Goal: Contribute content: Contribute content

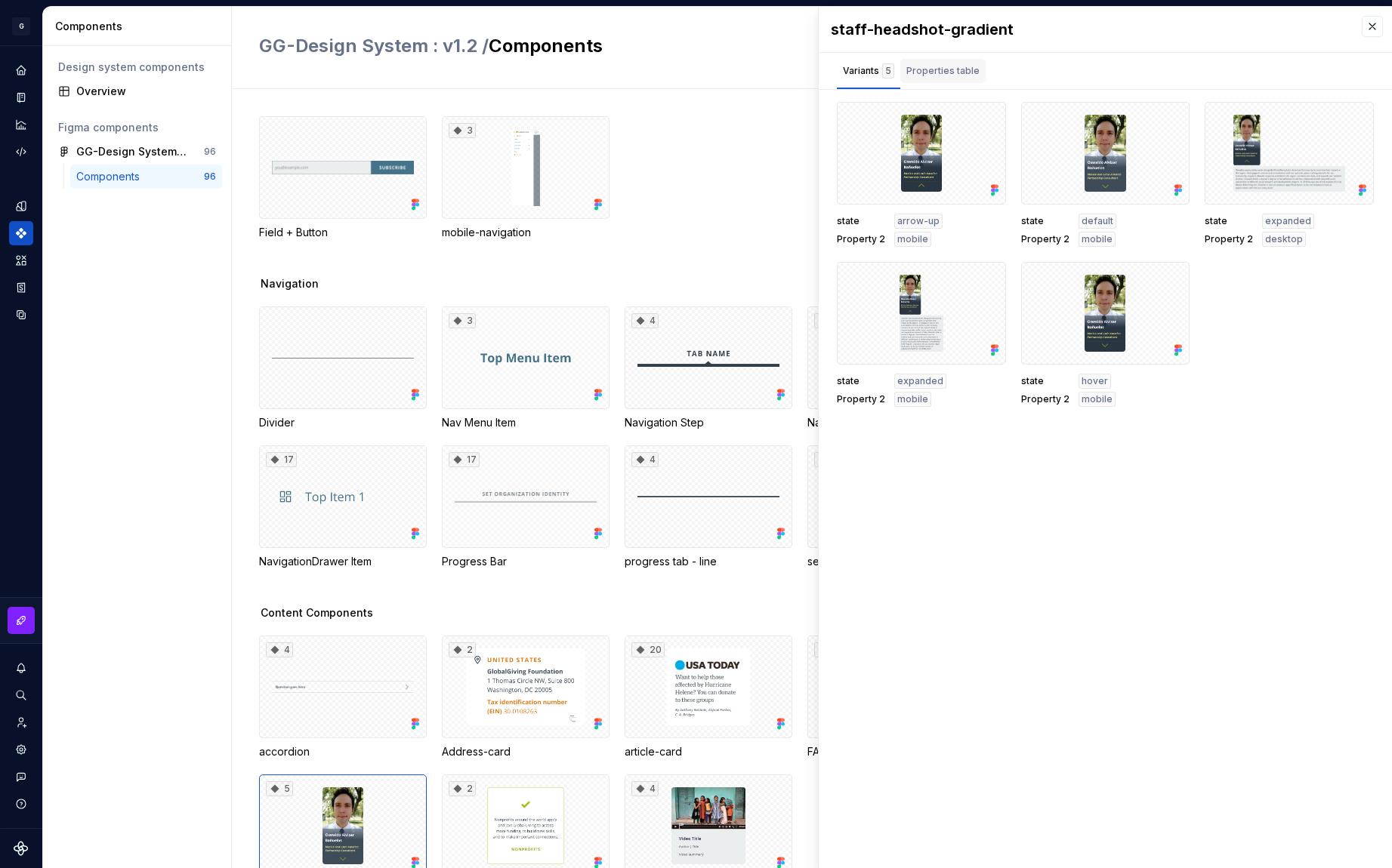
click at [971, 76] on div "Properties table" at bounding box center [942, 71] width 73 height 15
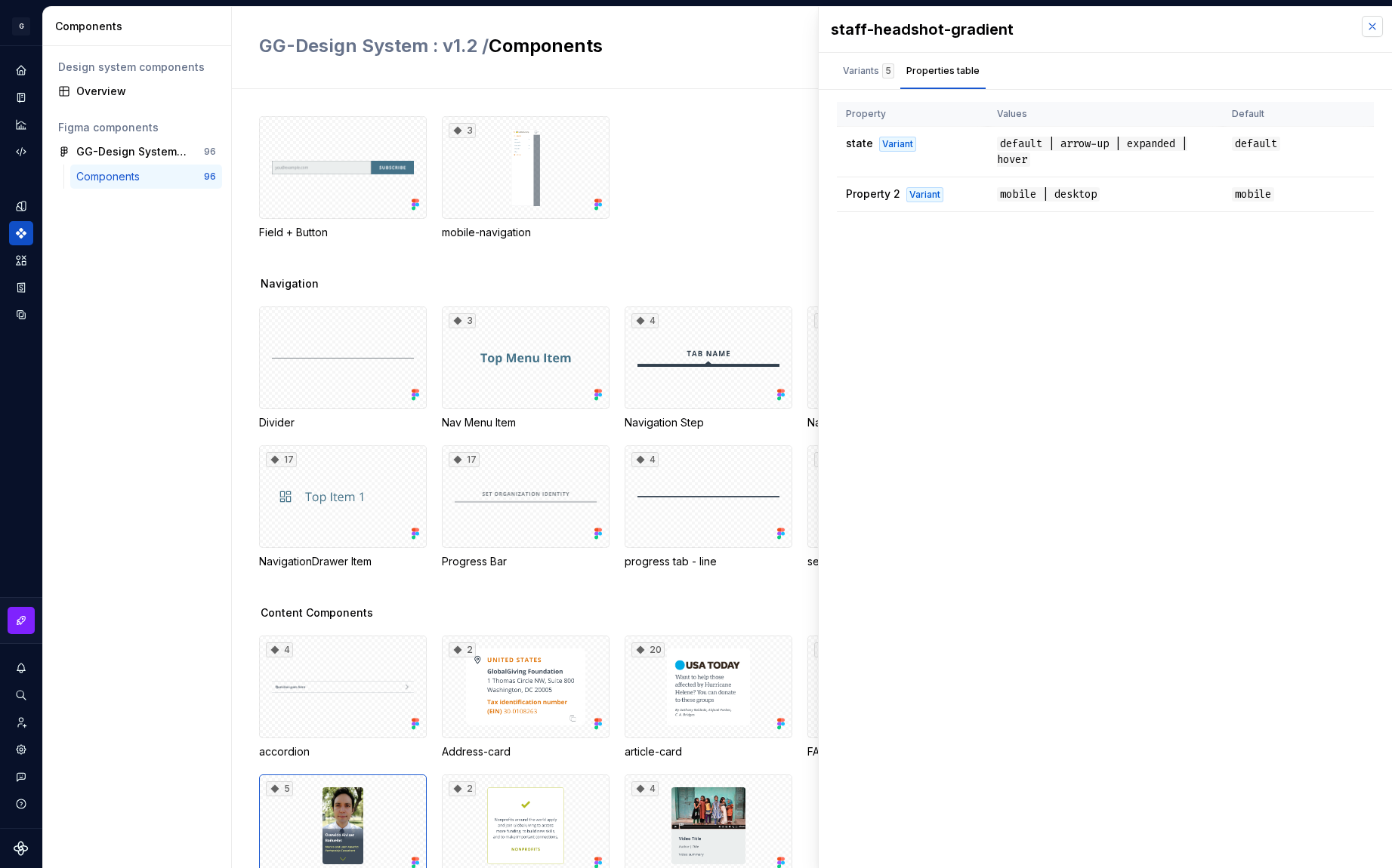
click at [1376, 25] on button "button" at bounding box center [1372, 26] width 21 height 21
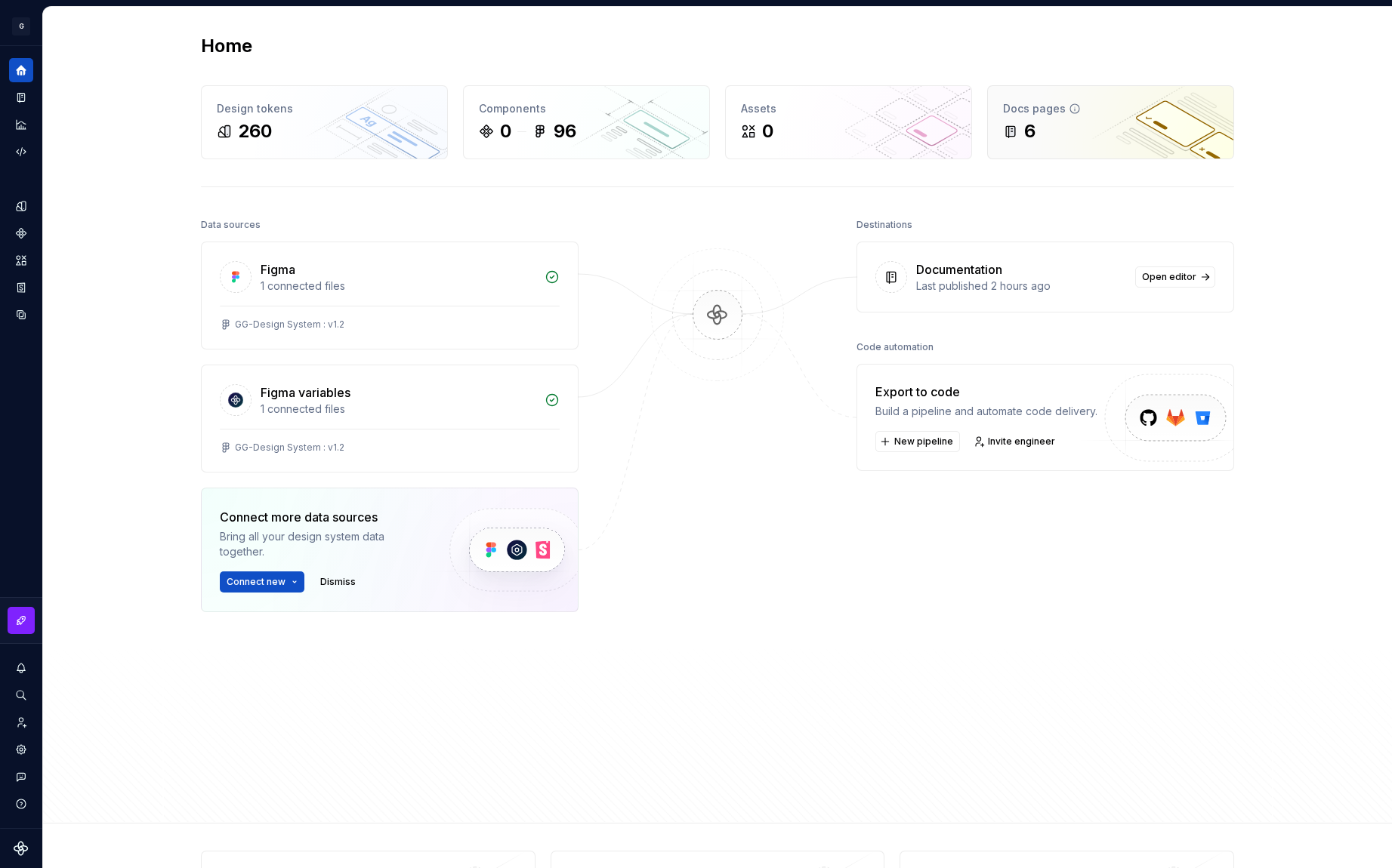
click at [1126, 145] on div "Docs pages 6" at bounding box center [1110, 122] width 245 height 72
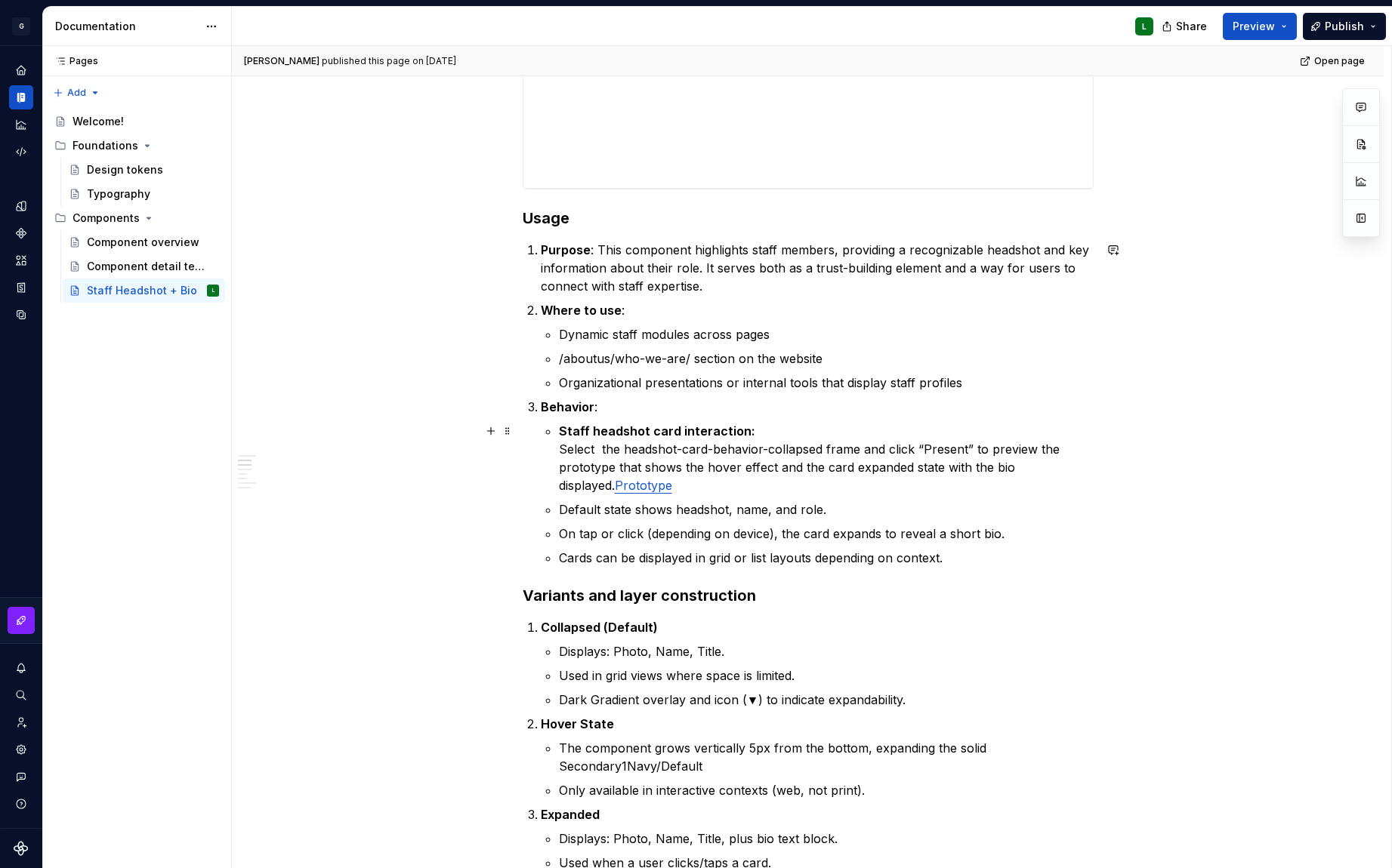
scroll to position [1023, 0]
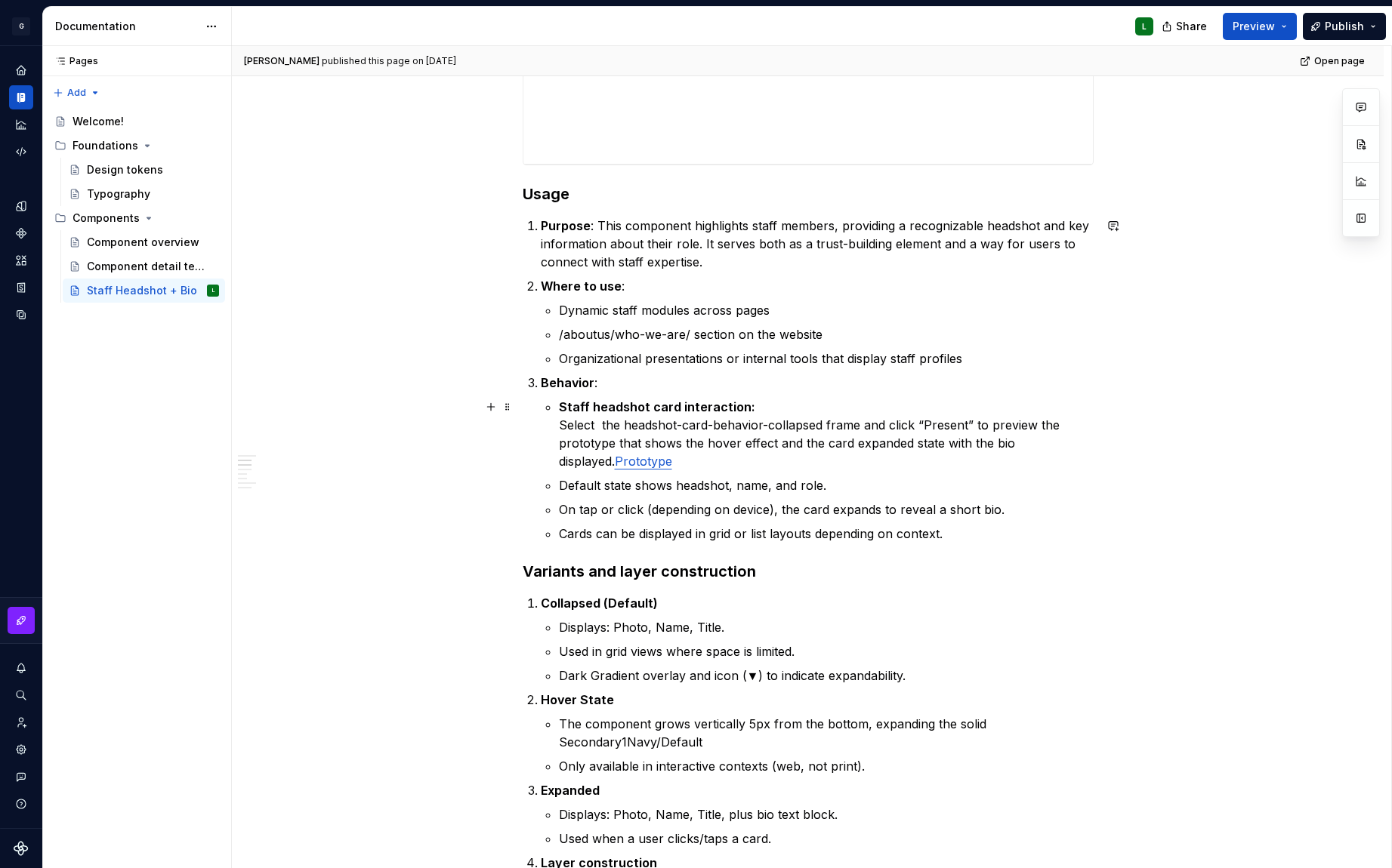
click at [641, 462] on p "Staff headshot card interaction: Select the headshot-card-behavior-collapsed fr…" at bounding box center [826, 434] width 535 height 72
click at [488, 409] on button "button" at bounding box center [490, 407] width 21 height 21
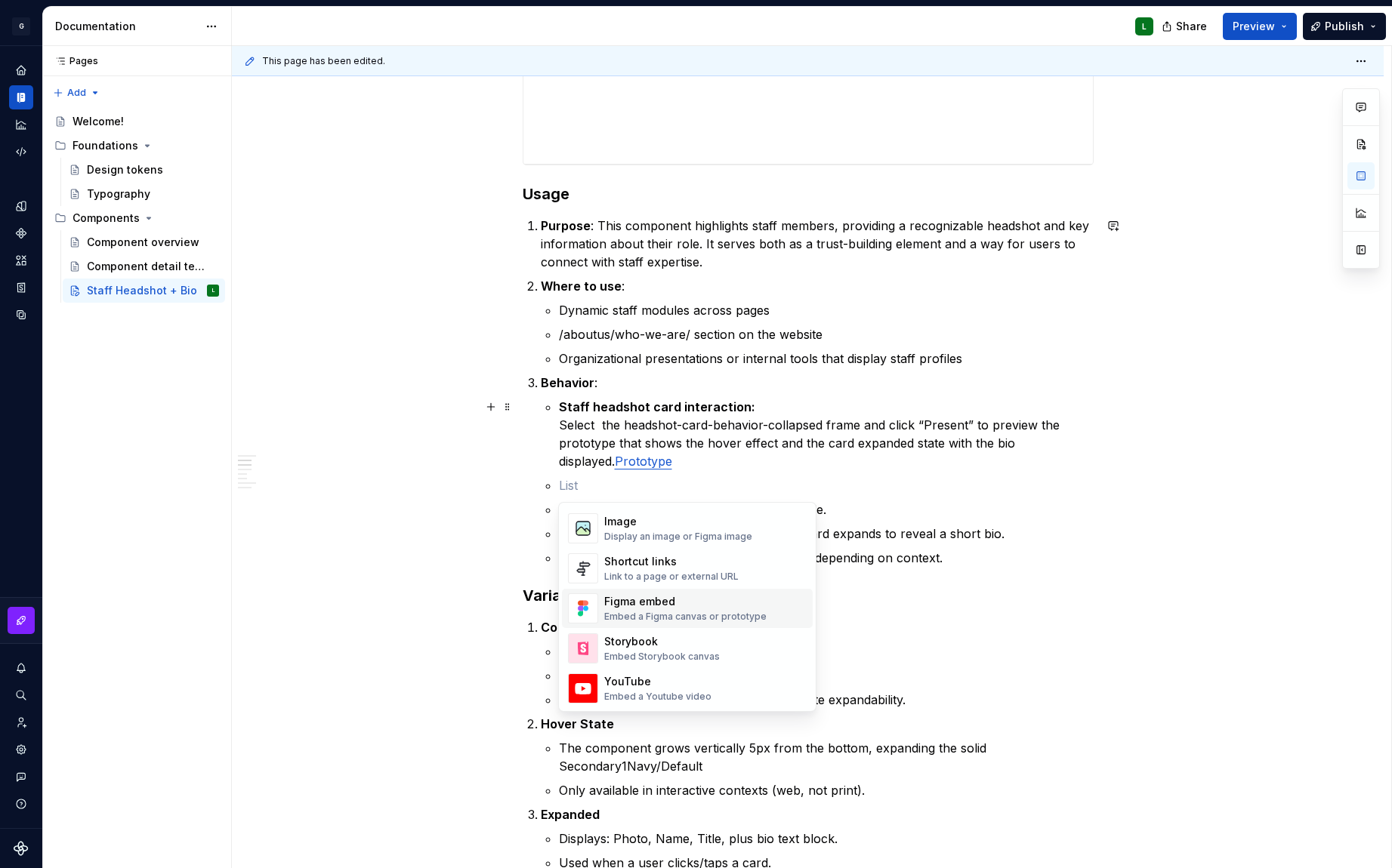
scroll to position [660, 0]
click at [727, 613] on div "Embed a Figma canvas or prototype" at bounding box center [685, 616] width 162 height 12
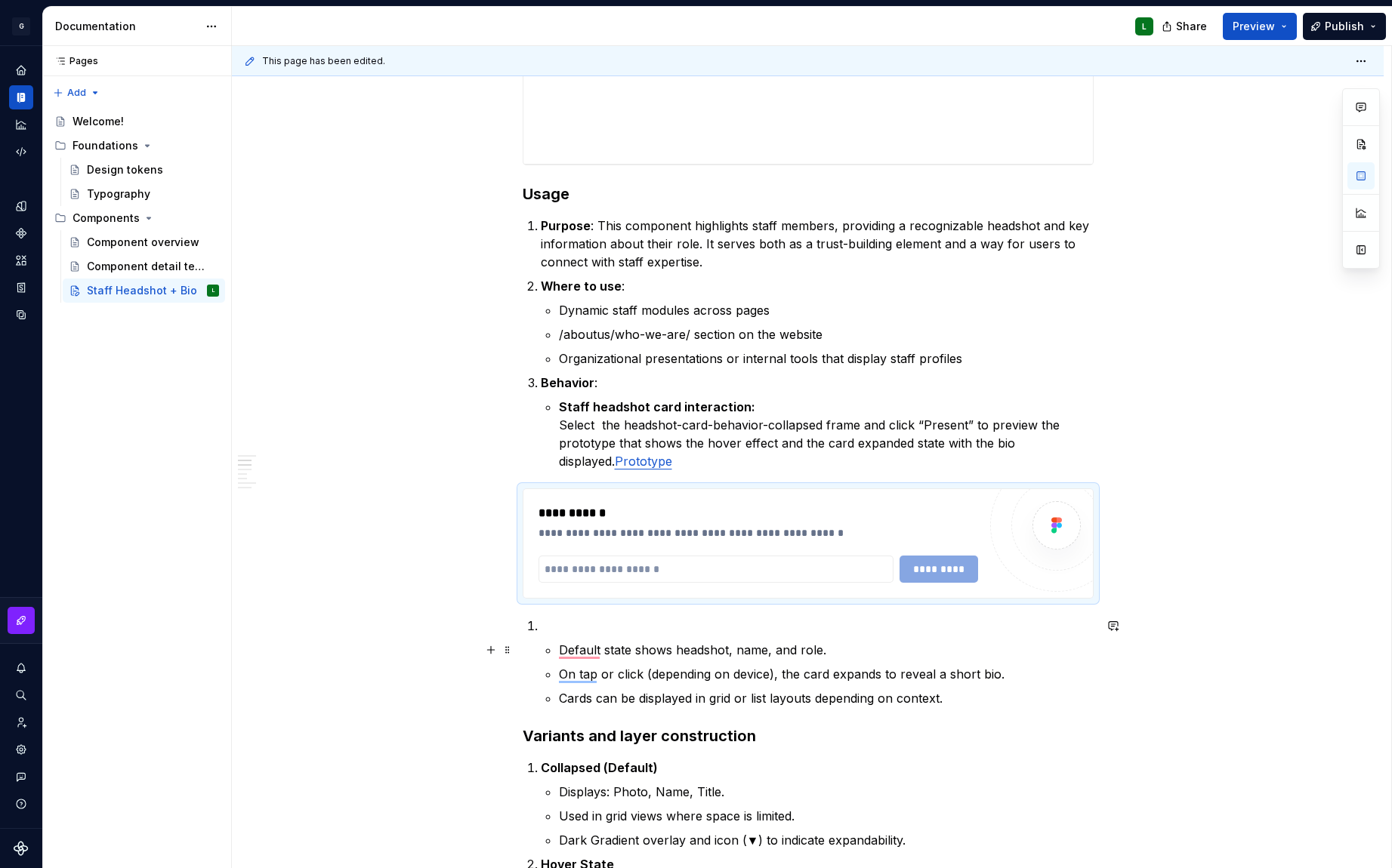
type textarea "*"
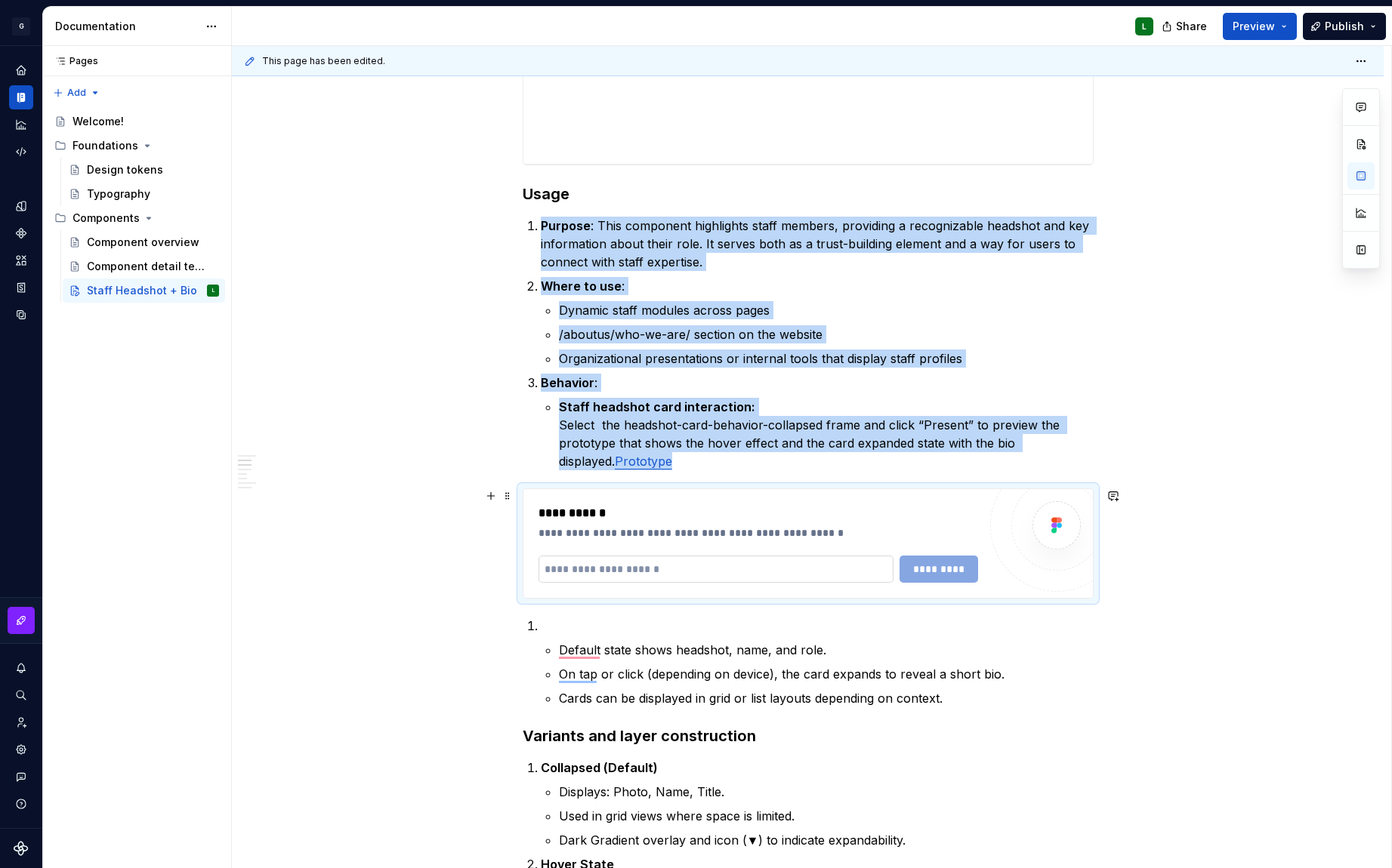
click at [688, 571] on input "To enrich screen reader interactions, please activate Accessibility in Grammarl…" at bounding box center [716, 569] width 355 height 27
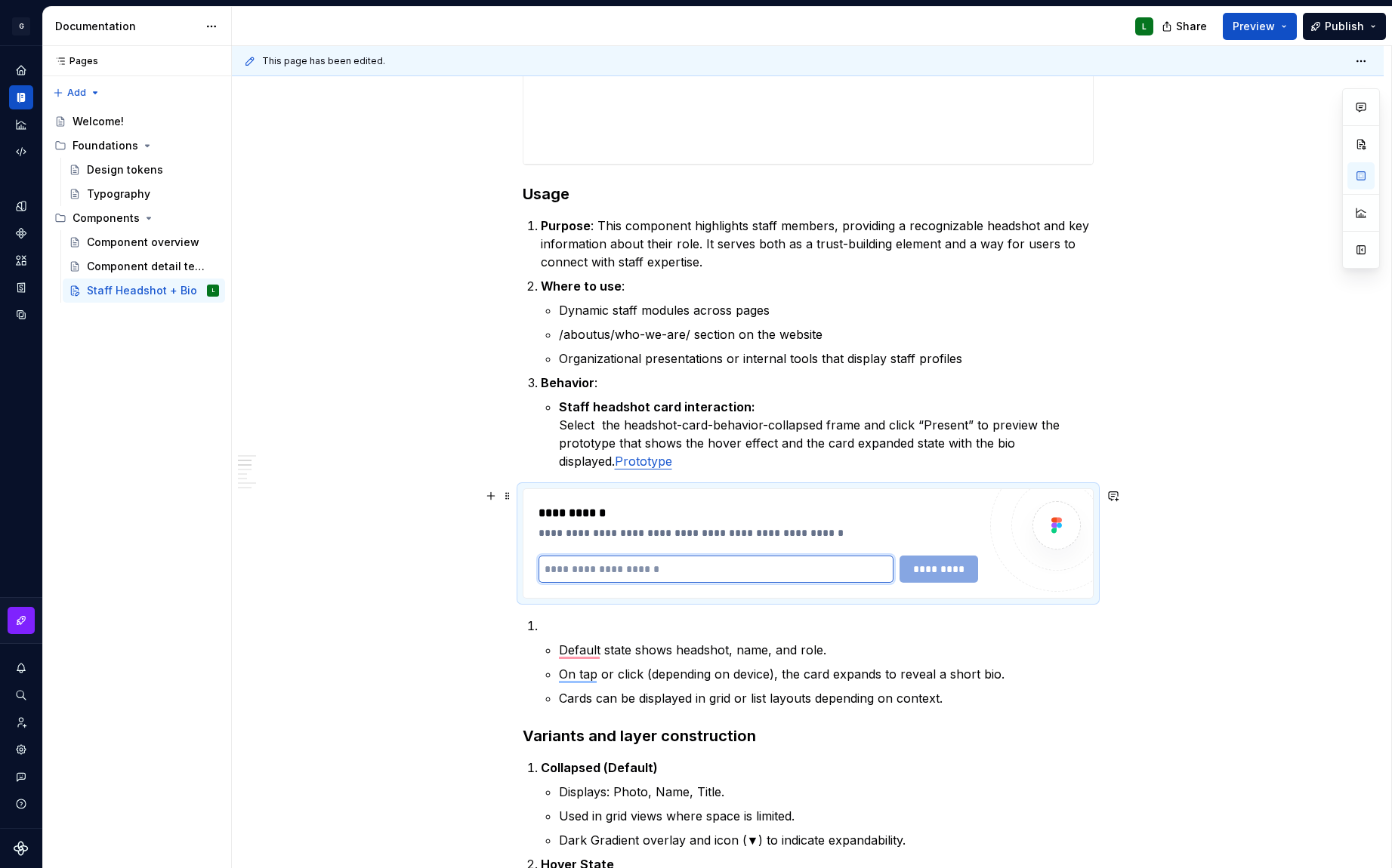
drag, startPoint x: 688, startPoint y: 571, endPoint x: 573, endPoint y: 557, distance: 115.8
click at [573, 557] on input "To enrich screen reader interactions, please activate Accessibility in Grammarl…" at bounding box center [716, 569] width 355 height 27
paste input "**********"
type input "**********"
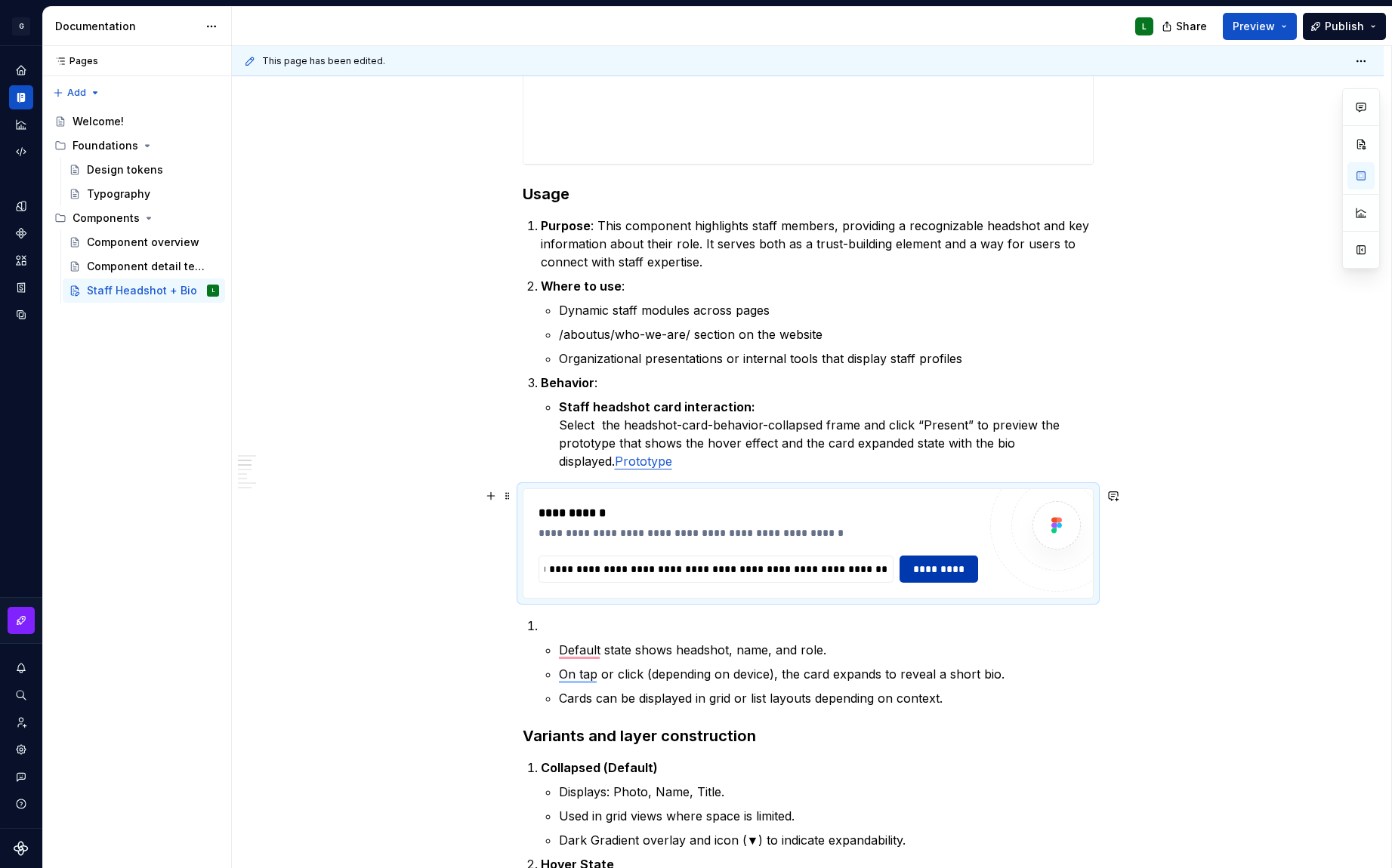
click at [957, 572] on span "*********" at bounding box center [939, 569] width 59 height 15
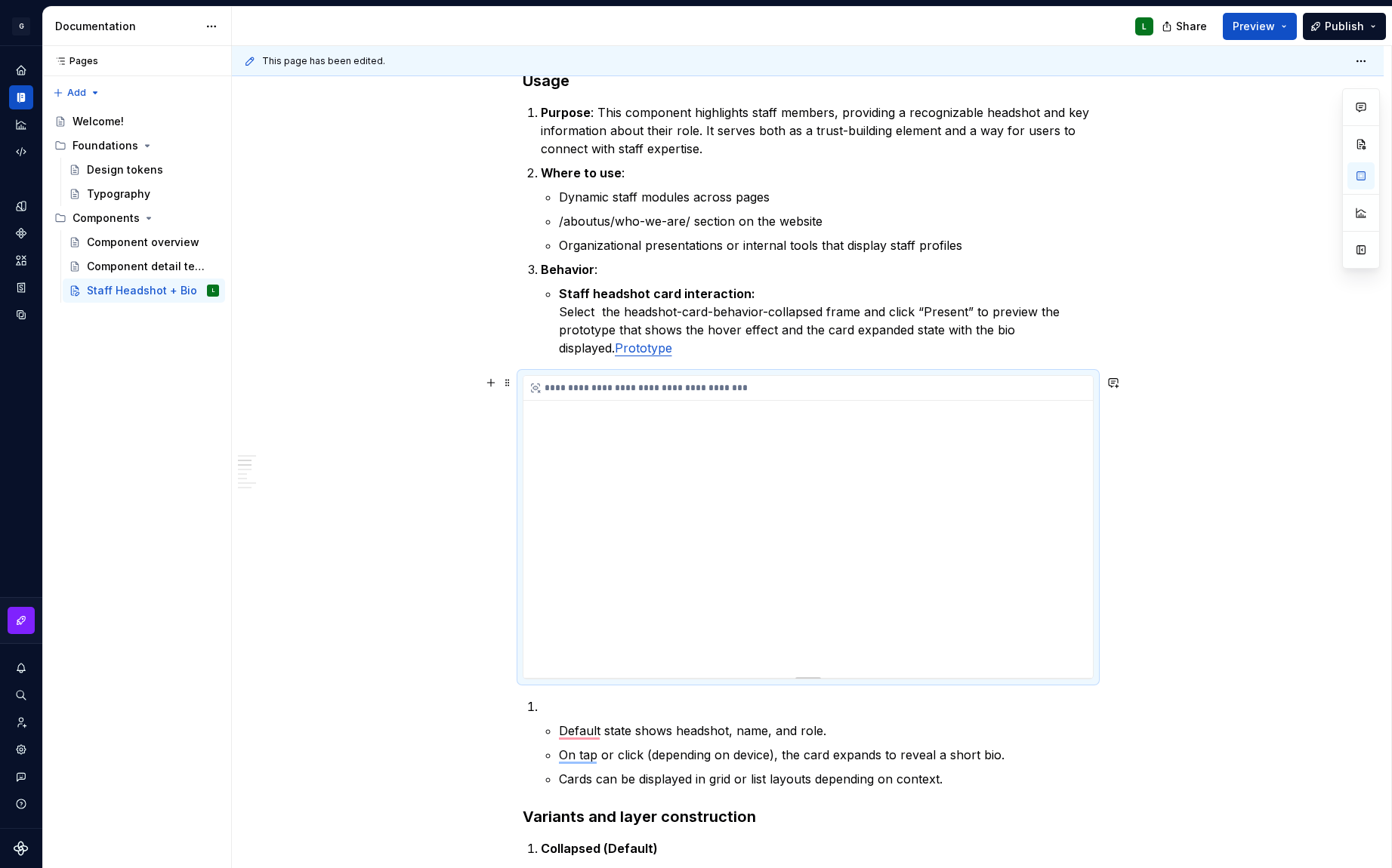
scroll to position [1205, 0]
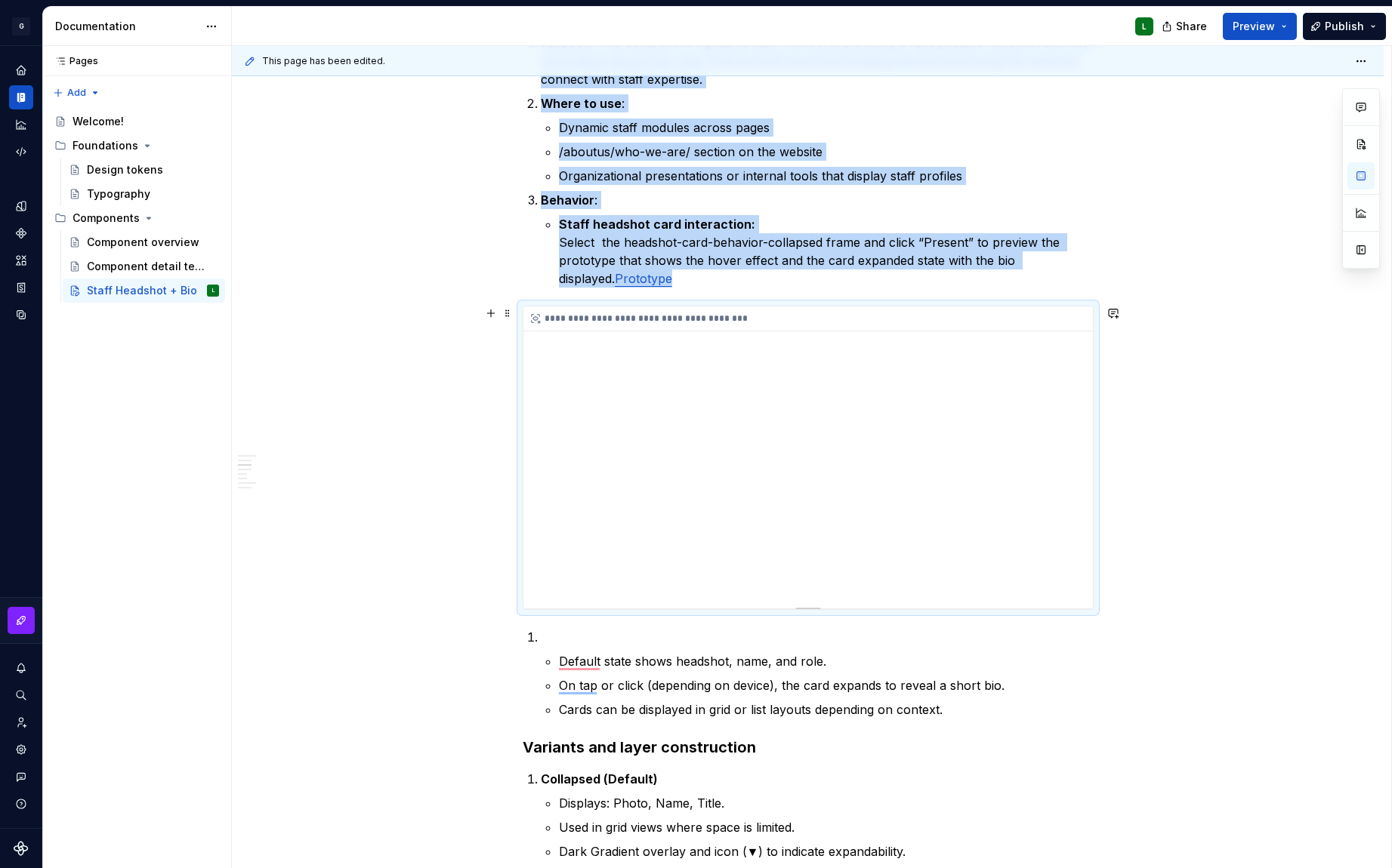
click at [877, 558] on div "**********" at bounding box center [808, 457] width 569 height 302
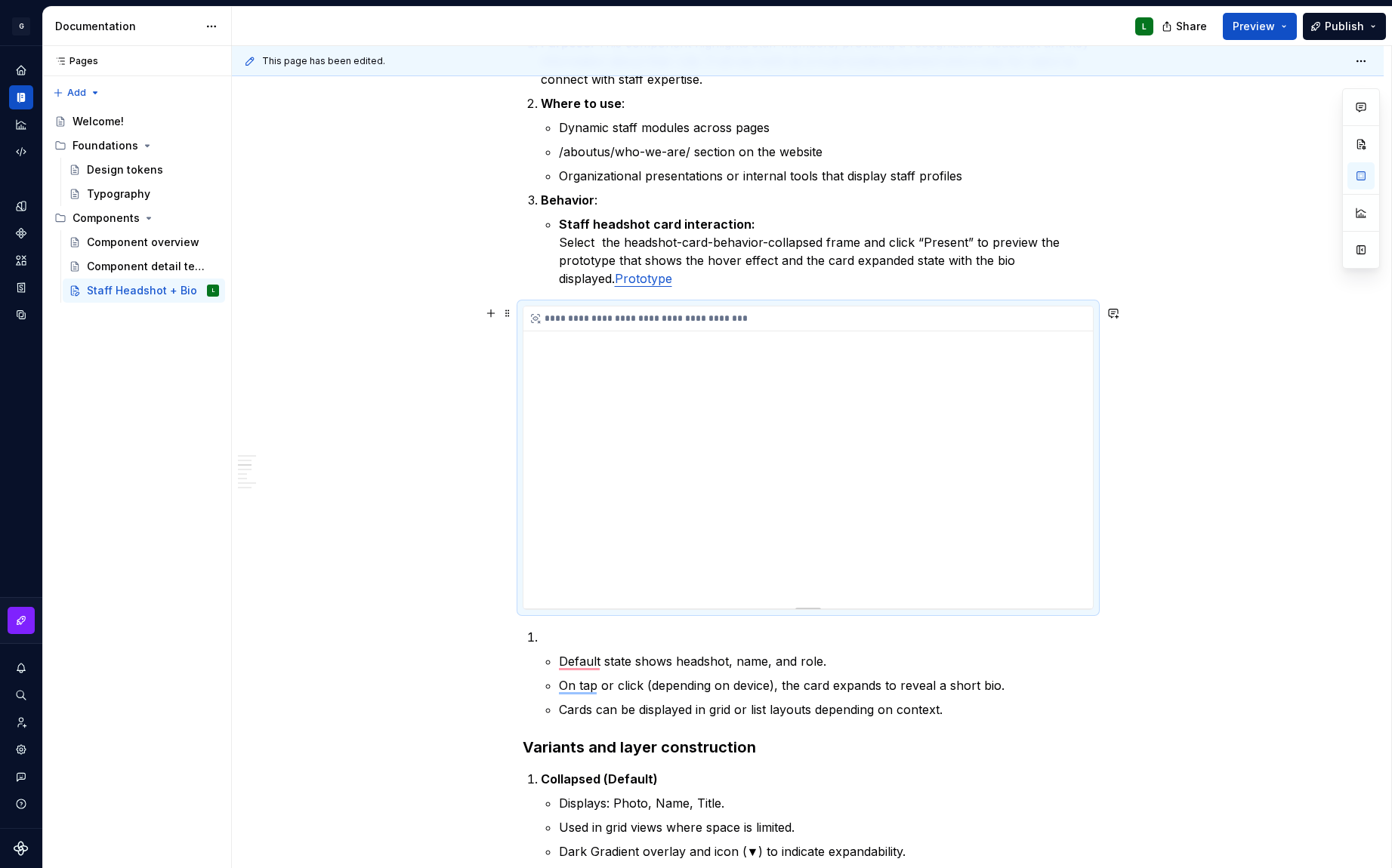
click at [829, 547] on div "**********" at bounding box center [808, 457] width 569 height 302
click at [801, 551] on div "**********" at bounding box center [808, 457] width 569 height 302
click at [806, 550] on div "**********" at bounding box center [808, 457] width 569 height 302
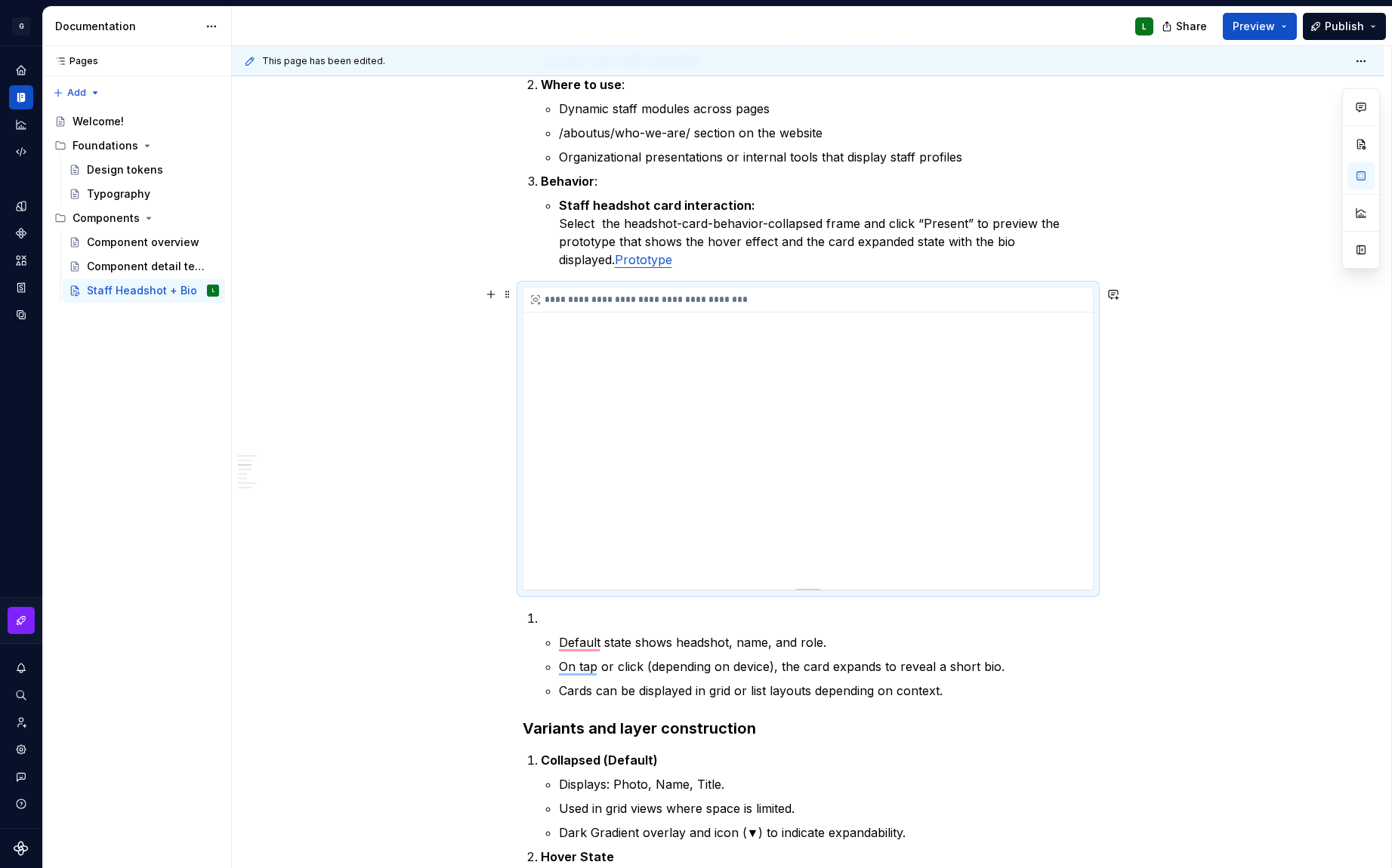
scroll to position [1218, 0]
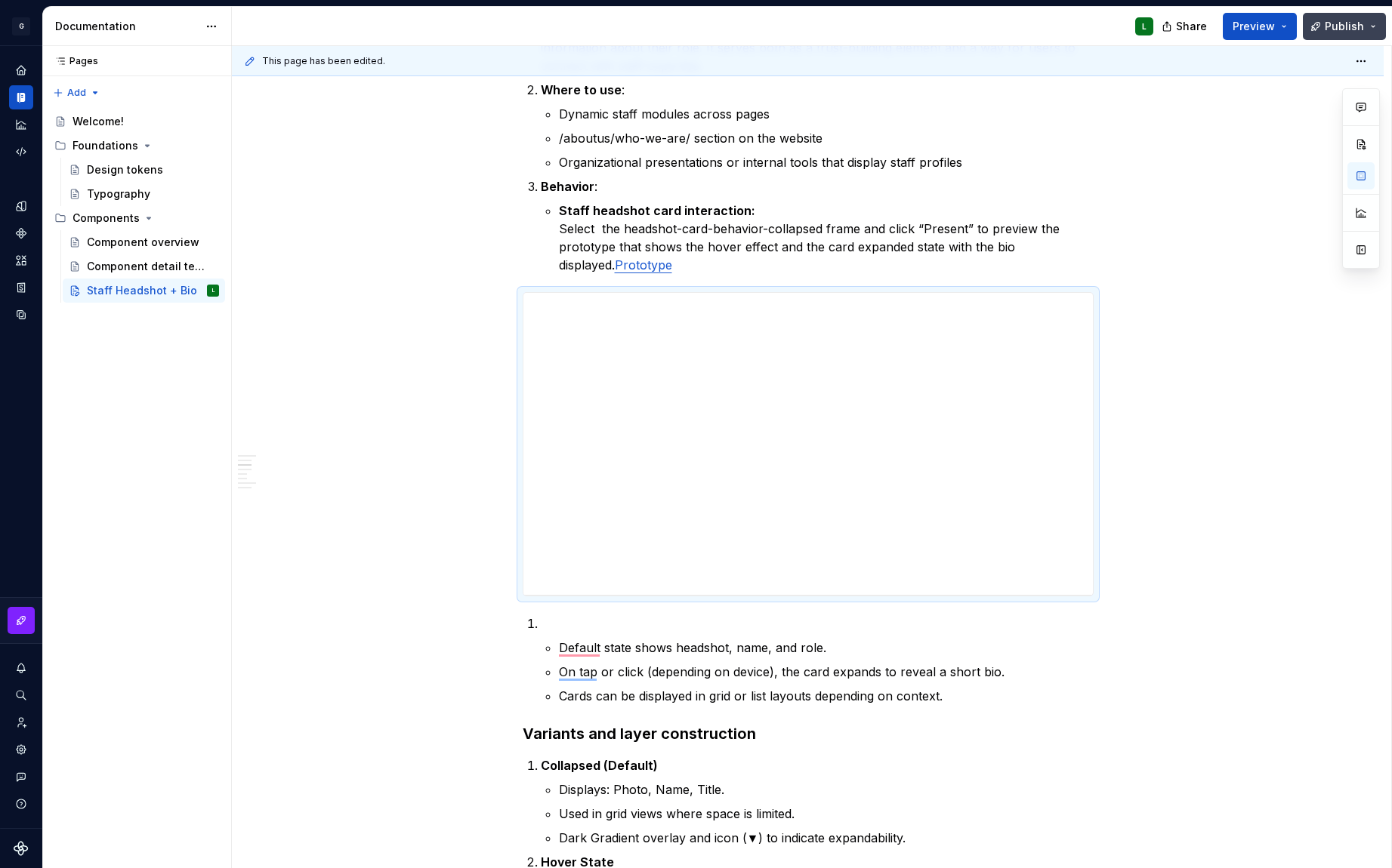
click at [1344, 24] on span "Publish" at bounding box center [1344, 26] width 40 height 15
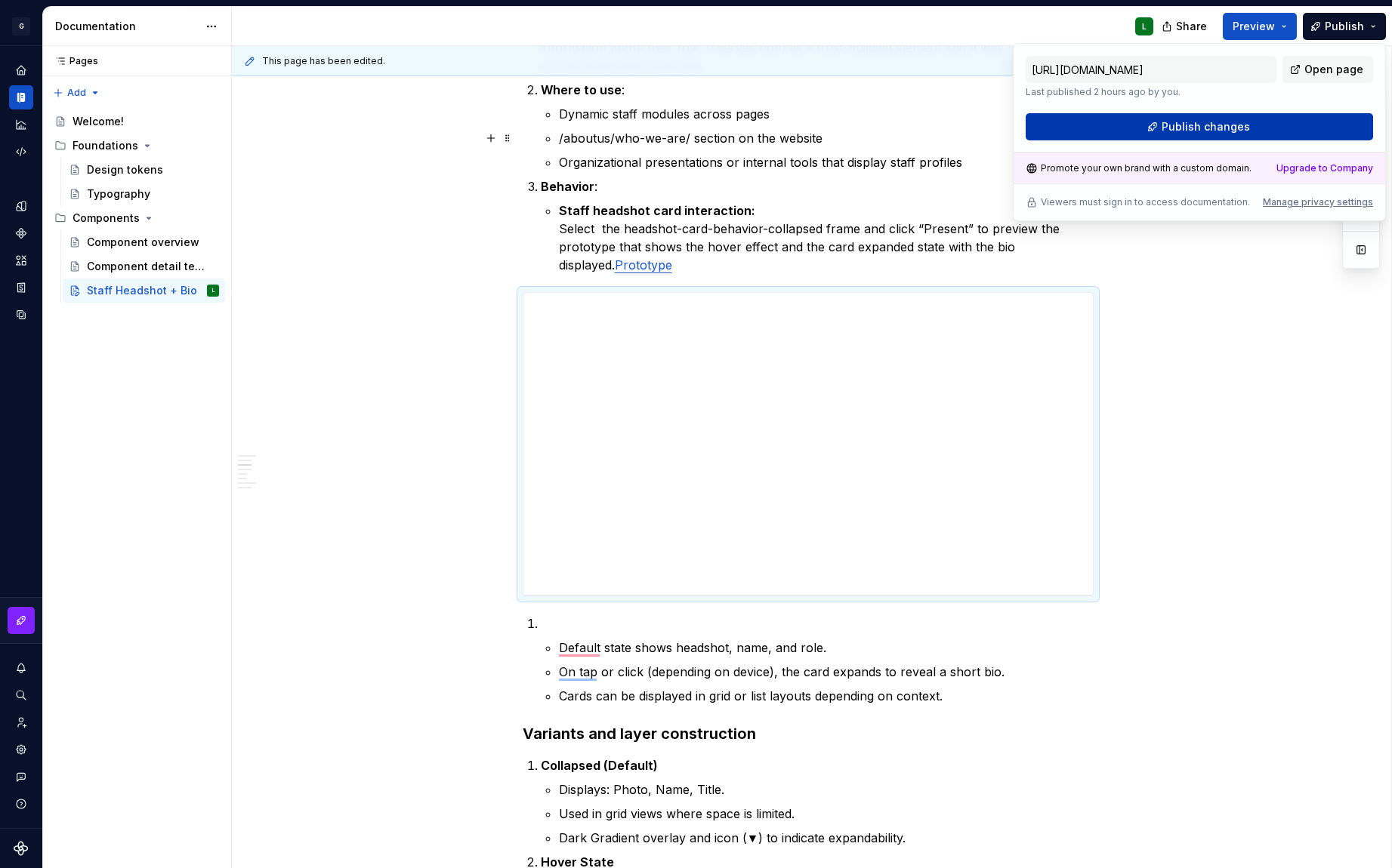
click at [1296, 138] on button "Publish changes" at bounding box center [1199, 127] width 347 height 27
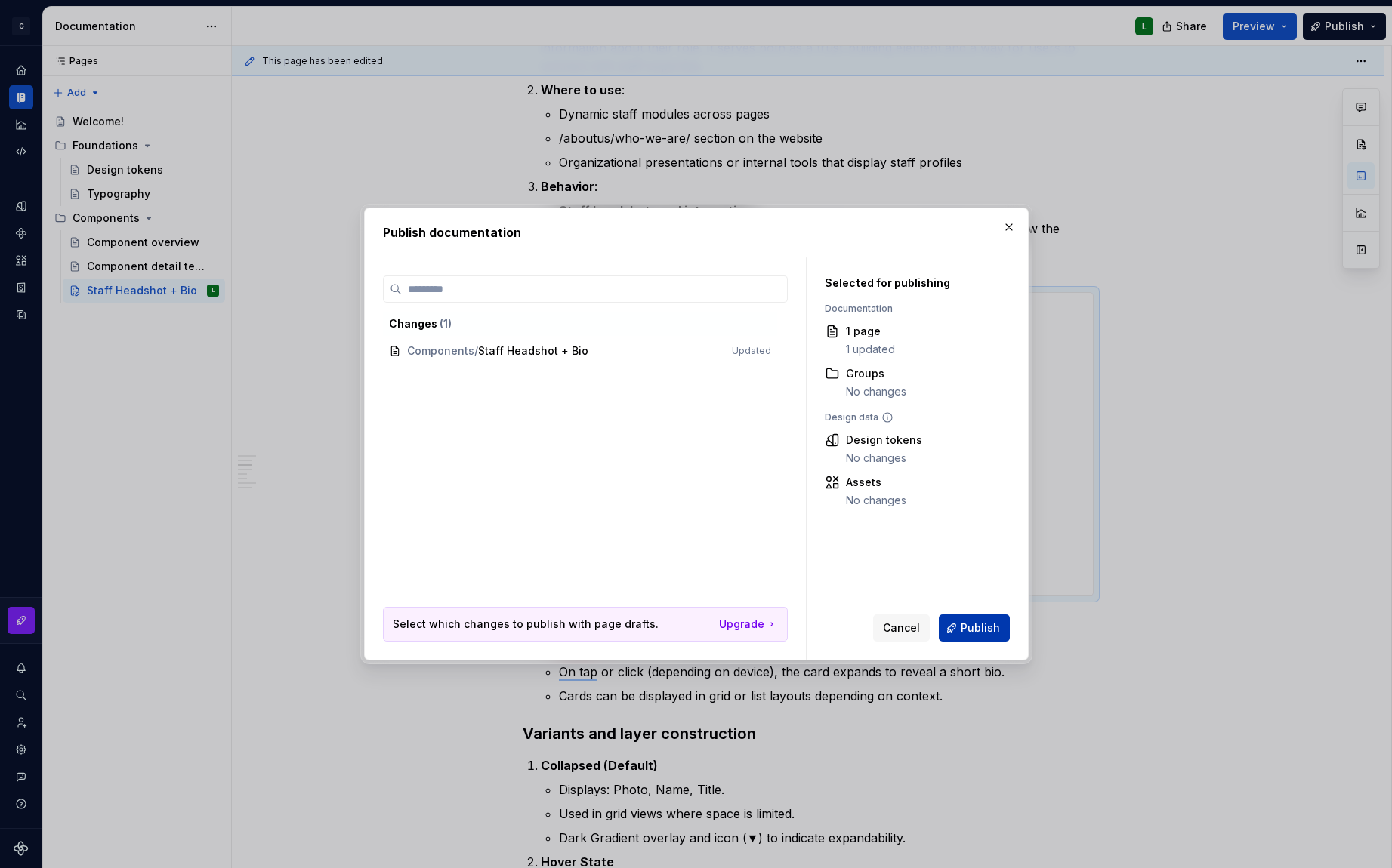
click at [987, 635] on span "Publish" at bounding box center [980, 629] width 40 height 15
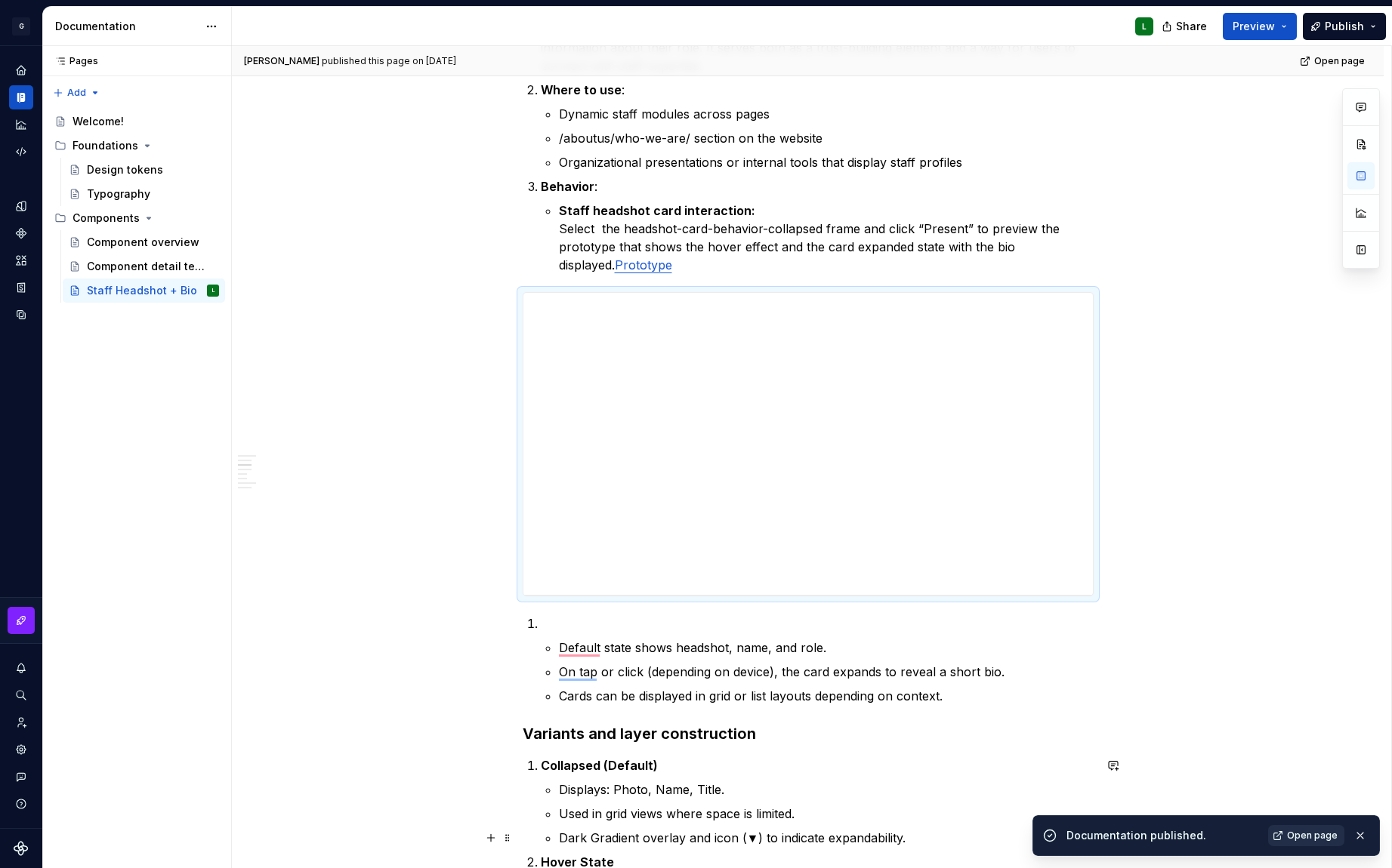
click at [1299, 839] on span "Open page" at bounding box center [1312, 835] width 50 height 12
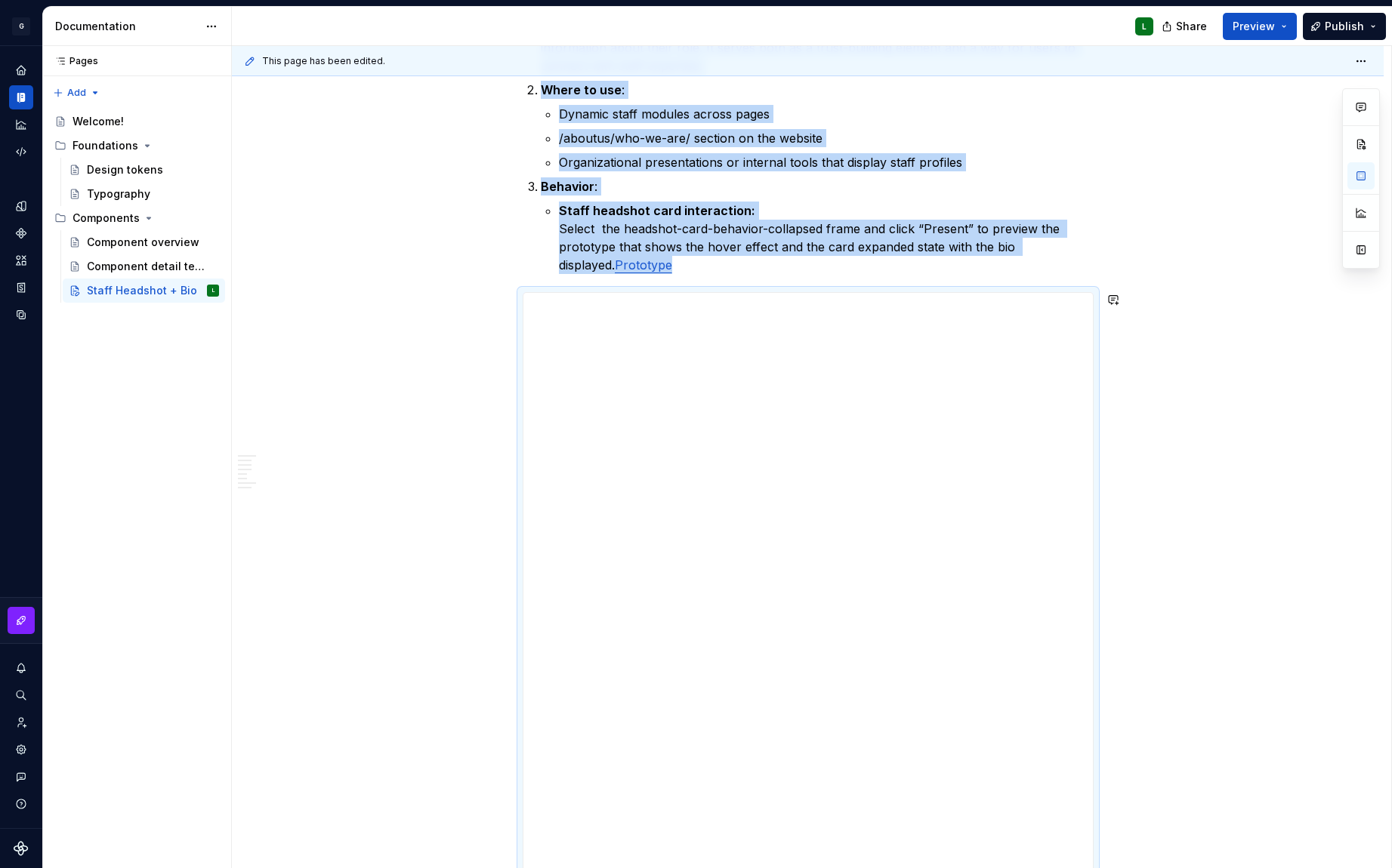
drag, startPoint x: 808, startPoint y: 594, endPoint x: 814, endPoint y: 883, distance: 289.1
click at [814, 867] on html "G GlobalGiving Design System L Design system data Documentation L Share Preview…" at bounding box center [696, 434] width 1392 height 868
click at [1351, 36] on button "Publish" at bounding box center [1344, 26] width 83 height 27
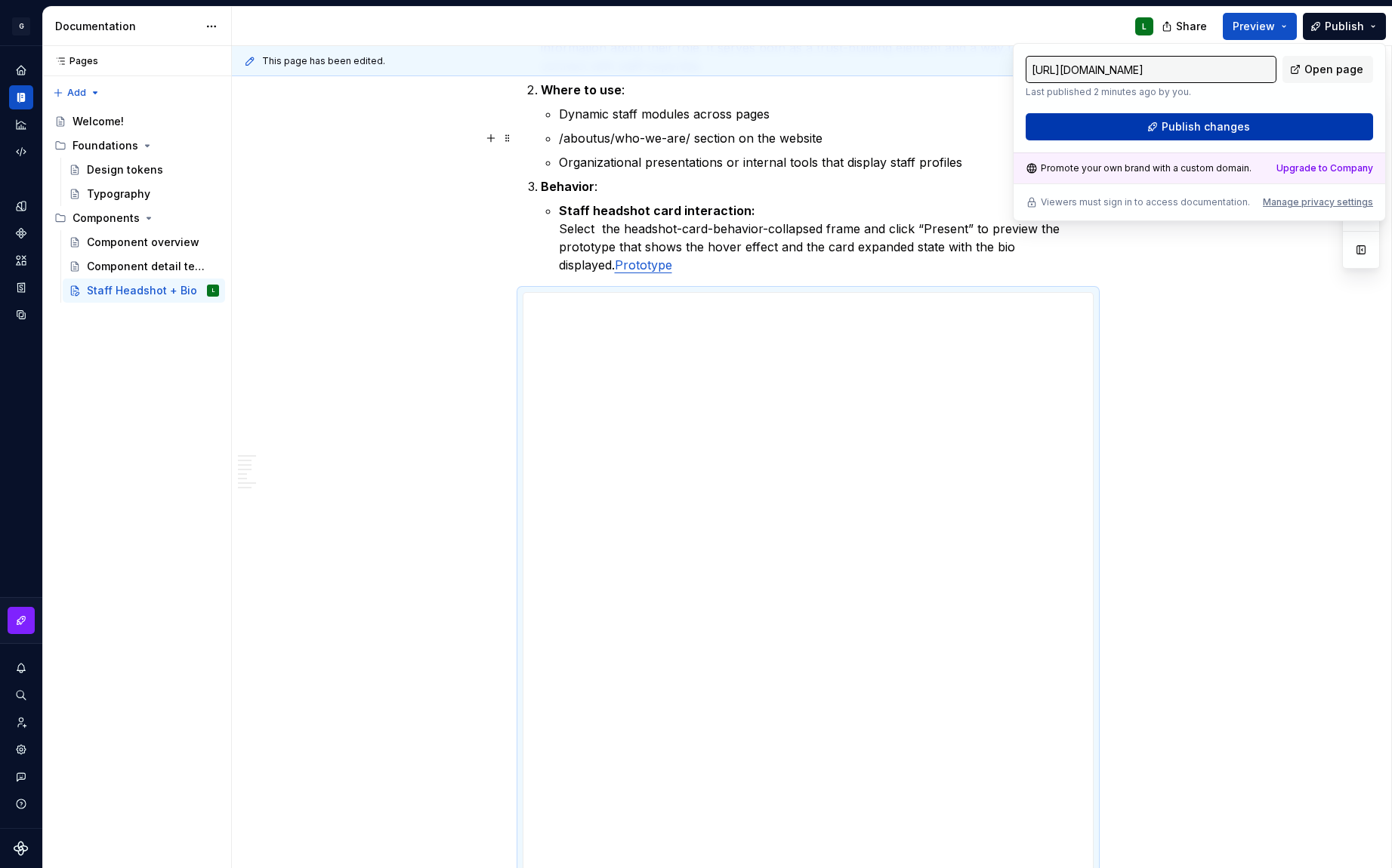
click at [1301, 127] on button "Publish changes" at bounding box center [1199, 127] width 347 height 27
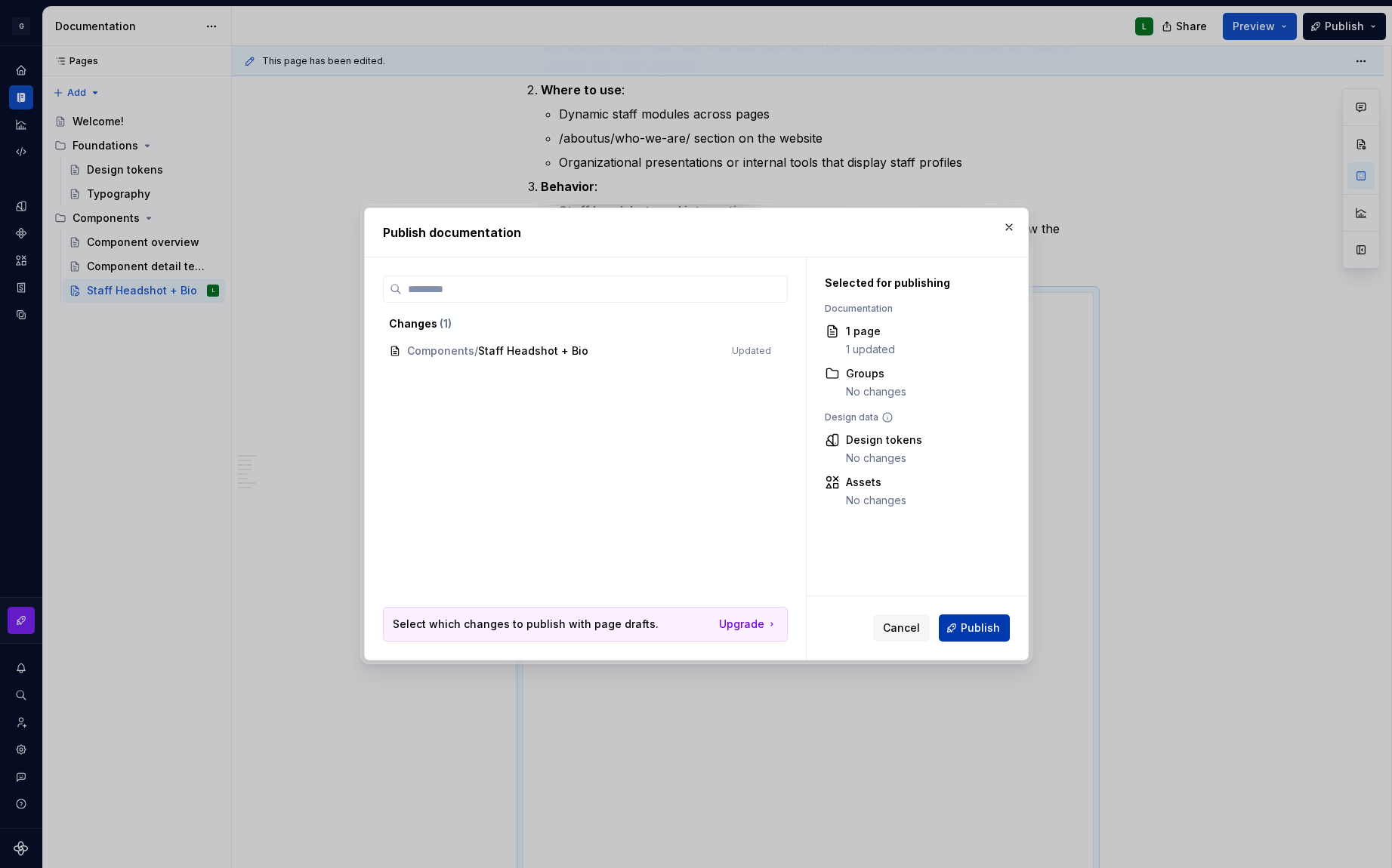
click at [974, 626] on span "Publish" at bounding box center [980, 629] width 40 height 15
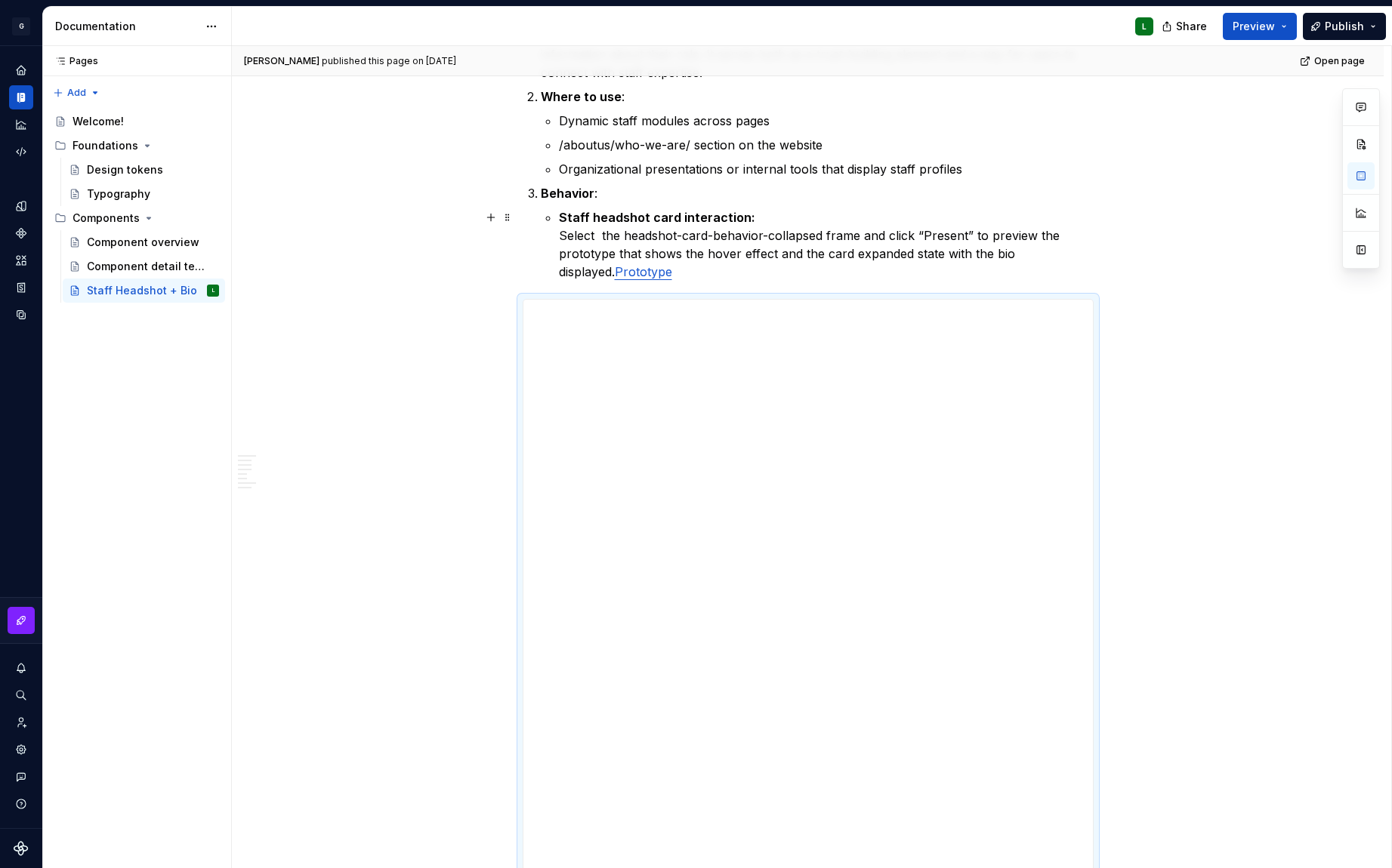
scroll to position [1202, 0]
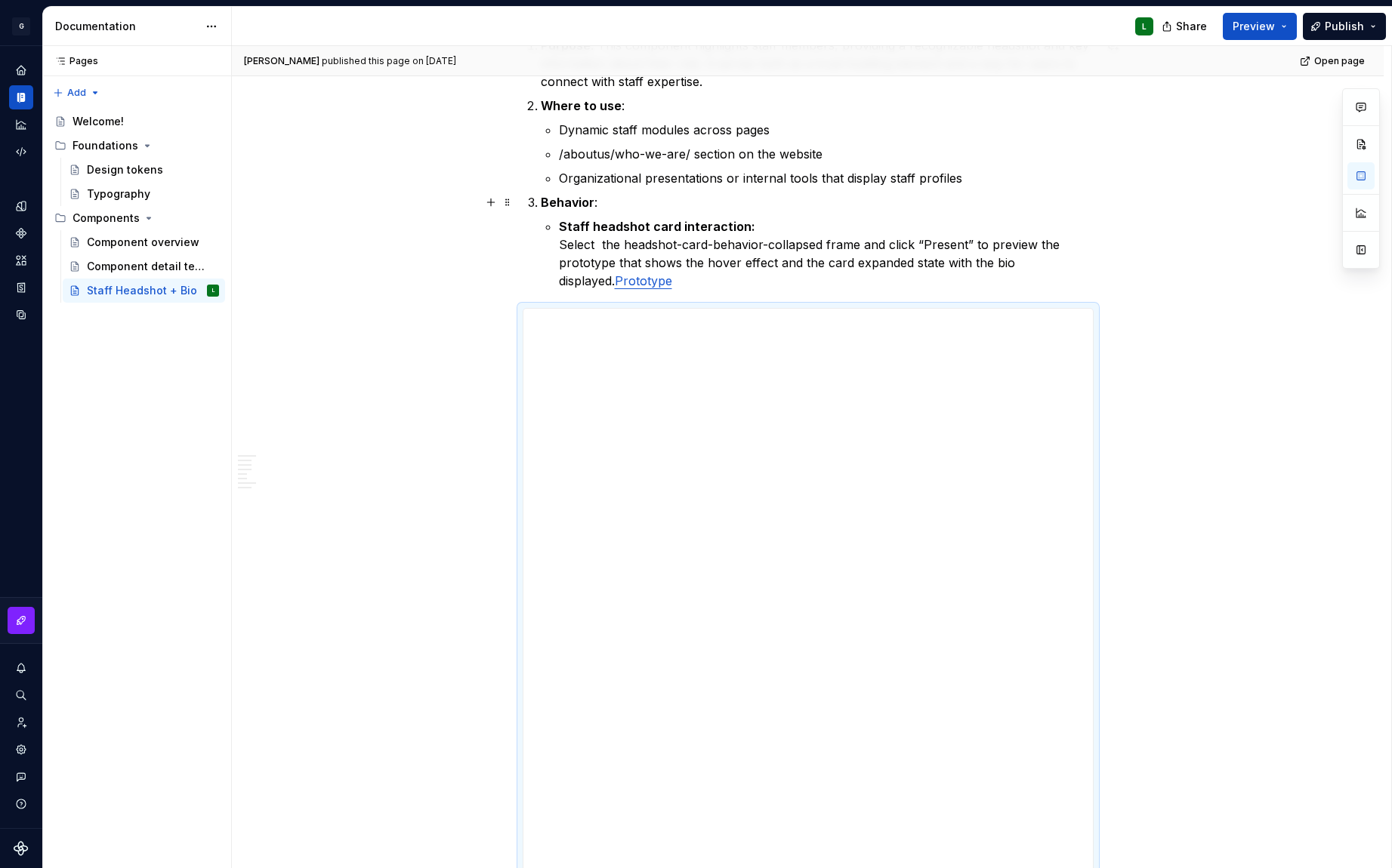
click at [540, 199] on strong "Behavior" at bounding box center [567, 203] width 54 height 15
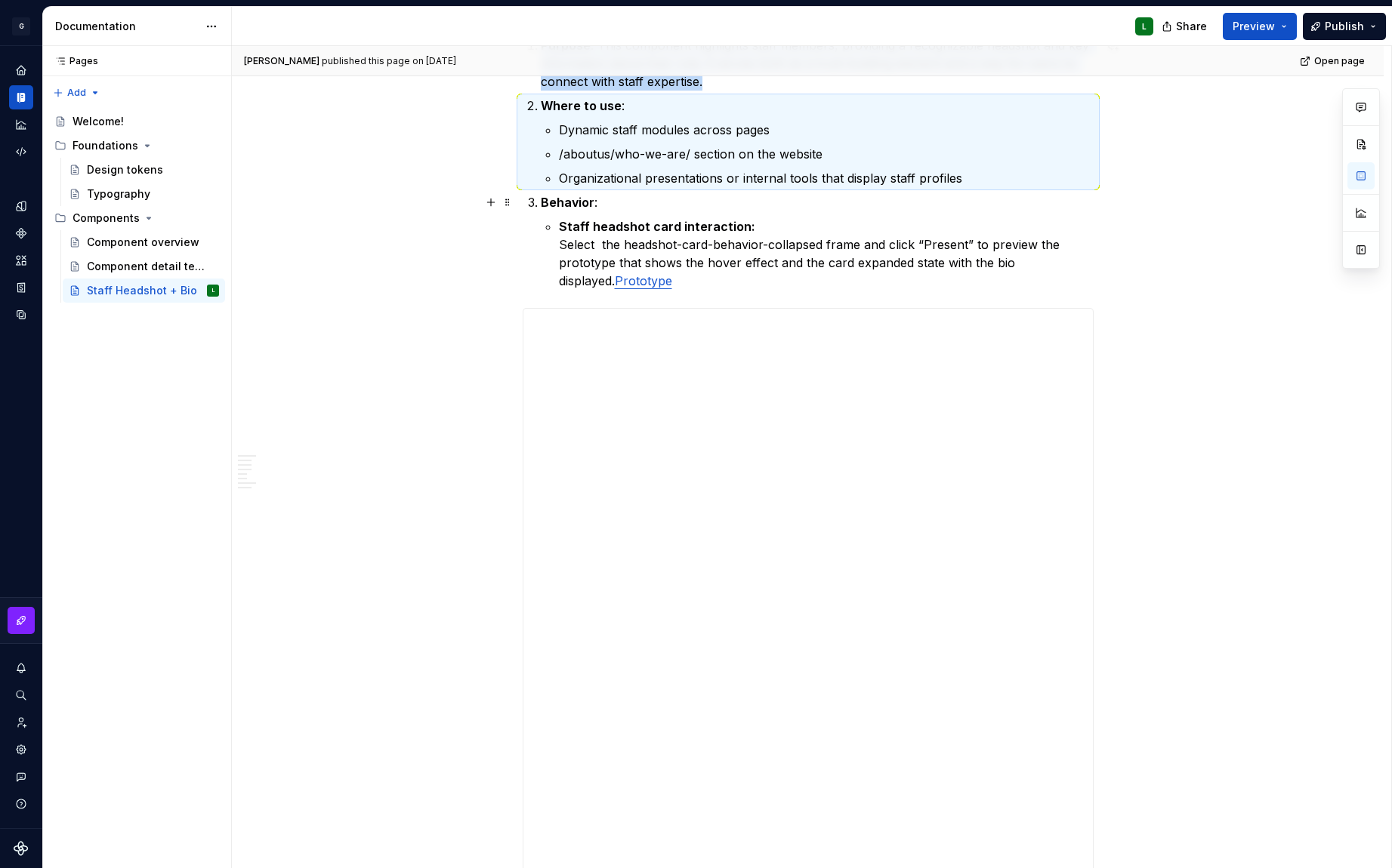
click at [555, 205] on strong "Behavior" at bounding box center [567, 203] width 54 height 15
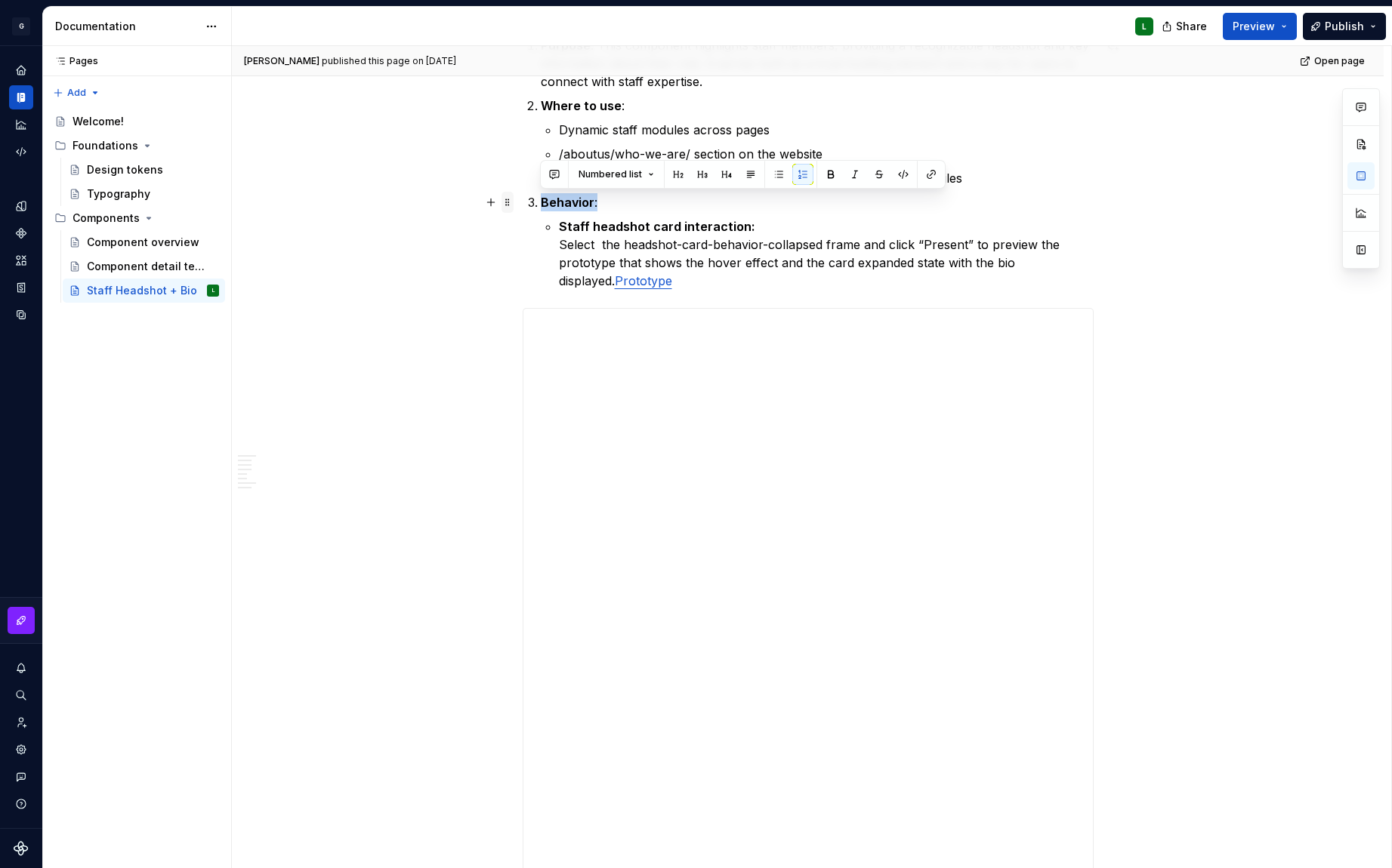
drag, startPoint x: 603, startPoint y: 203, endPoint x: 512, endPoint y: 200, distance: 91.0
click at [799, 176] on button "button" at bounding box center [803, 174] width 21 height 21
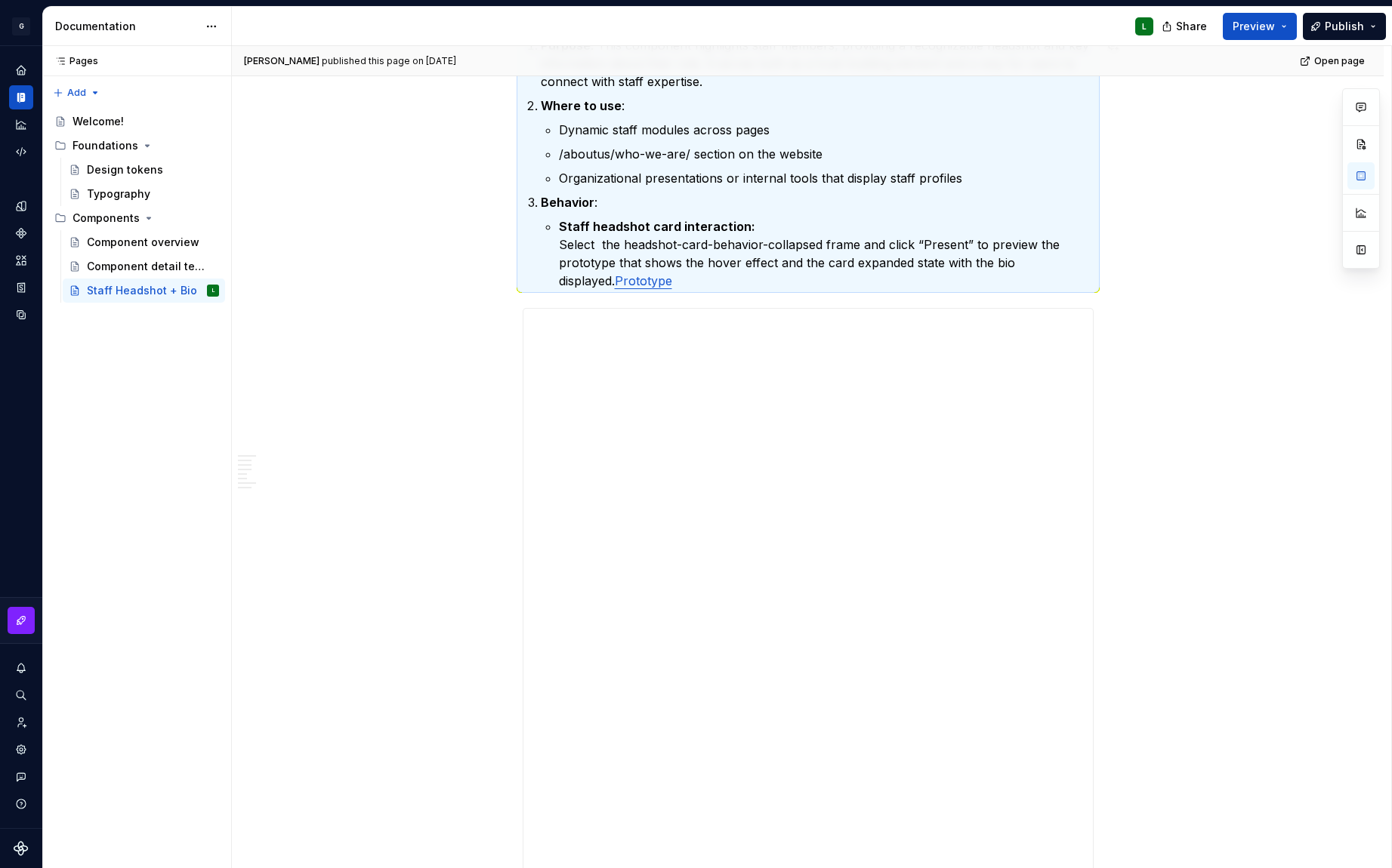
scroll to position [1193, 0]
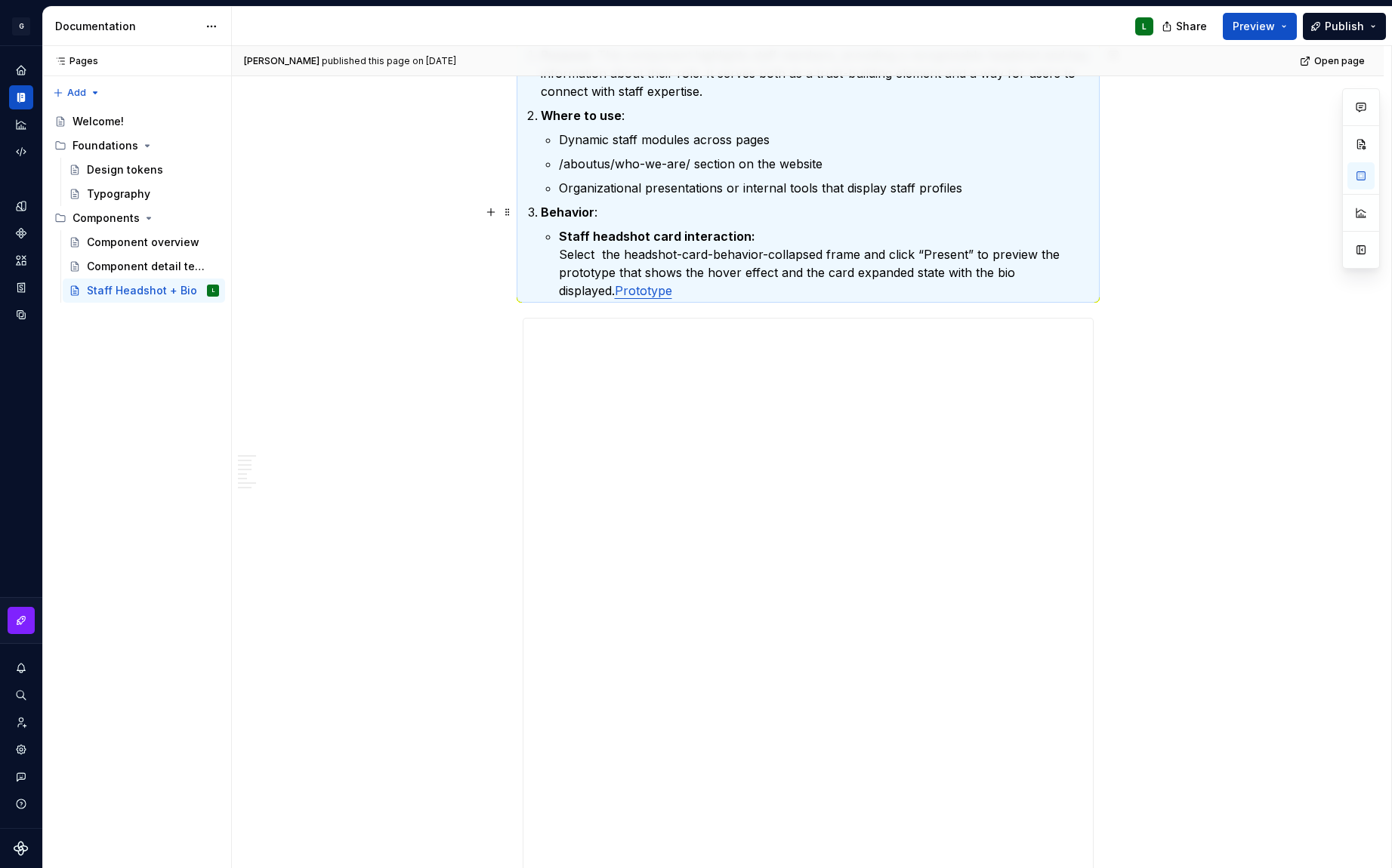
click at [577, 218] on strong "Behavior" at bounding box center [567, 212] width 54 height 15
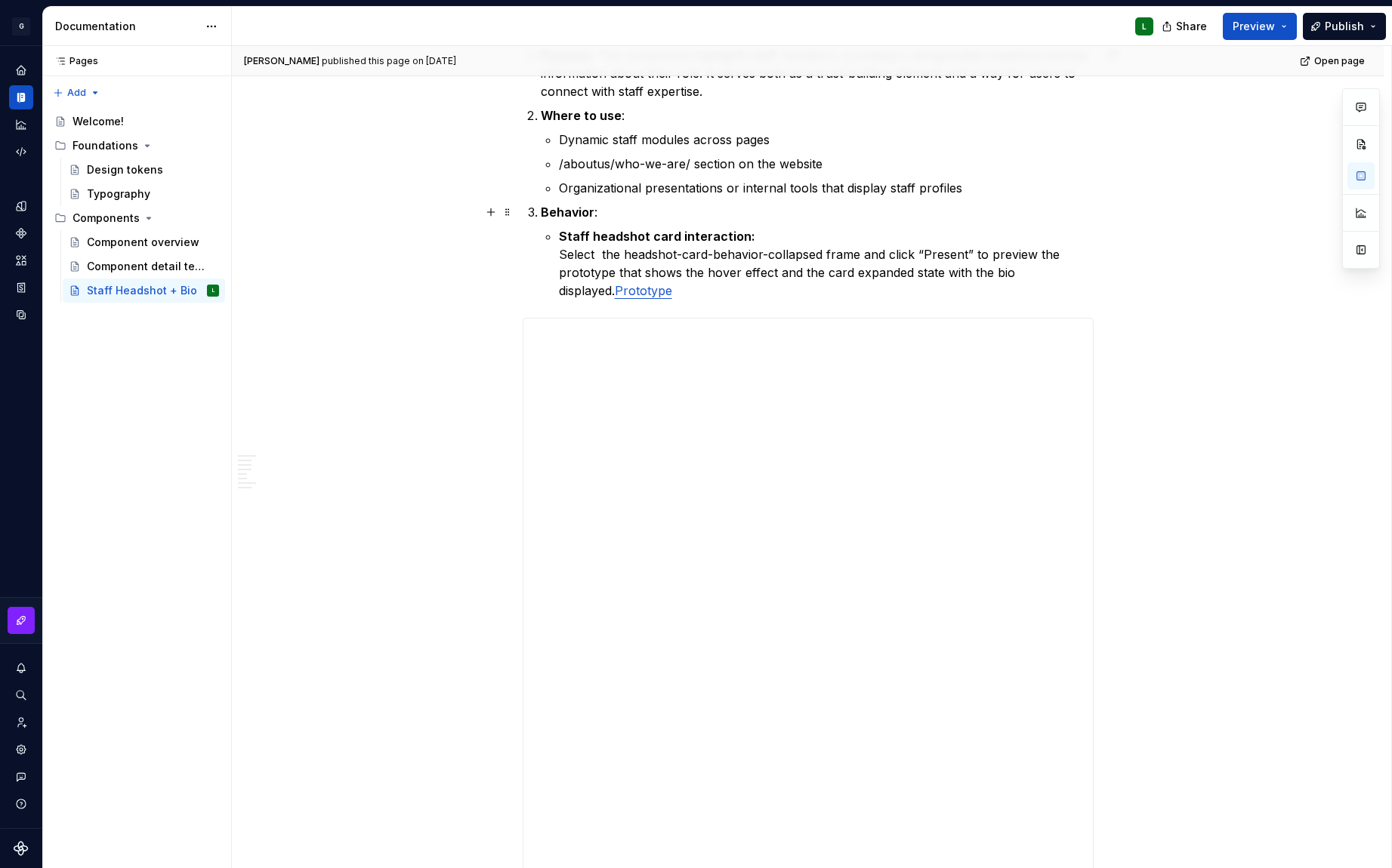
click at [540, 213] on strong "Behavior" at bounding box center [567, 212] width 54 height 15
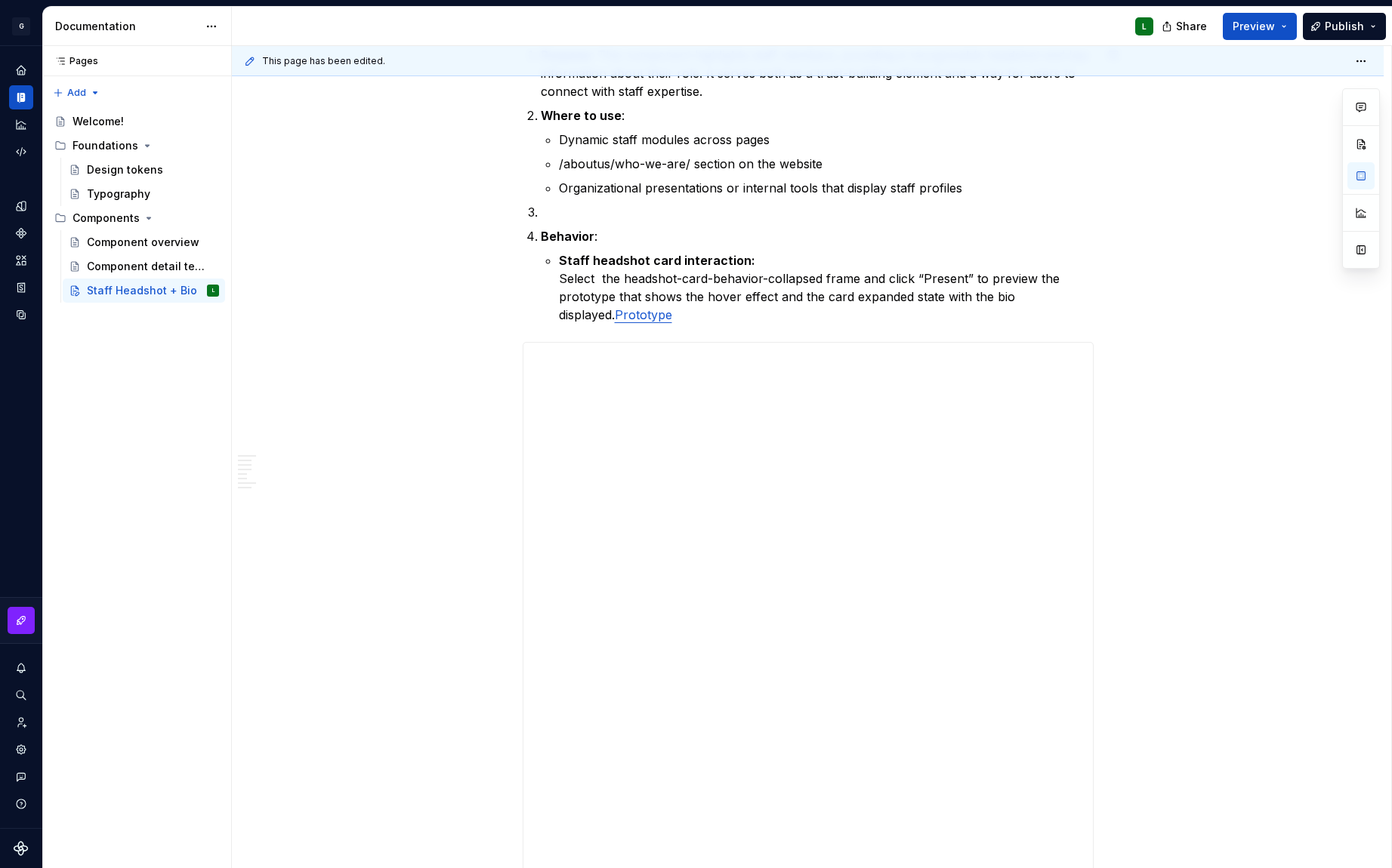
type textarea "*"
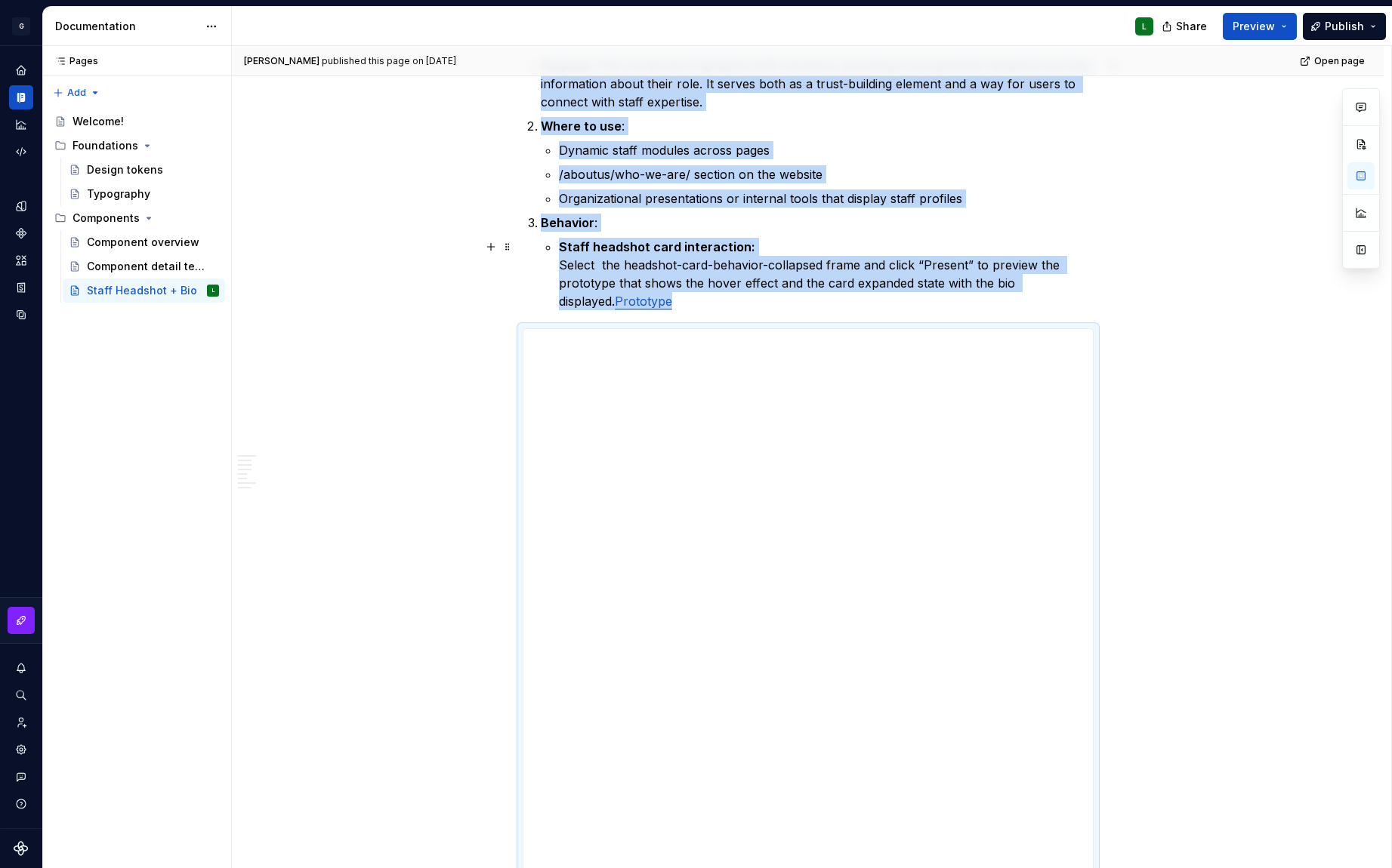
scroll to position [1123, 0]
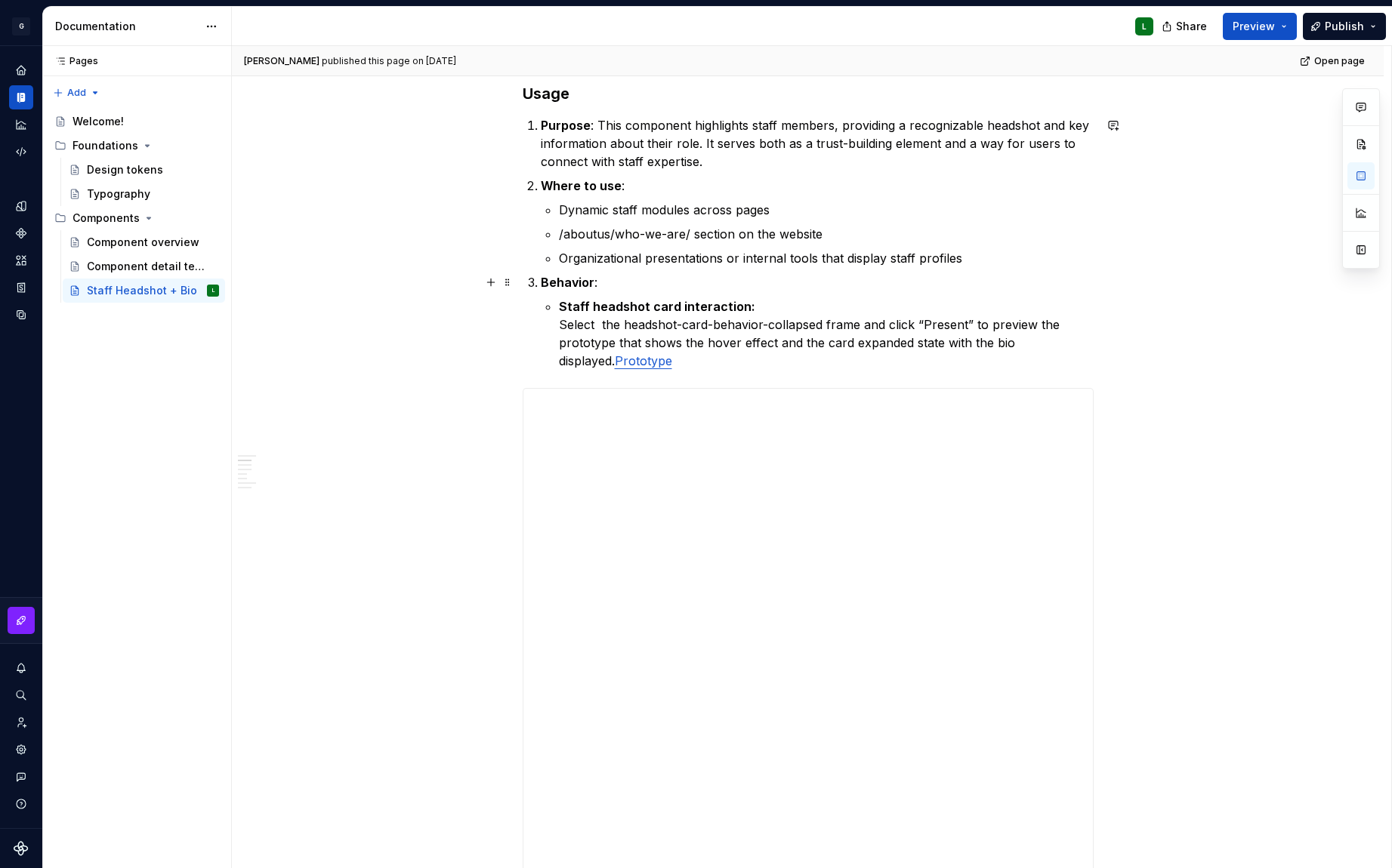
click at [540, 280] on strong "Behavior" at bounding box center [567, 282] width 54 height 15
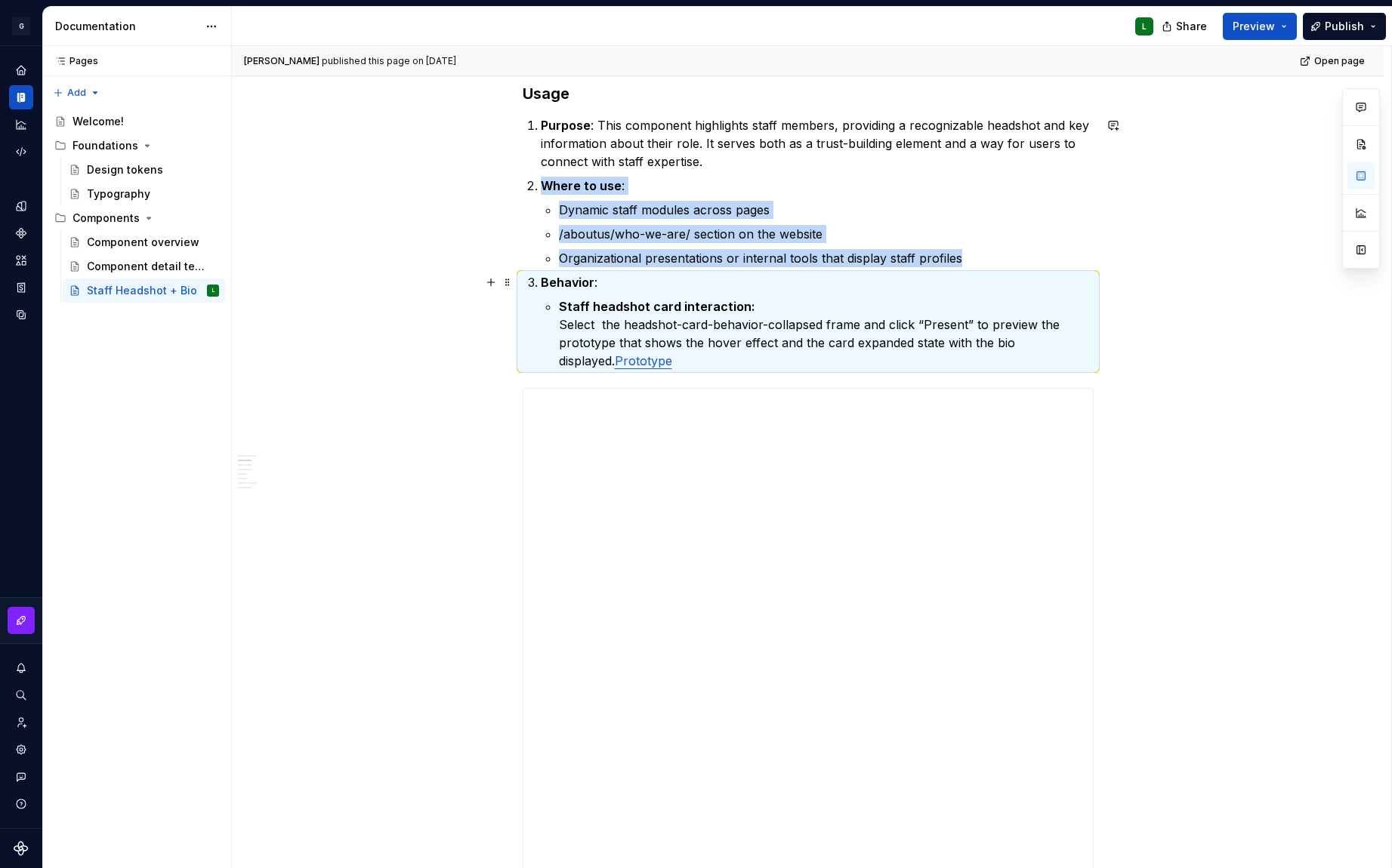
click at [559, 281] on strong "Behavior" at bounding box center [567, 282] width 54 height 15
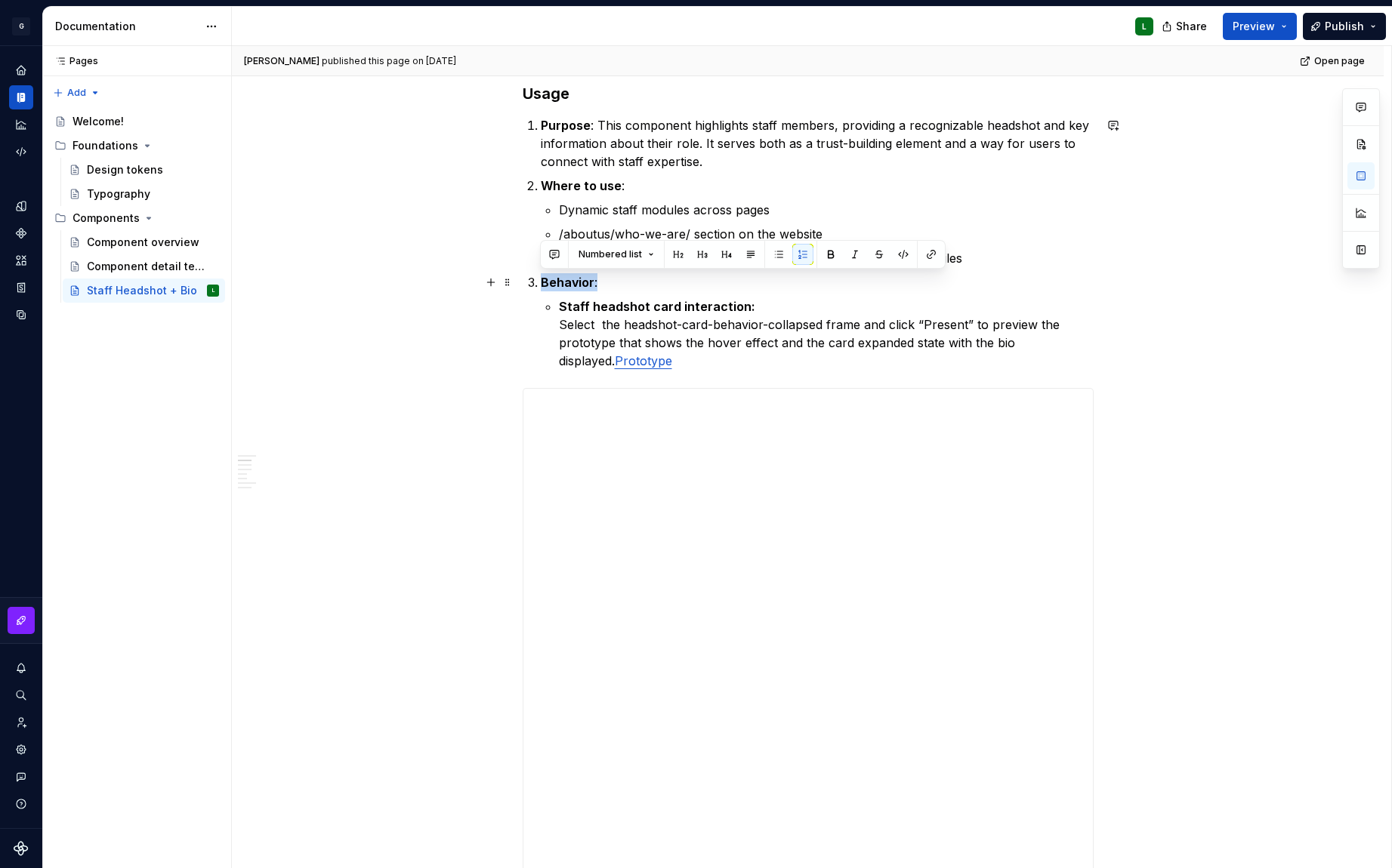
drag, startPoint x: 609, startPoint y: 283, endPoint x: 478, endPoint y: 271, distance: 131.5
click at [799, 257] on button "button" at bounding box center [803, 254] width 21 height 21
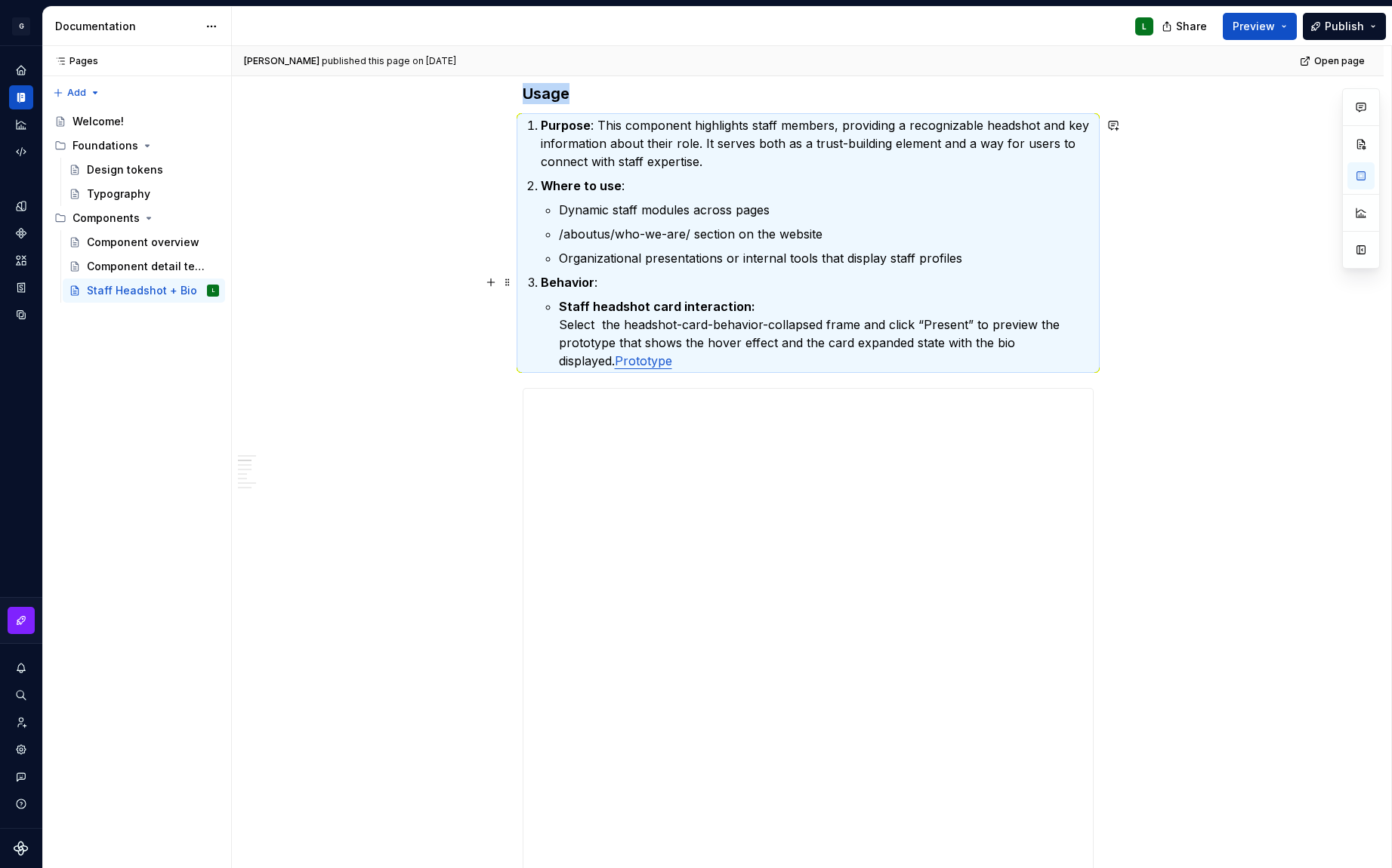
click at [620, 282] on p "Behavior :" at bounding box center [817, 282] width 553 height 18
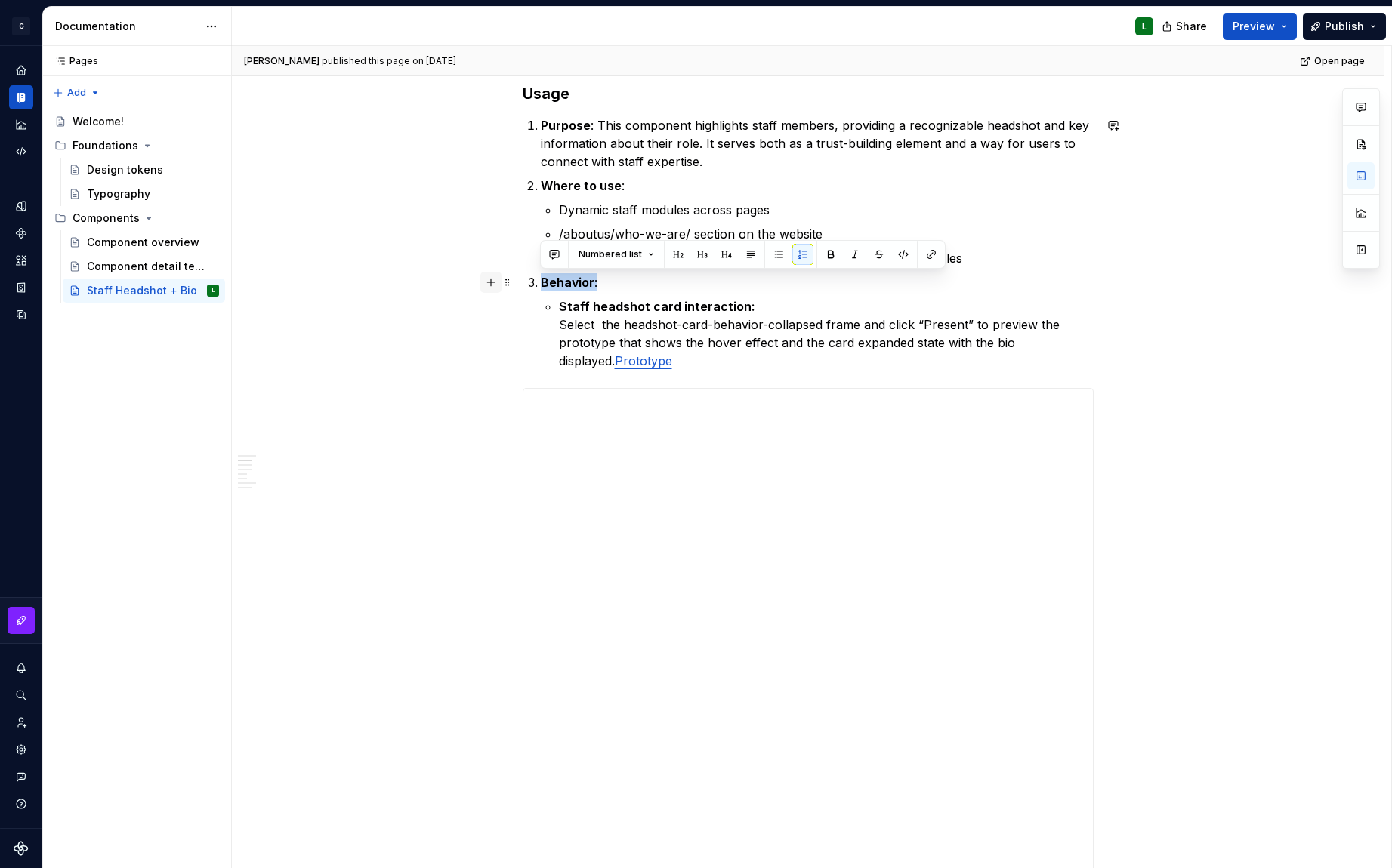
drag, startPoint x: 616, startPoint y: 285, endPoint x: 495, endPoint y: 282, distance: 121.0
click at [746, 258] on button "button" at bounding box center [751, 254] width 21 height 21
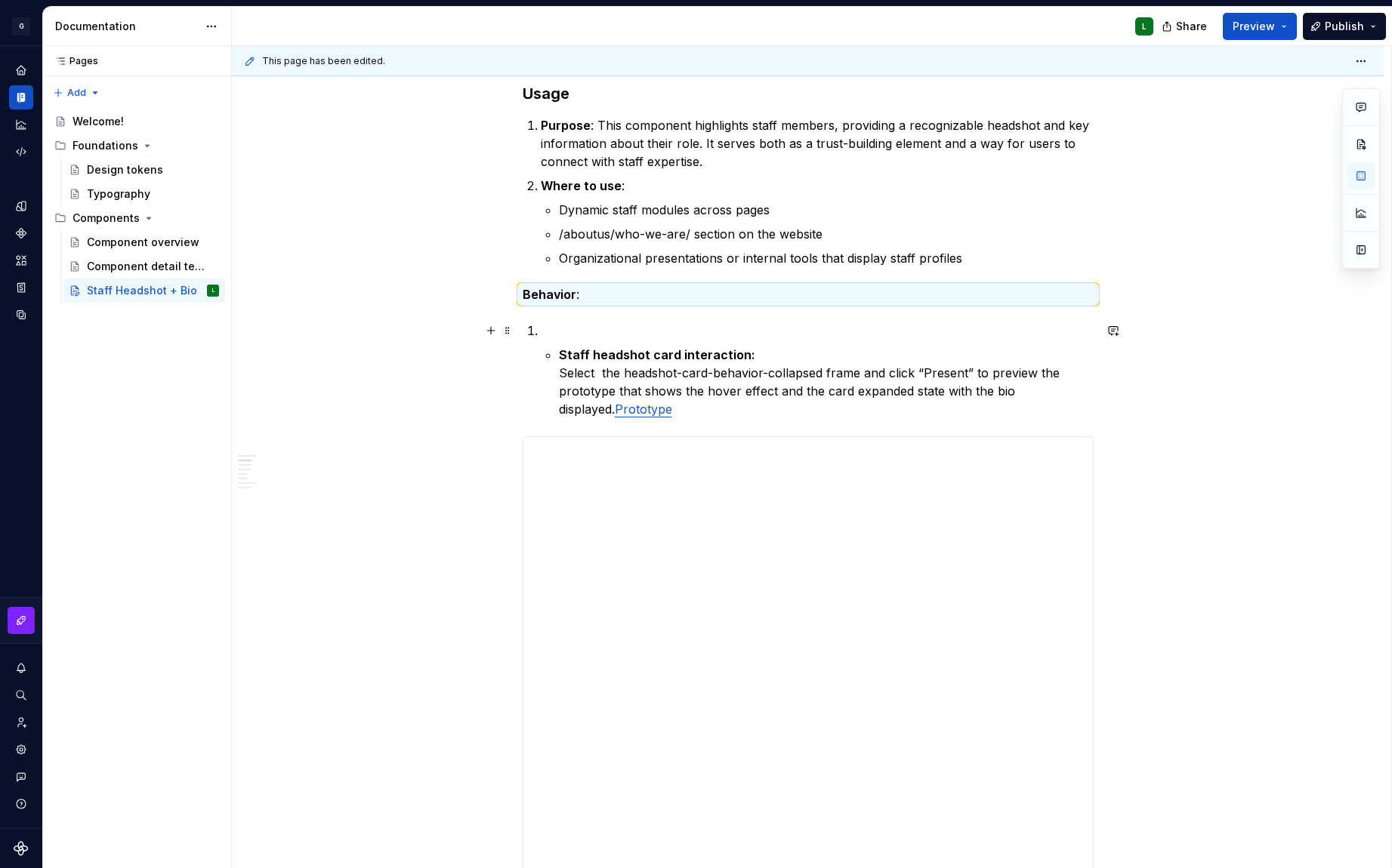
click at [553, 330] on p "To enrich screen reader interactions, please activate Accessibility in Grammarl…" at bounding box center [817, 331] width 553 height 18
click at [556, 361] on li "Staff headshot card interaction: Select the headshot-card-behavior-collapsed fr…" at bounding box center [817, 370] width 553 height 97
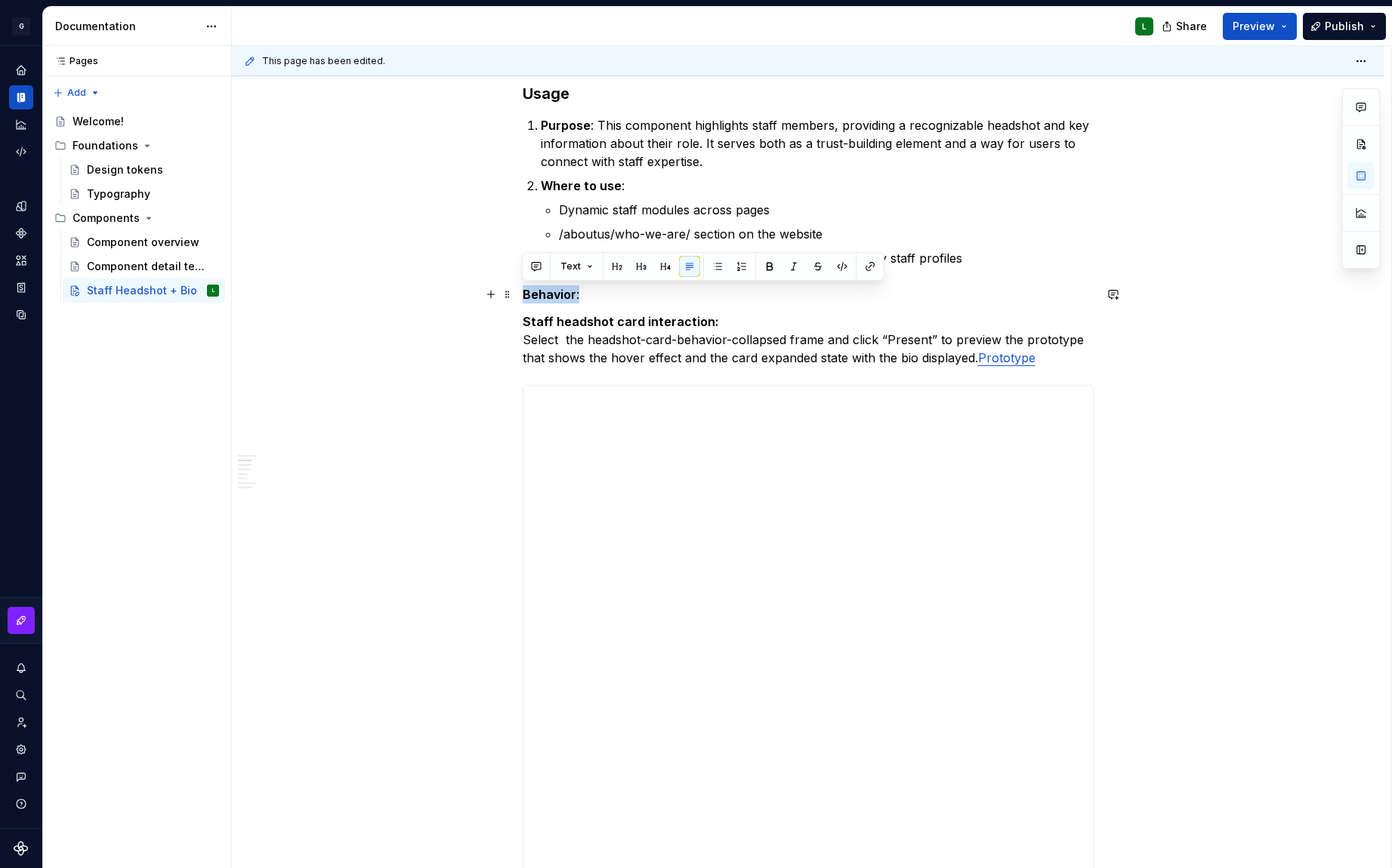
drag, startPoint x: 586, startPoint y: 296, endPoint x: 517, endPoint y: 297, distance: 69.0
click at [635, 264] on button "button" at bounding box center [641, 266] width 21 height 21
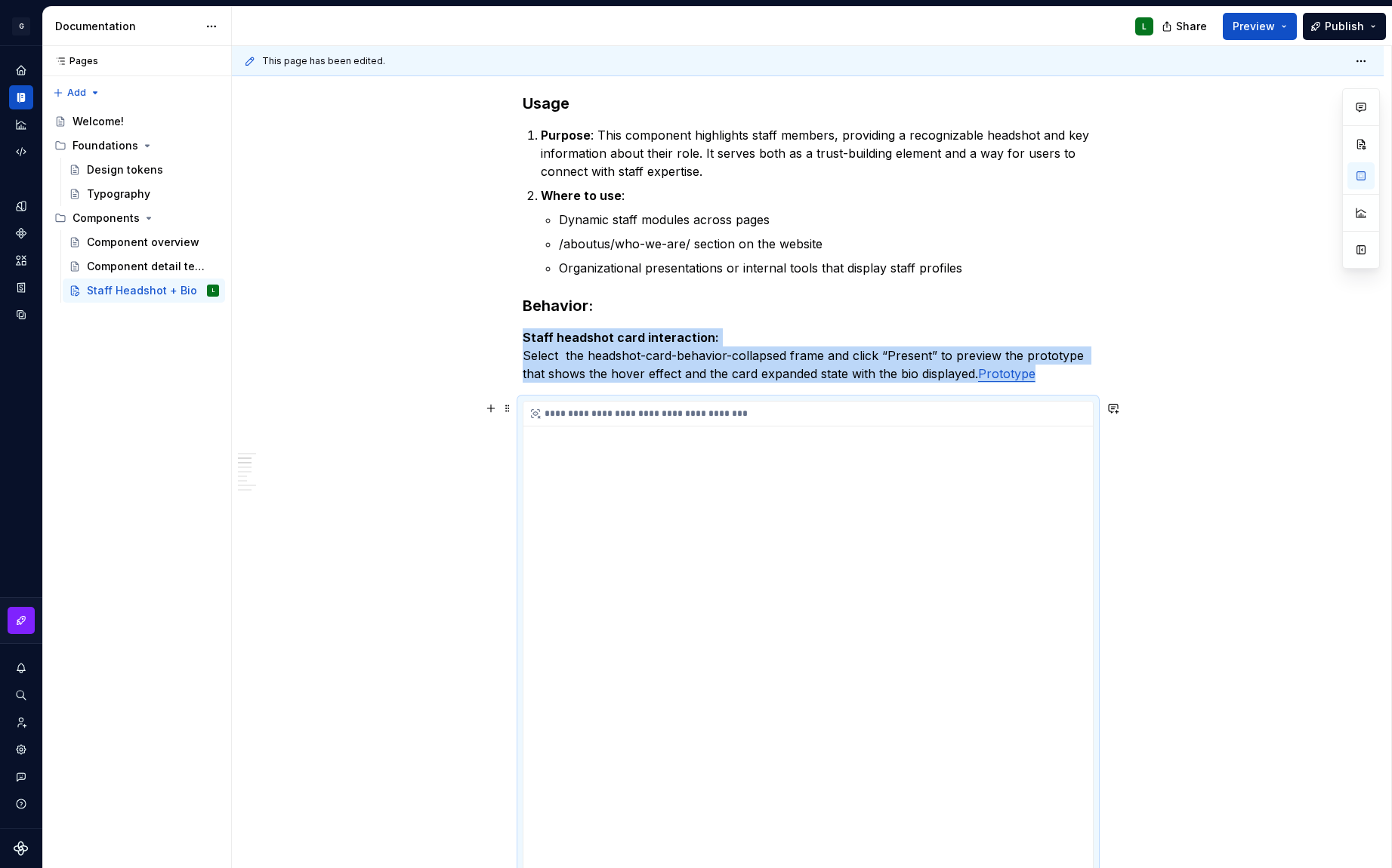
scroll to position [996, 0]
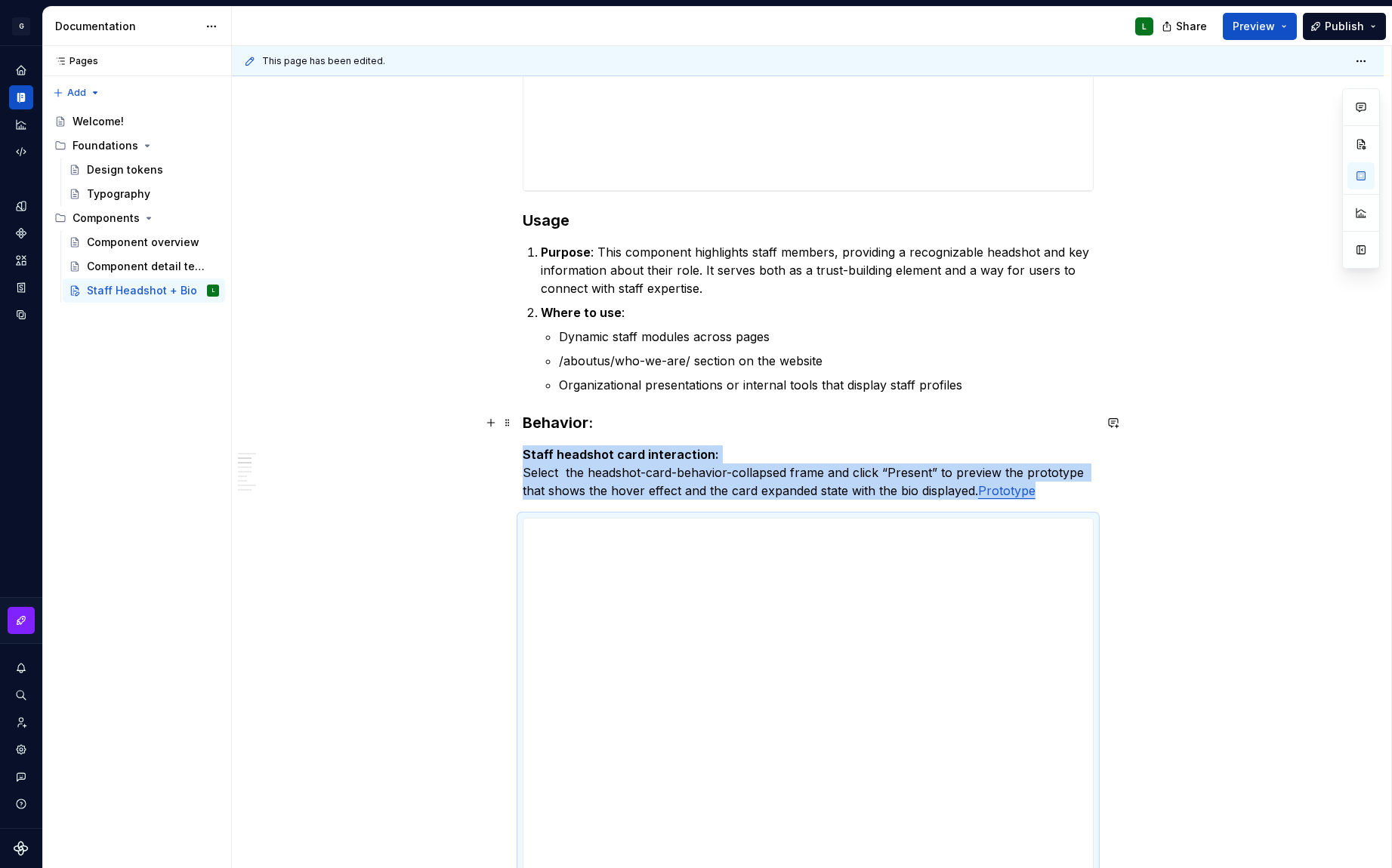
click at [592, 425] on h3 "Behavior :" at bounding box center [808, 423] width 571 height 21
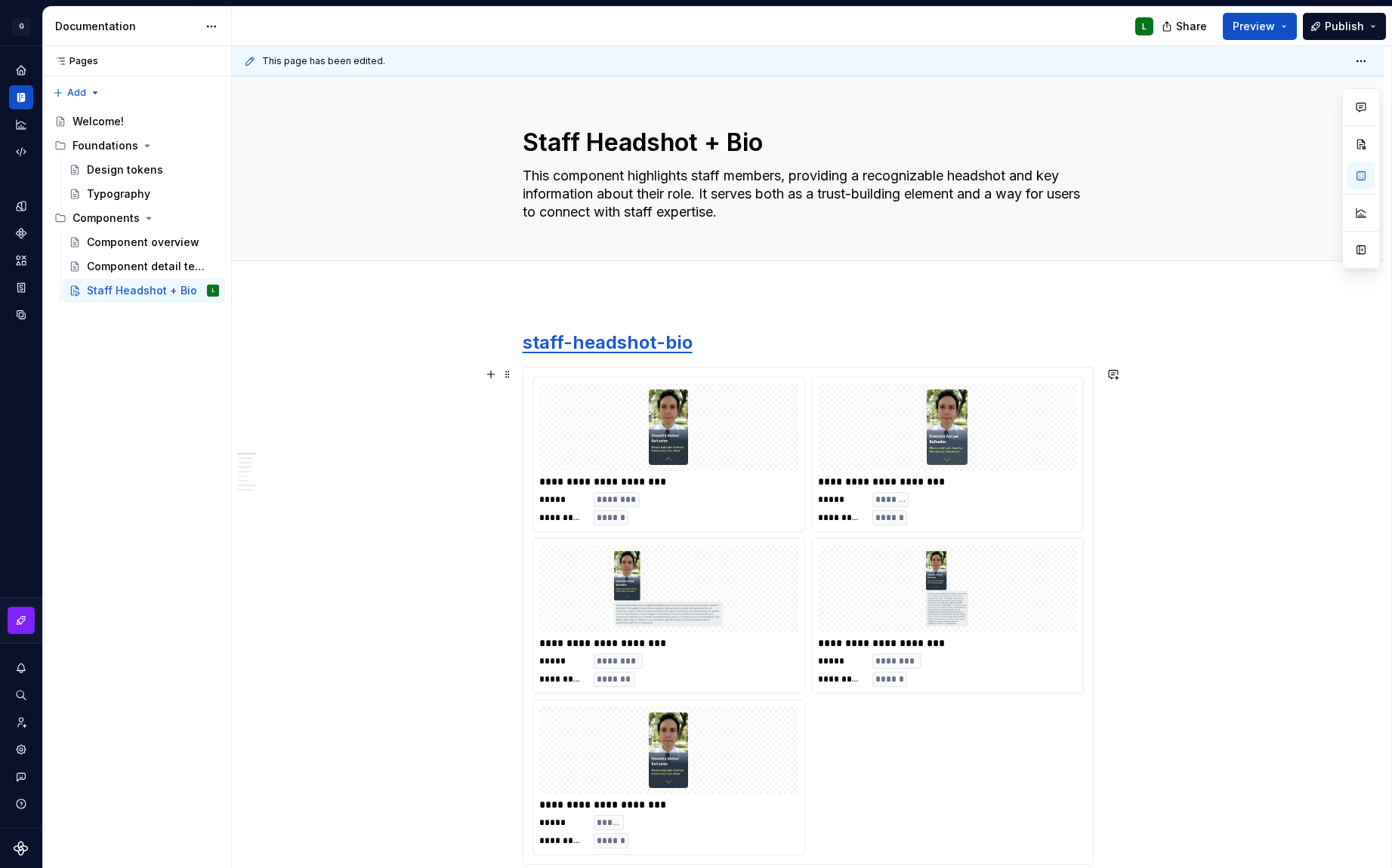
scroll to position [0, 0]
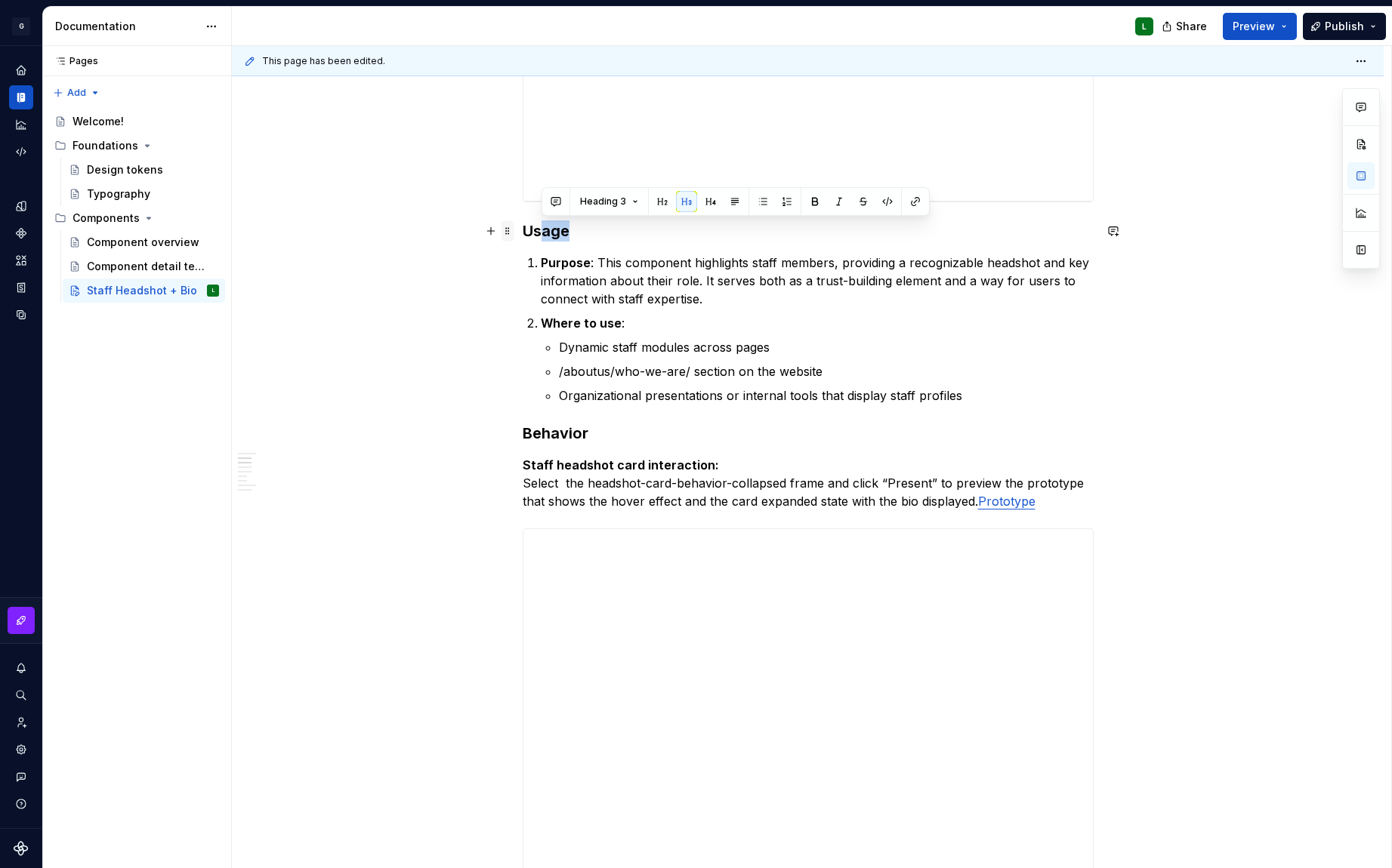
drag, startPoint x: 572, startPoint y: 233, endPoint x: 511, endPoint y: 233, distance: 61.0
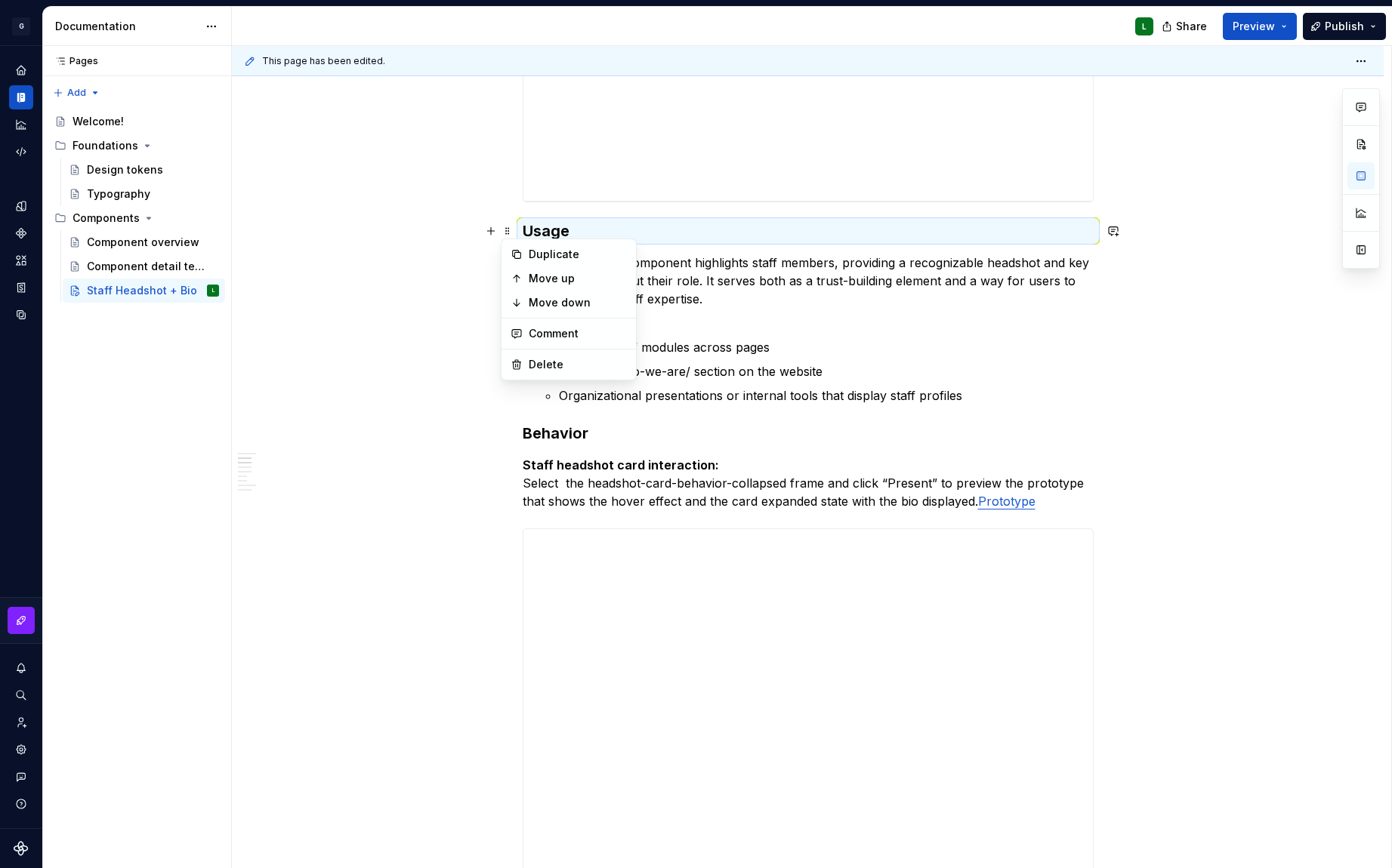
click at [577, 220] on h3 "Usage" at bounding box center [808, 230] width 571 height 21
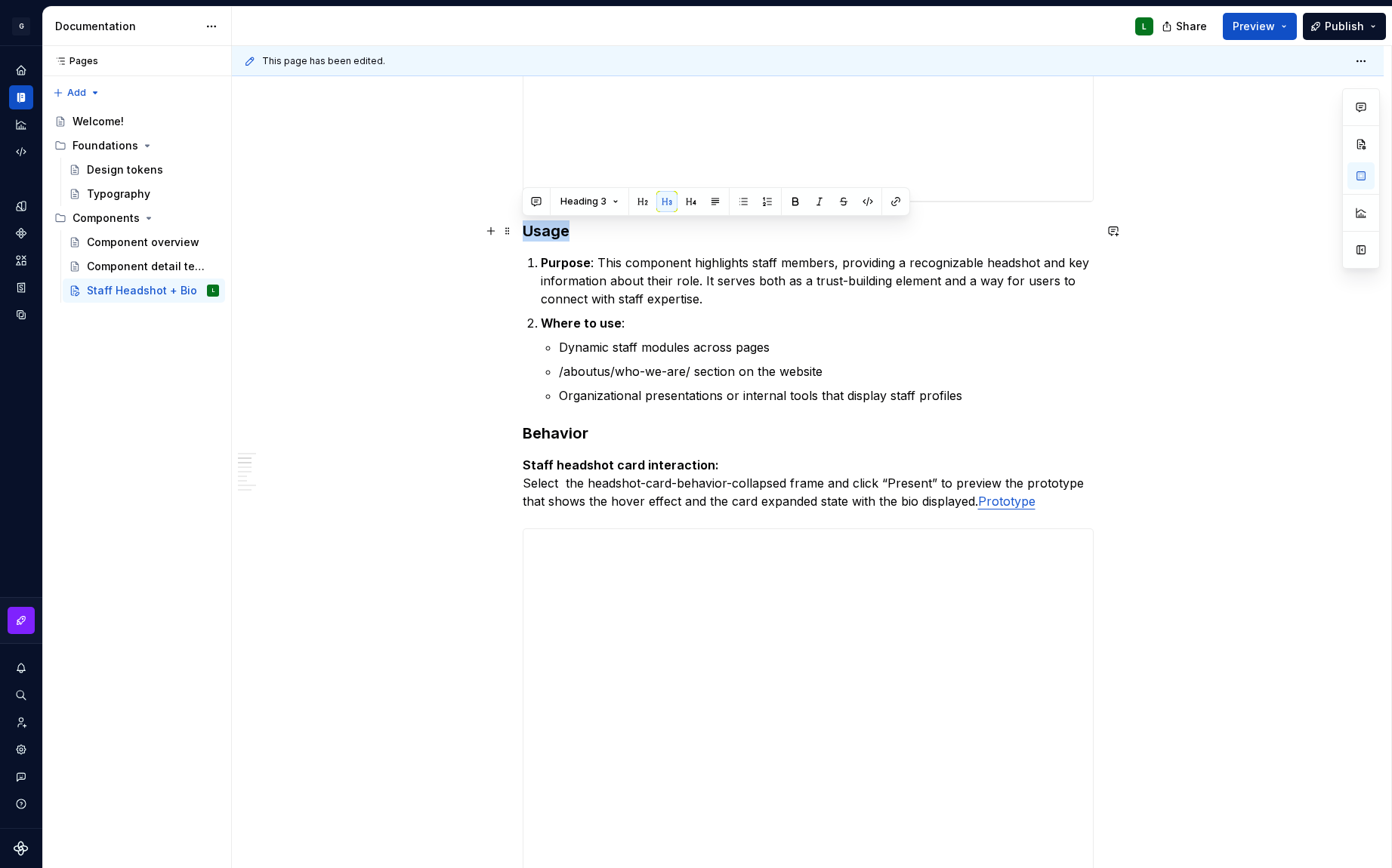
drag, startPoint x: 577, startPoint y: 231, endPoint x: 521, endPoint y: 233, distance: 56.0
click at [523, 233] on h3 "Usage" at bounding box center [808, 230] width 571 height 21
click at [610, 203] on button "Heading 3" at bounding box center [589, 201] width 71 height 21
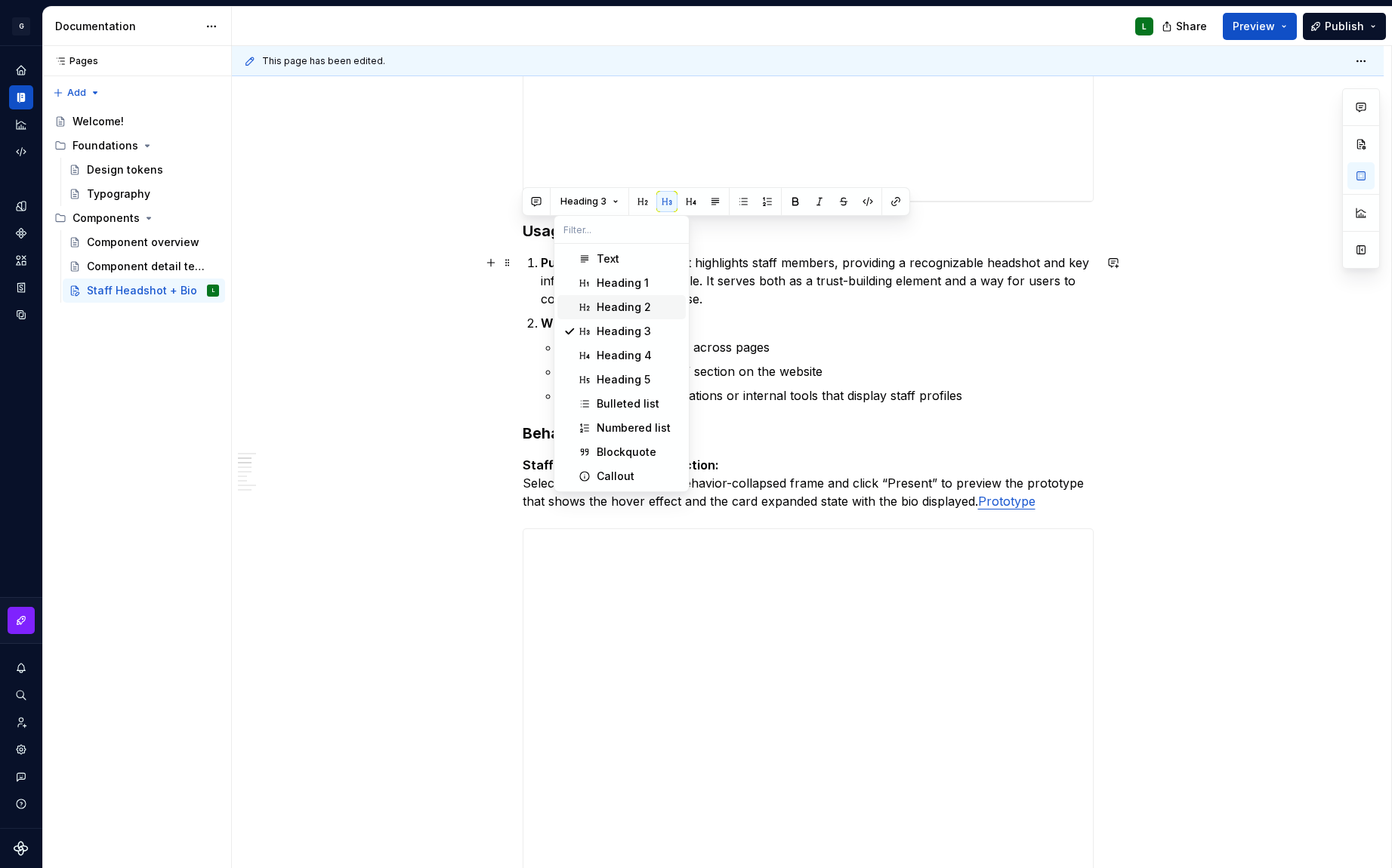
click at [643, 307] on div "Heading 2" at bounding box center [624, 308] width 55 height 15
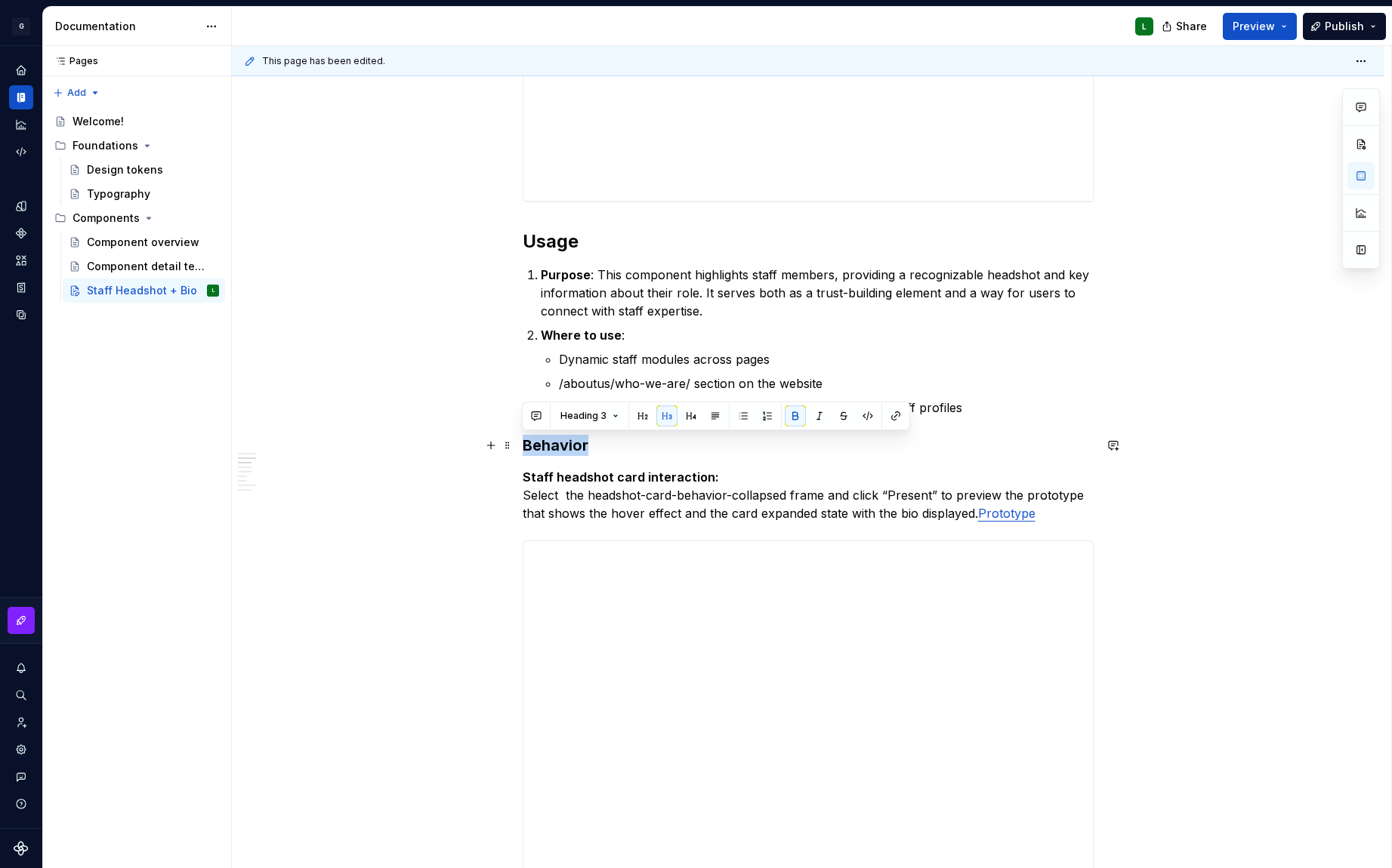
drag, startPoint x: 605, startPoint y: 444, endPoint x: 514, endPoint y: 439, distance: 91.1
click at [608, 418] on button "Heading 3" at bounding box center [589, 416] width 71 height 21
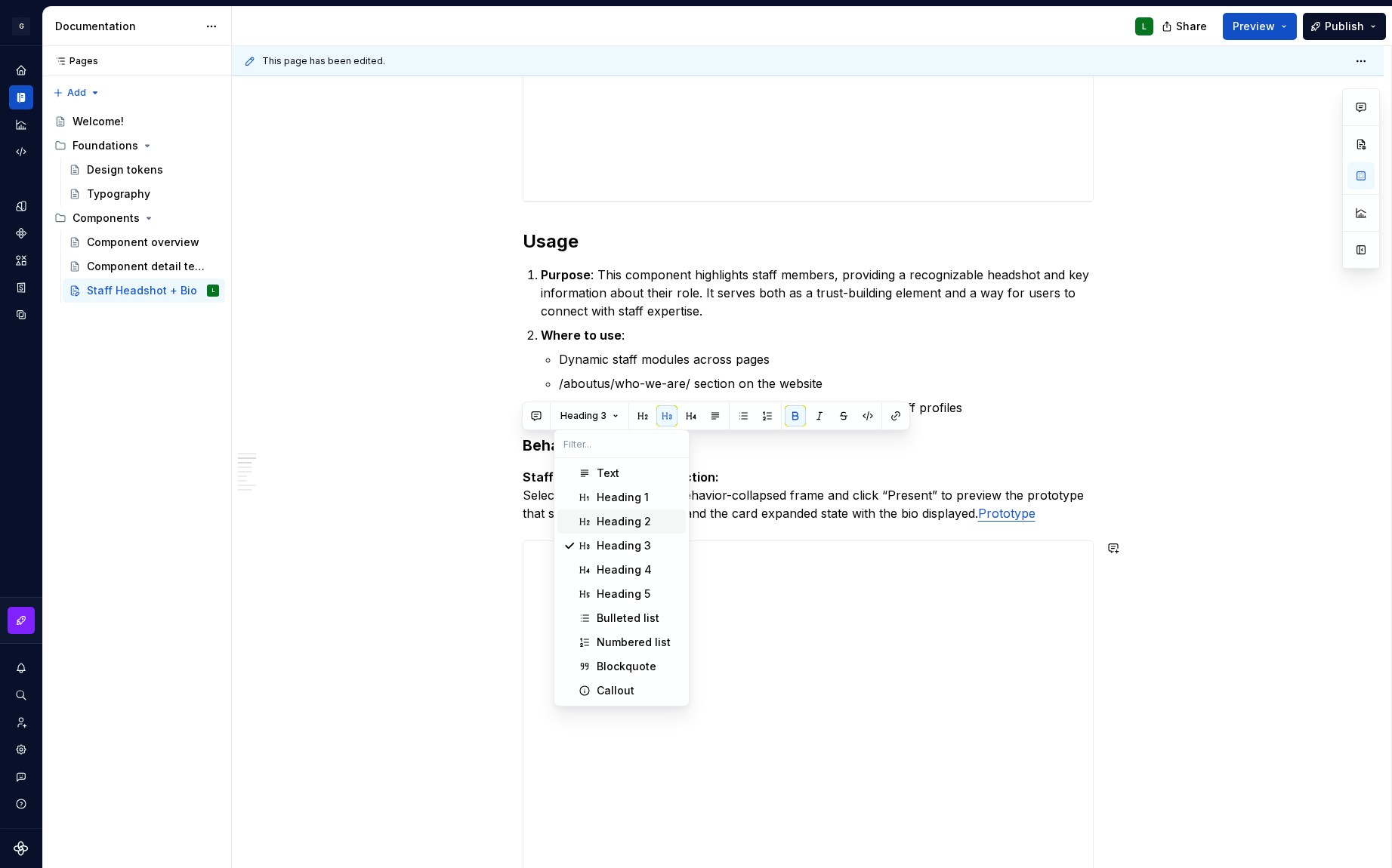
click at [625, 524] on div "Heading 2" at bounding box center [624, 522] width 55 height 15
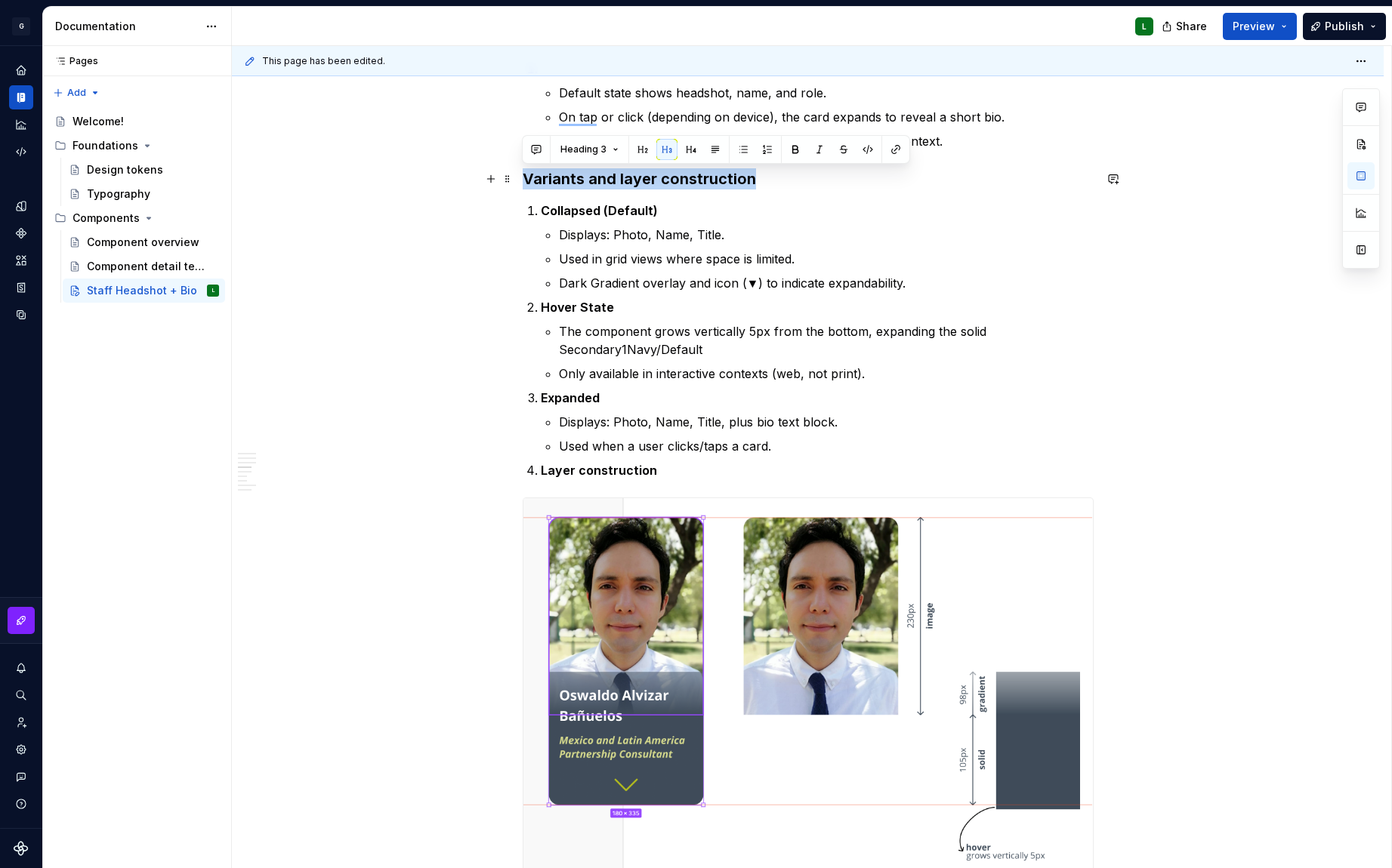
drag, startPoint x: 755, startPoint y: 181, endPoint x: 519, endPoint y: 175, distance: 236.1
click at [519, 175] on div "**********" at bounding box center [808, 367] width 1152 height 4325
click at [618, 150] on button "Heading 3" at bounding box center [589, 149] width 71 height 21
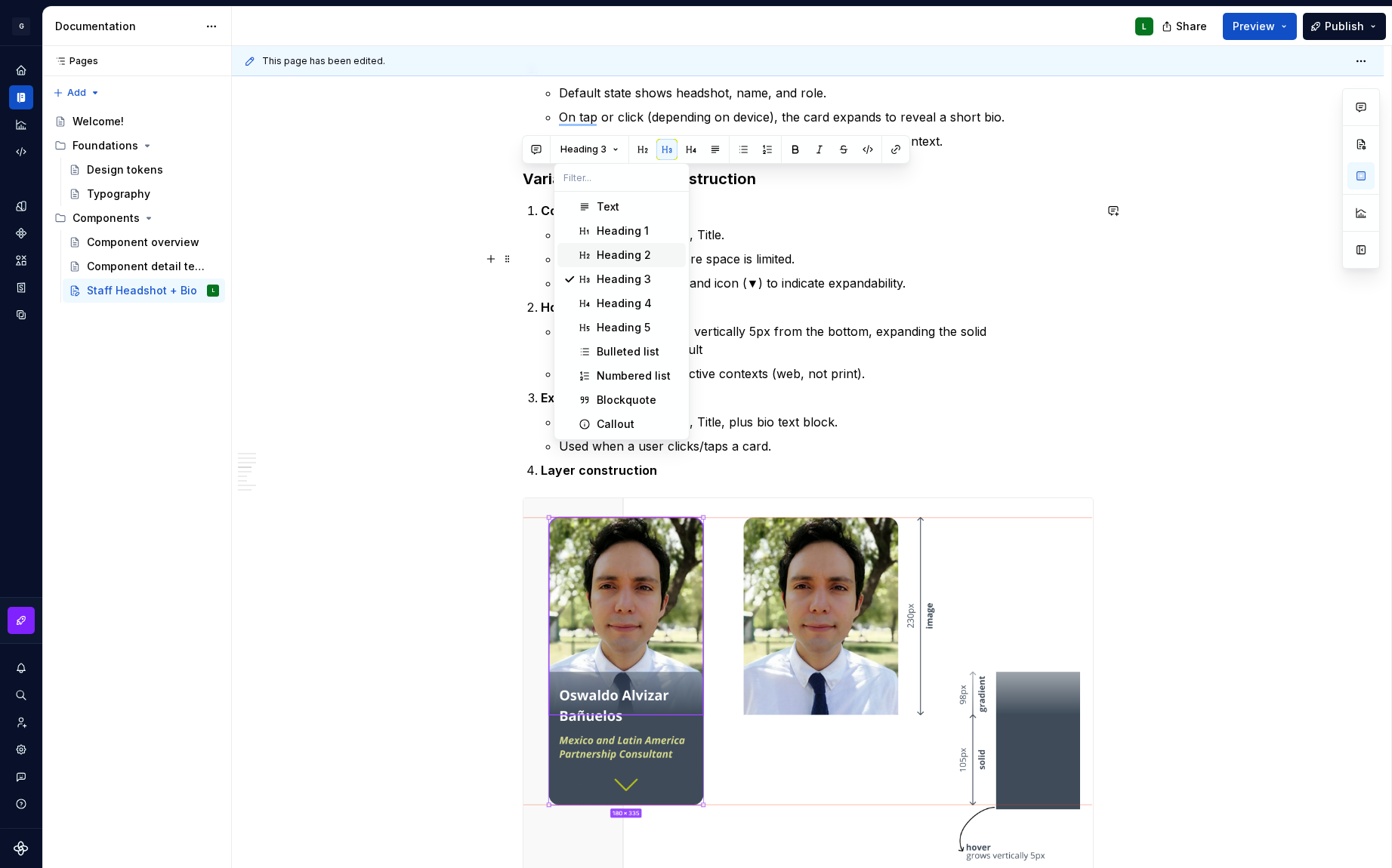
click at [637, 259] on div "Heading 2" at bounding box center [624, 255] width 55 height 15
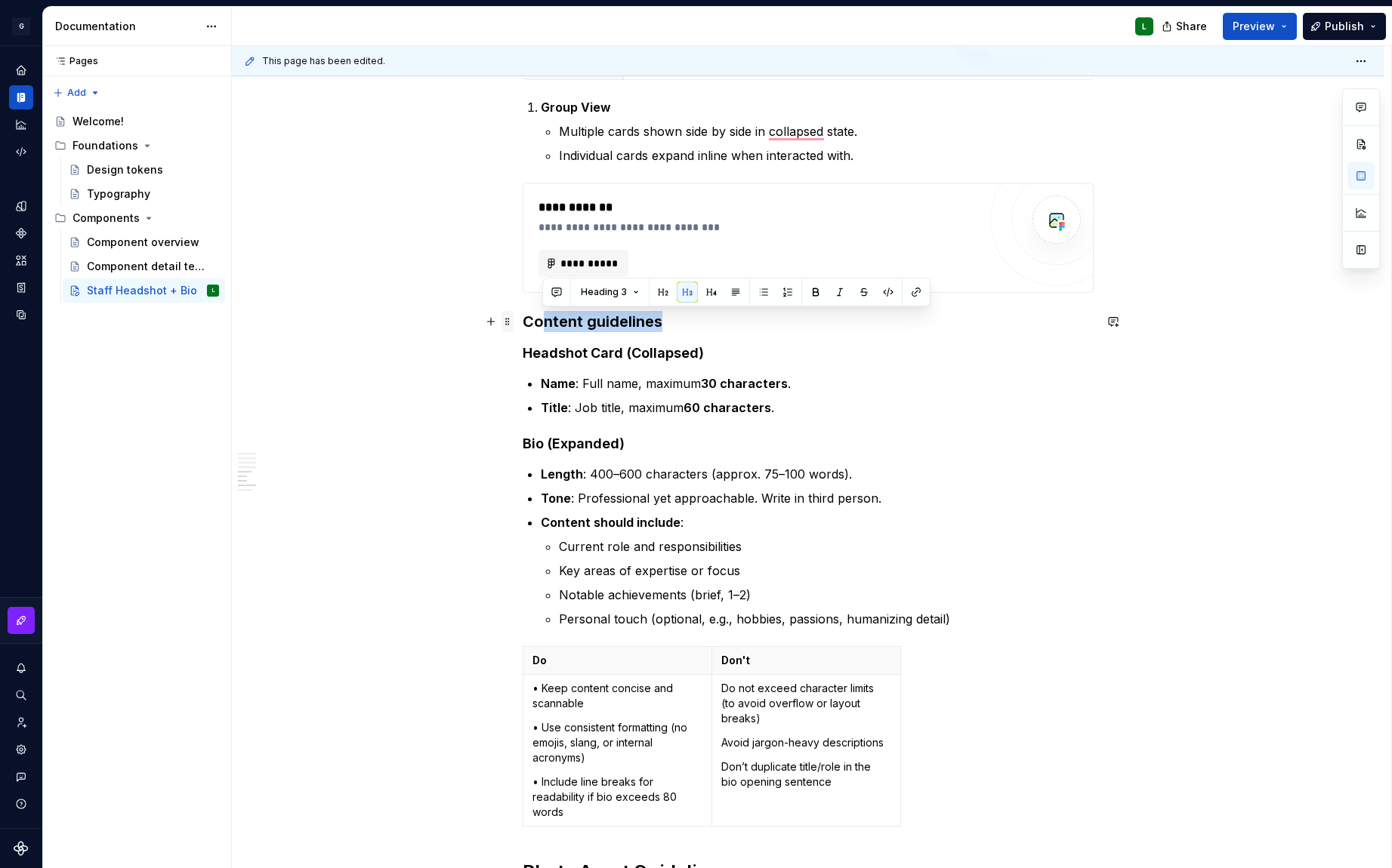
drag, startPoint x: 672, startPoint y: 323, endPoint x: 510, endPoint y: 322, distance: 162.0
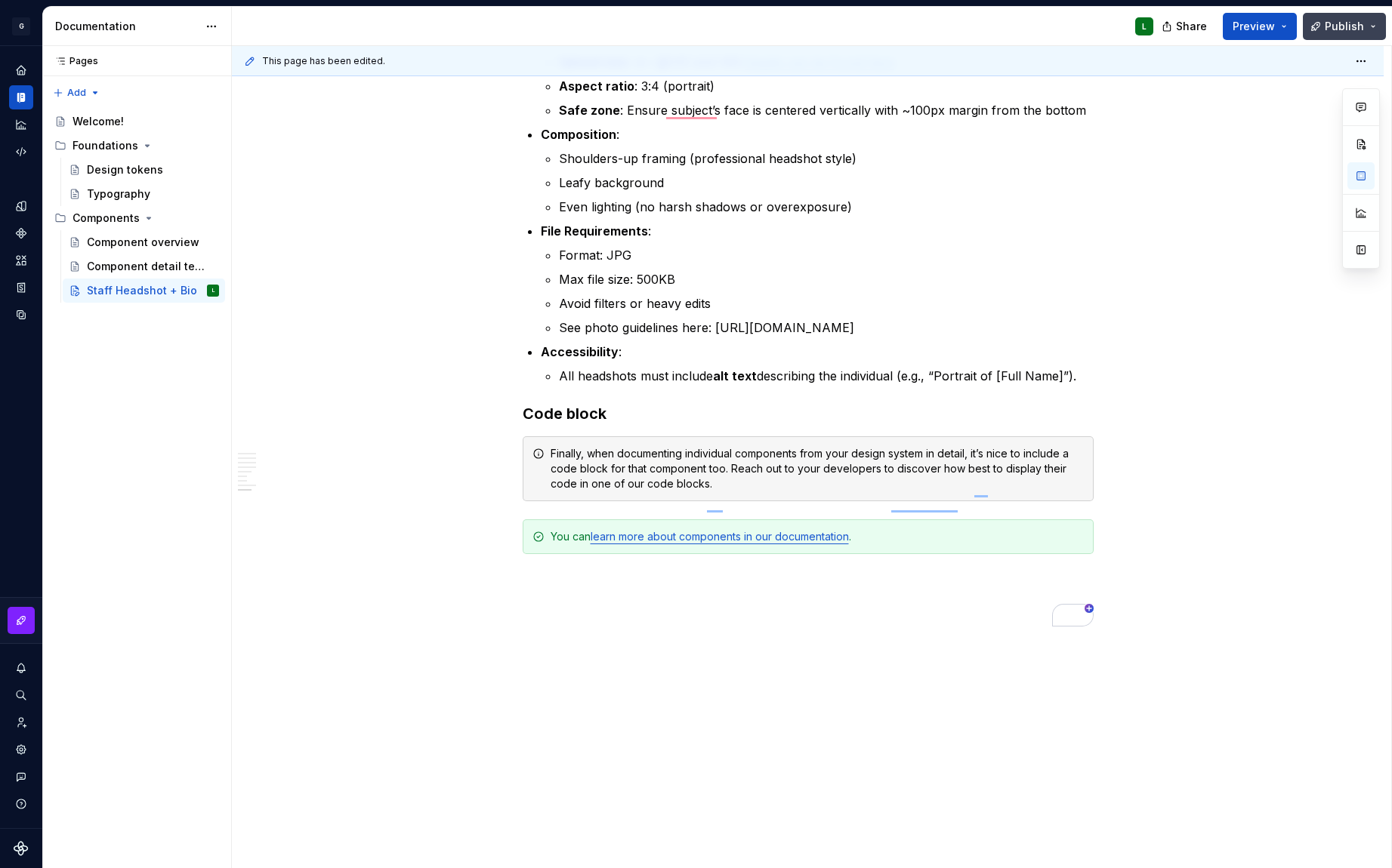
click at [1319, 29] on button "Publish" at bounding box center [1344, 26] width 83 height 27
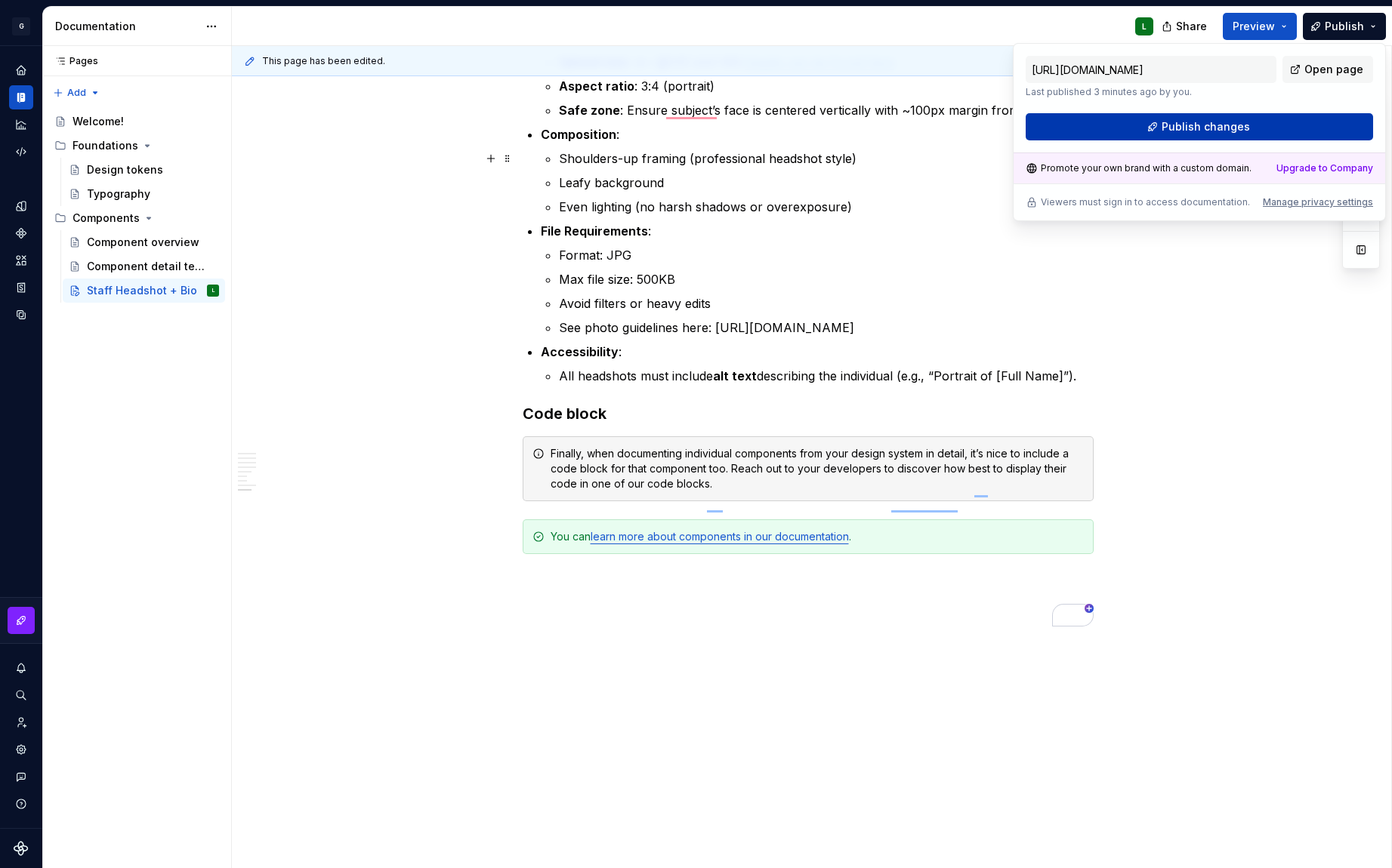
click at [1223, 129] on span "Publish changes" at bounding box center [1205, 127] width 88 height 15
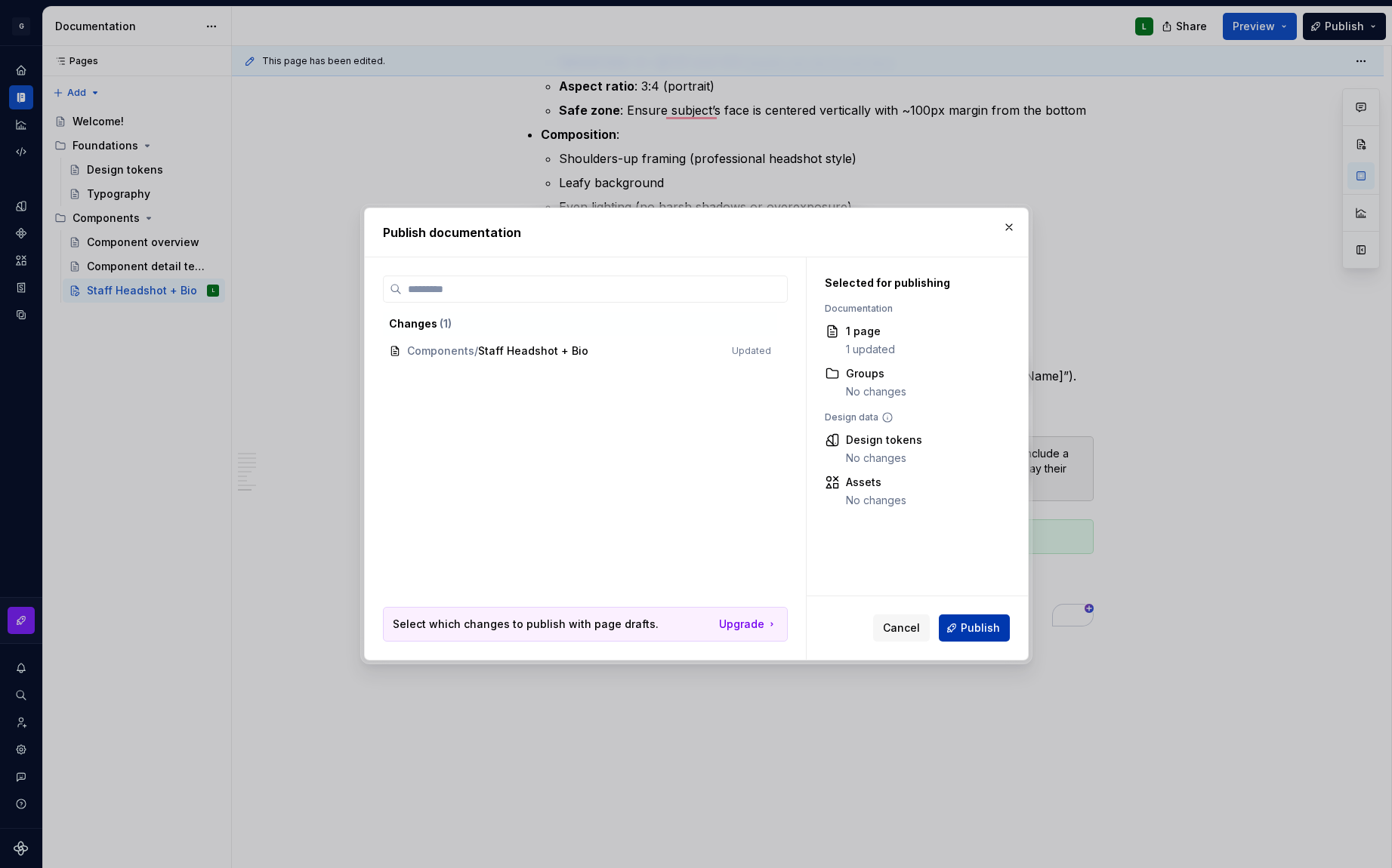
click at [986, 634] on span "Publish" at bounding box center [980, 629] width 40 height 15
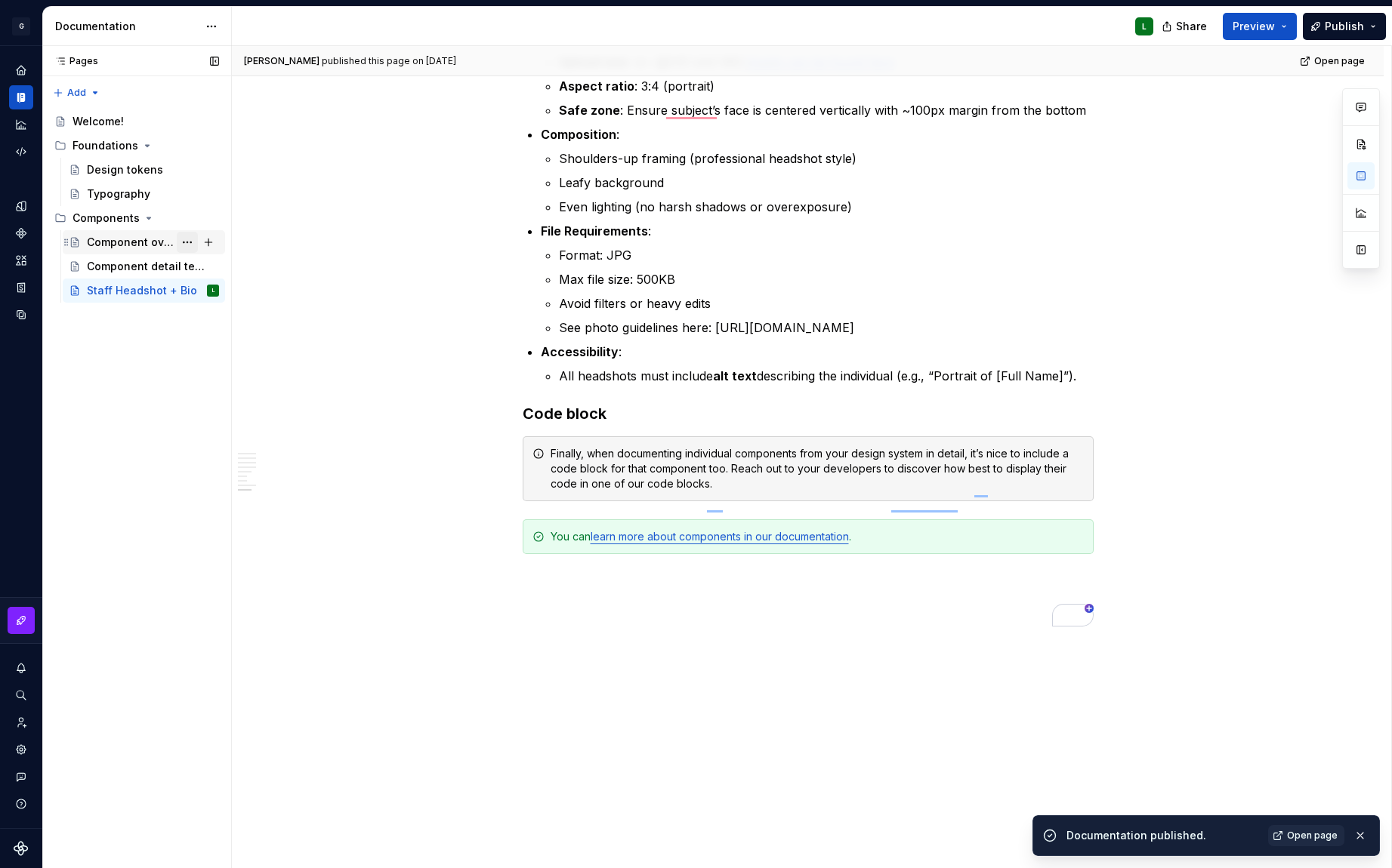
click at [189, 243] on button "Page tree" at bounding box center [187, 242] width 21 height 21
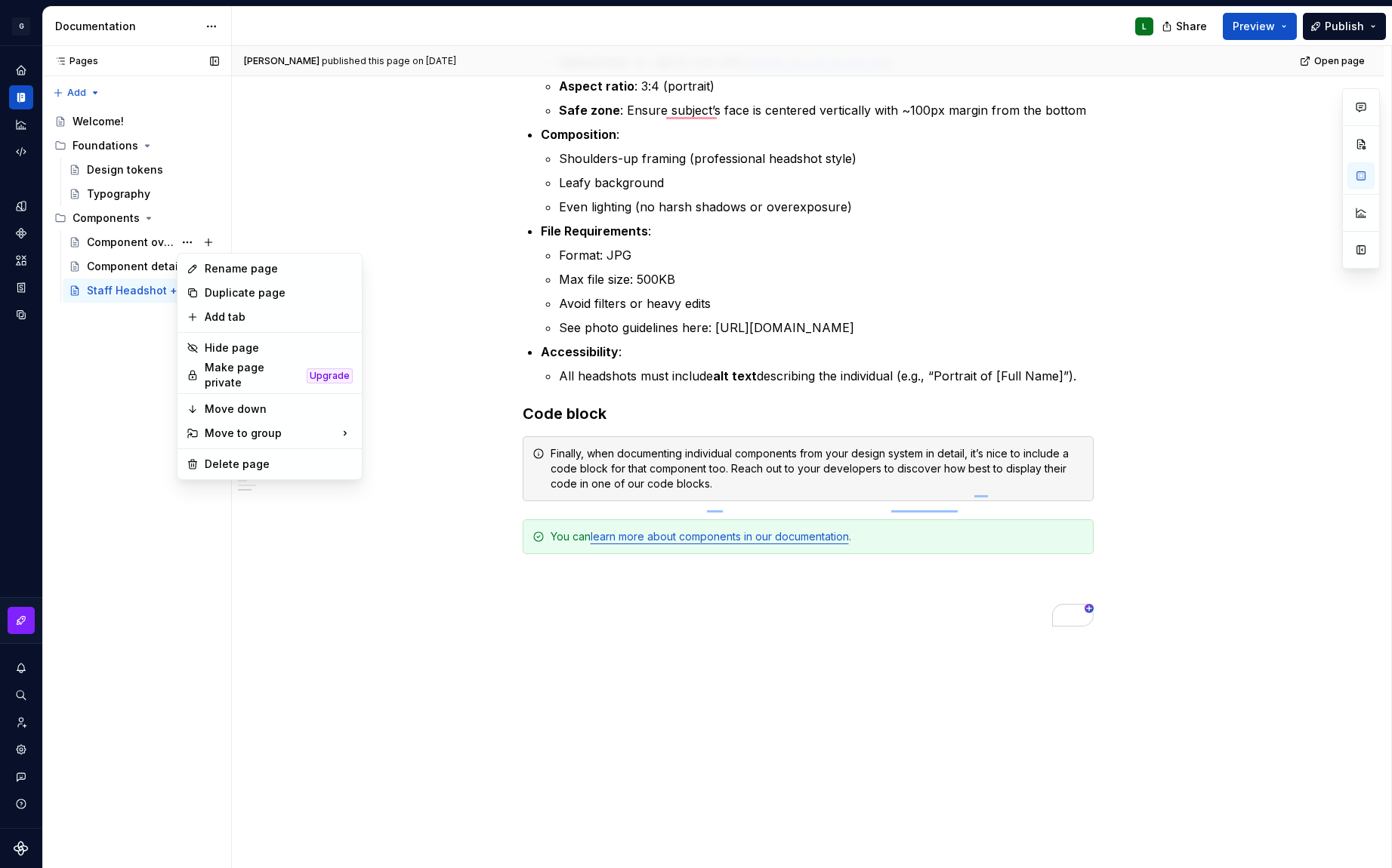
click at [126, 363] on div "Pages Pages Add Accessibility guide for tree Page tree. Navigate the tree with …" at bounding box center [136, 457] width 189 height 823
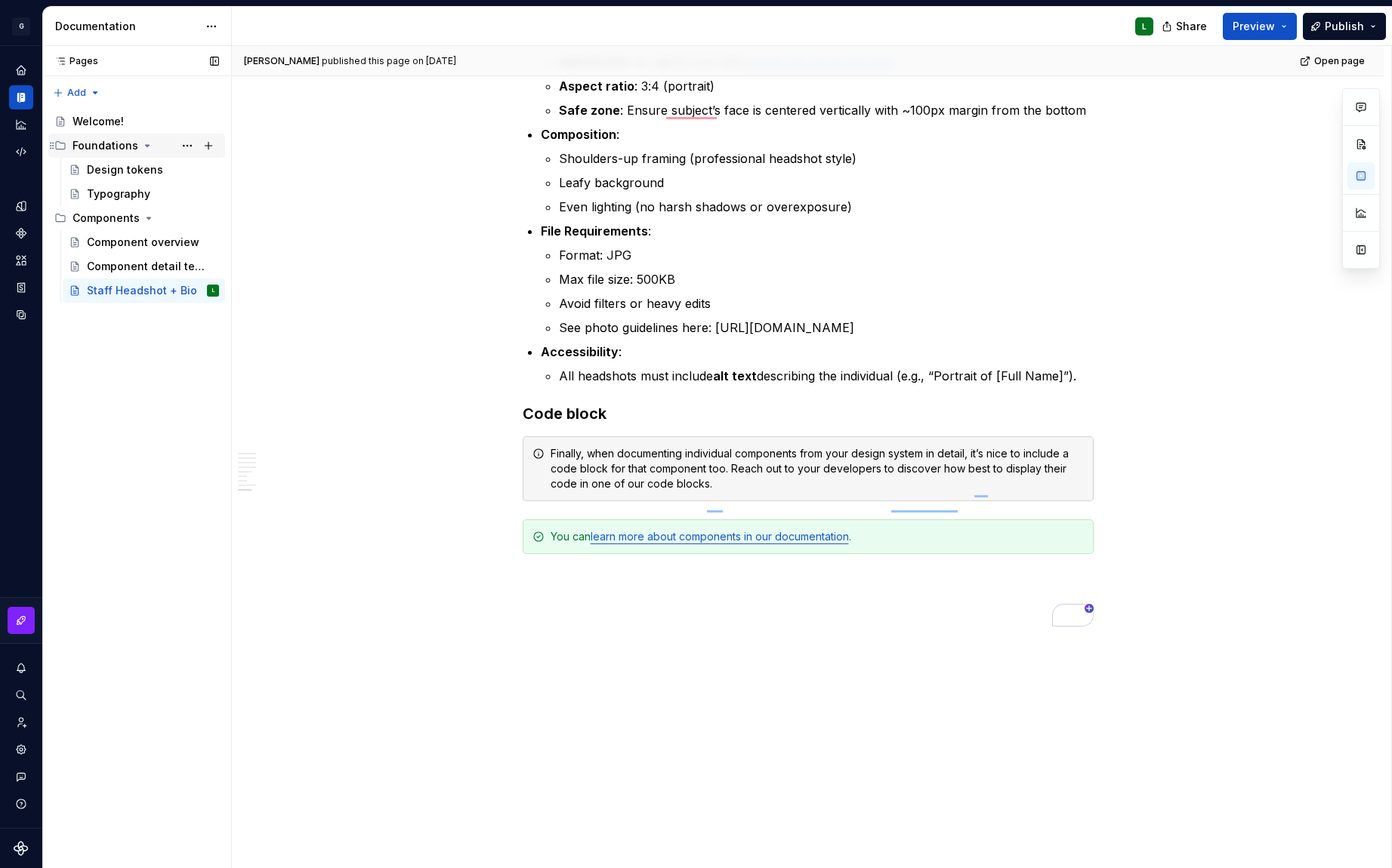
click at [141, 147] on icon "Page tree" at bounding box center [147, 145] width 12 height 12
click at [130, 169] on div "Design tokens" at bounding box center [124, 170] width 76 height 15
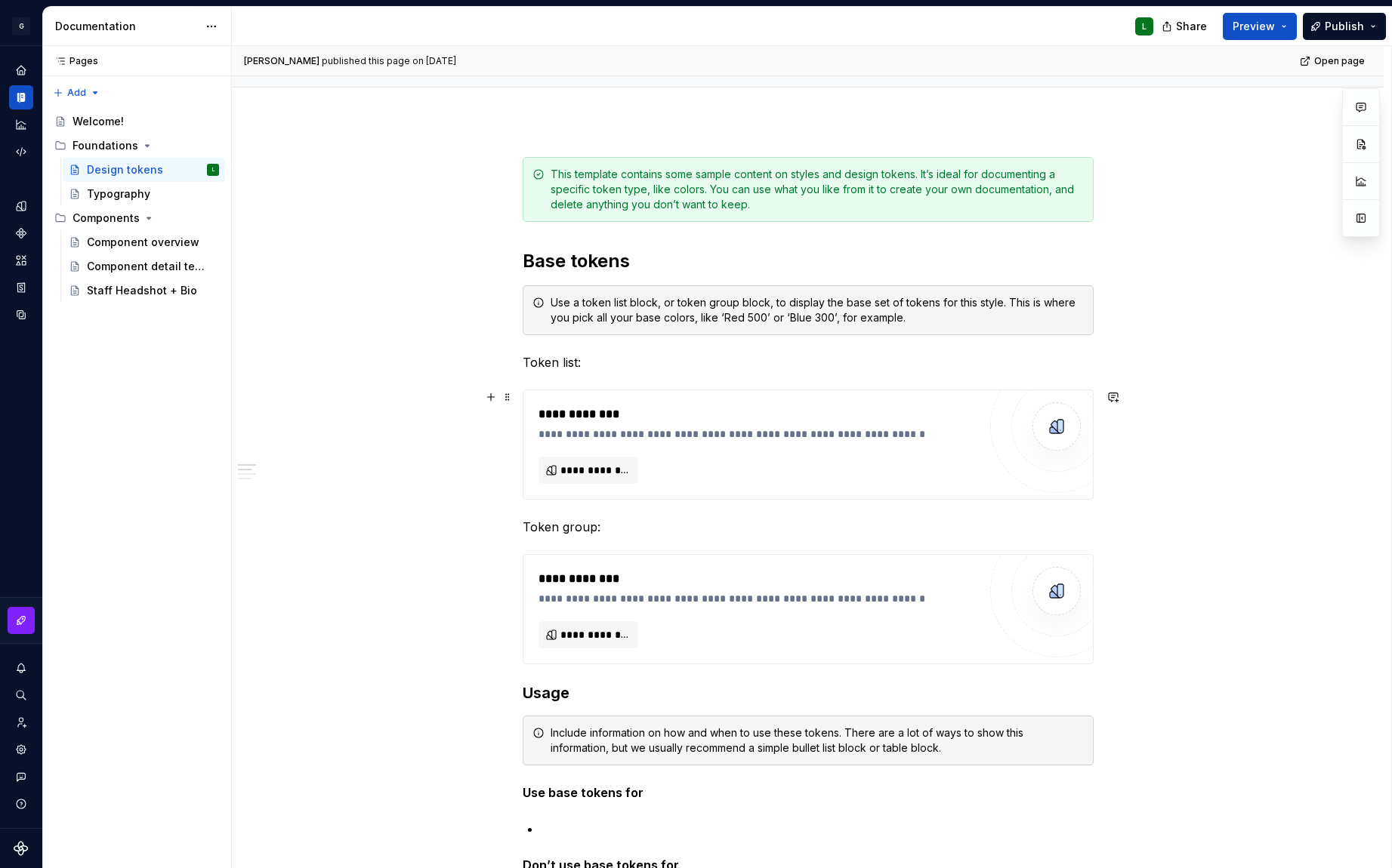
scroll to position [141, 0]
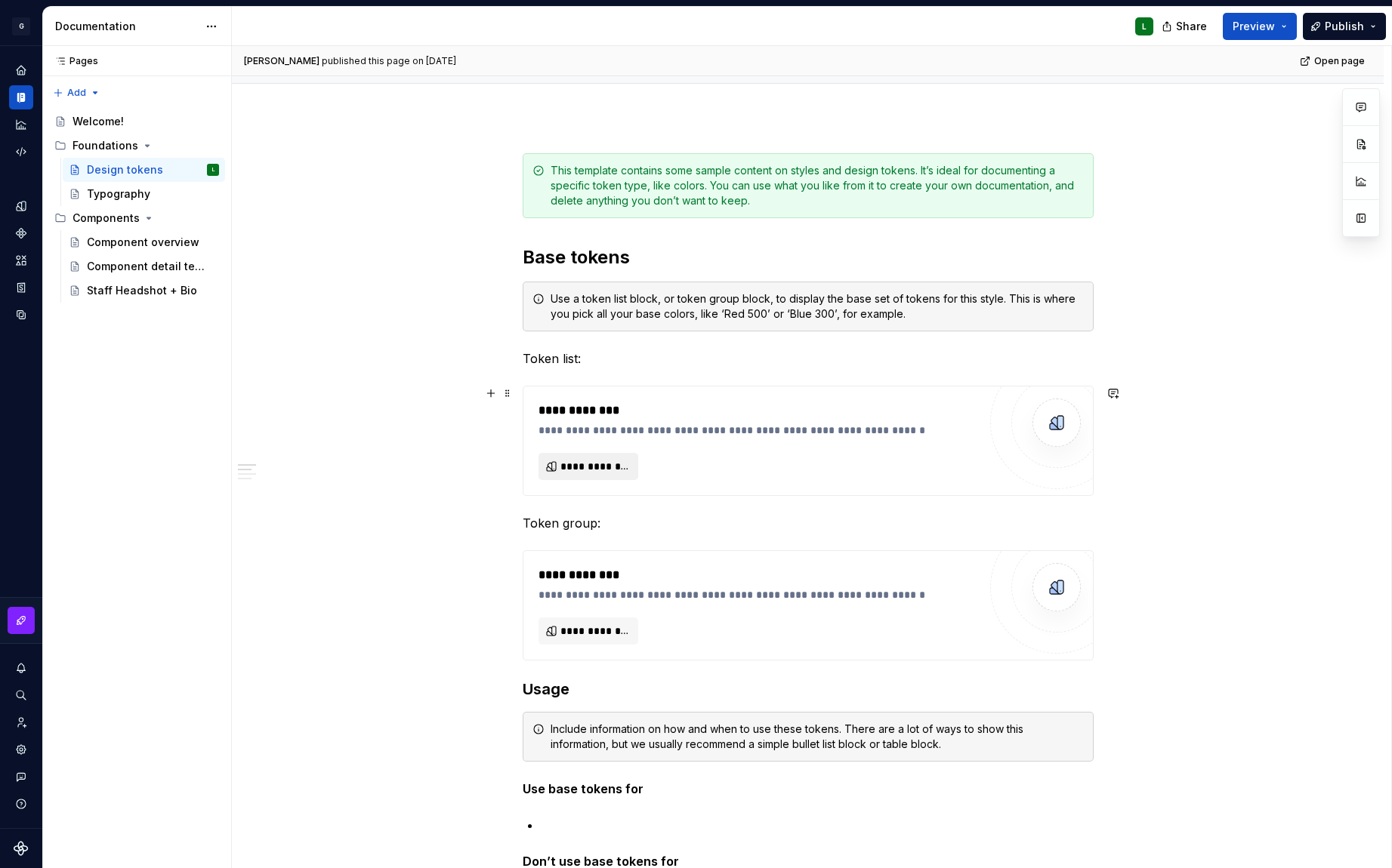
click at [584, 471] on span "**********" at bounding box center [595, 466] width 69 height 15
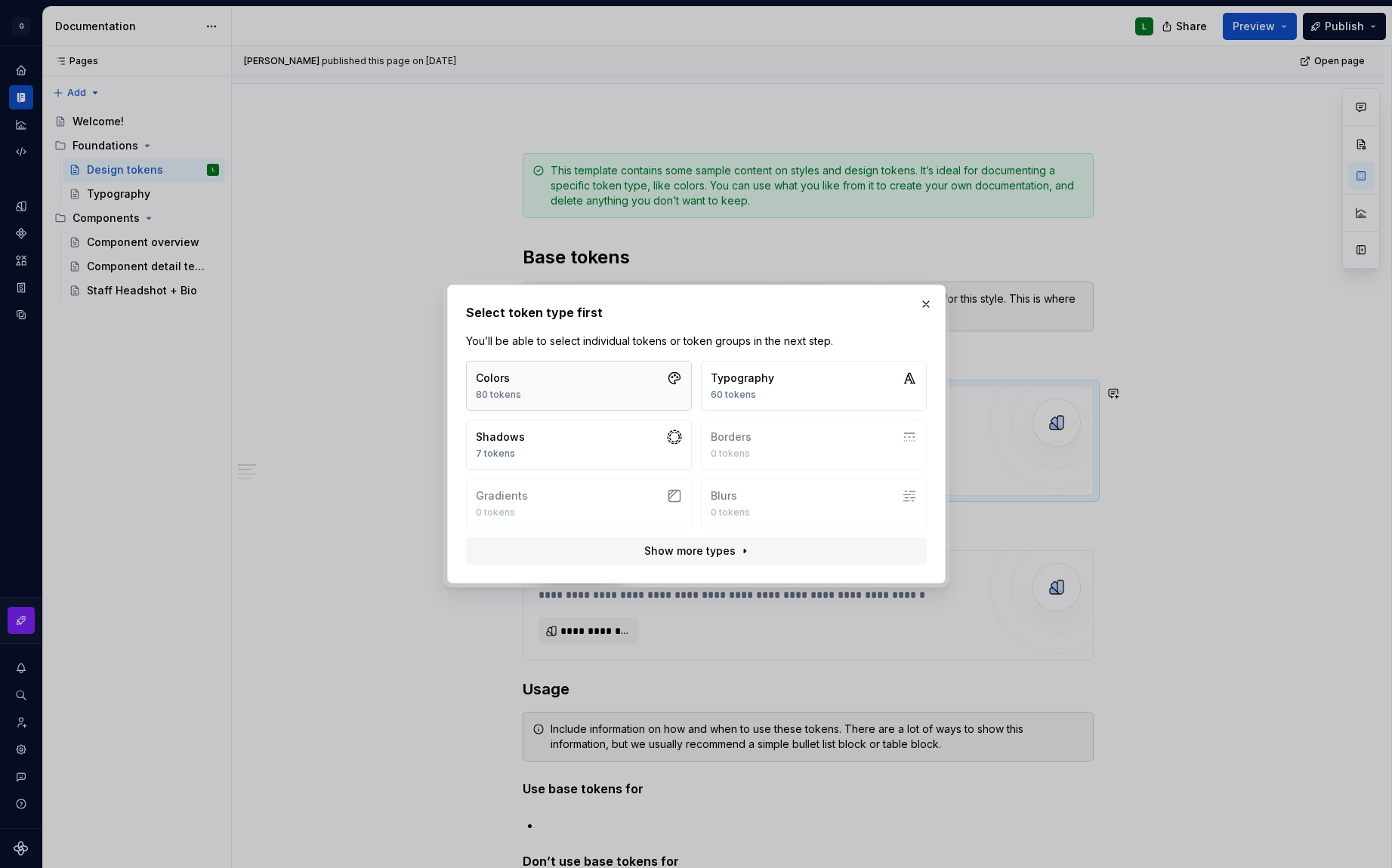
click at [593, 399] on button "Colors 80 tokens" at bounding box center [578, 385] width 226 height 50
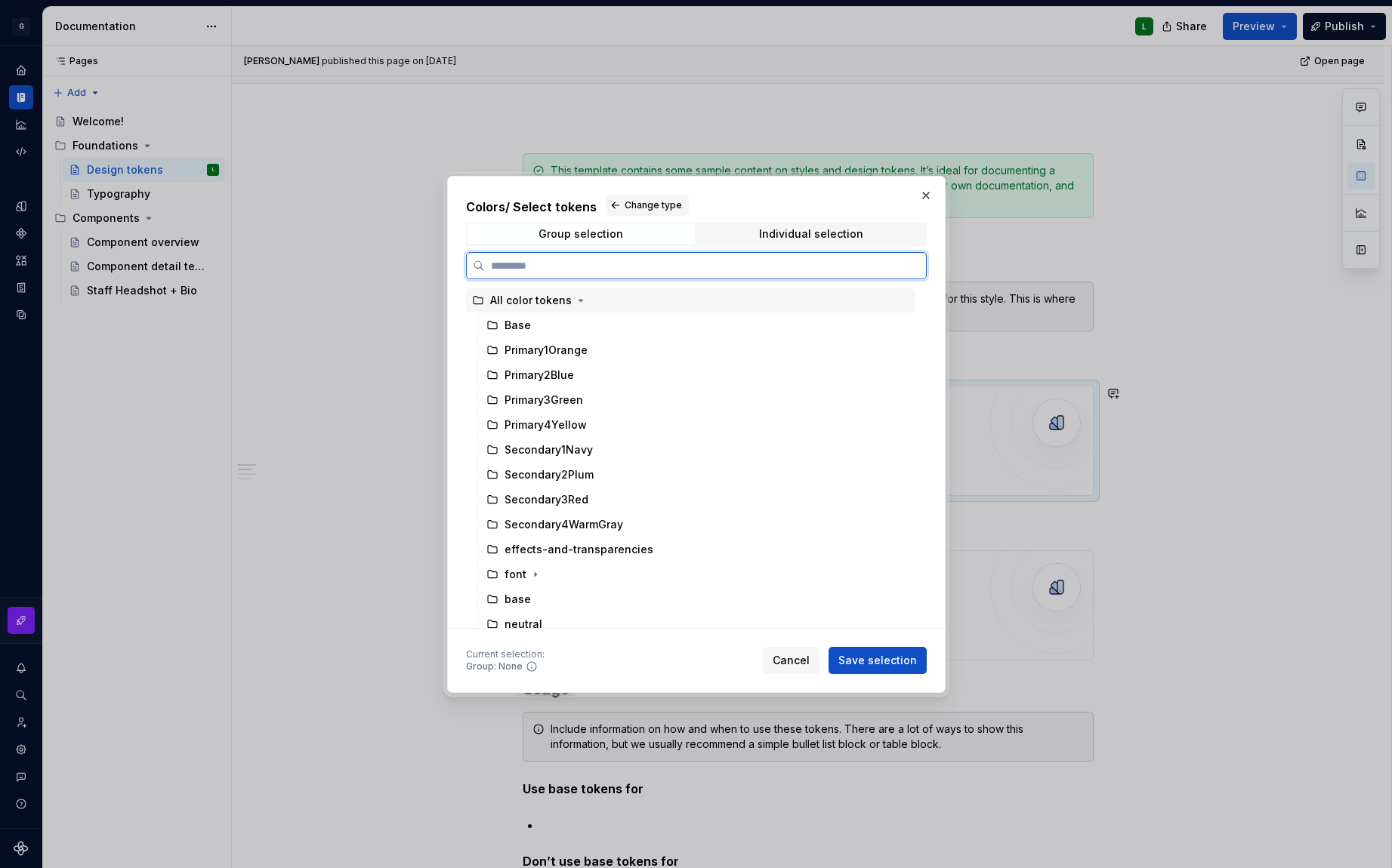
click at [519, 302] on div "All color tokens" at bounding box center [530, 301] width 82 height 15
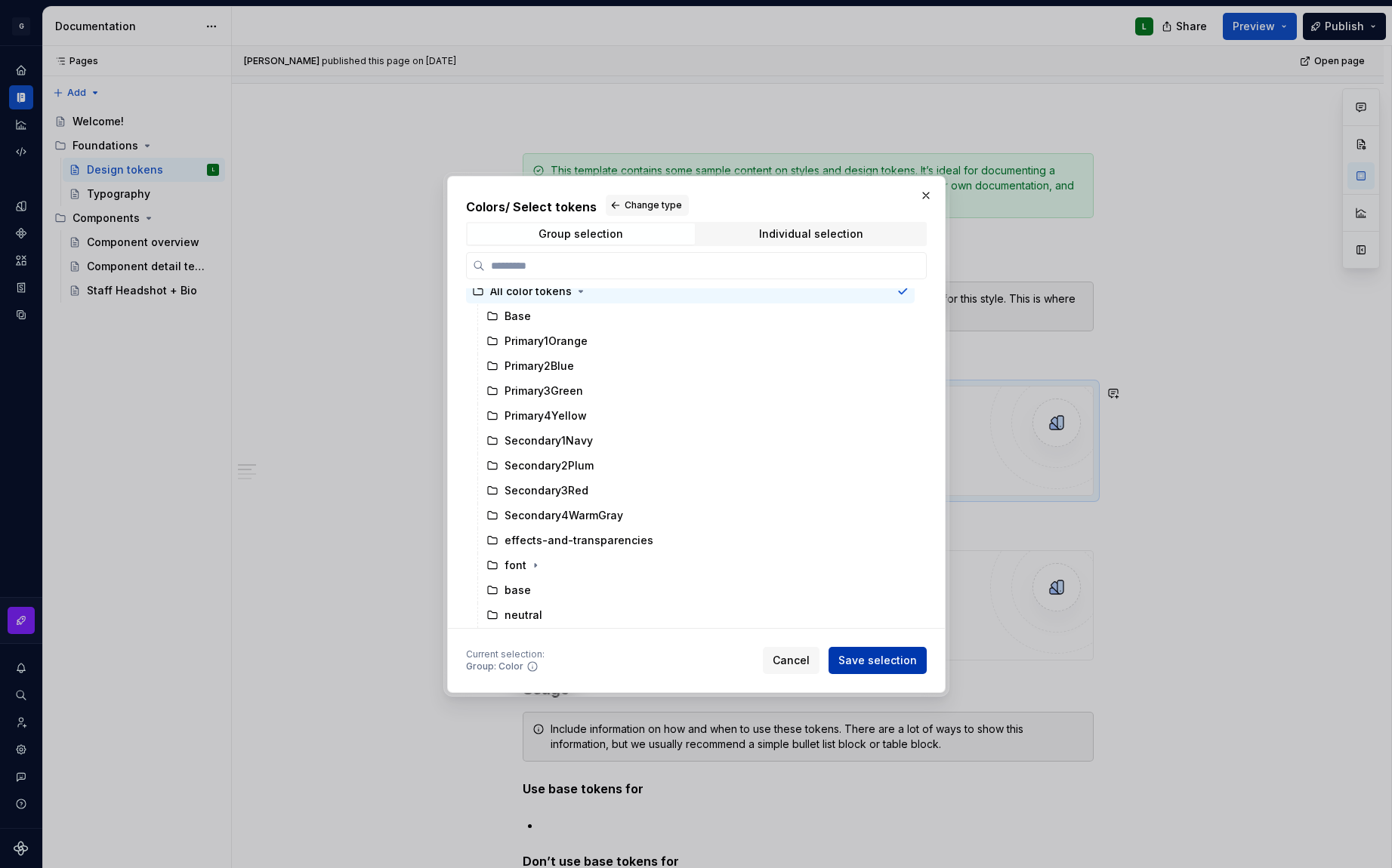
click at [888, 660] on span "Save selection" at bounding box center [877, 660] width 78 height 15
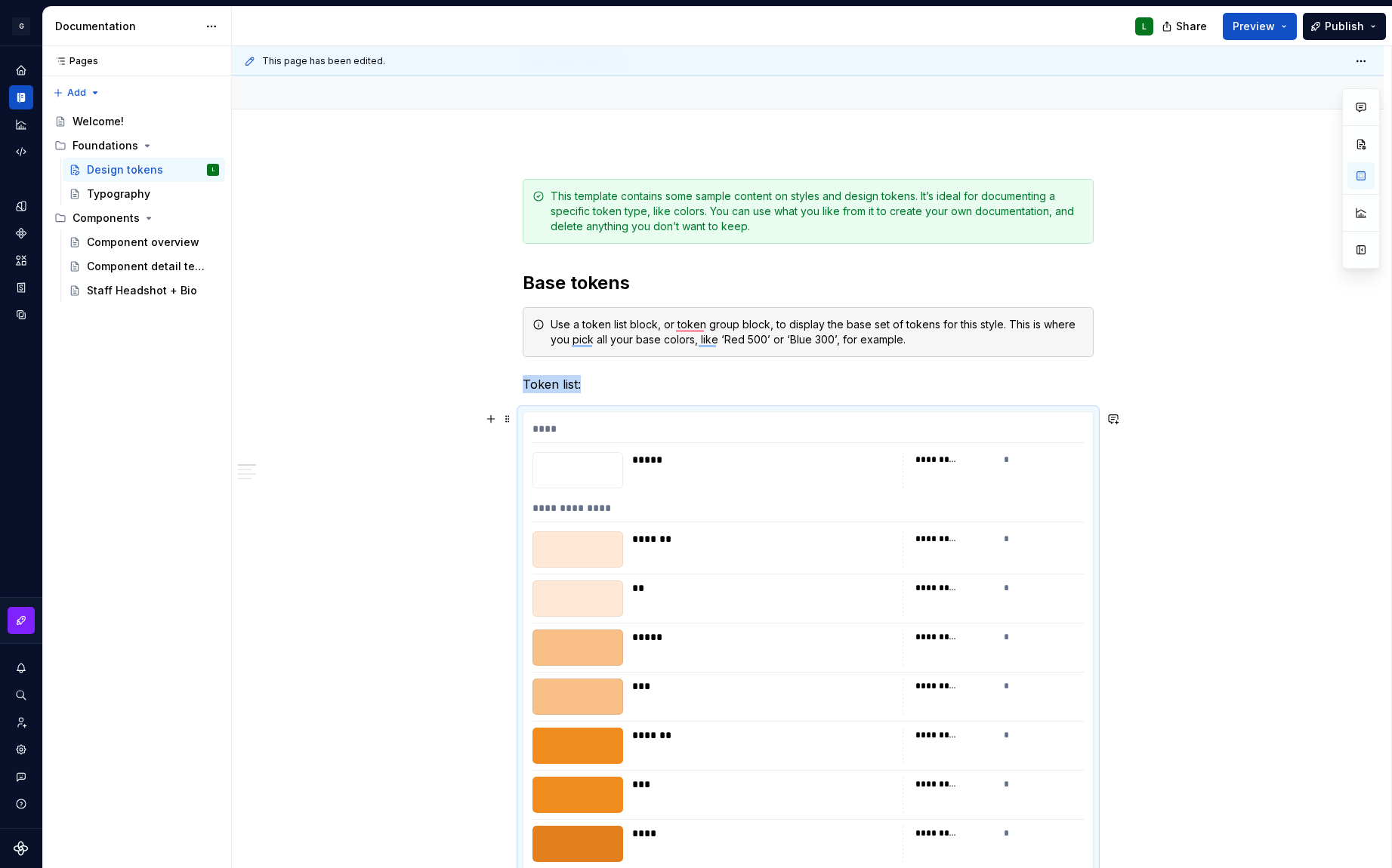
scroll to position [0, 0]
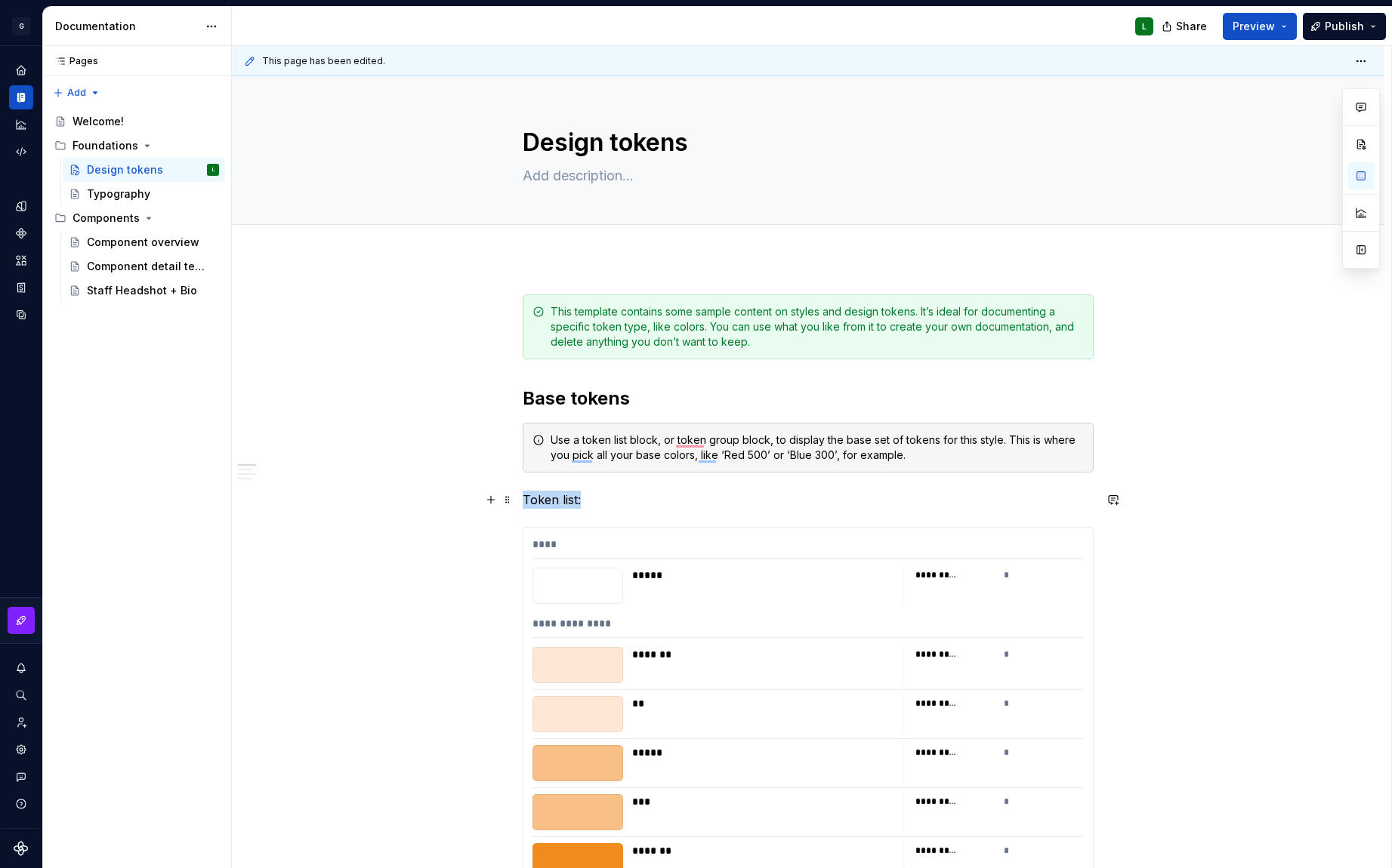
click at [570, 502] on p "Token list:" at bounding box center [808, 500] width 571 height 18
type textarea "*"
drag, startPoint x: 565, startPoint y: 502, endPoint x: 535, endPoint y: 502, distance: 30.0
click at [535, 502] on p "Token list:" at bounding box center [808, 500] width 571 height 18
drag, startPoint x: 524, startPoint y: 501, endPoint x: 577, endPoint y: 501, distance: 53.0
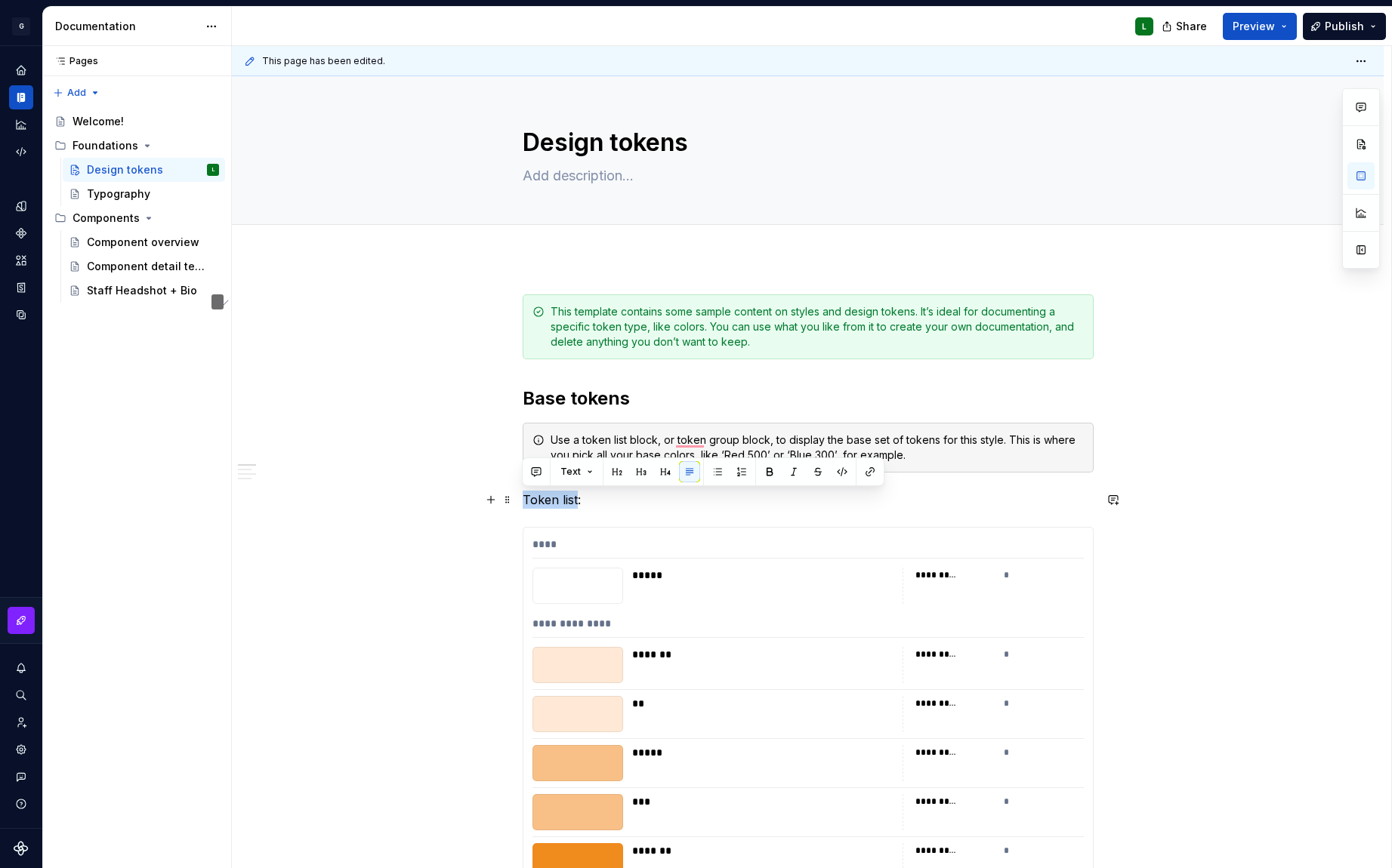
click at [577, 501] on p "Token list:" at bounding box center [808, 500] width 571 height 18
drag, startPoint x: 608, startPoint y: 493, endPoint x: 507, endPoint y: 502, distance: 101.4
click at [620, 501] on p "Color Tokens:" at bounding box center [808, 500] width 571 height 18
drag, startPoint x: 600, startPoint y: 503, endPoint x: 521, endPoint y: 497, distance: 79.2
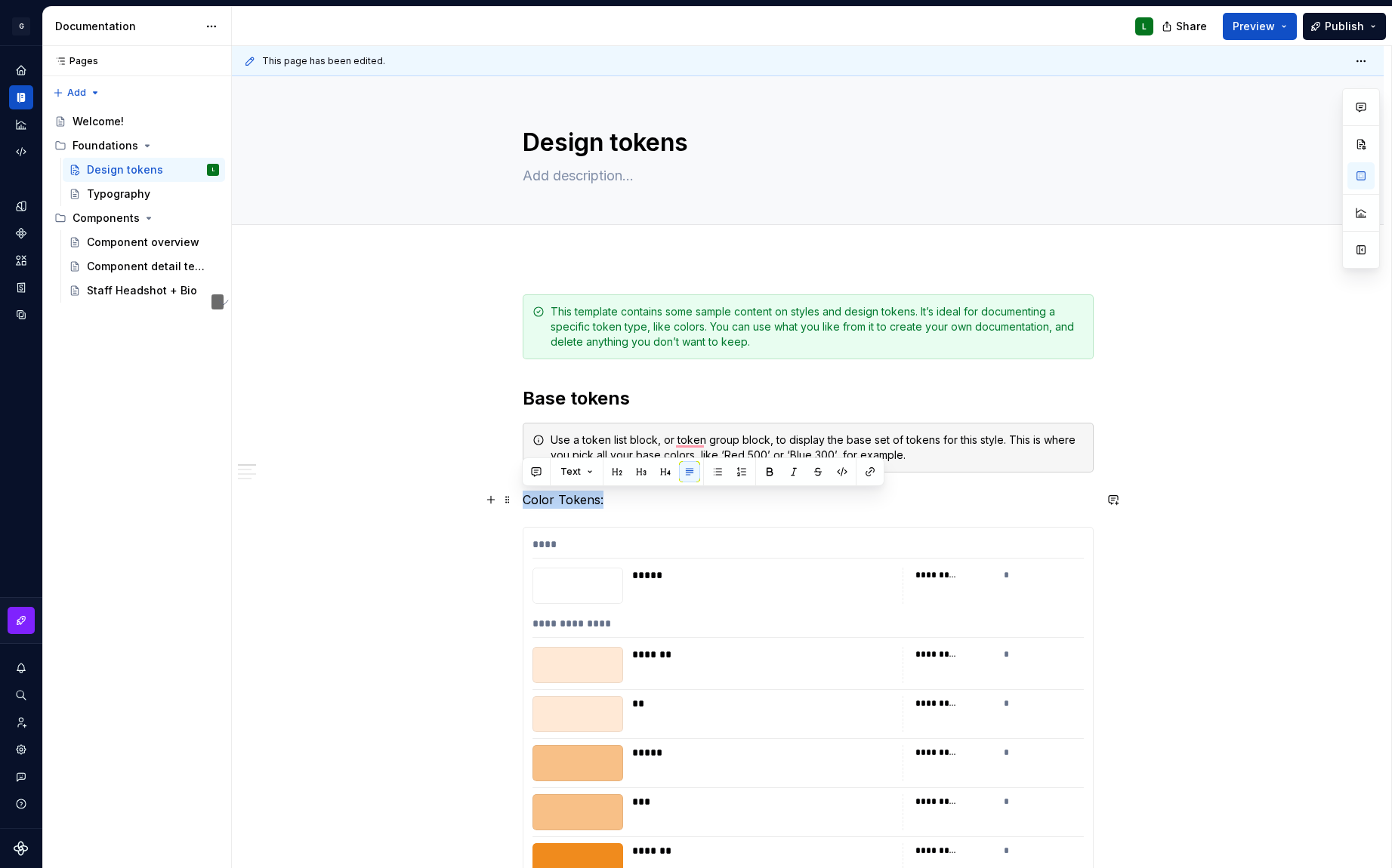
click at [523, 497] on p "Color Tokens:" at bounding box center [808, 500] width 571 height 18
click at [605, 394] on h2 "Base tokens" at bounding box center [808, 398] width 571 height 24
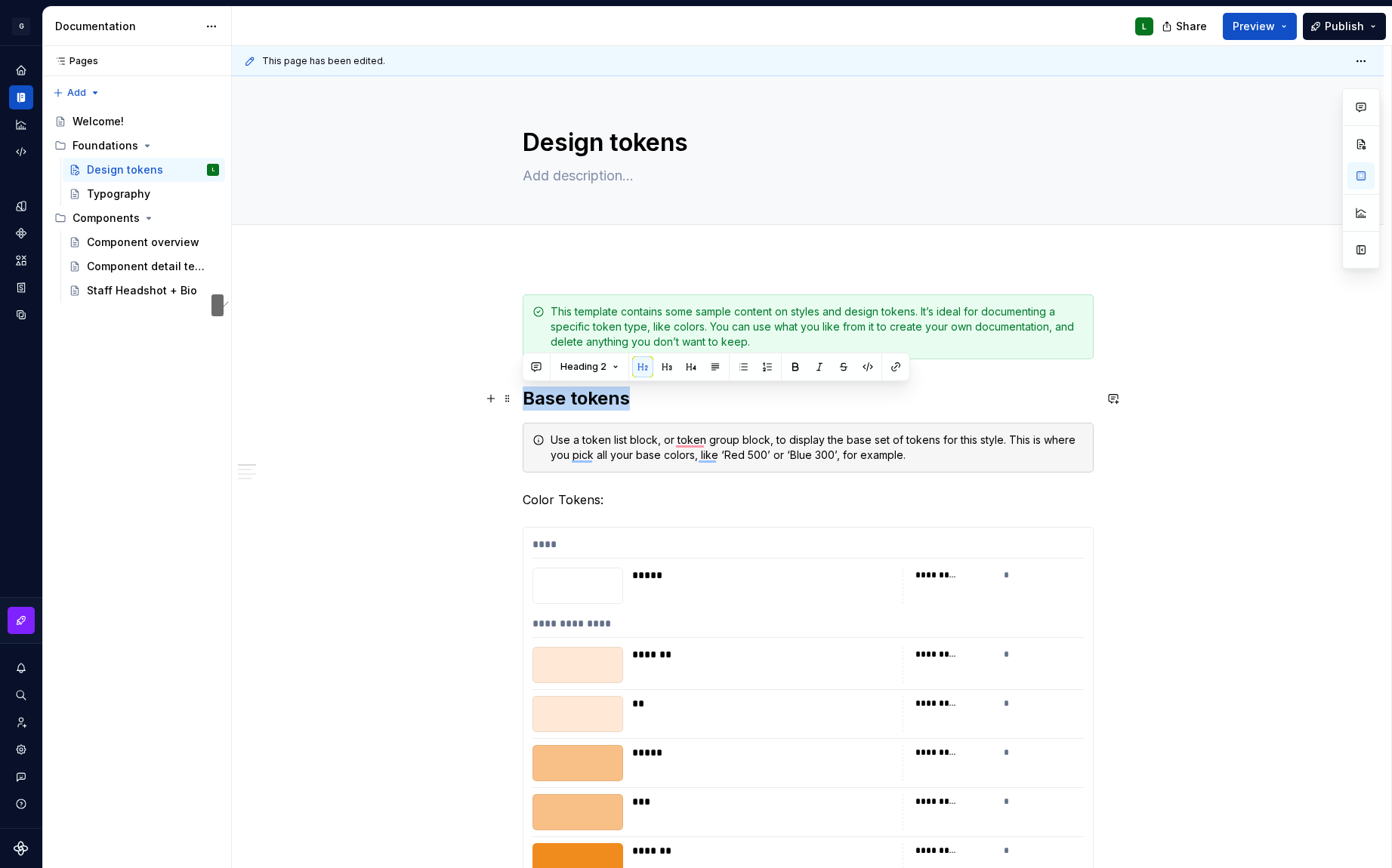
drag, startPoint x: 634, startPoint y: 398, endPoint x: 523, endPoint y: 402, distance: 111.1
click at [523, 402] on h2 "Base tokens" at bounding box center [808, 398] width 571 height 24
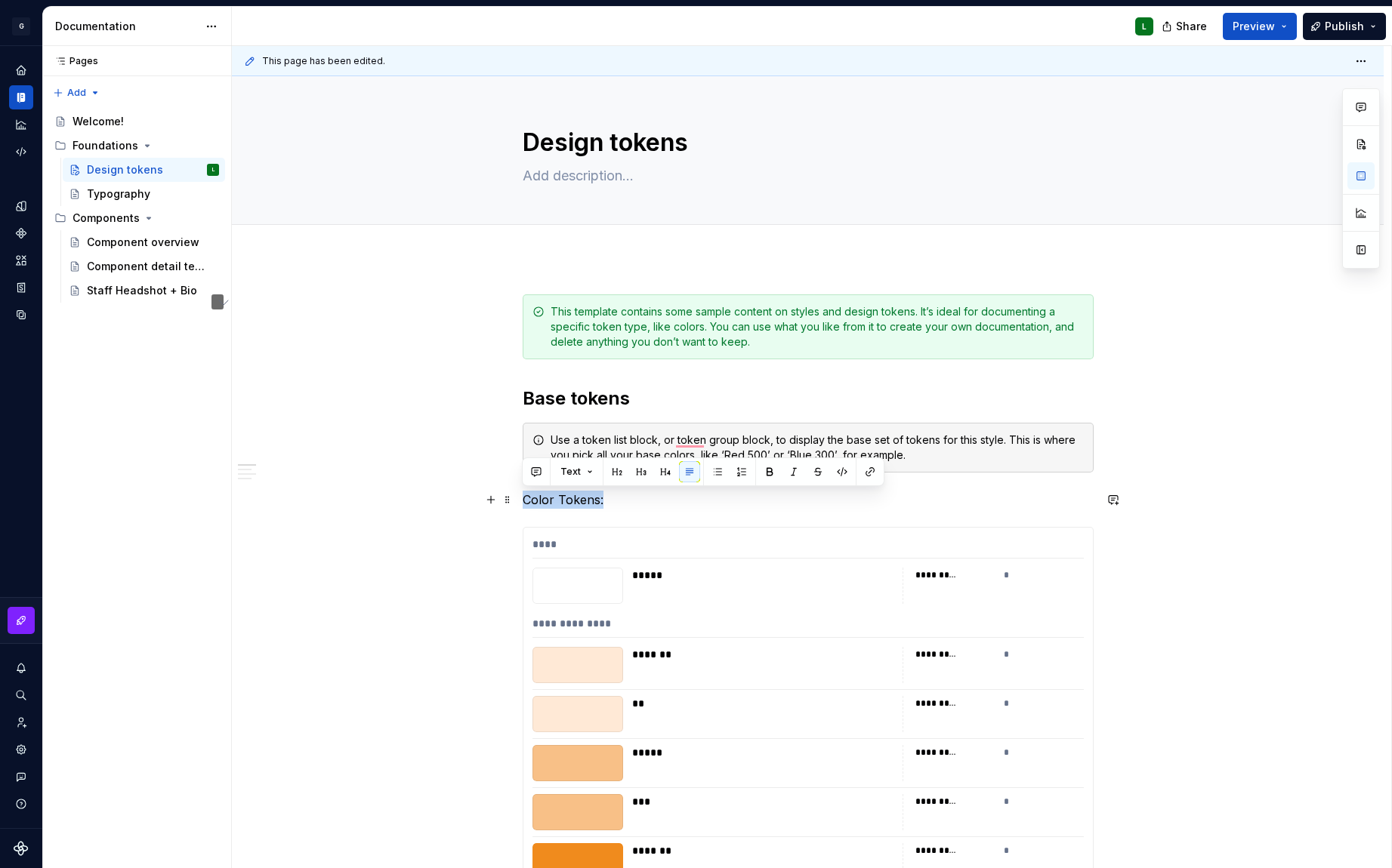
drag, startPoint x: 616, startPoint y: 504, endPoint x: 519, endPoint y: 499, distance: 97.1
click at [638, 472] on button "button" at bounding box center [641, 471] width 21 height 21
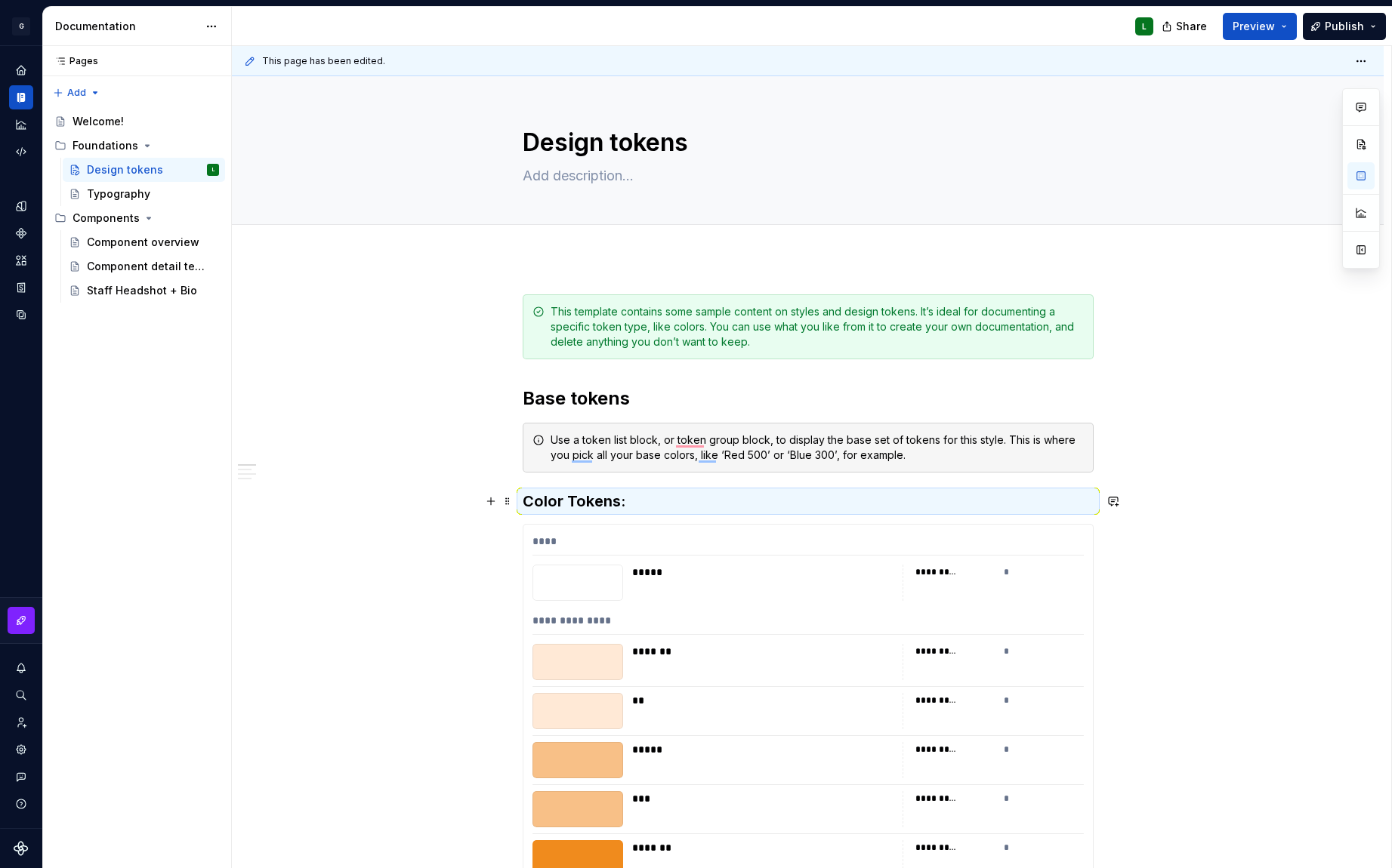
click at [510, 536] on span at bounding box center [508, 531] width 12 height 21
click at [772, 539] on div "****" at bounding box center [808, 544] width 551 height 22
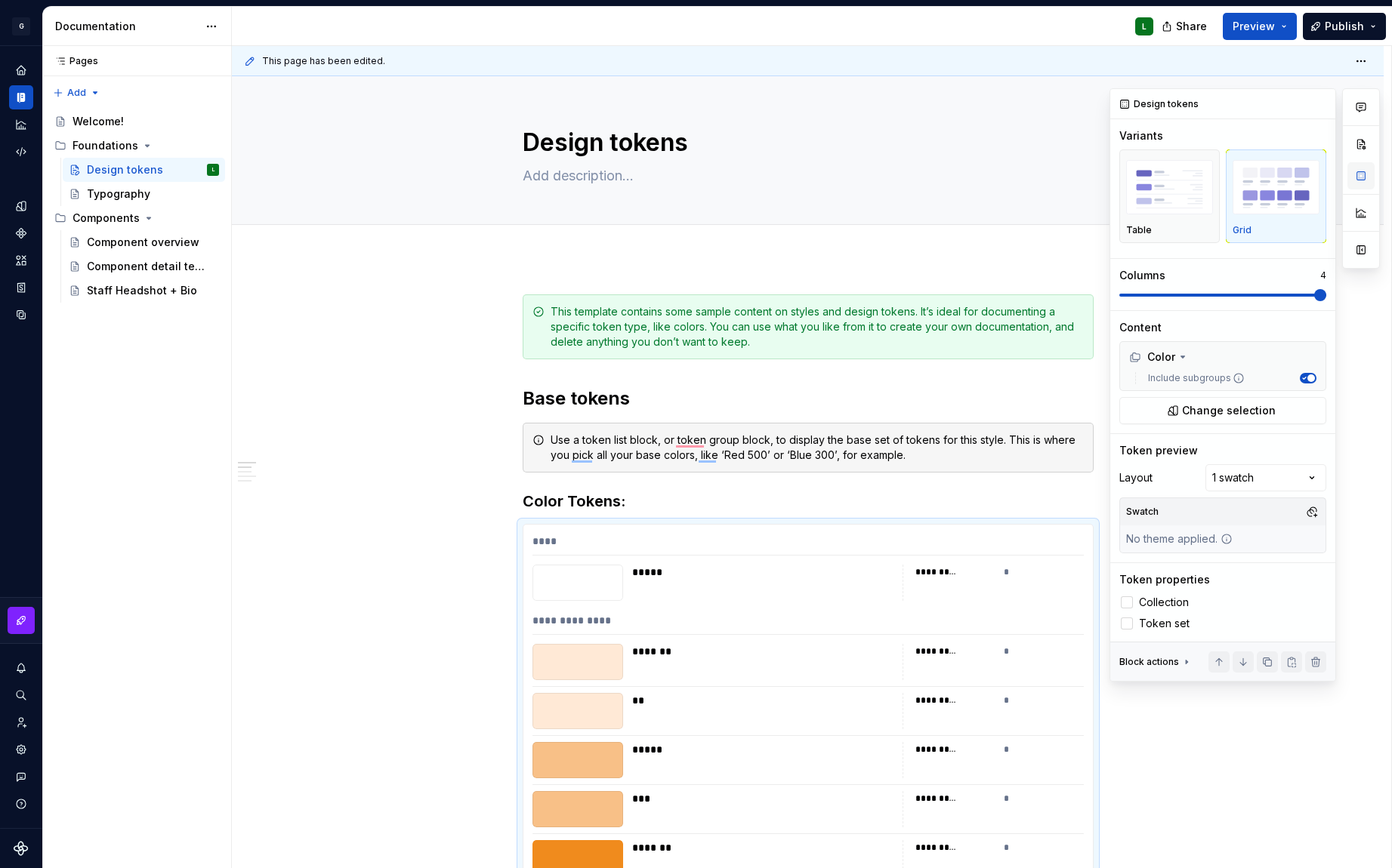
click at [1357, 173] on button "button" at bounding box center [1361, 176] width 27 height 27
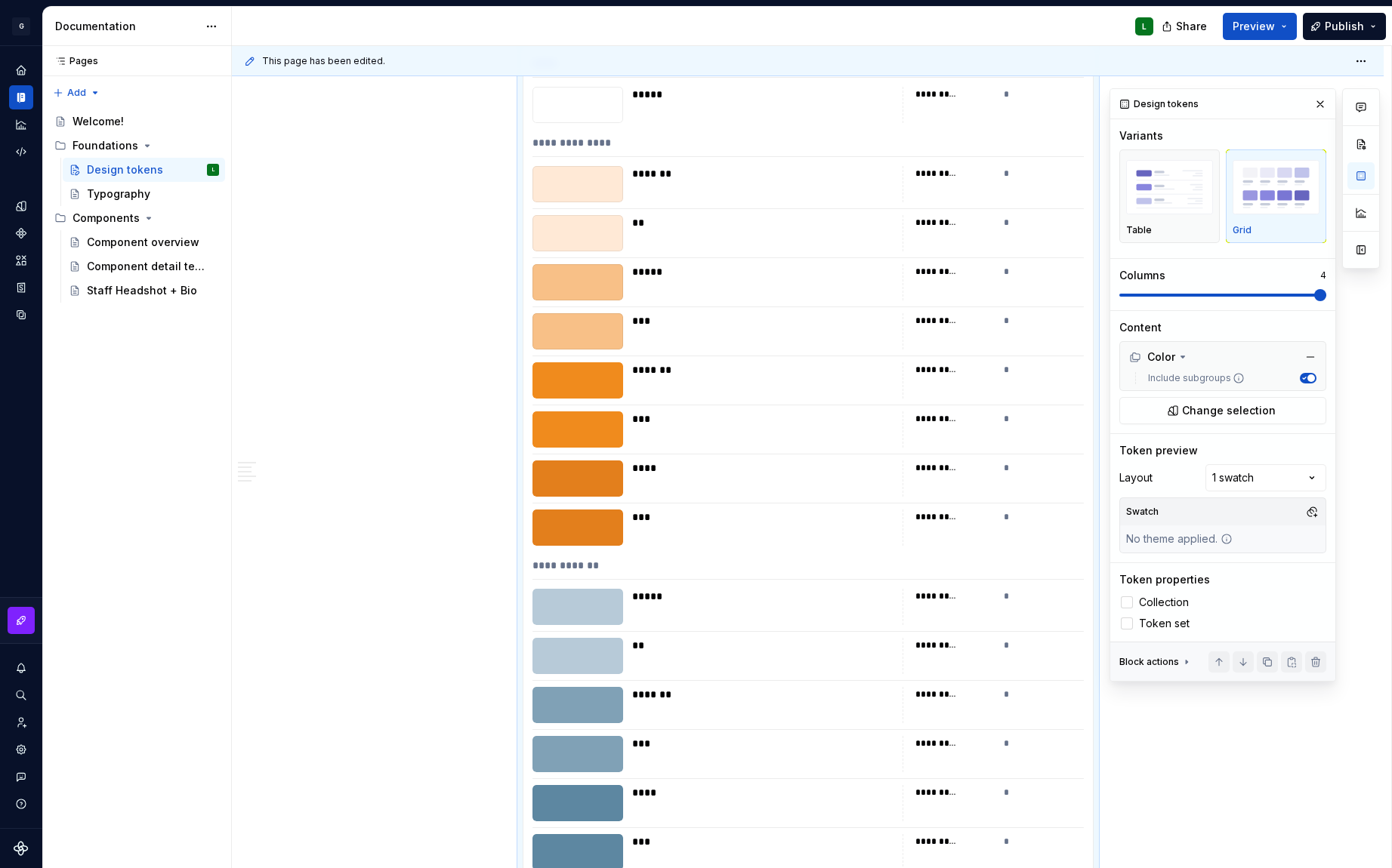
click at [1326, 289] on span at bounding box center [1320, 295] width 12 height 12
click at [1299, 477] on div "Comments Open comments No comments yet Select ‘Comment’ from the block context …" at bounding box center [1245, 385] width 271 height 593
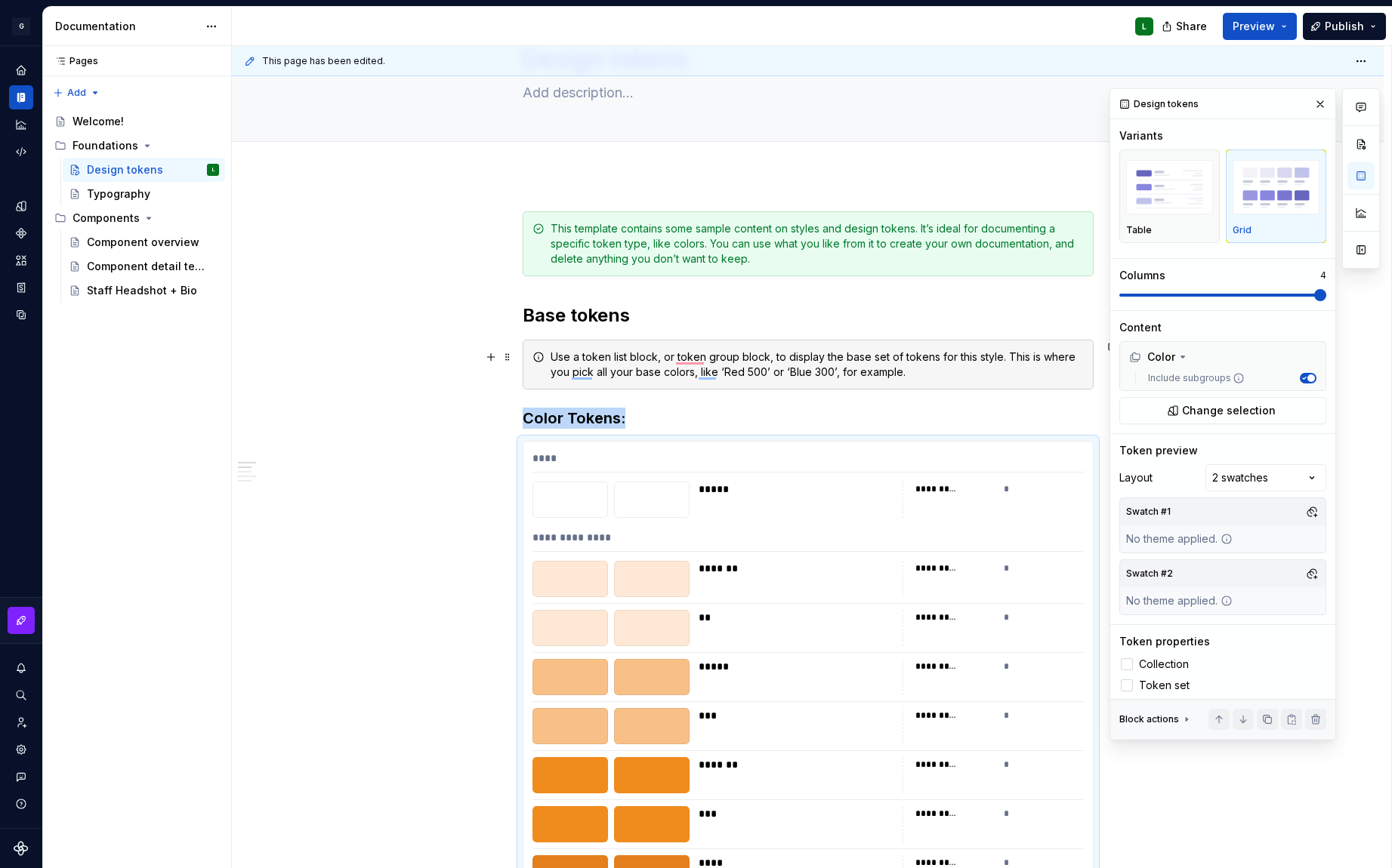
scroll to position [262, 0]
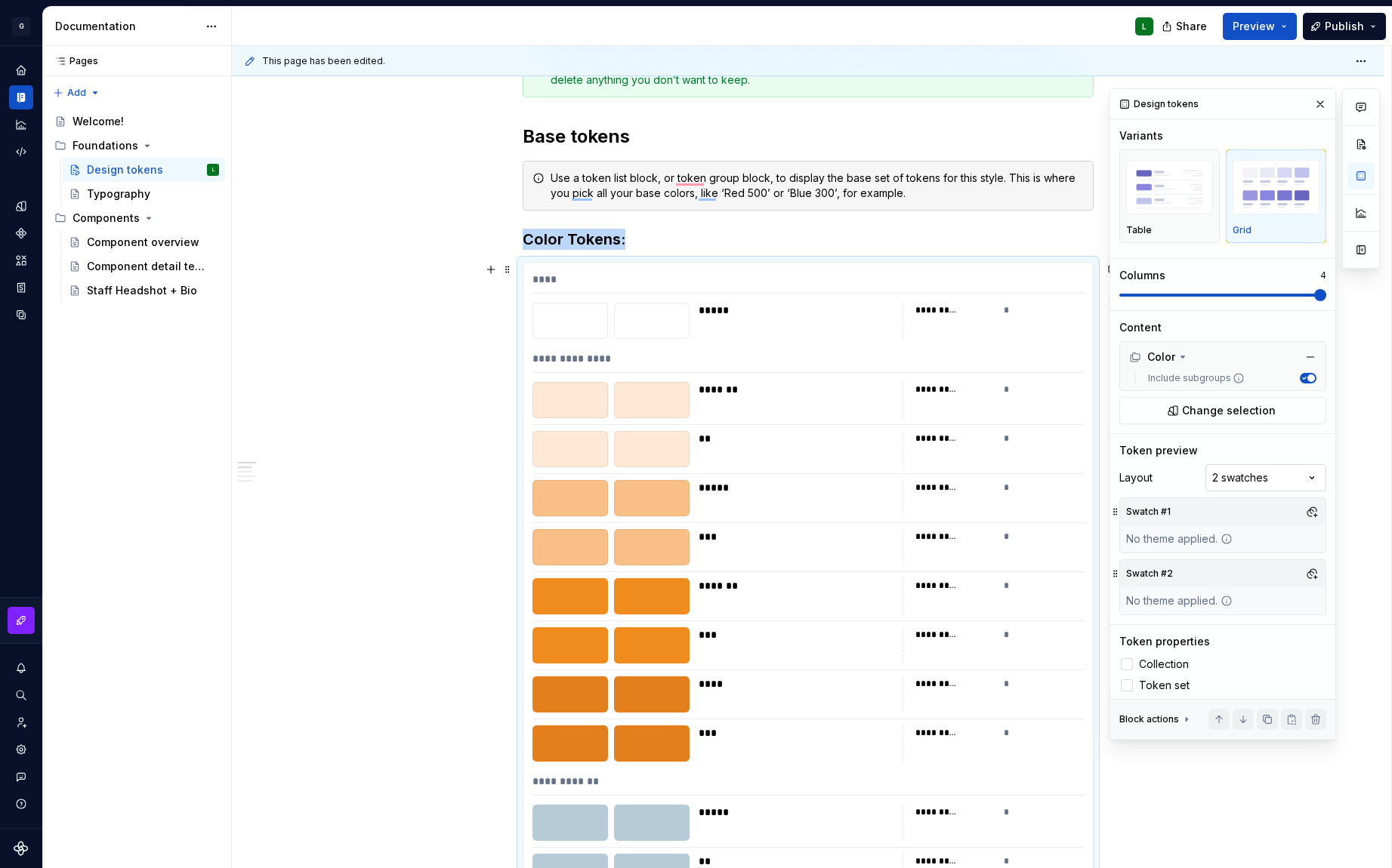
click at [1284, 475] on div "Comments Open comments No comments yet Select ‘Comment’ from the block context …" at bounding box center [1245, 413] width 271 height 651
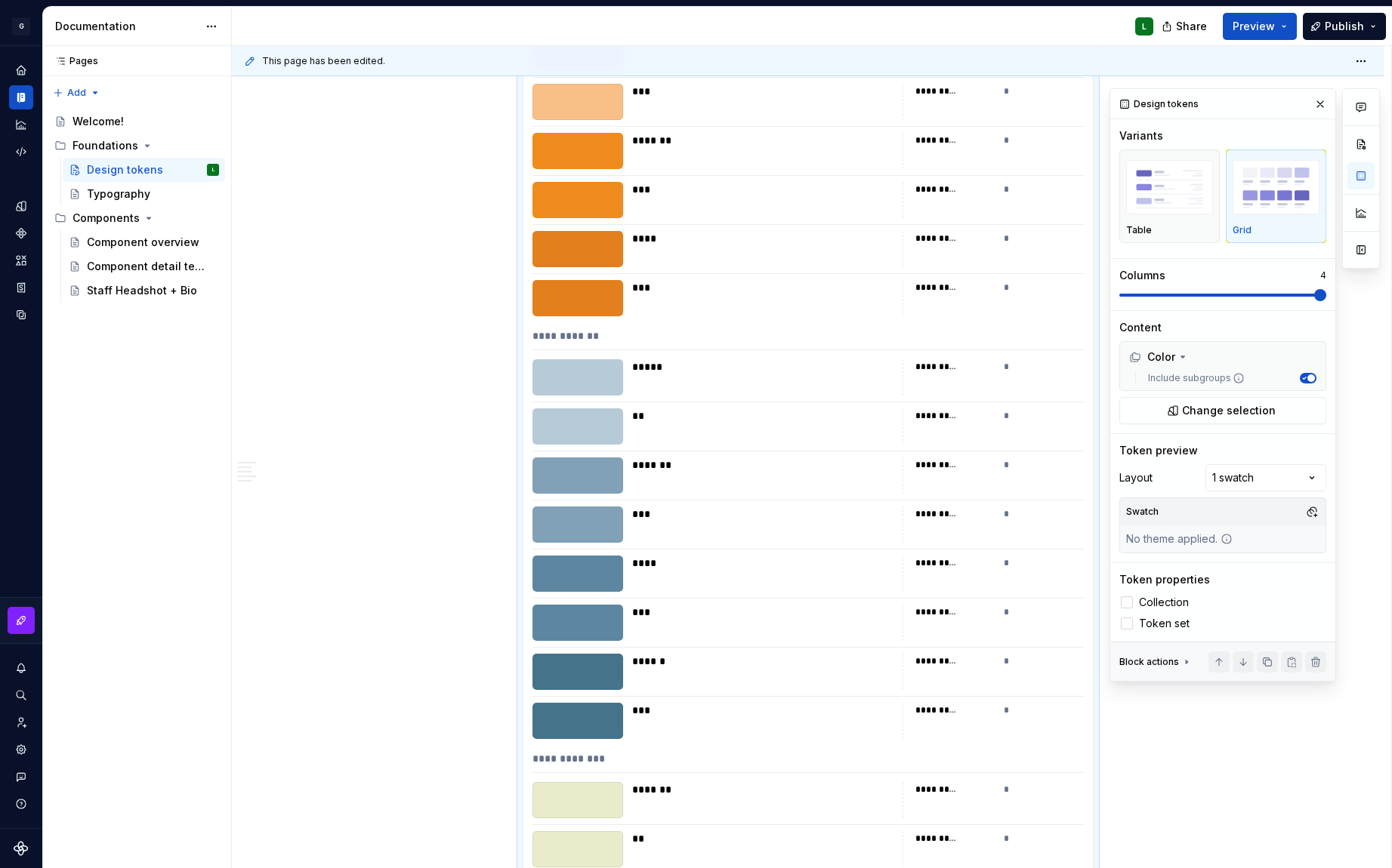
scroll to position [804, 0]
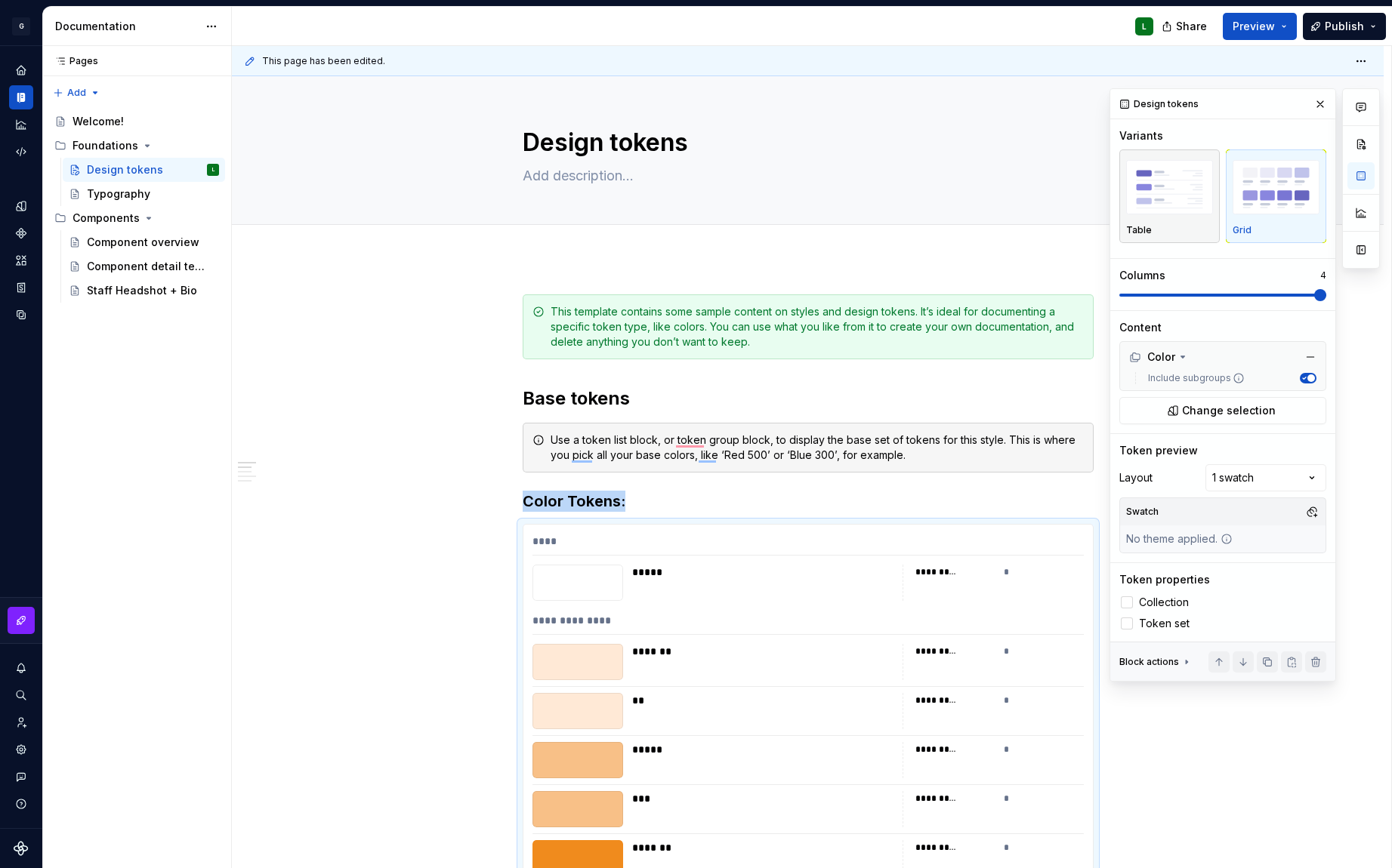
click at [1168, 183] on img "button" at bounding box center [1169, 187] width 87 height 55
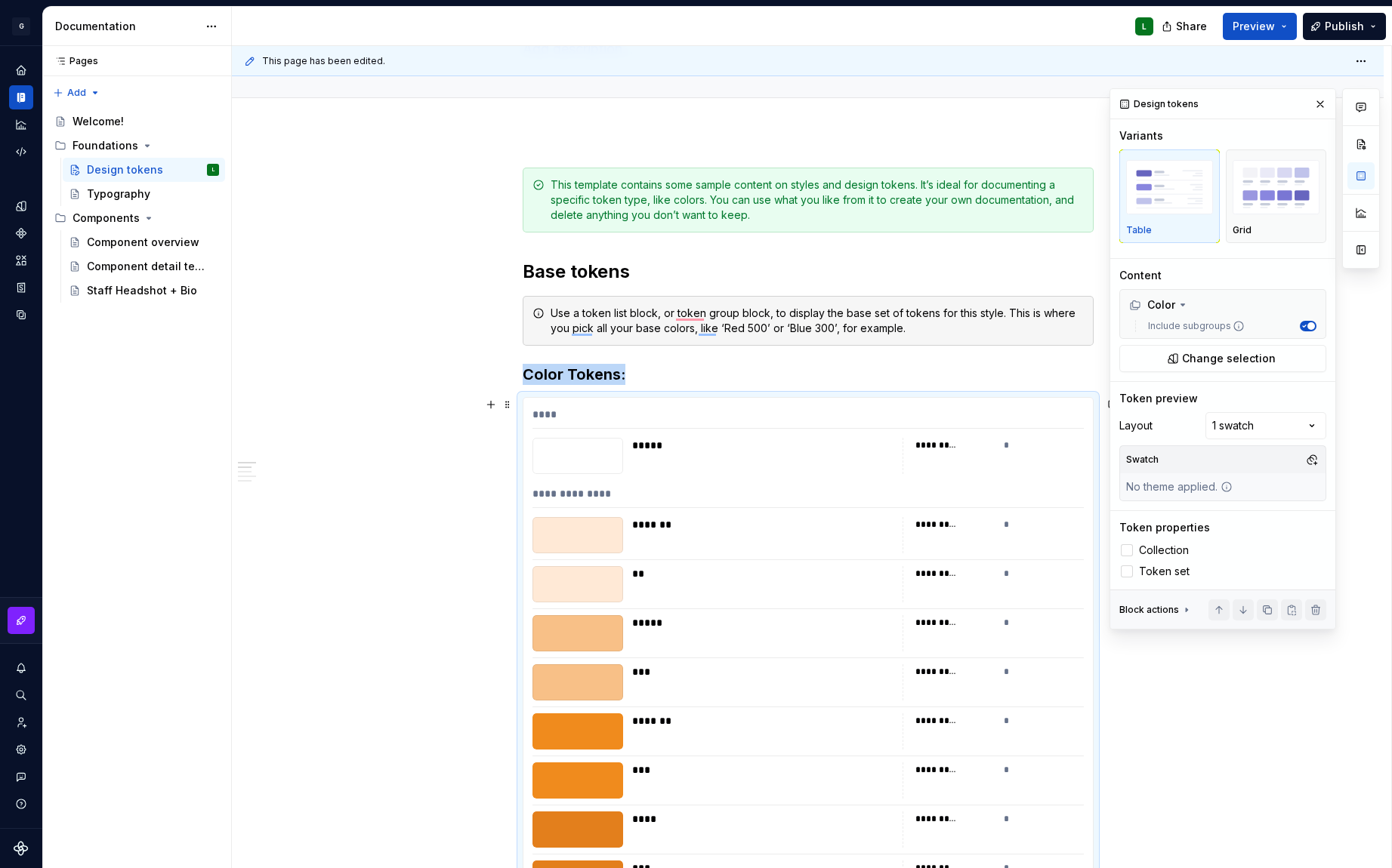
click at [1004, 446] on div "*" at bounding box center [1043, 445] width 80 height 15
click at [1262, 190] on img "button" at bounding box center [1275, 187] width 87 height 55
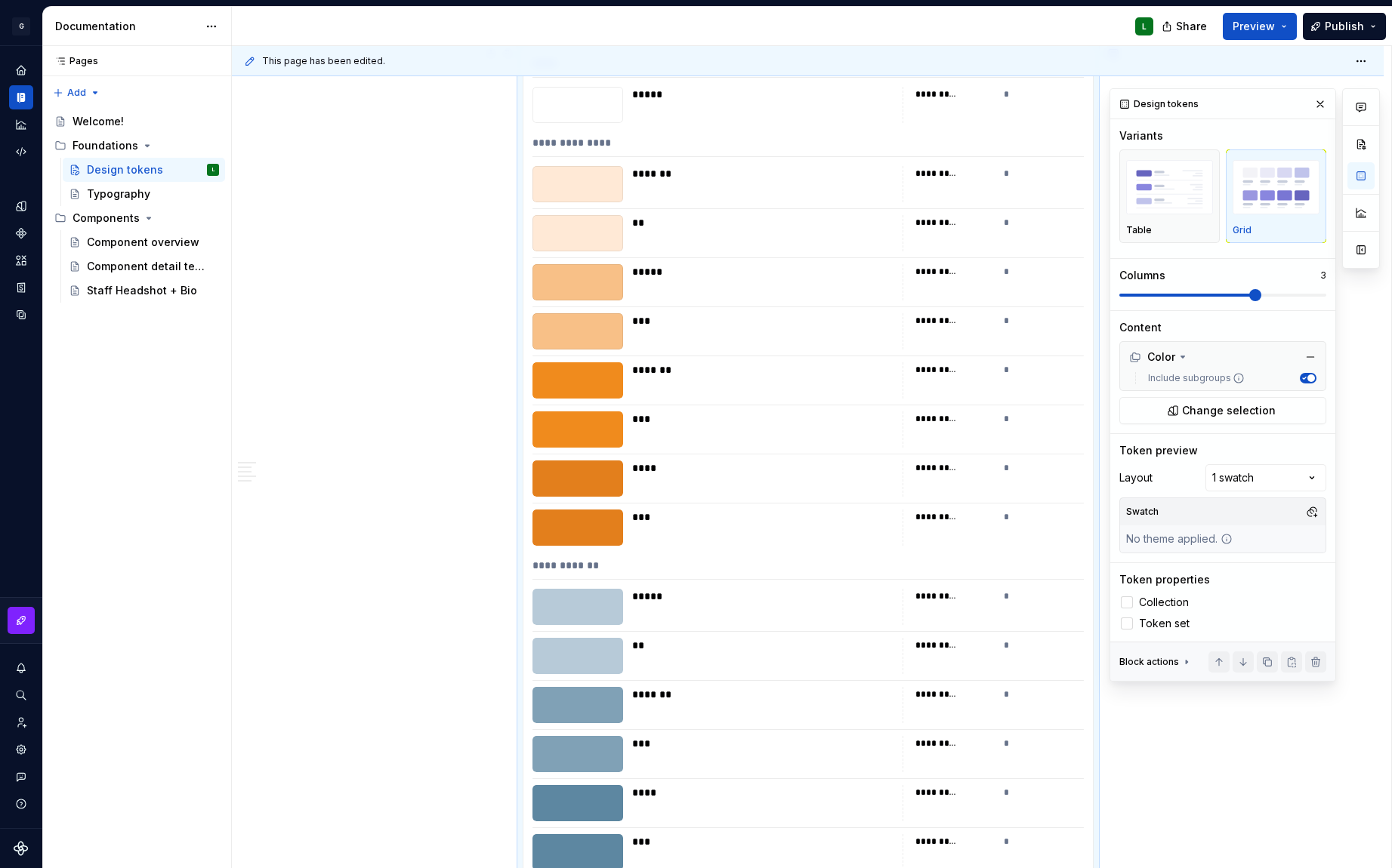
click at [1253, 302] on span at bounding box center [1255, 295] width 12 height 12
click at [1187, 360] on icon at bounding box center [1183, 357] width 12 height 12
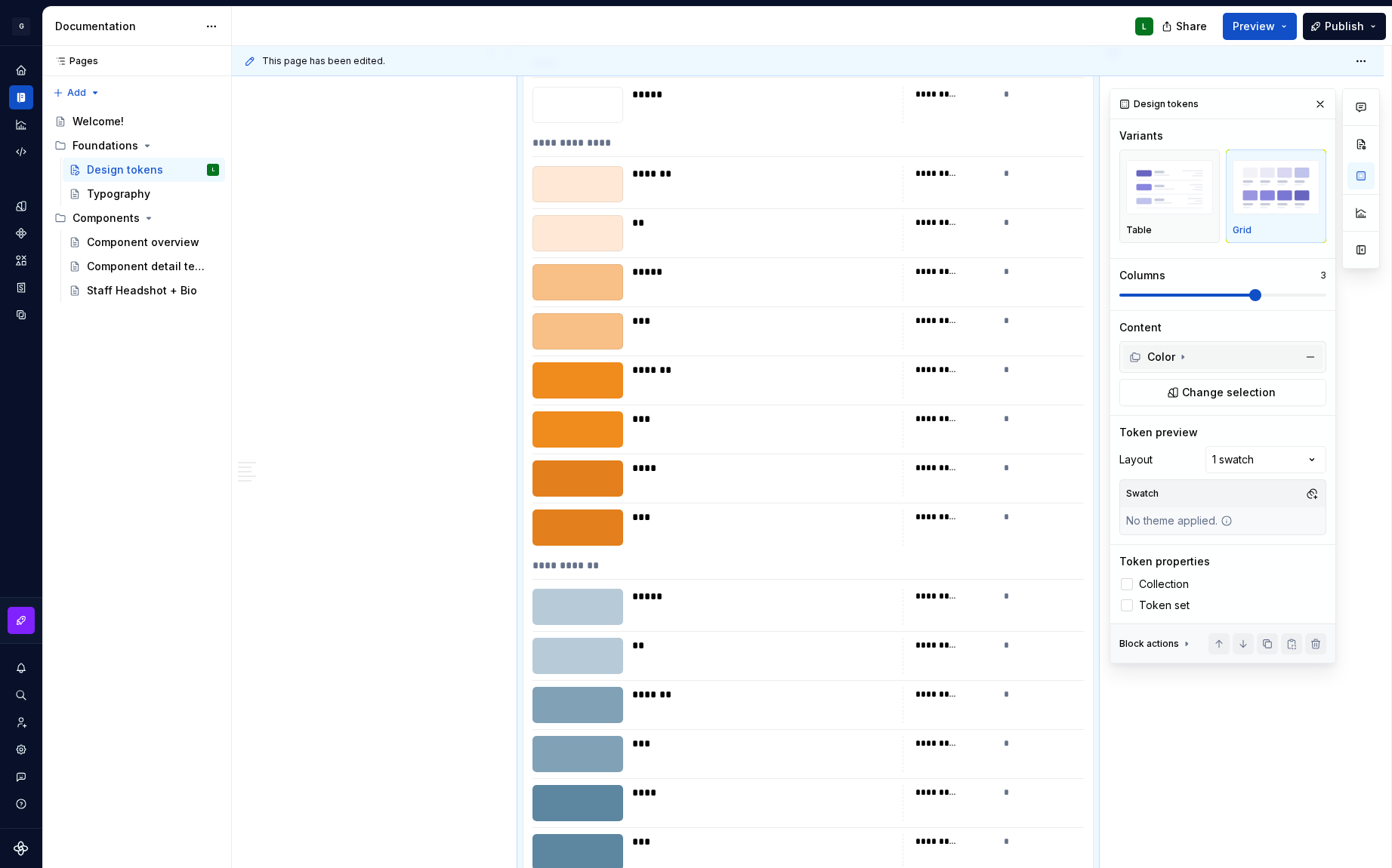
click at [1187, 360] on icon at bounding box center [1183, 357] width 12 height 12
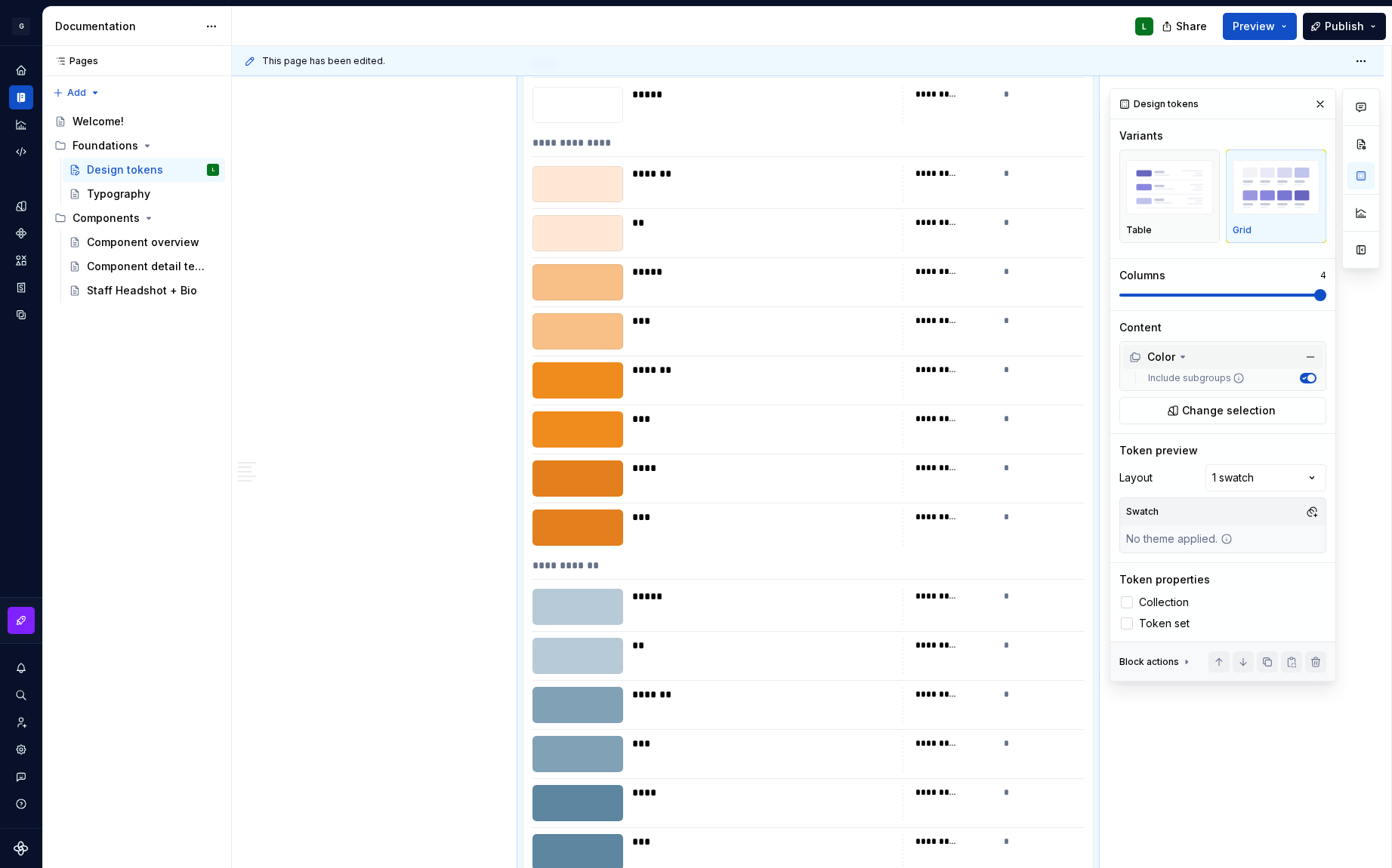
click at [1326, 302] on span at bounding box center [1320, 295] width 12 height 12
click at [1148, 599] on span "Collection" at bounding box center [1163, 602] width 50 height 12
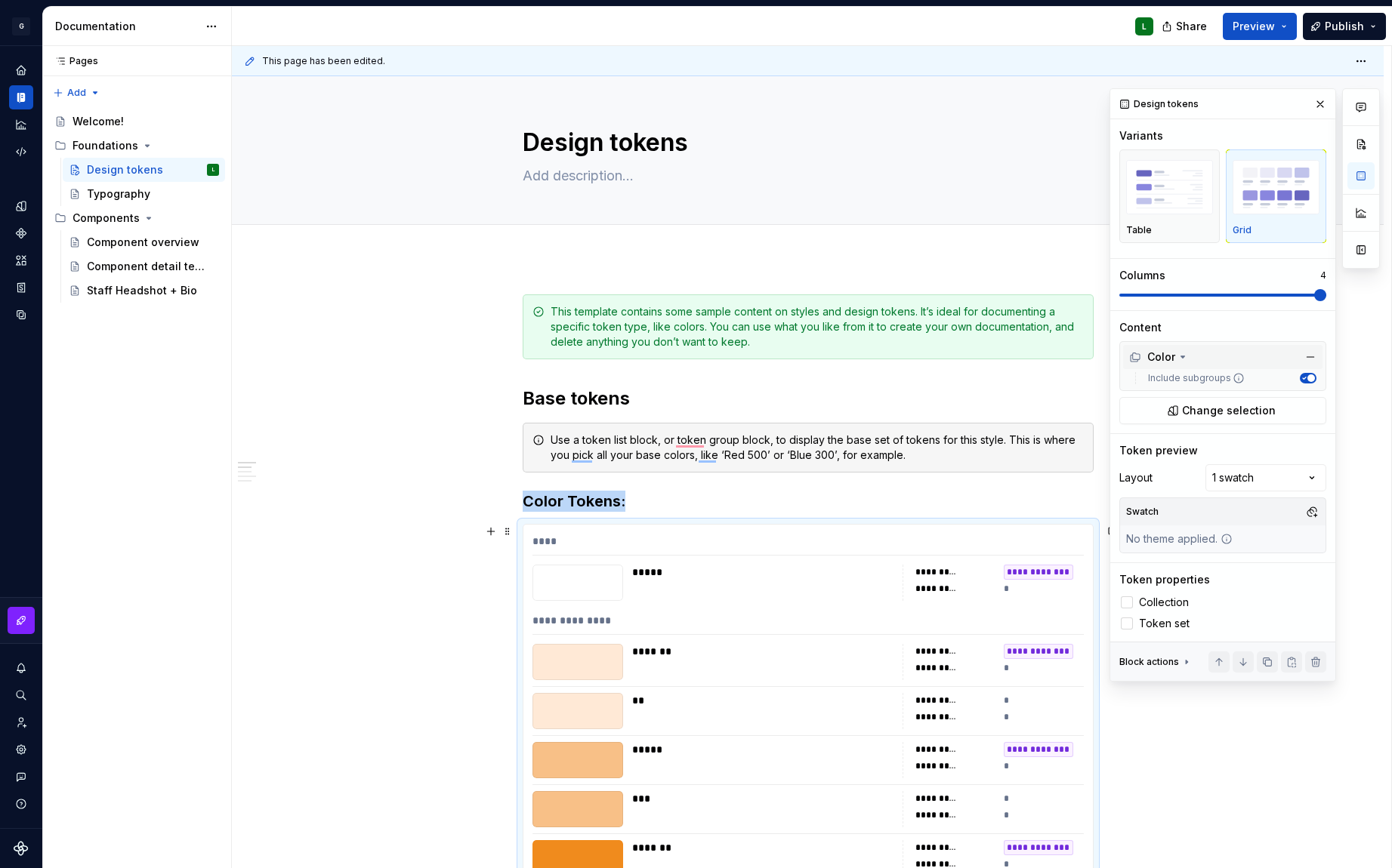
click at [561, 538] on div "****" at bounding box center [808, 544] width 551 height 22
click at [1242, 417] on span "Change selection" at bounding box center [1228, 411] width 93 height 15
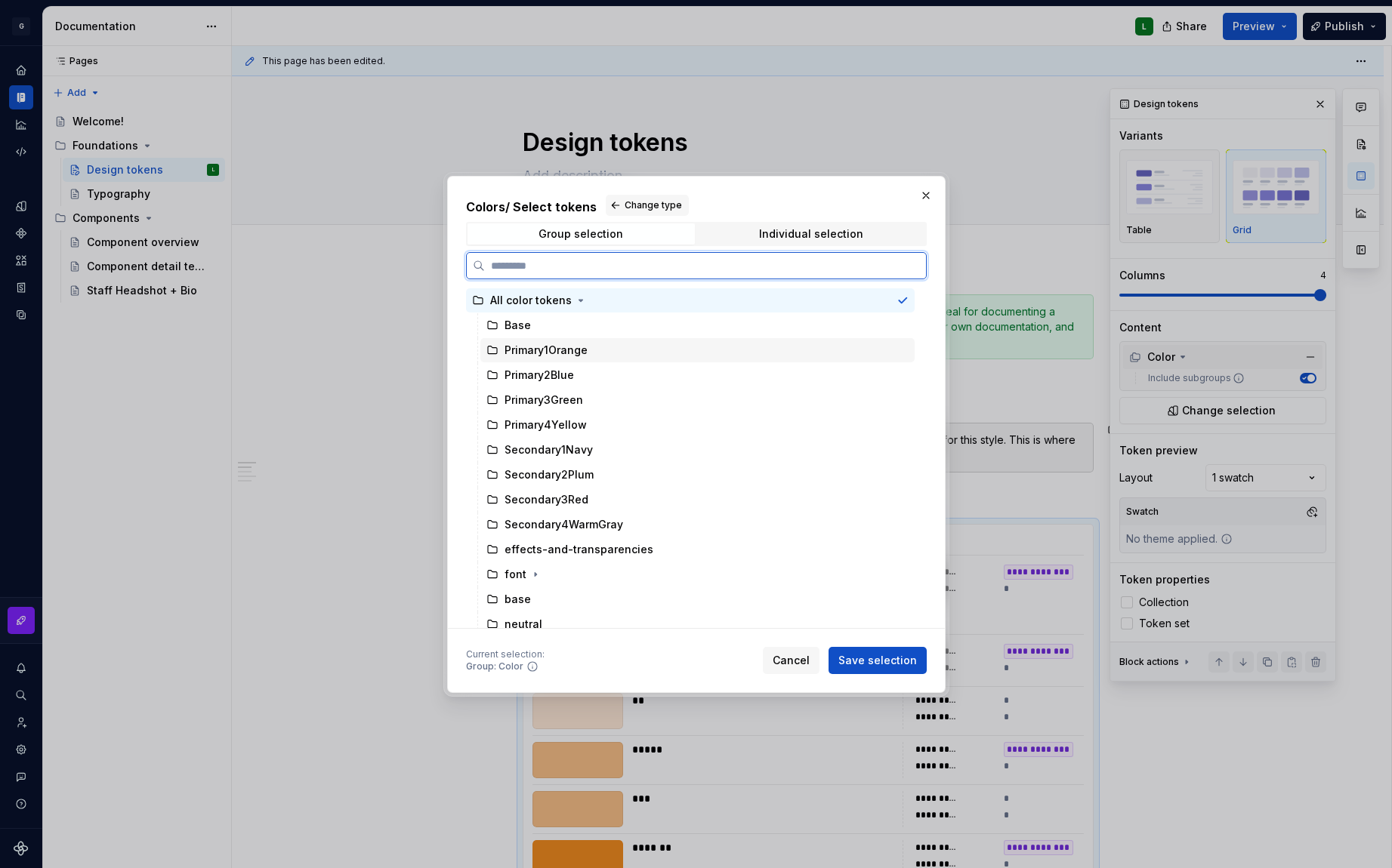
click at [651, 349] on div "Primary1Orange" at bounding box center [697, 350] width 435 height 24
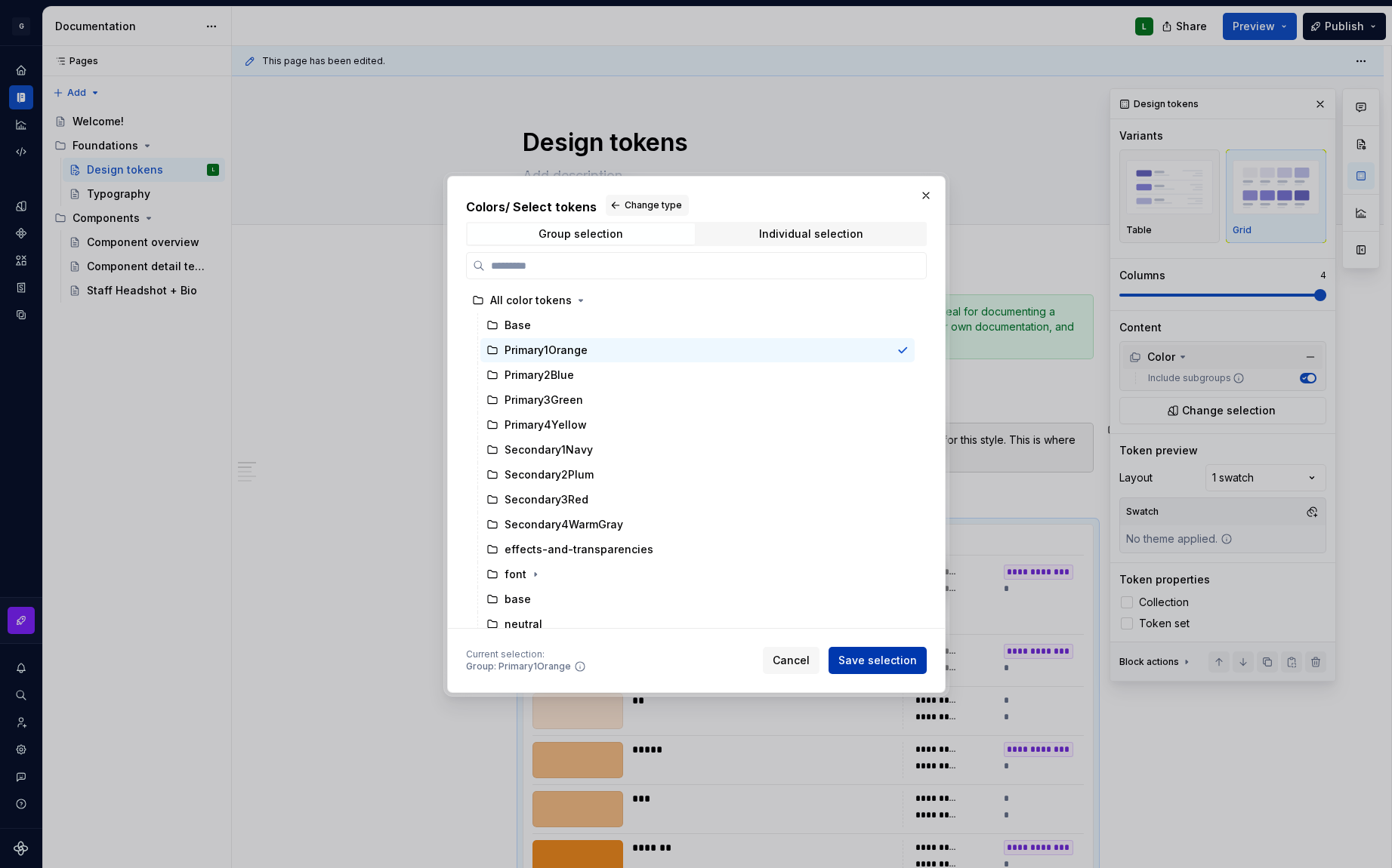
click at [919, 667] on button "Save selection" at bounding box center [878, 660] width 98 height 27
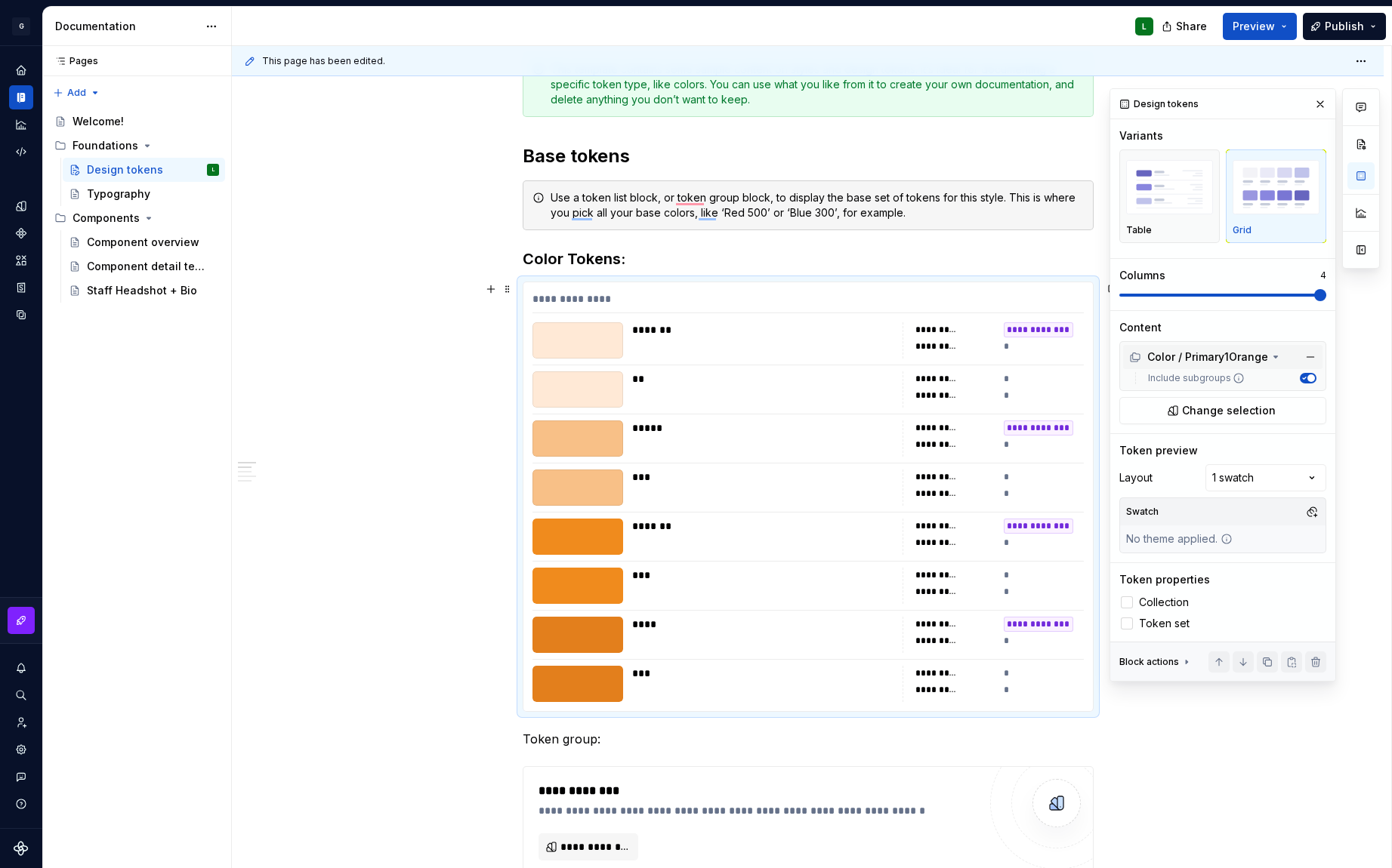
click at [1276, 357] on icon at bounding box center [1275, 357] width 12 height 12
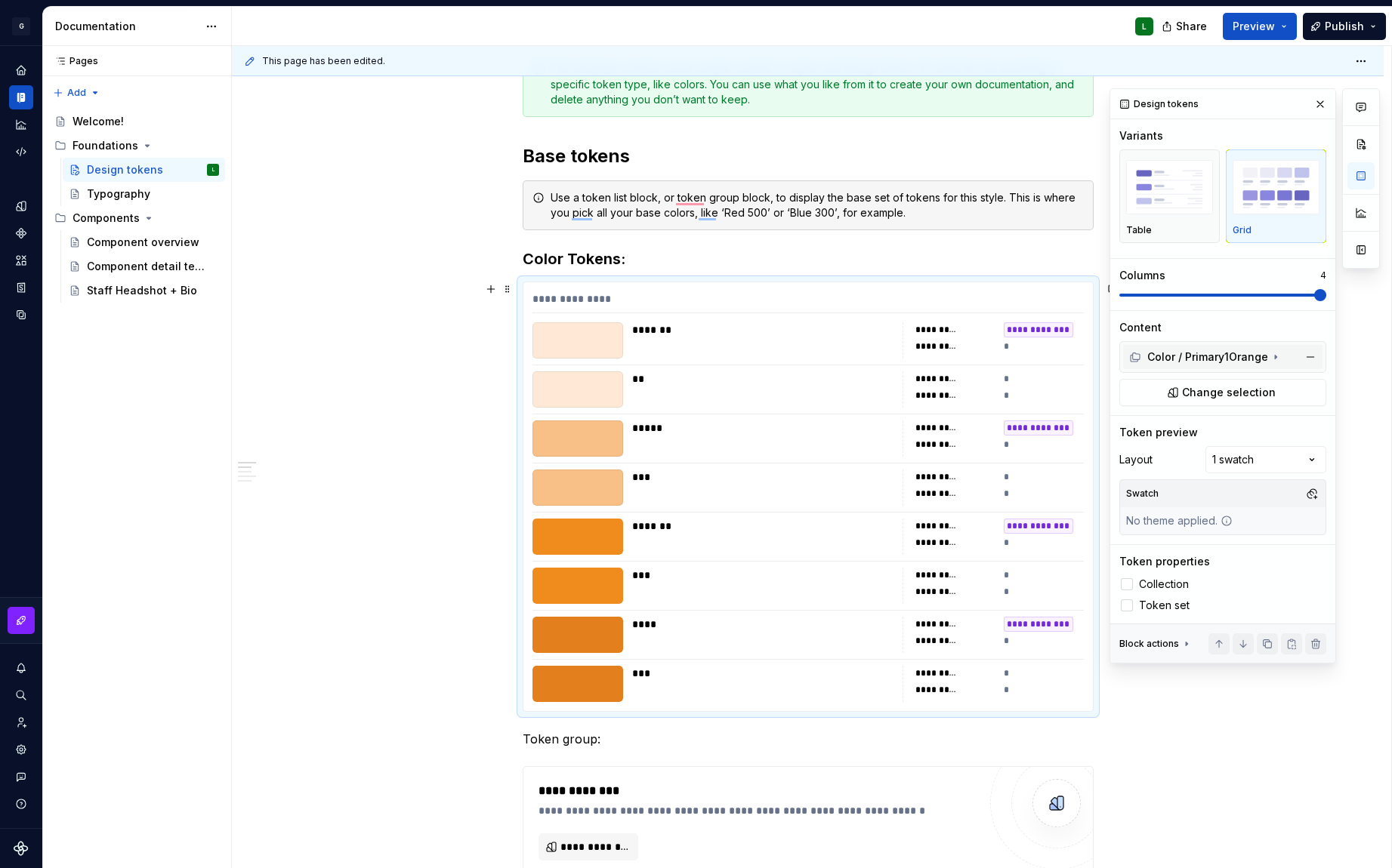
click at [1276, 357] on icon at bounding box center [1275, 357] width 12 height 12
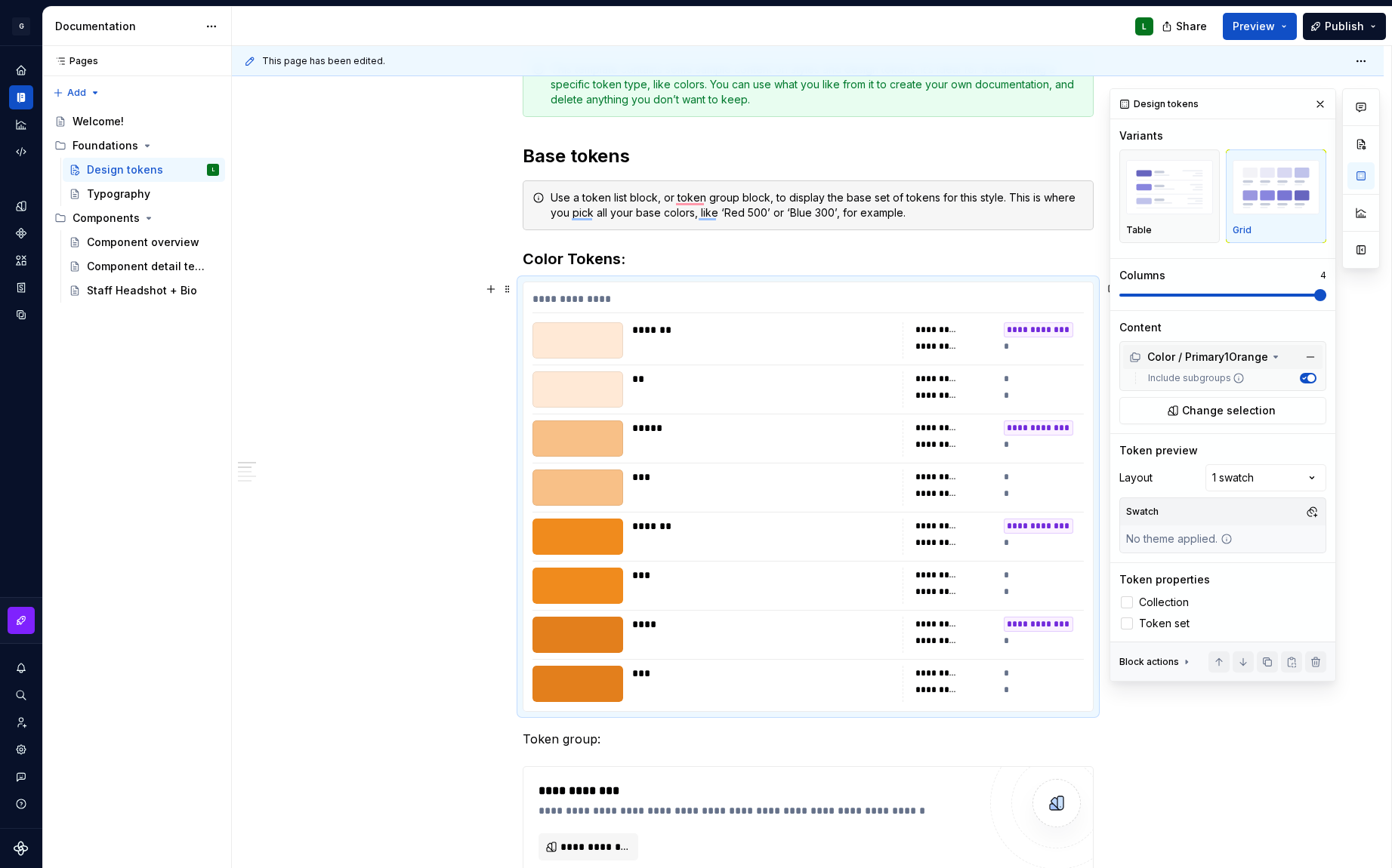
click at [1309, 380] on span "button" at bounding box center [1310, 378] width 8 height 8
click at [1309, 380] on button "Include subgroups" at bounding box center [1308, 378] width 17 height 11
click at [1268, 480] on div "Comments Open comments No comments yet Select ‘Comment’ from the block context …" at bounding box center [1245, 385] width 271 height 593
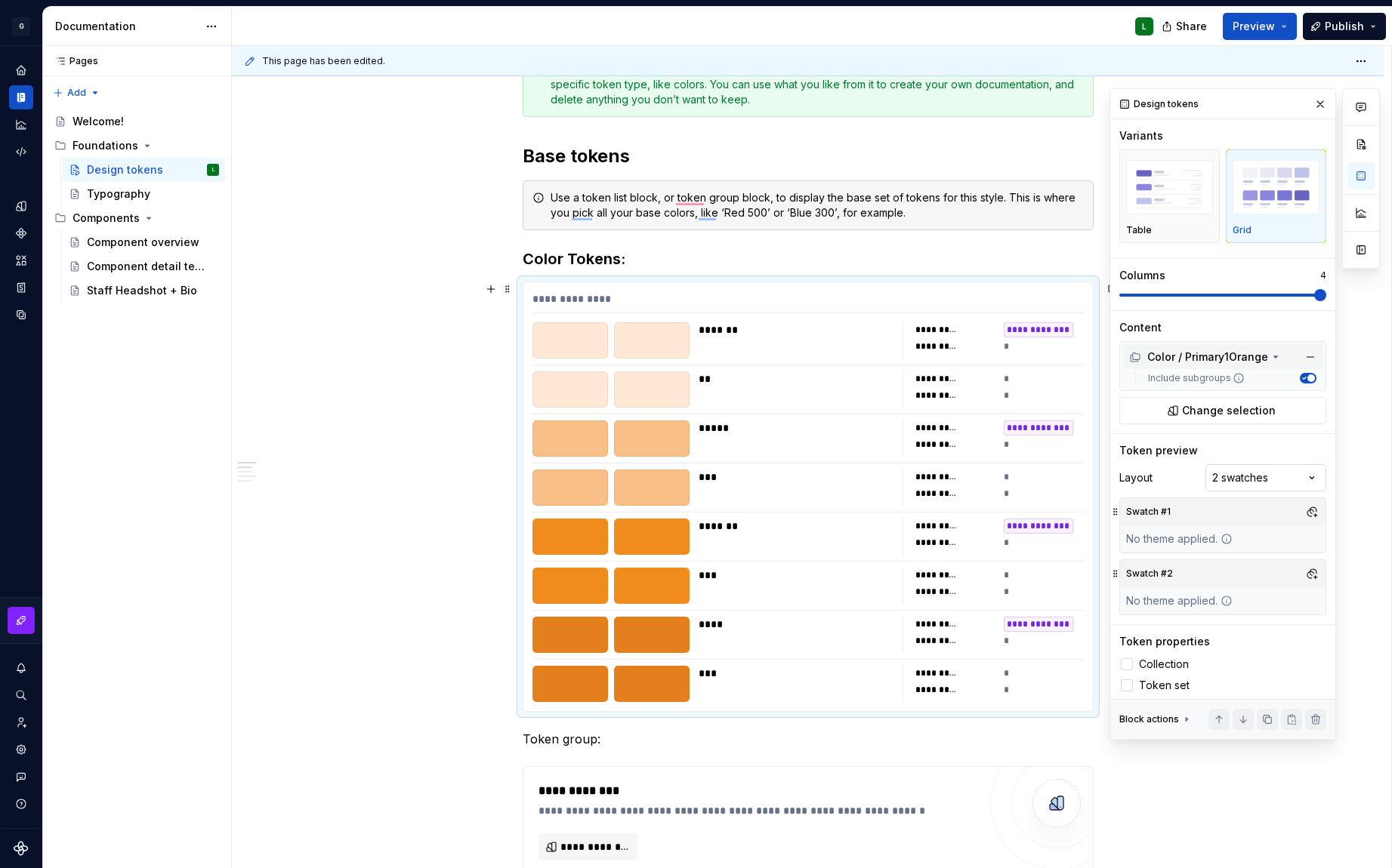
click at [1275, 480] on div "Comments Open comments No comments yet Select ‘Comment’ from the block context …" at bounding box center [1245, 413] width 271 height 651
click at [1226, 584] on div "Comments Open comments No comments yet Select ‘Comment’ from the block context …" at bounding box center [1245, 413] width 271 height 651
click at [1231, 539] on icon at bounding box center [1226, 539] width 9 height 9
click at [1304, 511] on button "button" at bounding box center [1311, 512] width 21 height 21
click at [1310, 450] on div "Comments Open comments No comments yet Select ‘Comment’ from the block context …" at bounding box center [1245, 413] width 271 height 651
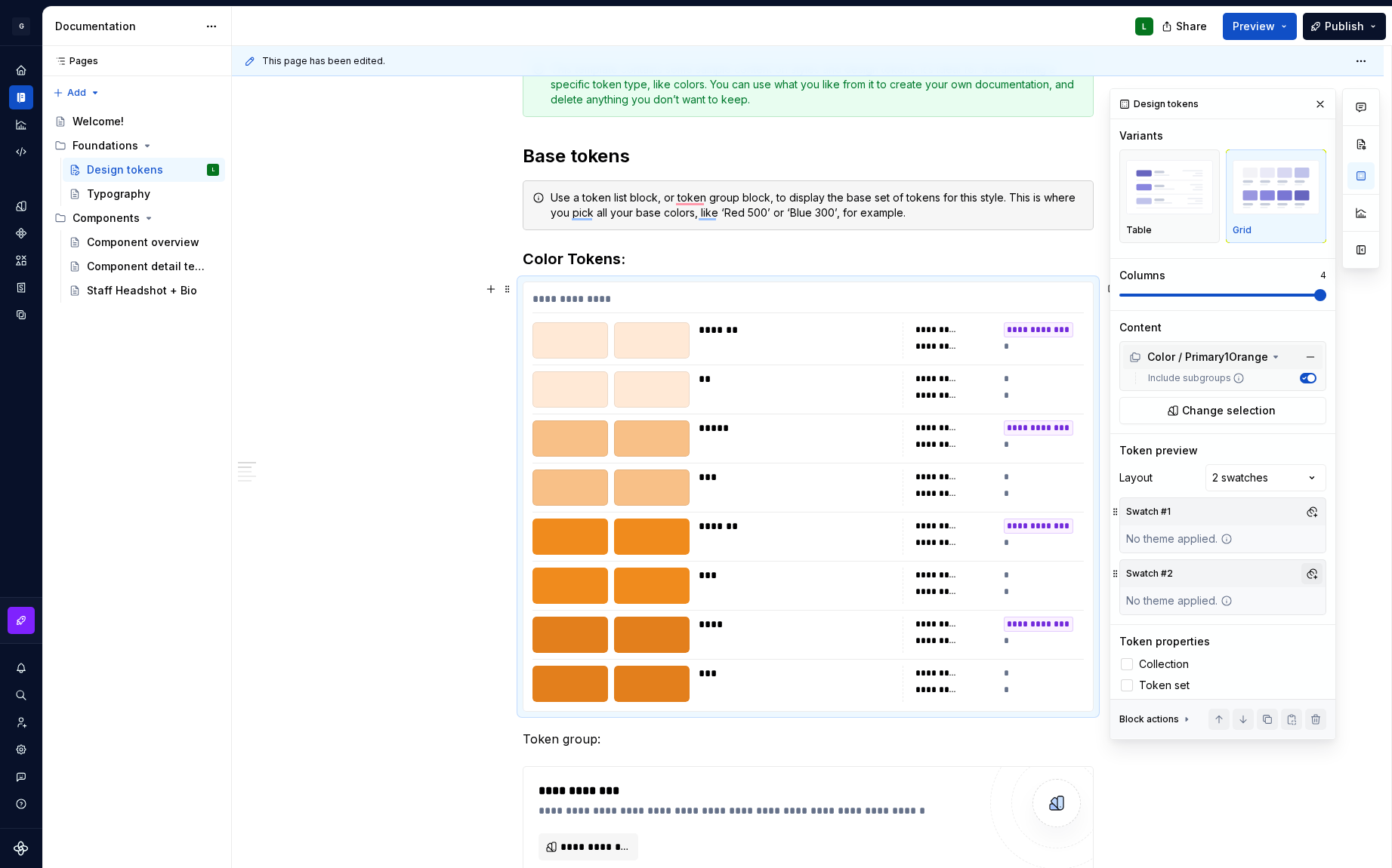
click at [1301, 576] on button "button" at bounding box center [1311, 573] width 21 height 21
click at [1155, 635] on span "Dark" at bounding box center [1223, 631] width 174 height 24
click at [1296, 471] on div "Comments Open comments No comments yet Select ‘Comment’ from the block context …" at bounding box center [1245, 413] width 271 height 651
click at [1294, 485] on div "Comments Open comments No comments yet Select ‘Comment’ from the block context …" at bounding box center [1245, 413] width 271 height 651
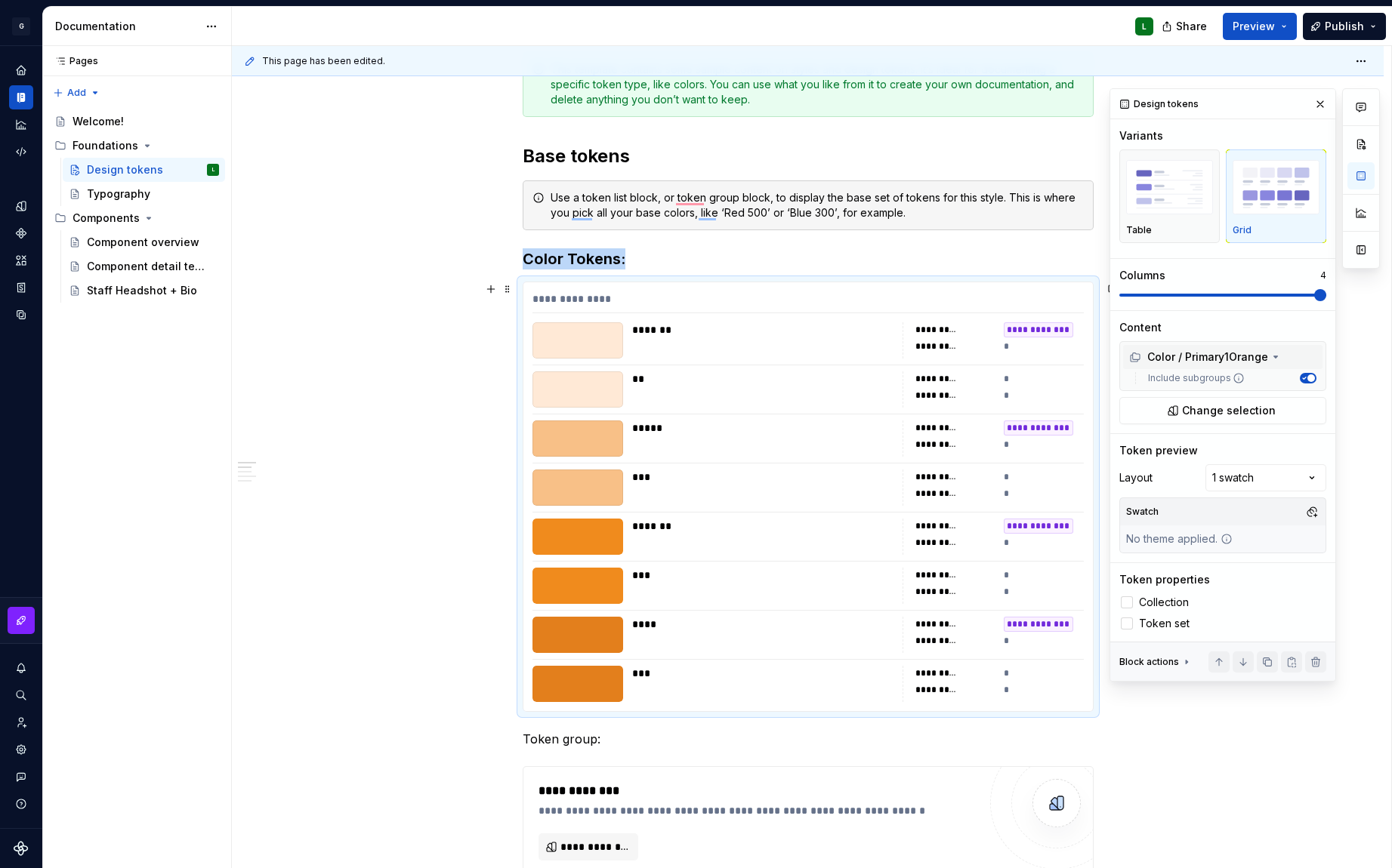
click at [973, 355] on div "**********" at bounding box center [994, 340] width 182 height 36
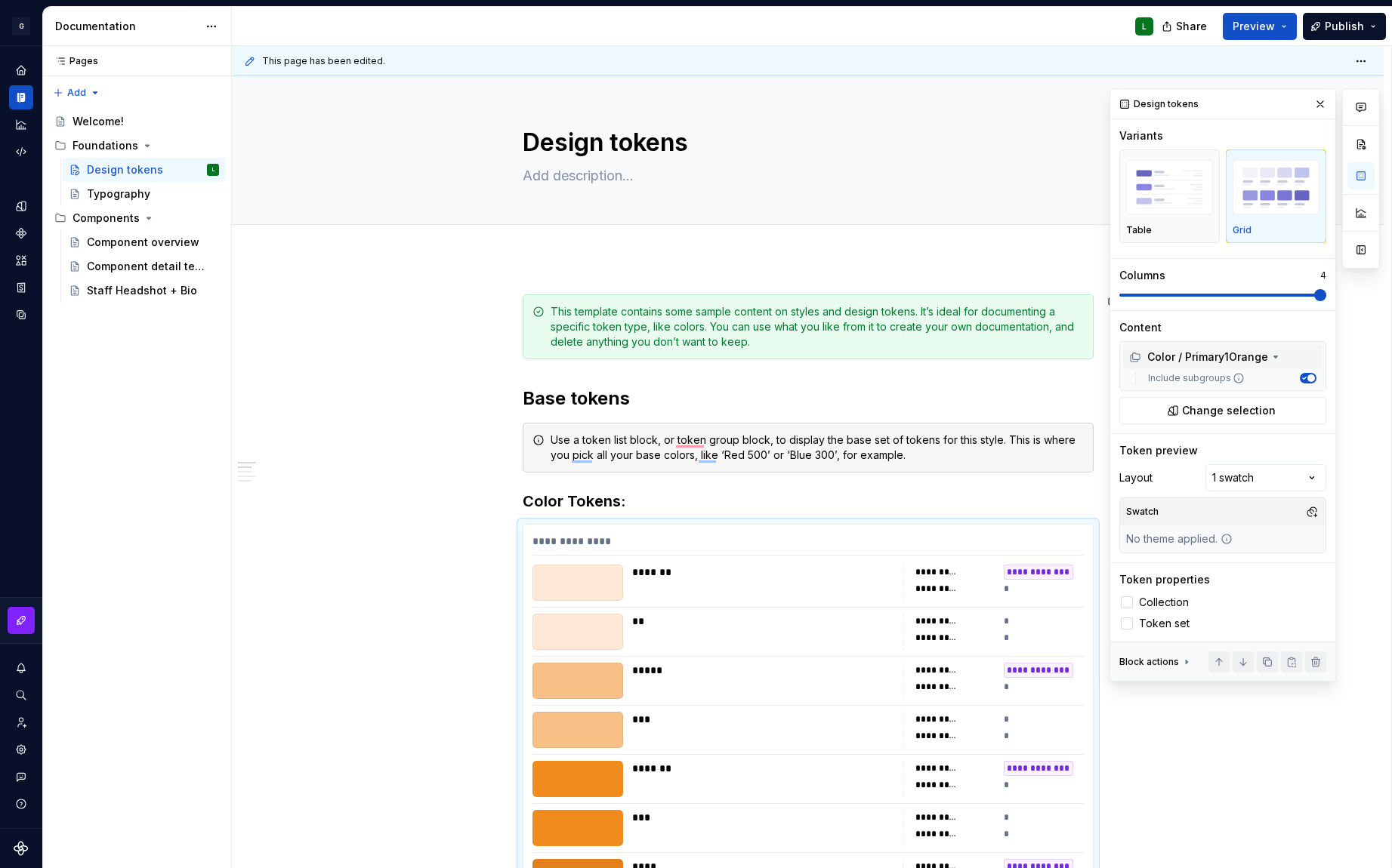
click at [1247, 360] on div "Color / Primary1Orange" at bounding box center [1198, 357] width 139 height 15
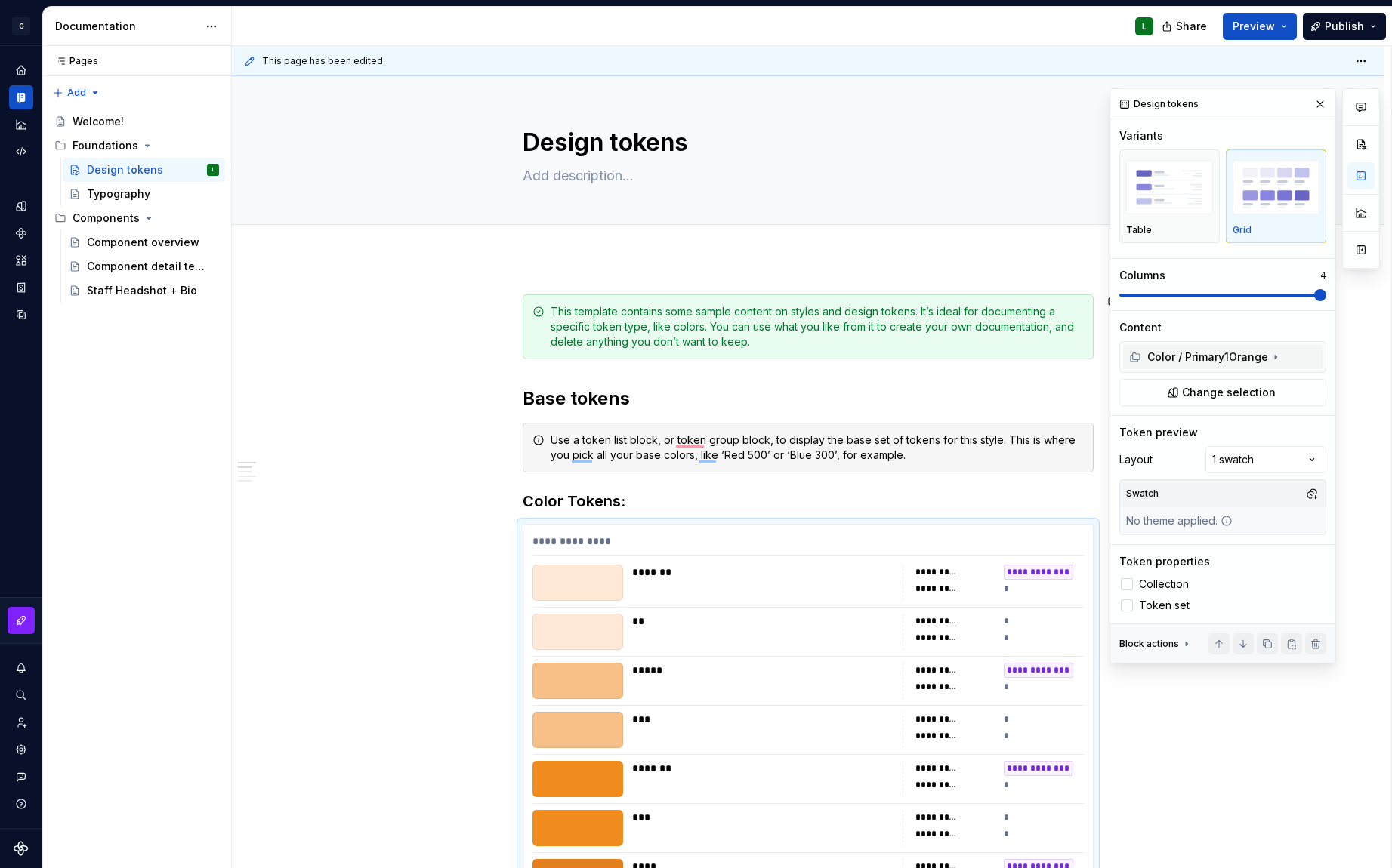
click at [1247, 360] on div "Color / Primary1Orange" at bounding box center [1198, 357] width 139 height 15
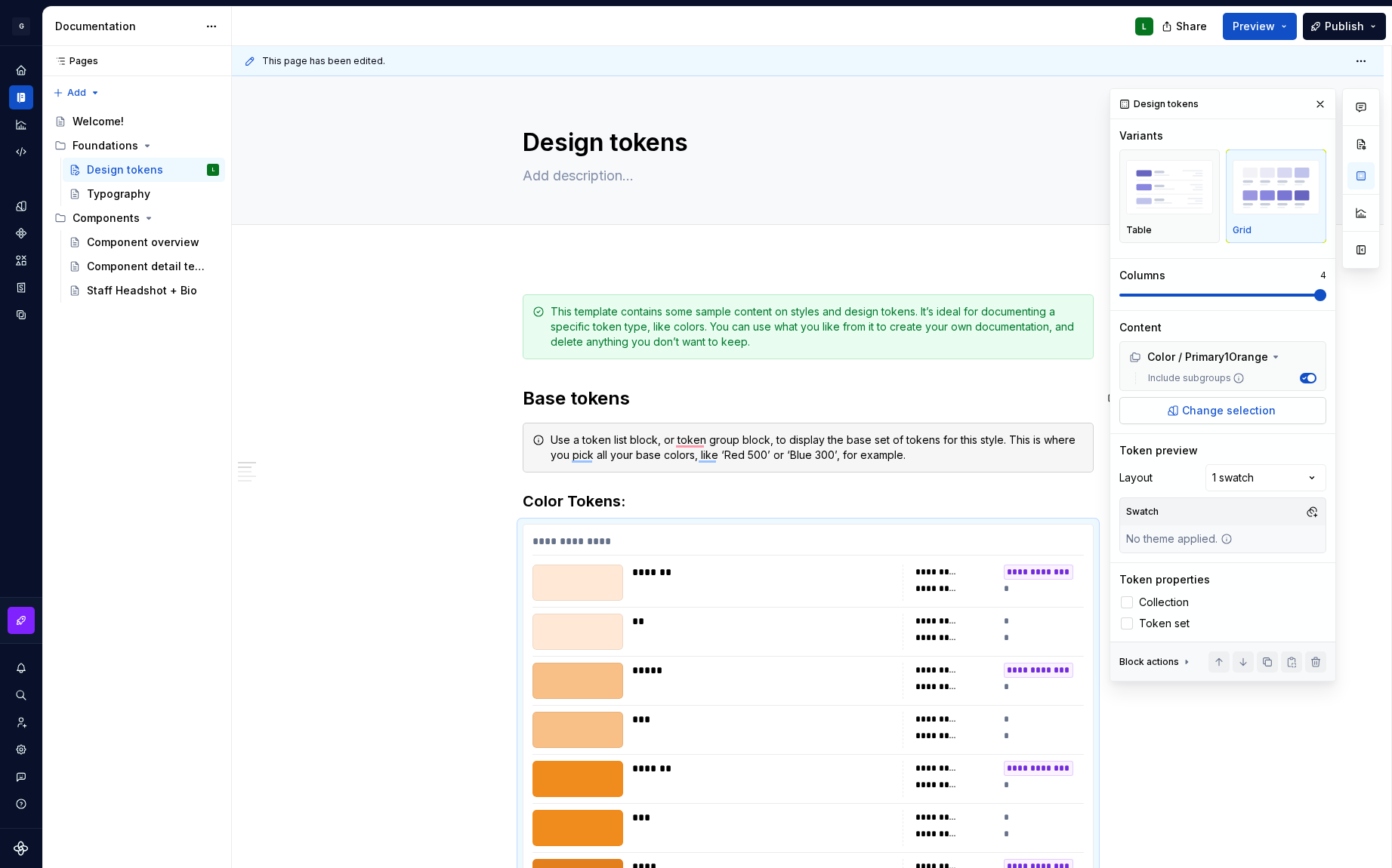
click at [1232, 413] on span "Change selection" at bounding box center [1228, 411] width 93 height 15
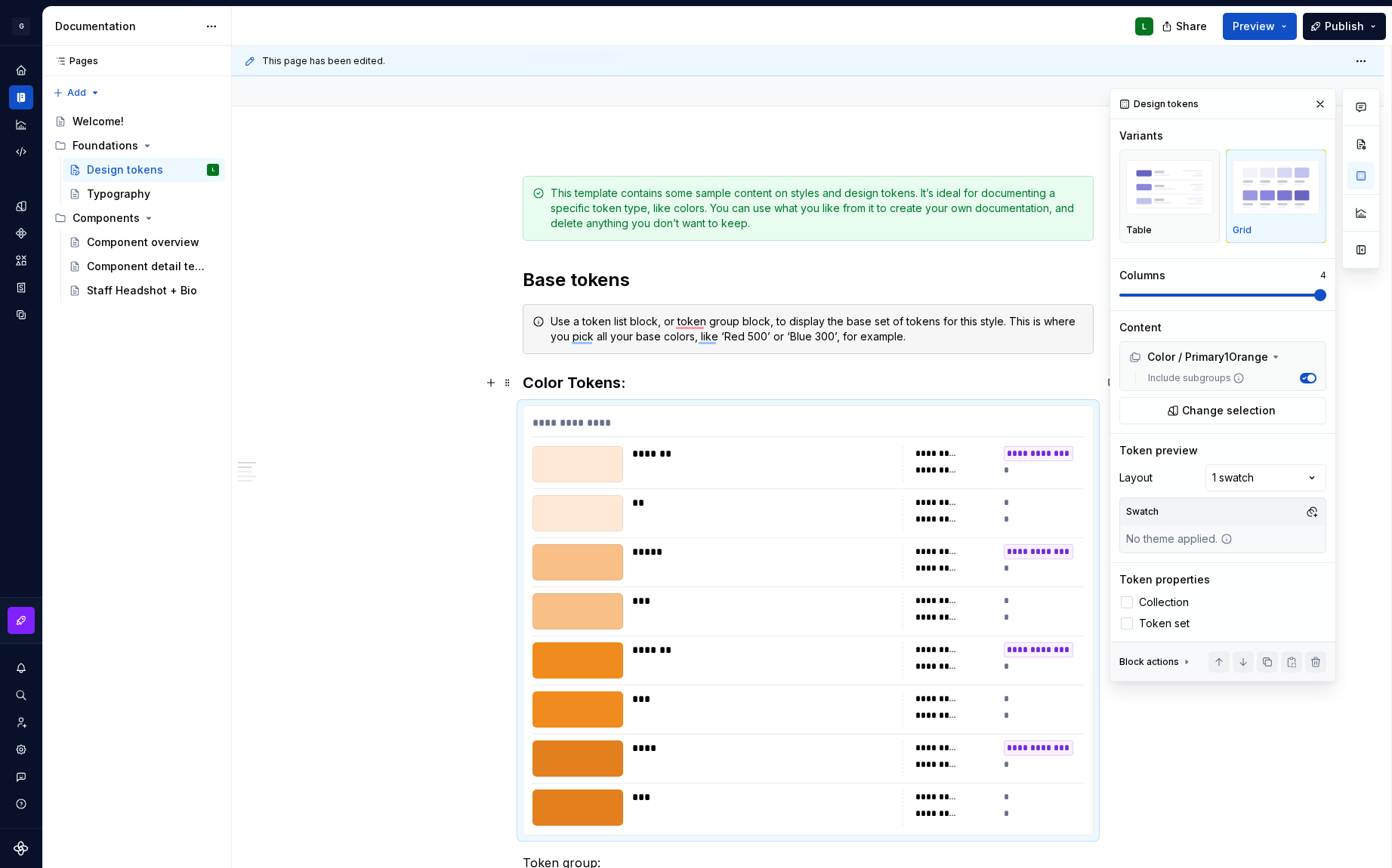
click at [570, 391] on h3 "Color Tokens:" at bounding box center [808, 382] width 571 height 21
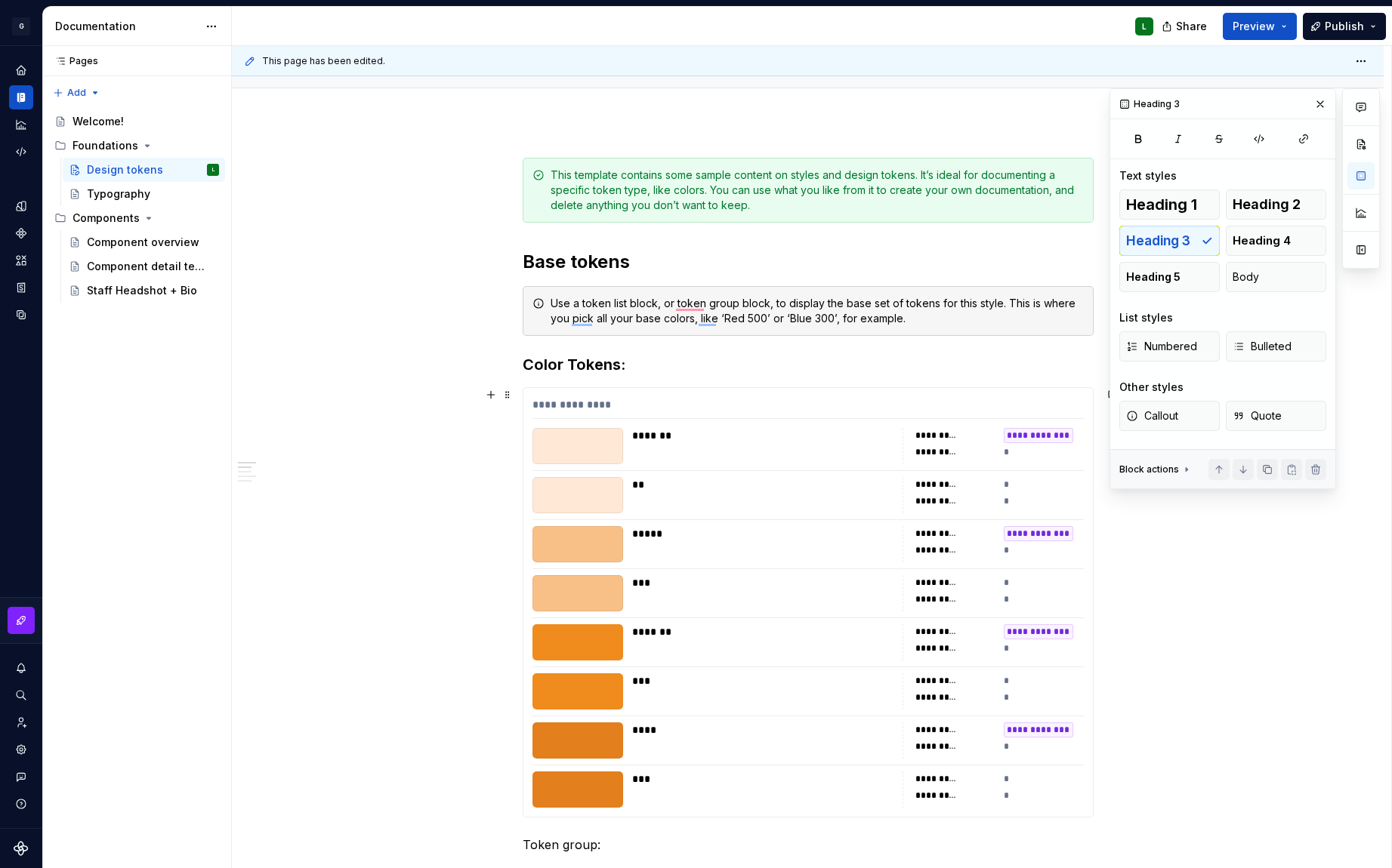
click at [1359, 140] on button "button" at bounding box center [1361, 144] width 27 height 27
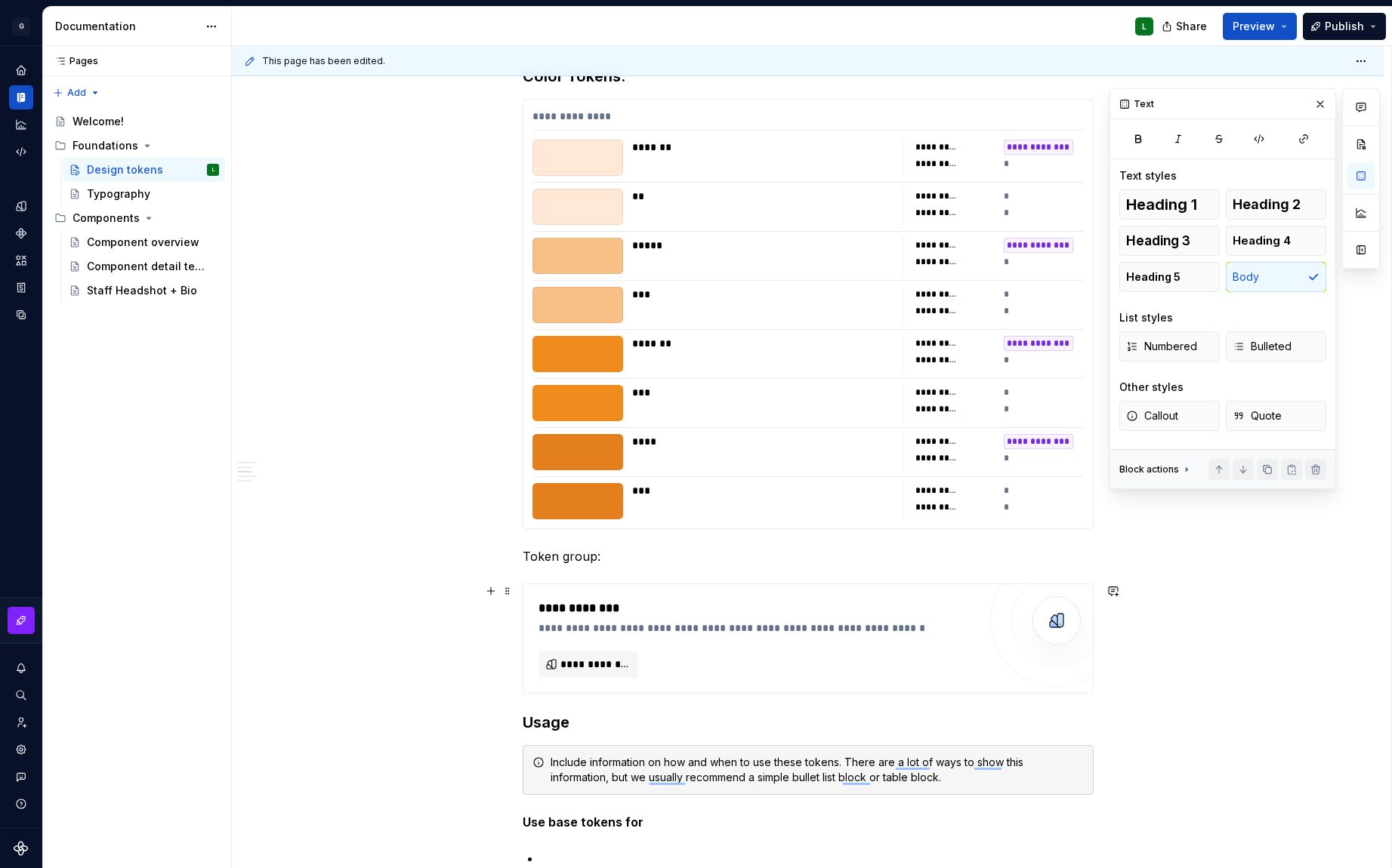
scroll to position [269, 0]
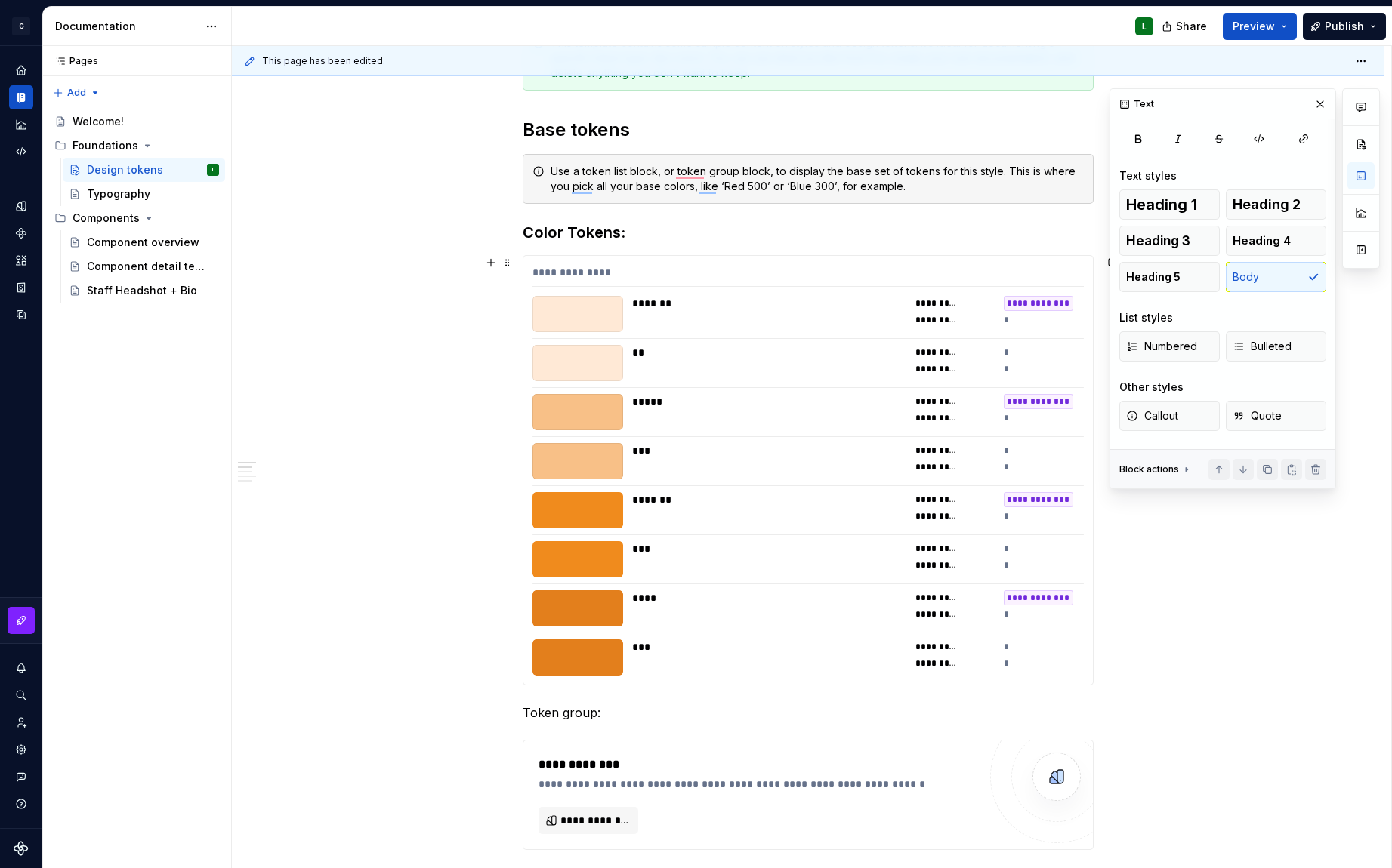
click at [580, 266] on div "**********" at bounding box center [808, 276] width 551 height 22
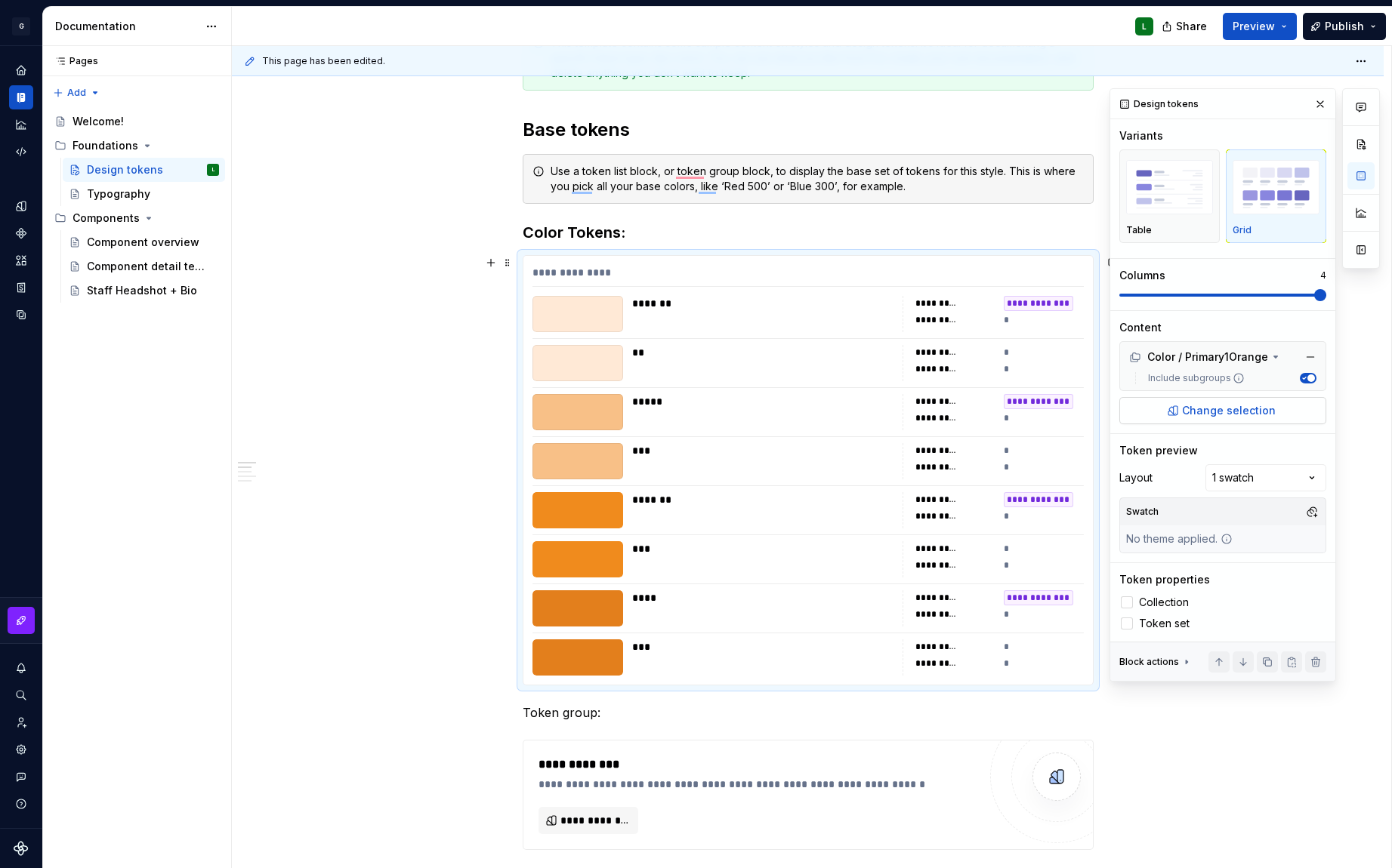
click at [1273, 404] on button "Change selection" at bounding box center [1223, 411] width 207 height 27
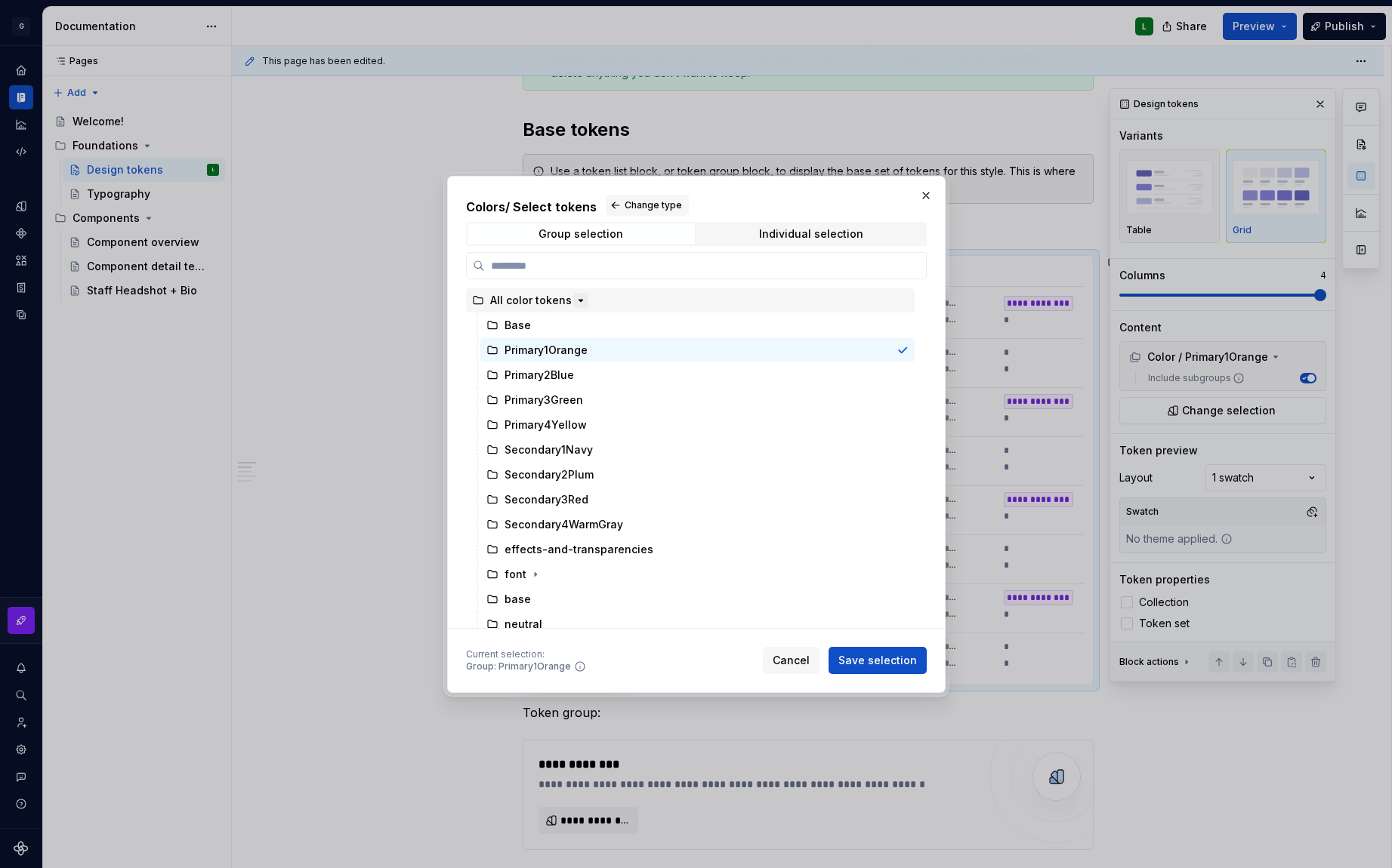
click at [573, 302] on button "button" at bounding box center [581, 301] width 15 height 15
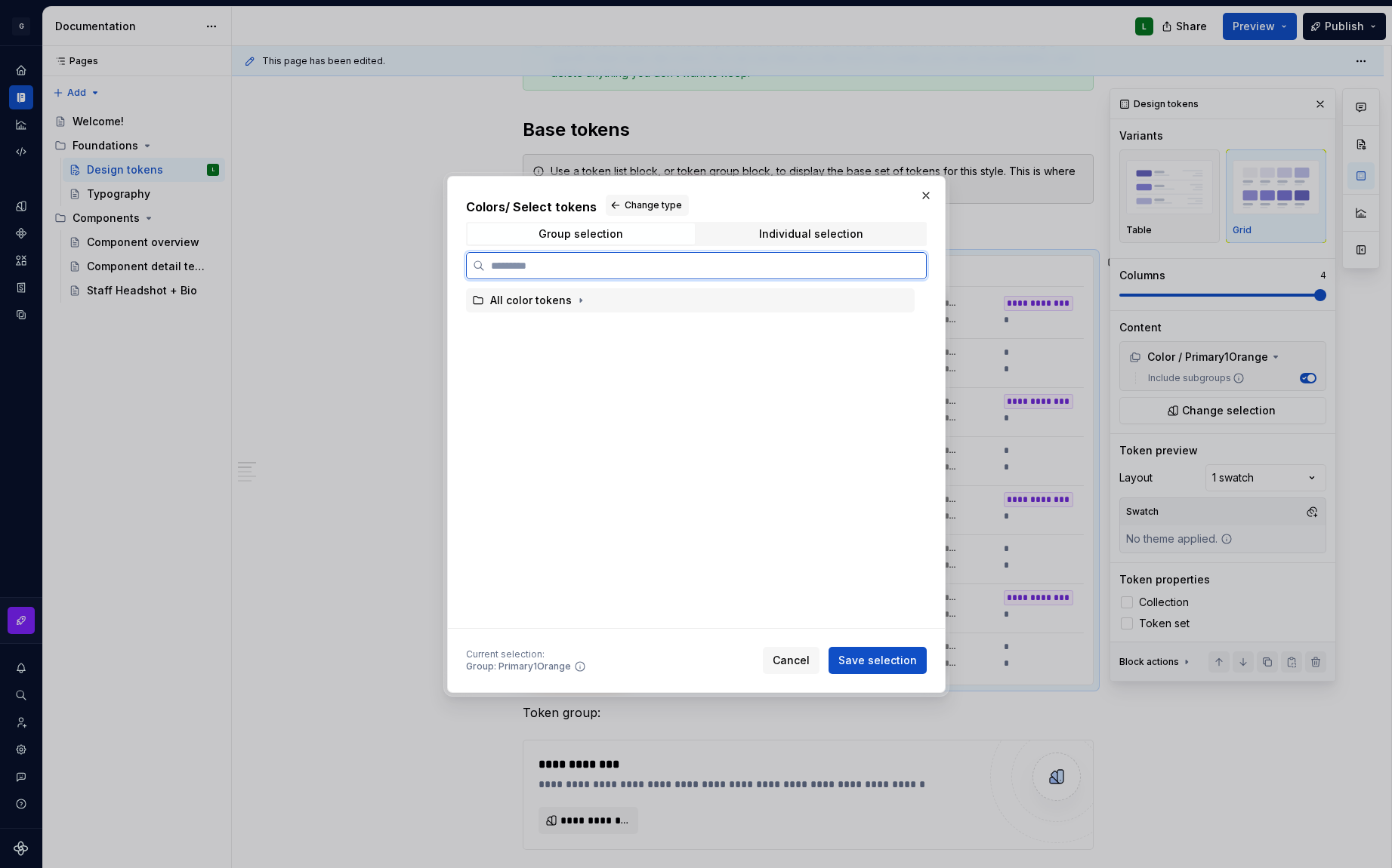
click at [507, 303] on div "All color tokens" at bounding box center [530, 301] width 82 height 15
drag, startPoint x: 890, startPoint y: 665, endPoint x: 867, endPoint y: 476, distance: 190.4
click at [872, 492] on div "Colors / Select tokens Change type Group selection Individual selection All col…" at bounding box center [696, 434] width 461 height 480
click at [836, 243] on span "Individual selection" at bounding box center [811, 234] width 227 height 21
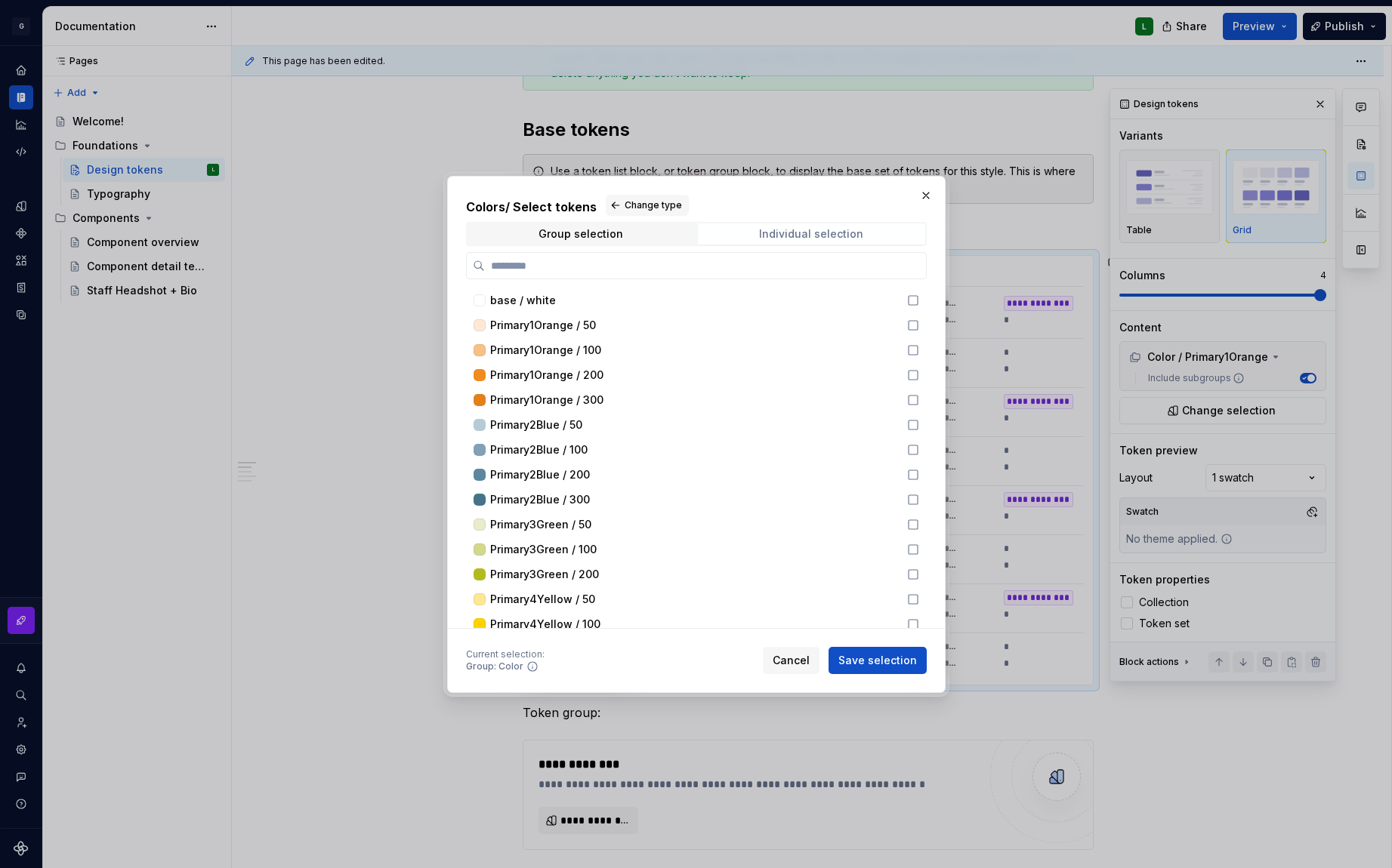
click at [836, 243] on span "Individual selection" at bounding box center [811, 234] width 227 height 21
click at [653, 241] on span "Group selection" at bounding box center [581, 234] width 227 height 21
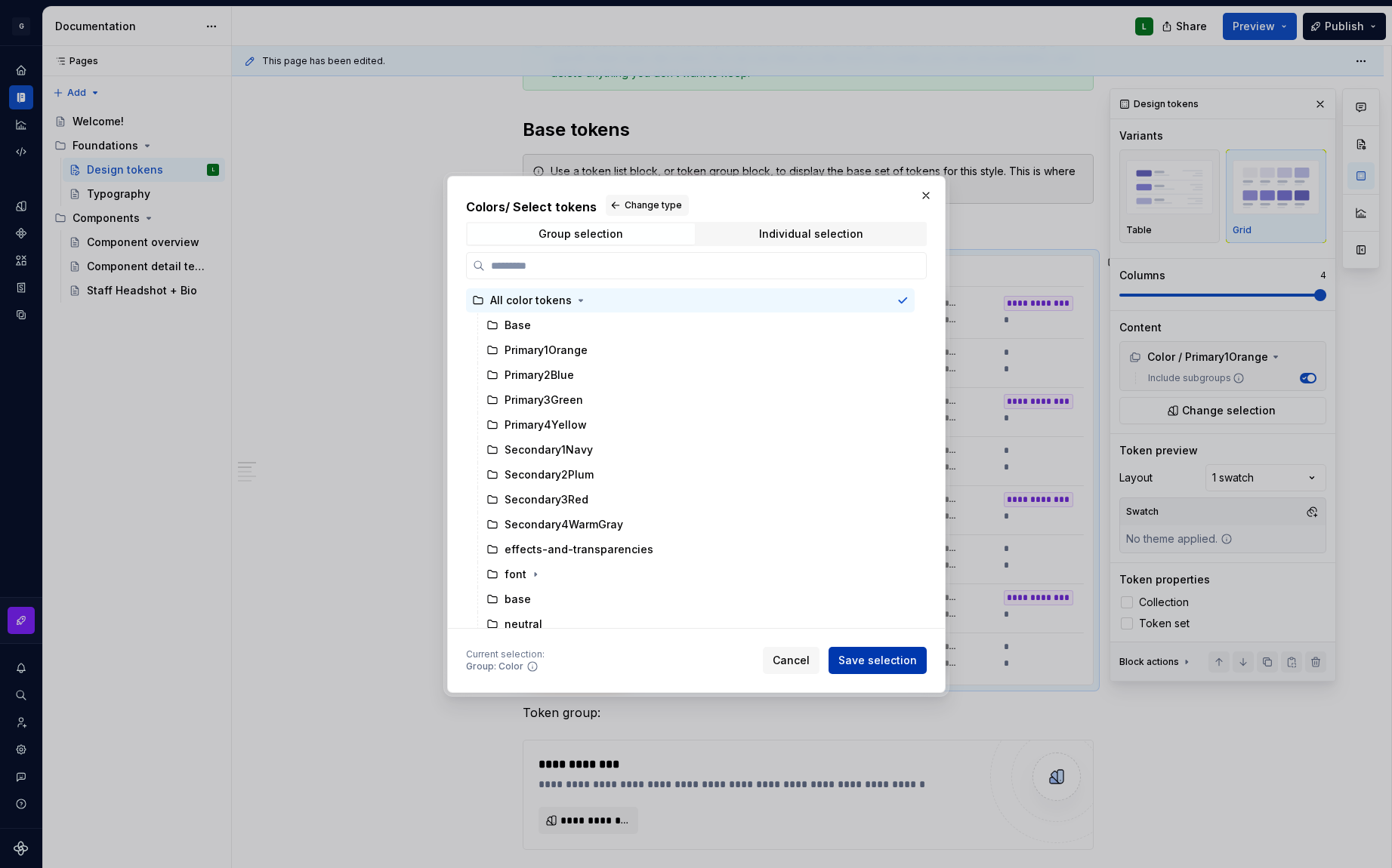
click at [898, 659] on span "Save selection" at bounding box center [877, 660] width 78 height 15
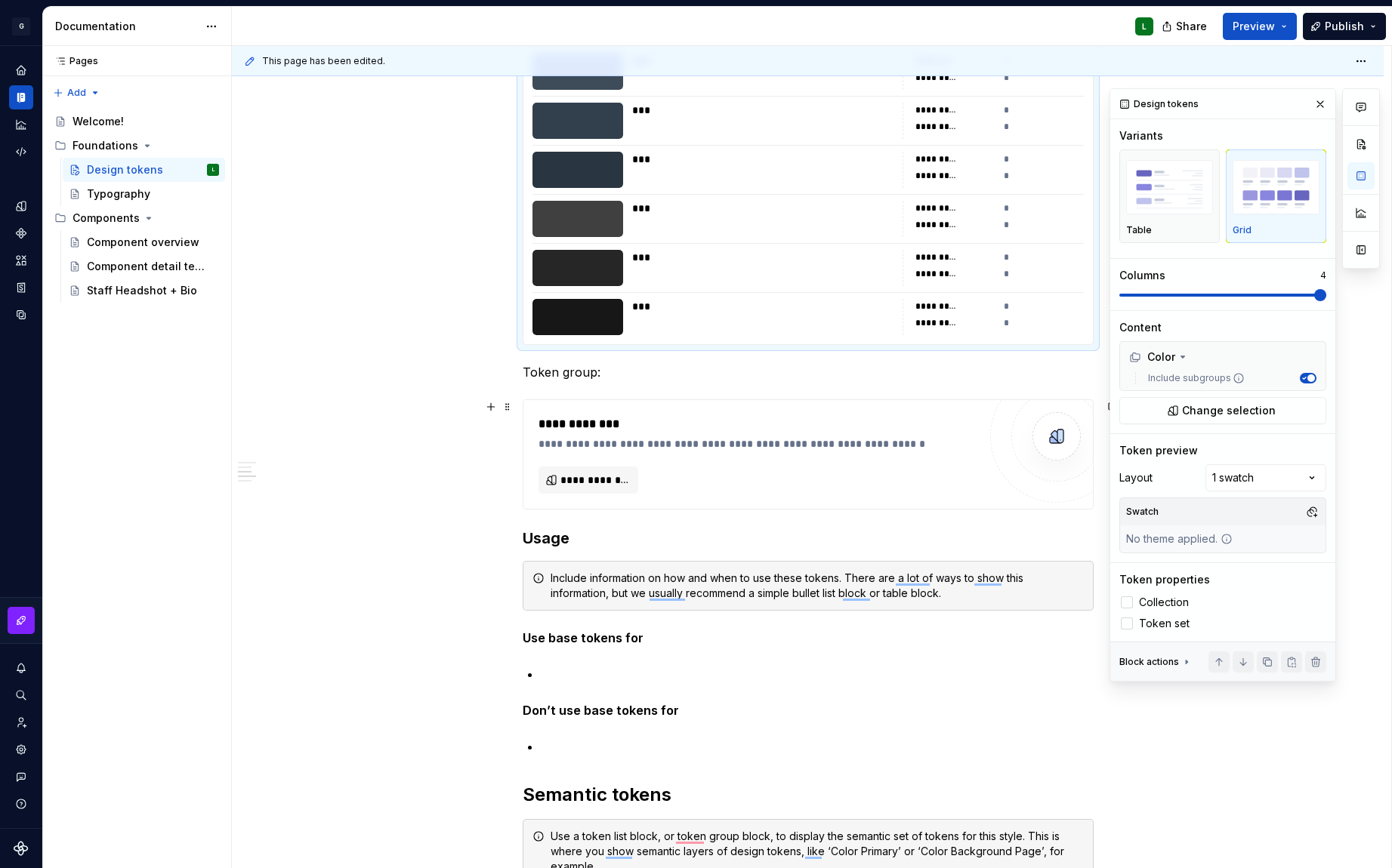
click at [561, 434] on div "**********" at bounding box center [758, 433] width 440 height 36
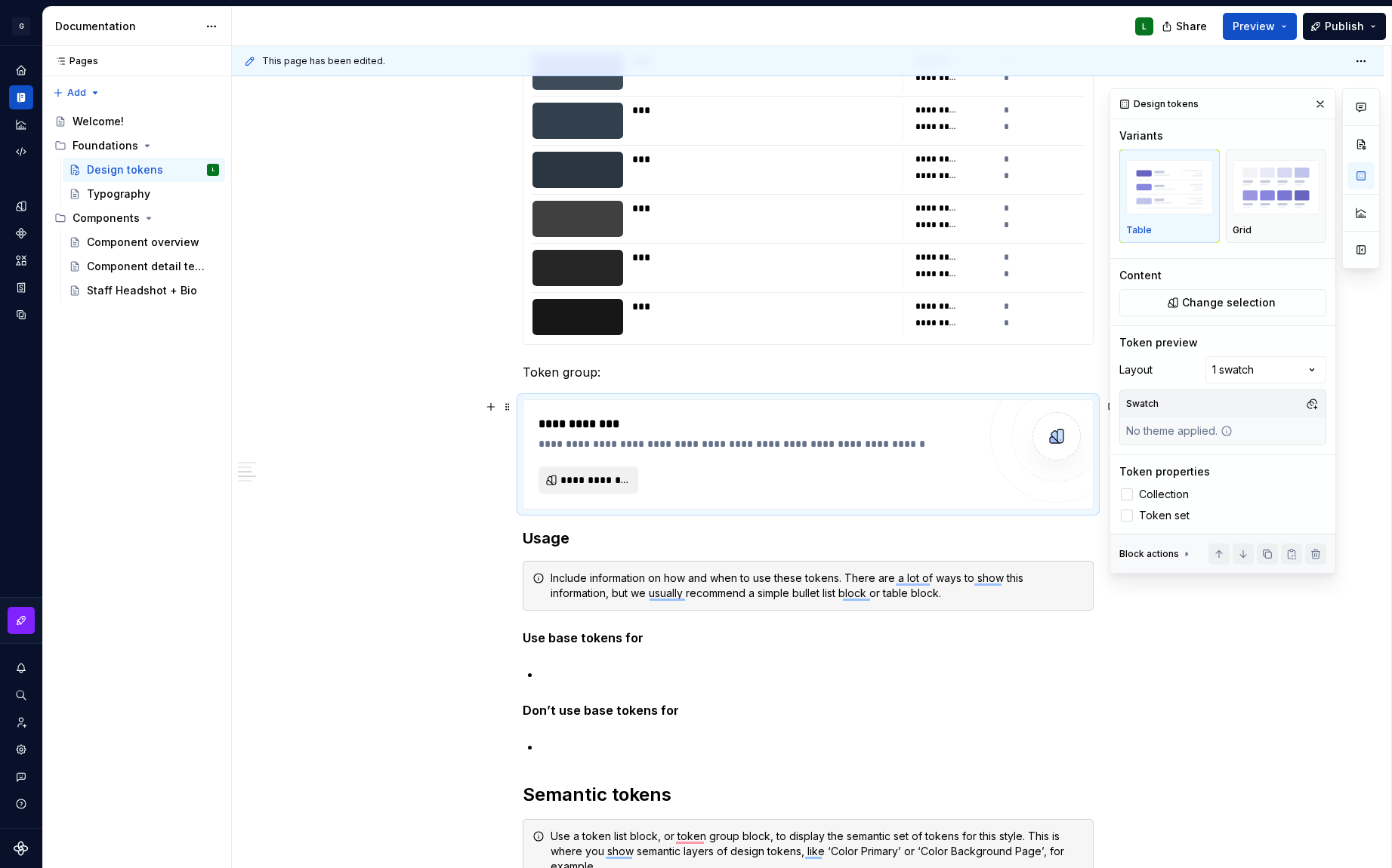
click at [592, 484] on span "**********" at bounding box center [595, 480] width 69 height 15
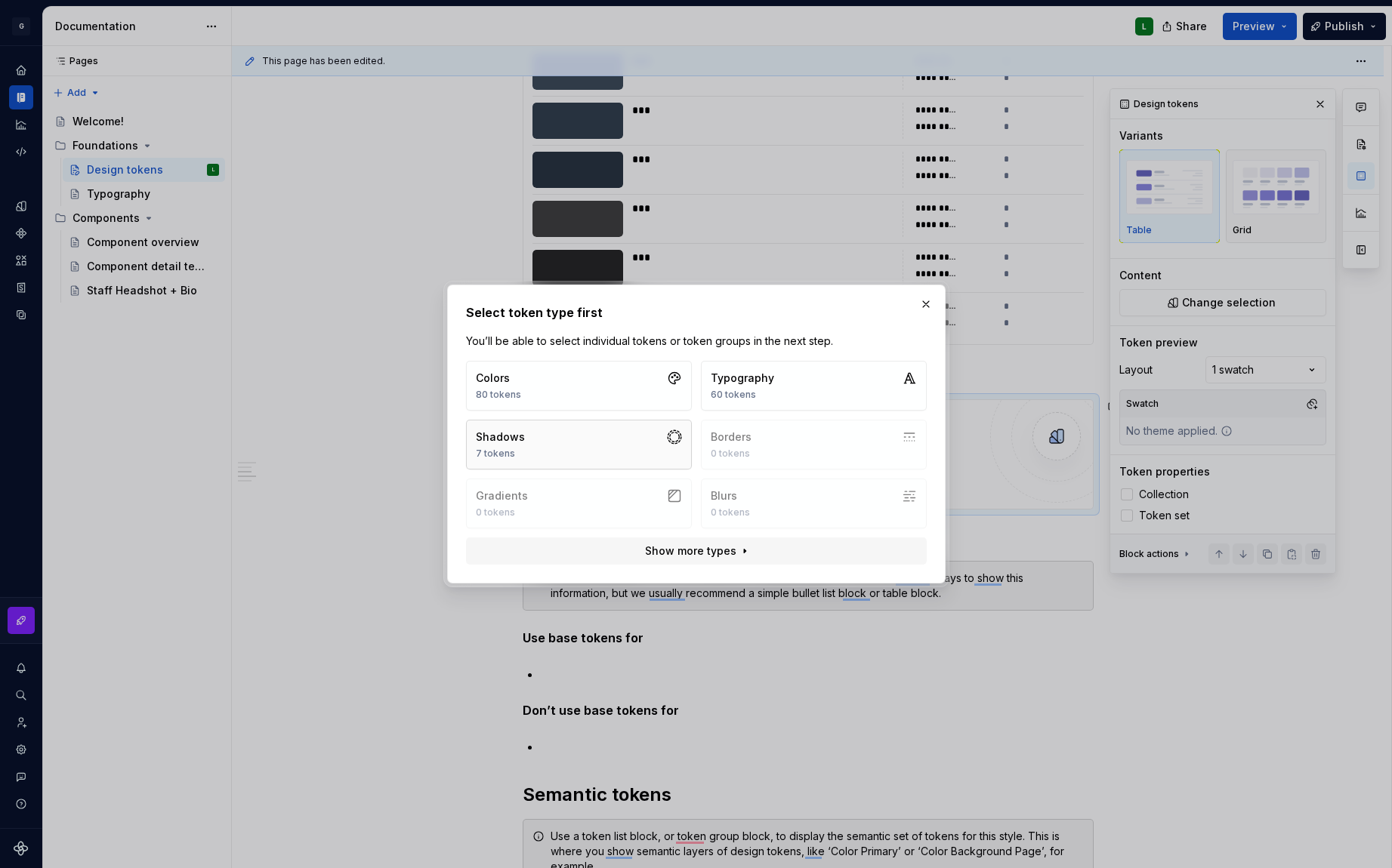
click at [607, 443] on button "Shadows 7 tokens" at bounding box center [578, 445] width 226 height 50
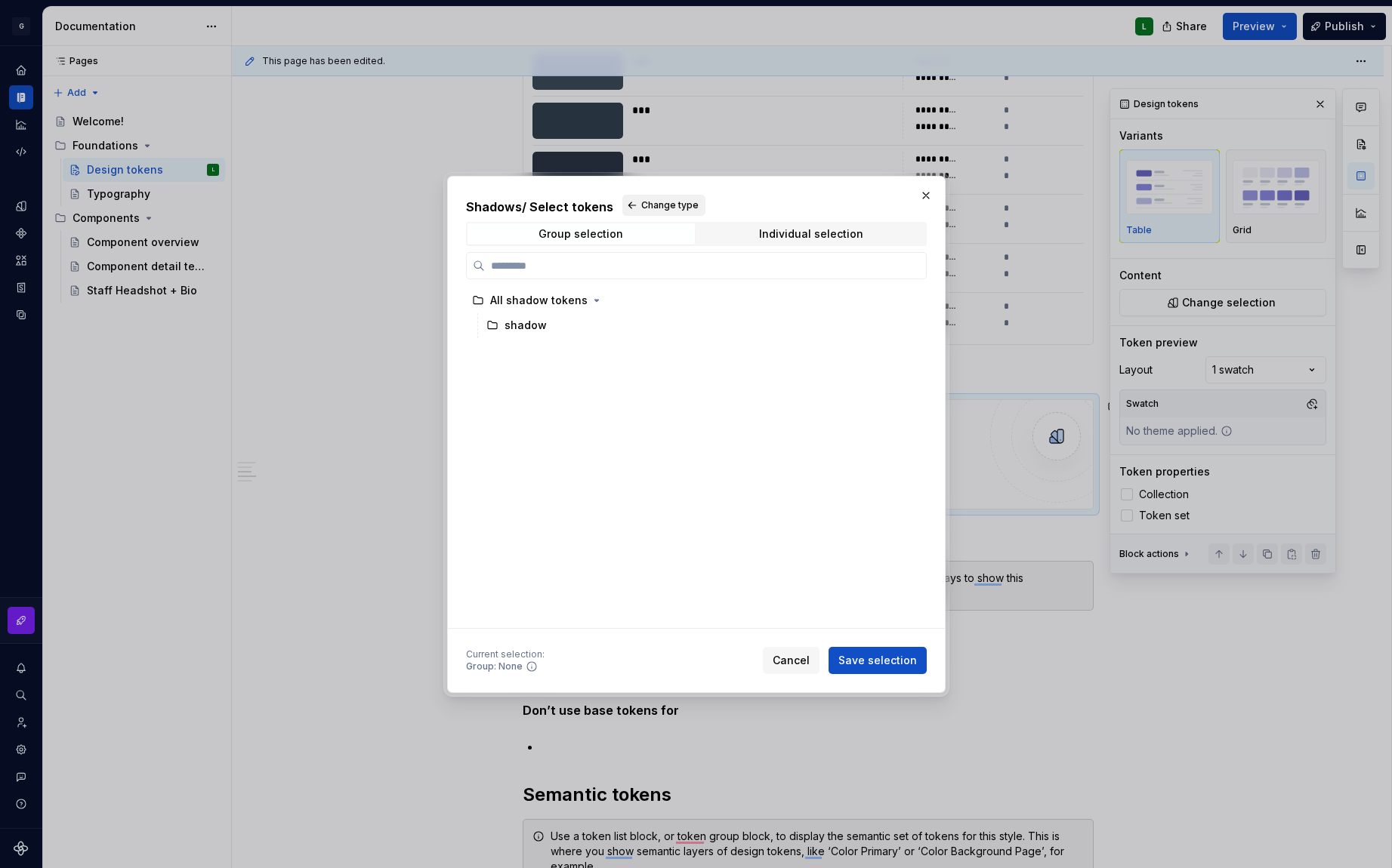
click at [630, 203] on button "Change type" at bounding box center [663, 205] width 83 height 21
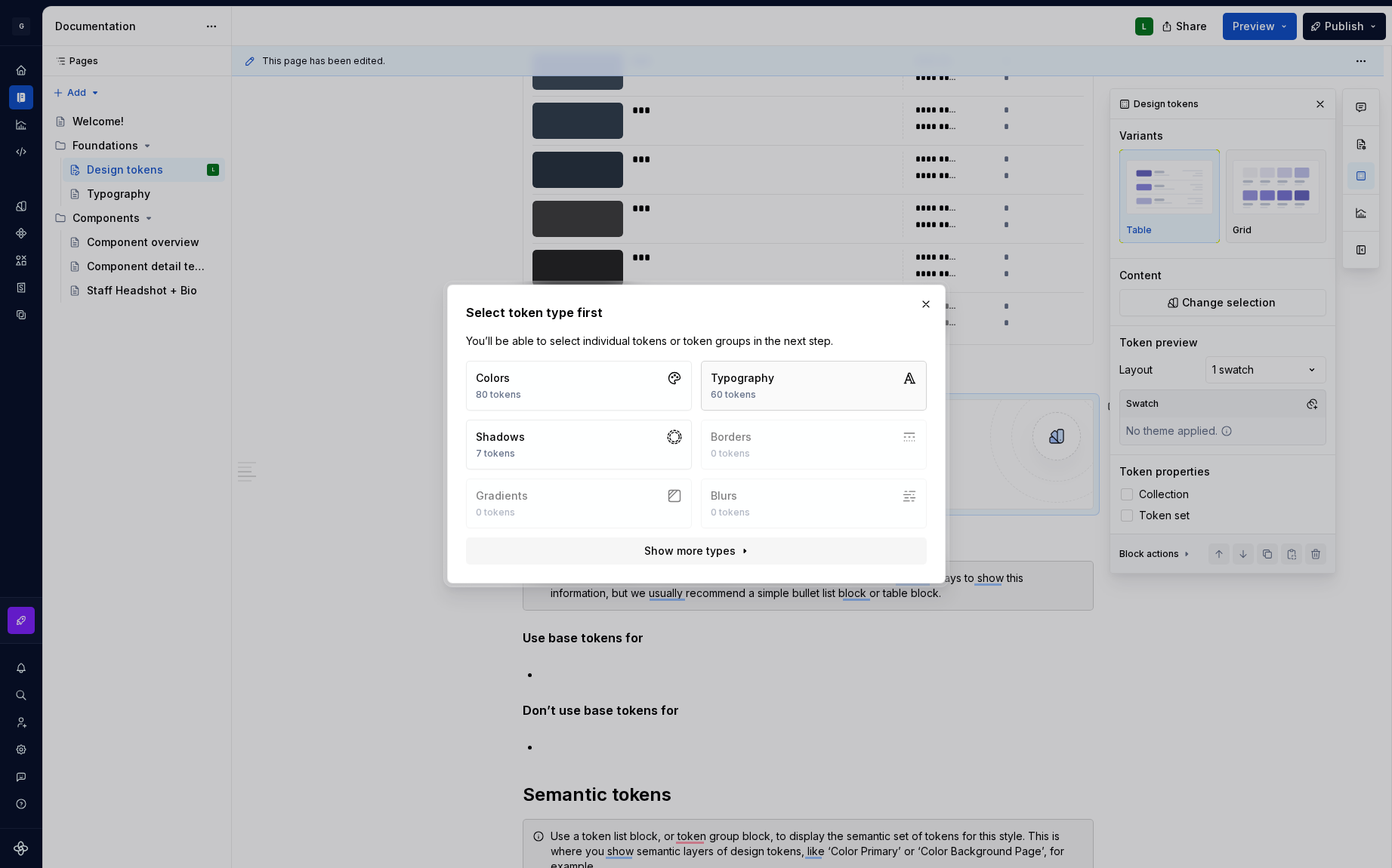
click at [746, 396] on div "60 tokens" at bounding box center [742, 395] width 63 height 12
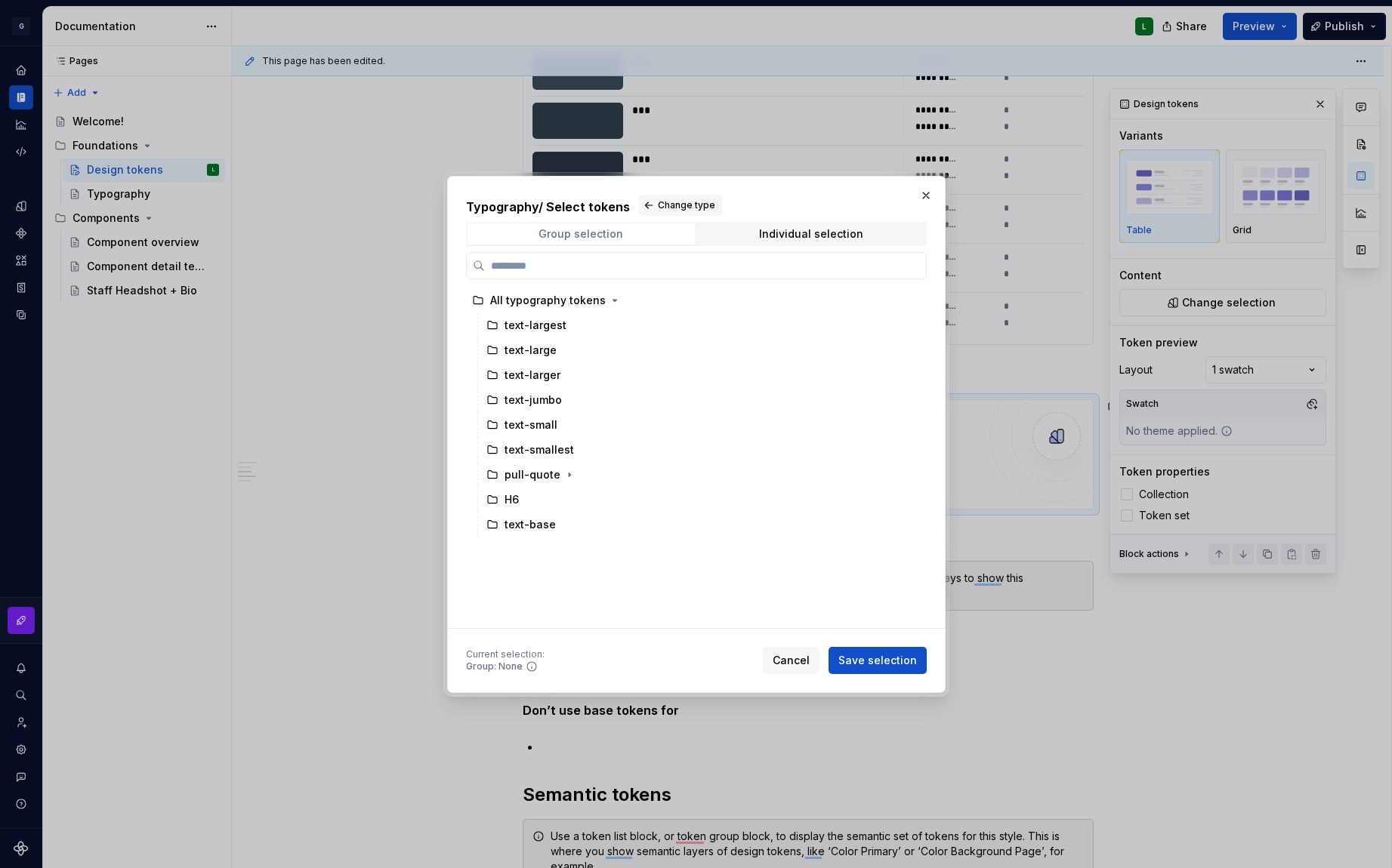
click at [607, 229] on div "Group selection" at bounding box center [581, 234] width 85 height 12
click at [658, 206] on span "Change type" at bounding box center [687, 205] width 57 height 12
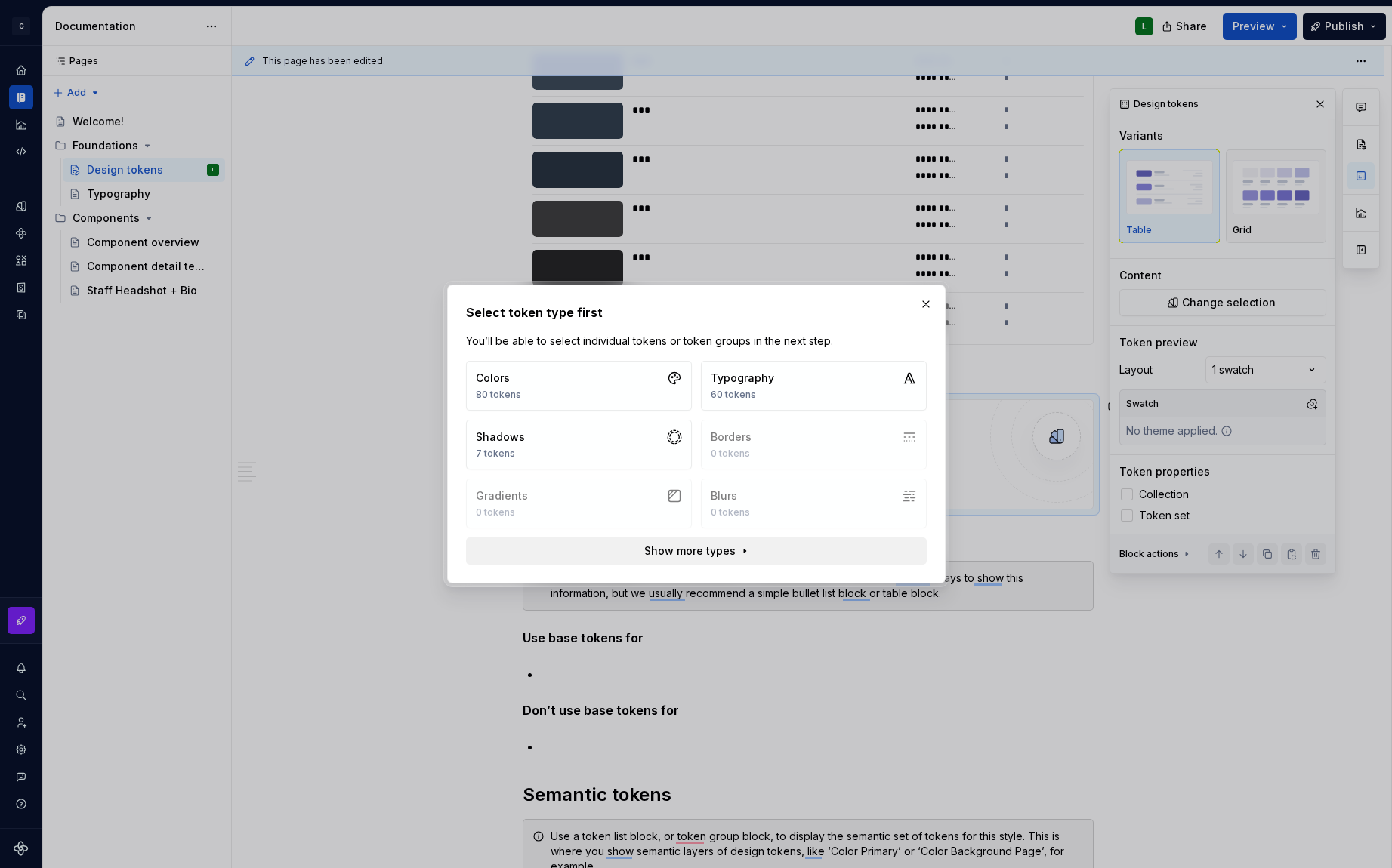
click at [732, 554] on span "Show more types" at bounding box center [689, 551] width 92 height 15
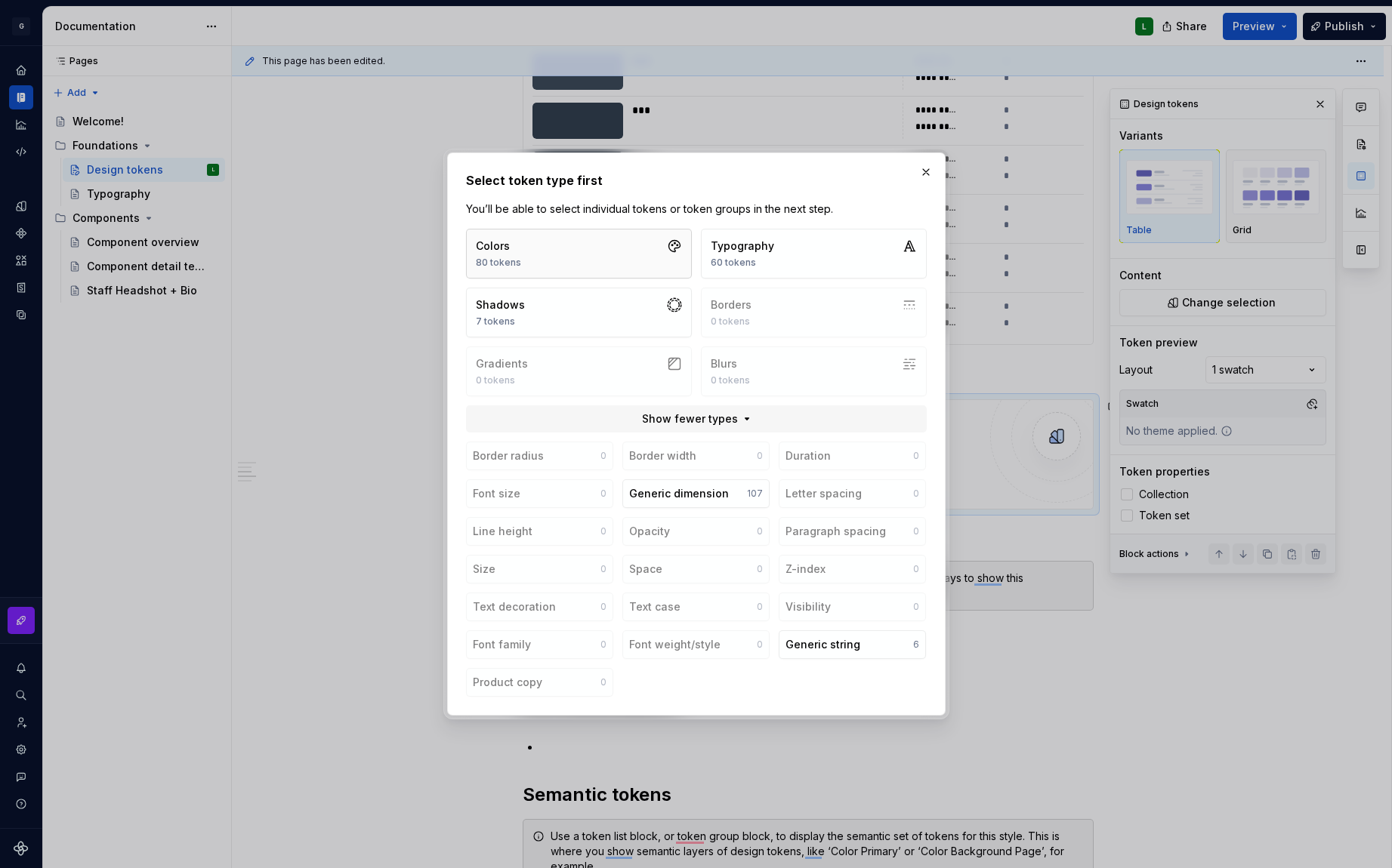
click at [573, 260] on button "Colors 80 tokens" at bounding box center [578, 253] width 226 height 50
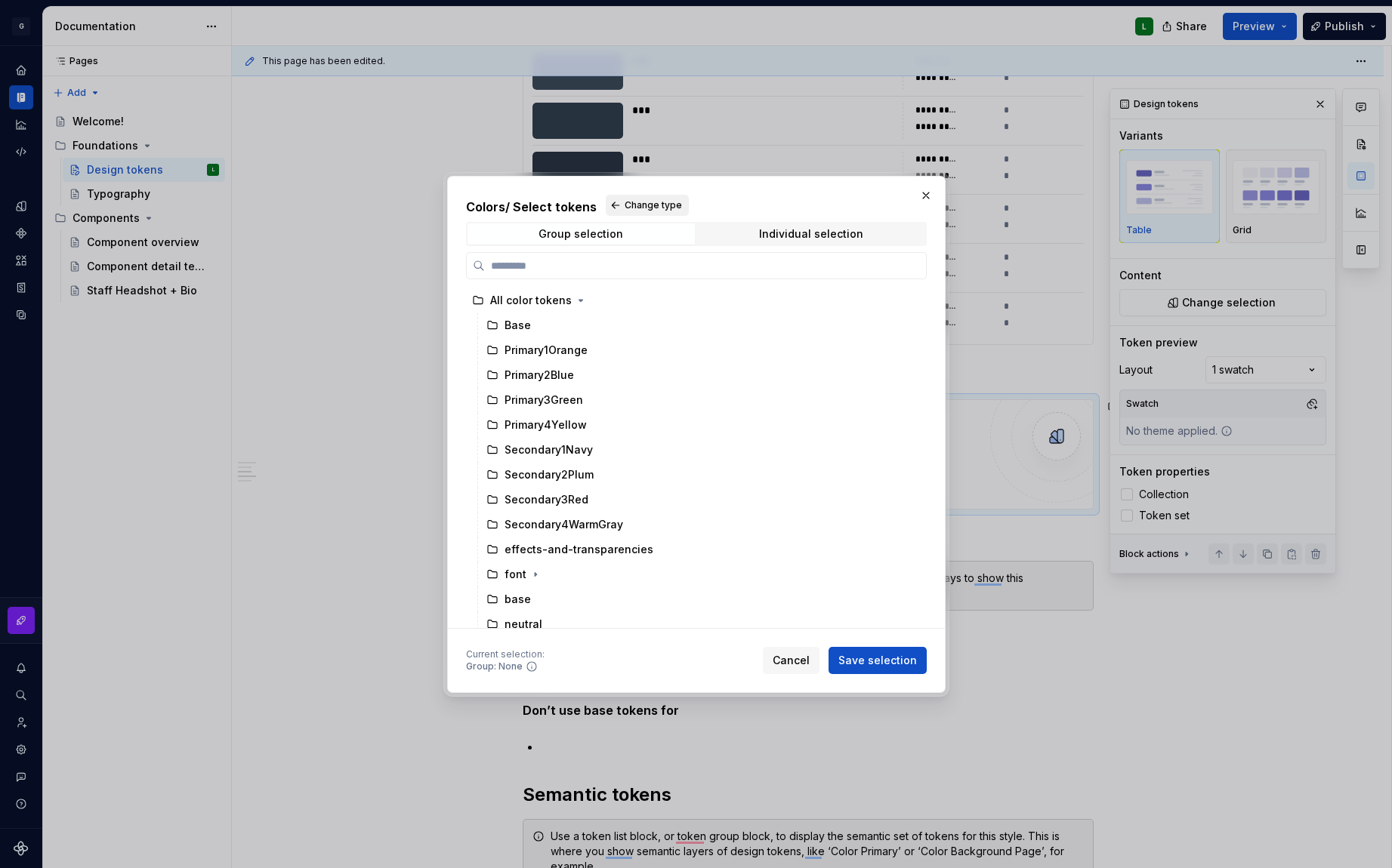
click at [609, 208] on button "Change type" at bounding box center [647, 205] width 83 height 21
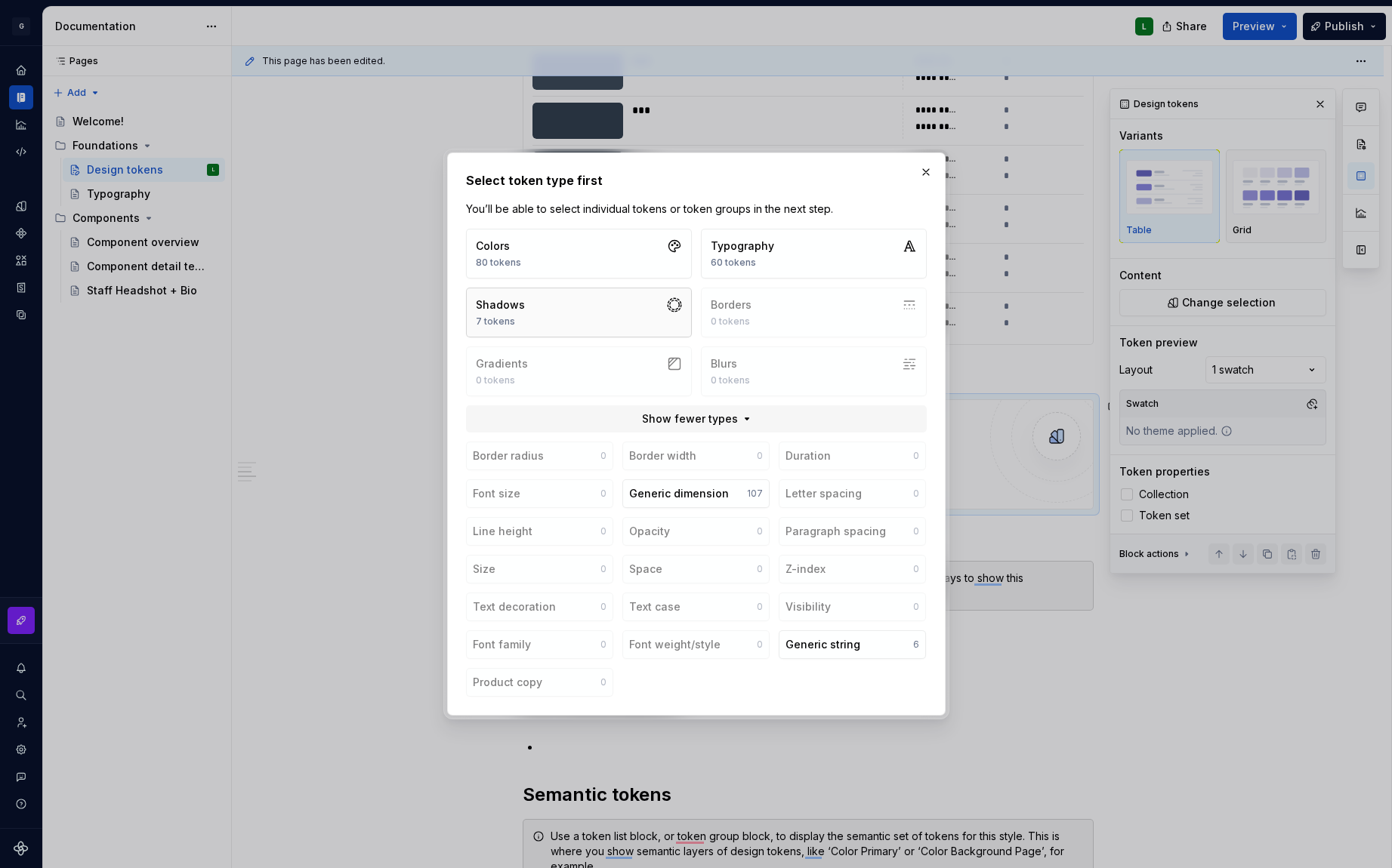
click at [587, 320] on button "Shadows 7 tokens" at bounding box center [578, 312] width 226 height 50
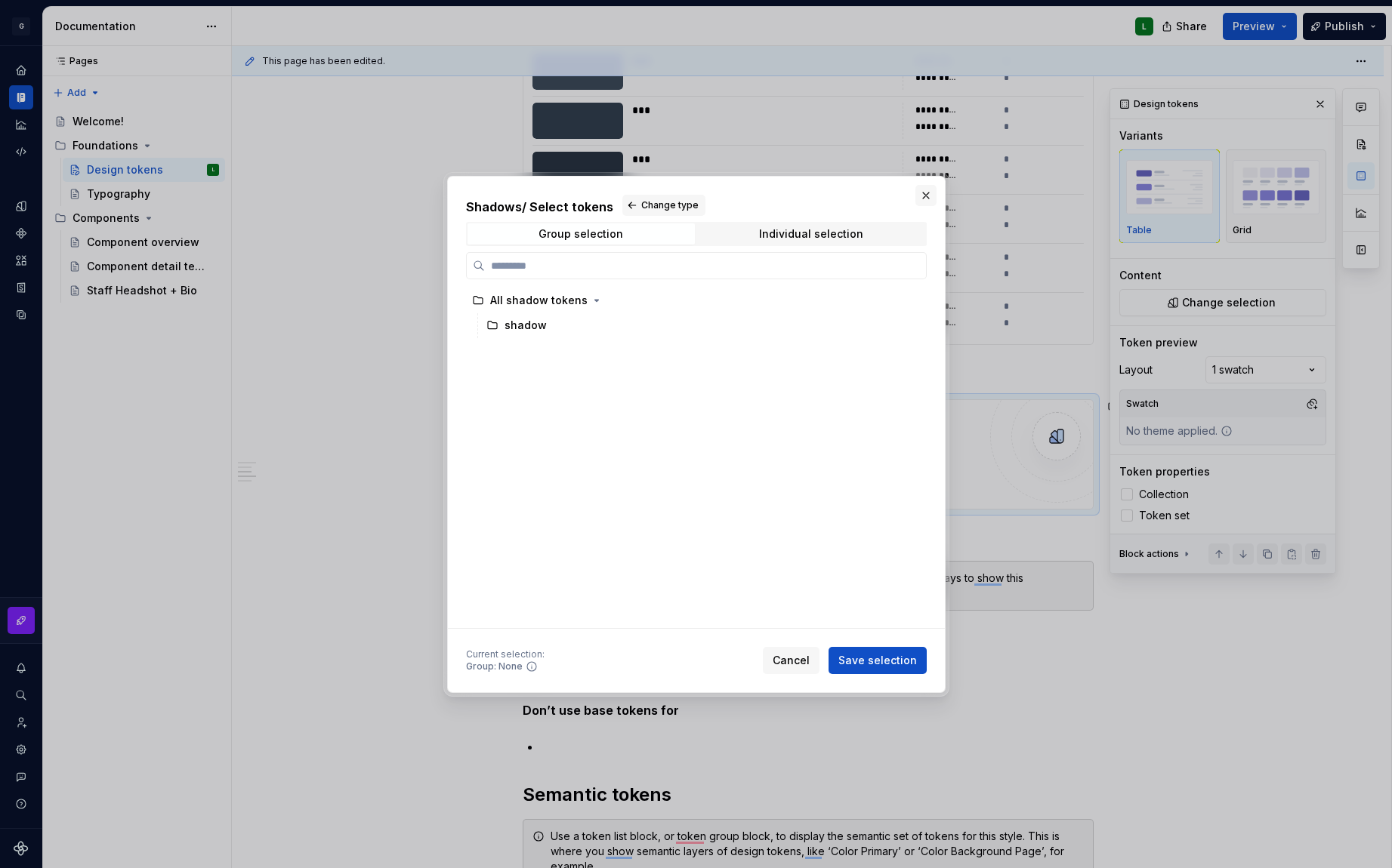
click at [931, 191] on button "button" at bounding box center [925, 195] width 21 height 21
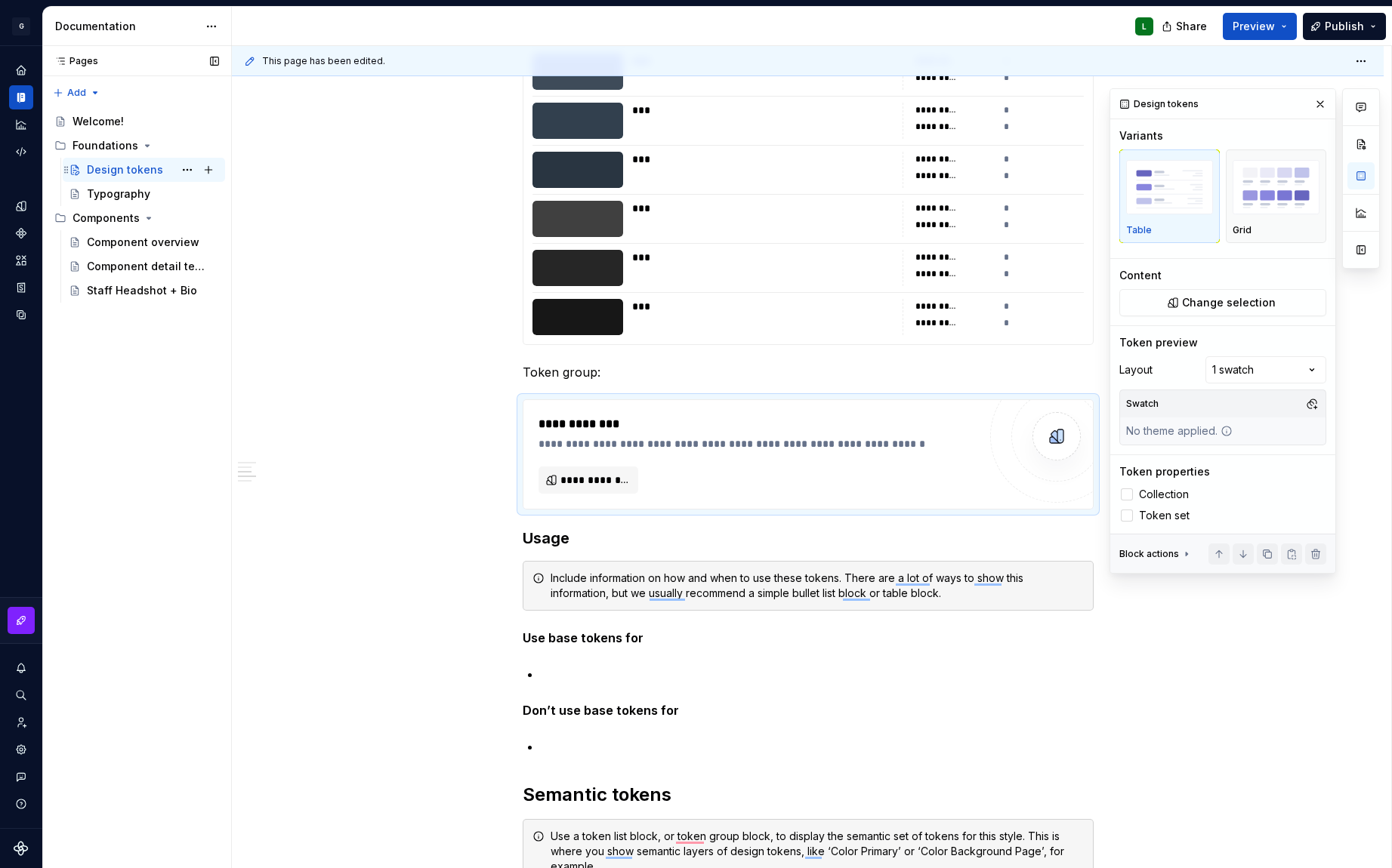
click at [113, 171] on div "Design tokens" at bounding box center [124, 170] width 76 height 15
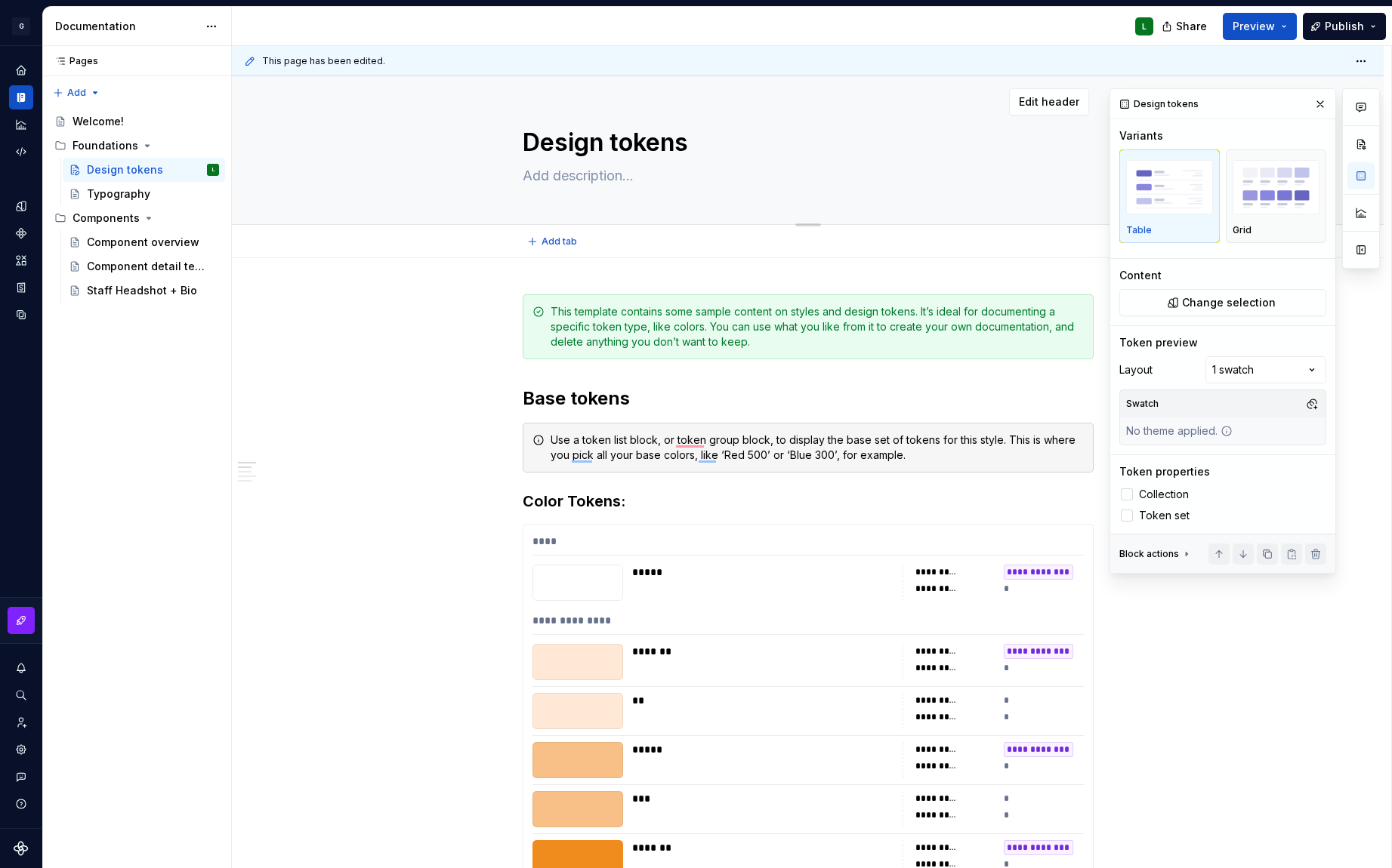
click at [650, 161] on div "Design tokens" at bounding box center [808, 150] width 571 height 148
click at [614, 141] on textarea "Design tokens" at bounding box center [804, 142] width 571 height 36
click at [601, 145] on textarea "Design tokens" at bounding box center [804, 142] width 571 height 36
drag, startPoint x: 602, startPoint y: 143, endPoint x: 483, endPoint y: 145, distance: 119.0
click at [483, 145] on div "Design tokens" at bounding box center [808, 150] width 1031 height 148
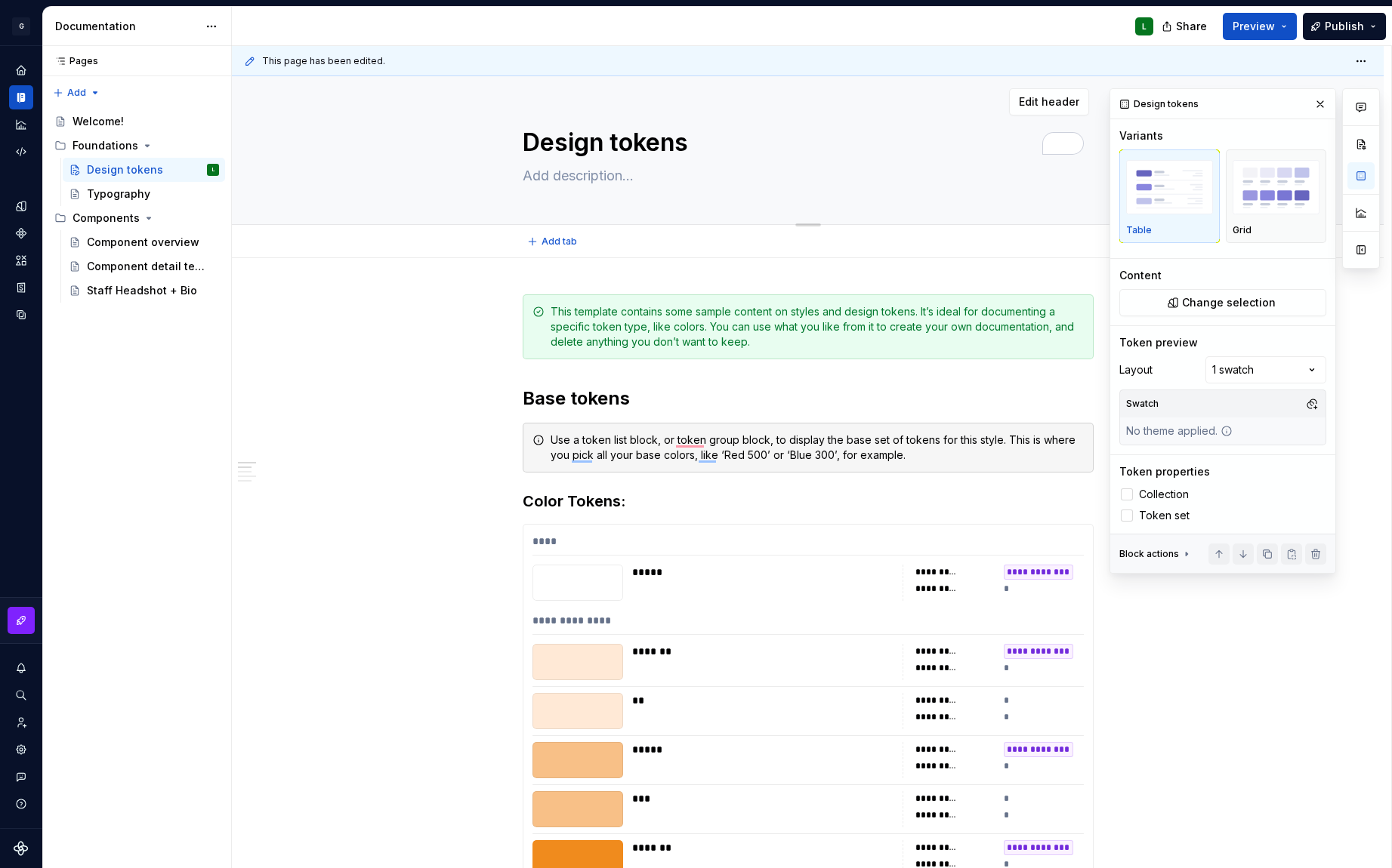
type textarea "*"
type textarea "C tokens"
type textarea "*"
type textarea "Co tokens"
type textarea "*"
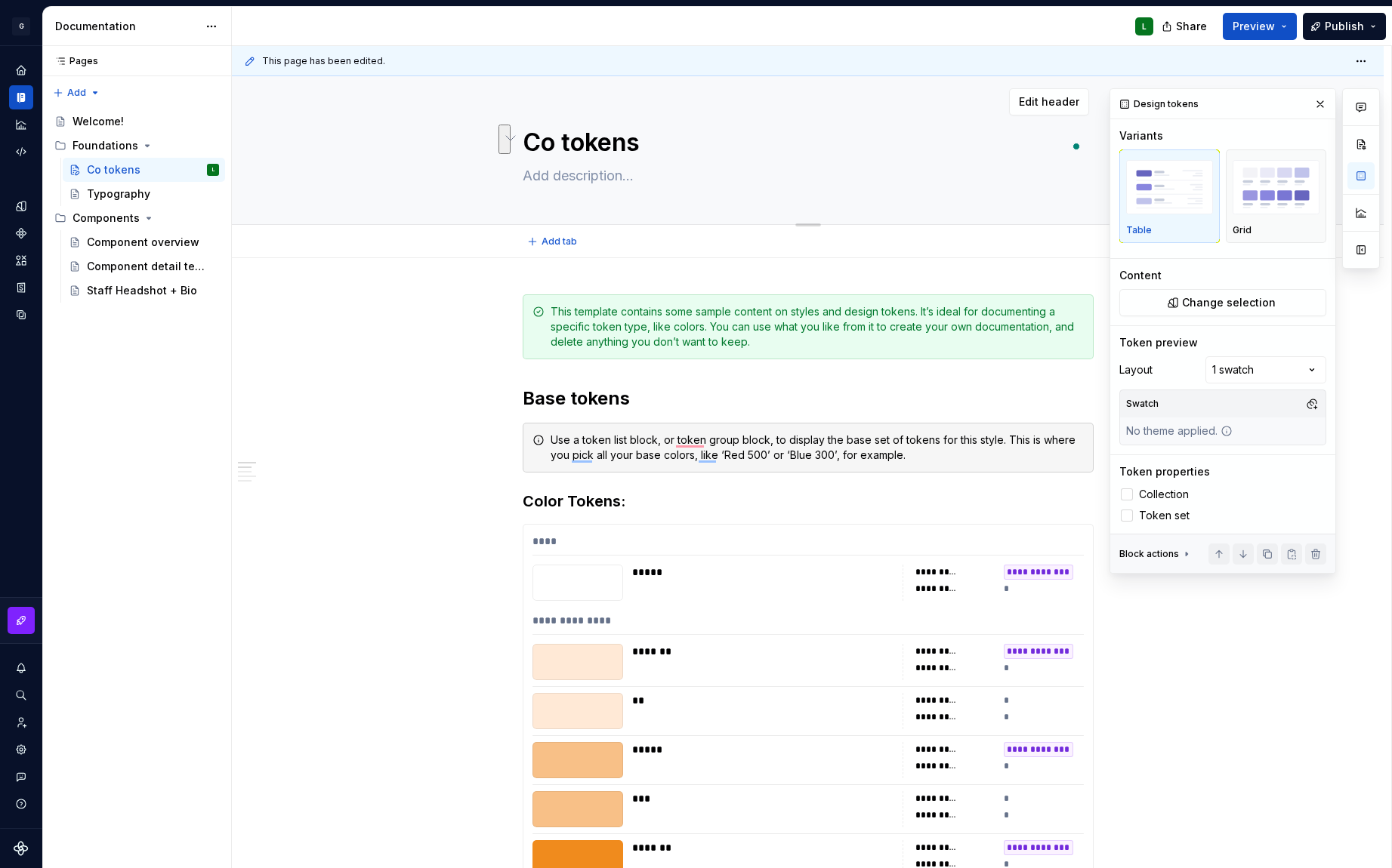
type textarea "Col tokens"
type textarea "*"
type textarea "Colo tokens"
type textarea "*"
type textarea "Coloe tokens"
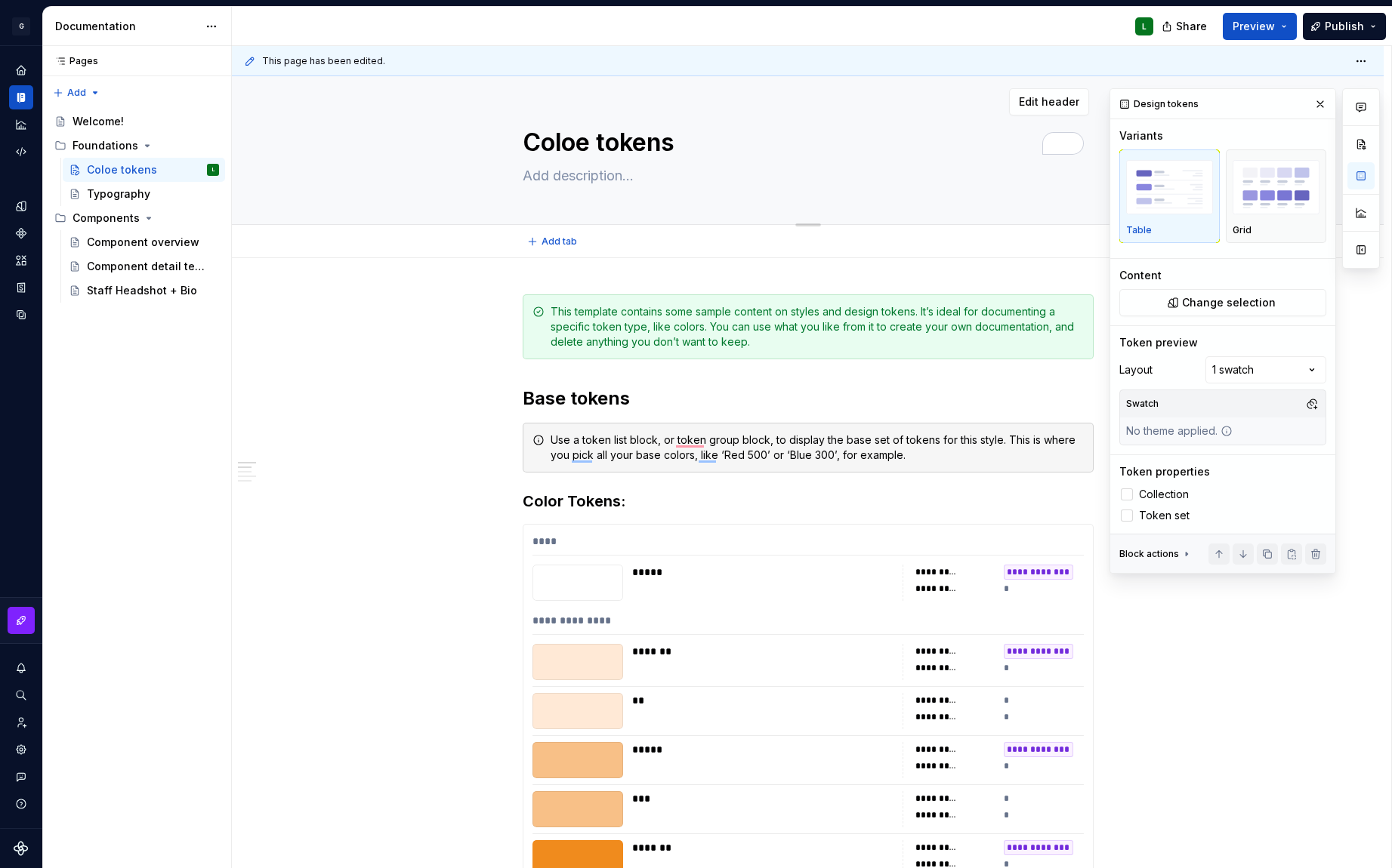
type textarea "*"
type textarea "Colo tokens"
type textarea "*"
type textarea "Color tokens"
type textarea "*"
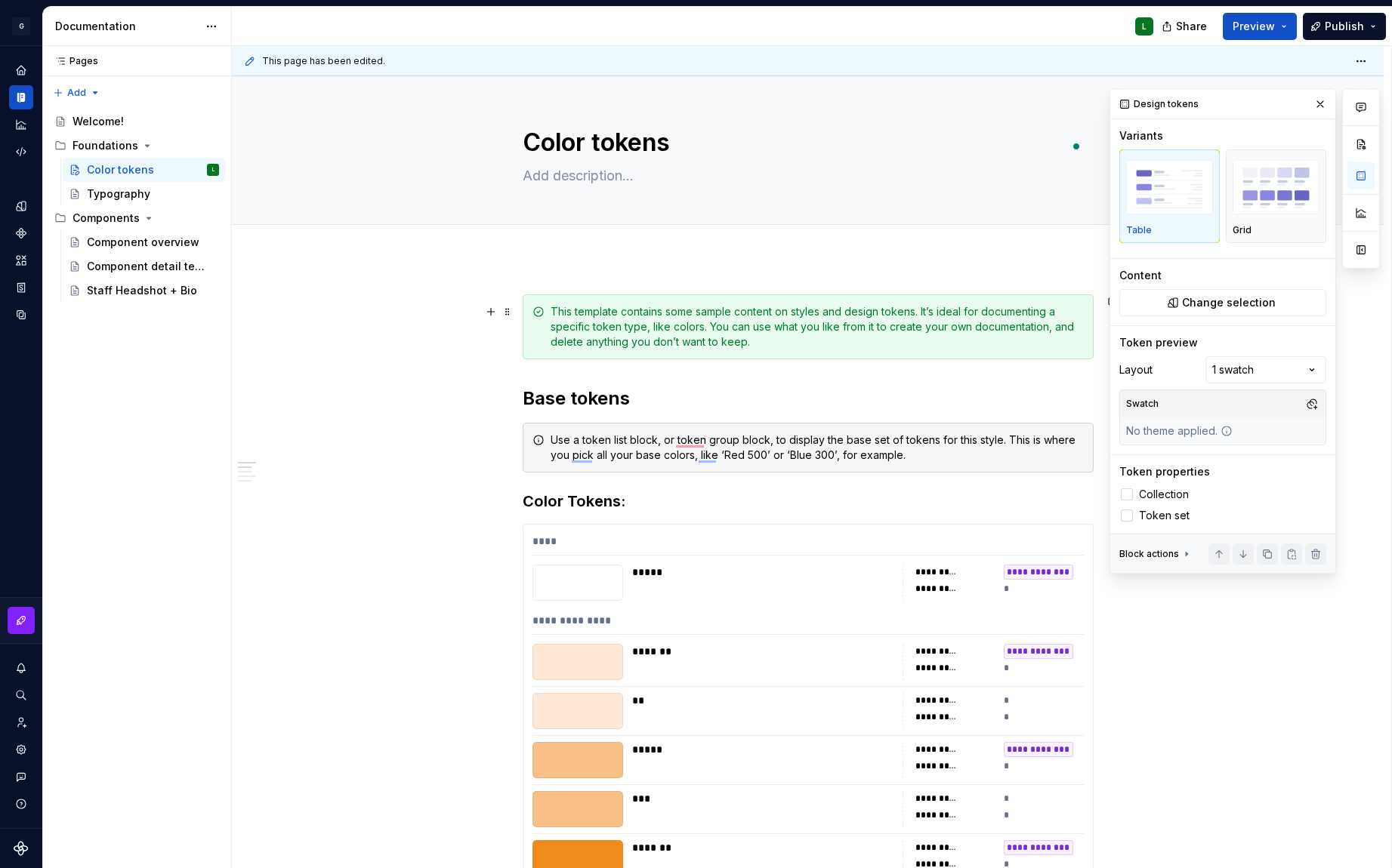
type textarea "Color tokens"
click at [185, 169] on button "Page tree" at bounding box center [187, 170] width 21 height 21
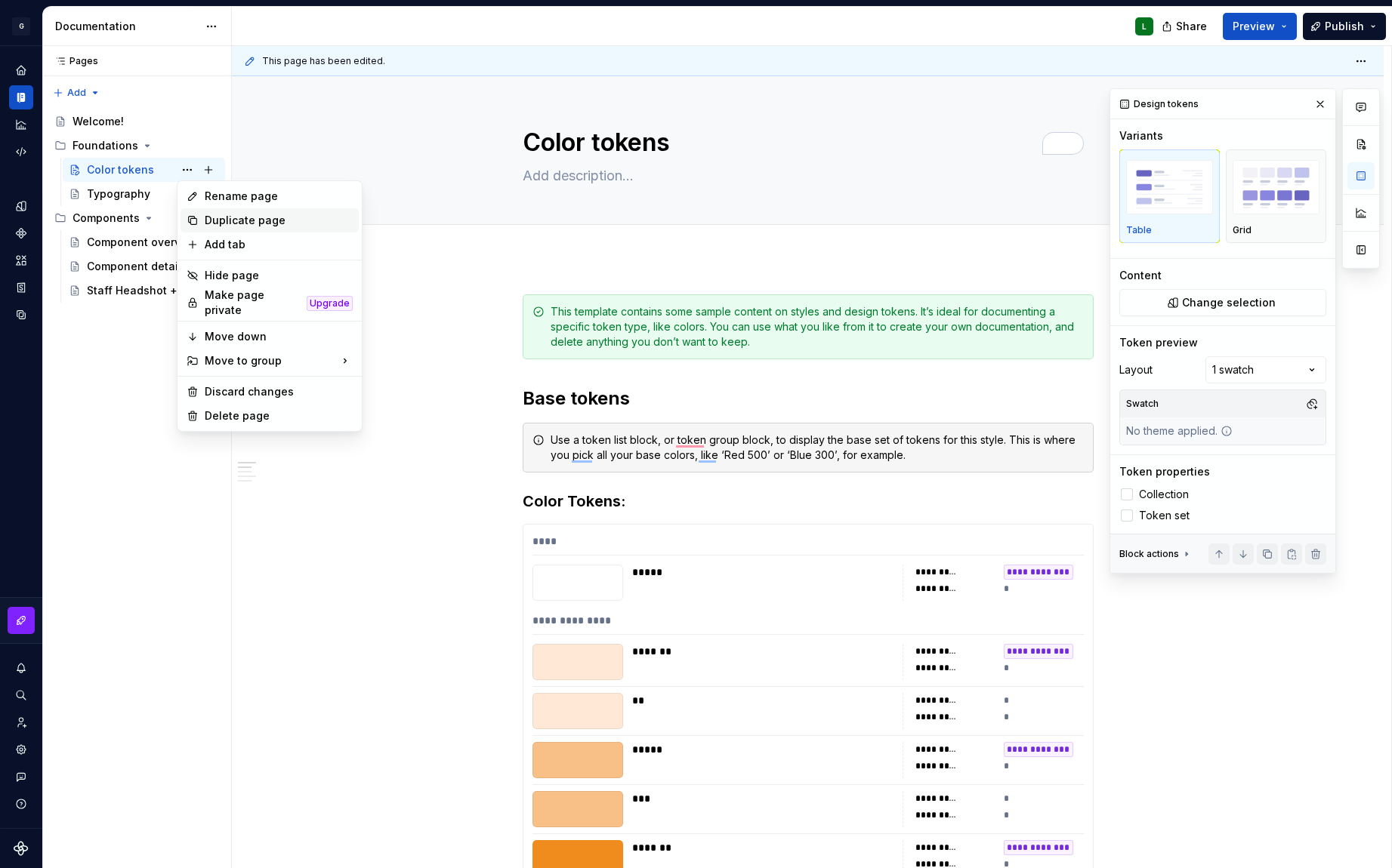
click at [219, 219] on div "Duplicate page" at bounding box center [278, 220] width 148 height 15
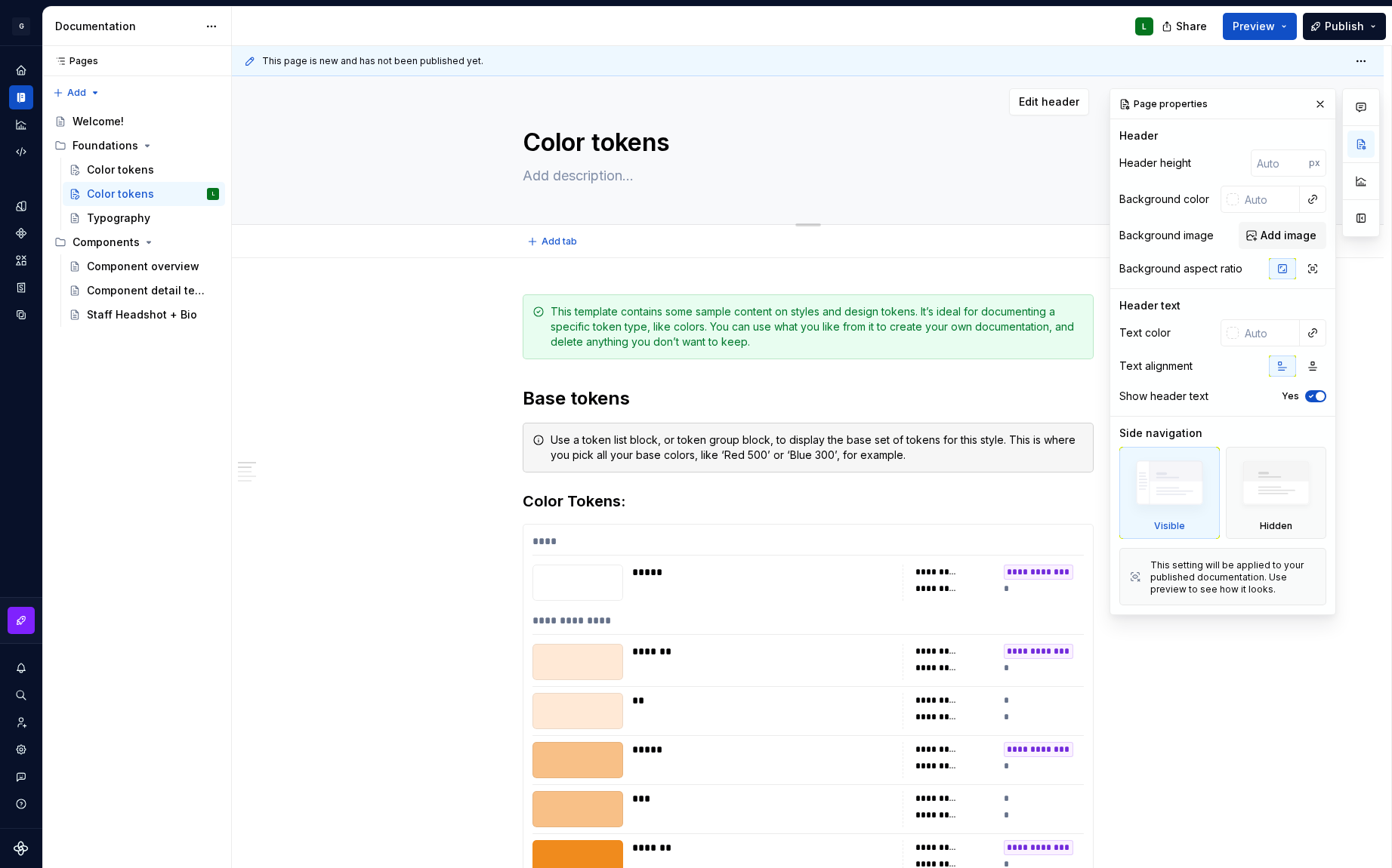
click at [586, 134] on textarea "Color tokens" at bounding box center [804, 142] width 571 height 36
click at [584, 140] on textarea "Color tokens" at bounding box center [804, 142] width 571 height 36
drag, startPoint x: 586, startPoint y: 143, endPoint x: 520, endPoint y: 140, distance: 66.1
click at [520, 140] on textarea "Color tokens" at bounding box center [804, 142] width 571 height 36
type textarea "*"
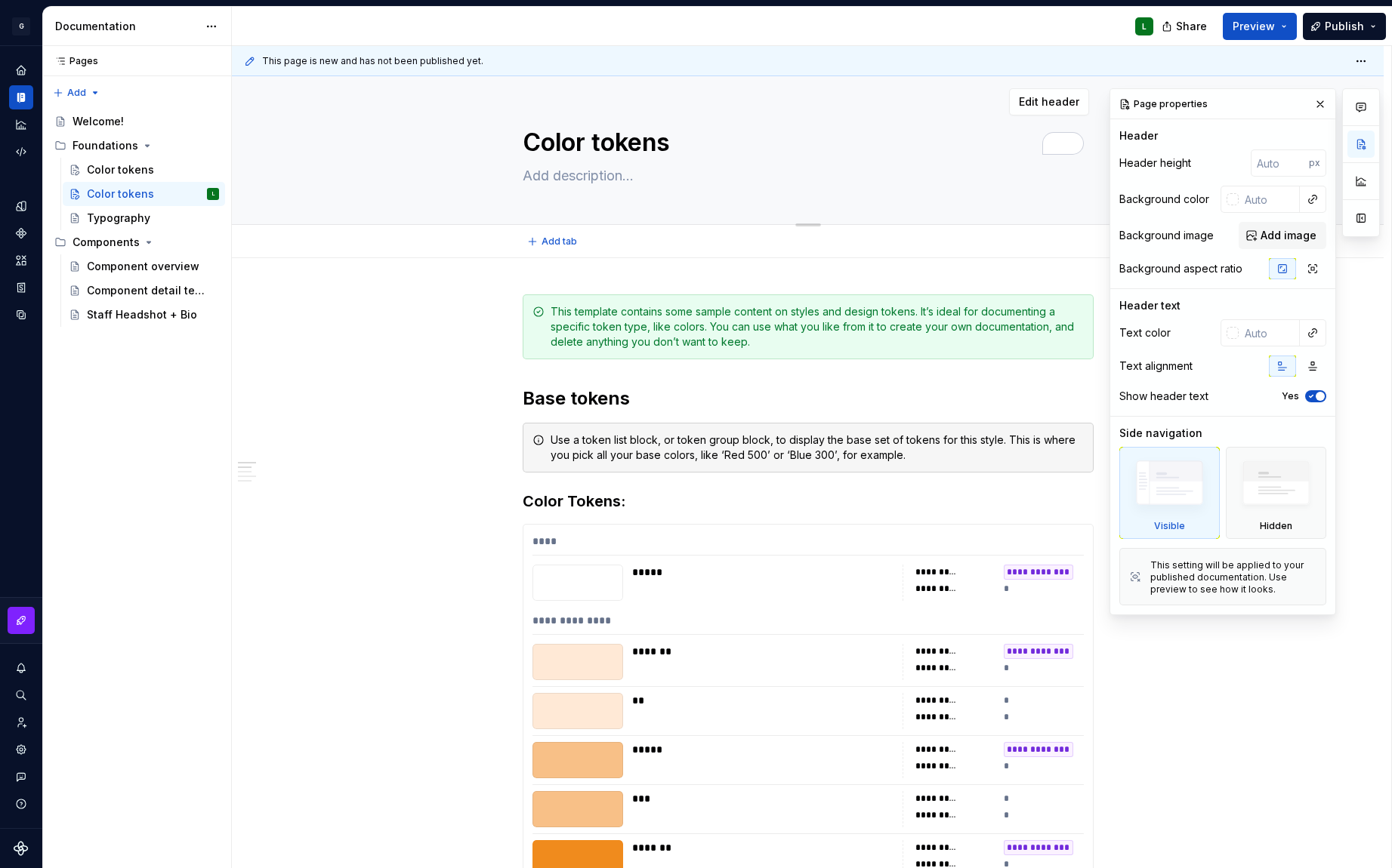
type textarea "D tokens"
type textarea "*"
type textarea "De tokens"
type textarea "*"
type textarea "Des tokens"
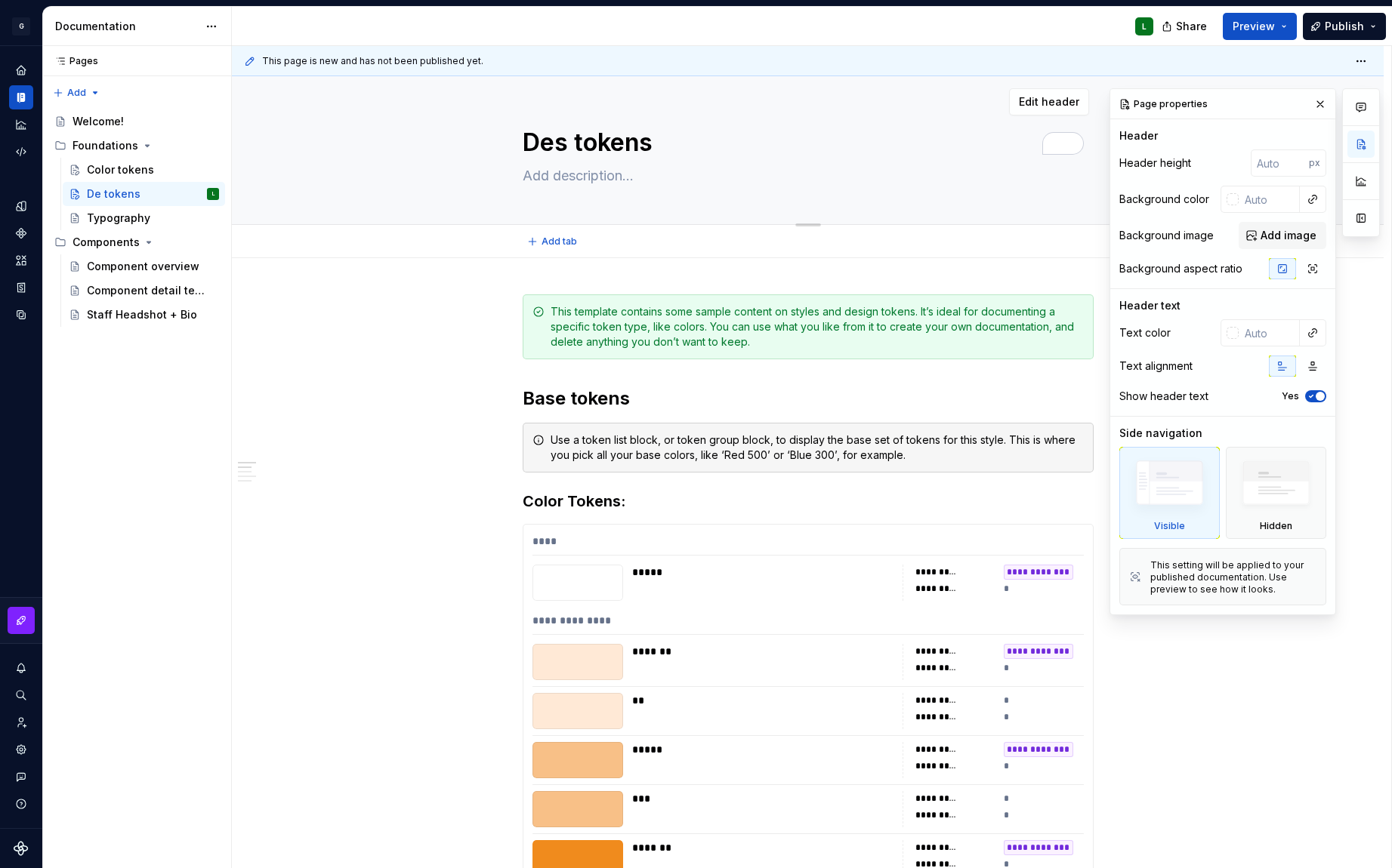
type textarea "*"
type textarea "Desi tokens"
type textarea "*"
type textarea "Desig tokens"
type textarea "*"
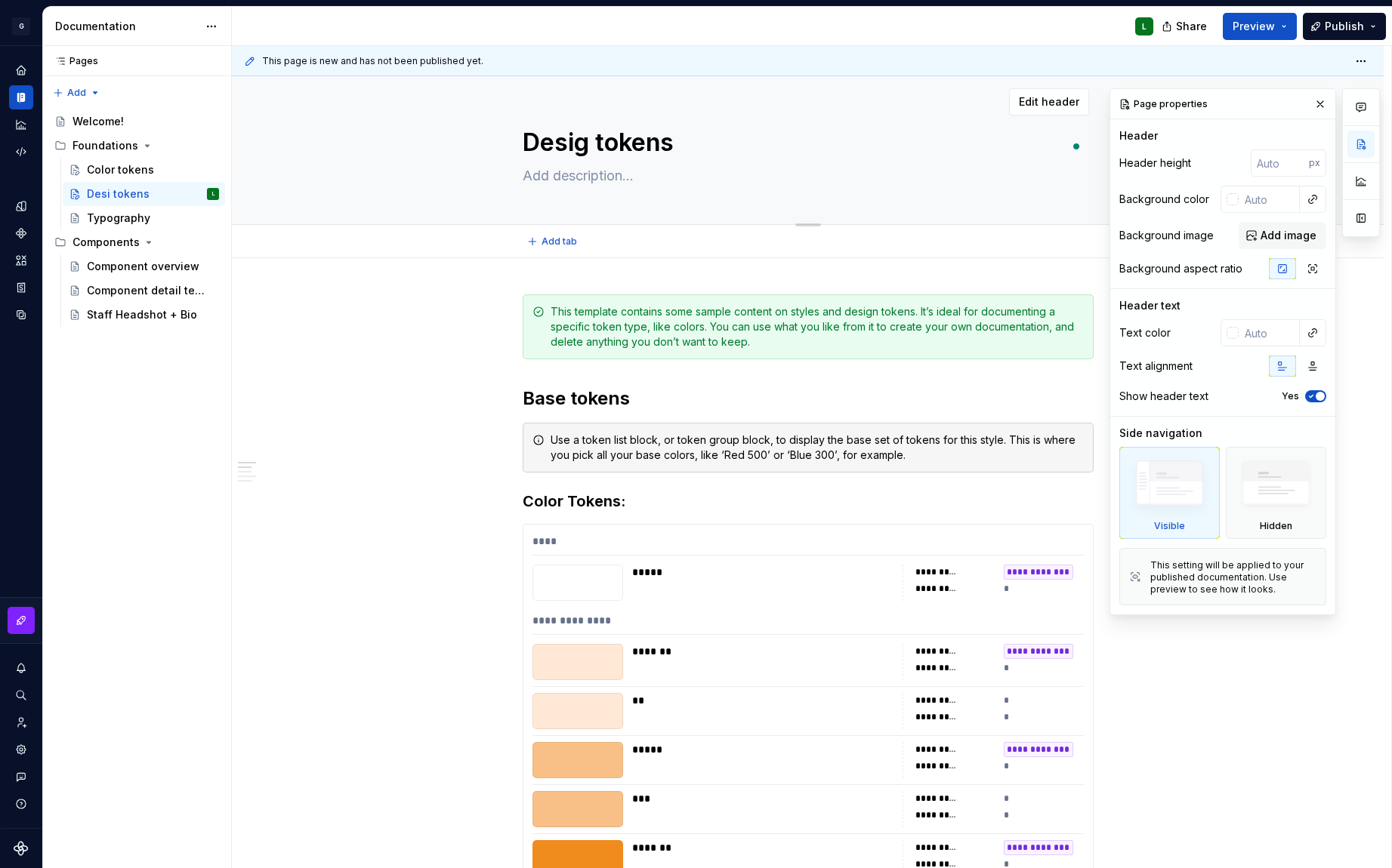
type textarea "Design tokens"
type textarea "*"
type textarea "Desig tokens"
type textarea "*"
type textarea "Desi tokens"
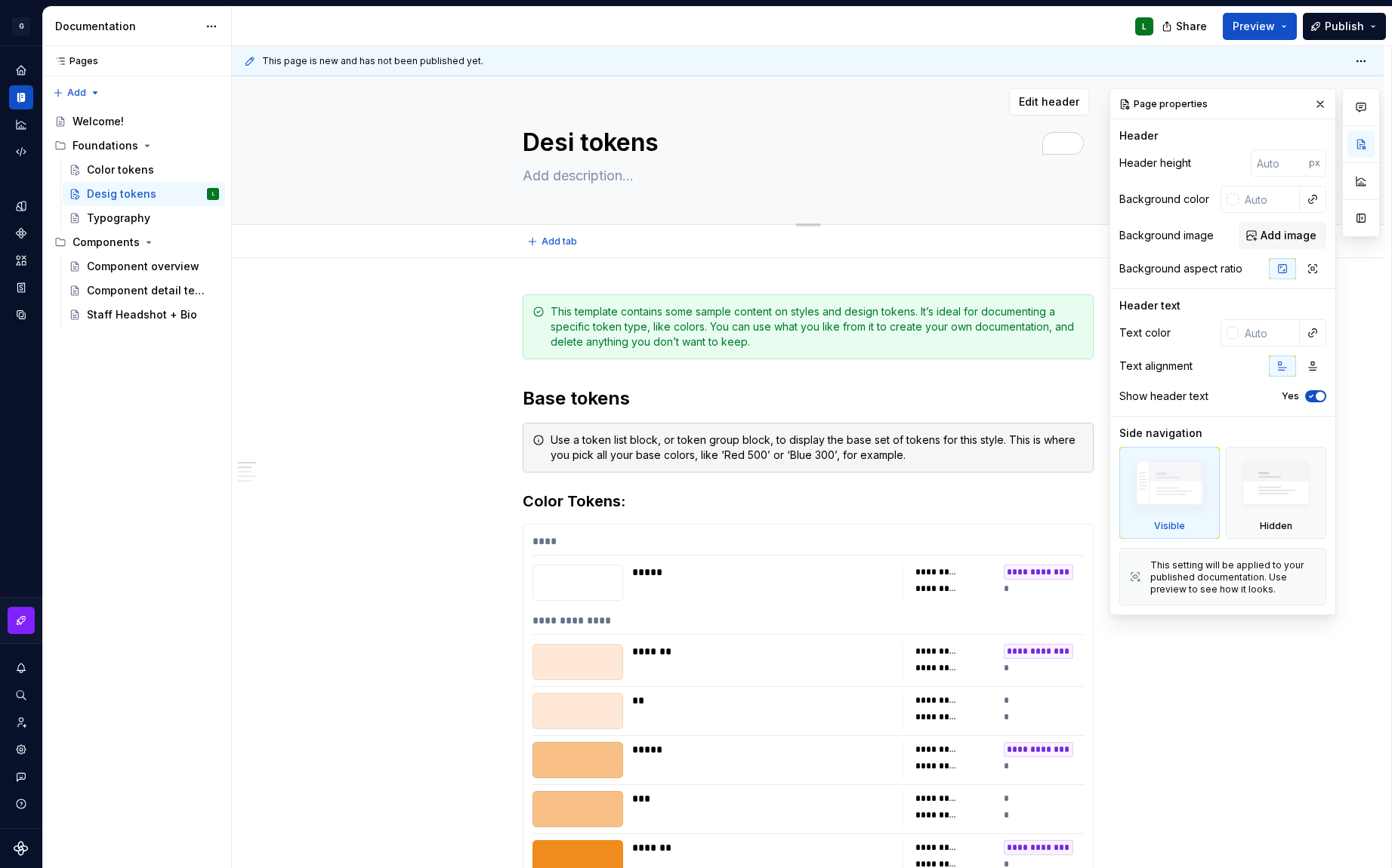
type textarea "*"
type textarea "Des tokens"
type textarea "*"
type textarea "De tokens"
type textarea "*"
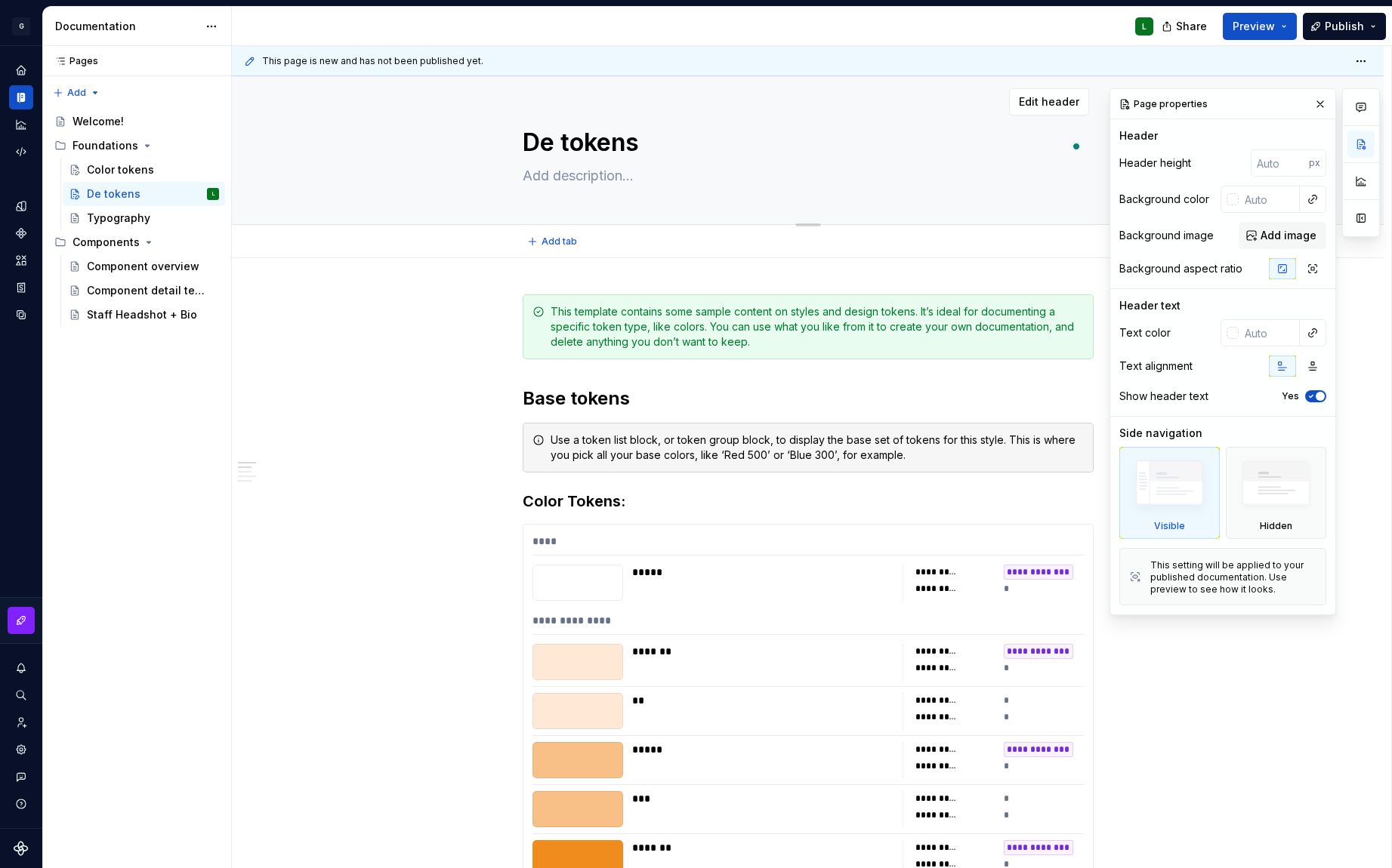
type textarea "D tokens"
type textarea "*"
type textarea "tokens"
type textarea "*"
type textarea "S tokens"
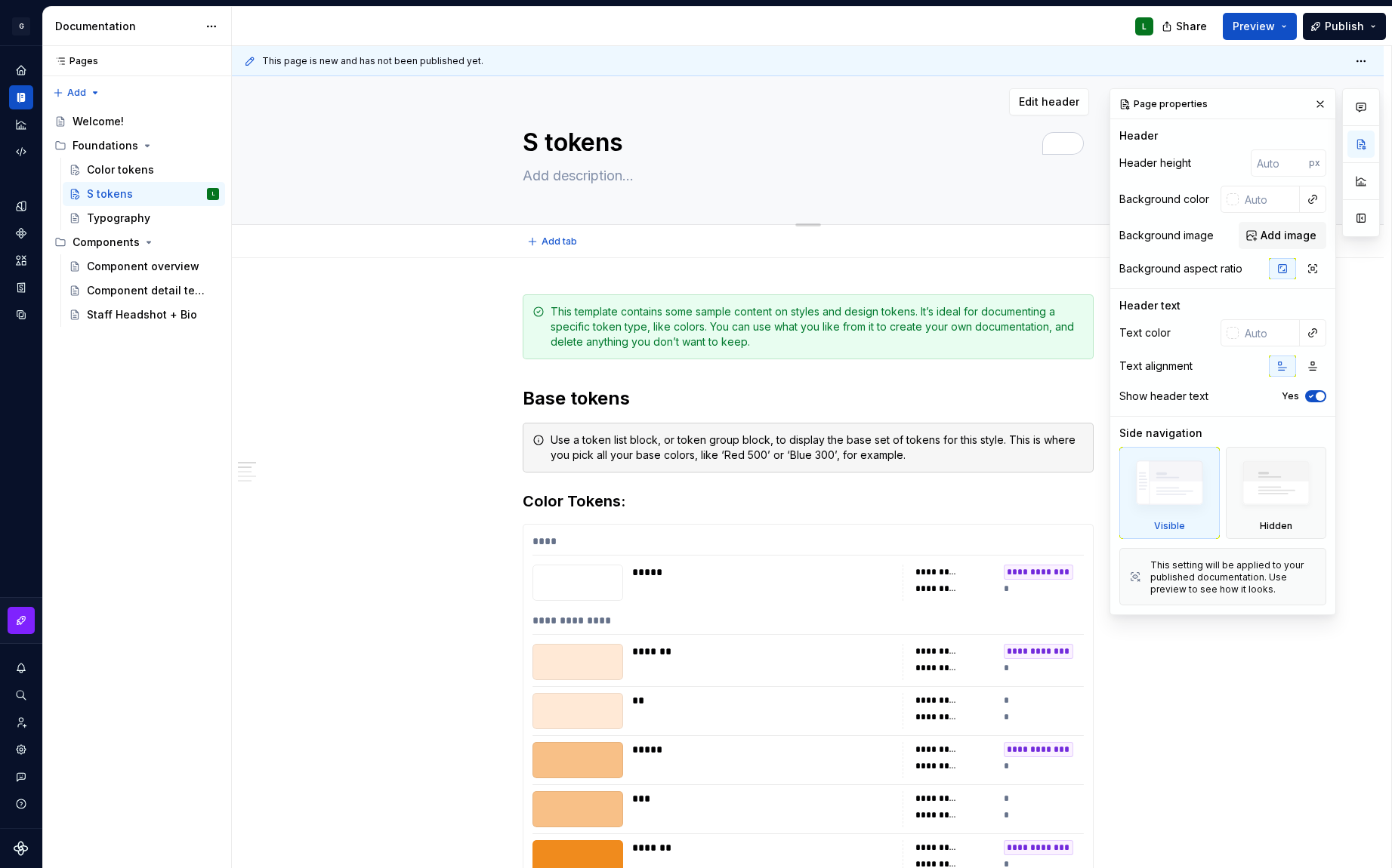
type textarea "*"
type textarea "St tokens"
type textarea "*"
type textarea "Str tokens"
type textarea "*"
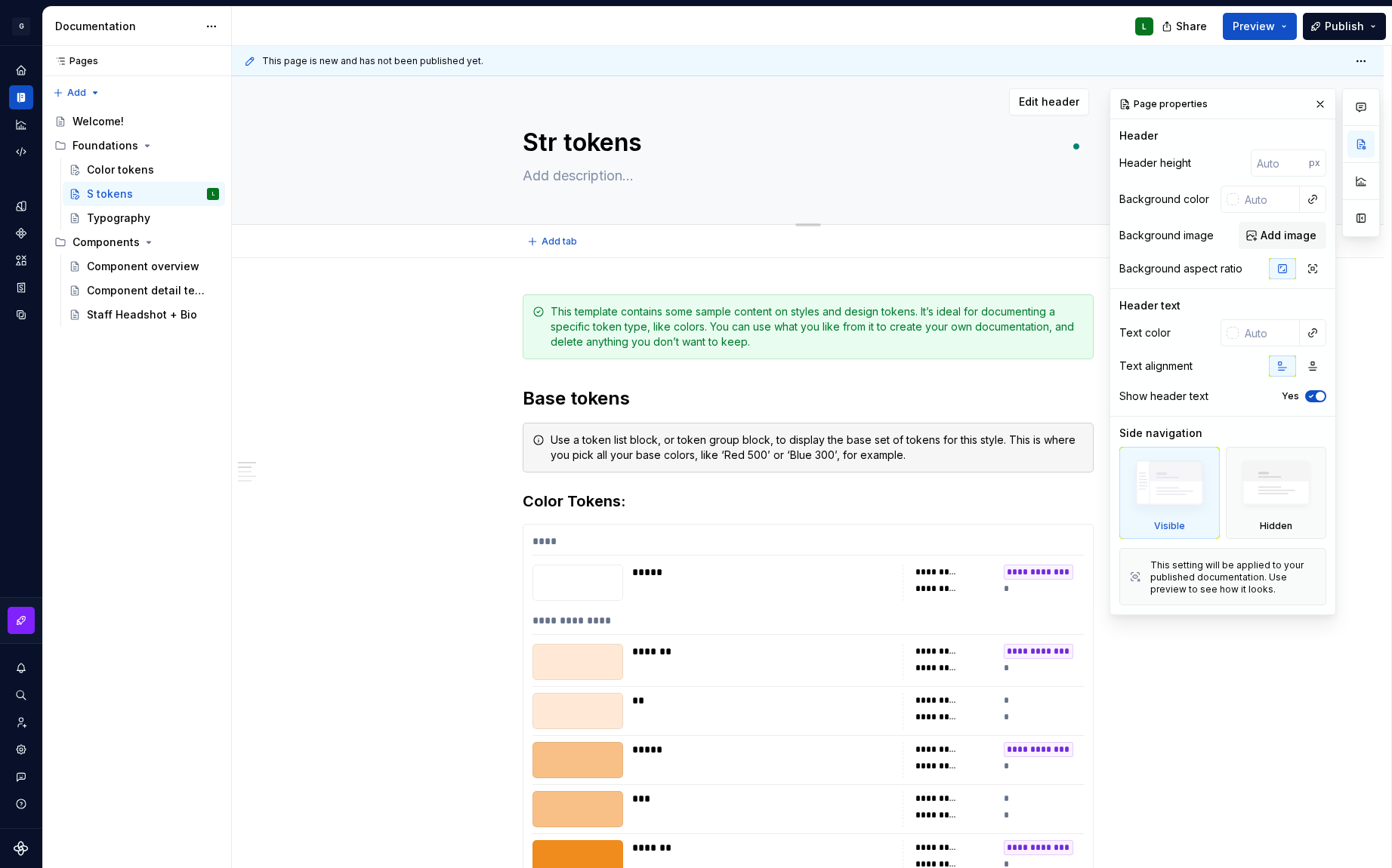
type textarea "Stru tokens"
type textarea "*"
type textarea "Str tokens"
type textarea "*"
type textarea "St tokens"
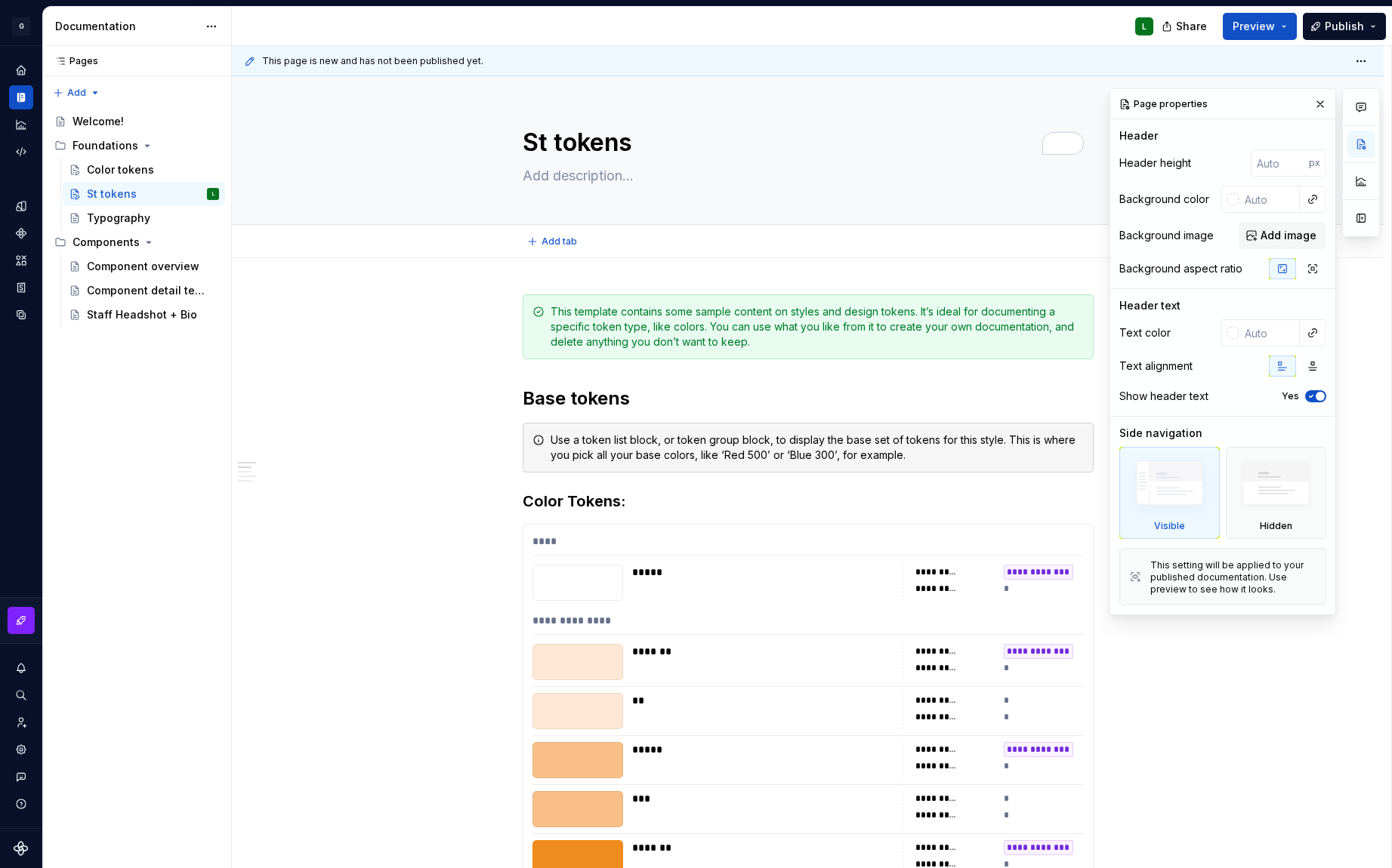
type textarea "*"
type textarea "St tokens"
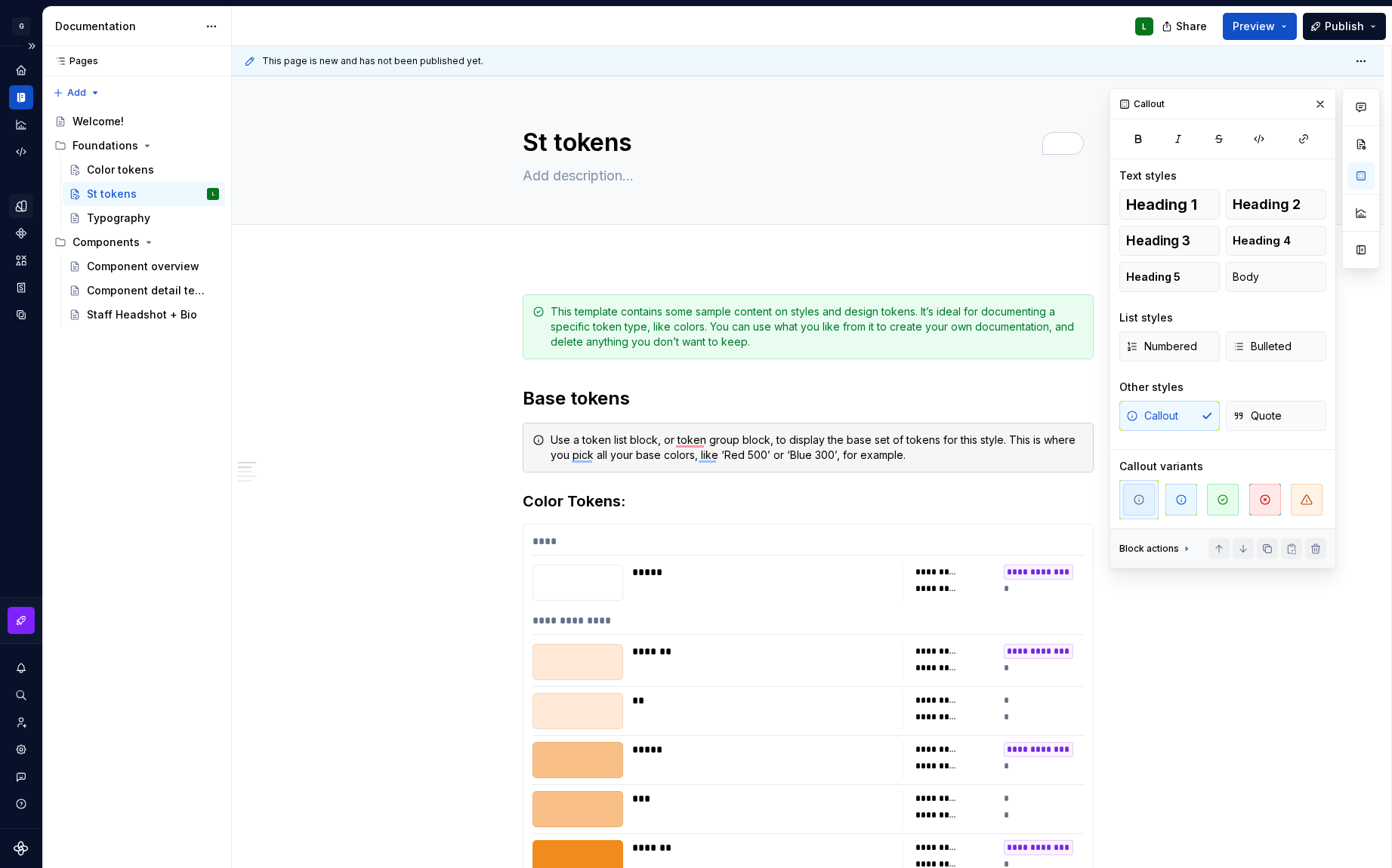
click at [17, 208] on icon "Design tokens" at bounding box center [21, 206] width 13 height 13
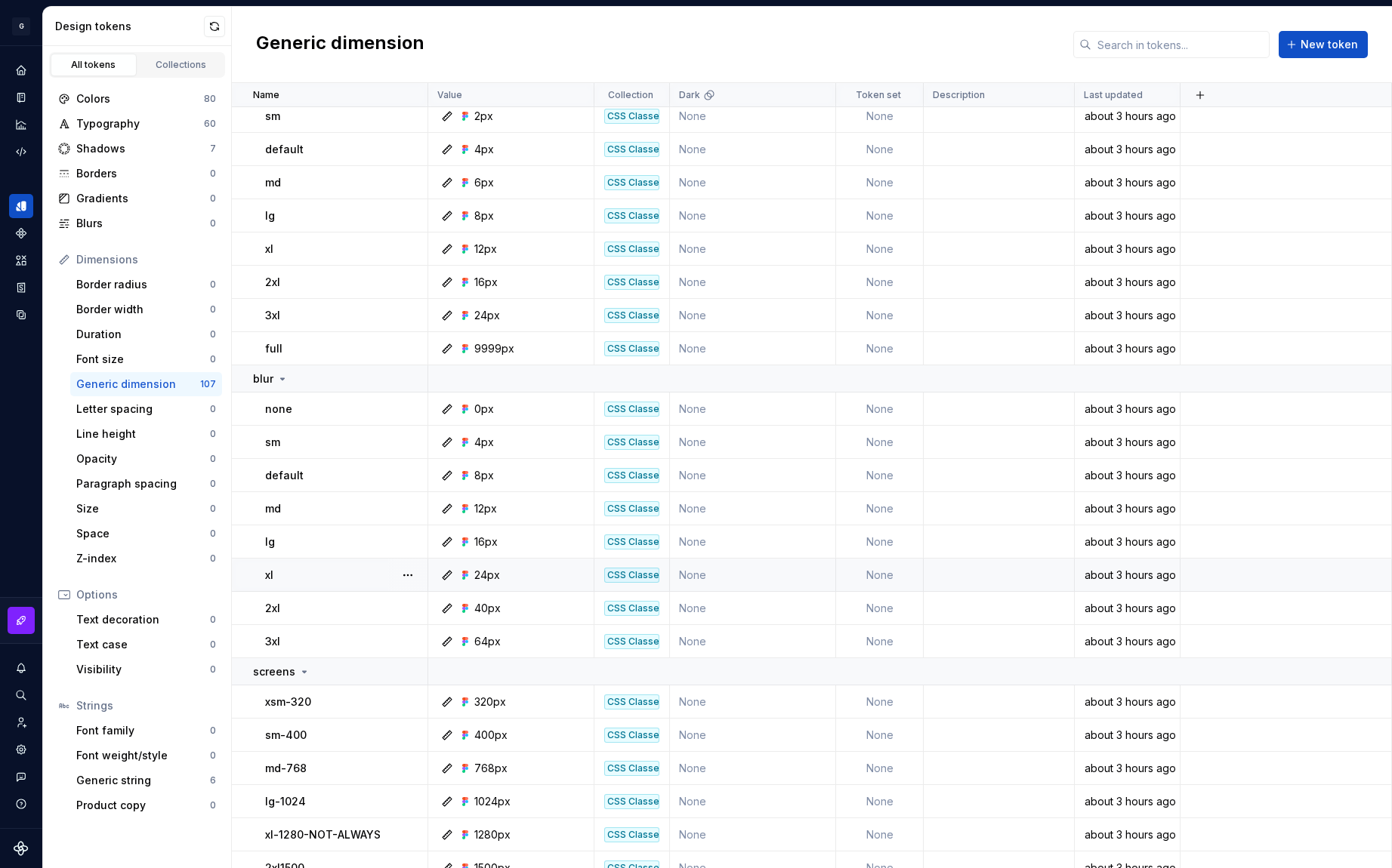
scroll to position [3092, 0]
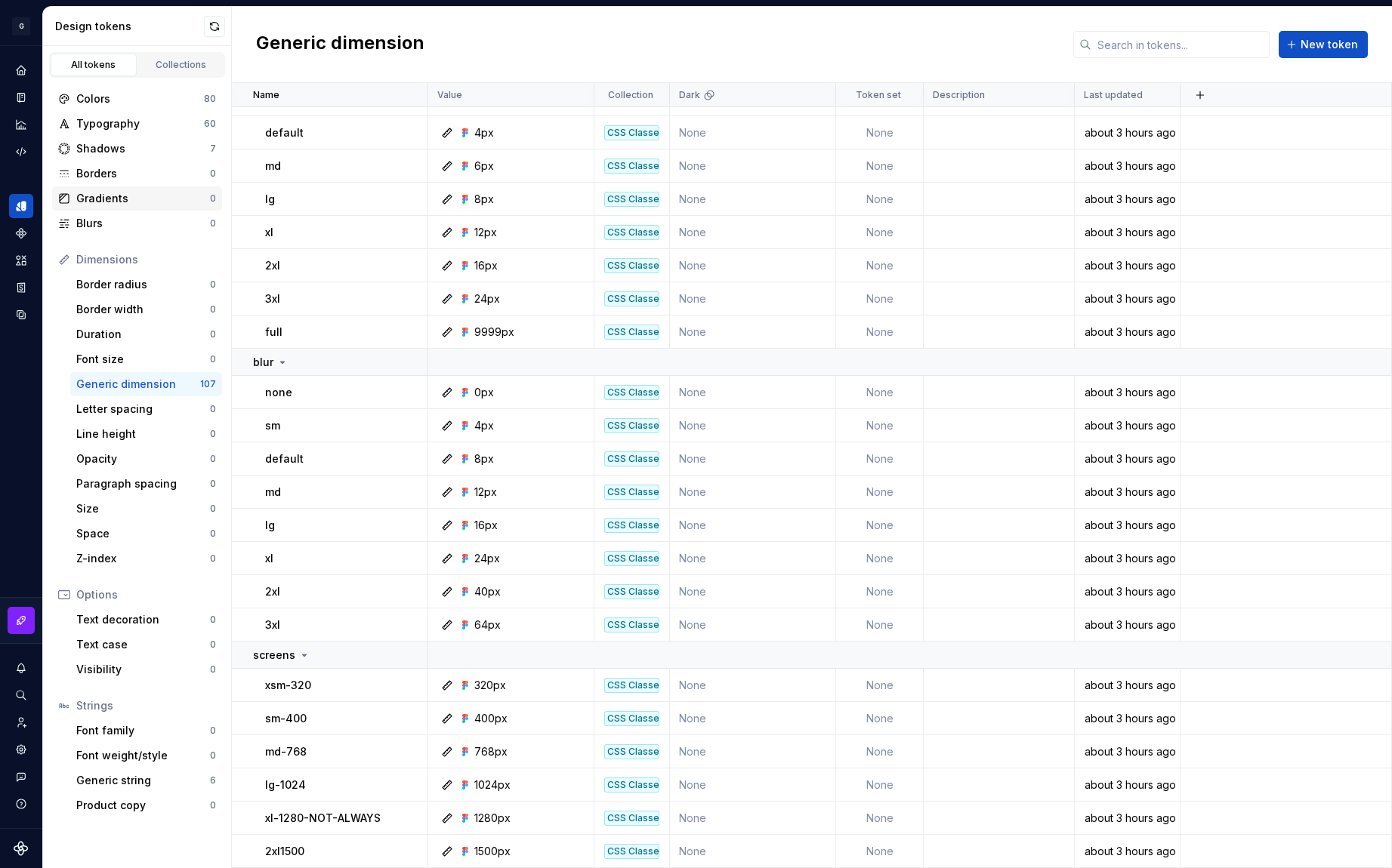
click at [112, 192] on div "Gradients" at bounding box center [143, 198] width 134 height 15
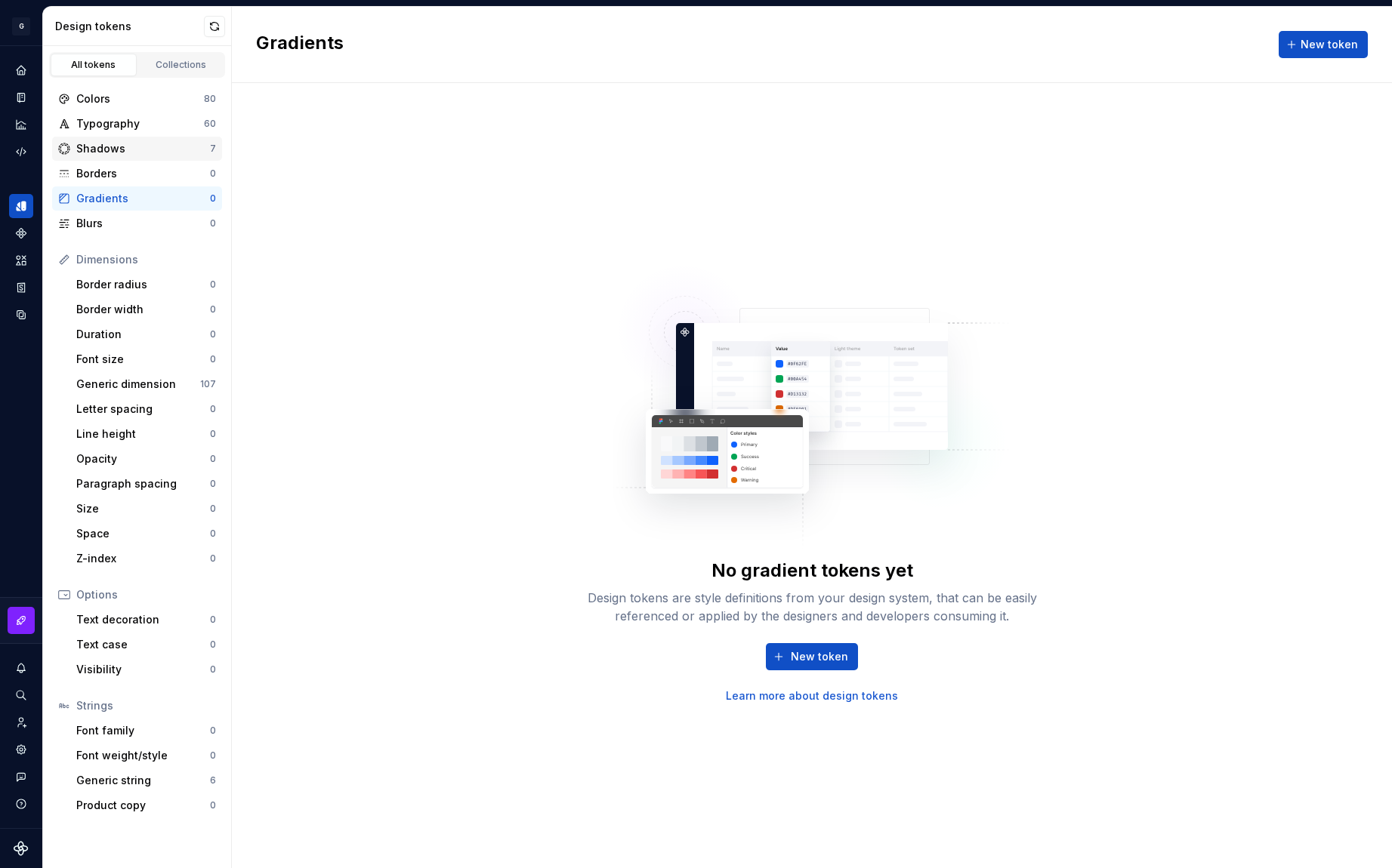
click at [113, 141] on div "Shadows" at bounding box center [143, 149] width 134 height 15
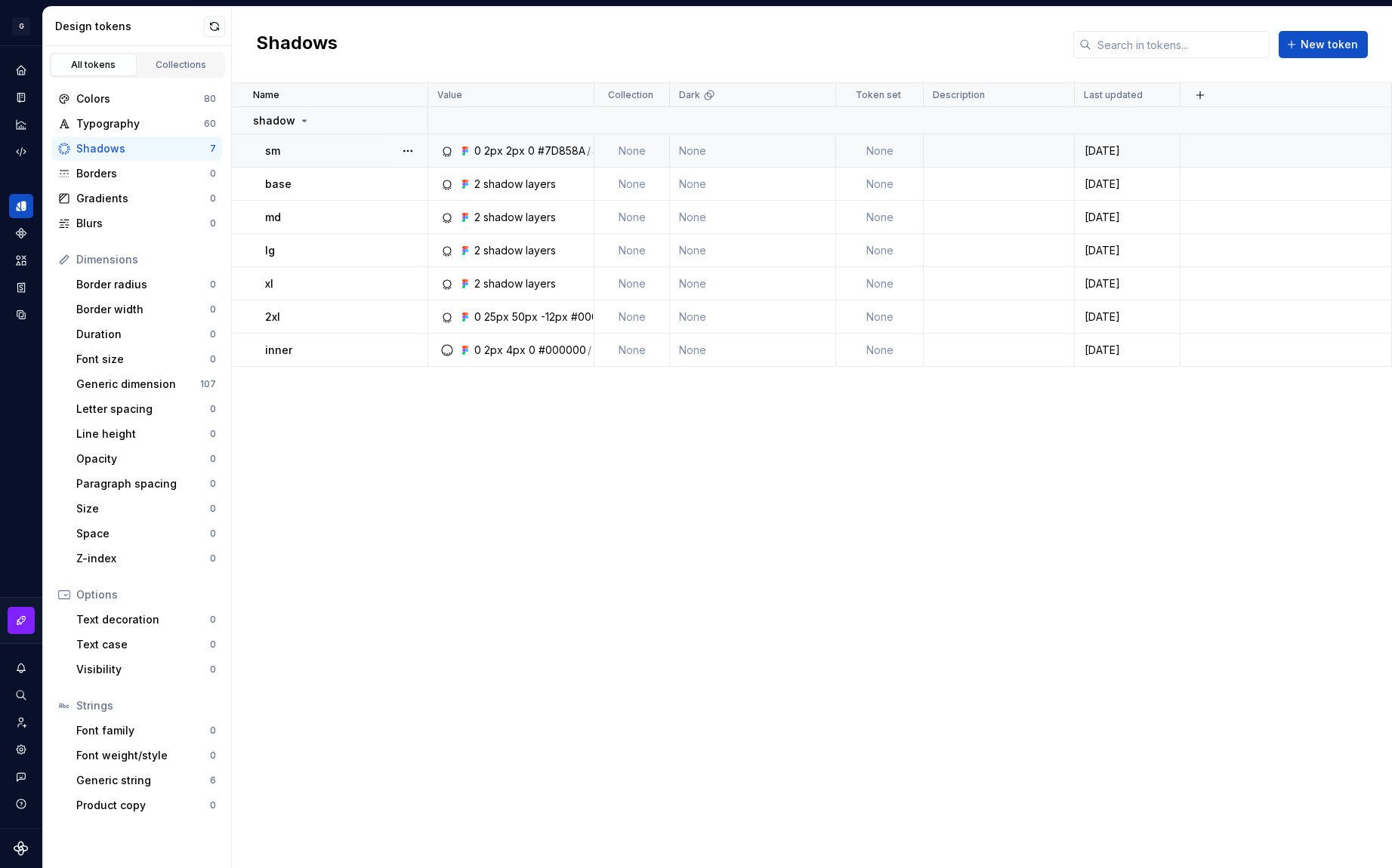
click at [880, 145] on td "None" at bounding box center [880, 151] width 87 height 34
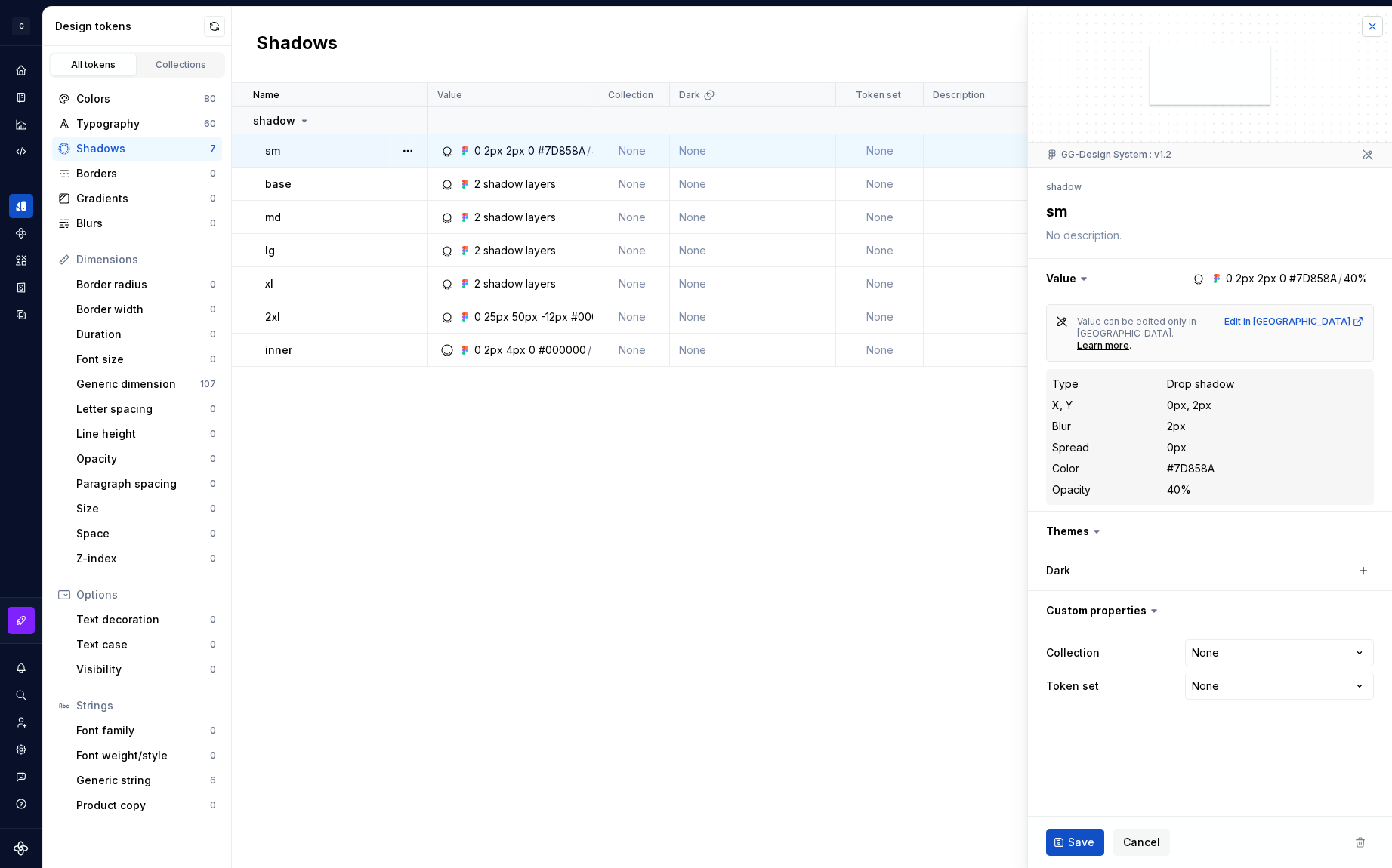
click at [1372, 35] on button "button" at bounding box center [1372, 26] width 21 height 21
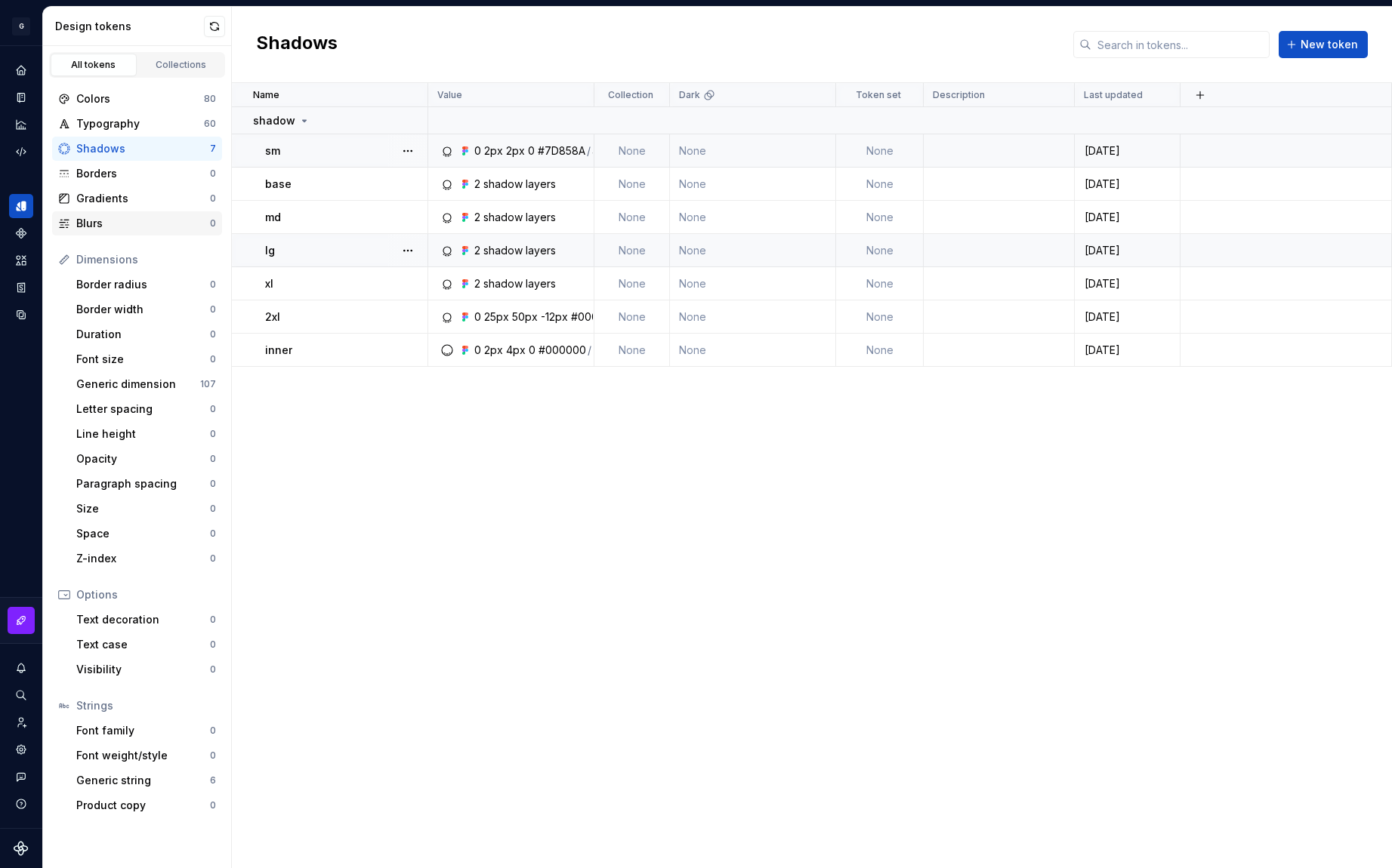
click at [120, 214] on div "Blurs 0" at bounding box center [137, 224] width 170 height 24
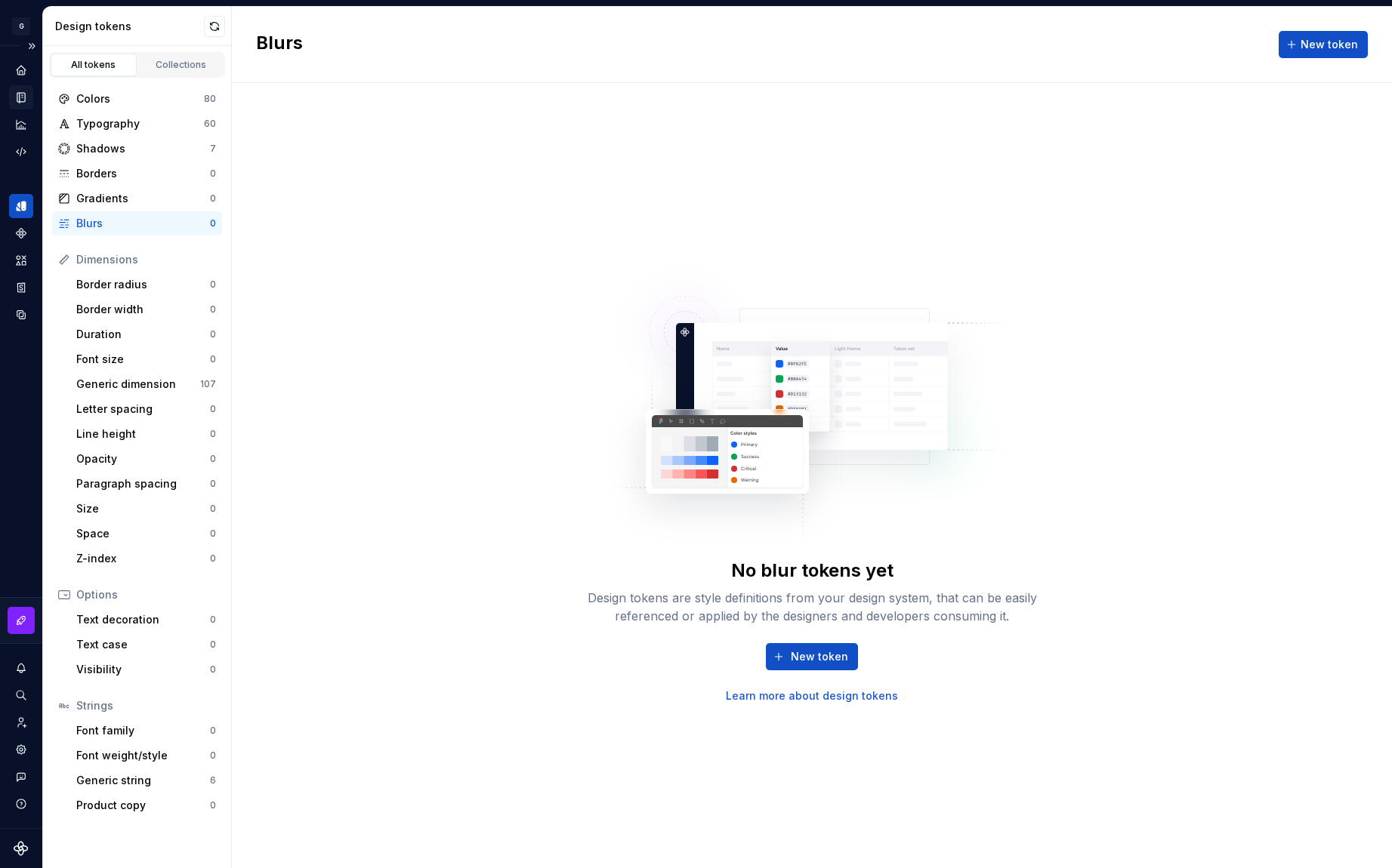
click at [28, 90] on div "Documentation" at bounding box center [21, 97] width 24 height 24
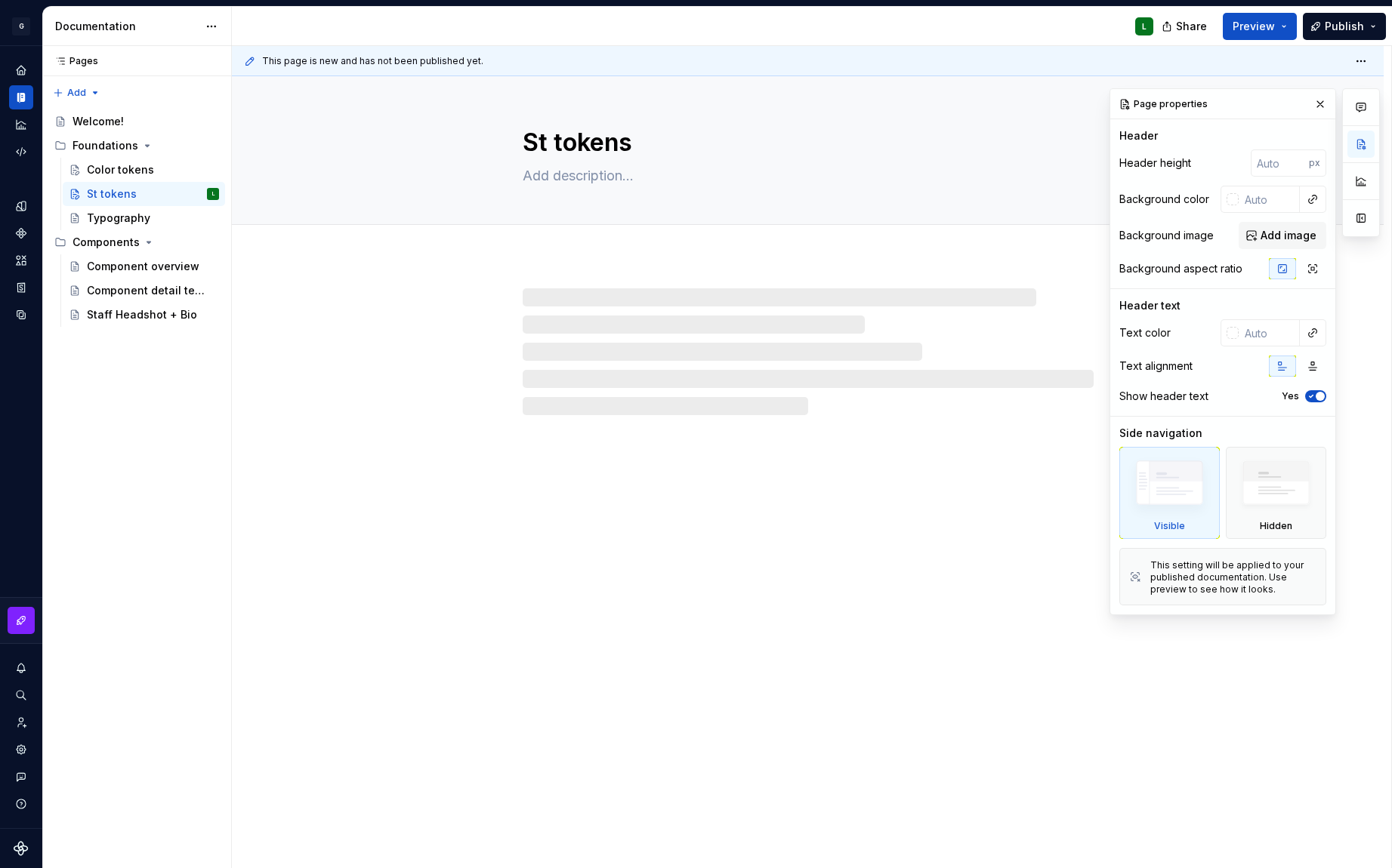
type textarea "*"
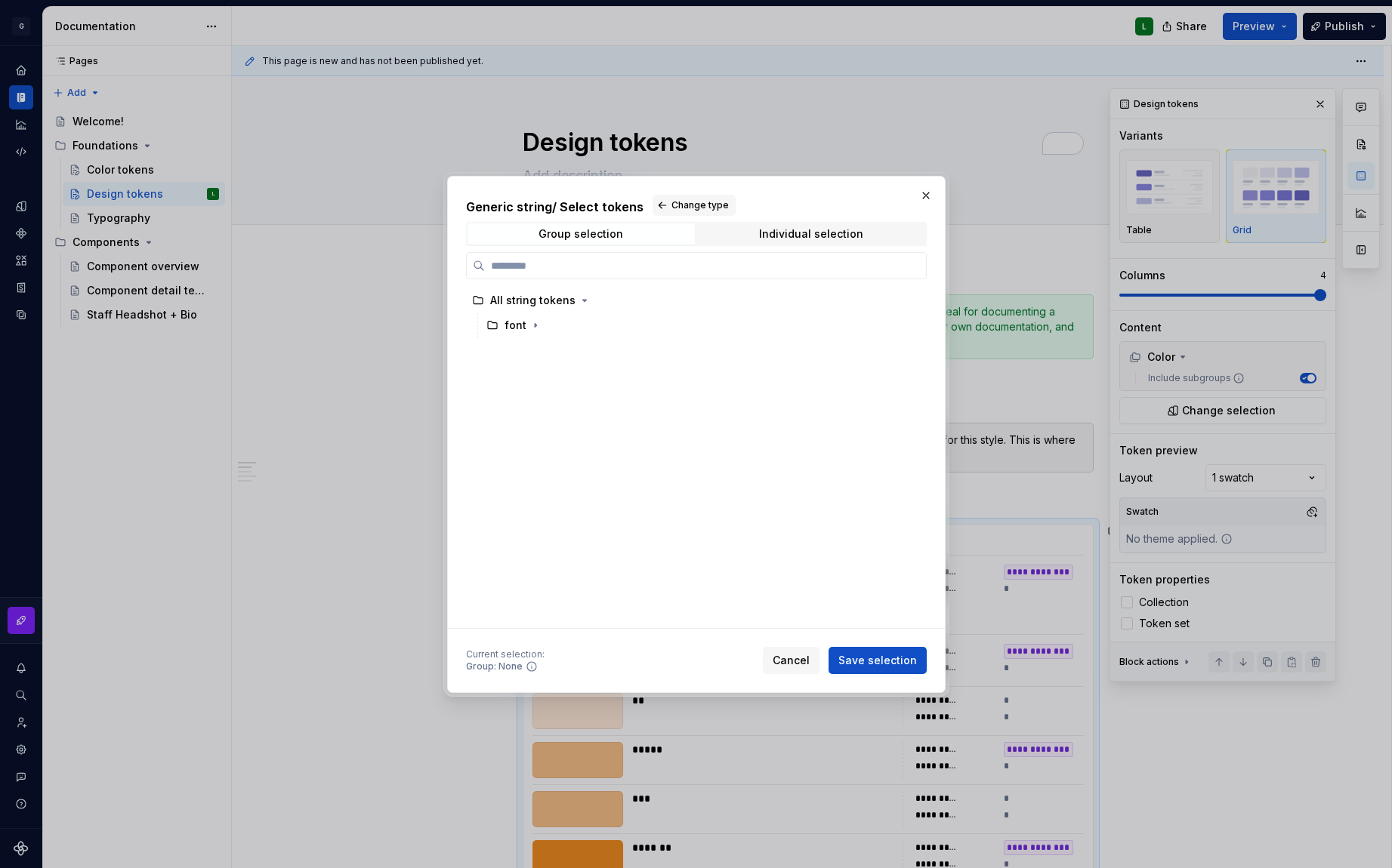
scroll to position [133, 0]
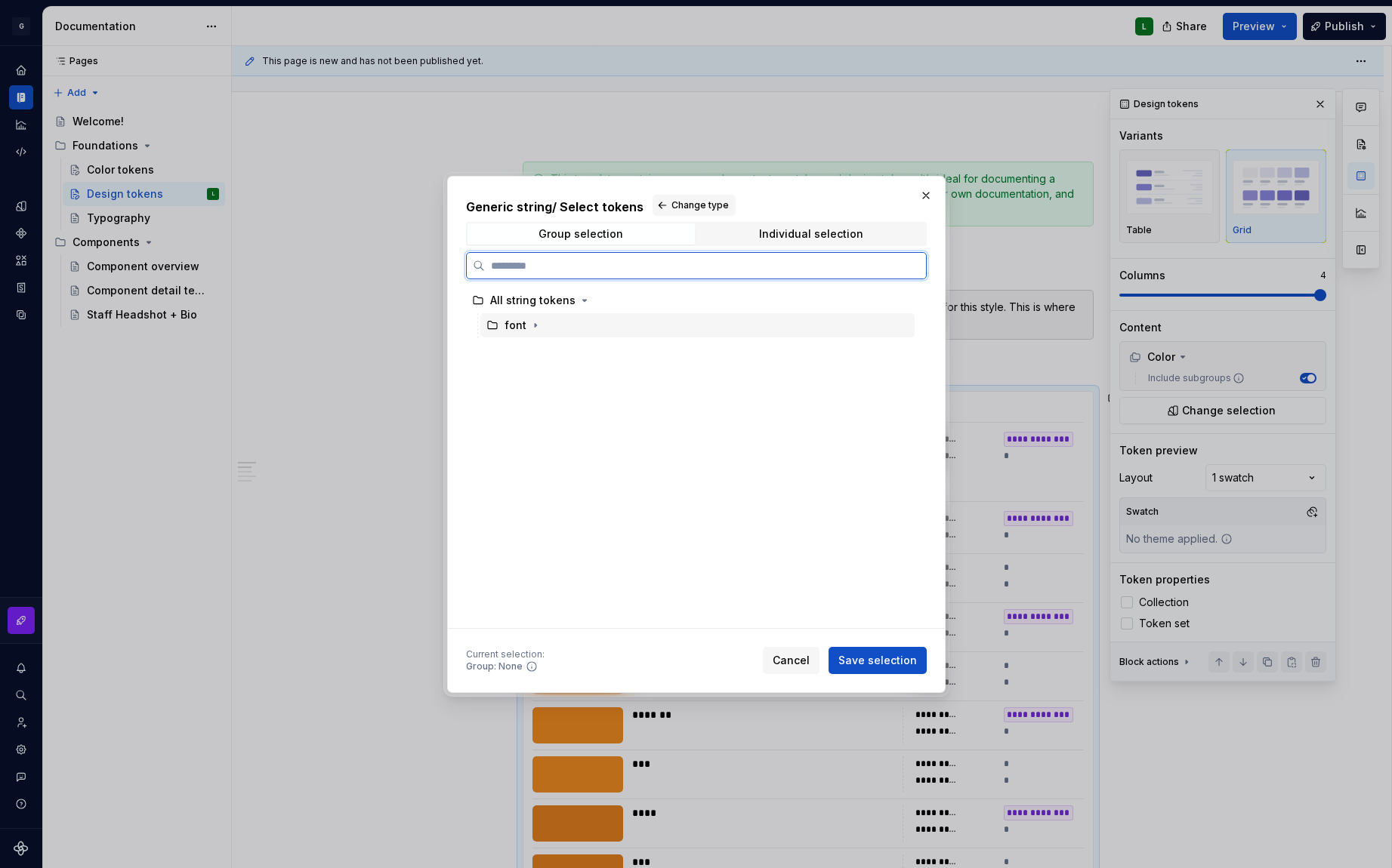
click at [521, 332] on div "font" at bounding box center [697, 325] width 435 height 24
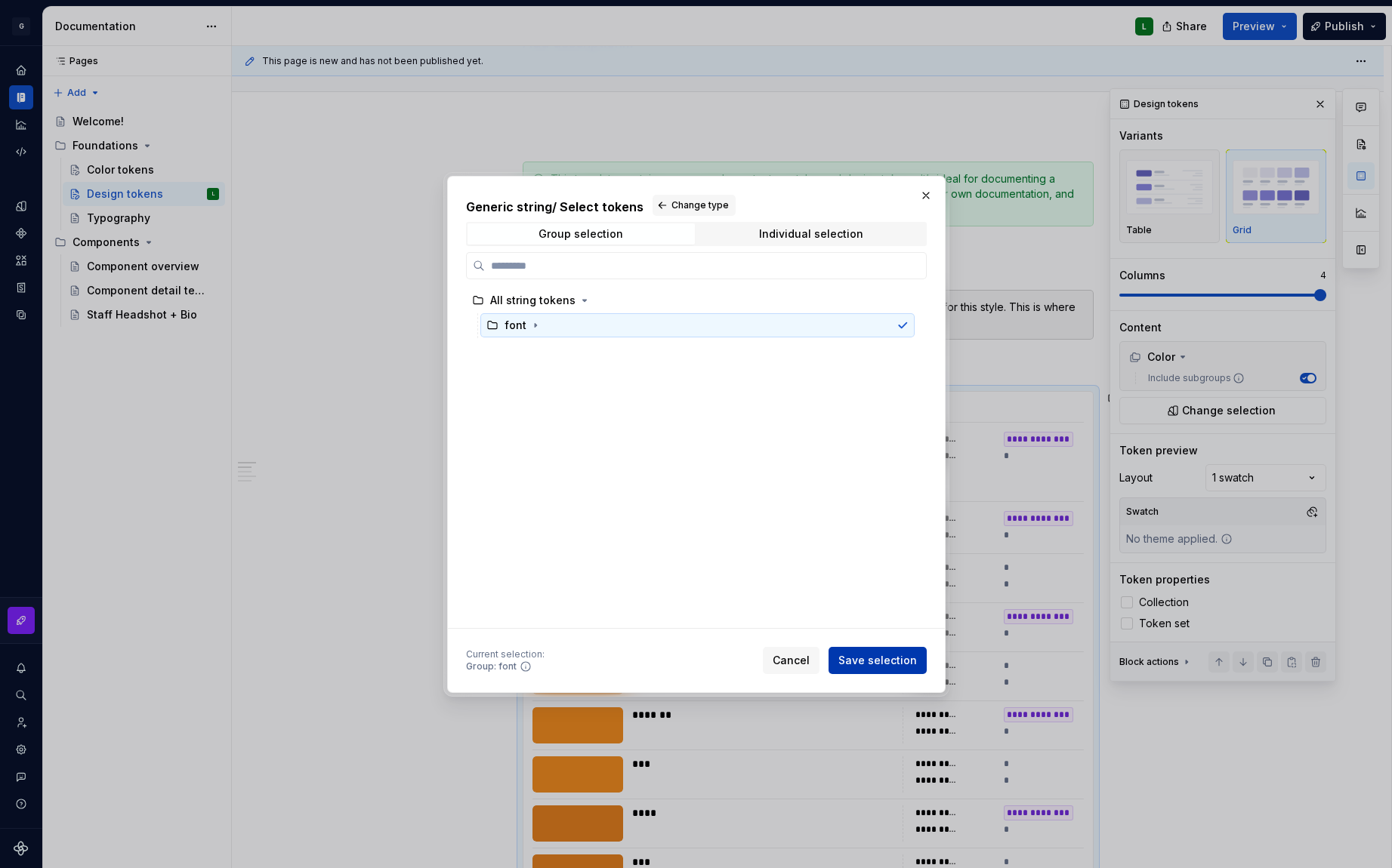
click at [871, 659] on span "Save selection" at bounding box center [877, 660] width 78 height 15
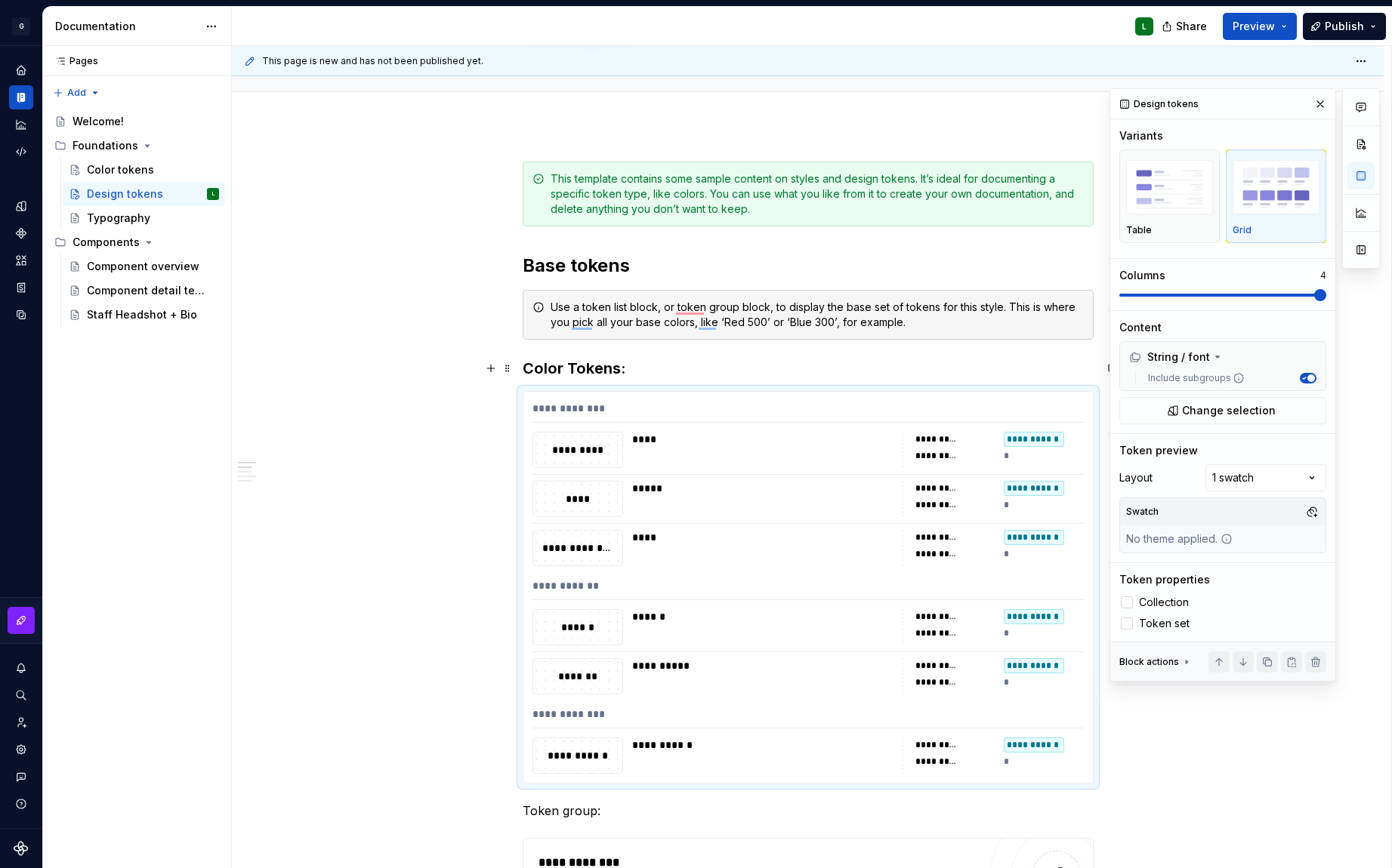
click at [561, 367] on h3 "Color Tokens:" at bounding box center [808, 368] width 571 height 21
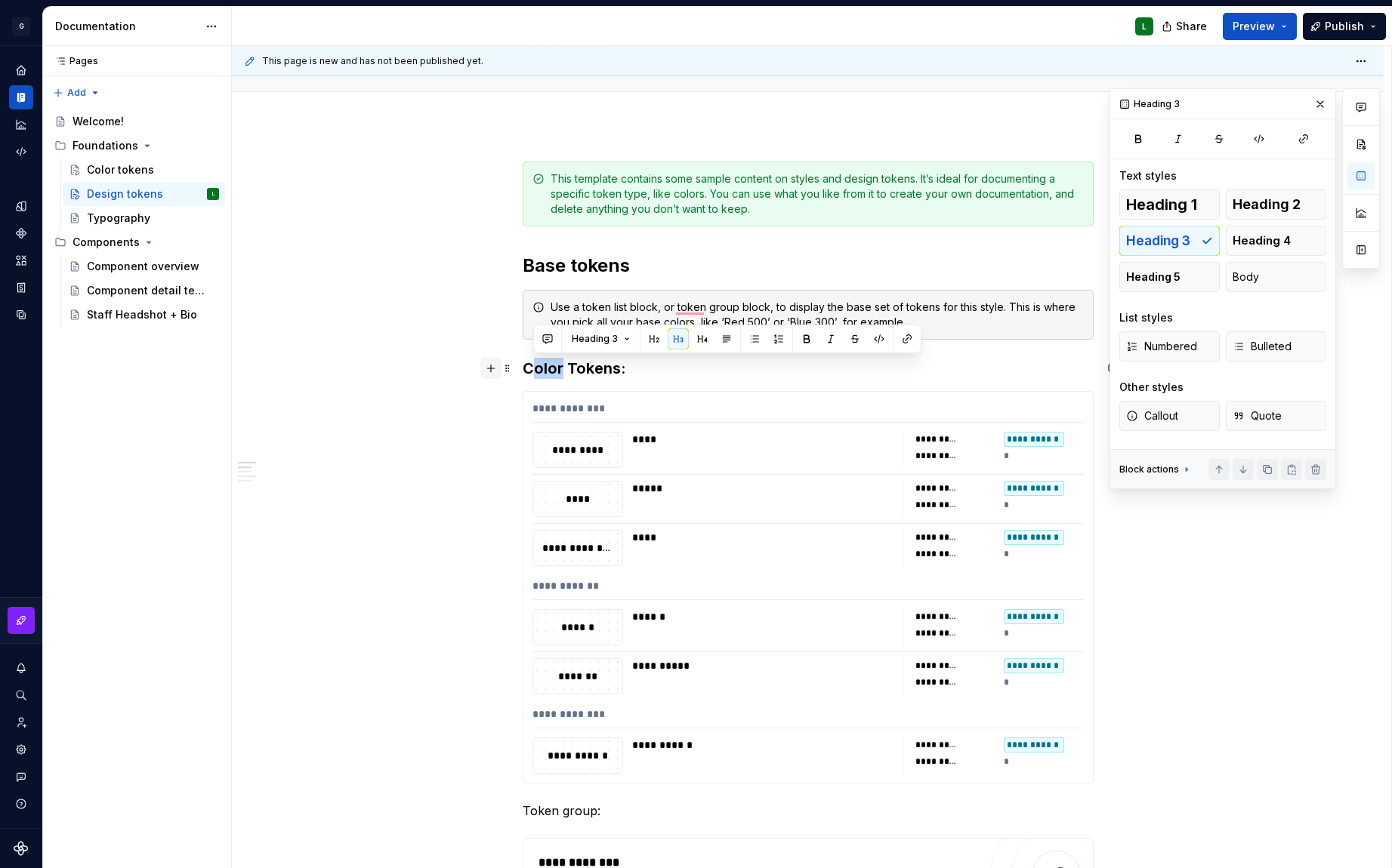
type textarea "*"
drag, startPoint x: 562, startPoint y: 370, endPoint x: 494, endPoint y: 362, distance: 68.5
click at [584, 409] on div "**********" at bounding box center [808, 412] width 551 height 22
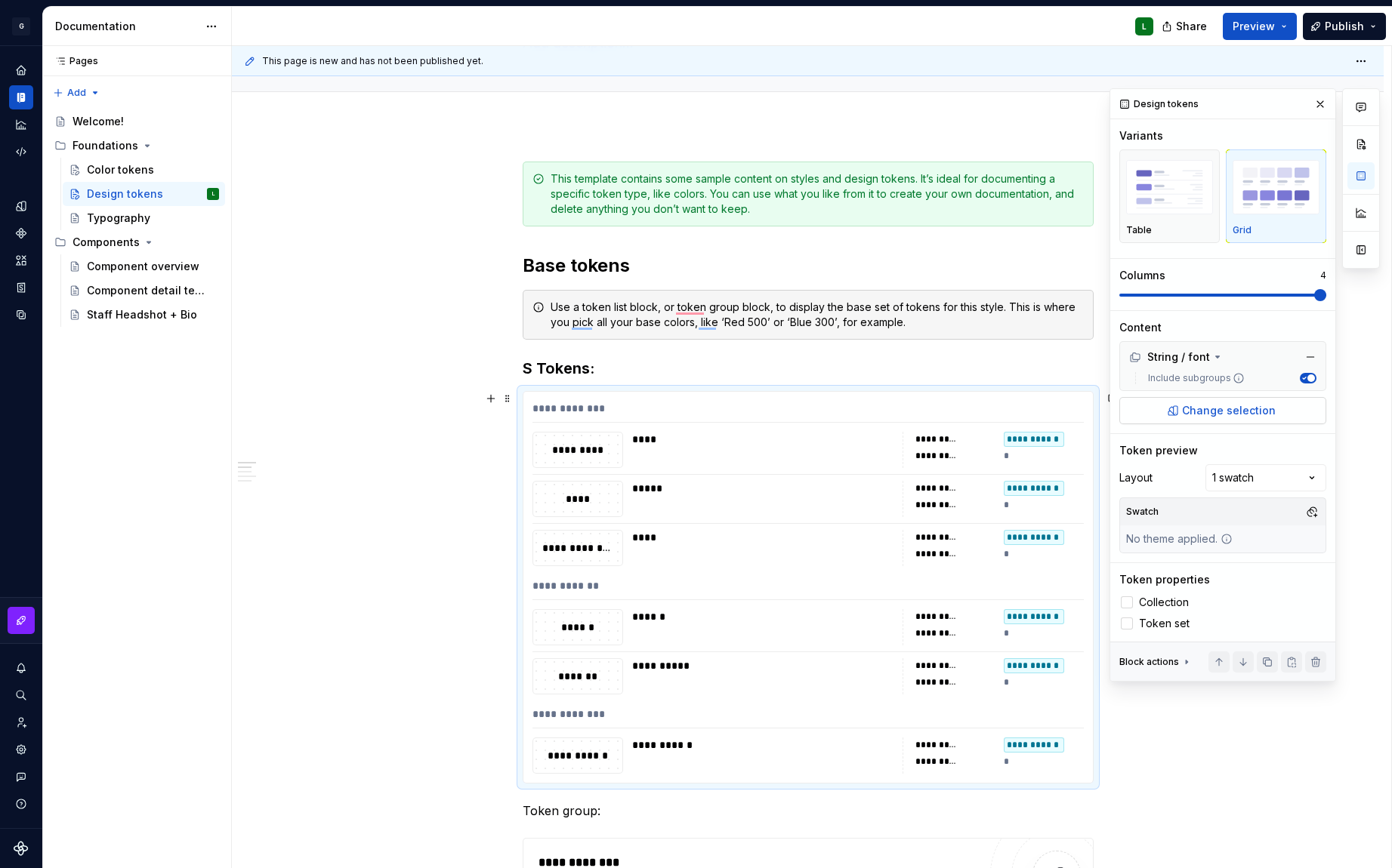
click at [1220, 409] on span "Change selection" at bounding box center [1228, 411] width 93 height 15
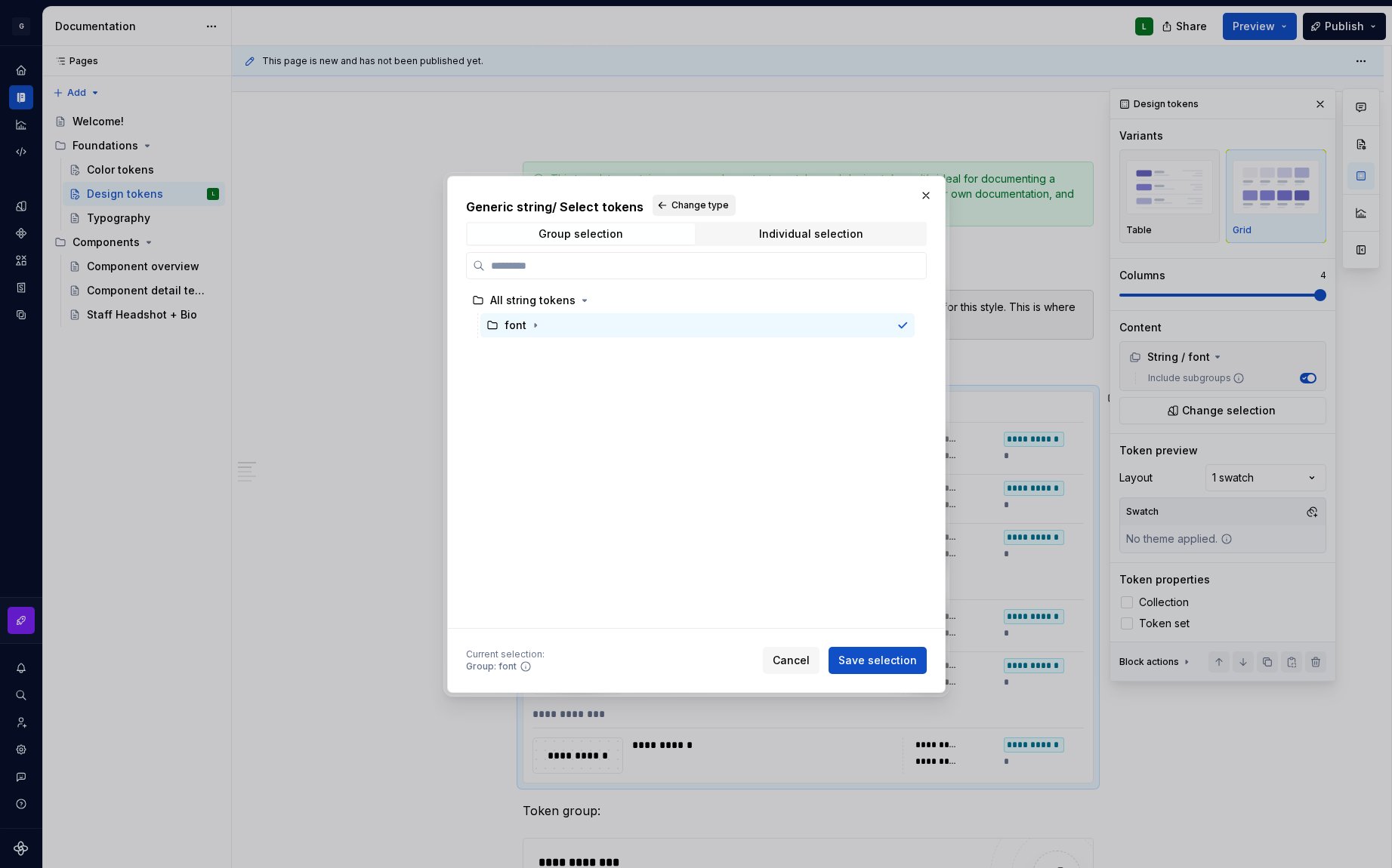
click at [688, 204] on span "Change type" at bounding box center [700, 205] width 57 height 12
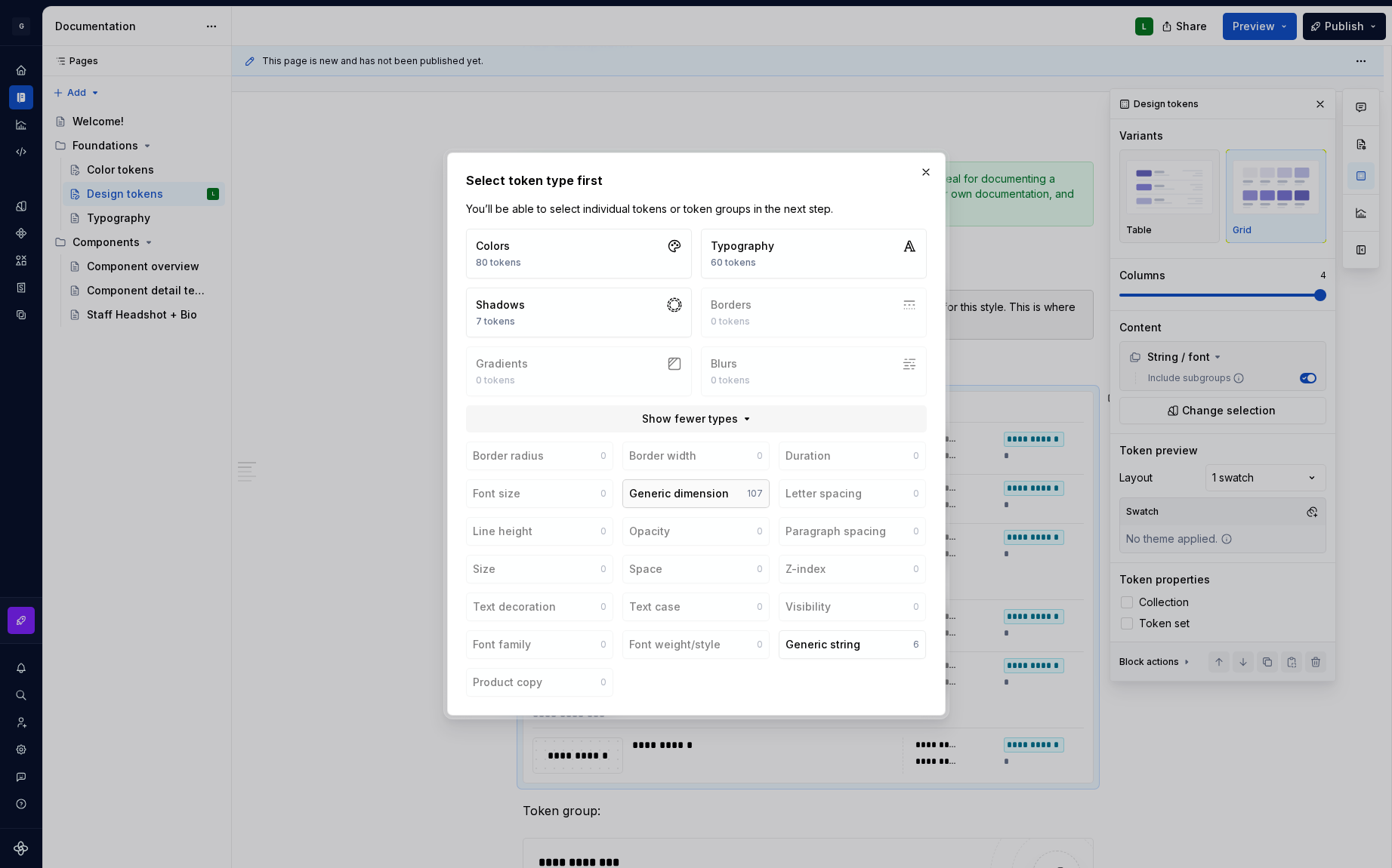
click at [691, 487] on div "Generic dimension" at bounding box center [678, 494] width 100 height 15
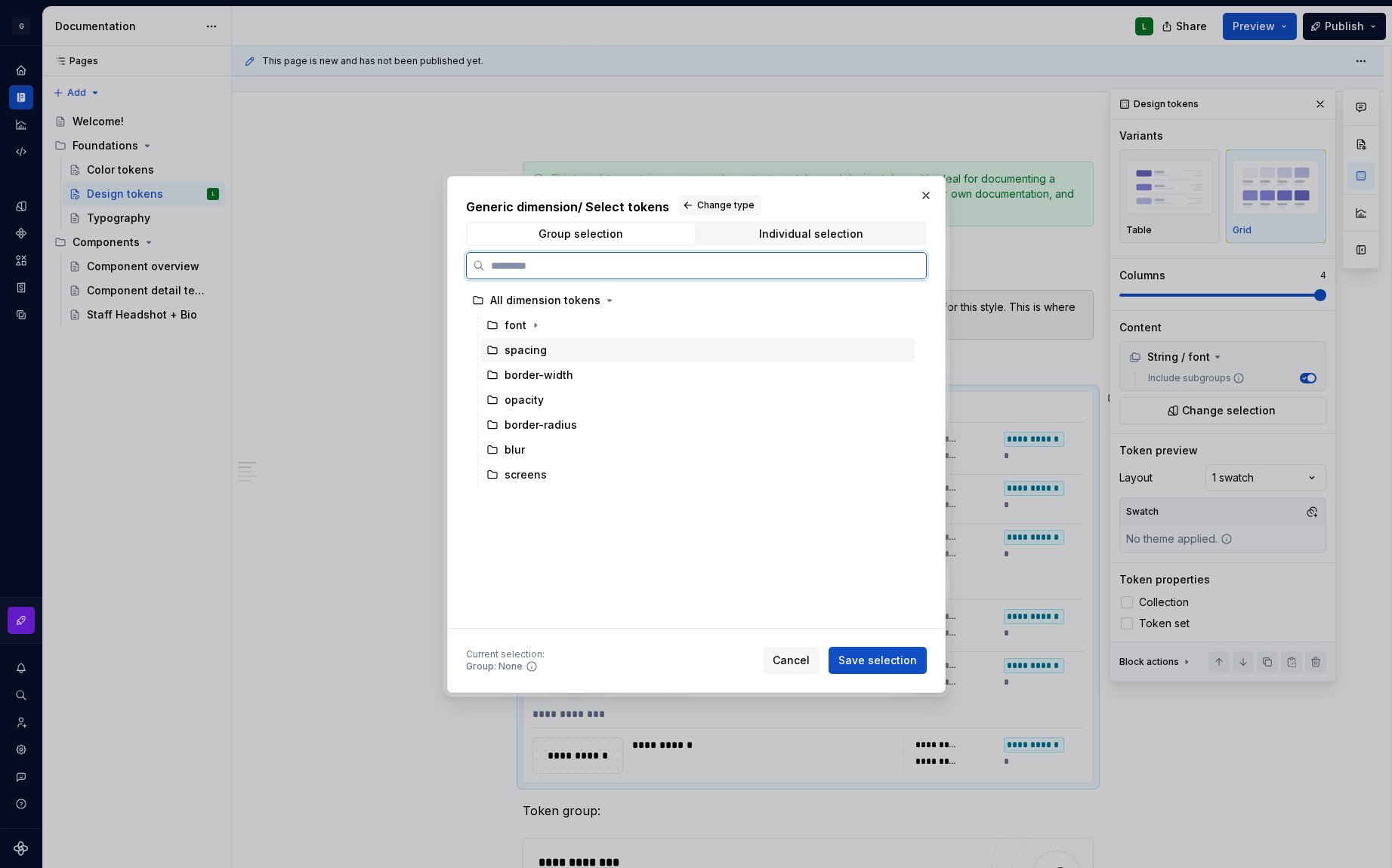
click at [516, 349] on div "spacing" at bounding box center [525, 350] width 42 height 15
click at [860, 666] on span "Save selection" at bounding box center [877, 660] width 78 height 15
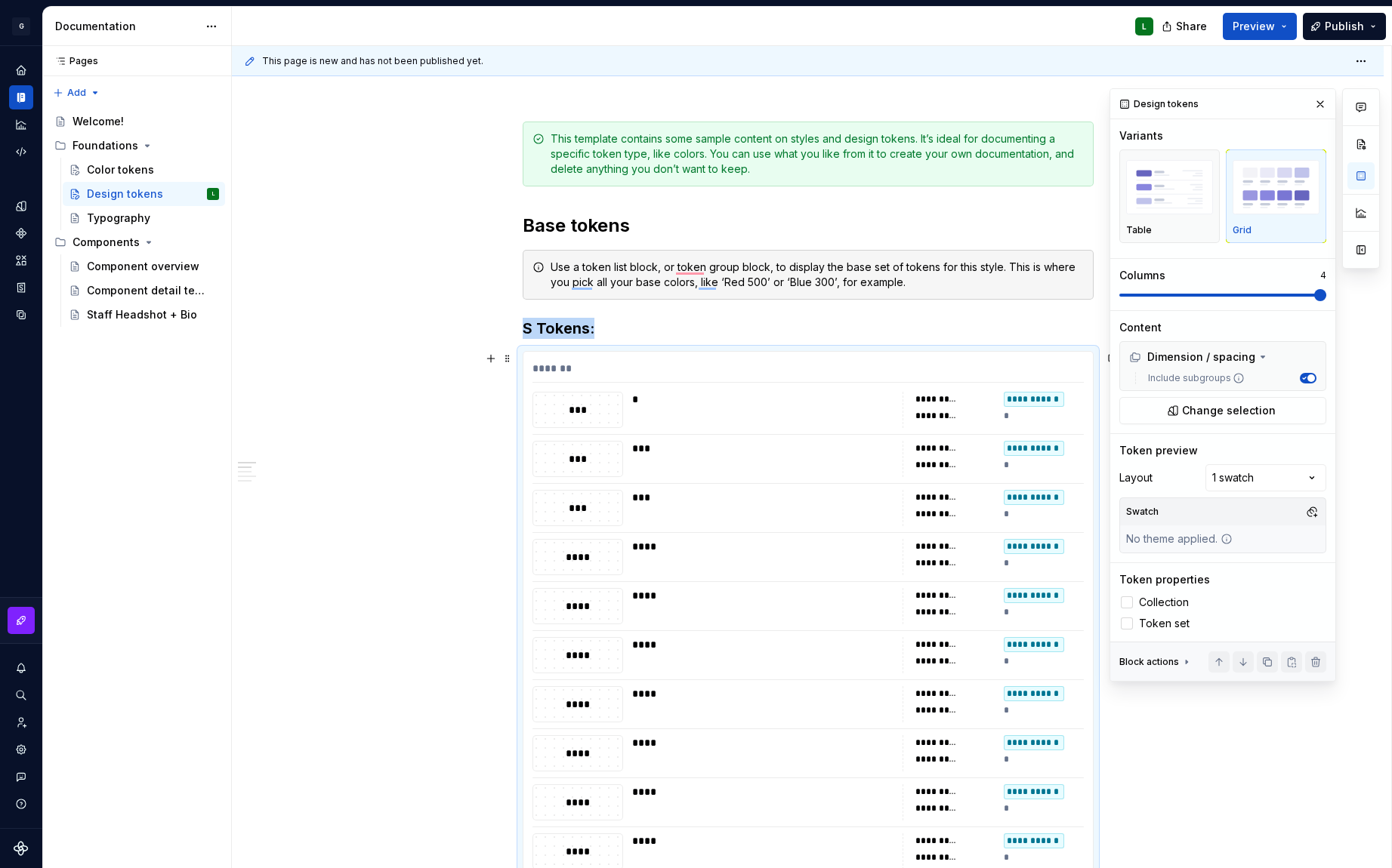
scroll to position [0, 0]
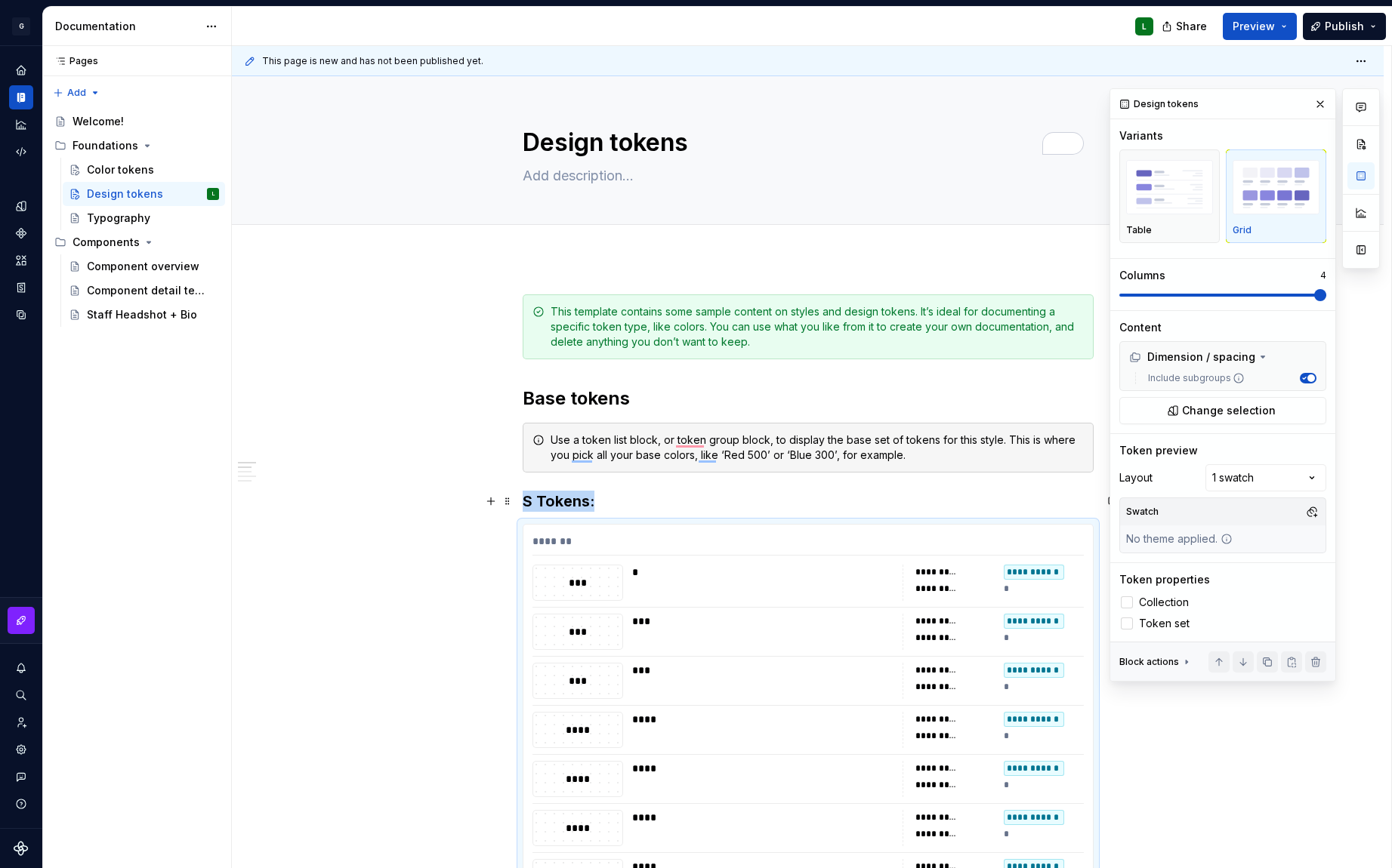
click at [570, 509] on h3 "S Tokens:" at bounding box center [808, 501] width 571 height 21
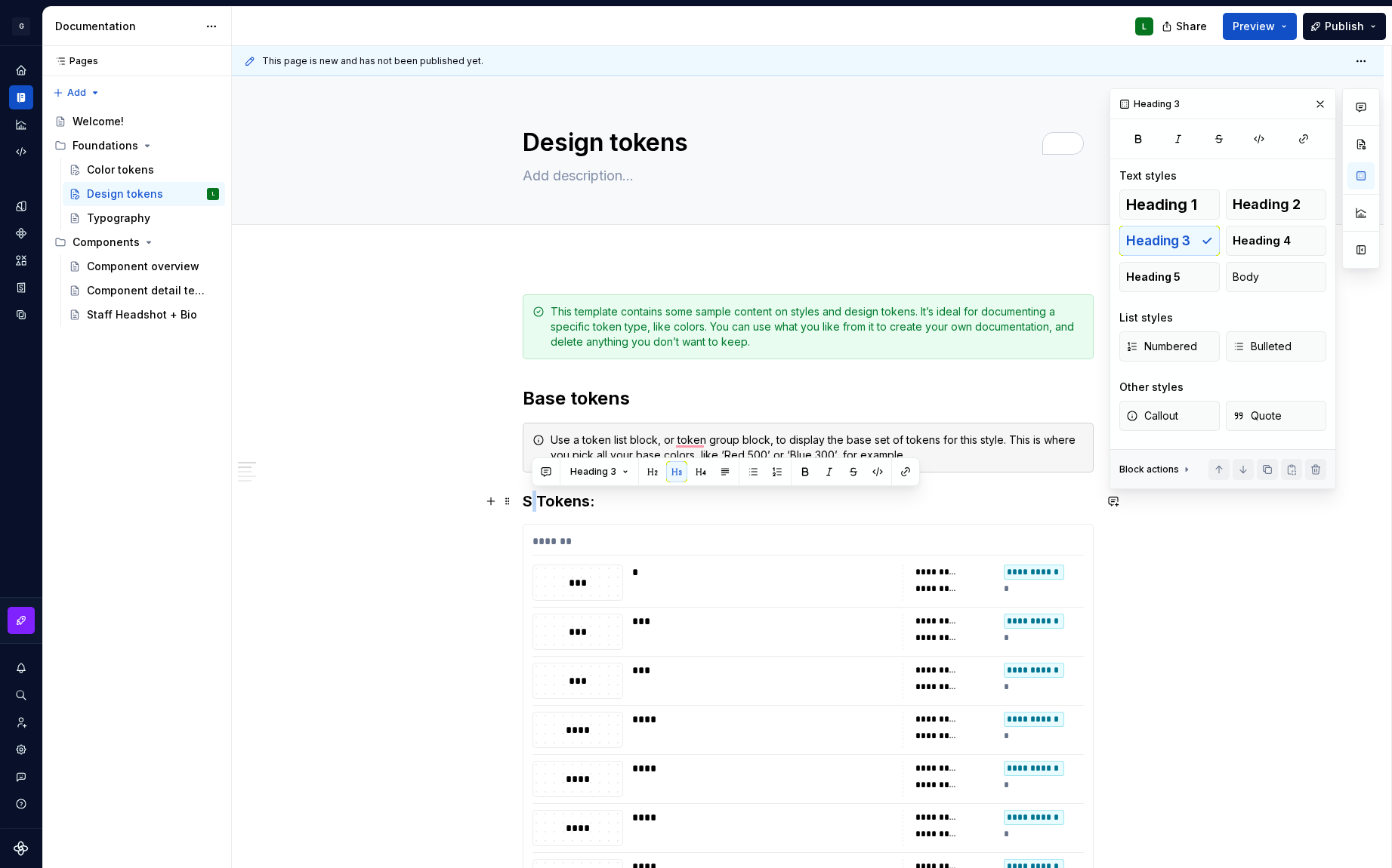
click at [527, 502] on h3 "S Tokens:" at bounding box center [808, 501] width 571 height 21
click at [529, 503] on h3 "S Tokens:" at bounding box center [808, 501] width 571 height 21
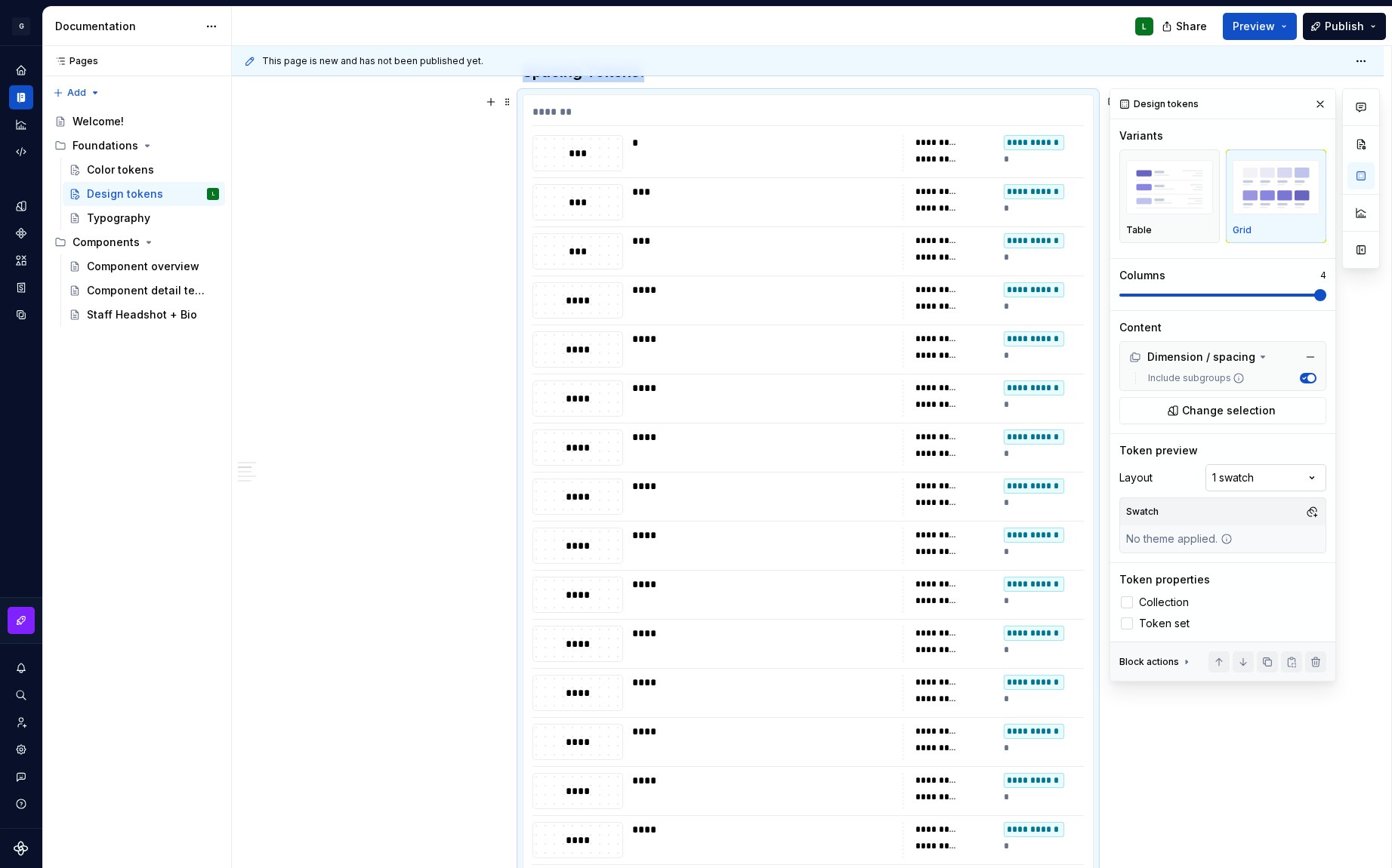
click at [1294, 470] on div "Comments Open comments No comments yet Select ‘Comment’ from the block context …" at bounding box center [1245, 385] width 271 height 593
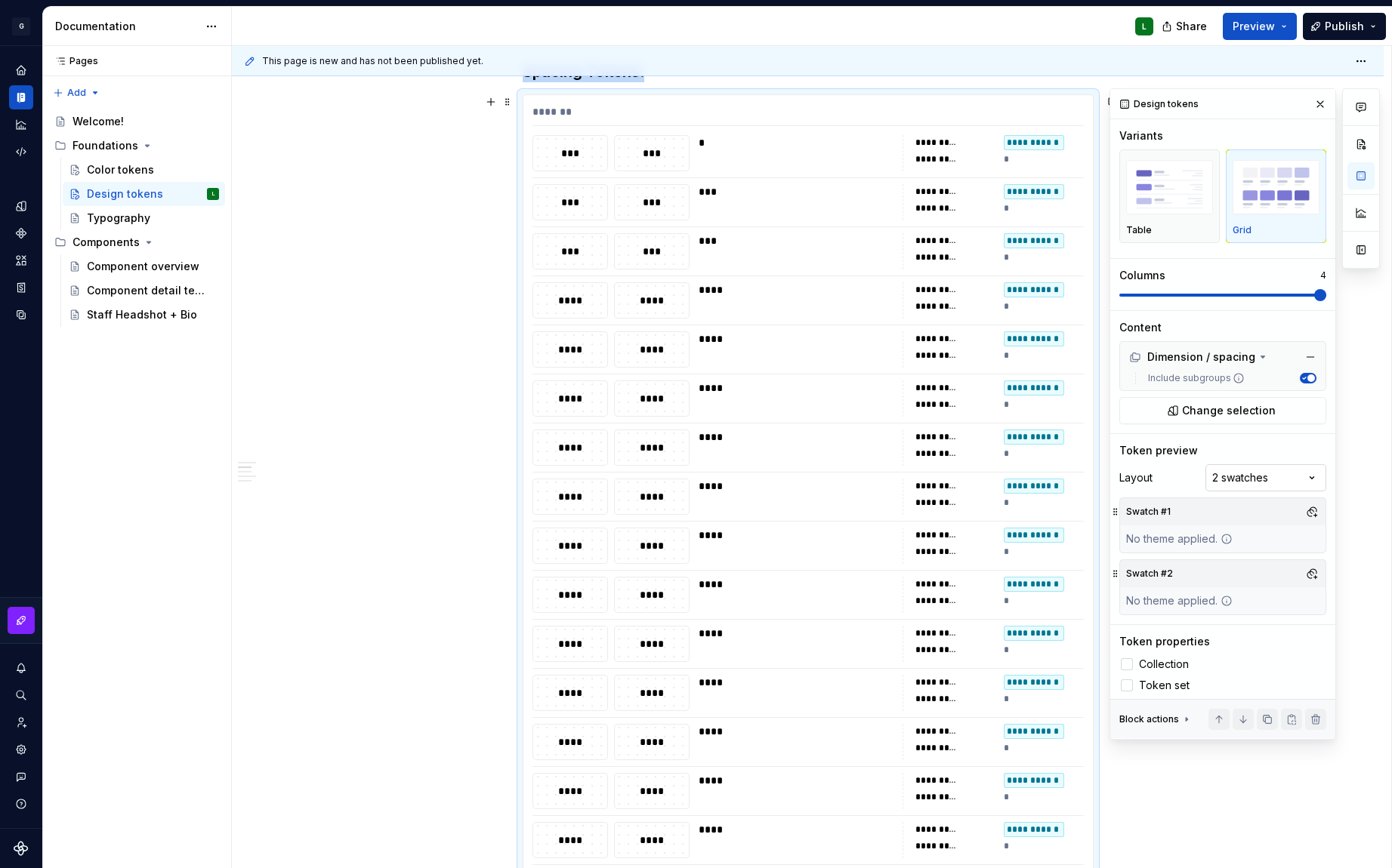
click at [1286, 472] on div "Comments Open comments No comments yet Select ‘Comment’ from the block context …" at bounding box center [1245, 413] width 271 height 651
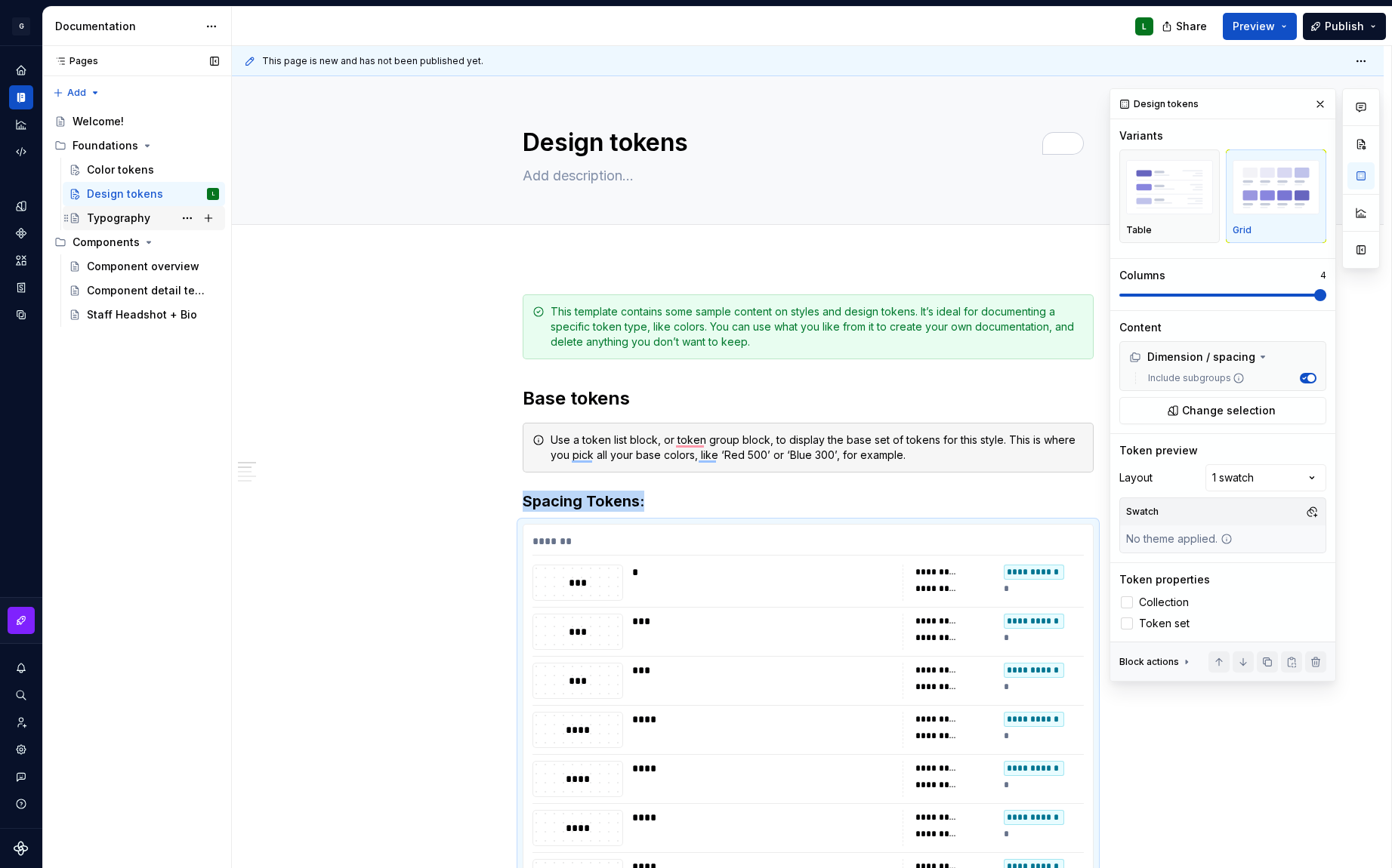
click at [111, 225] on div "Typography" at bounding box center [118, 218] width 63 height 15
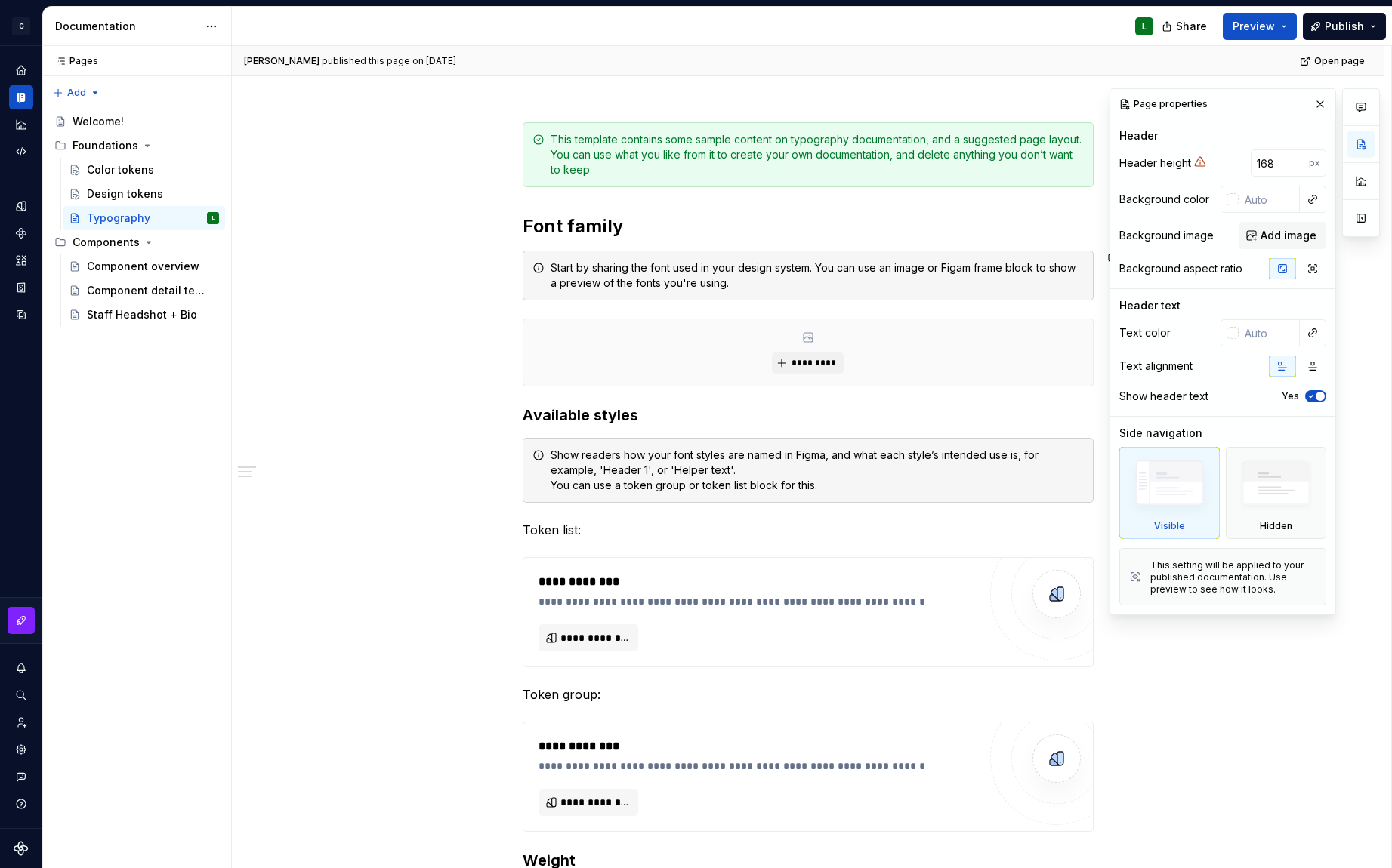
click at [540, 247] on div "**********" at bounding box center [808, 722] width 571 height 1198
type textarea "*"
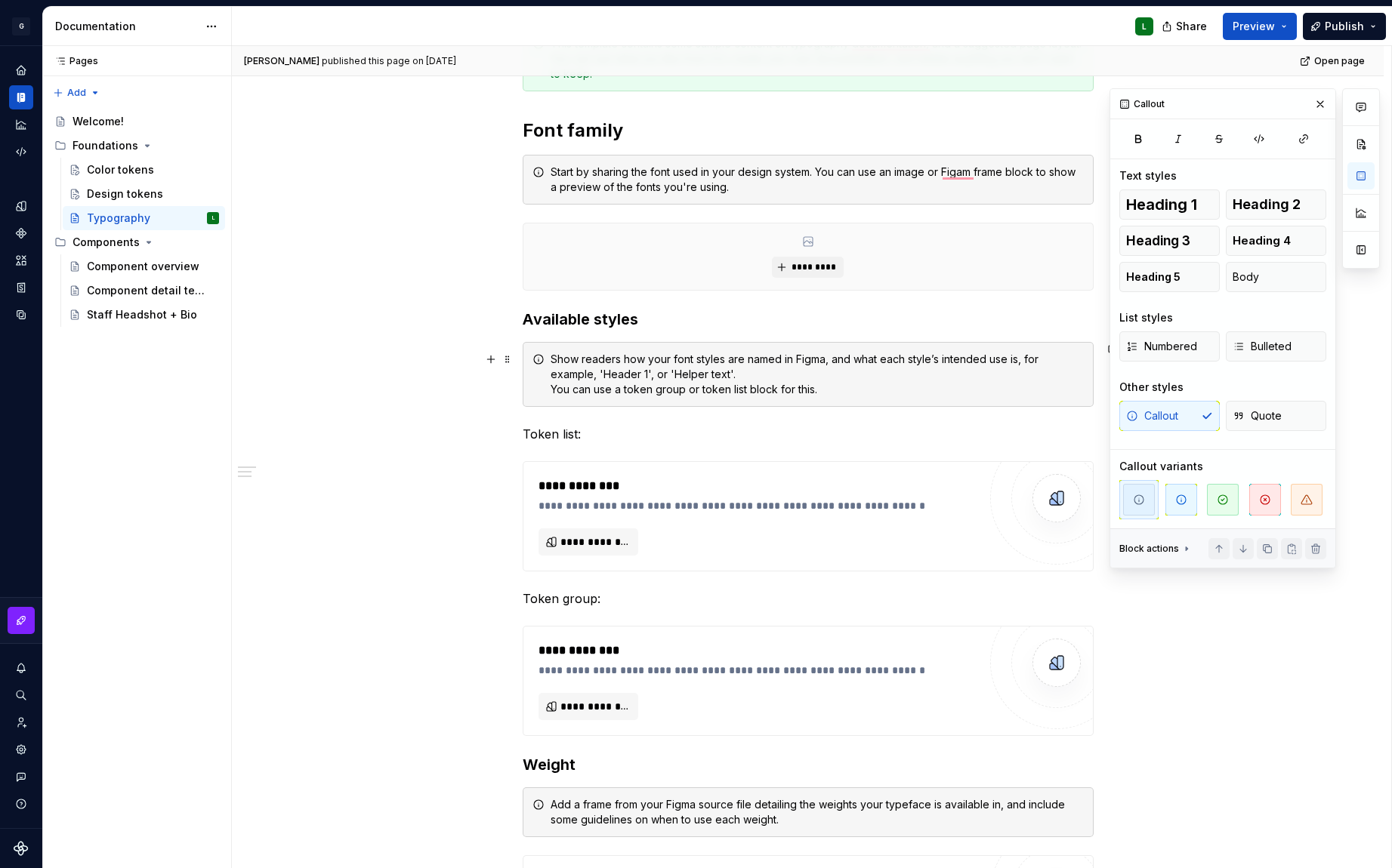
click at [699, 357] on div "Show readers how your font styles are named in Figma, and what each style’s int…" at bounding box center [817, 375] width 533 height 45
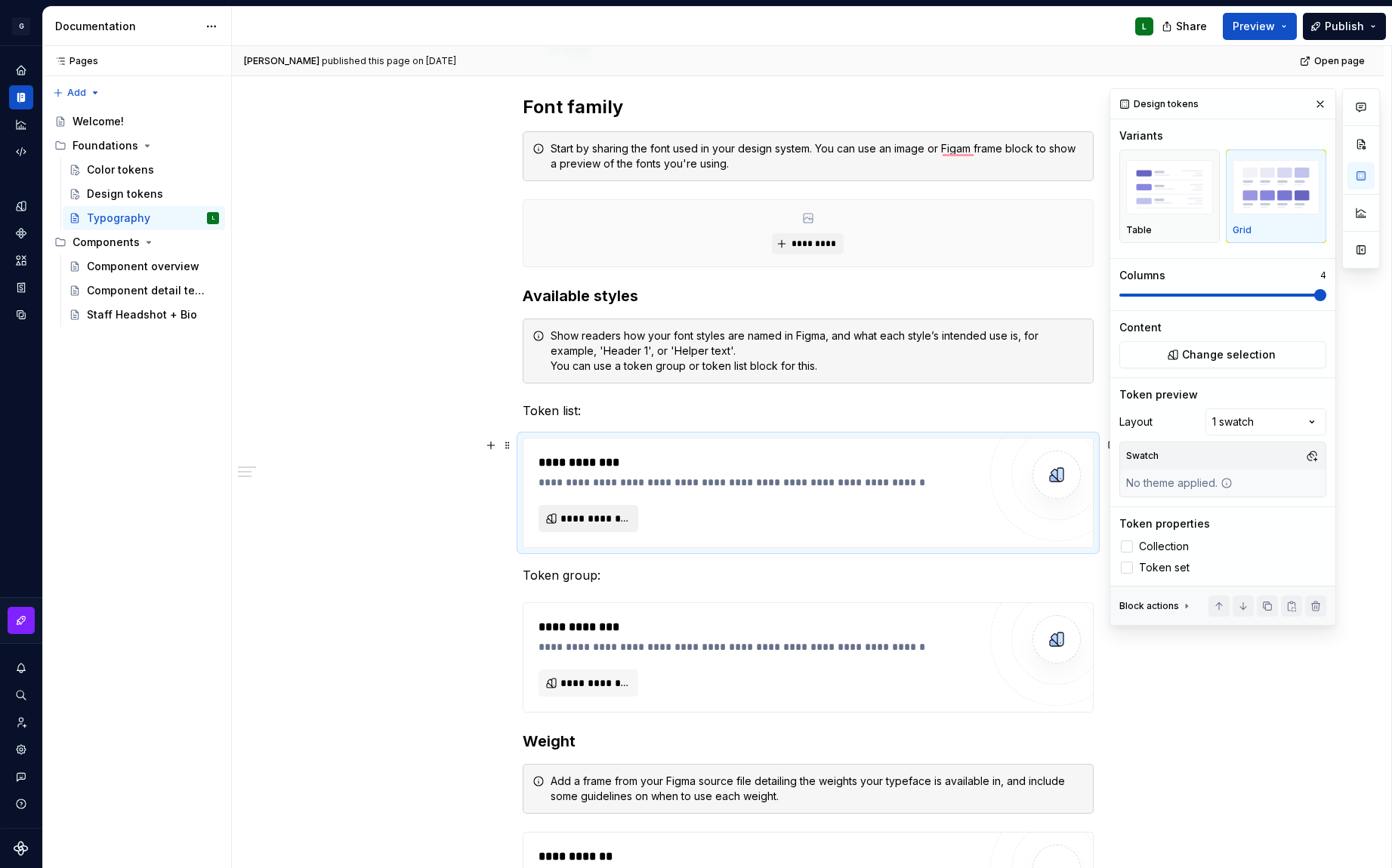
click at [604, 517] on span "**********" at bounding box center [595, 518] width 69 height 15
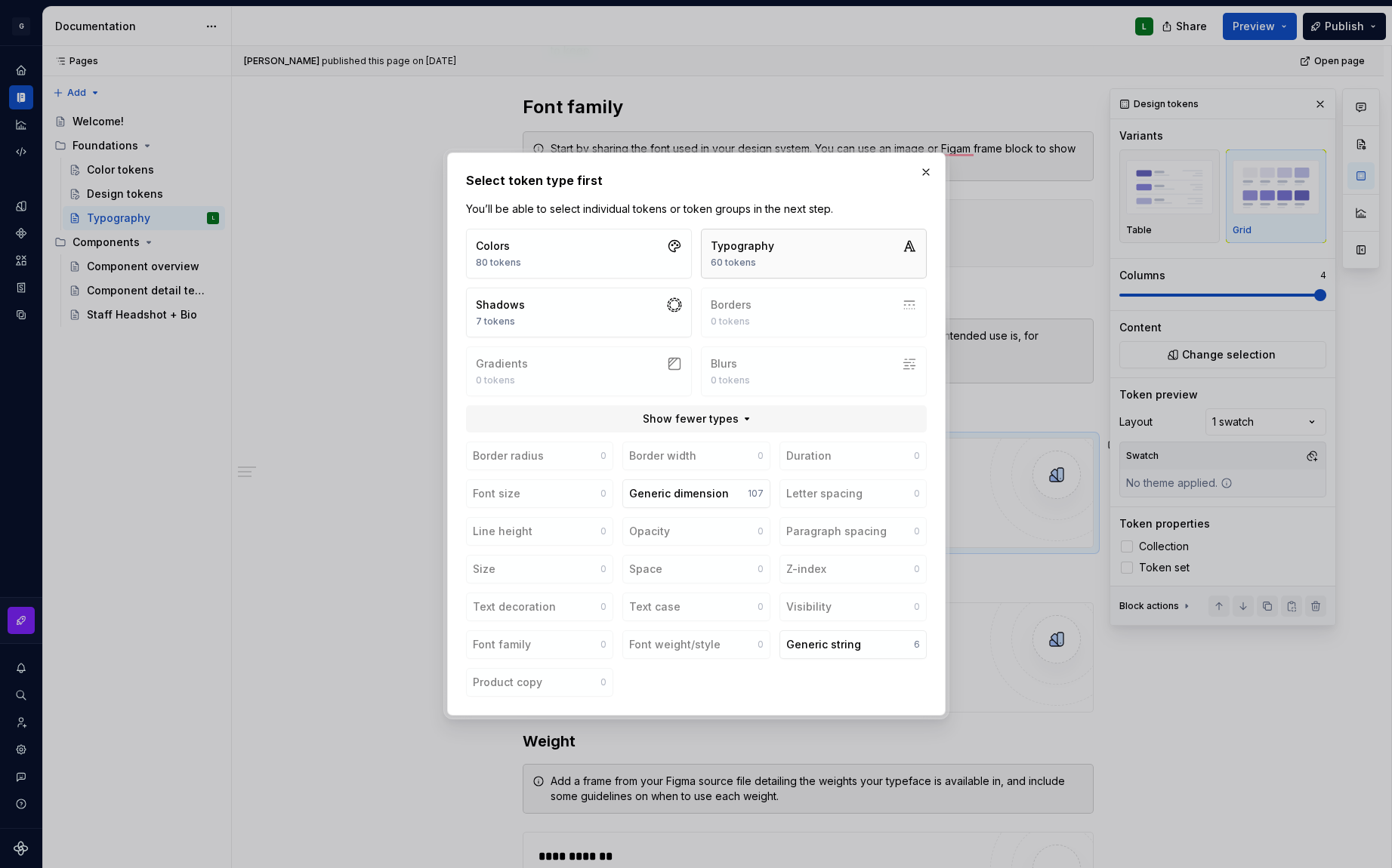
click at [752, 261] on div "60 tokens" at bounding box center [742, 262] width 63 height 12
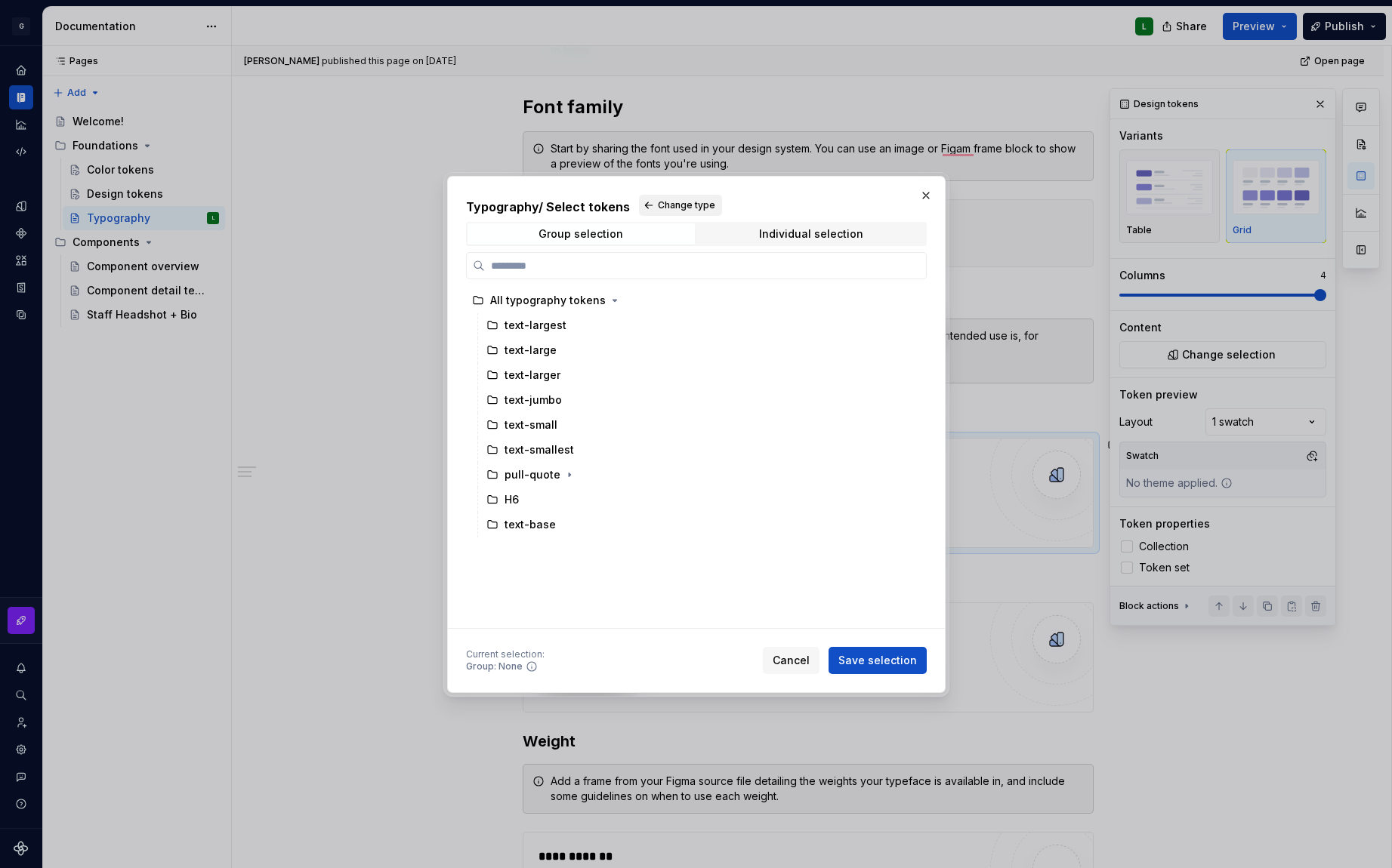
click at [666, 204] on span "Change type" at bounding box center [687, 205] width 57 height 12
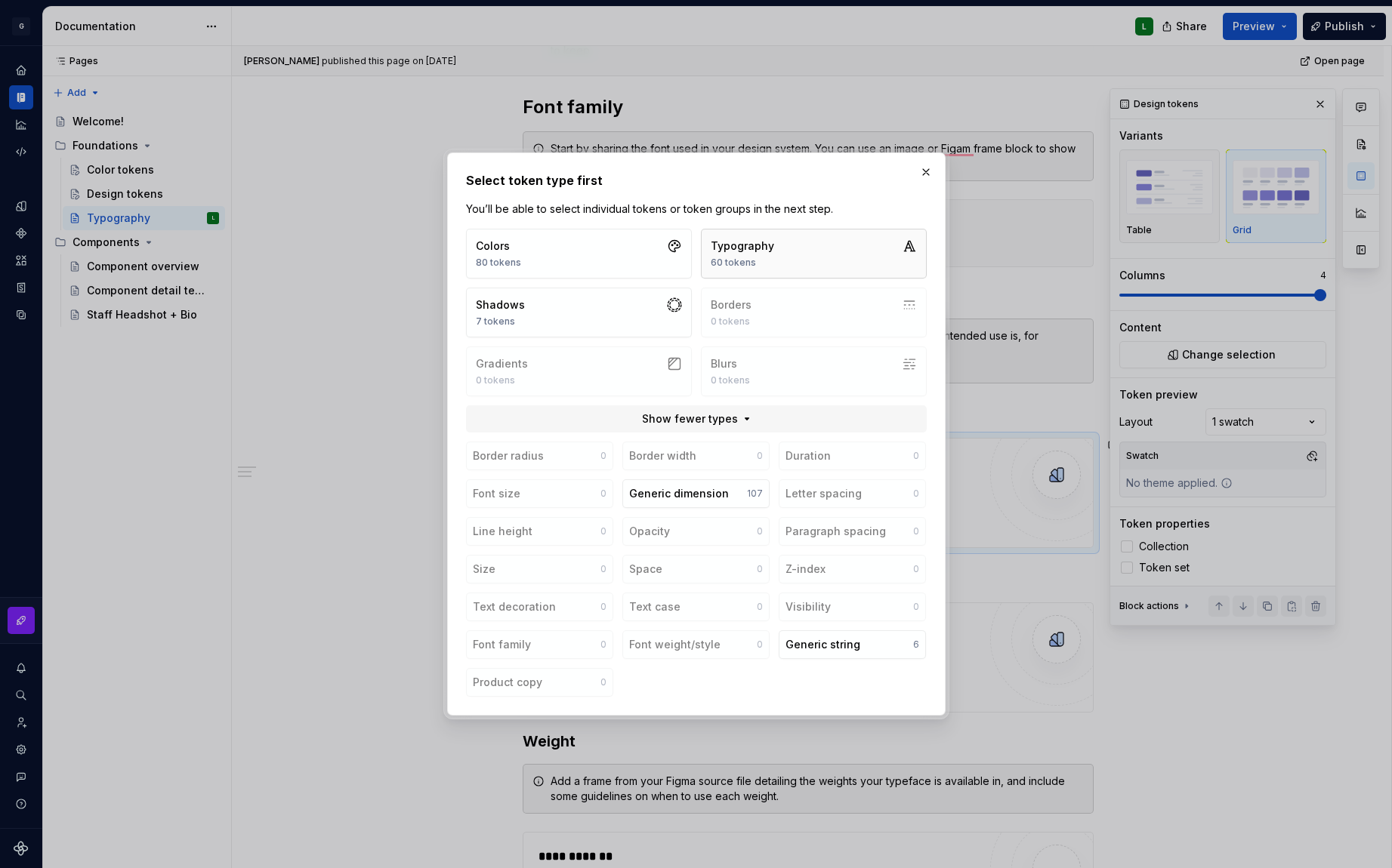
click at [741, 266] on div "60 tokens" at bounding box center [742, 262] width 63 height 12
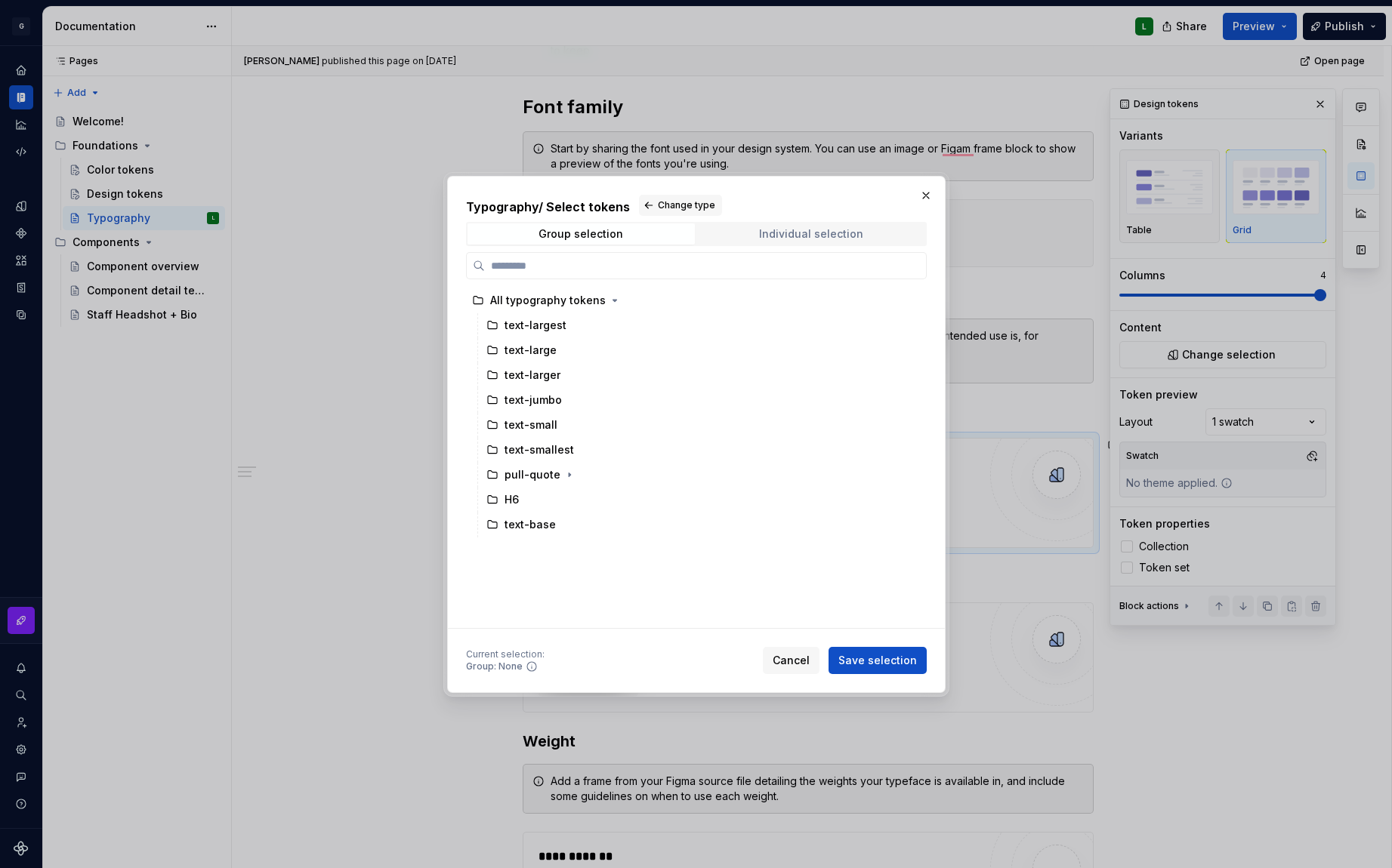
click at [770, 239] on div "Individual selection" at bounding box center [811, 234] width 104 height 12
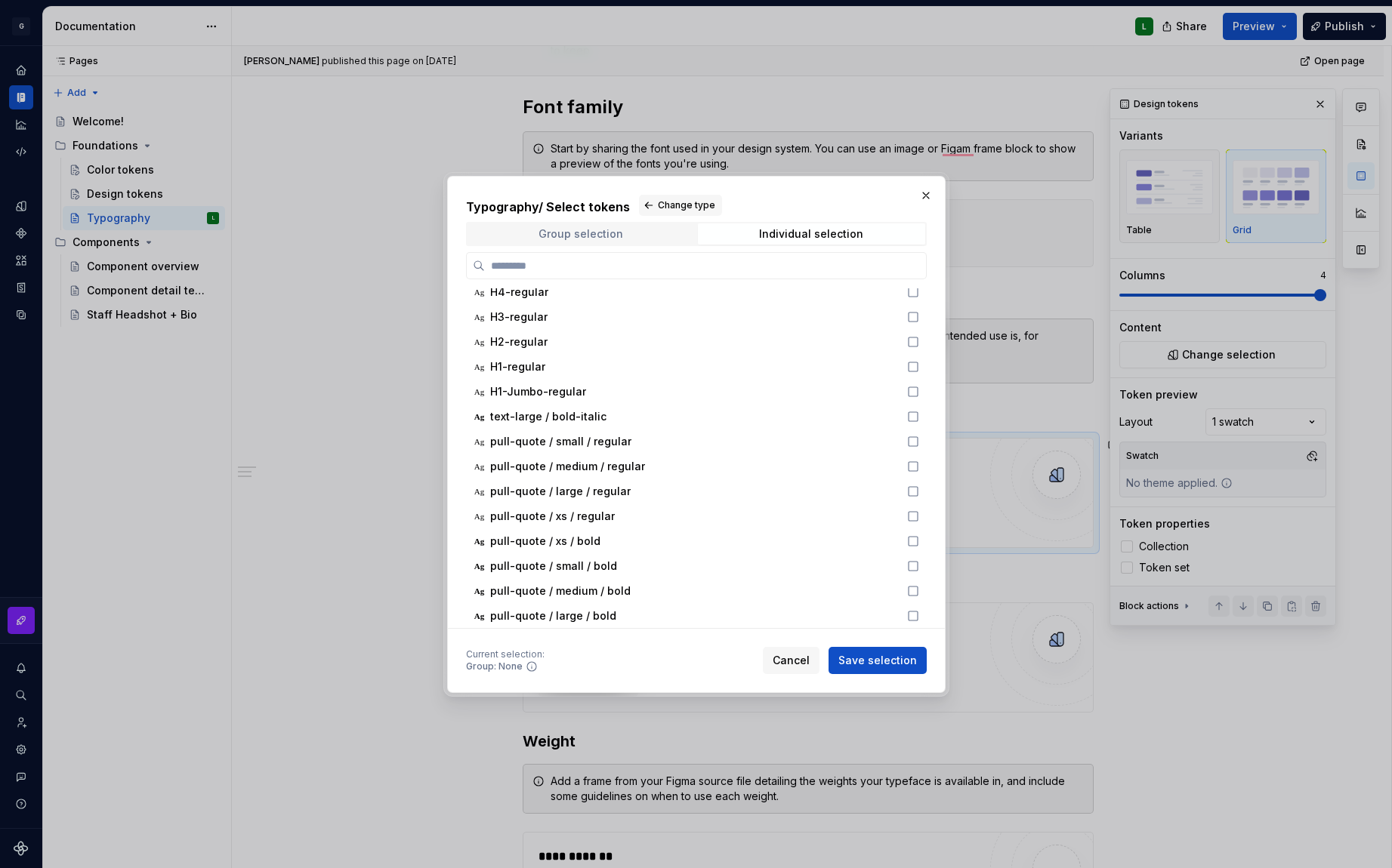
click at [553, 229] on div "Group selection" at bounding box center [581, 234] width 85 height 12
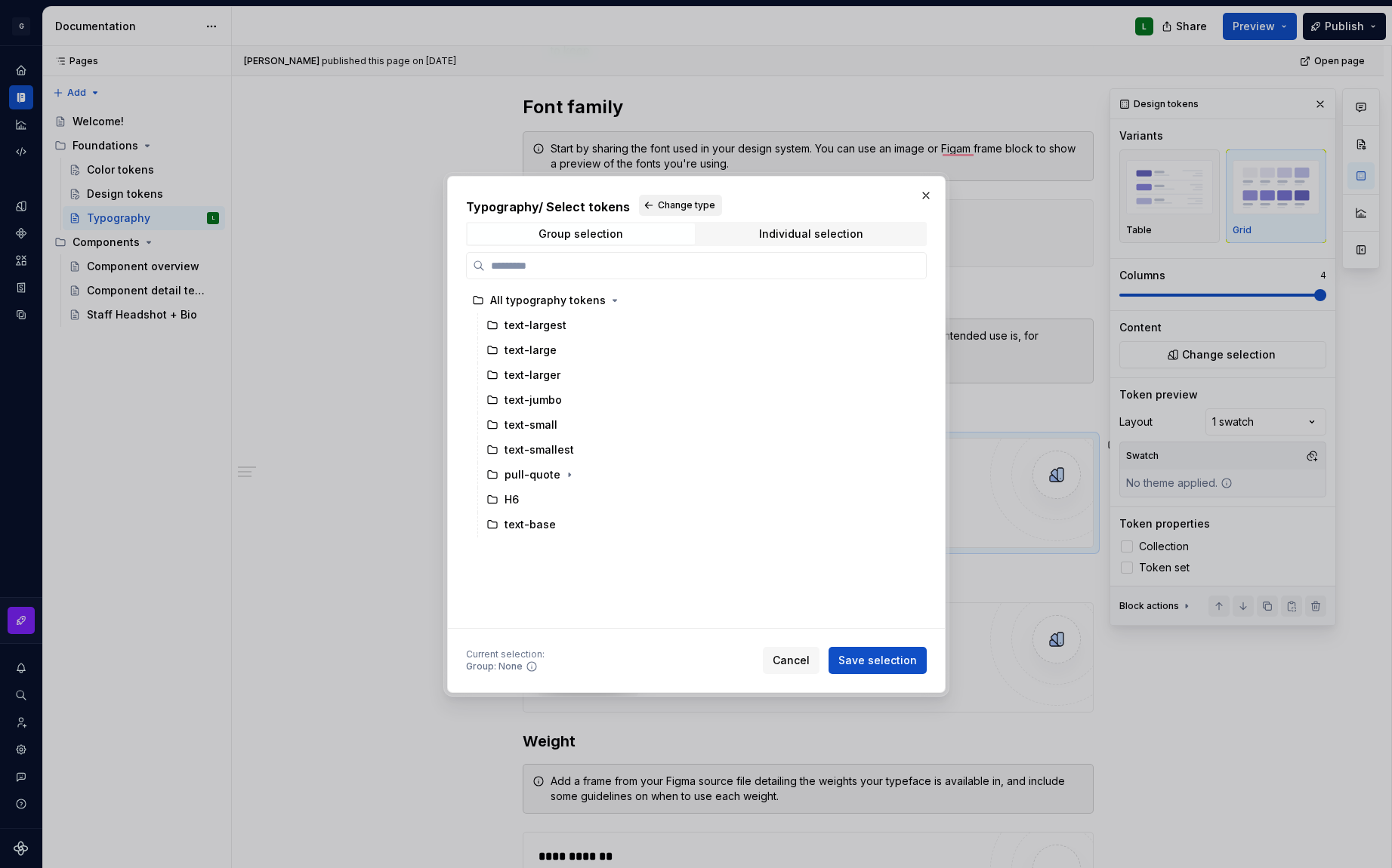
click at [651, 204] on button "Change type" at bounding box center [680, 205] width 83 height 21
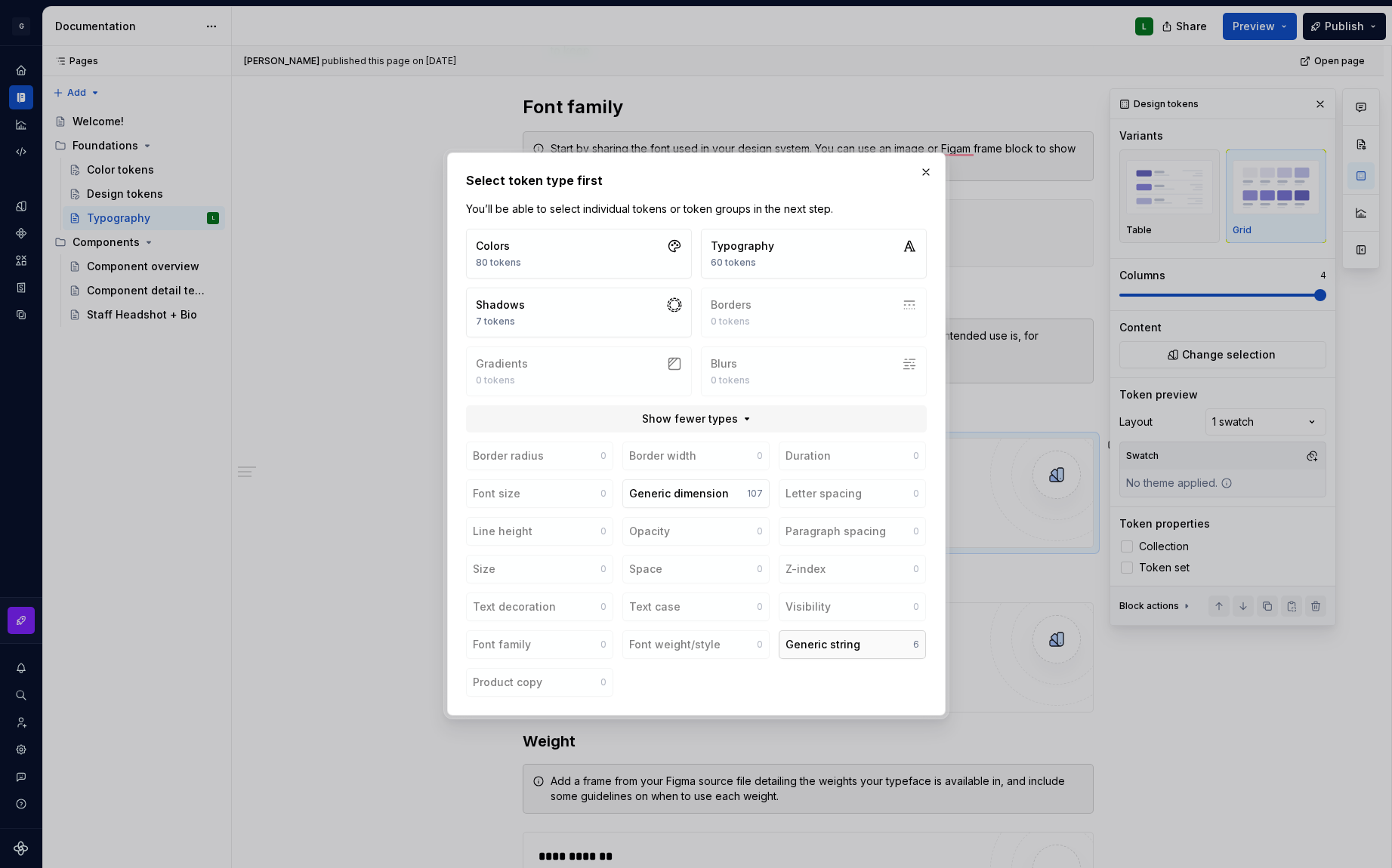
click at [880, 647] on button "Generic string 6" at bounding box center [852, 644] width 147 height 29
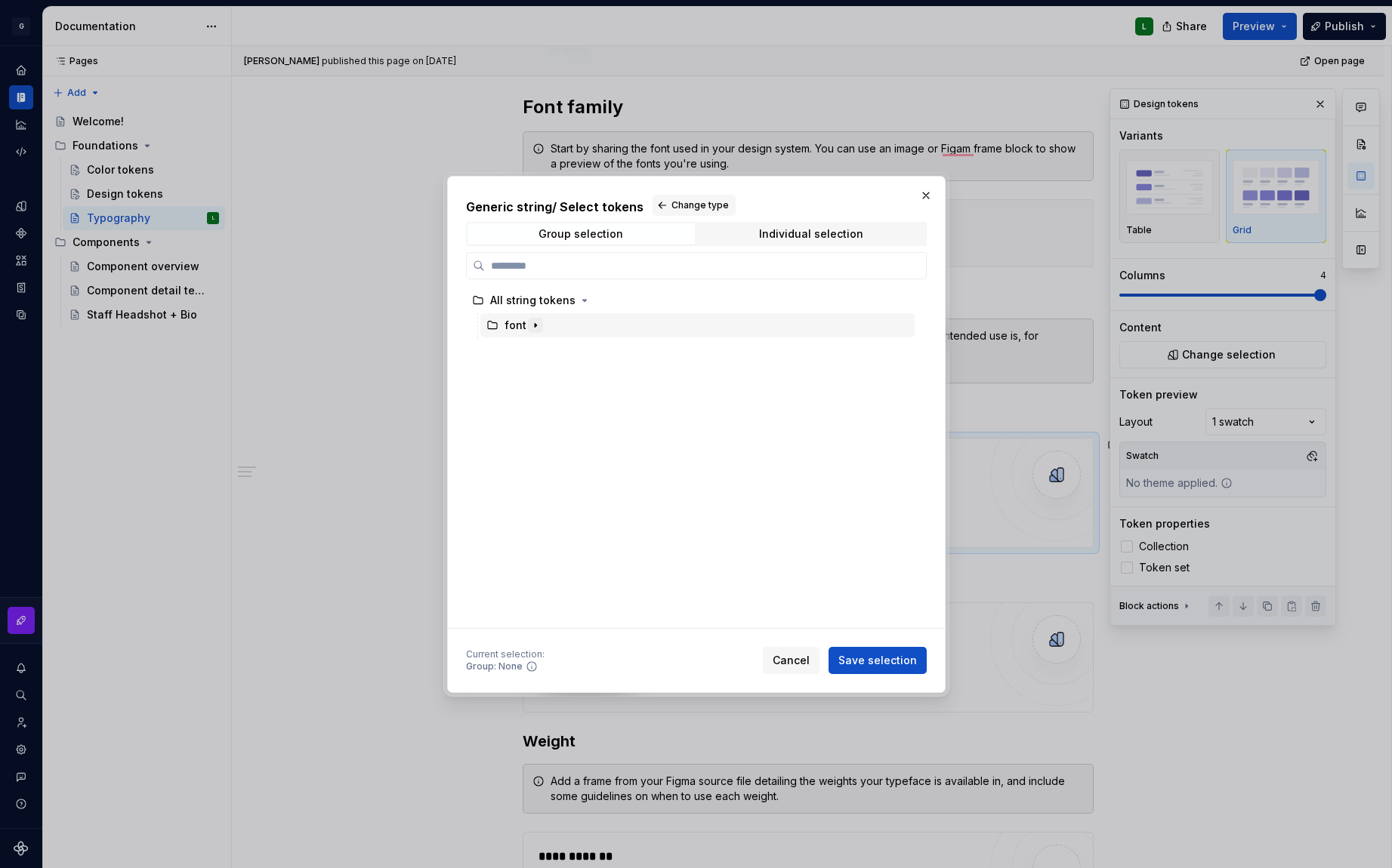
click at [536, 329] on icon "button" at bounding box center [535, 325] width 12 height 12
click at [609, 324] on div "font" at bounding box center [697, 325] width 435 height 24
click at [888, 657] on span "Save selection" at bounding box center [877, 660] width 78 height 15
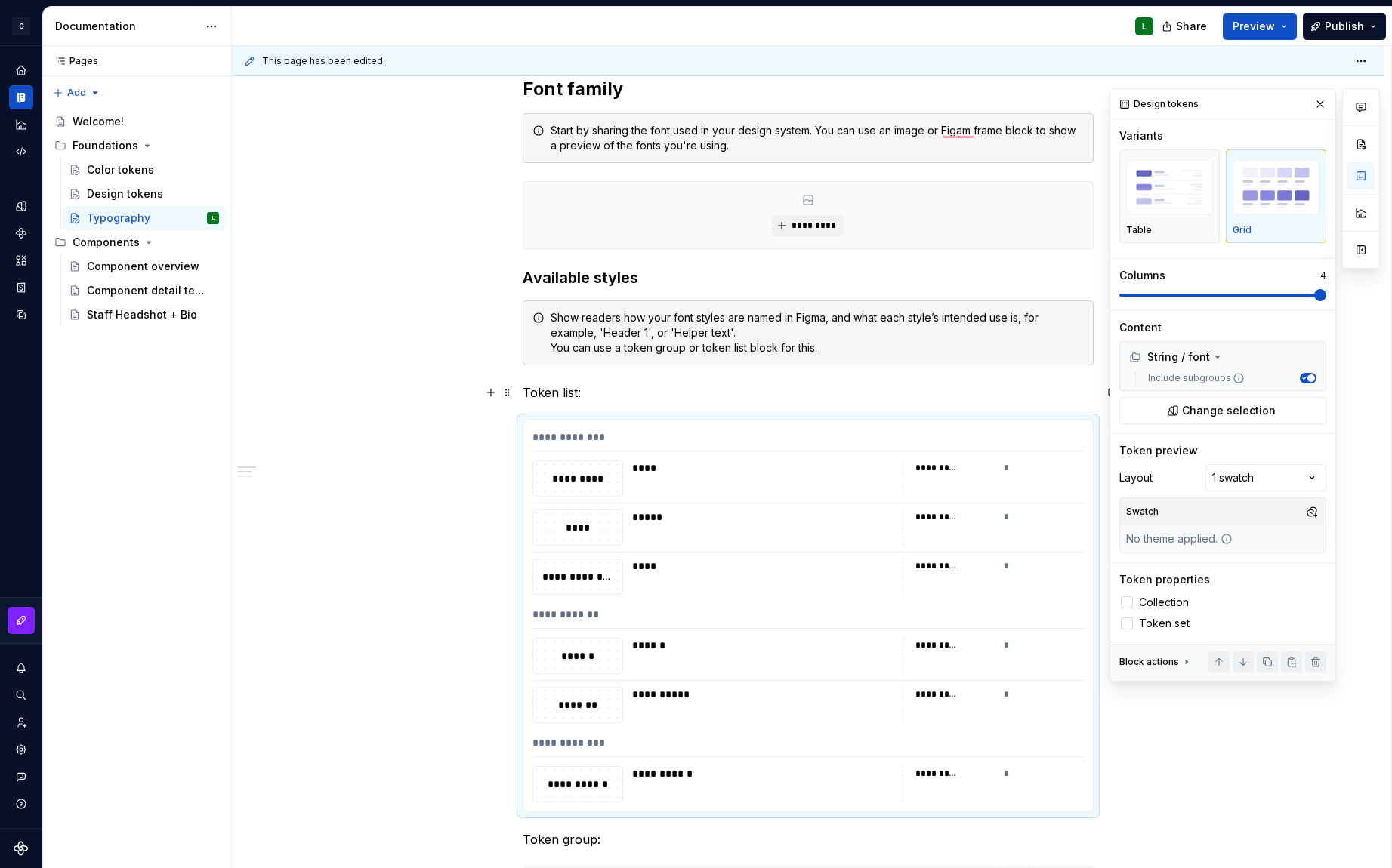
click at [556, 392] on p "Token list:" at bounding box center [808, 392] width 571 height 18
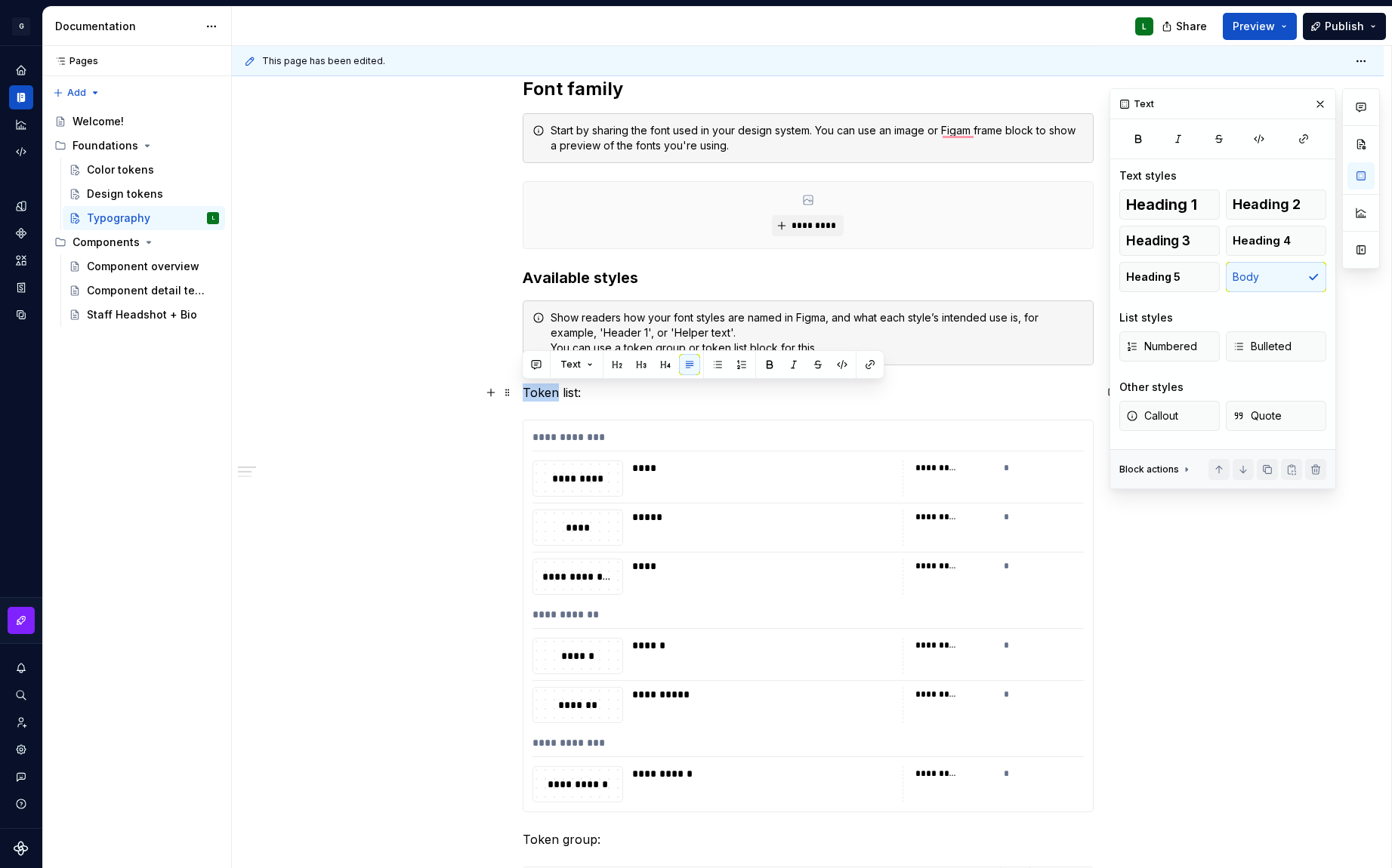
drag, startPoint x: 557, startPoint y: 395, endPoint x: 522, endPoint y: 387, distance: 35.9
click at [523, 387] on p "Token list:" at bounding box center [808, 392] width 571 height 18
click at [392, 501] on div "**********" at bounding box center [808, 846] width 1152 height 1796
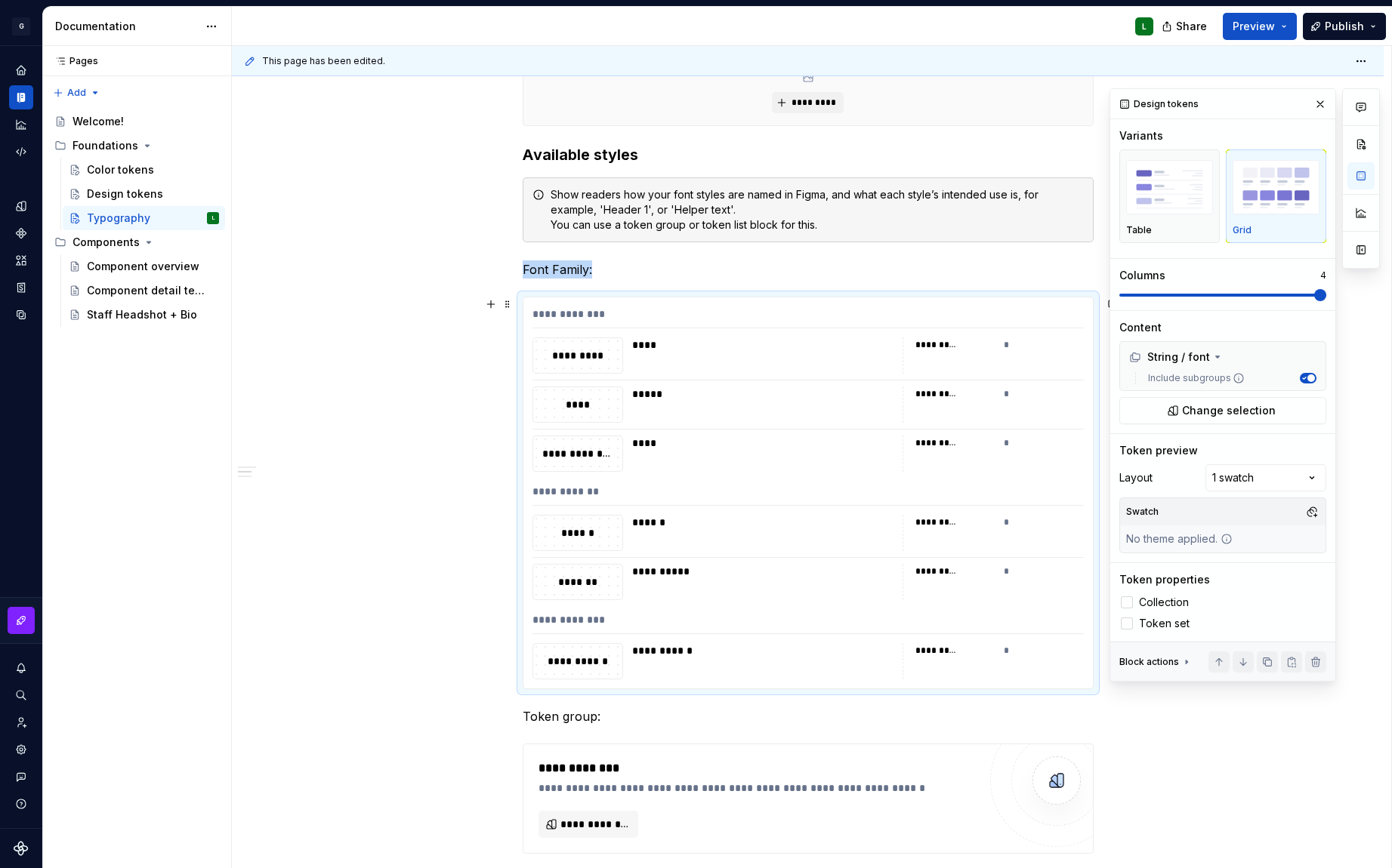
scroll to position [436, 0]
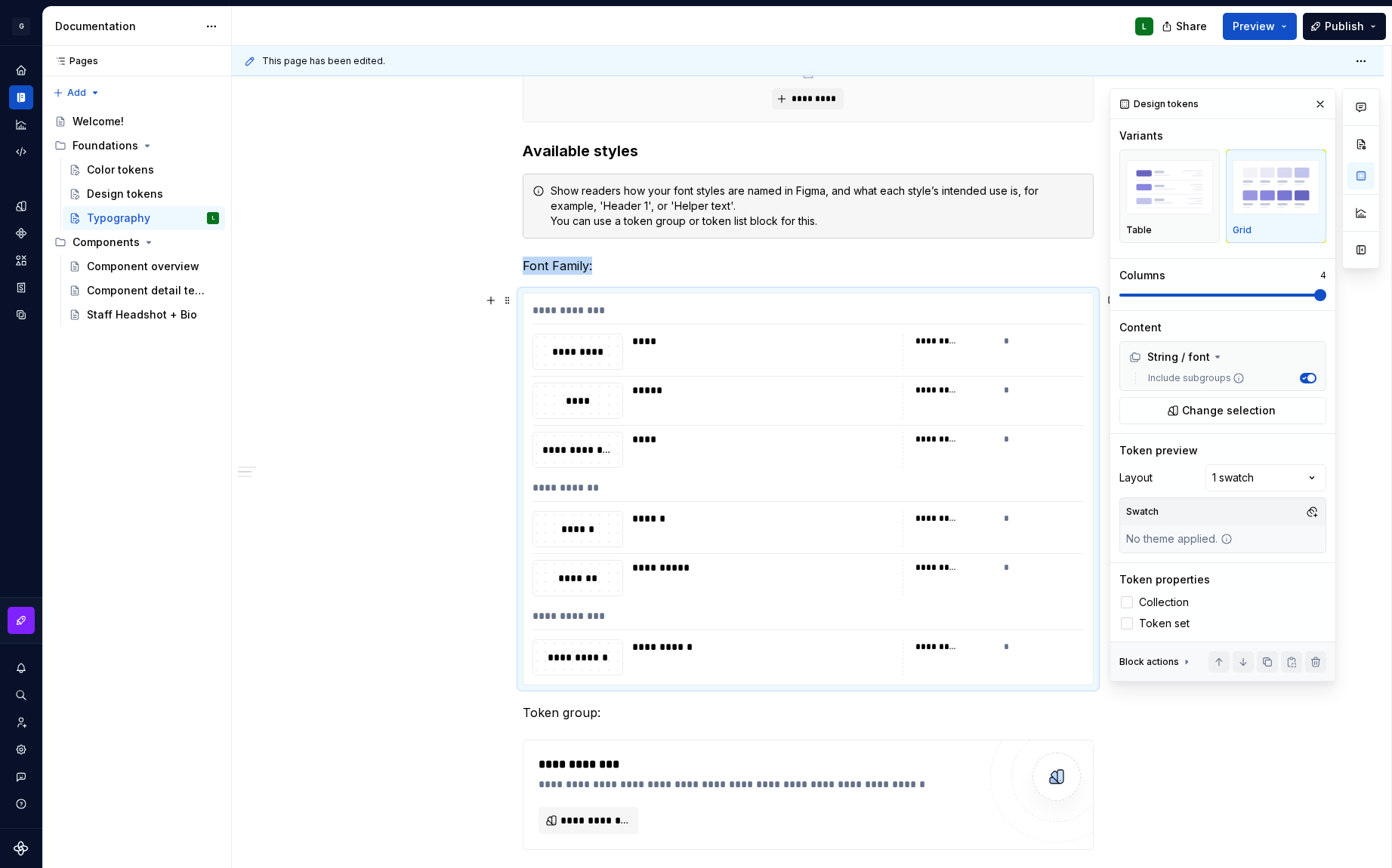
click at [931, 445] on div "*********" at bounding box center [936, 439] width 42 height 12
click at [1017, 444] on div "*" at bounding box center [1043, 439] width 80 height 15
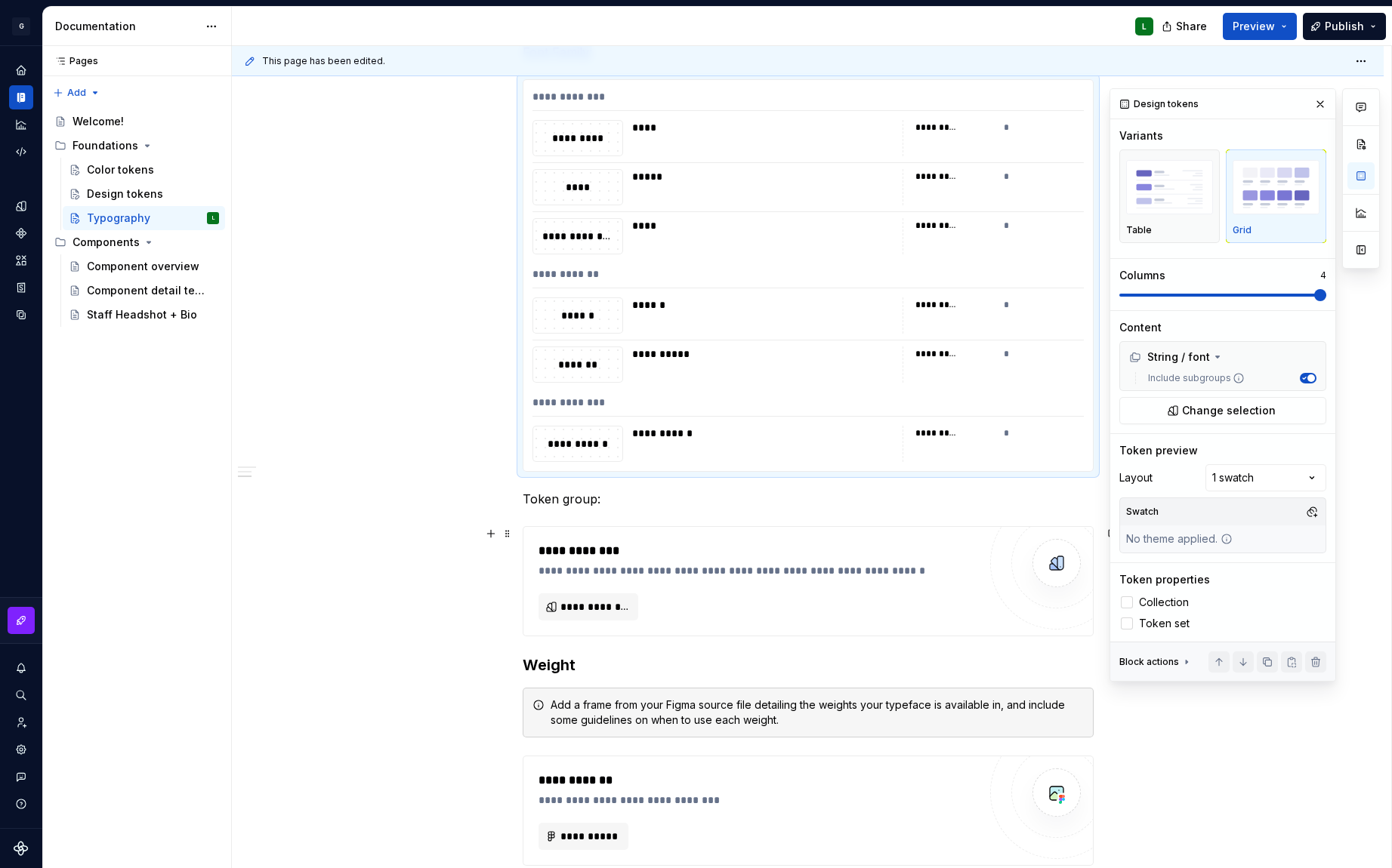
scroll to position [653, 0]
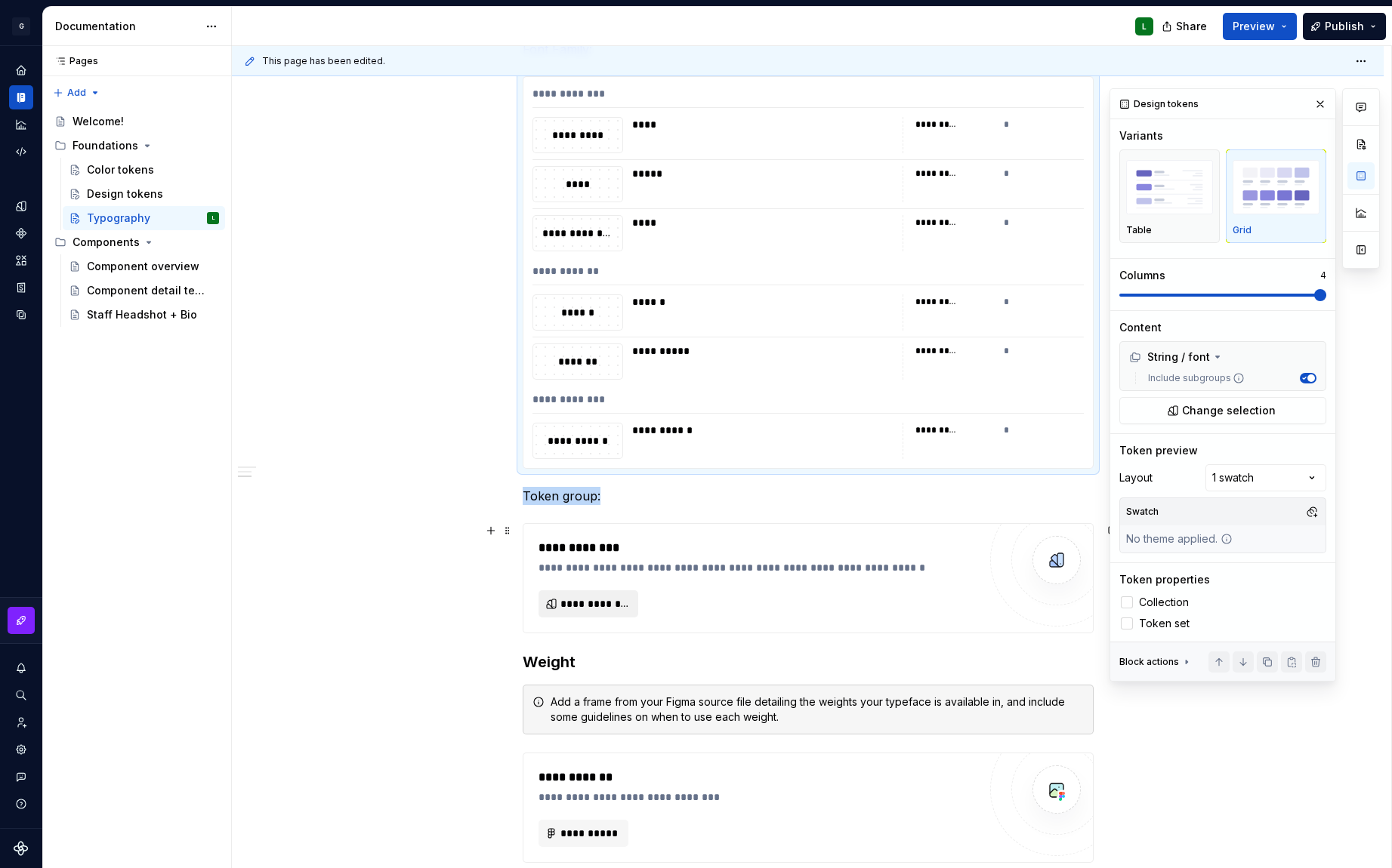
click at [595, 608] on span "**********" at bounding box center [595, 604] width 69 height 15
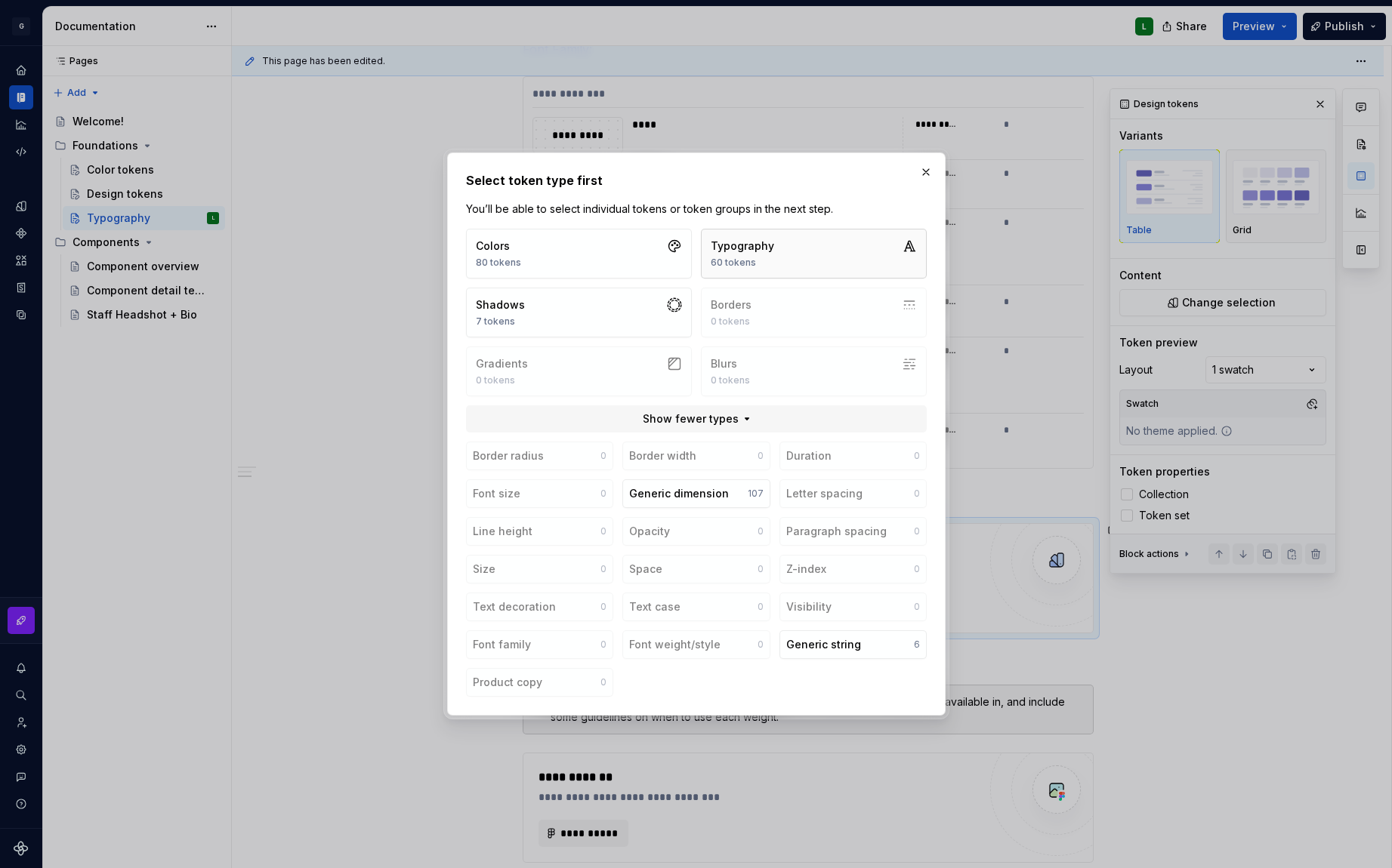
click at [798, 266] on button "Typography 60 tokens" at bounding box center [814, 253] width 226 height 50
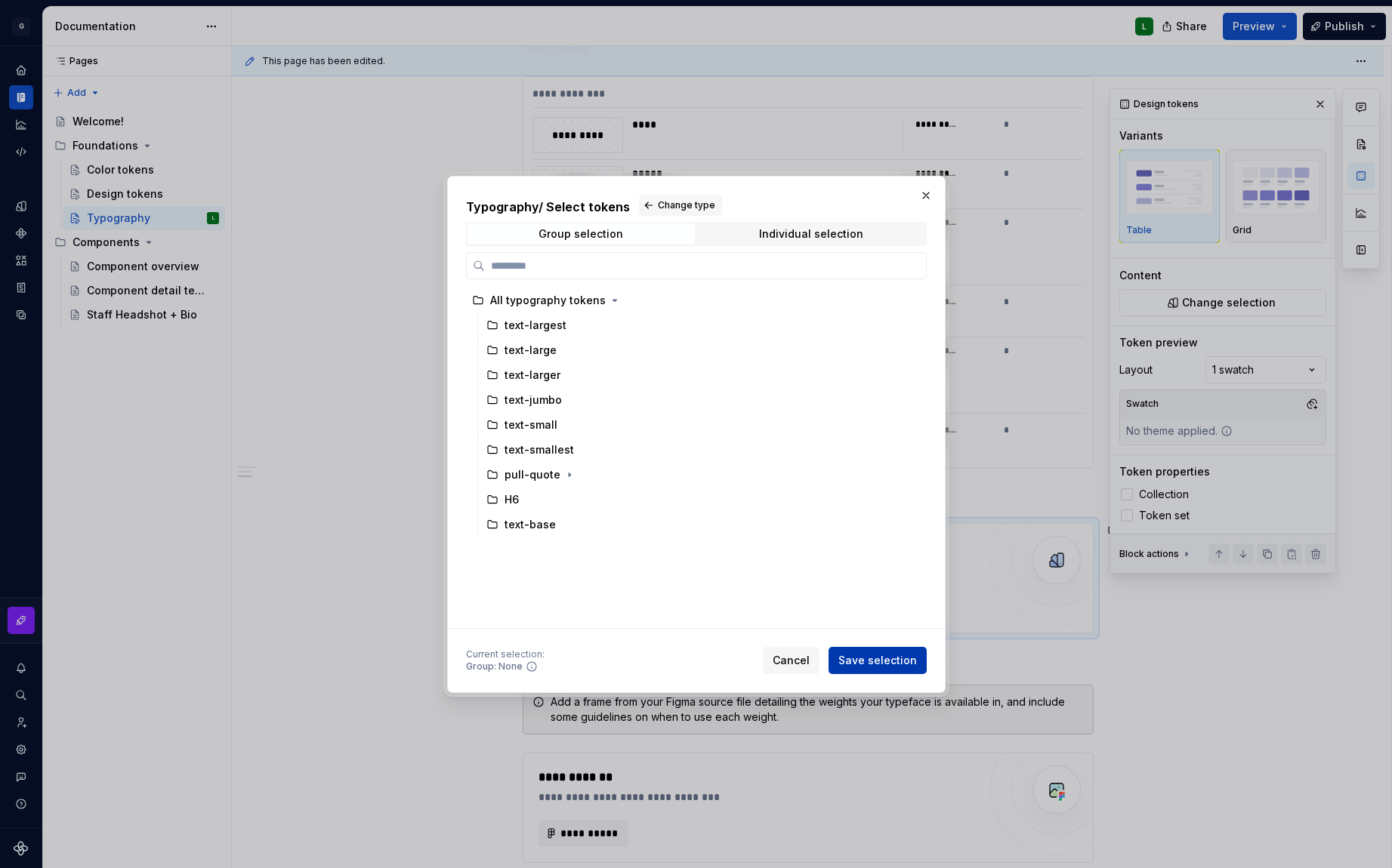
click at [854, 649] on button "Save selection" at bounding box center [878, 660] width 98 height 27
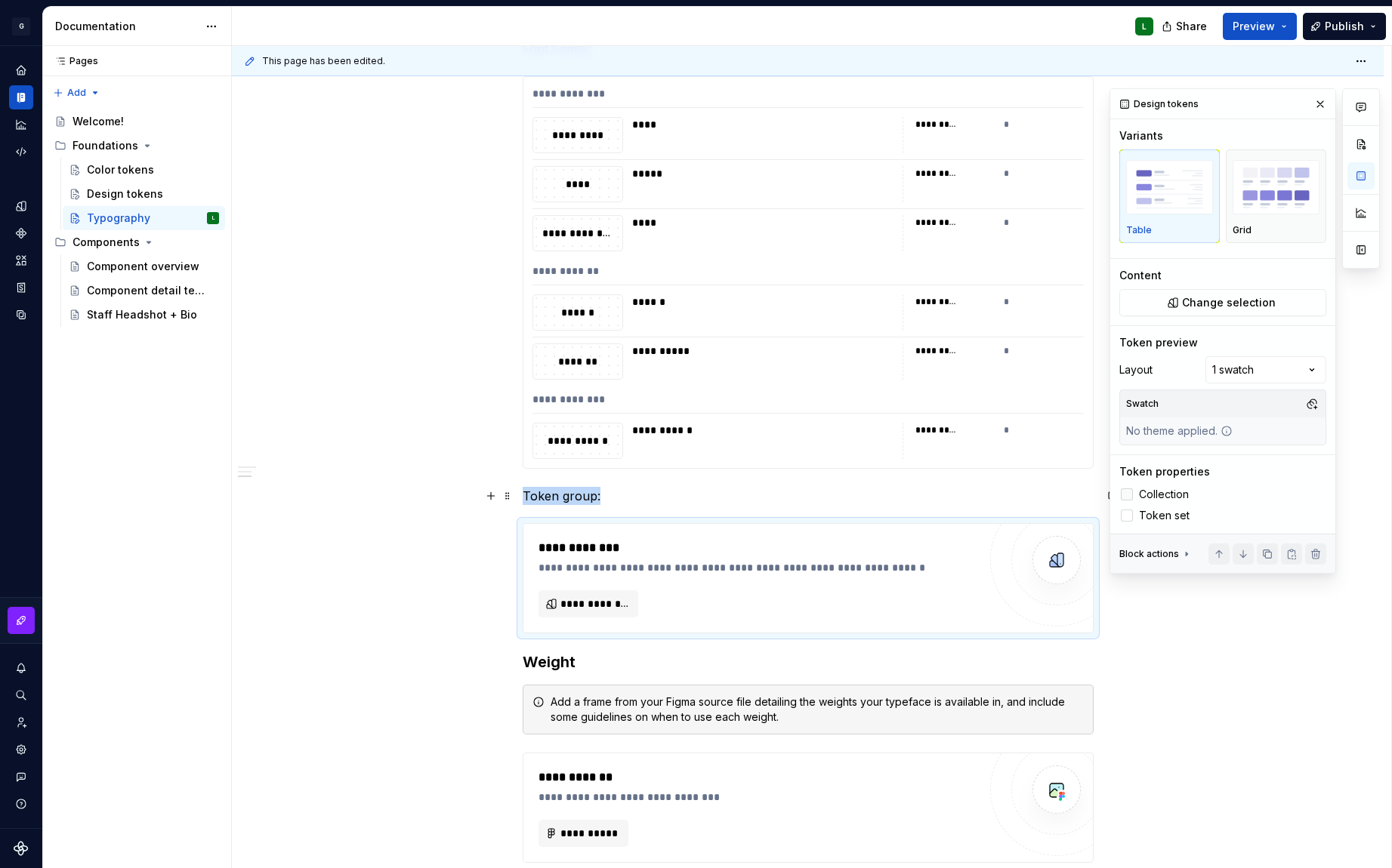
click at [1126, 490] on div at bounding box center [1126, 494] width 12 height 12
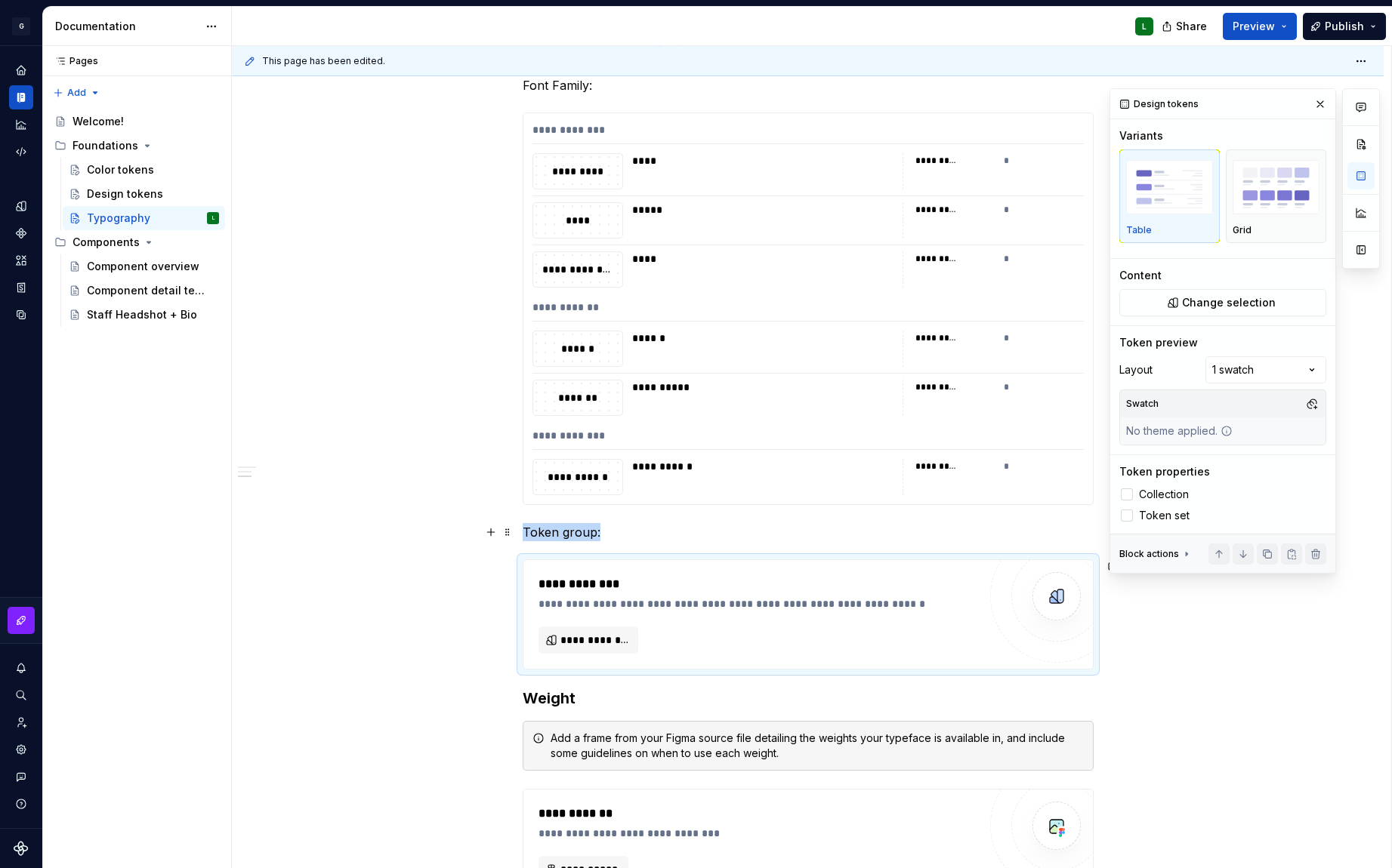
scroll to position [573, 0]
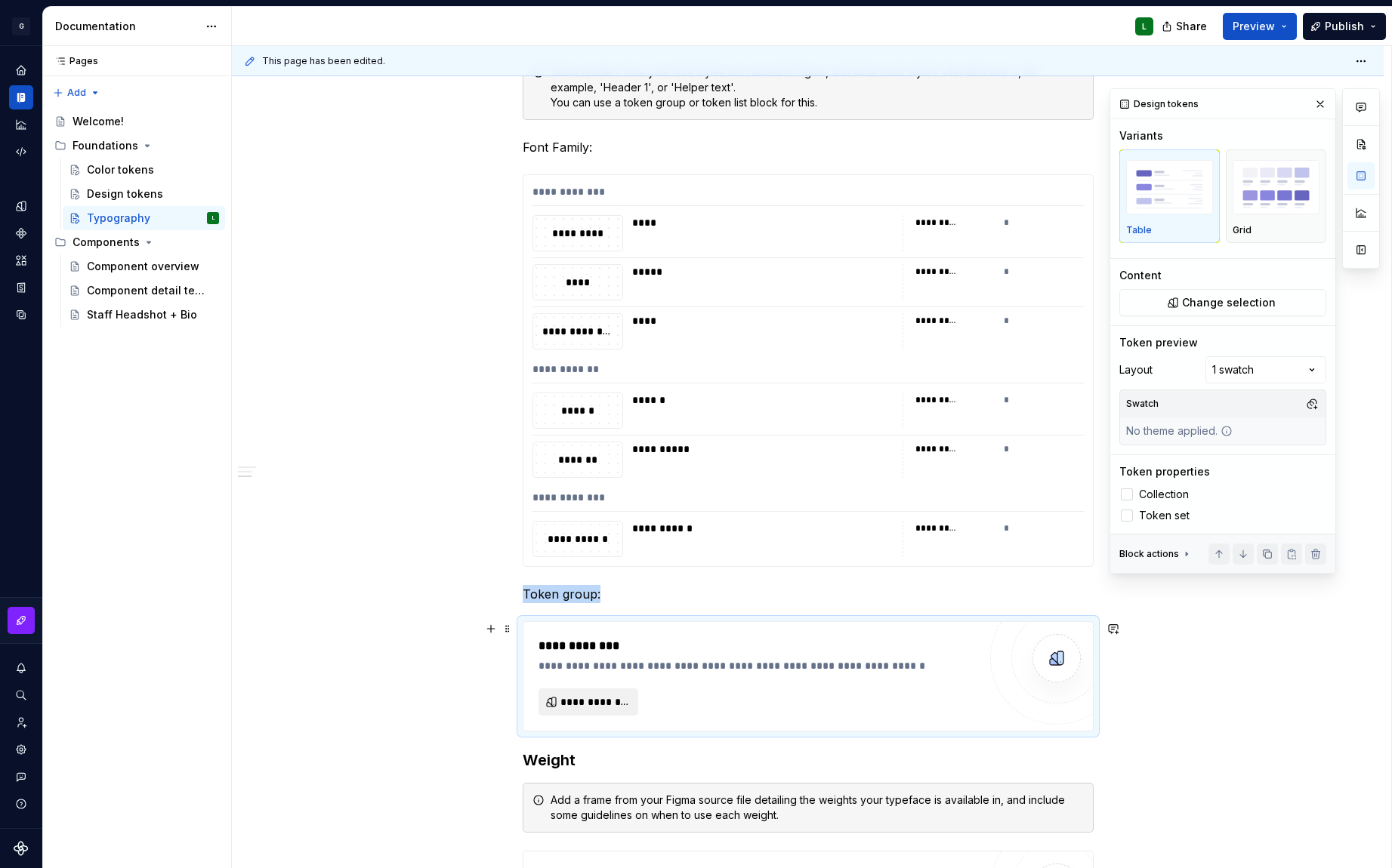
click at [614, 704] on span "**********" at bounding box center [595, 702] width 69 height 15
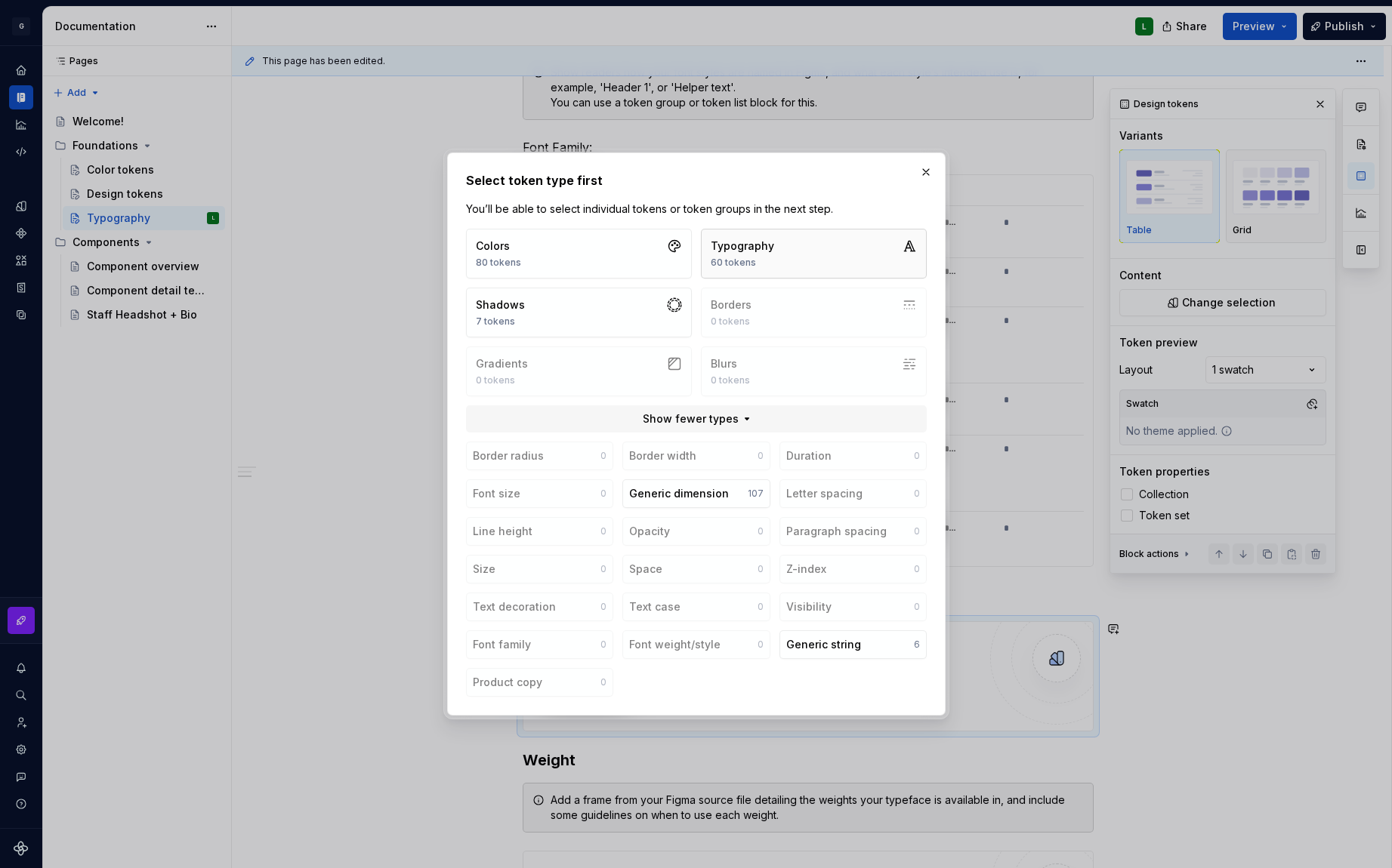
click at [783, 248] on button "Typography 60 tokens" at bounding box center [814, 253] width 226 height 50
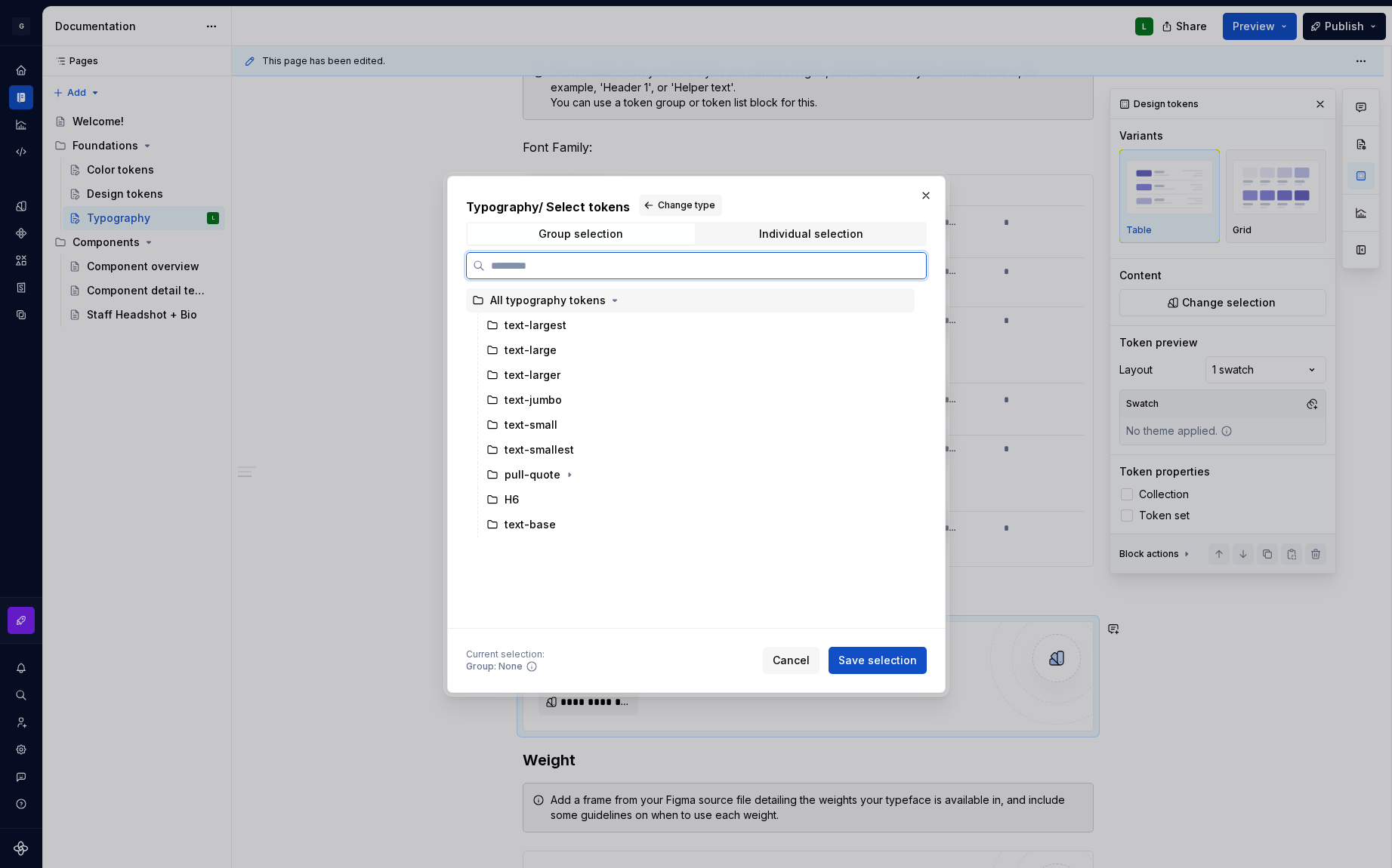
click at [529, 302] on div "All typography tokens" at bounding box center [547, 301] width 115 height 15
click at [889, 665] on span "Save selection" at bounding box center [877, 660] width 78 height 15
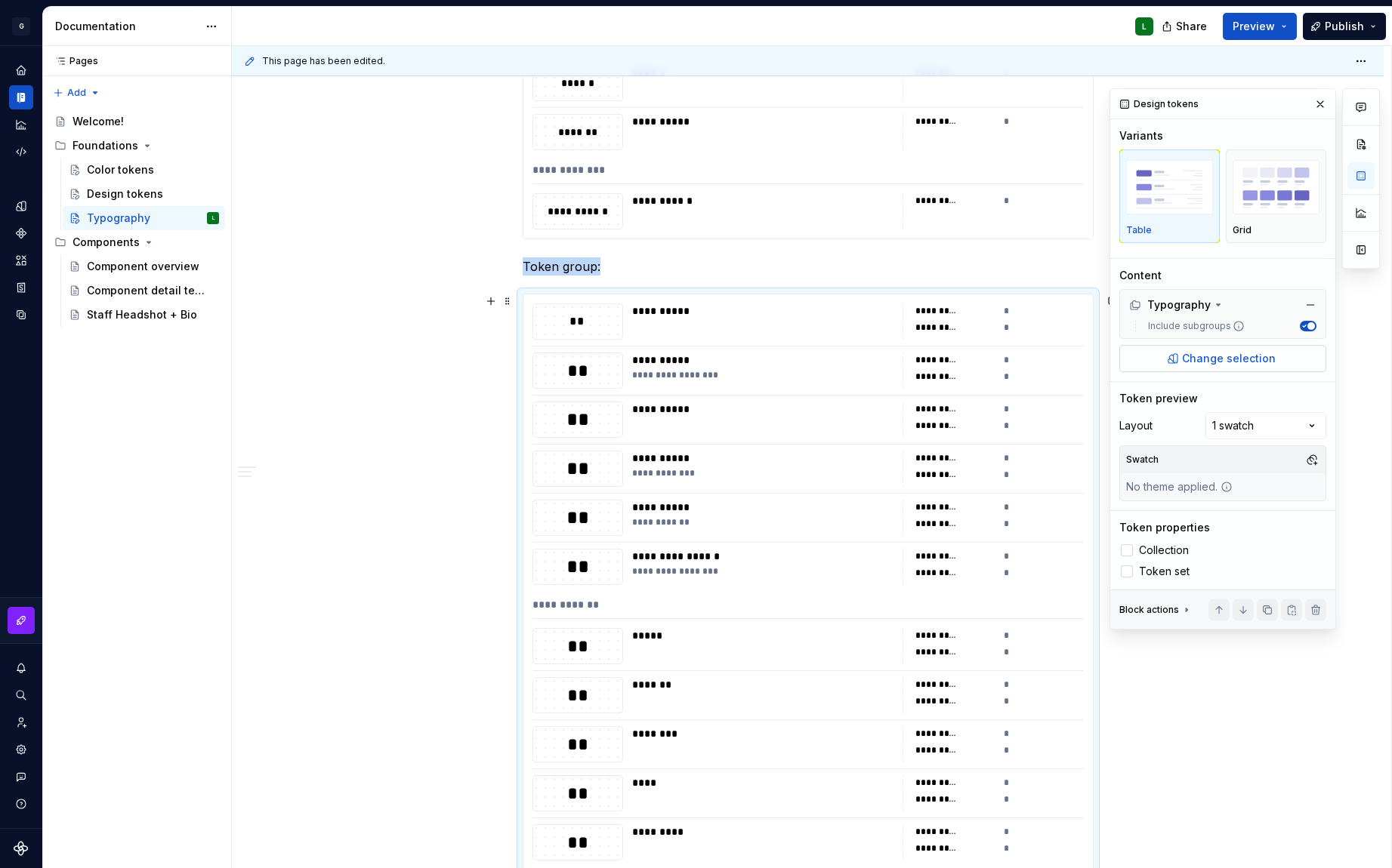
click at [1192, 362] on span "Change selection" at bounding box center [1228, 359] width 93 height 15
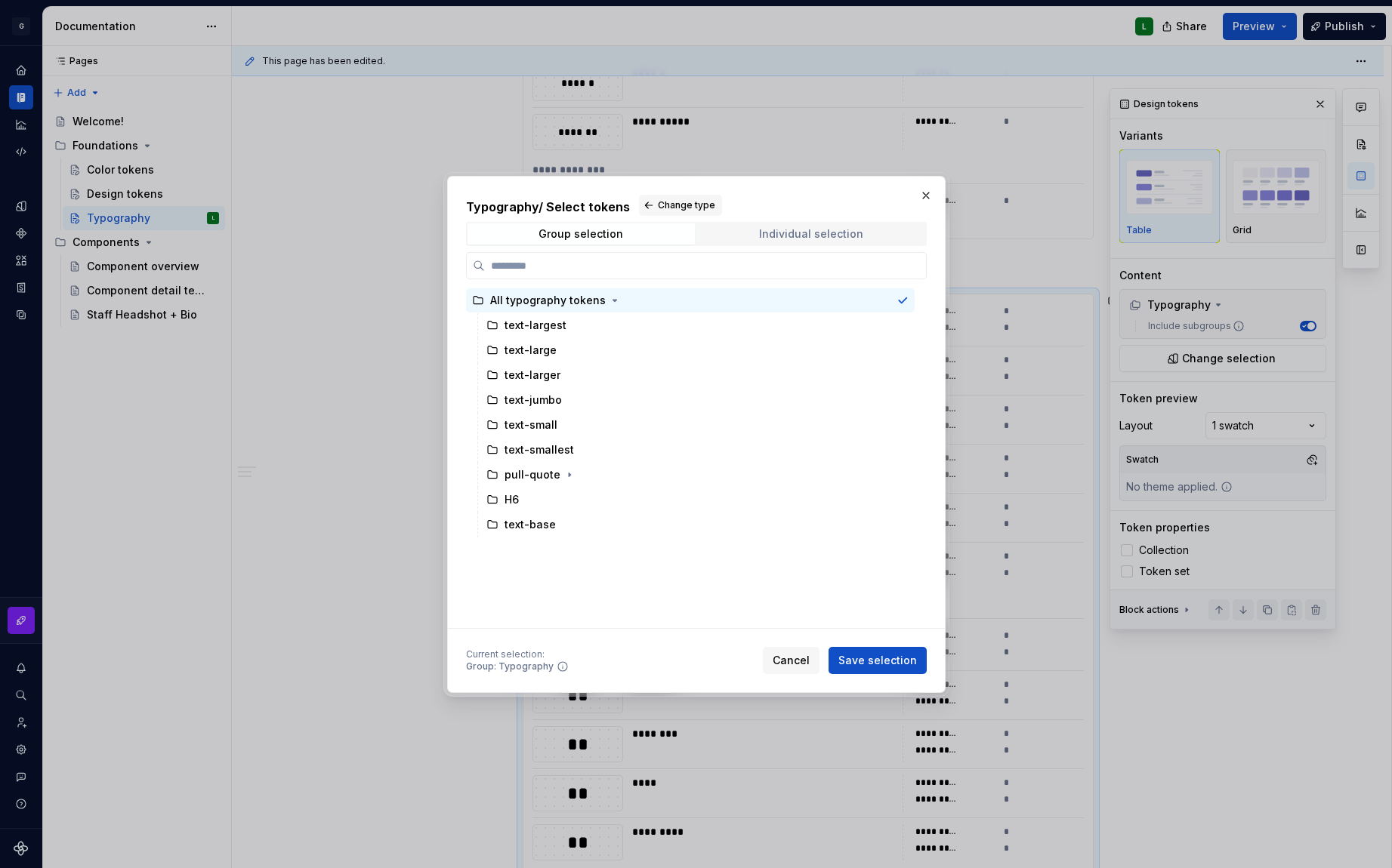
click at [783, 232] on div "Individual selection" at bounding box center [811, 234] width 104 height 12
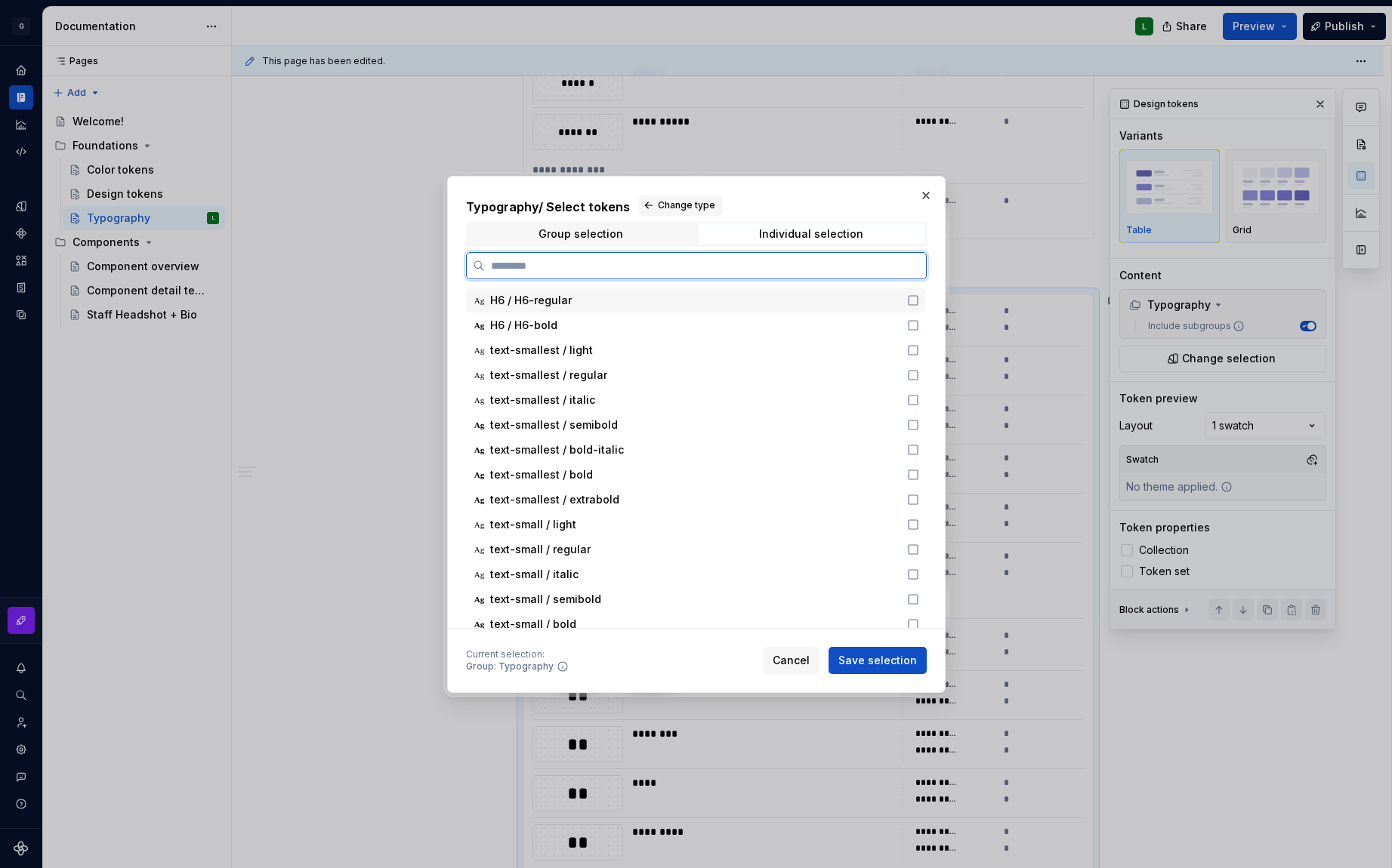
click at [913, 300] on icon at bounding box center [913, 300] width 12 height 12
click at [916, 324] on icon at bounding box center [913, 325] width 9 height 9
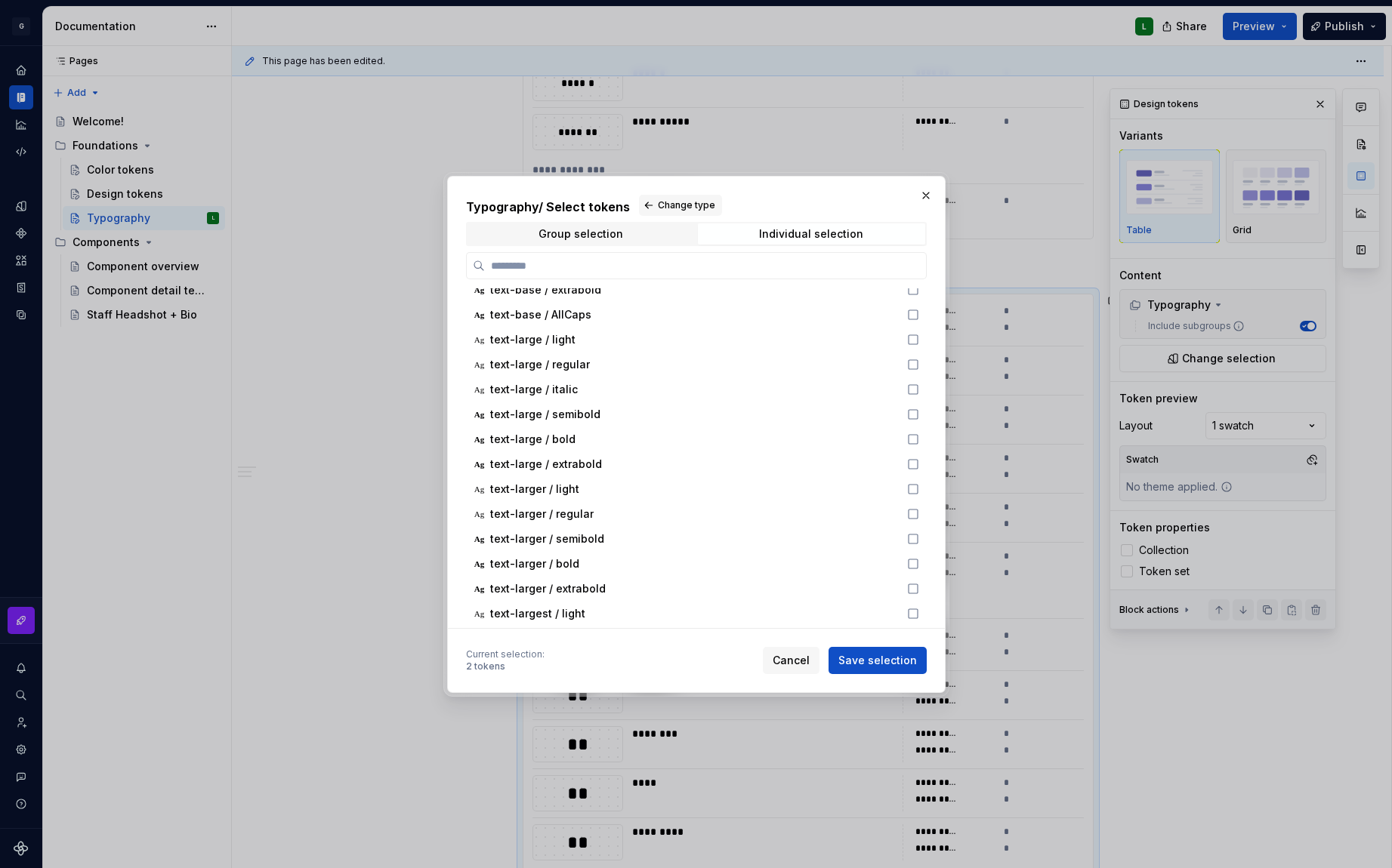
click at [798, 660] on span "Cancel" at bounding box center [791, 660] width 37 height 15
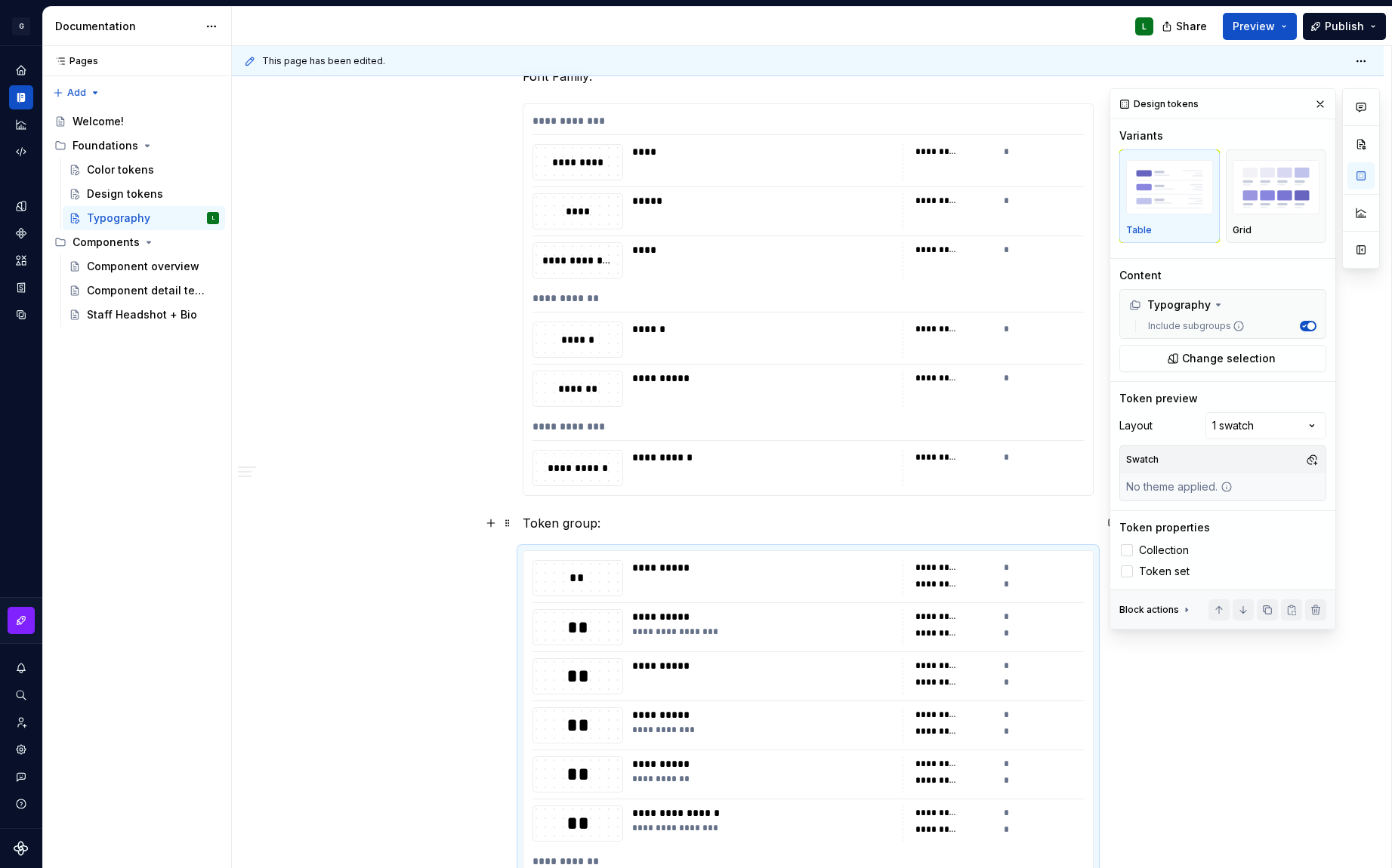
click at [556, 526] on p "Token group:" at bounding box center [808, 523] width 571 height 18
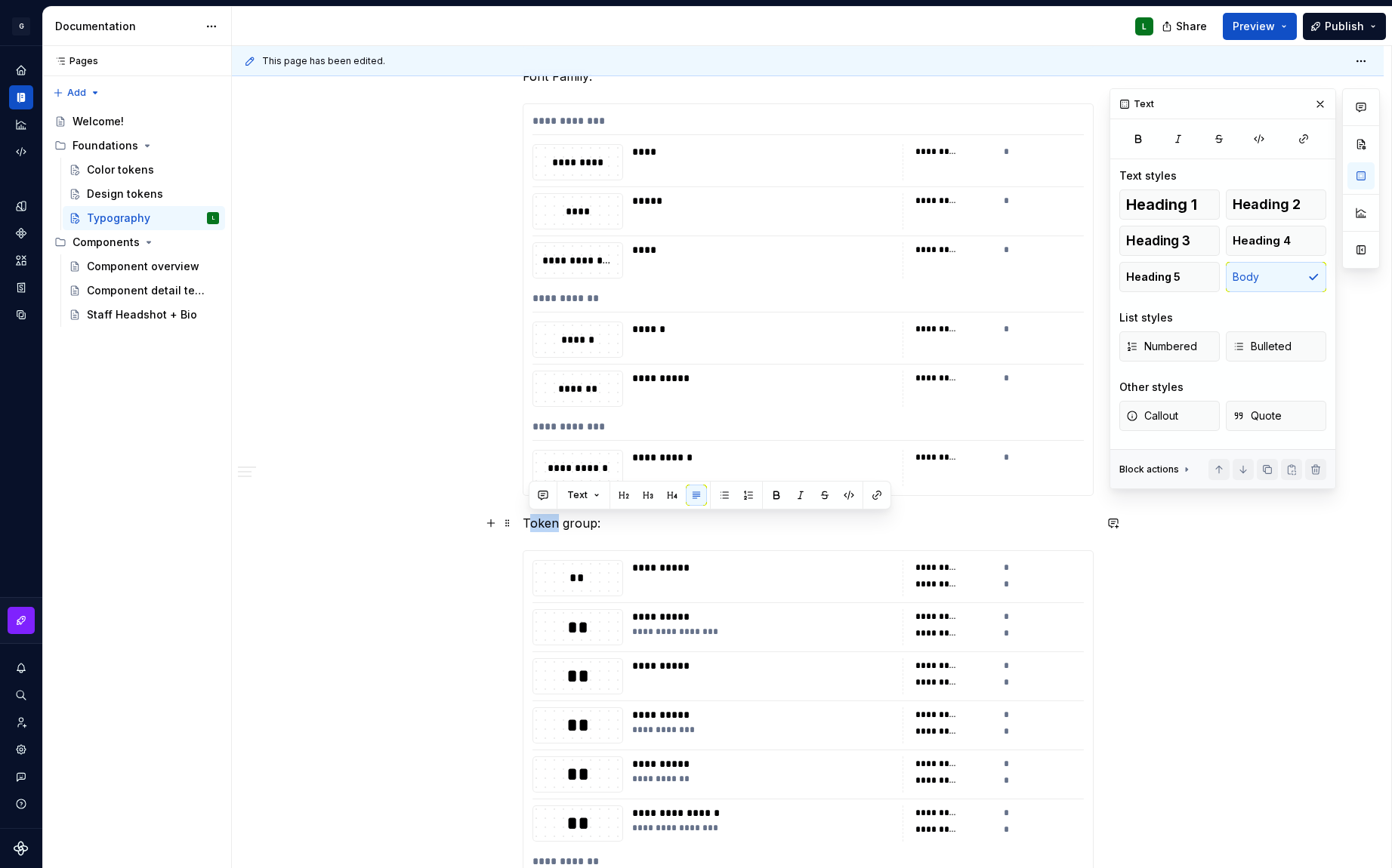
drag, startPoint x: 556, startPoint y: 524, endPoint x: 528, endPoint y: 527, distance: 28.2
click at [528, 527] on p "Token group:" at bounding box center [808, 523] width 571 height 18
click at [927, 521] on p "Typographic sytles group:" at bounding box center [808, 523] width 571 height 18
click at [662, 524] on p "Typographic sytles group:" at bounding box center [808, 523] width 571 height 18
click at [663, 527] on p "Typographic sytles group:" at bounding box center [808, 523] width 571 height 18
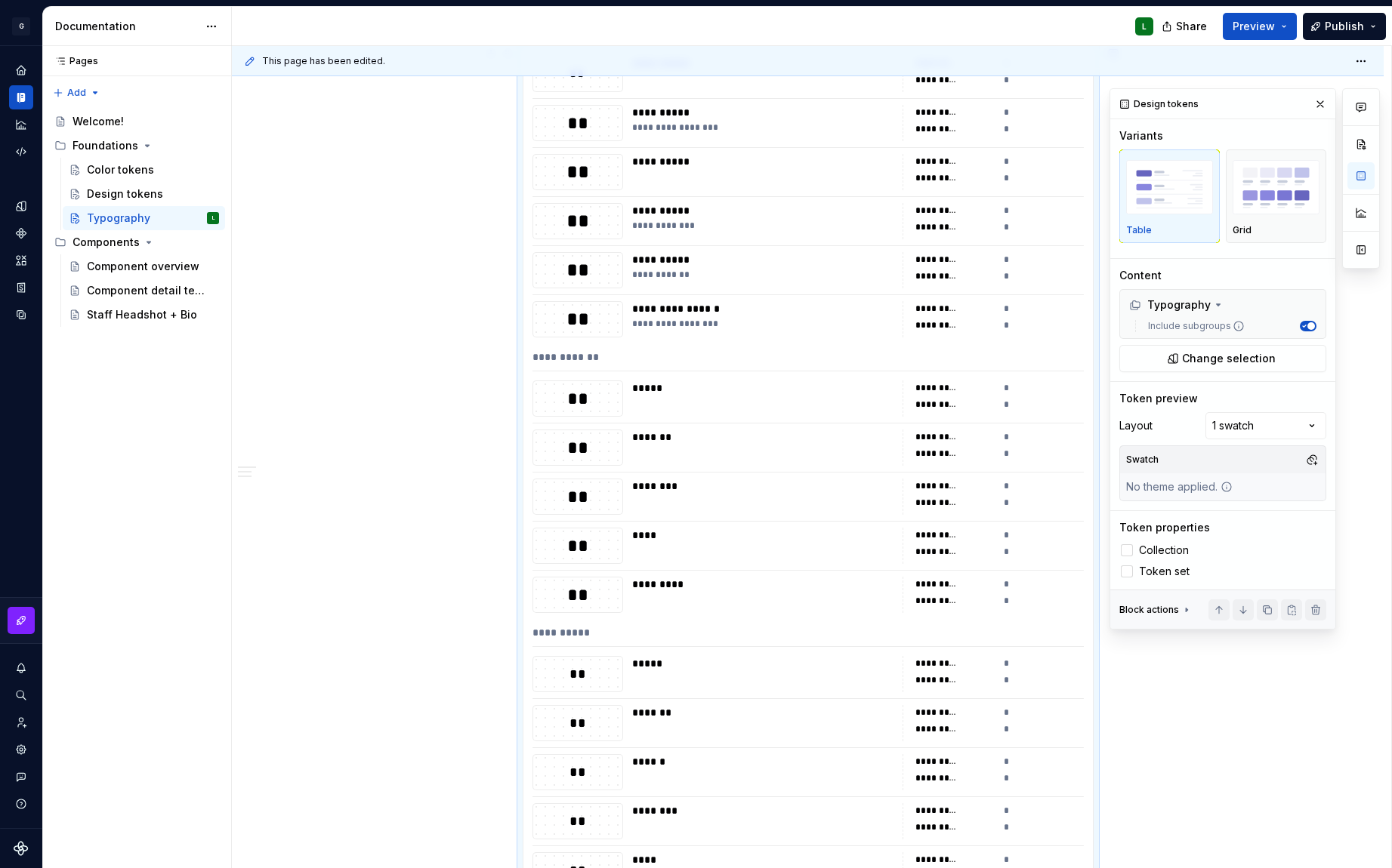
type textarea "*"
click at [32, 70] on div "Home" at bounding box center [21, 70] width 24 height 24
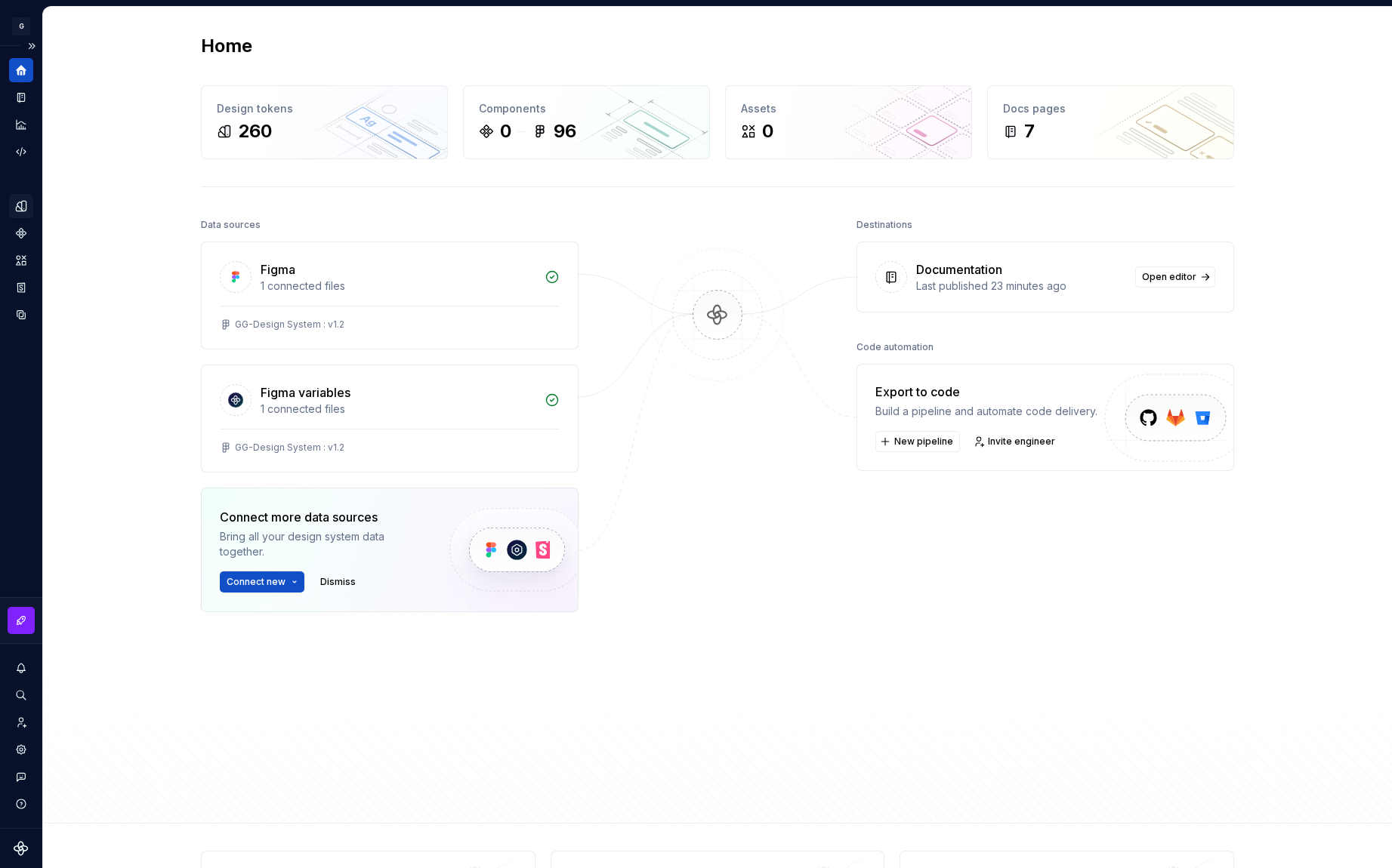
click at [20, 210] on icon "Design tokens" at bounding box center [21, 206] width 13 height 13
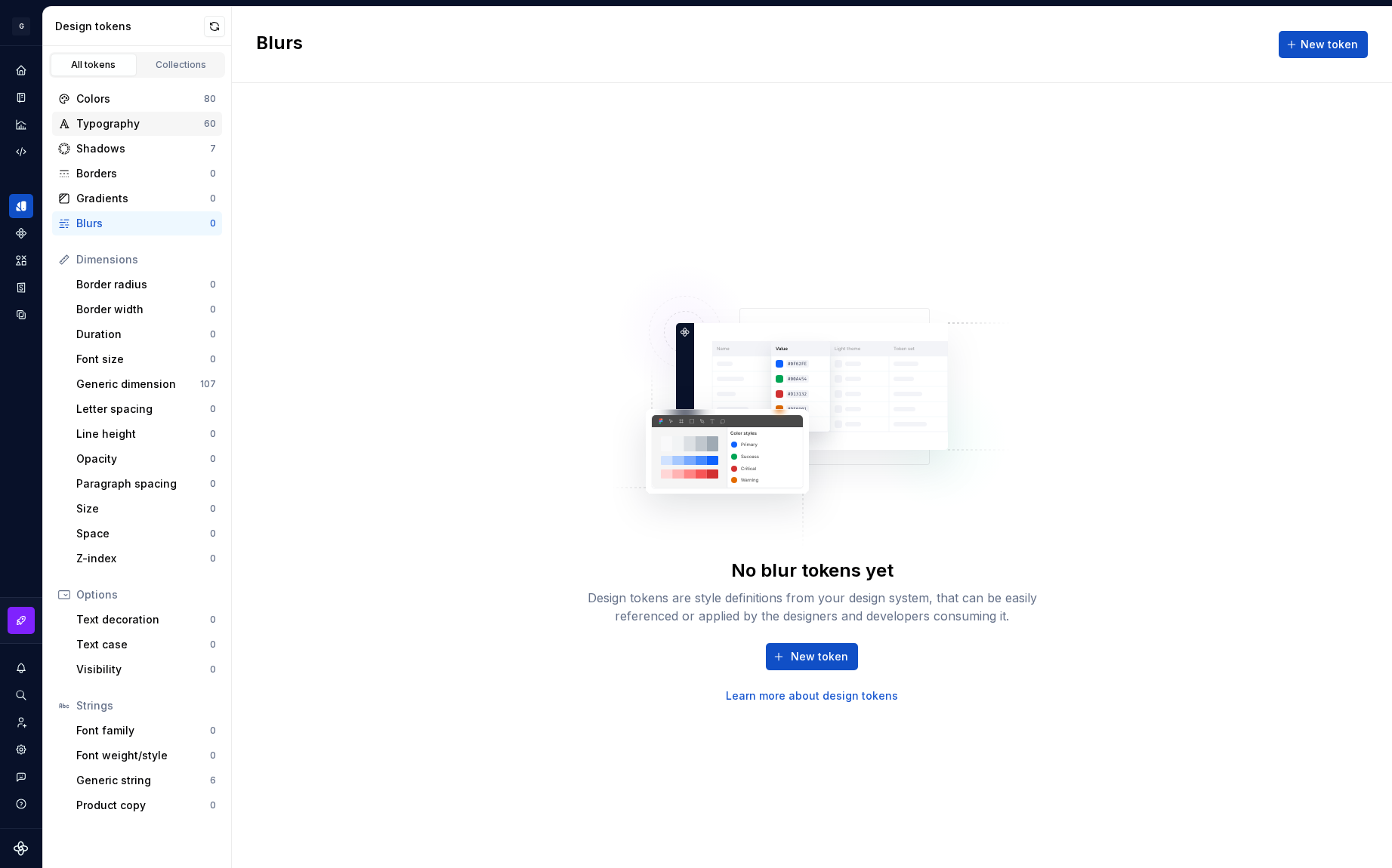
click at [162, 120] on div "Typography" at bounding box center [140, 124] width 128 height 15
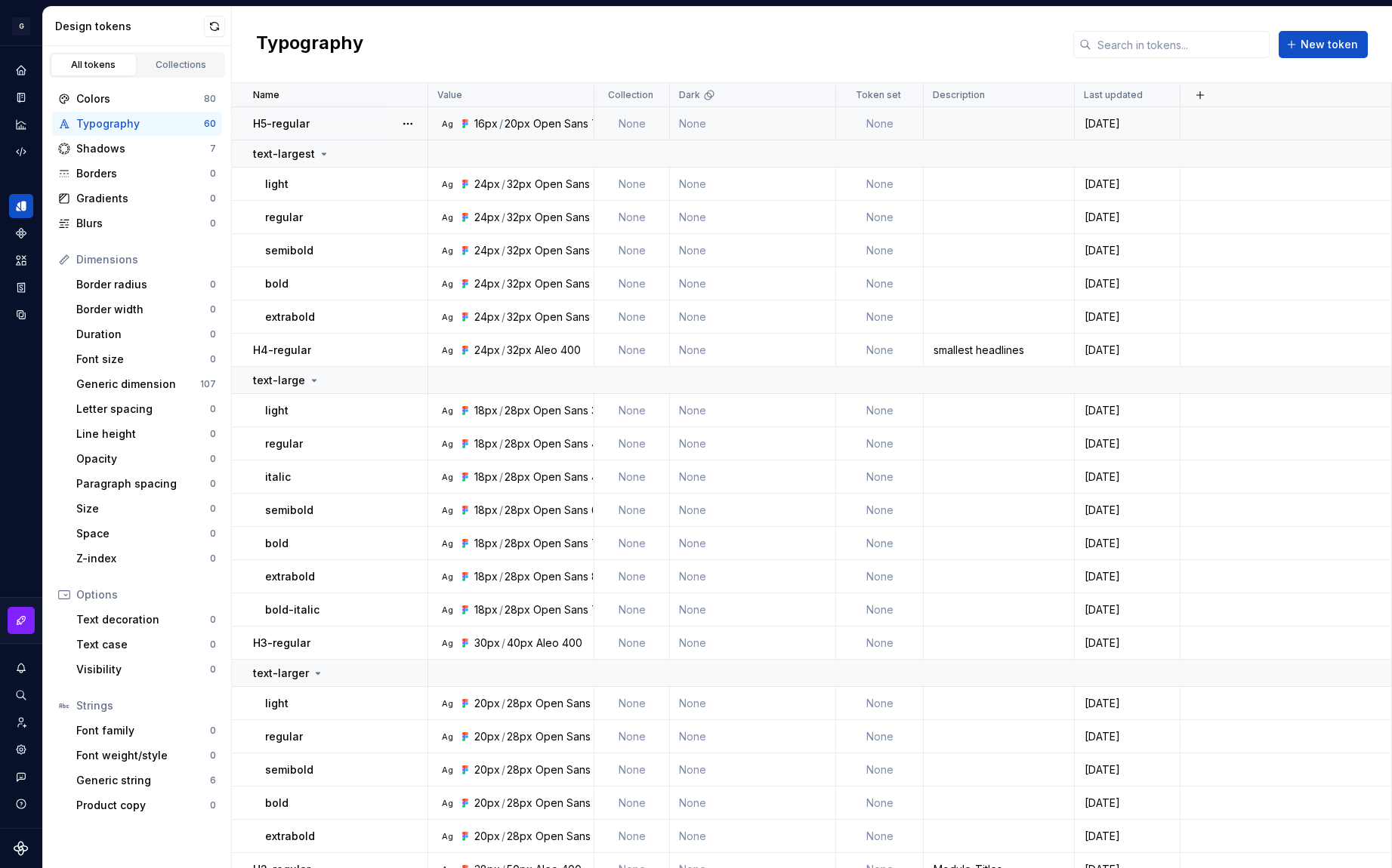
click at [625, 121] on td "None" at bounding box center [632, 124] width 76 height 34
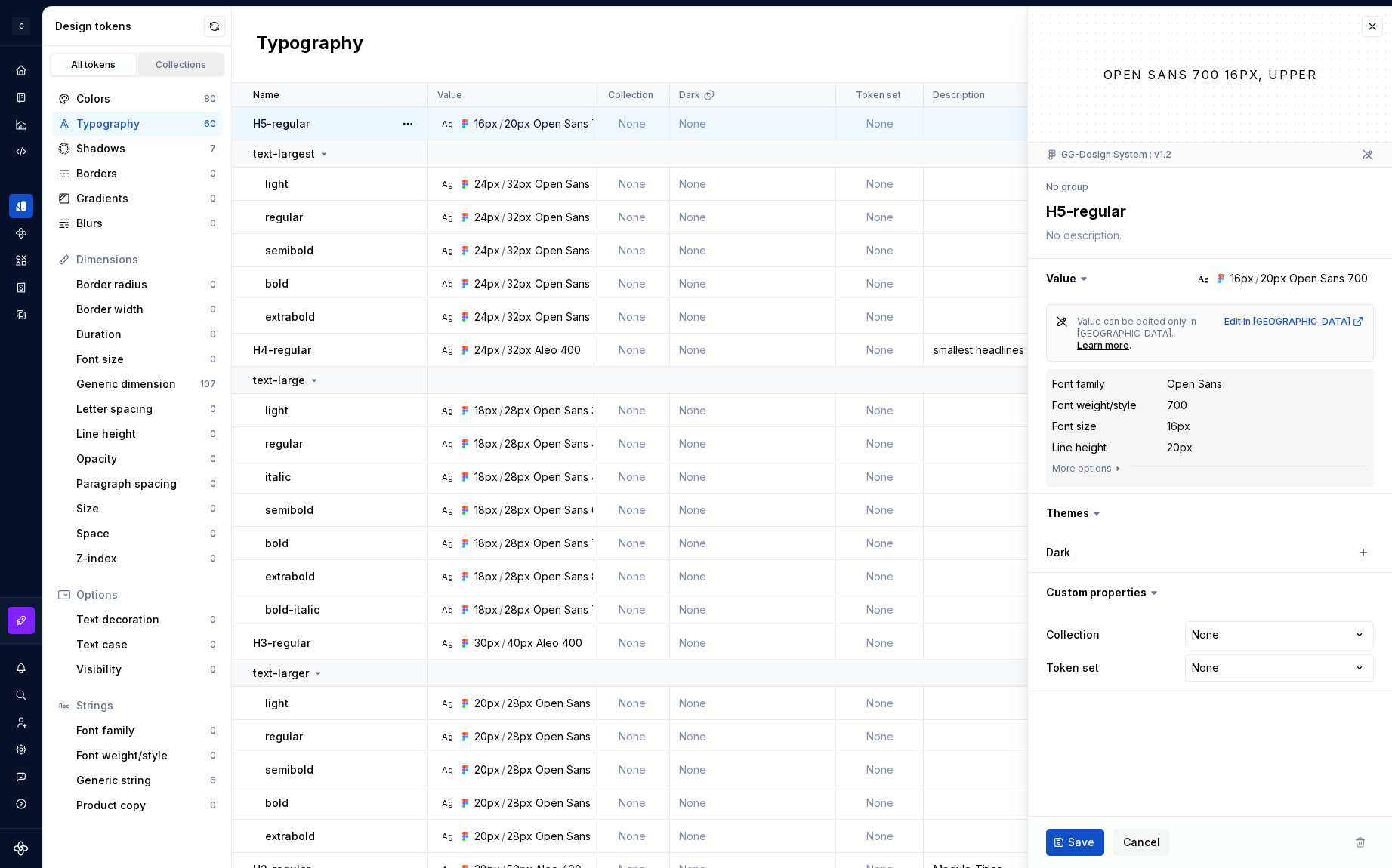
click at [171, 60] on div "Collections" at bounding box center [182, 65] width 76 height 12
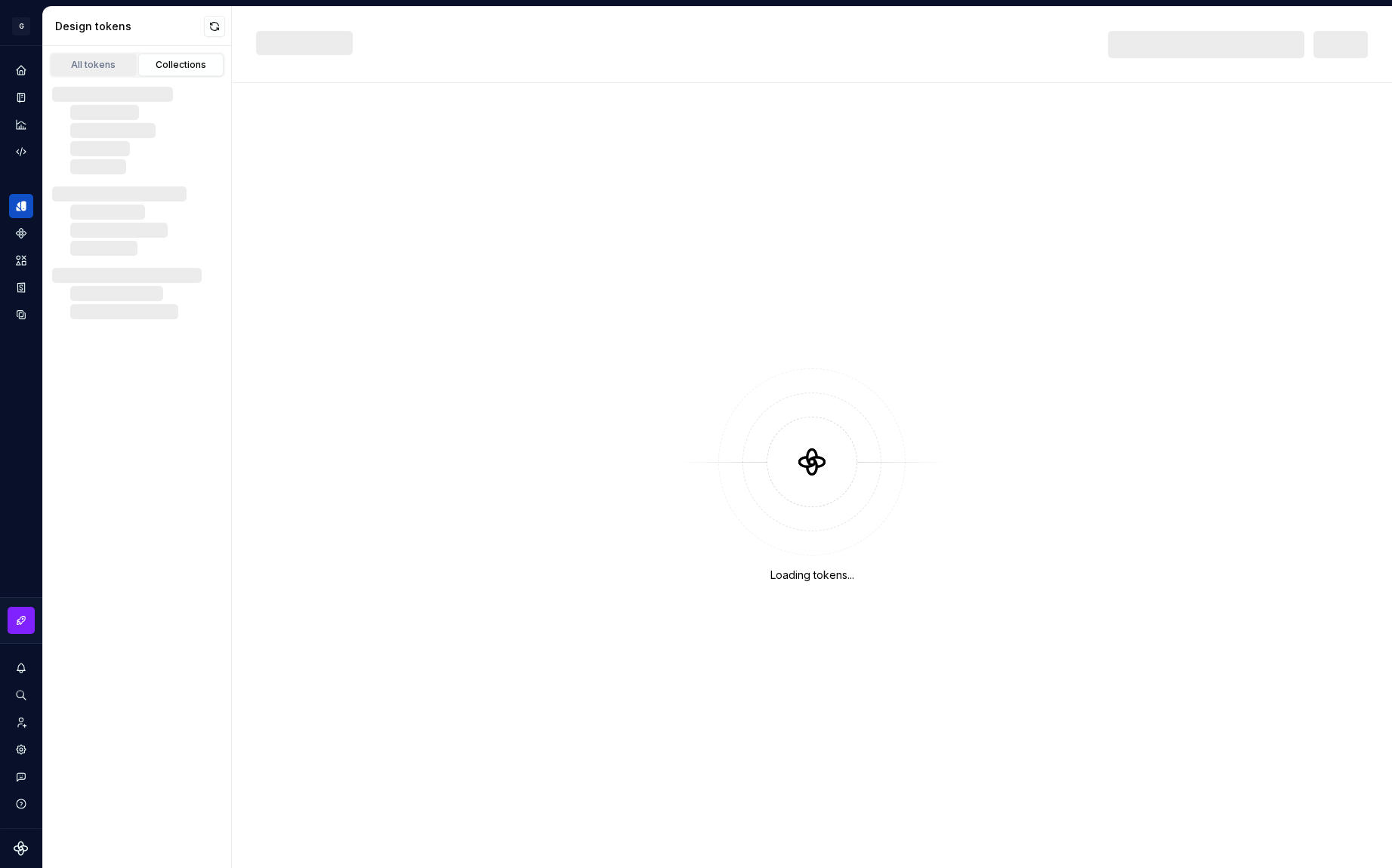
click at [113, 62] on div "All tokens" at bounding box center [93, 65] width 76 height 12
click at [25, 100] on icon "Documentation" at bounding box center [21, 98] width 8 height 10
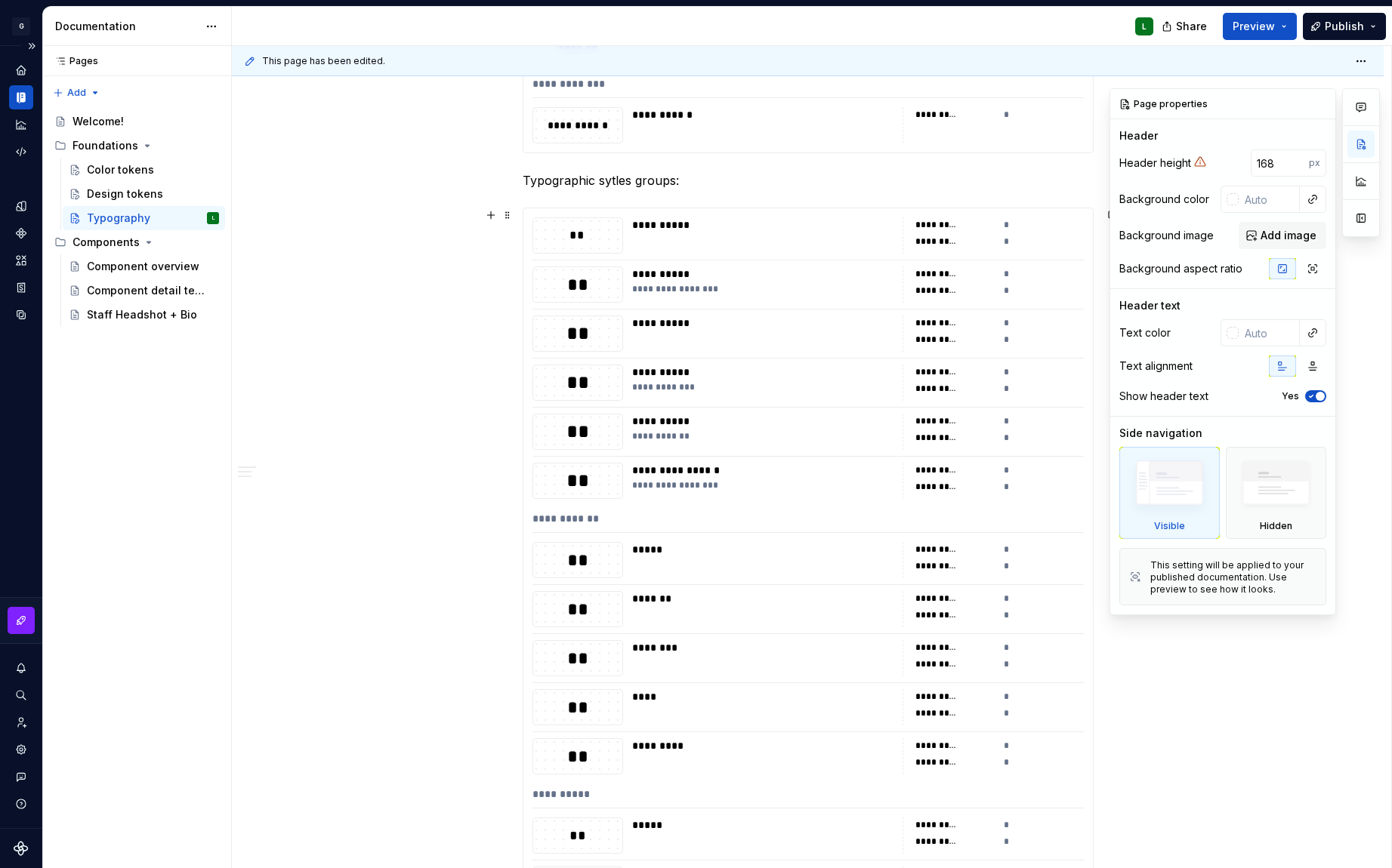
scroll to position [907, 0]
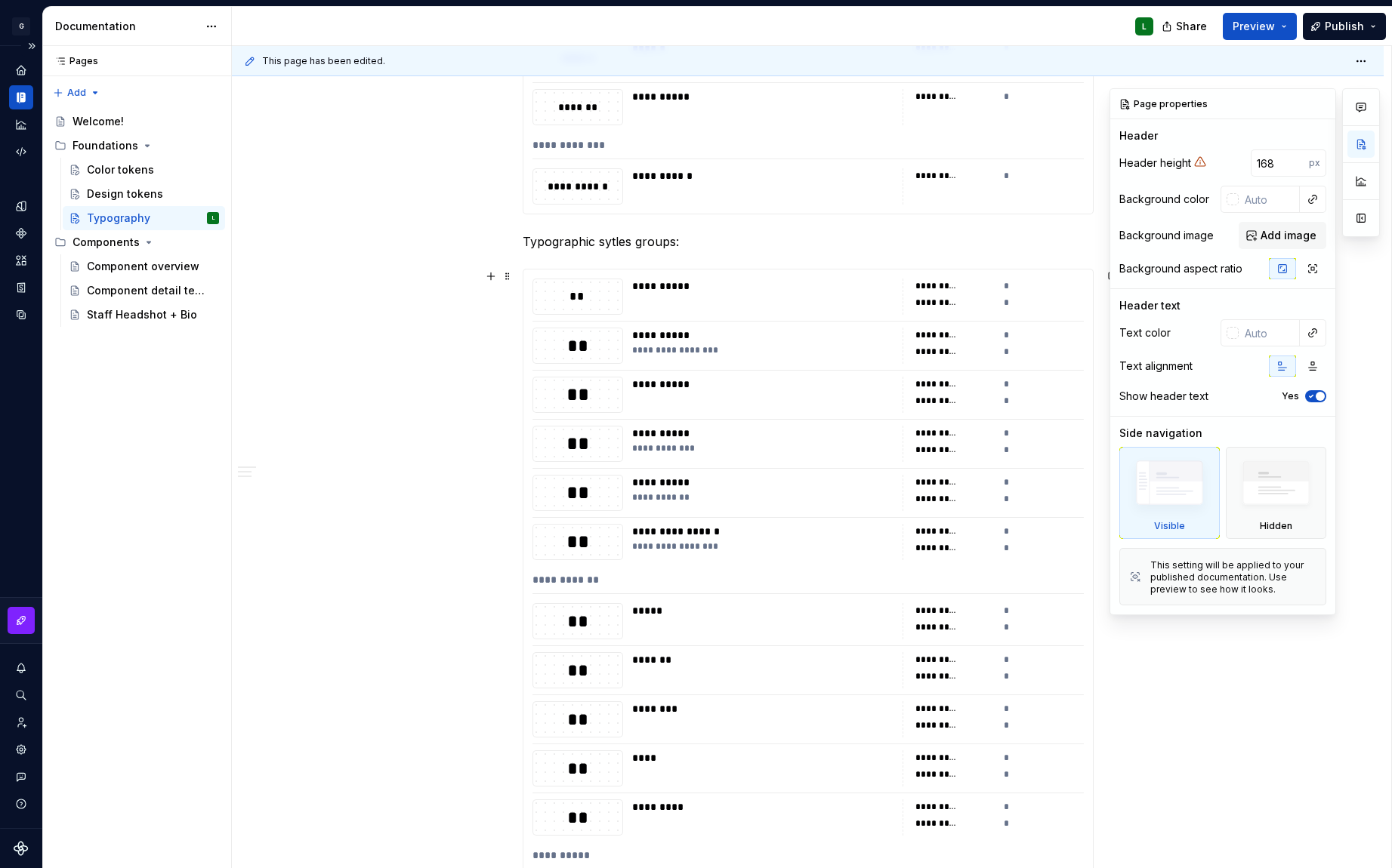
click at [749, 302] on div "**********" at bounding box center [762, 297] width 261 height 36
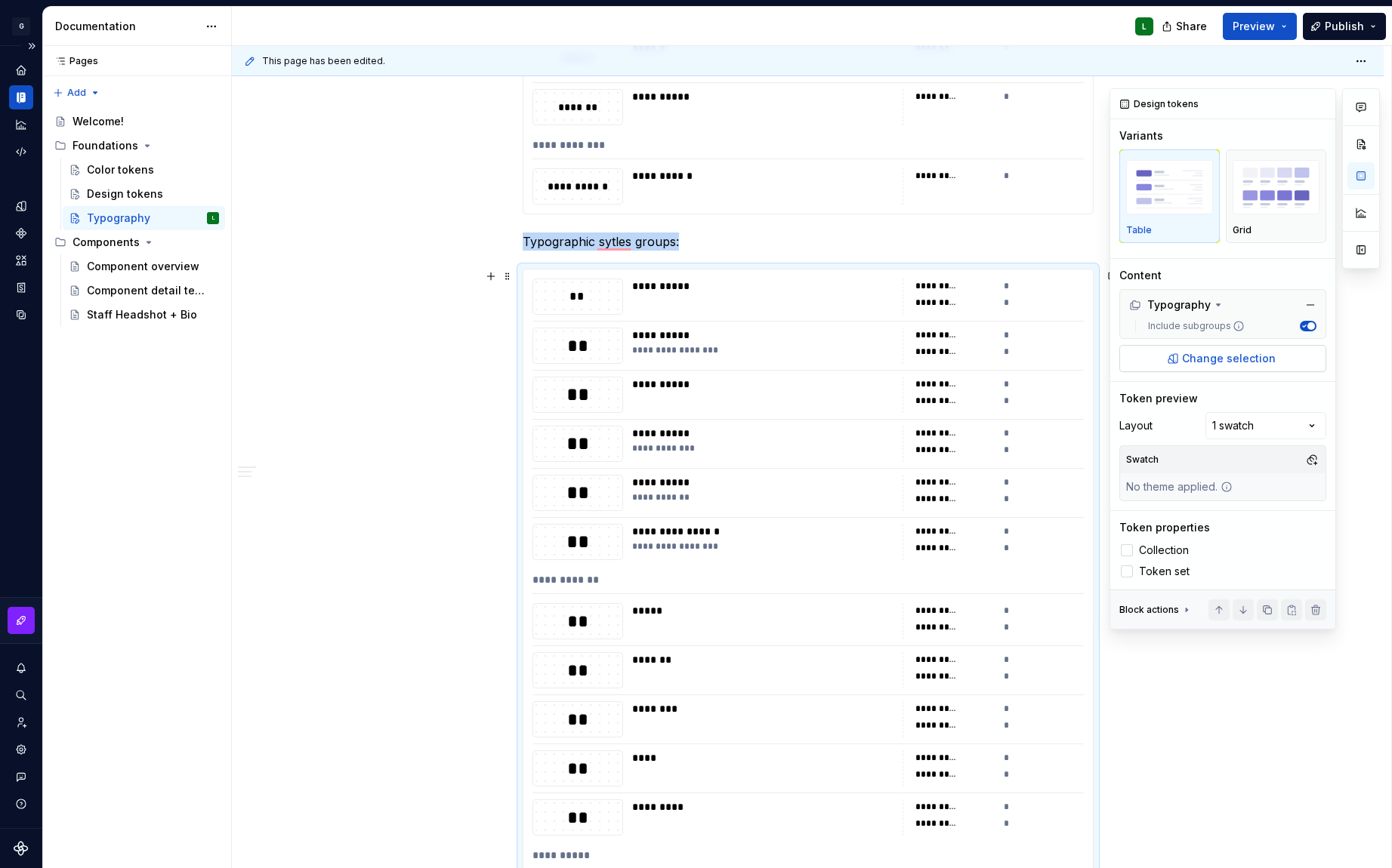
click at [1232, 364] on span "Change selection" at bounding box center [1228, 359] width 93 height 15
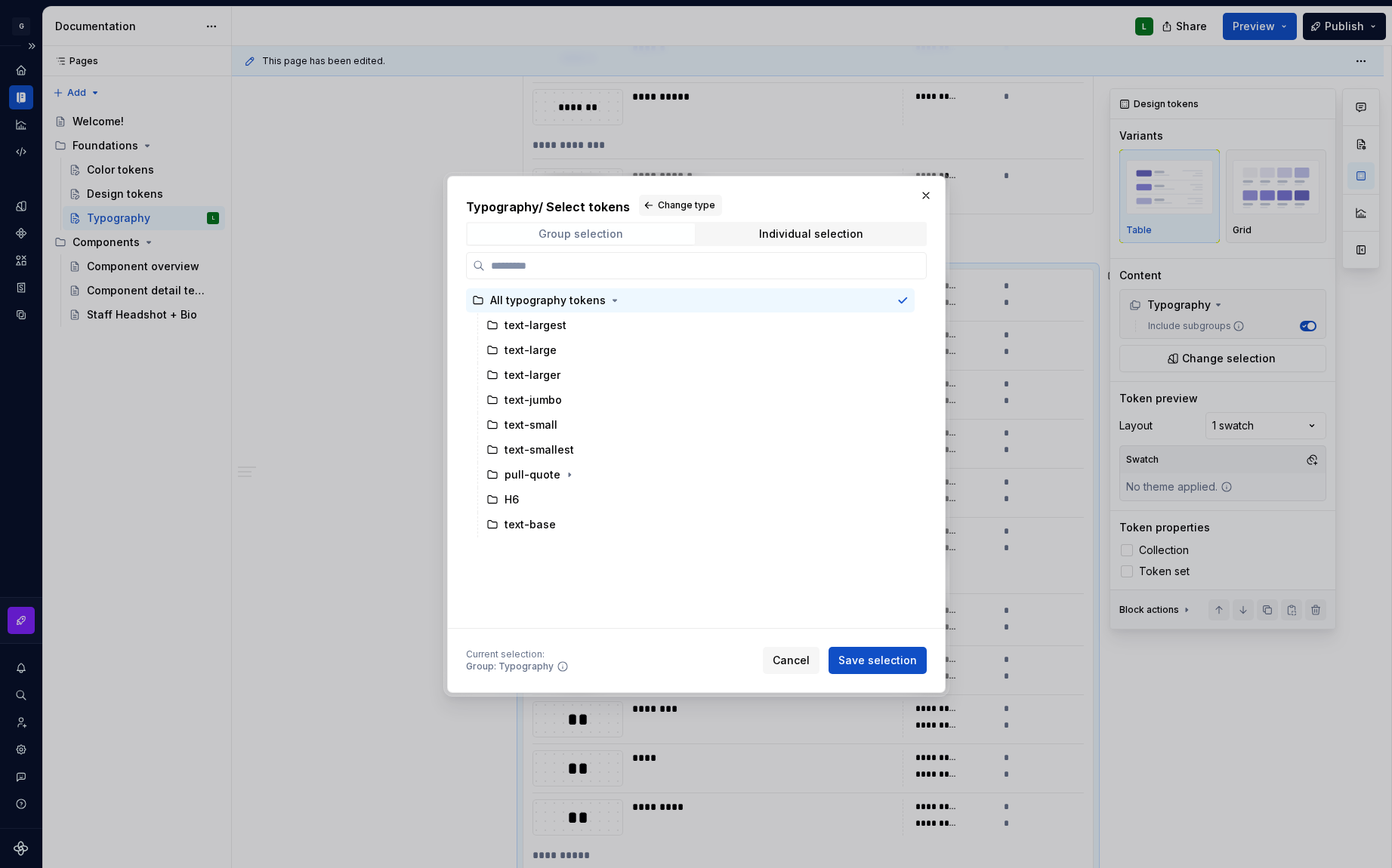
click at [662, 235] on span "Group selection" at bounding box center [581, 234] width 227 height 21
click at [736, 234] on span "Individual selection" at bounding box center [811, 234] width 227 height 21
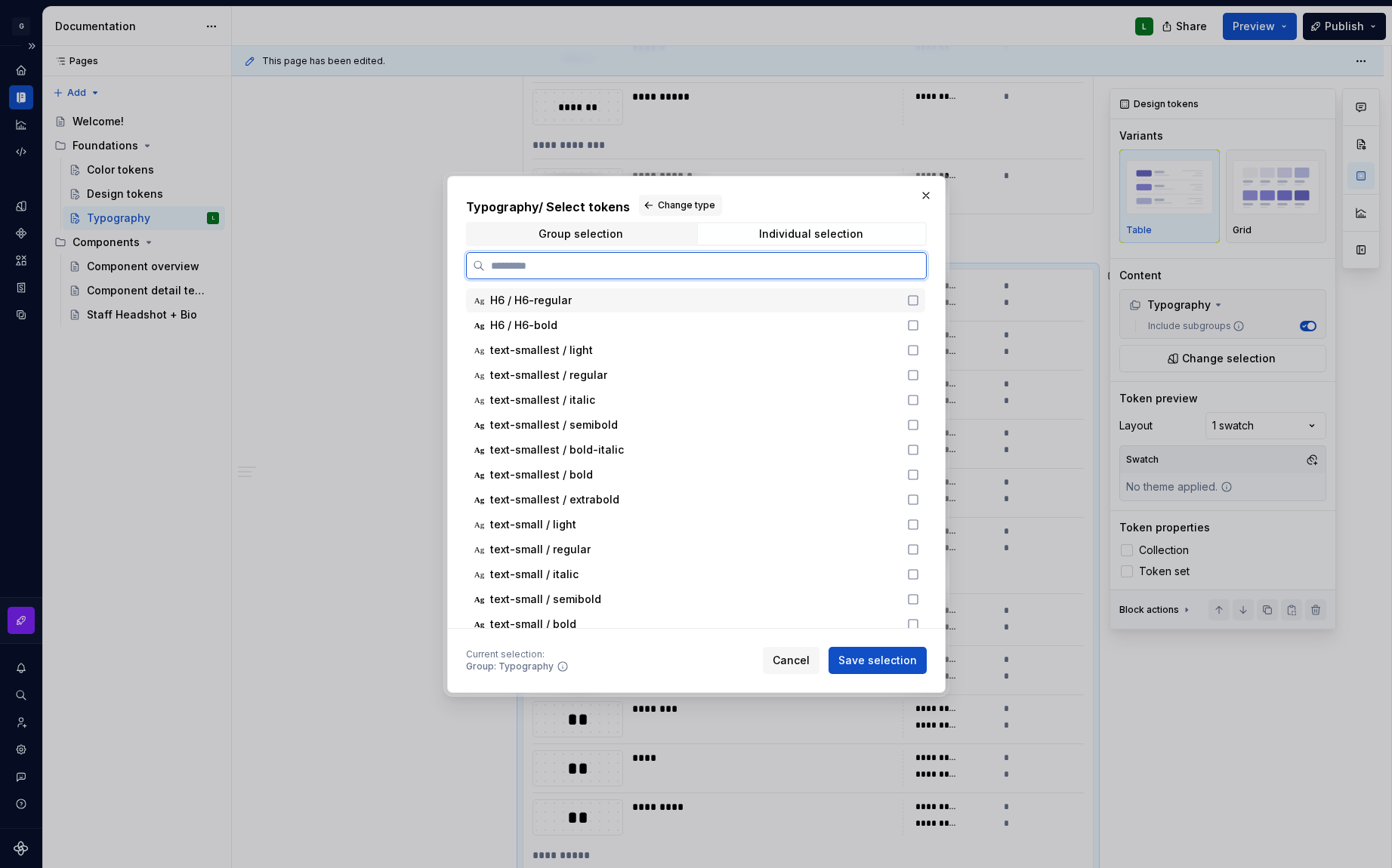
click at [916, 298] on icon at bounding box center [913, 300] width 9 height 9
click at [912, 330] on icon at bounding box center [913, 325] width 12 height 12
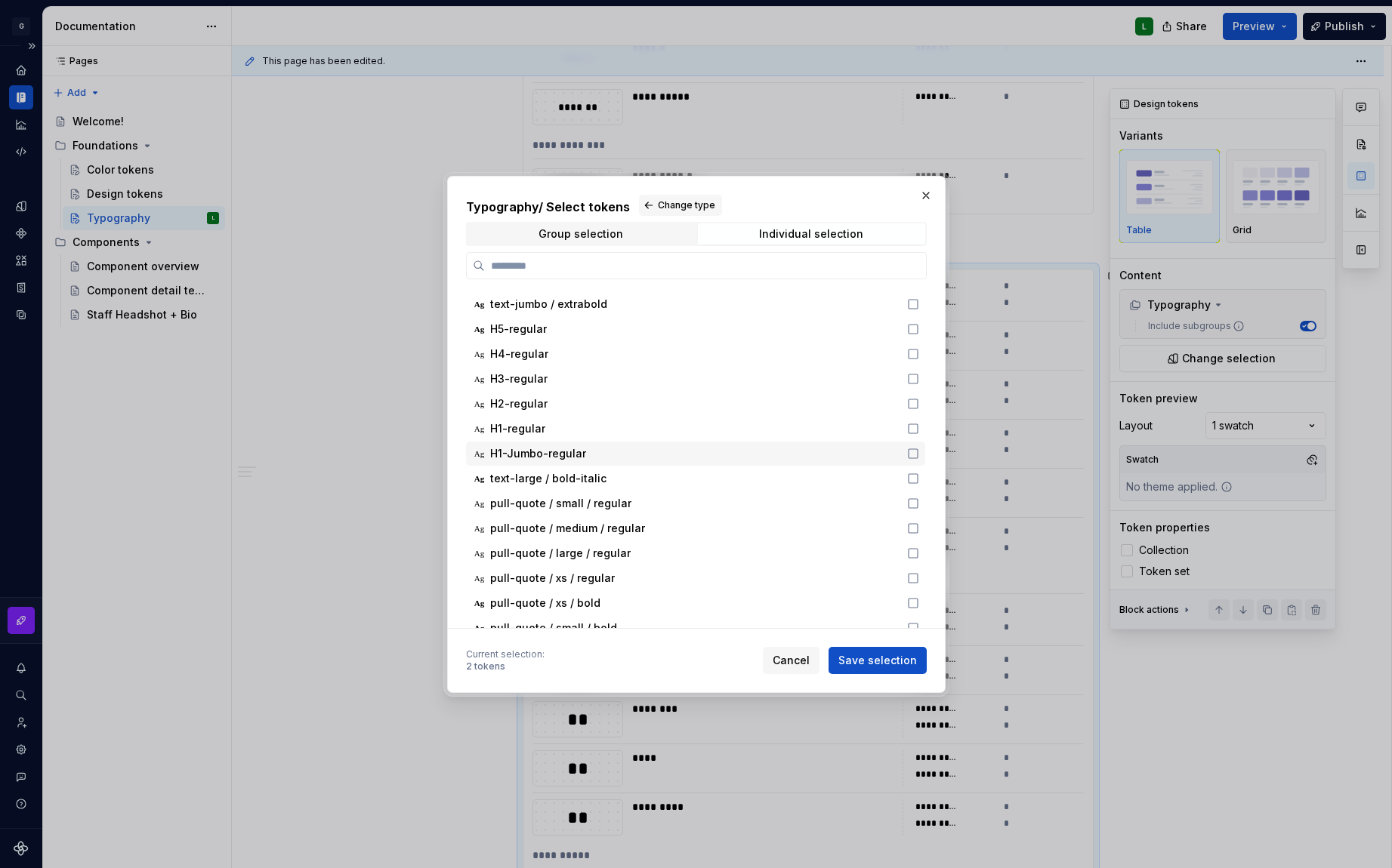
scroll to position [1044, 0]
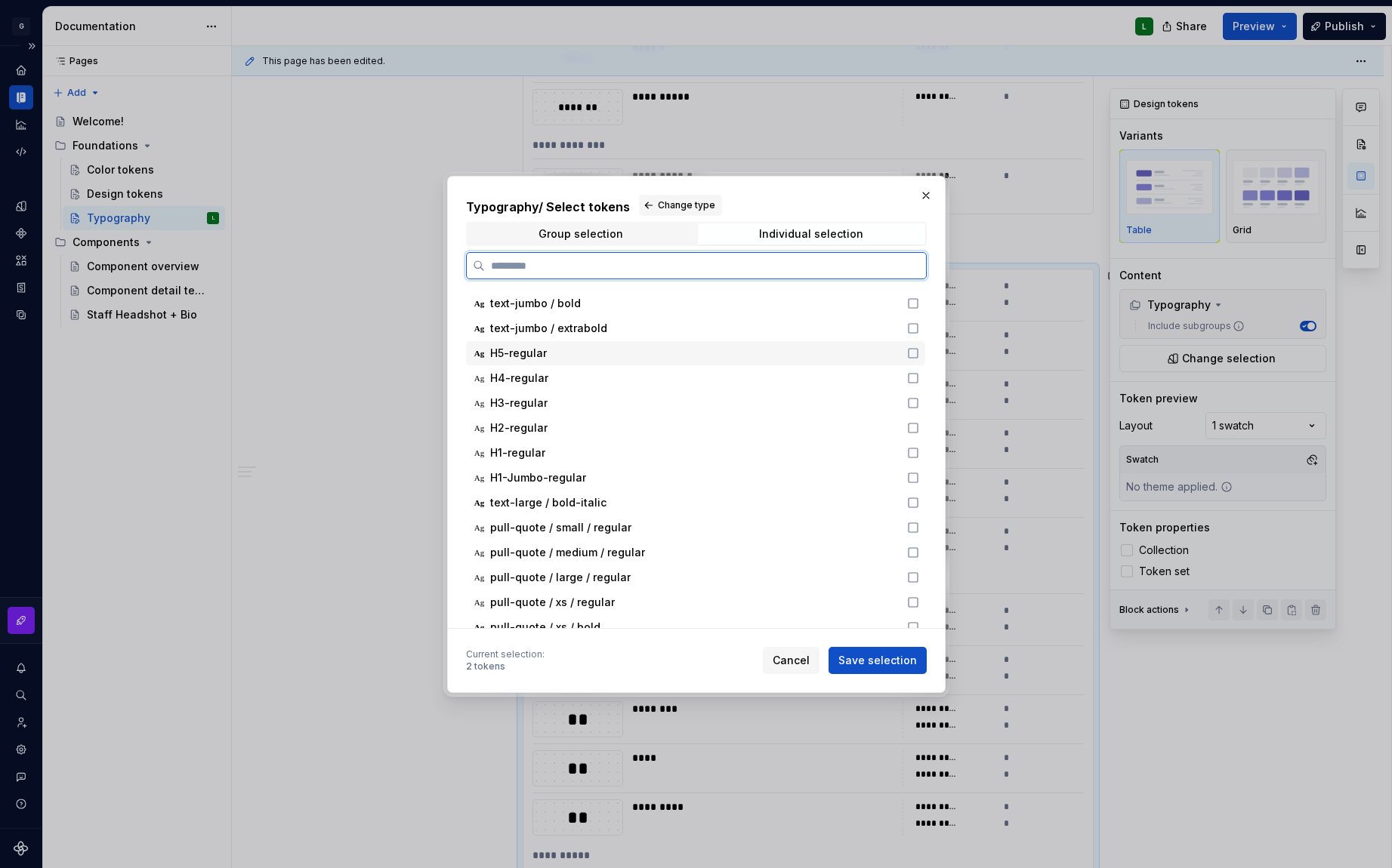
click at [917, 355] on icon at bounding box center [913, 353] width 12 height 12
click at [916, 376] on icon at bounding box center [913, 378] width 9 height 9
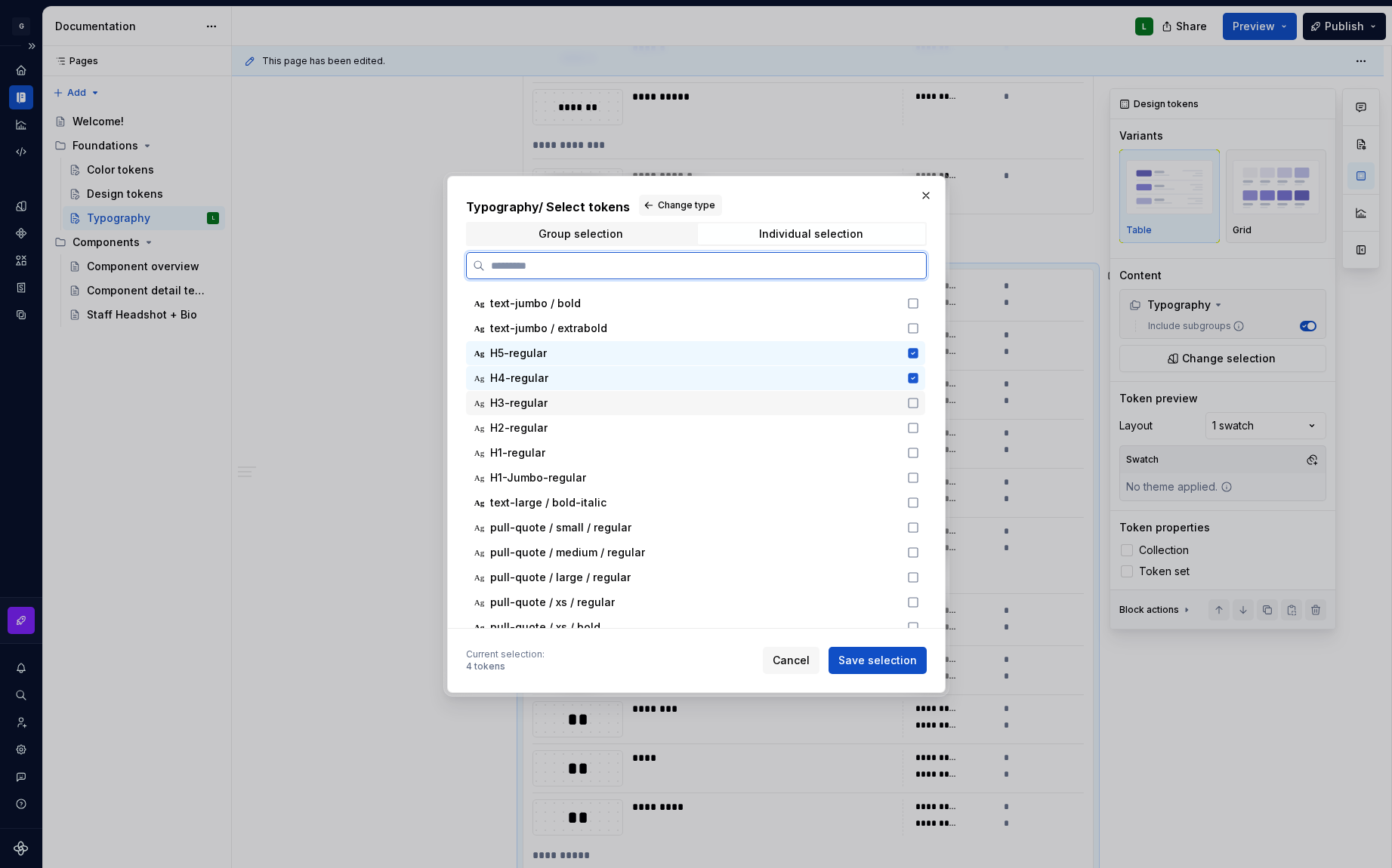
click at [915, 406] on icon at bounding box center [913, 403] width 12 height 12
click at [911, 428] on icon at bounding box center [913, 428] width 12 height 12
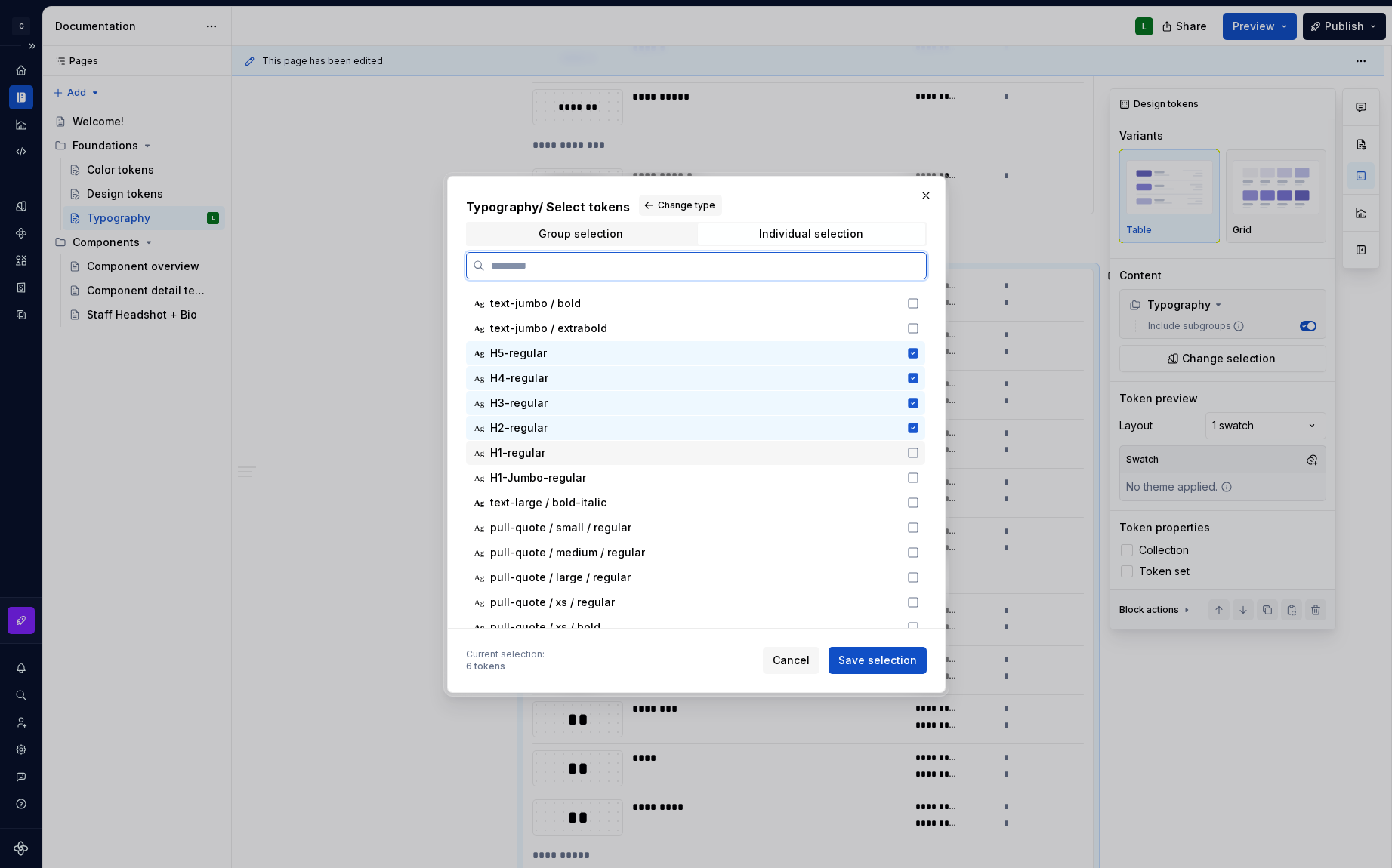
click at [909, 452] on icon at bounding box center [913, 453] width 12 height 12
click at [918, 478] on icon at bounding box center [913, 478] width 12 height 12
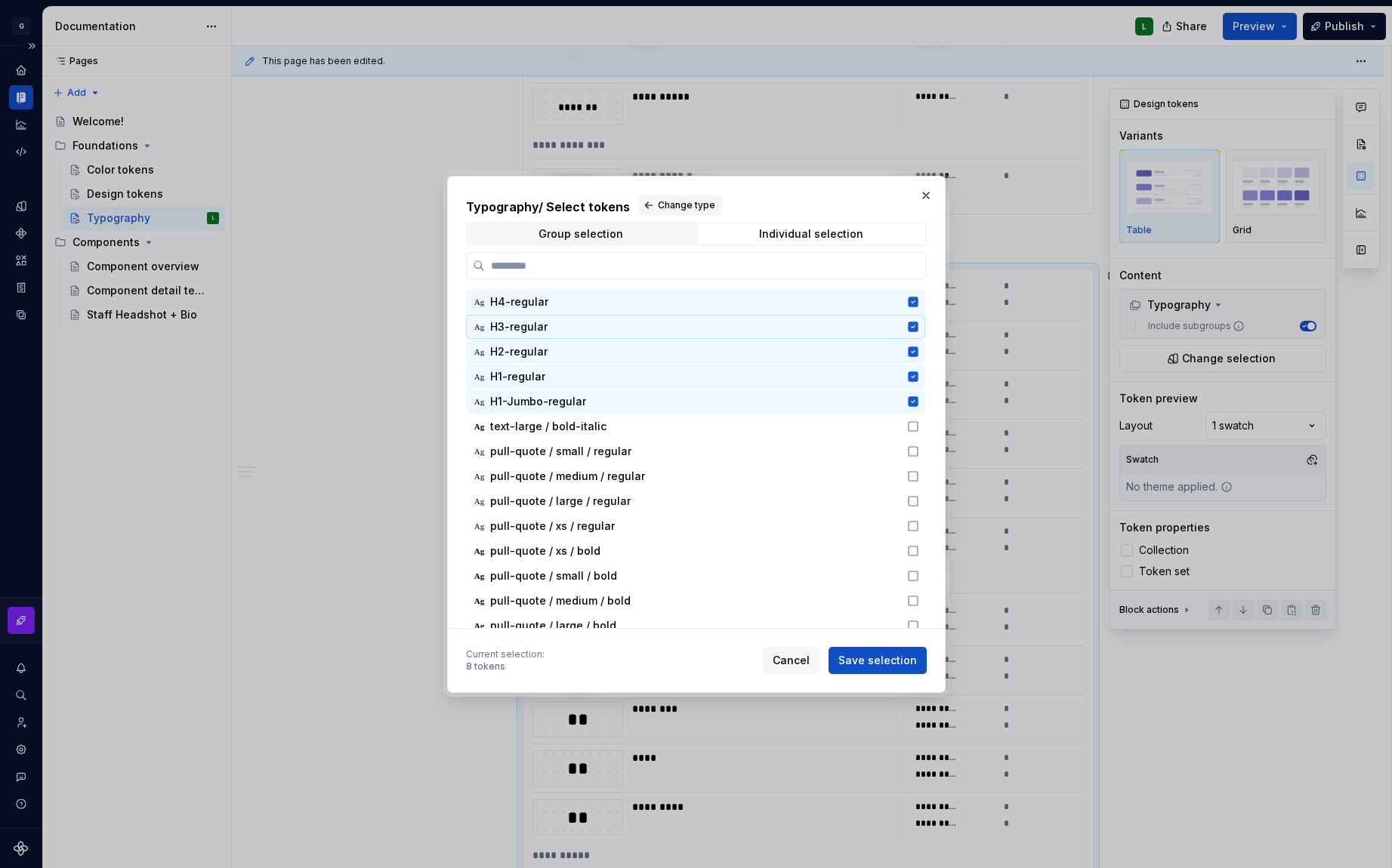
scroll to position [1120, 0]
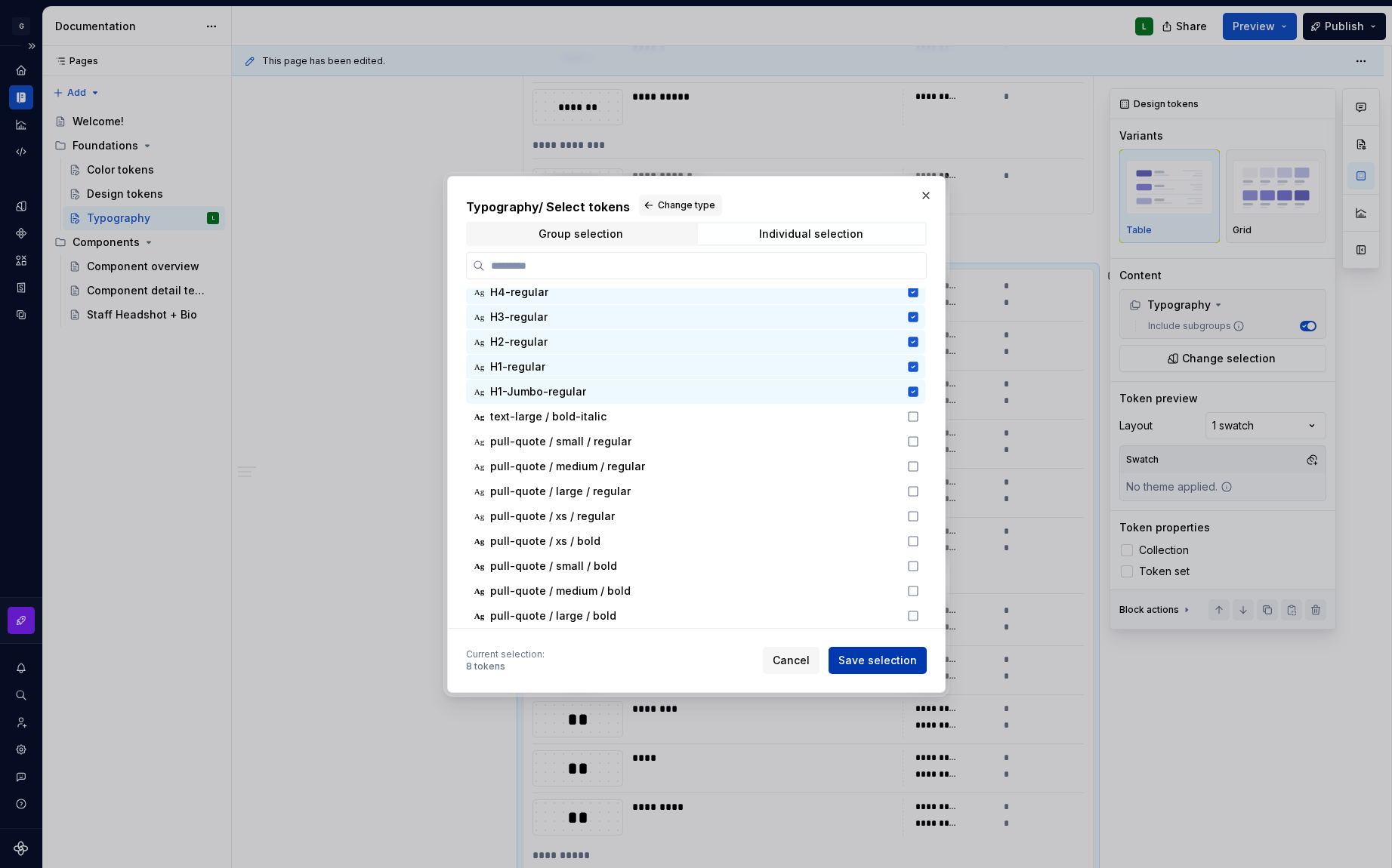
click at [885, 655] on span "Save selection" at bounding box center [877, 660] width 78 height 15
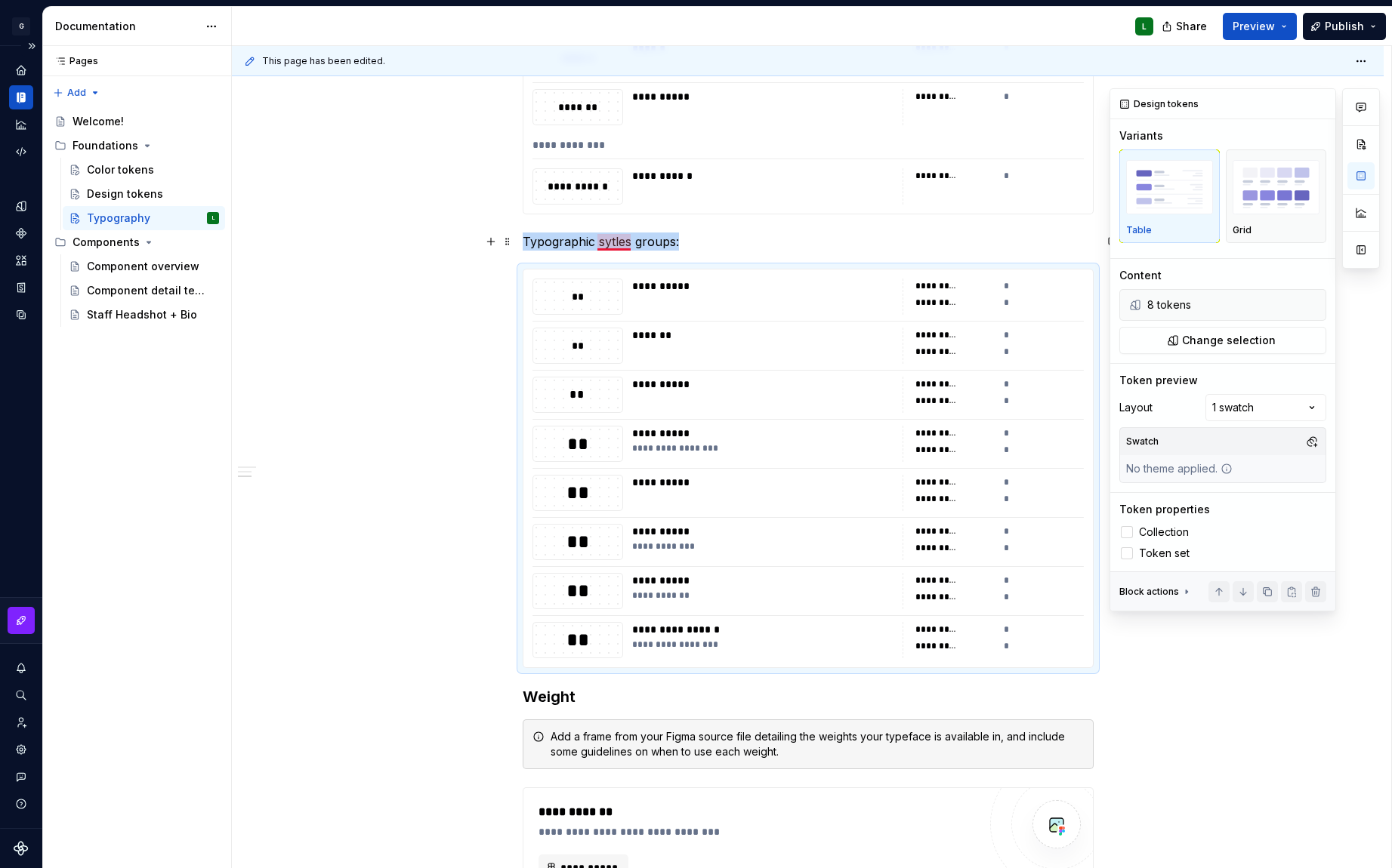
click at [614, 243] on p "Typographic sytles groups:" at bounding box center [808, 242] width 571 height 18
type textarea "*"
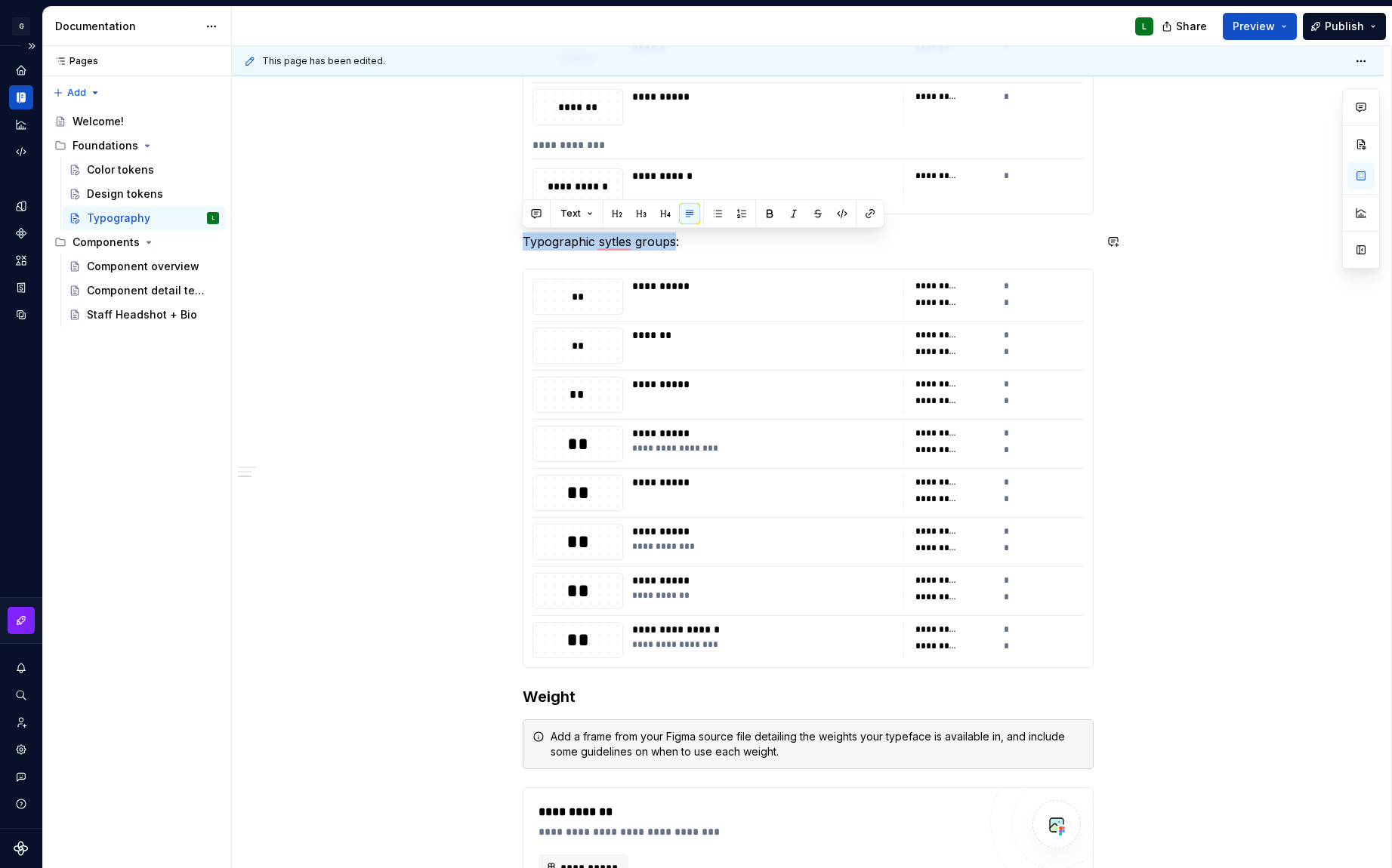
drag, startPoint x: 673, startPoint y: 239, endPoint x: 557, endPoint y: 224, distance: 117.0
click at [557, 224] on div "**********" at bounding box center [808, 271] width 571 height 1770
click at [477, 504] on div "**********" at bounding box center [808, 392] width 1152 height 2085
click at [964, 295] on div "*********" at bounding box center [955, 302] width 80 height 15
click at [946, 302] on div "*********" at bounding box center [936, 302] width 42 height 12
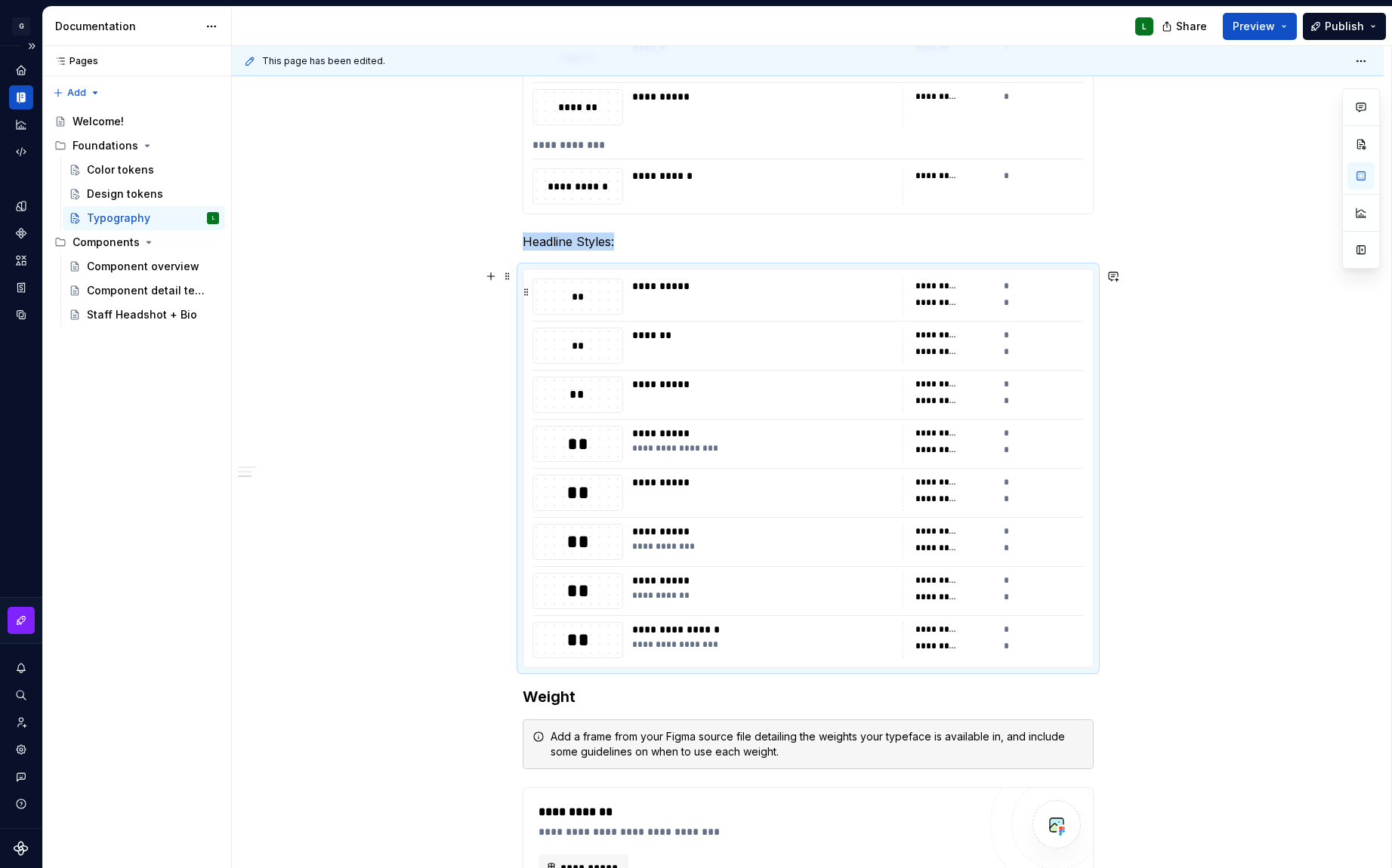
click at [949, 308] on div "*********" at bounding box center [936, 302] width 42 height 12
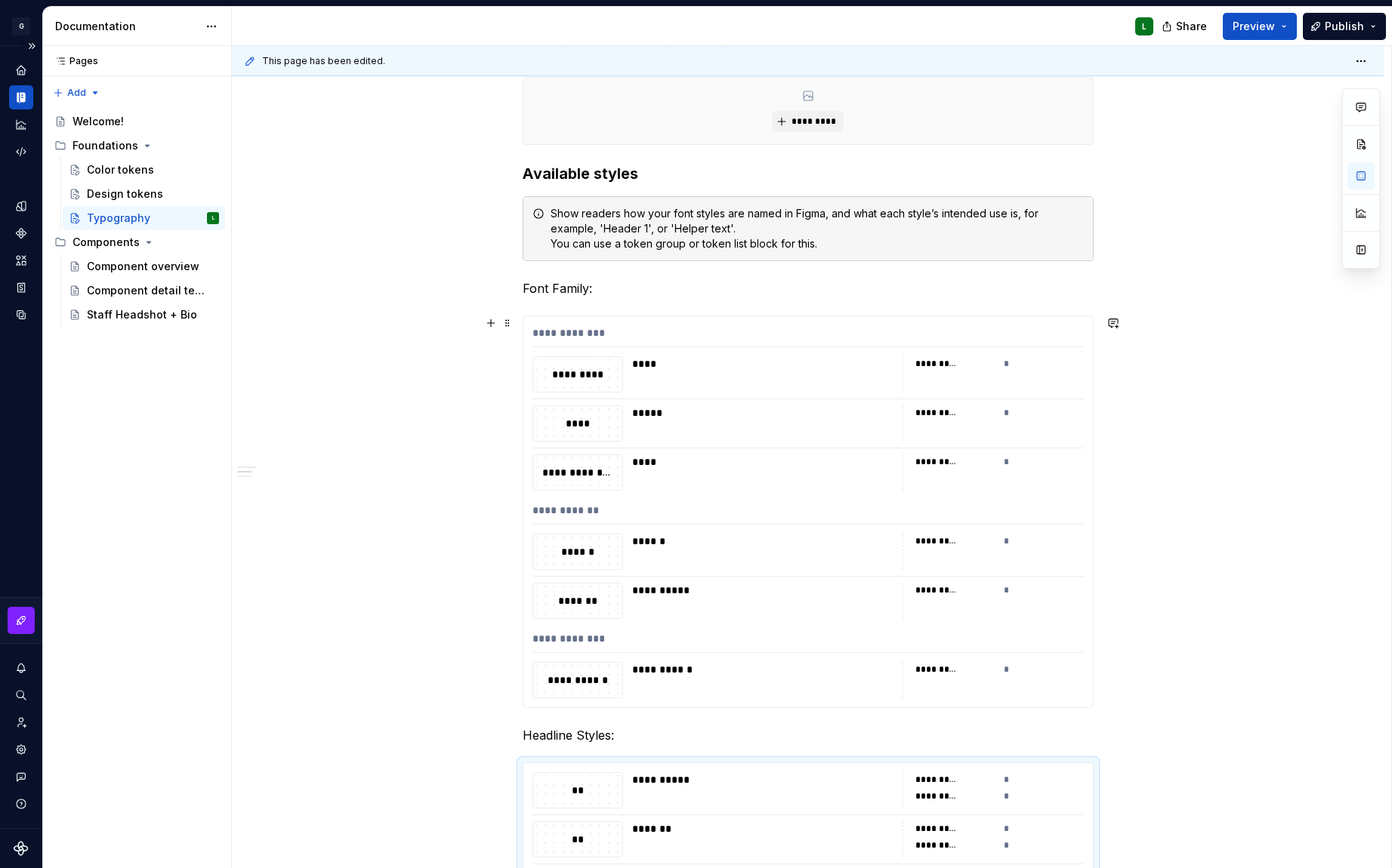
scroll to position [417, 0]
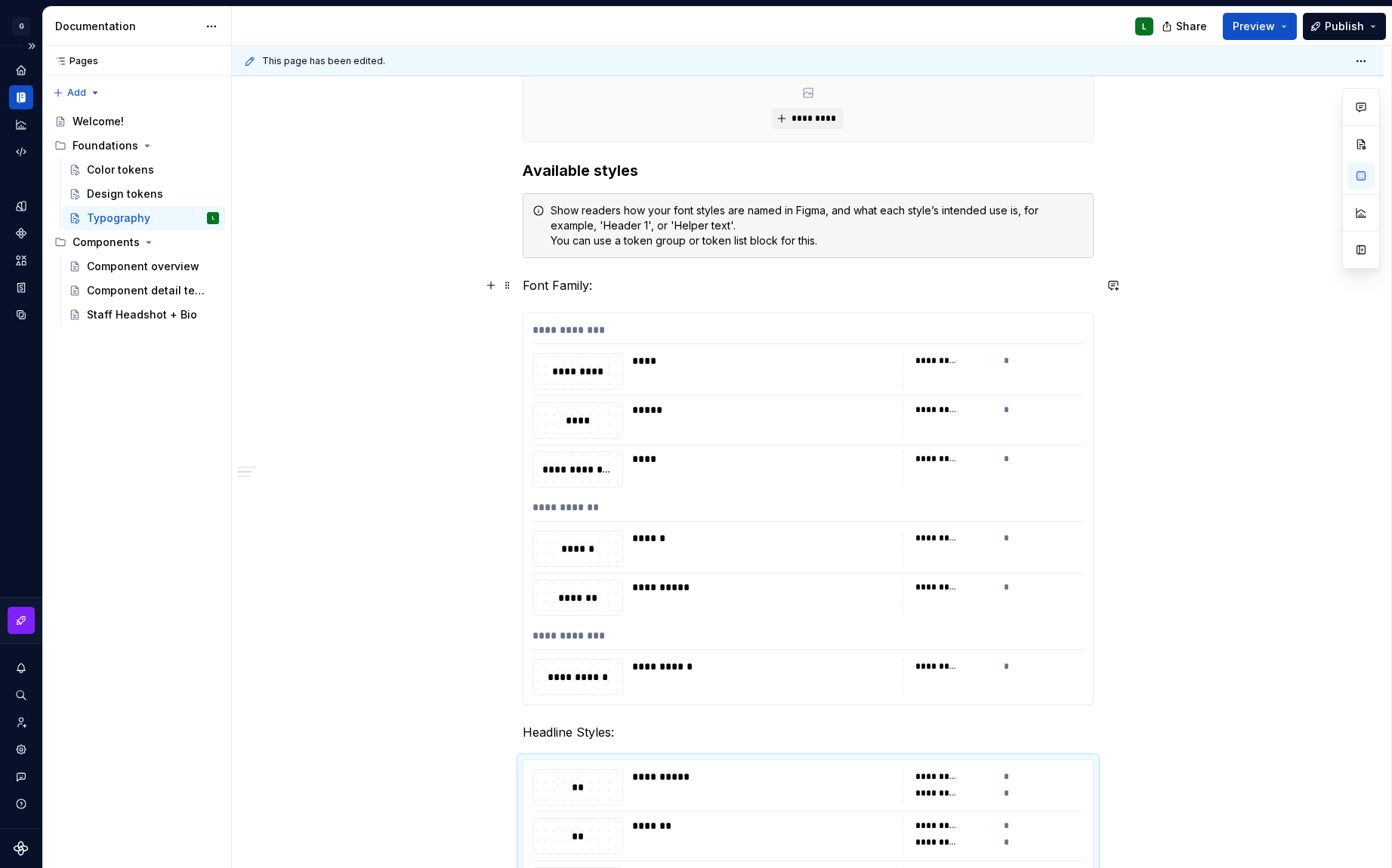
click at [576, 291] on p "Font Family:" at bounding box center [808, 286] width 571 height 18
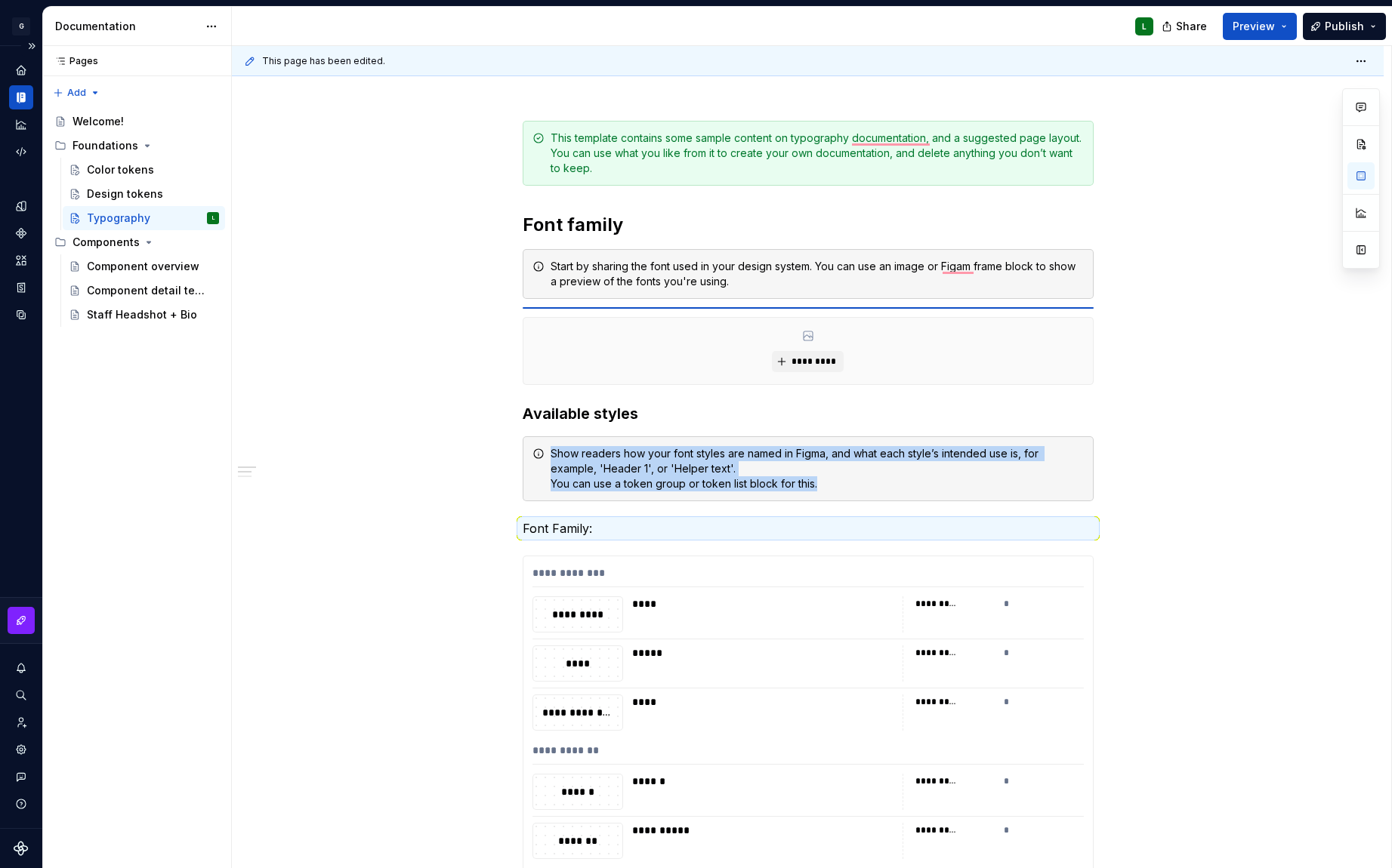
scroll to position [0, 0]
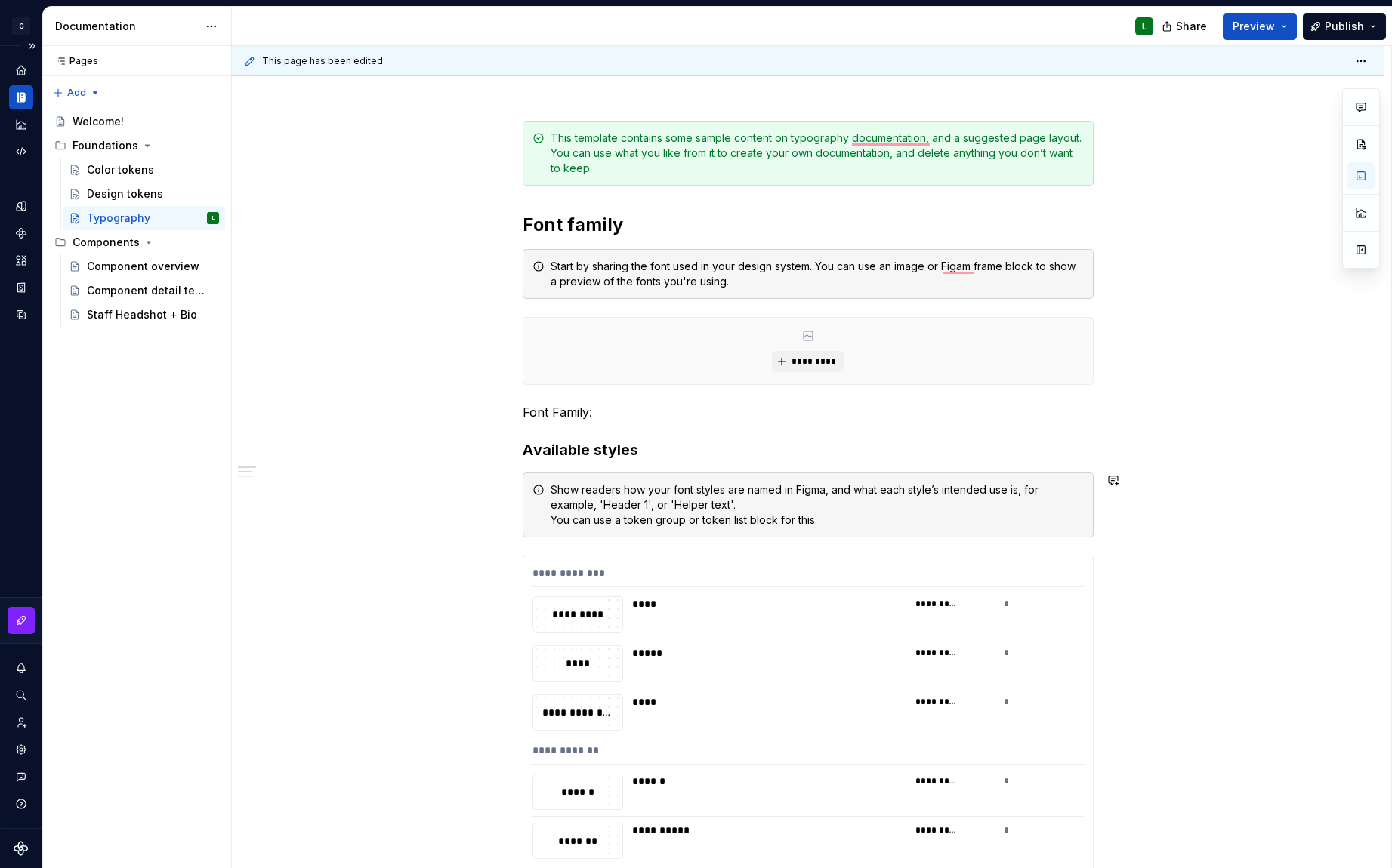
drag, startPoint x: 557, startPoint y: 567, endPoint x: 540, endPoint y: 581, distance: 22.0
click at [540, 581] on div "**********" at bounding box center [808, 576] width 551 height 22
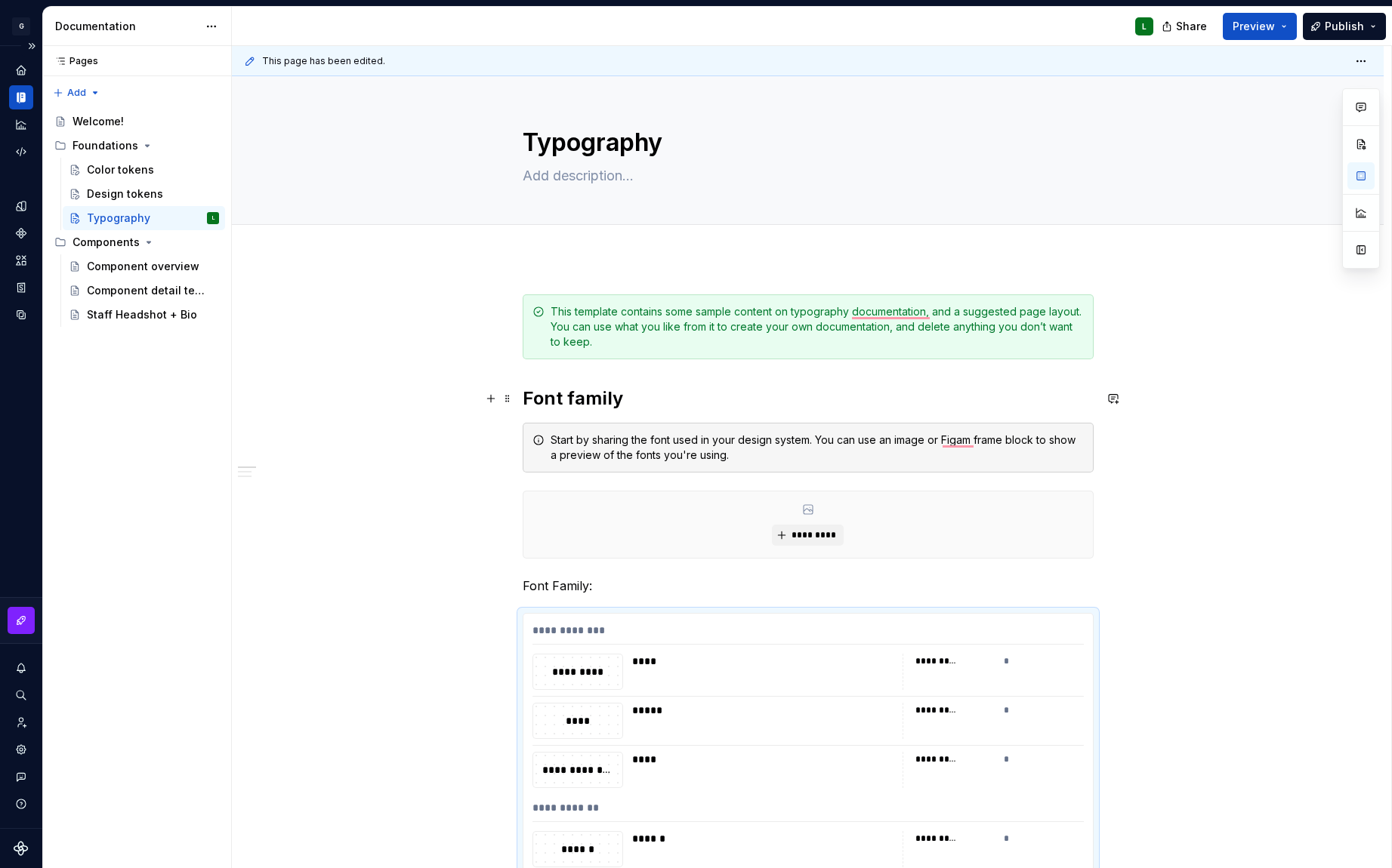
click at [634, 397] on h2 "Font family" at bounding box center [808, 398] width 571 height 24
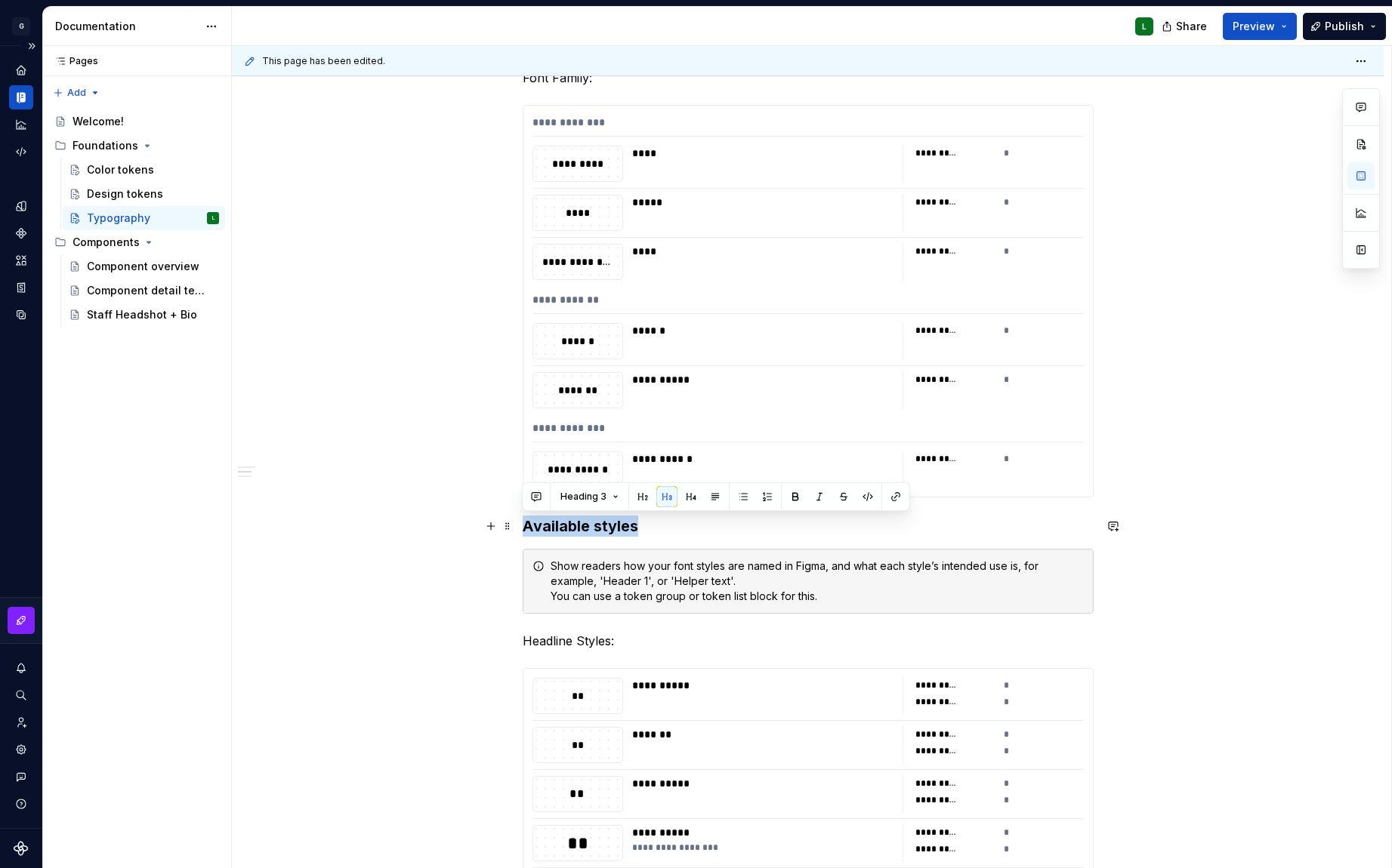
drag, startPoint x: 639, startPoint y: 529, endPoint x: 474, endPoint y: 522, distance: 165.1
click at [474, 522] on div "**********" at bounding box center [808, 792] width 1152 height 2085
click at [614, 498] on button "Heading 3" at bounding box center [589, 497] width 71 height 21
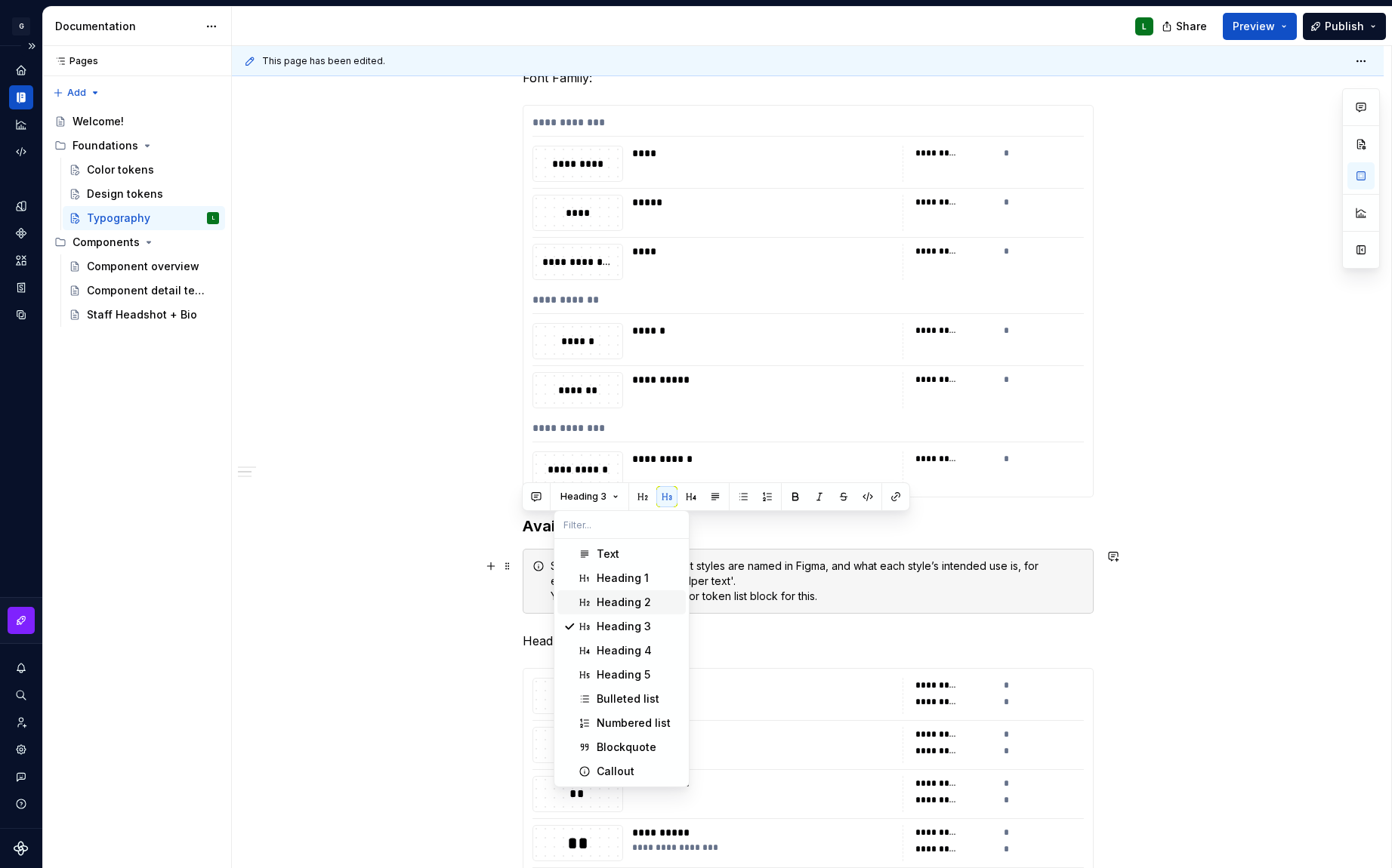
click at [639, 598] on div "Heading 2" at bounding box center [624, 602] width 55 height 15
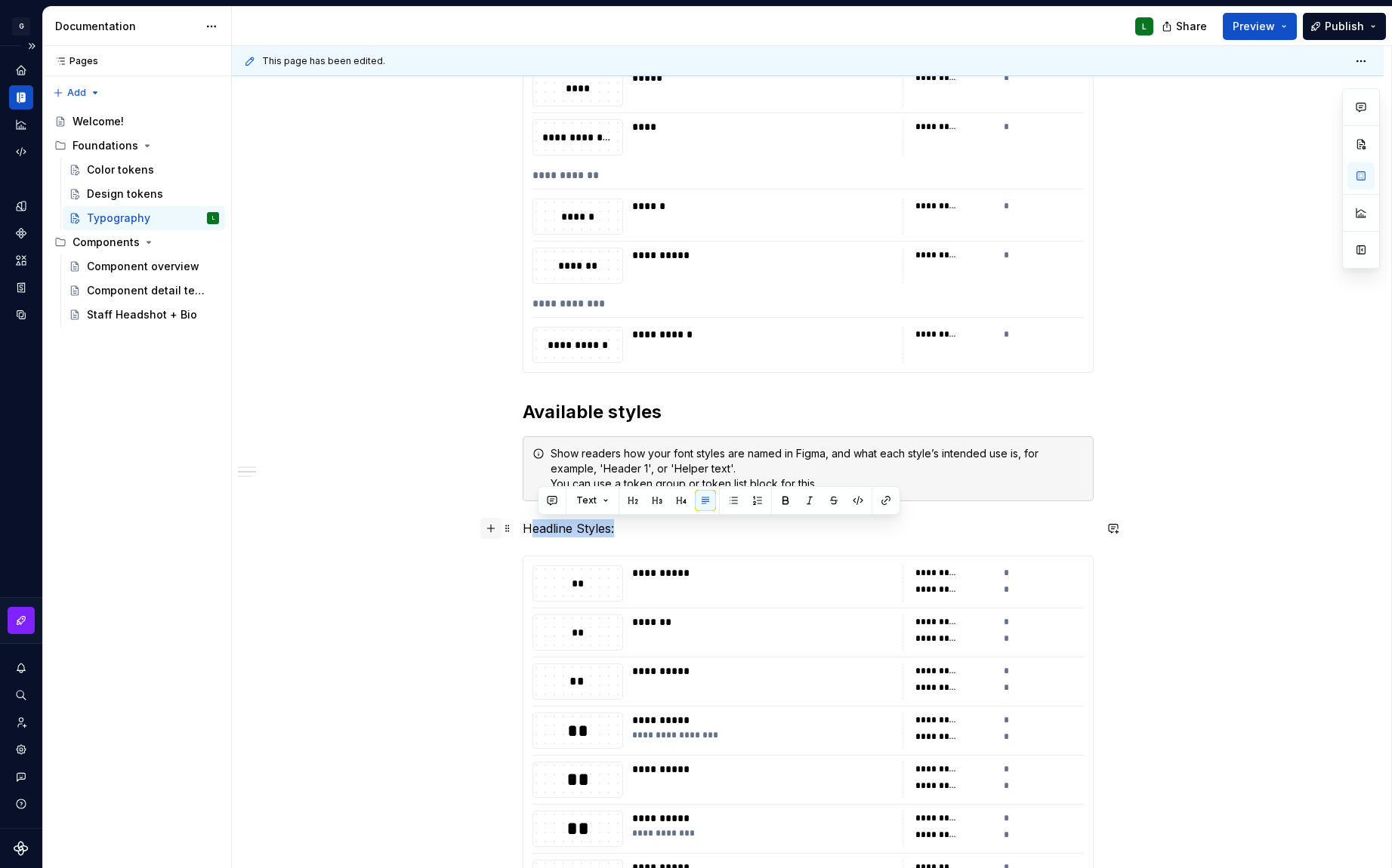
drag, startPoint x: 624, startPoint y: 533, endPoint x: 498, endPoint y: 523, distance: 126.4
click at [523, 523] on div "**********" at bounding box center [808, 561] width 571 height 1800
click at [606, 535] on p "Headline Styles:" at bounding box center [808, 529] width 571 height 18
drag, startPoint x: 620, startPoint y: 528, endPoint x: 471, endPoint y: 524, distance: 149.1
click at [471, 524] on div "**********" at bounding box center [808, 673] width 1152 height 2096
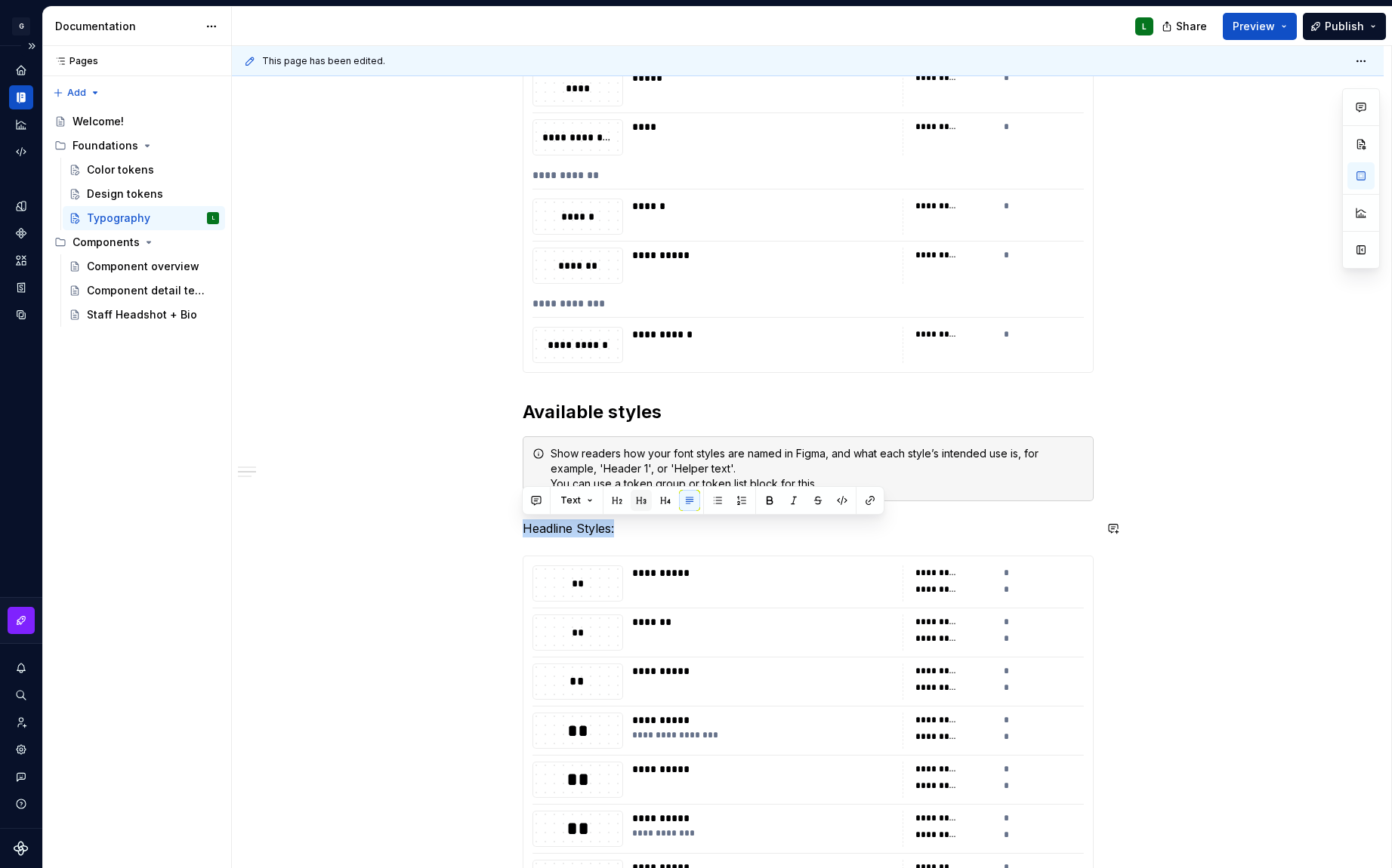
click at [635, 504] on button "button" at bounding box center [641, 500] width 21 height 21
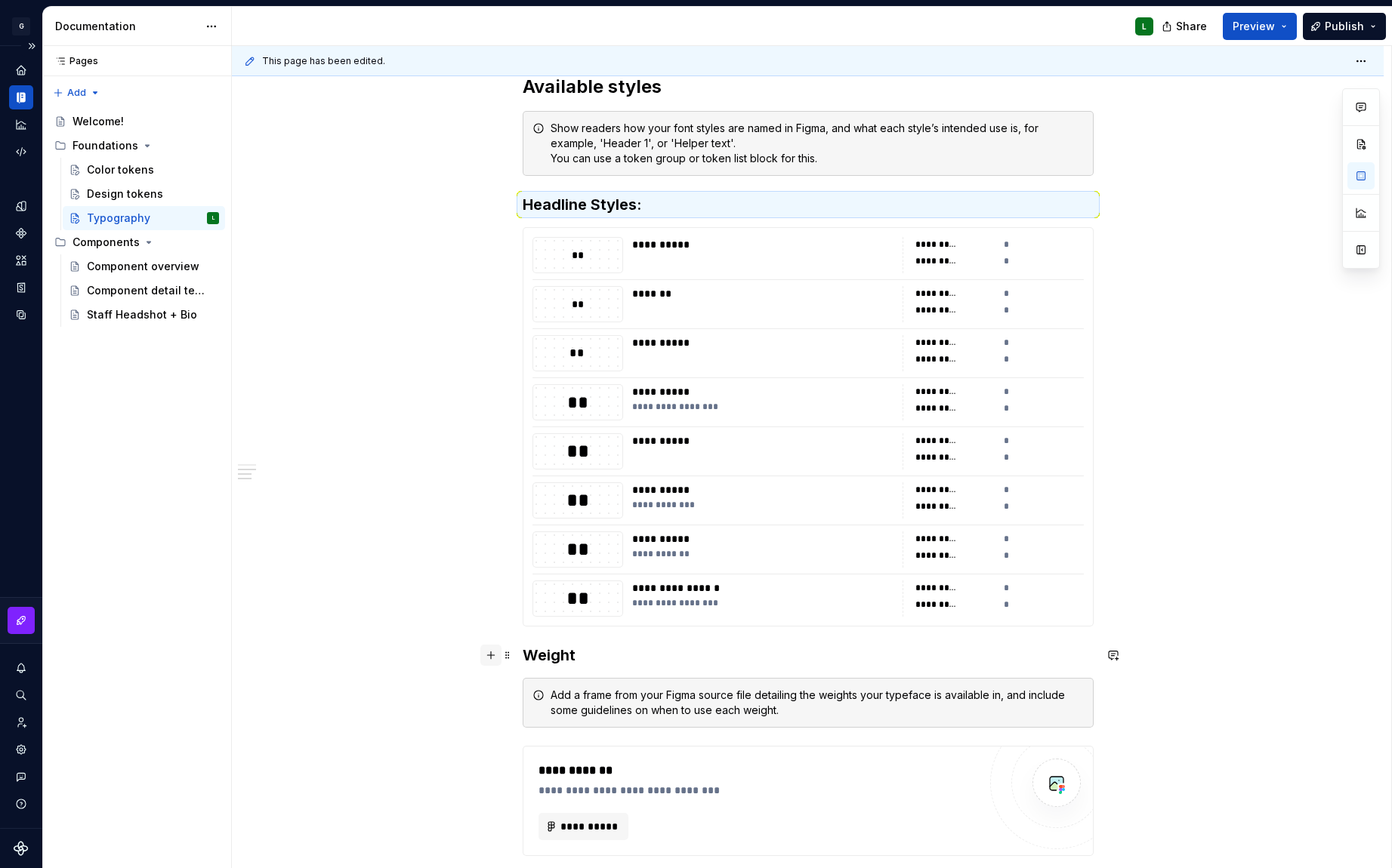
click at [493, 655] on button "button" at bounding box center [490, 655] width 21 height 21
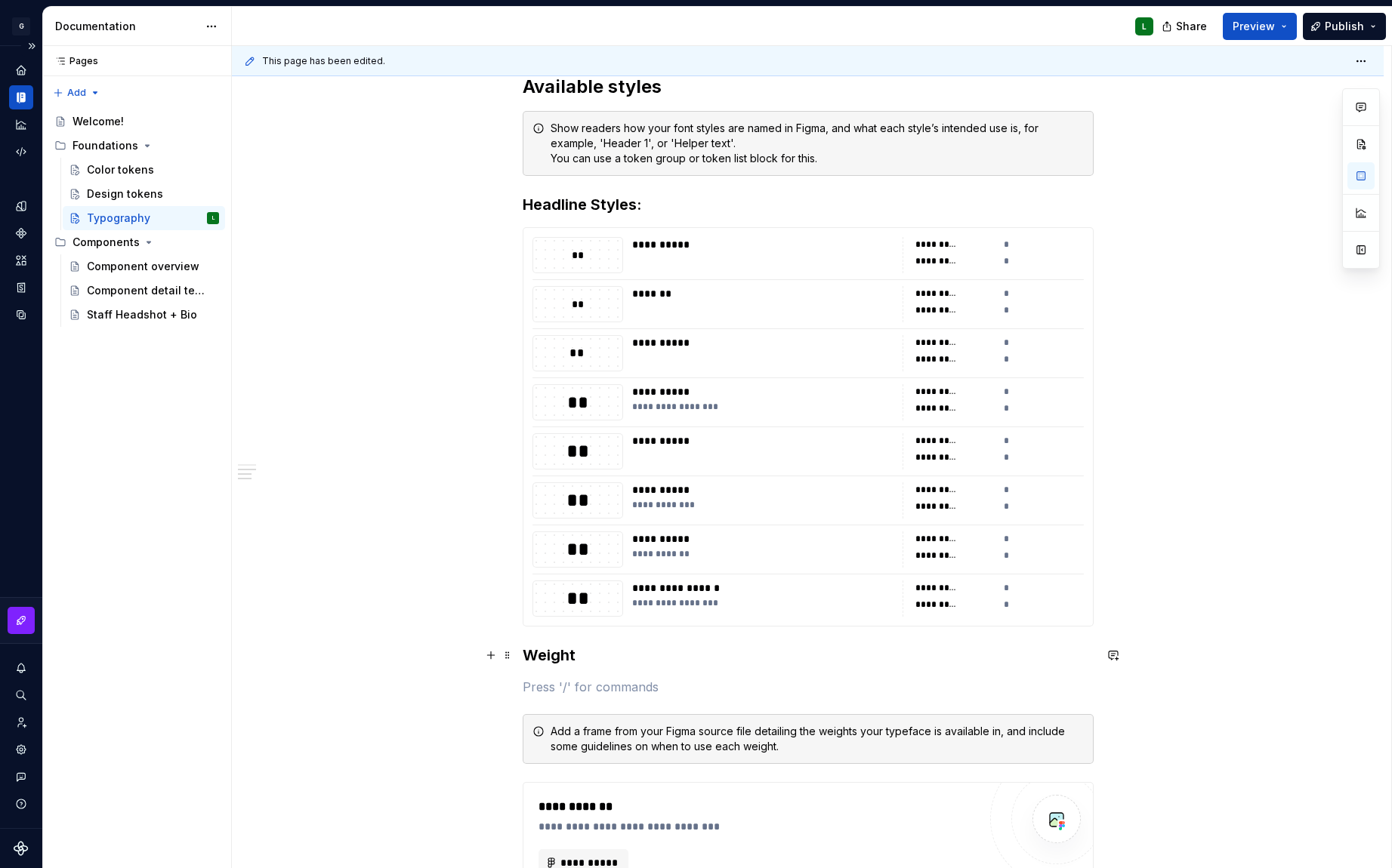
click at [551, 696] on p "To enrich screen reader interactions, please activate Accessibility in Grammarl…" at bounding box center [808, 687] width 571 height 18
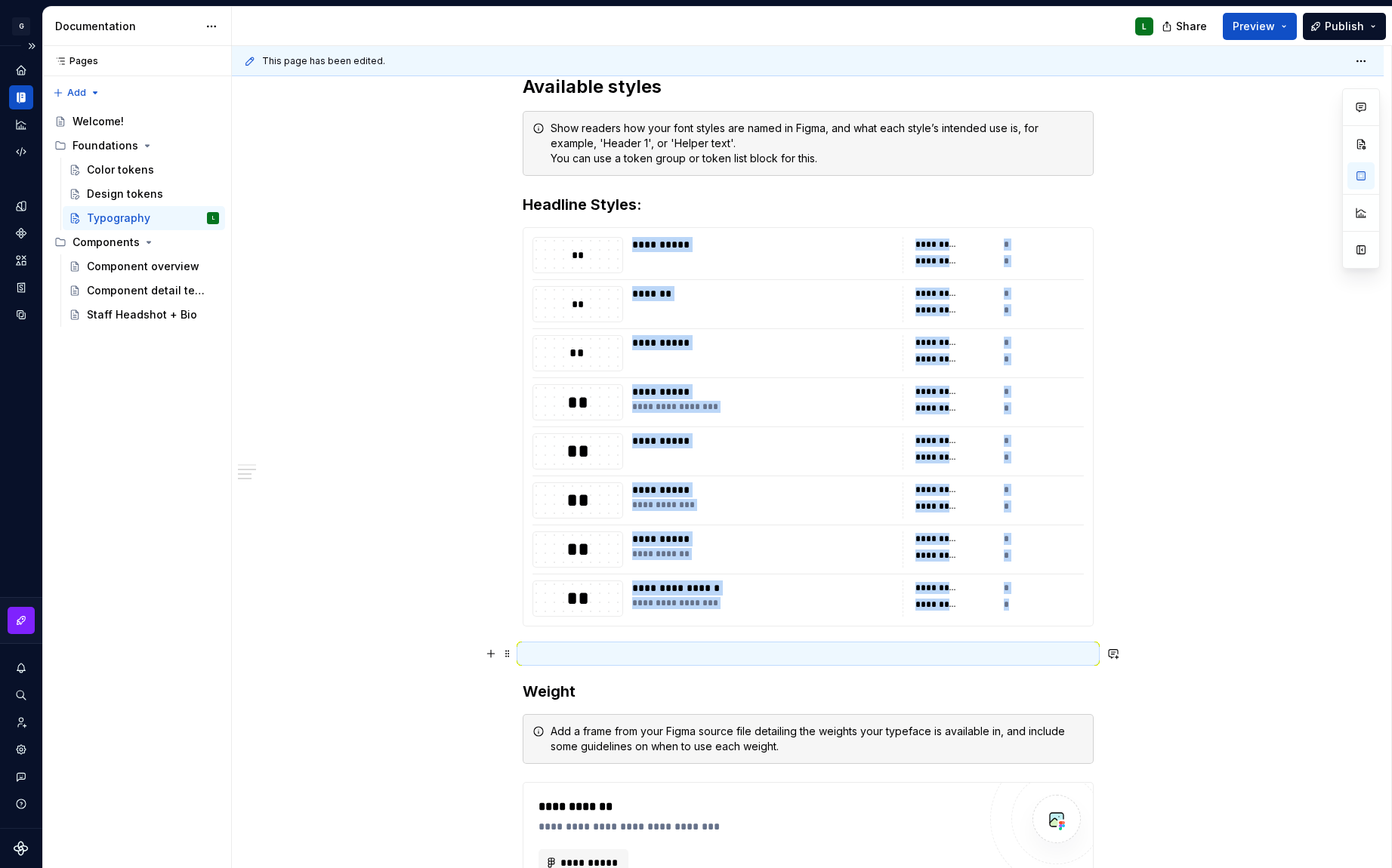
click at [602, 651] on p "To enrich screen reader interactions, please activate Accessibility in Grammarl…" at bounding box center [808, 654] width 571 height 18
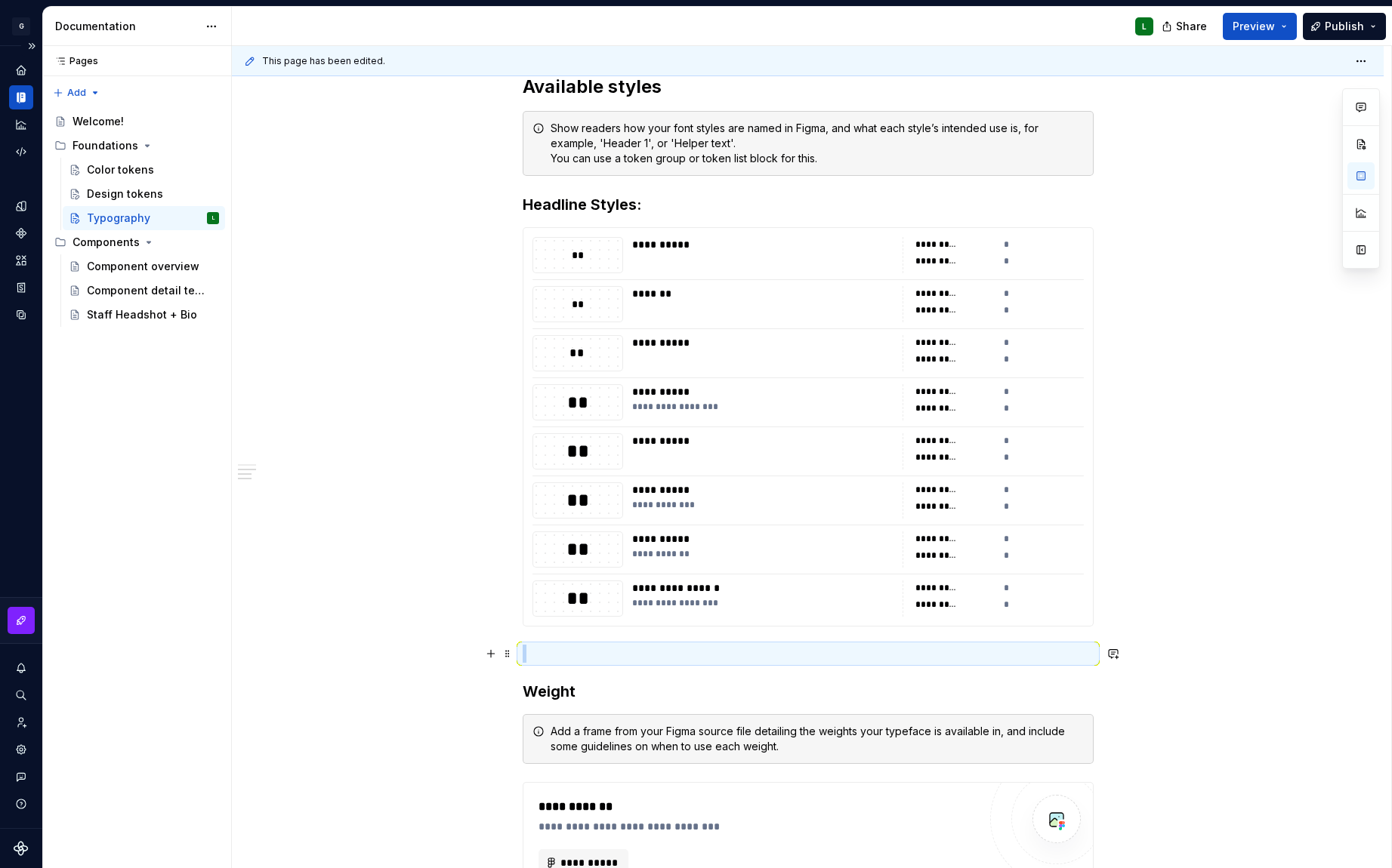
click at [602, 651] on p "To enrich screen reader interactions, please activate Accessibility in Grammarl…" at bounding box center [808, 654] width 571 height 18
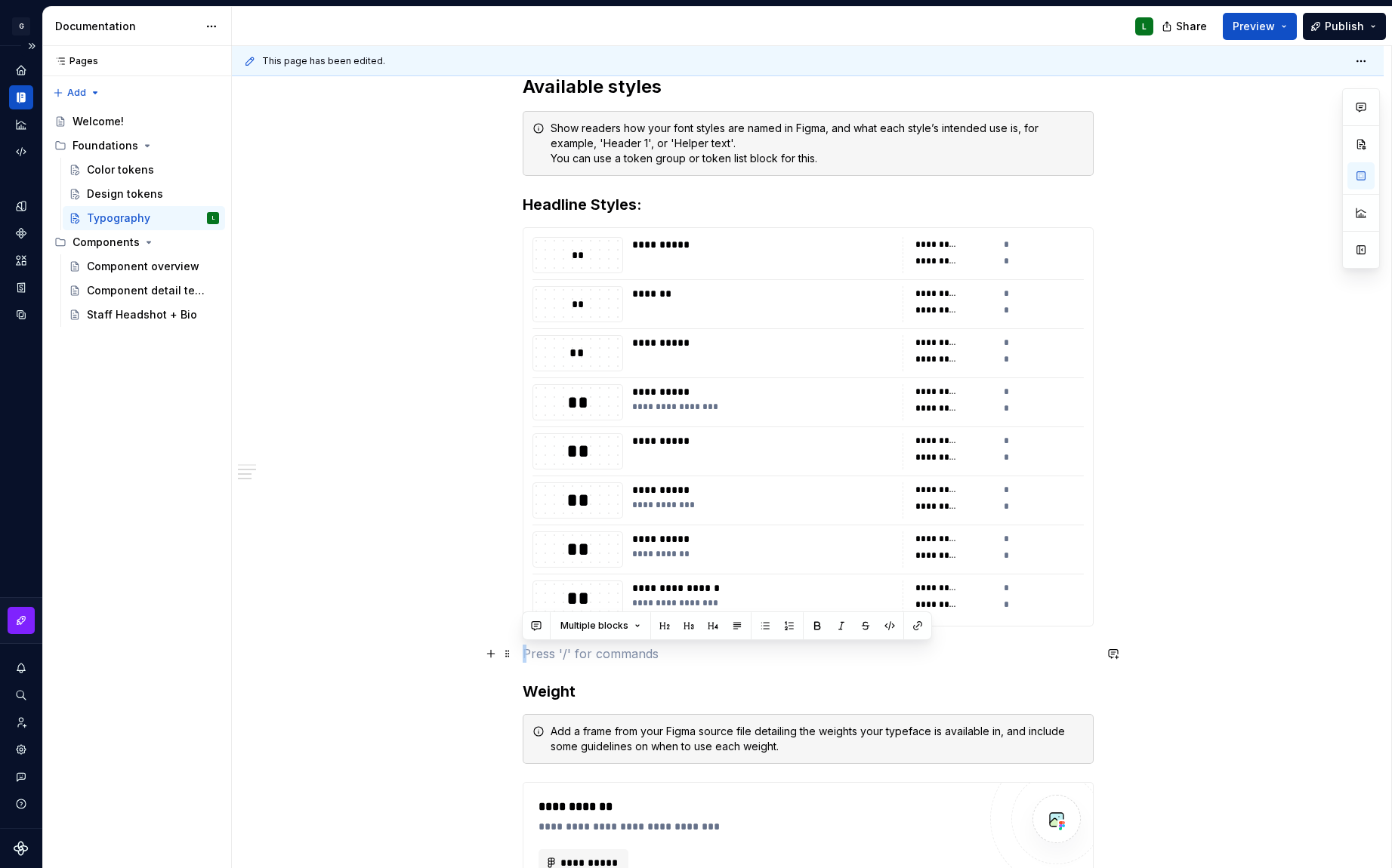
click at [596, 655] on p "To enrich screen reader interactions, please activate Accessibility in Grammarl…" at bounding box center [808, 654] width 571 height 18
click at [487, 674] on div "**********" at bounding box center [808, 365] width 1152 height 2130
click at [491, 653] on button "button" at bounding box center [490, 654] width 21 height 21
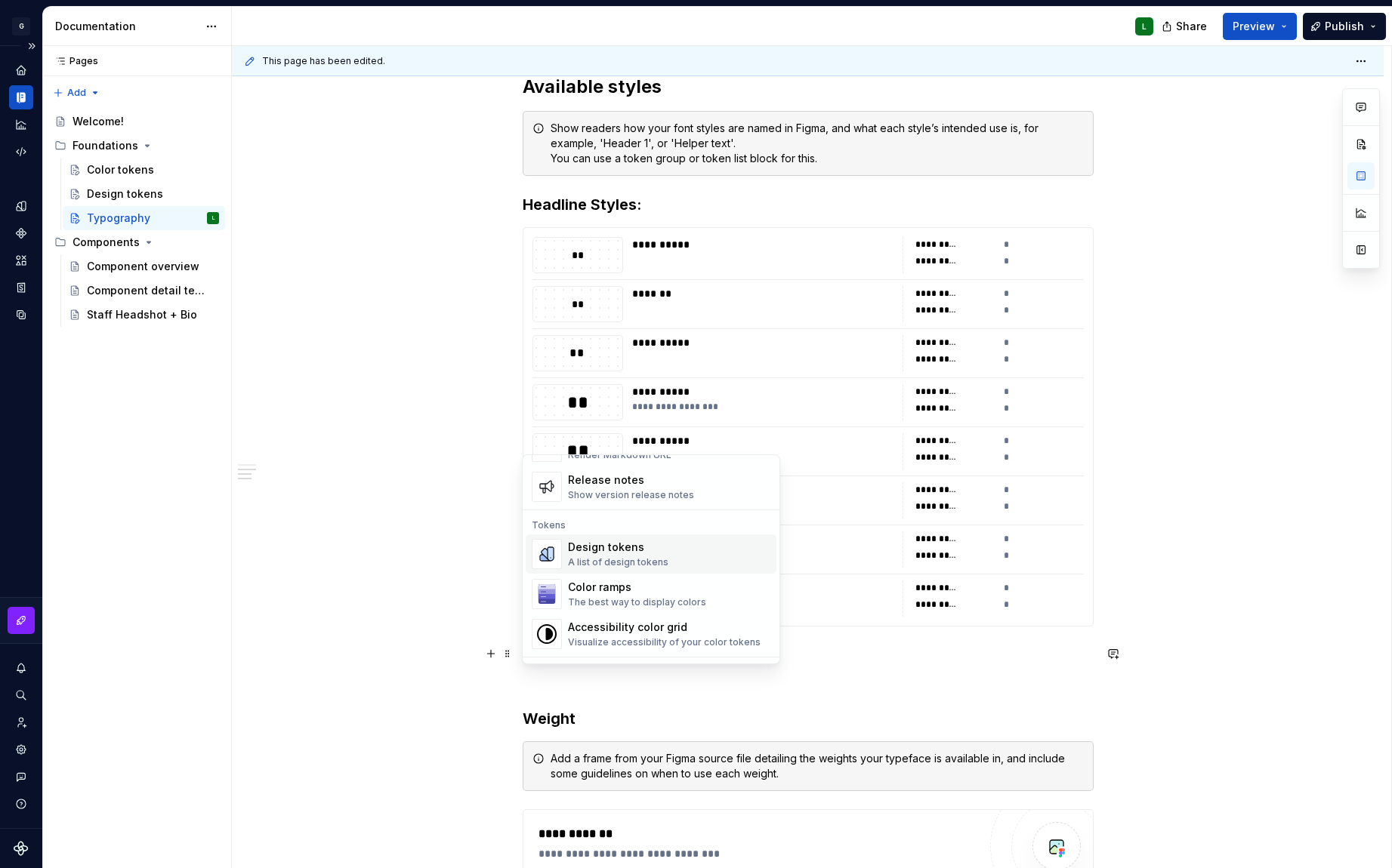
click at [630, 539] on div "Design tokens" at bounding box center [619, 547] width 101 height 15
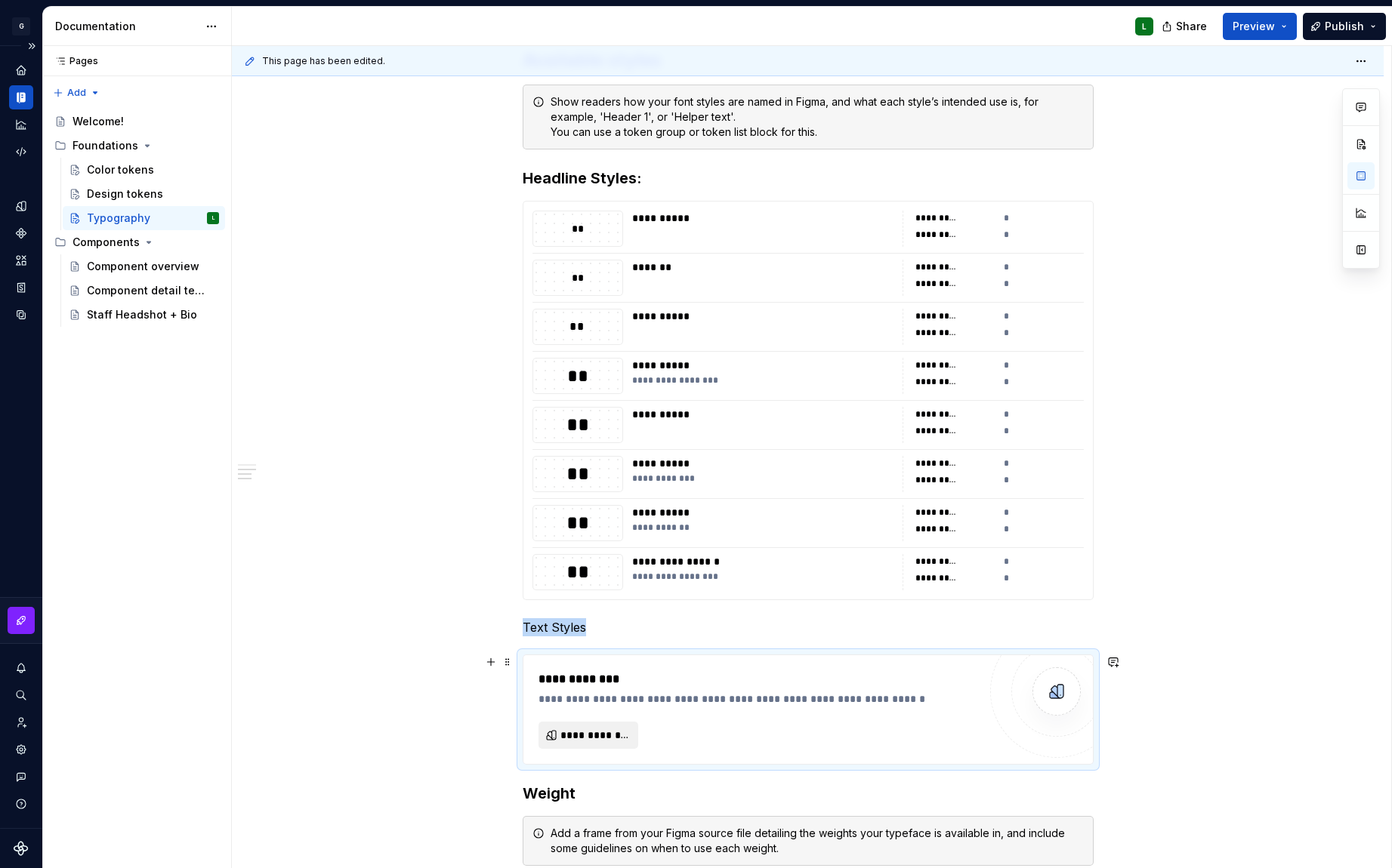
click at [602, 740] on span "**********" at bounding box center [595, 735] width 69 height 15
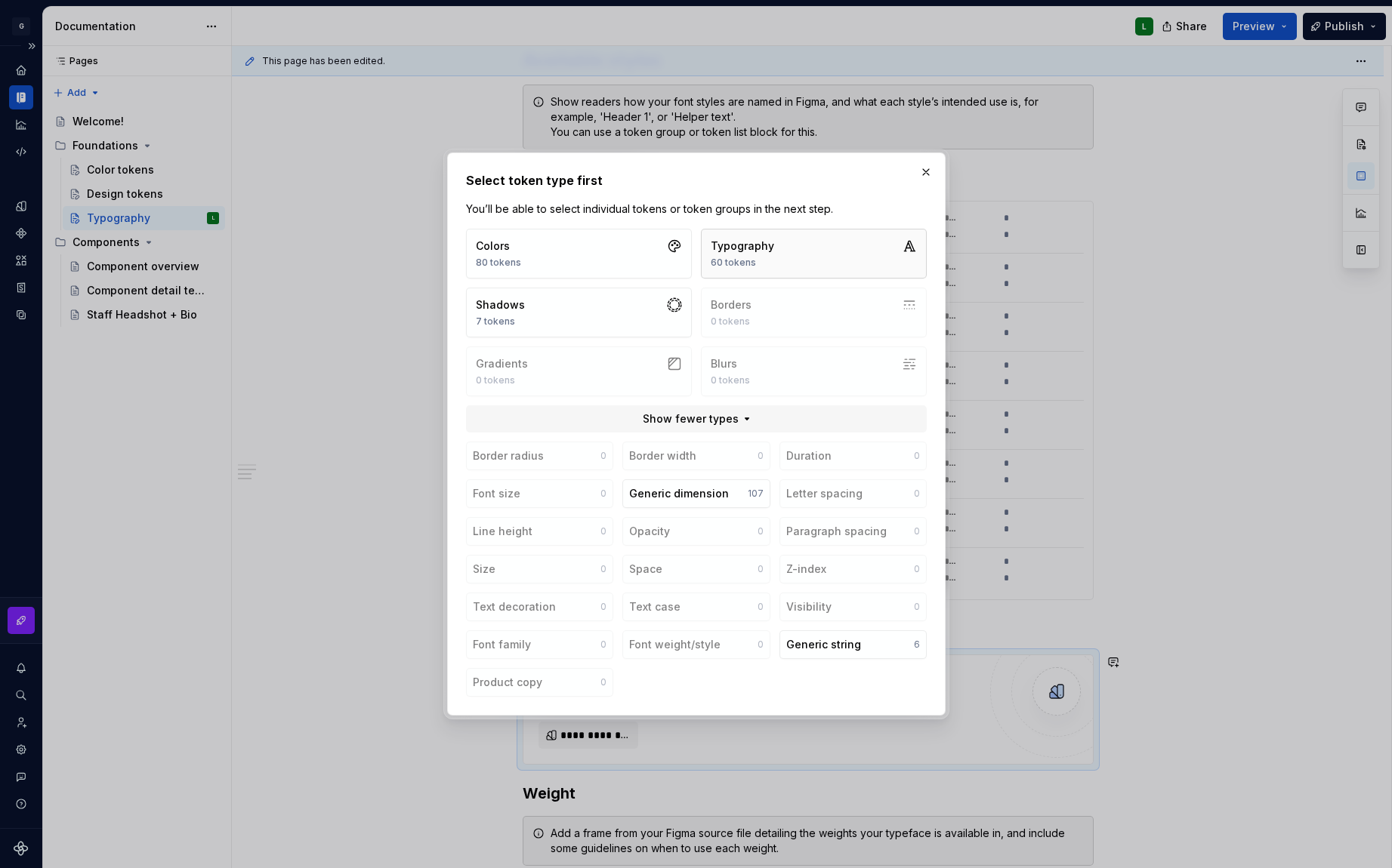
click at [755, 256] on div "60 tokens" at bounding box center [742, 262] width 63 height 12
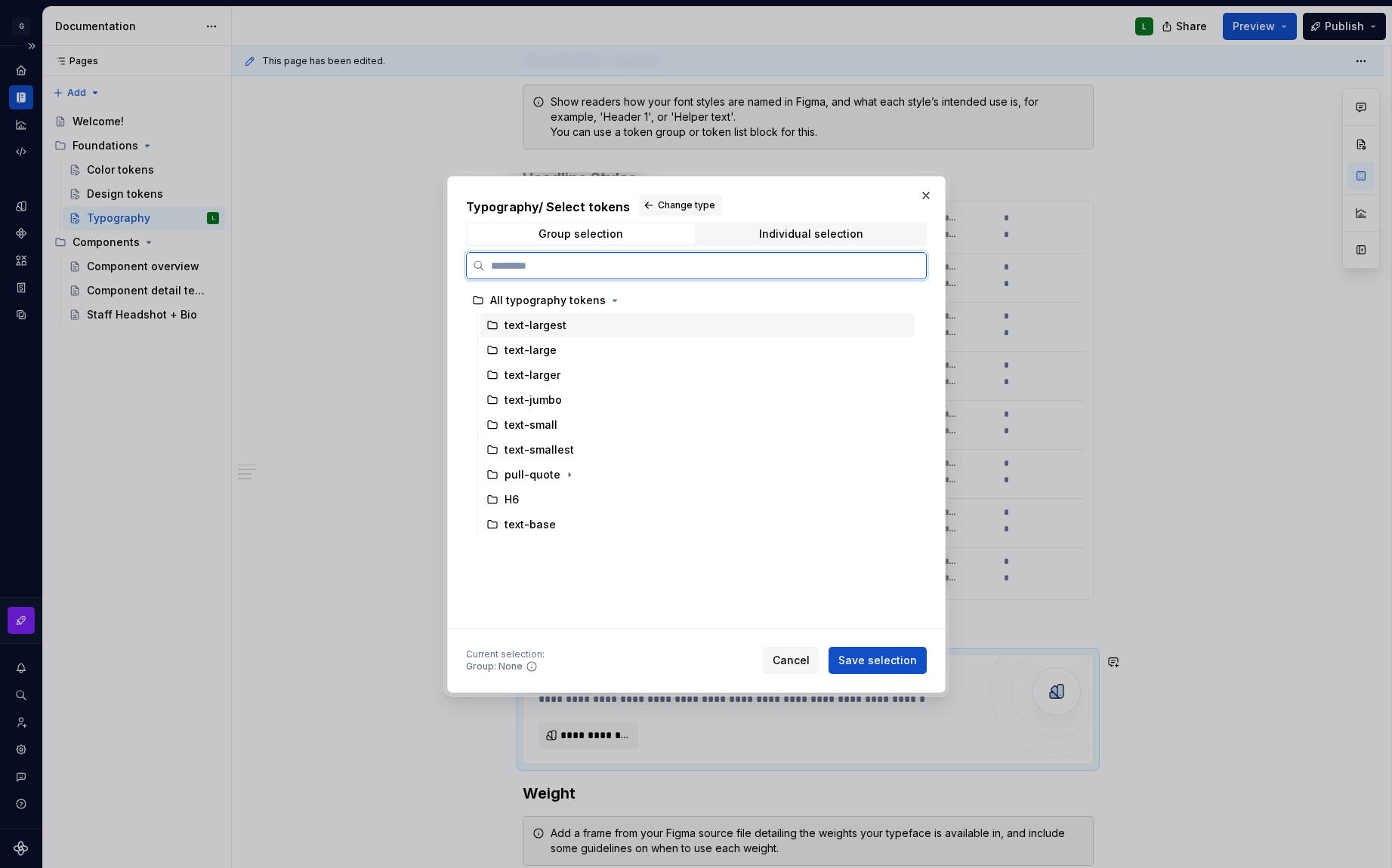
click at [566, 328] on div "text-largest" at bounding box center [697, 325] width 435 height 24
click at [567, 351] on div "text-large" at bounding box center [697, 350] width 435 height 24
click at [573, 324] on div "text-largest" at bounding box center [697, 325] width 435 height 24
click at [837, 234] on div "Individual selection" at bounding box center [811, 234] width 104 height 12
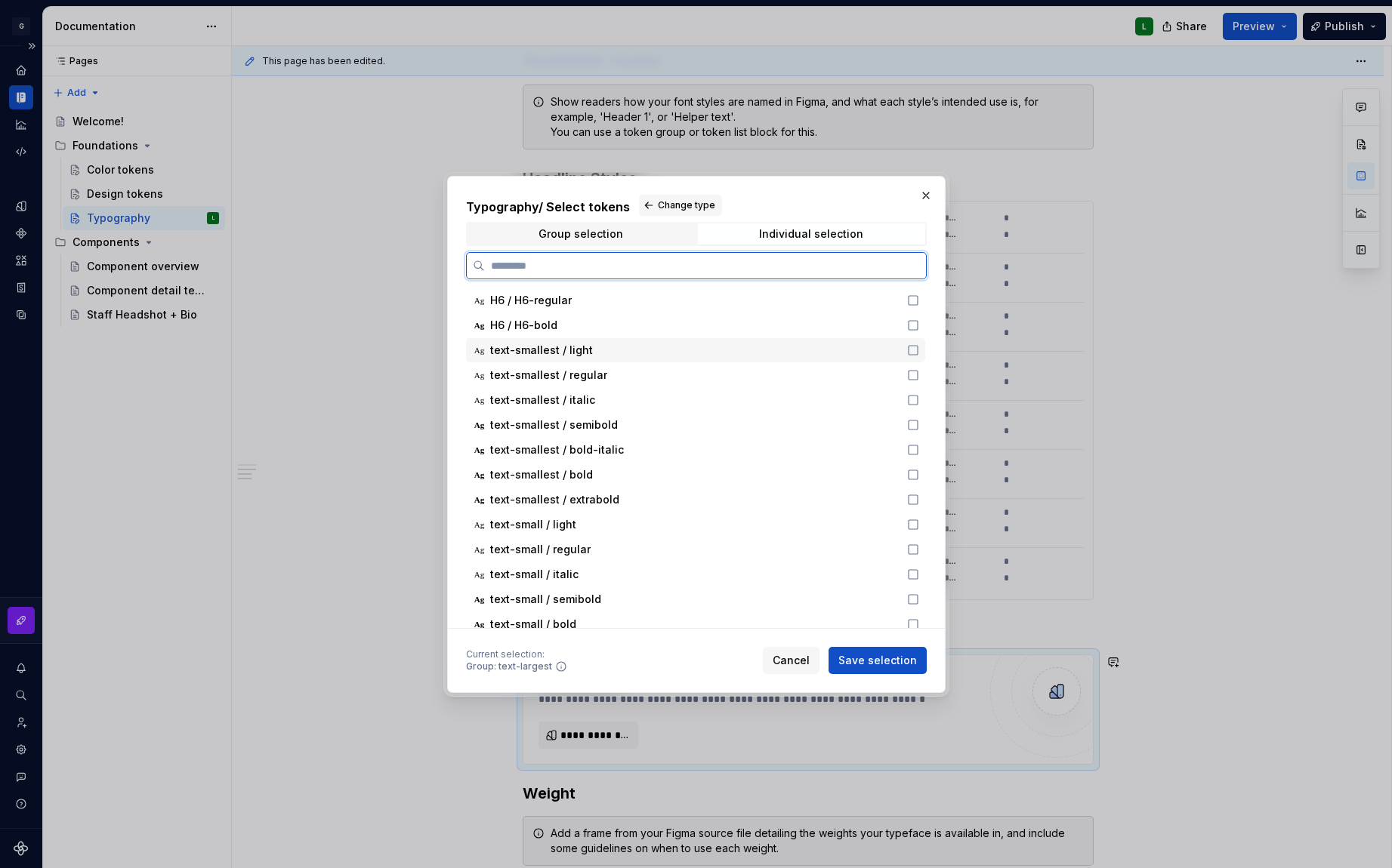
click at [917, 354] on icon at bounding box center [913, 350] width 12 height 12
click at [912, 380] on icon at bounding box center [913, 375] width 12 height 12
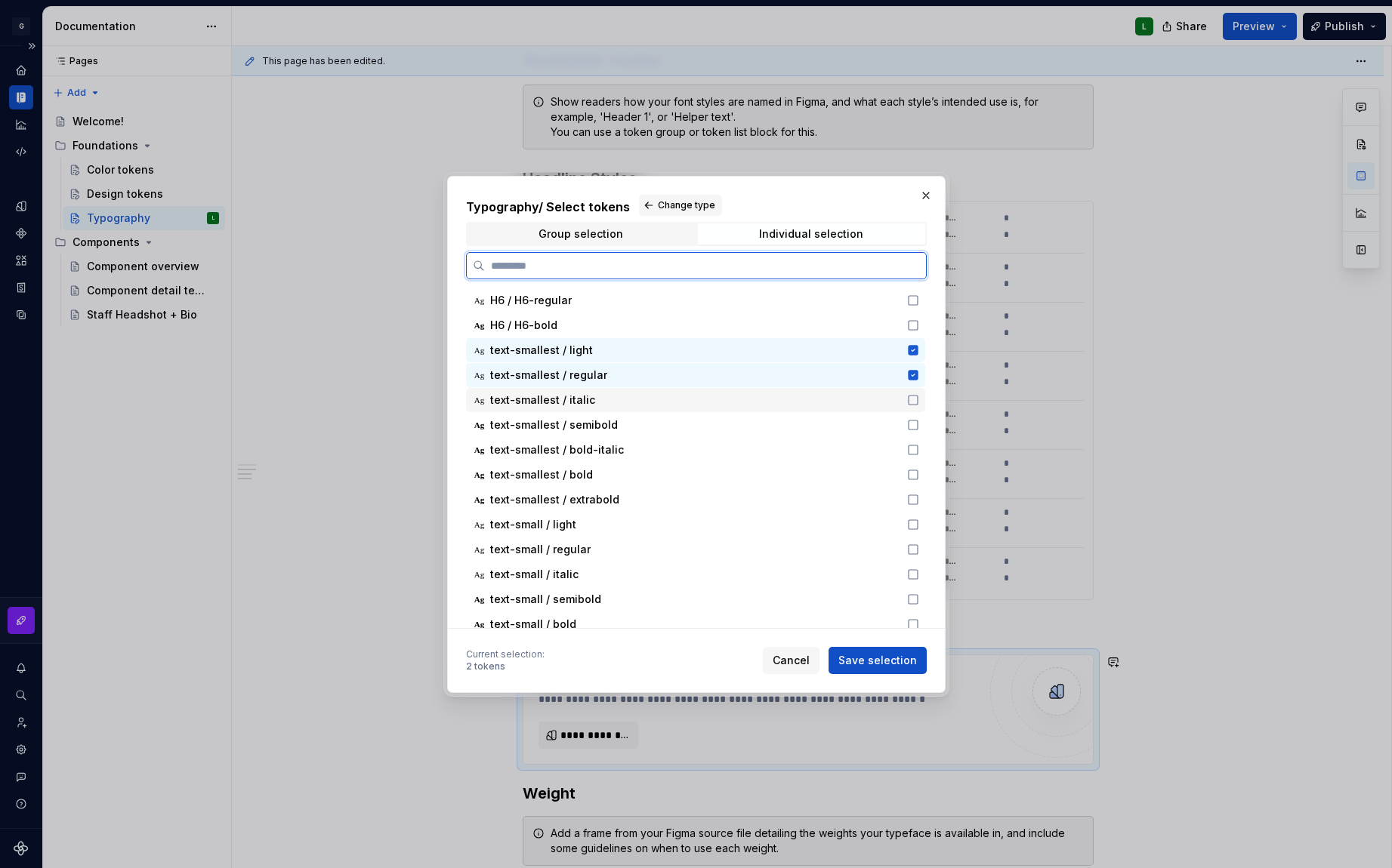
click at [916, 398] on icon at bounding box center [913, 400] width 9 height 9
click at [918, 426] on icon at bounding box center [913, 425] width 12 height 12
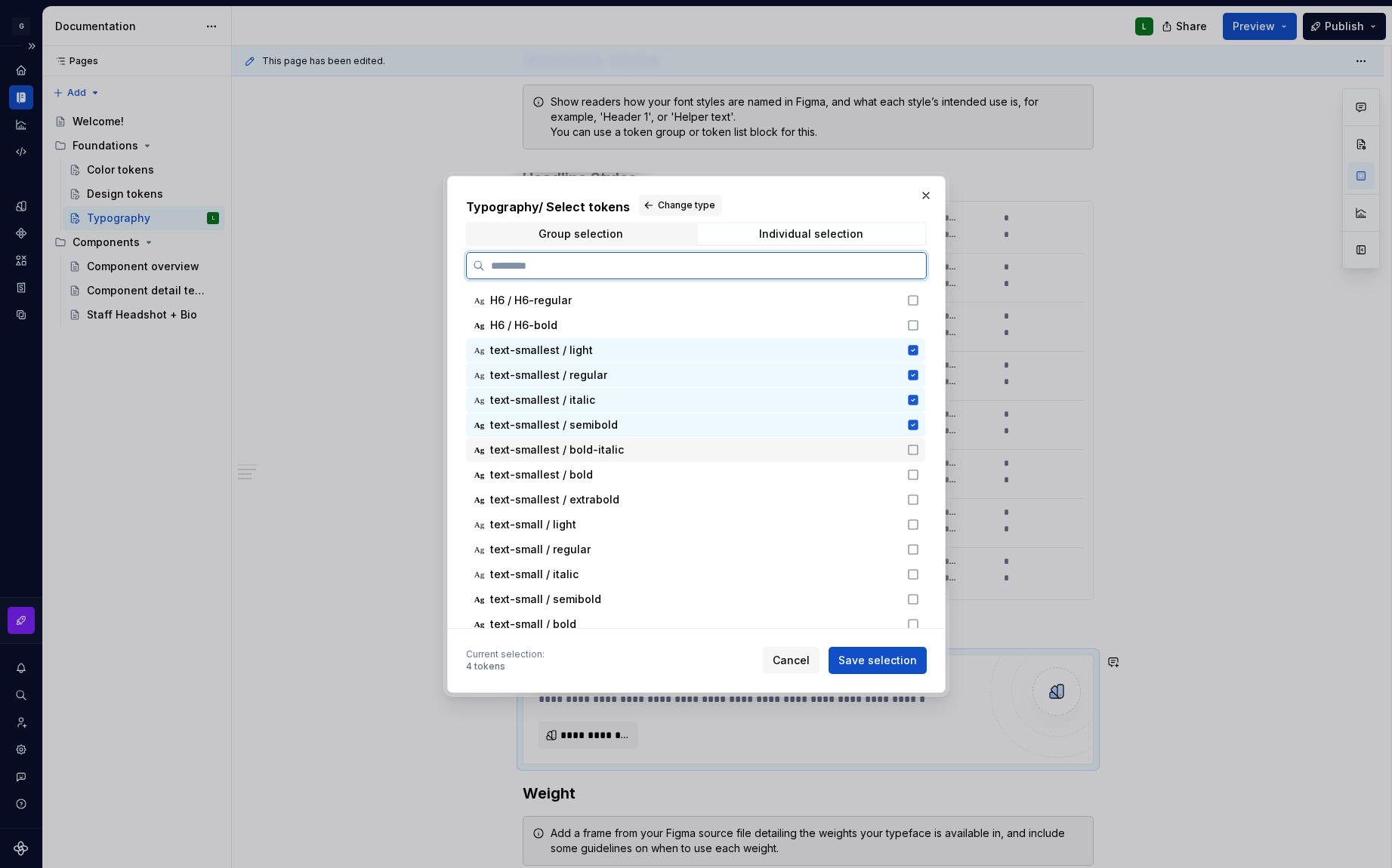
click at [914, 450] on icon at bounding box center [913, 450] width 12 height 12
click at [664, 240] on span "Group selection" at bounding box center [581, 234] width 227 height 21
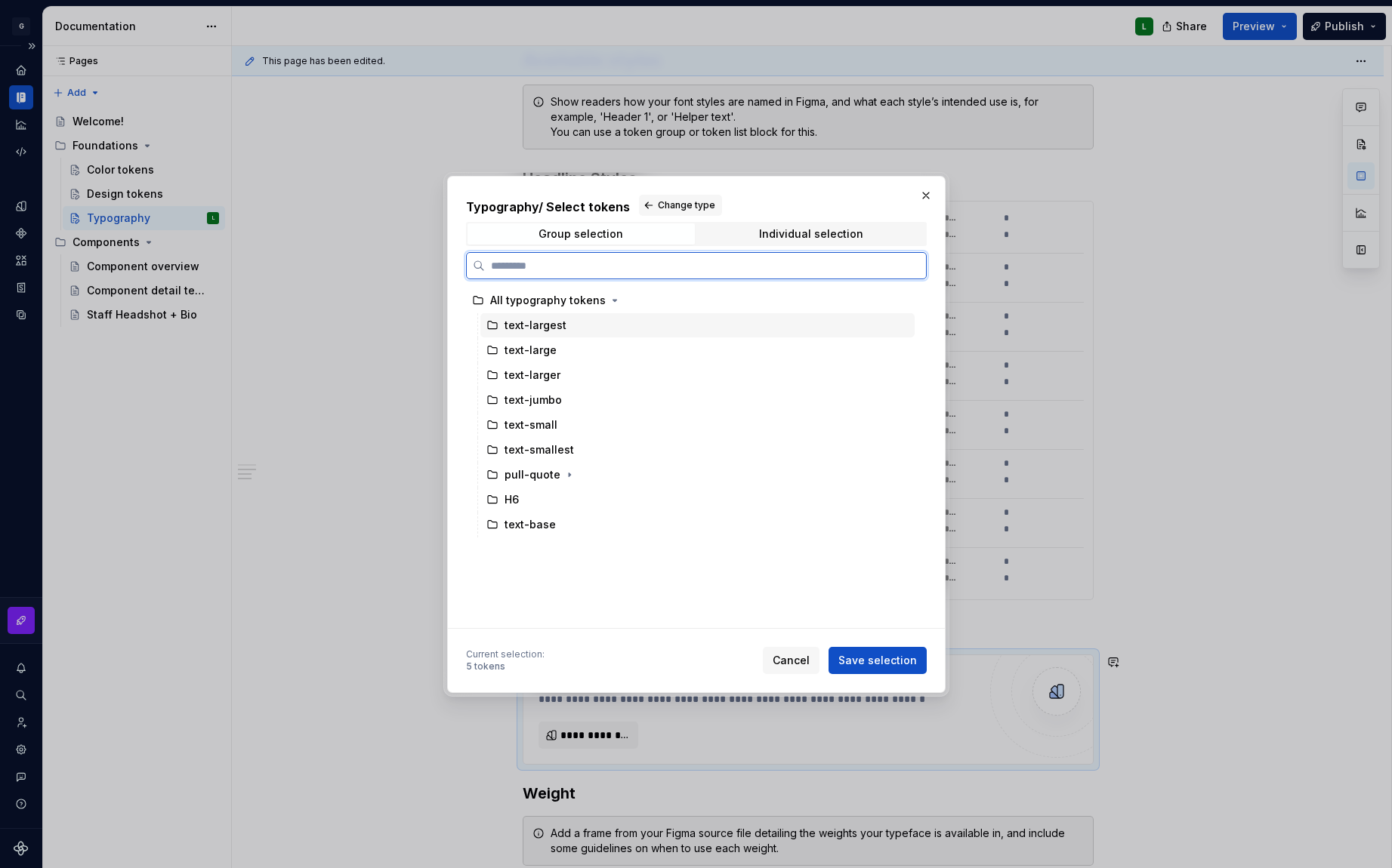
click at [526, 327] on div "text-largest" at bounding box center [535, 325] width 62 height 15
click at [532, 354] on div "text-large" at bounding box center [530, 350] width 52 height 15
click at [563, 332] on div "text-largest" at bounding box center [697, 325] width 435 height 24
click at [577, 359] on div "text-large" at bounding box center [697, 350] width 435 height 24
click at [577, 294] on div "All typography tokens" at bounding box center [547, 301] width 115 height 15
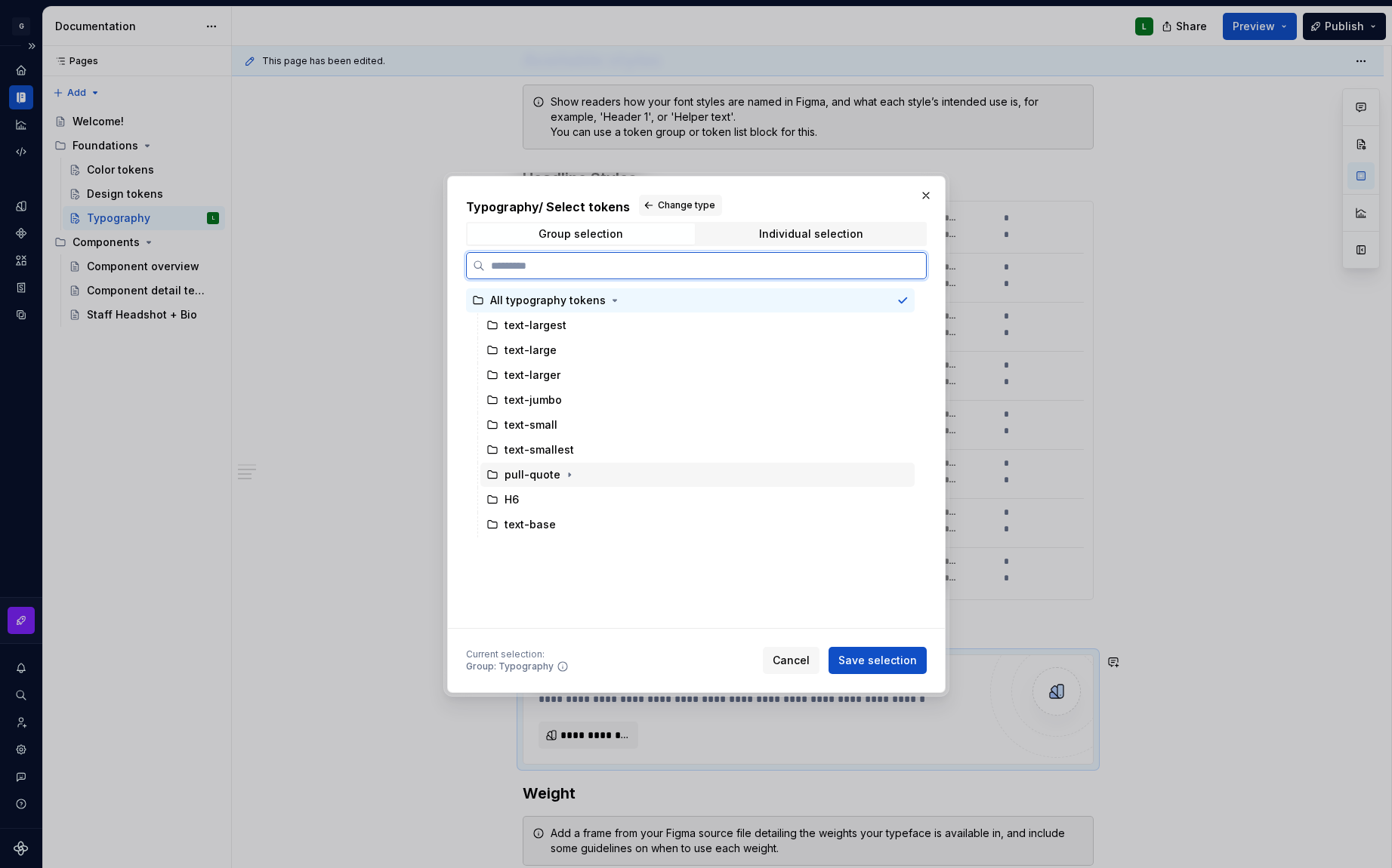
click at [510, 470] on div "pull-quote" at bounding box center [532, 475] width 55 height 15
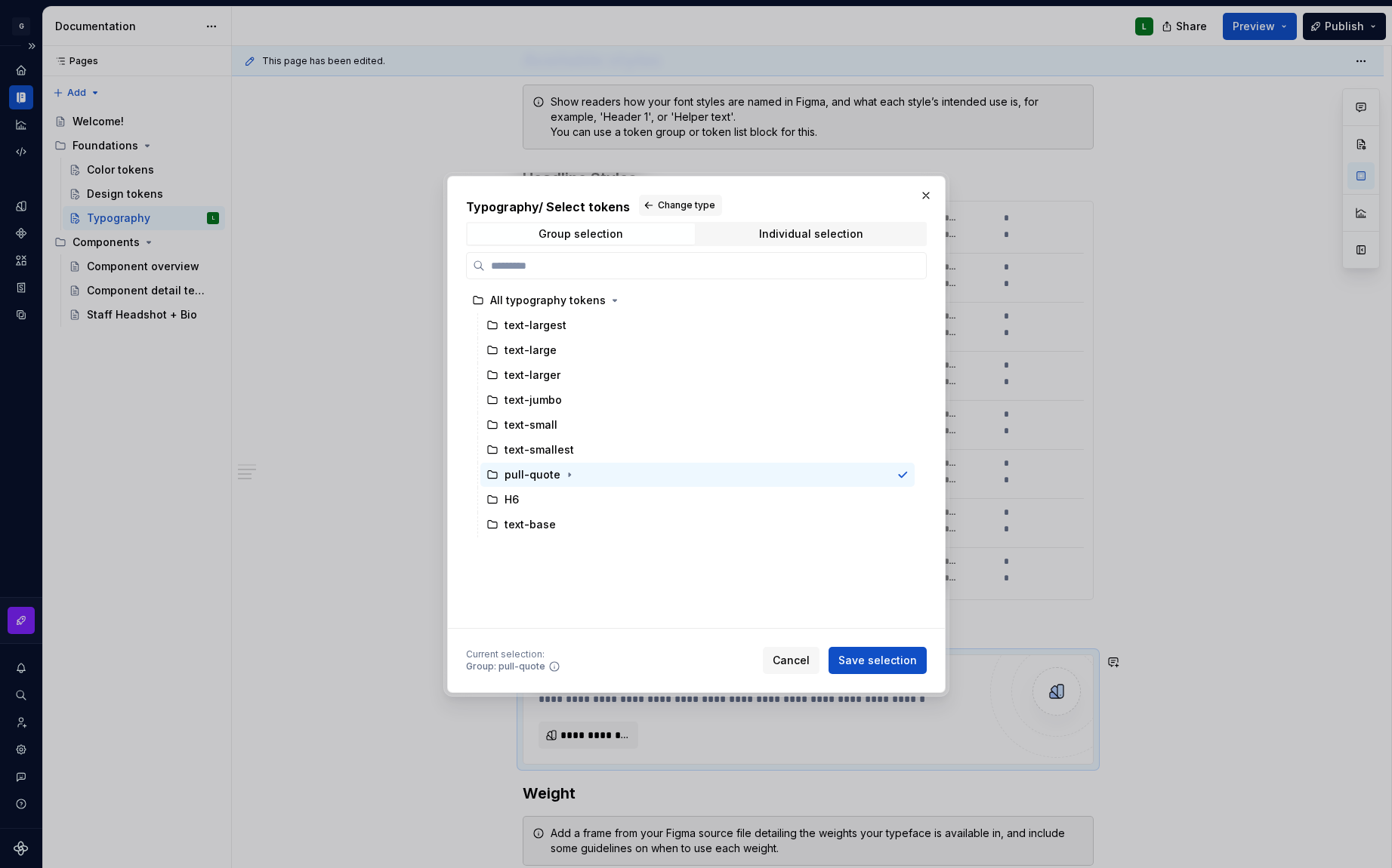
drag, startPoint x: 488, startPoint y: 477, endPoint x: 478, endPoint y: 455, distance: 24.2
click at [478, 455] on div "All typography tokens text-largest text-large text-larger text-jumbo text-small…" at bounding box center [691, 413] width 451 height 250
click at [785, 237] on div "Individual selection" at bounding box center [811, 234] width 104 height 12
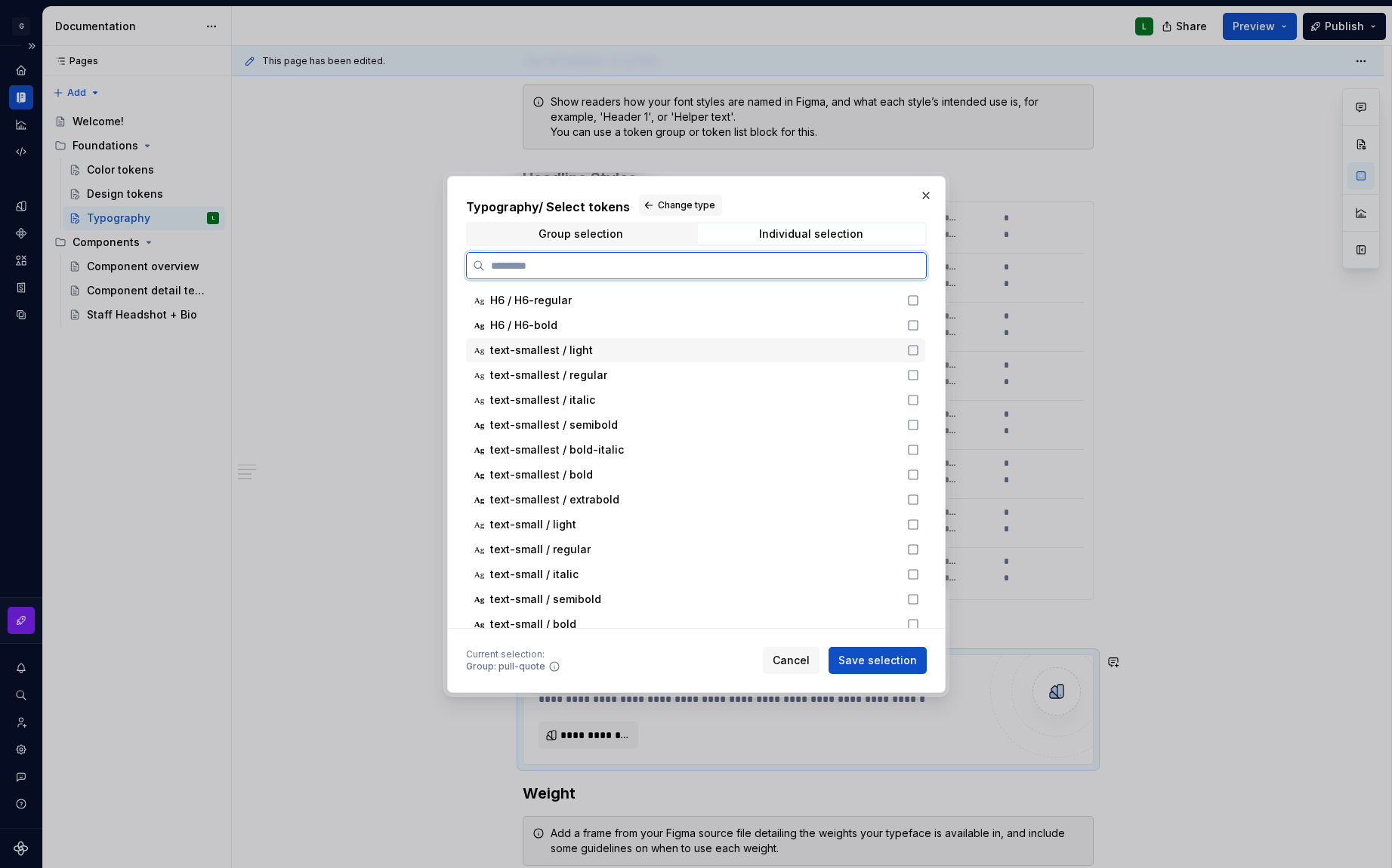
click at [907, 352] on icon at bounding box center [913, 350] width 12 height 12
click at [913, 374] on icon at bounding box center [913, 375] width 12 height 12
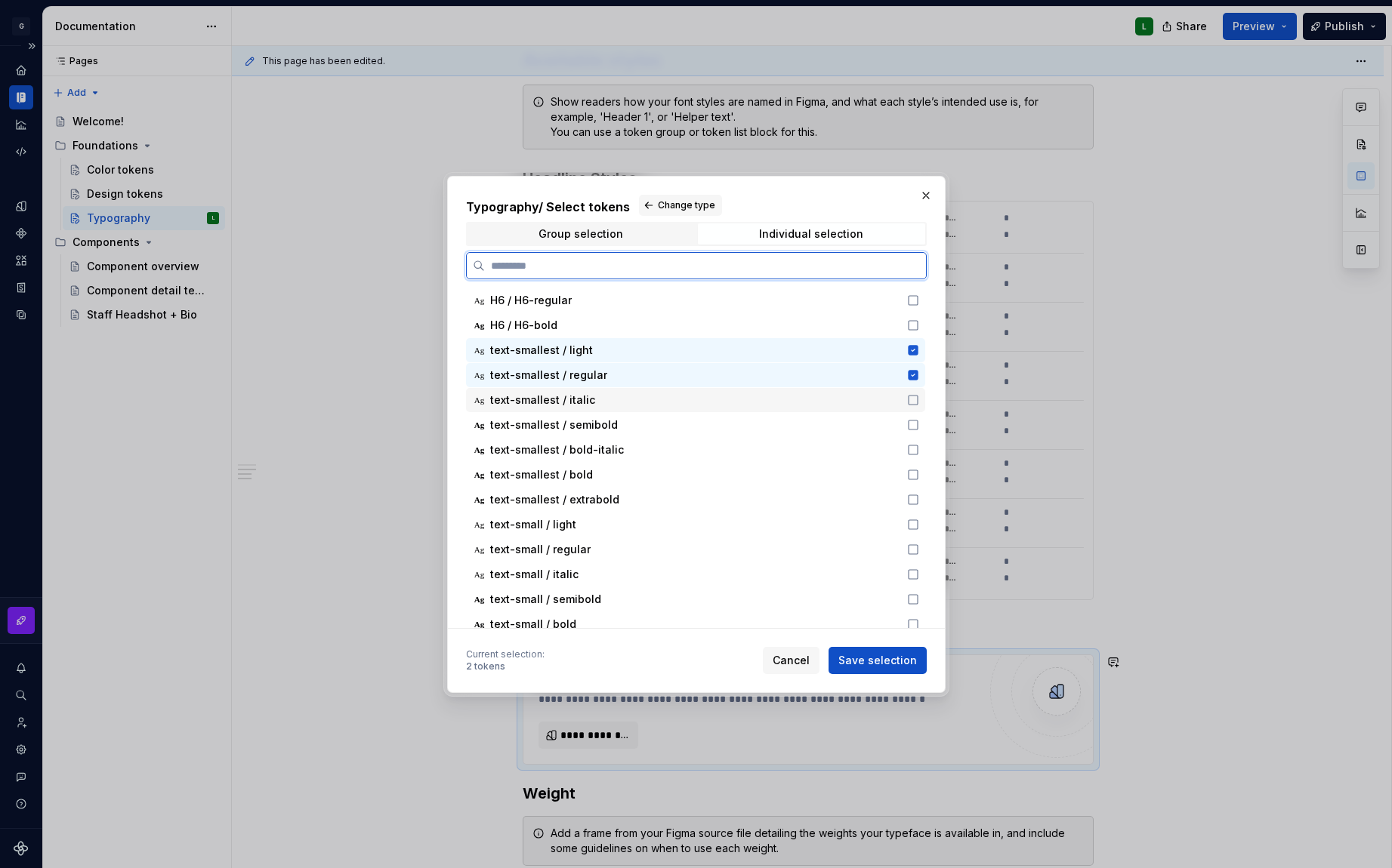
click at [910, 402] on icon at bounding box center [913, 400] width 12 height 12
click at [912, 428] on icon at bounding box center [913, 425] width 12 height 12
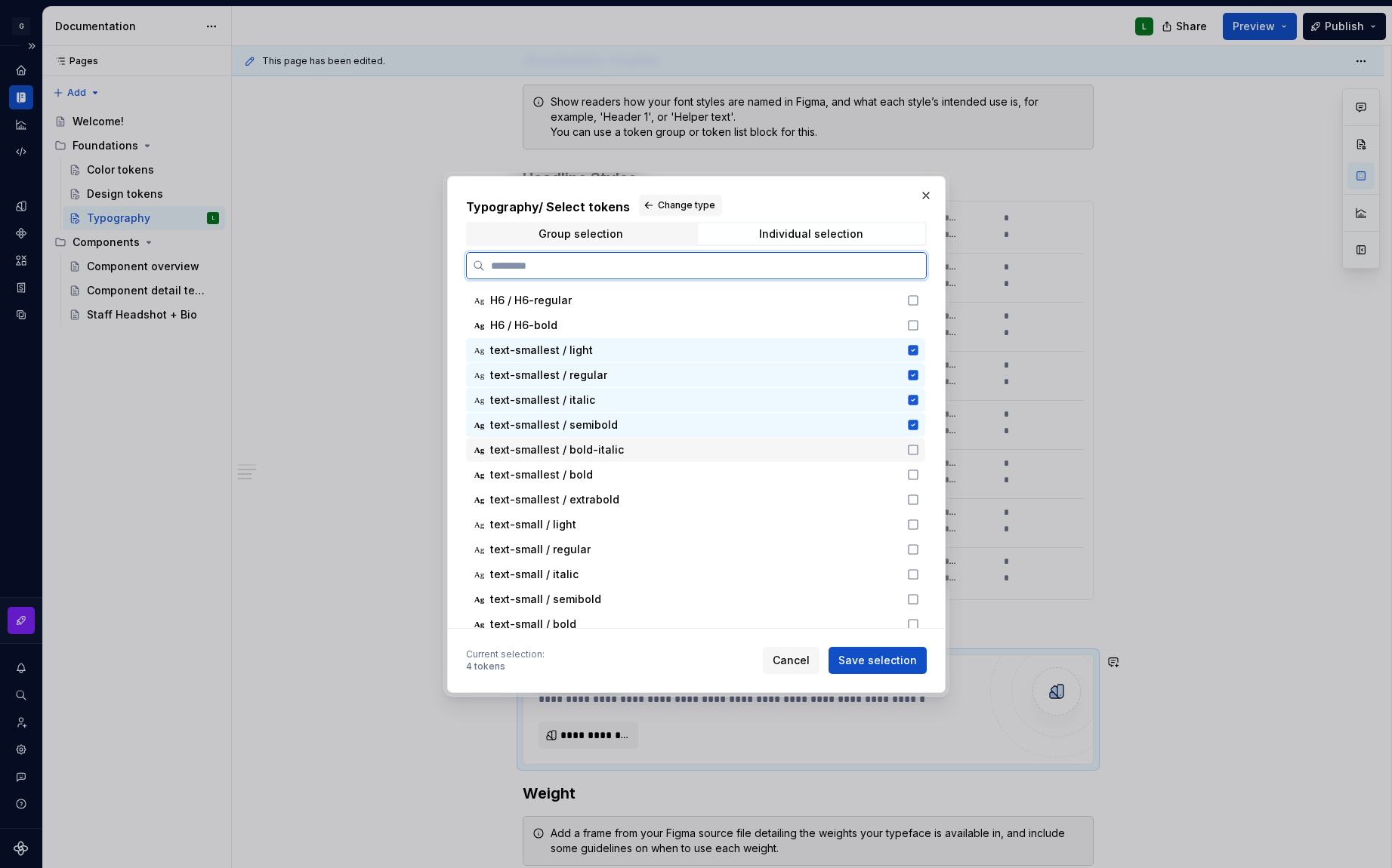
click at [913, 453] on icon at bounding box center [913, 450] width 12 height 12
click at [915, 478] on icon at bounding box center [913, 475] width 9 height 9
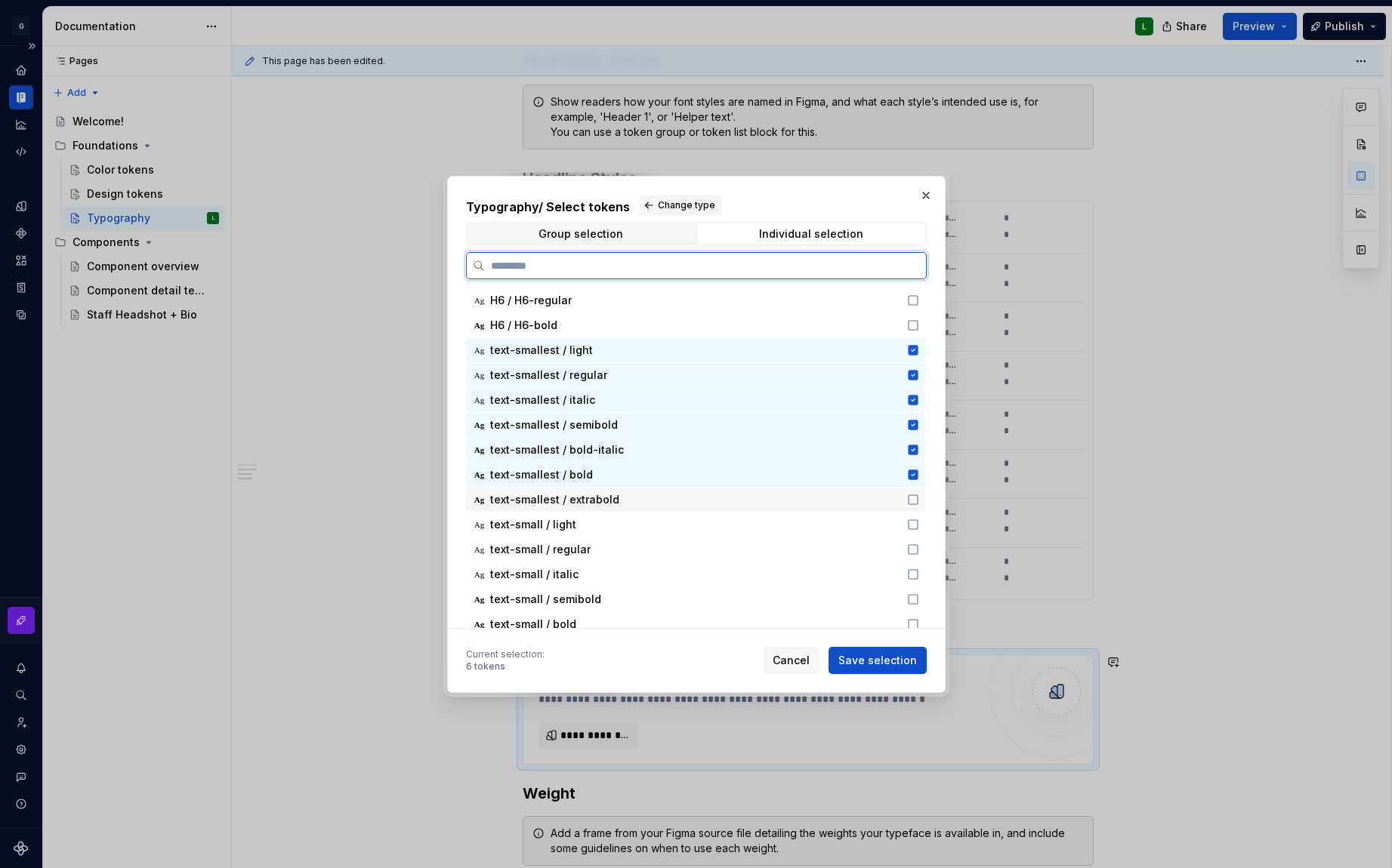
click at [914, 499] on icon at bounding box center [913, 500] width 12 height 12
click at [912, 518] on icon at bounding box center [913, 524] width 12 height 12
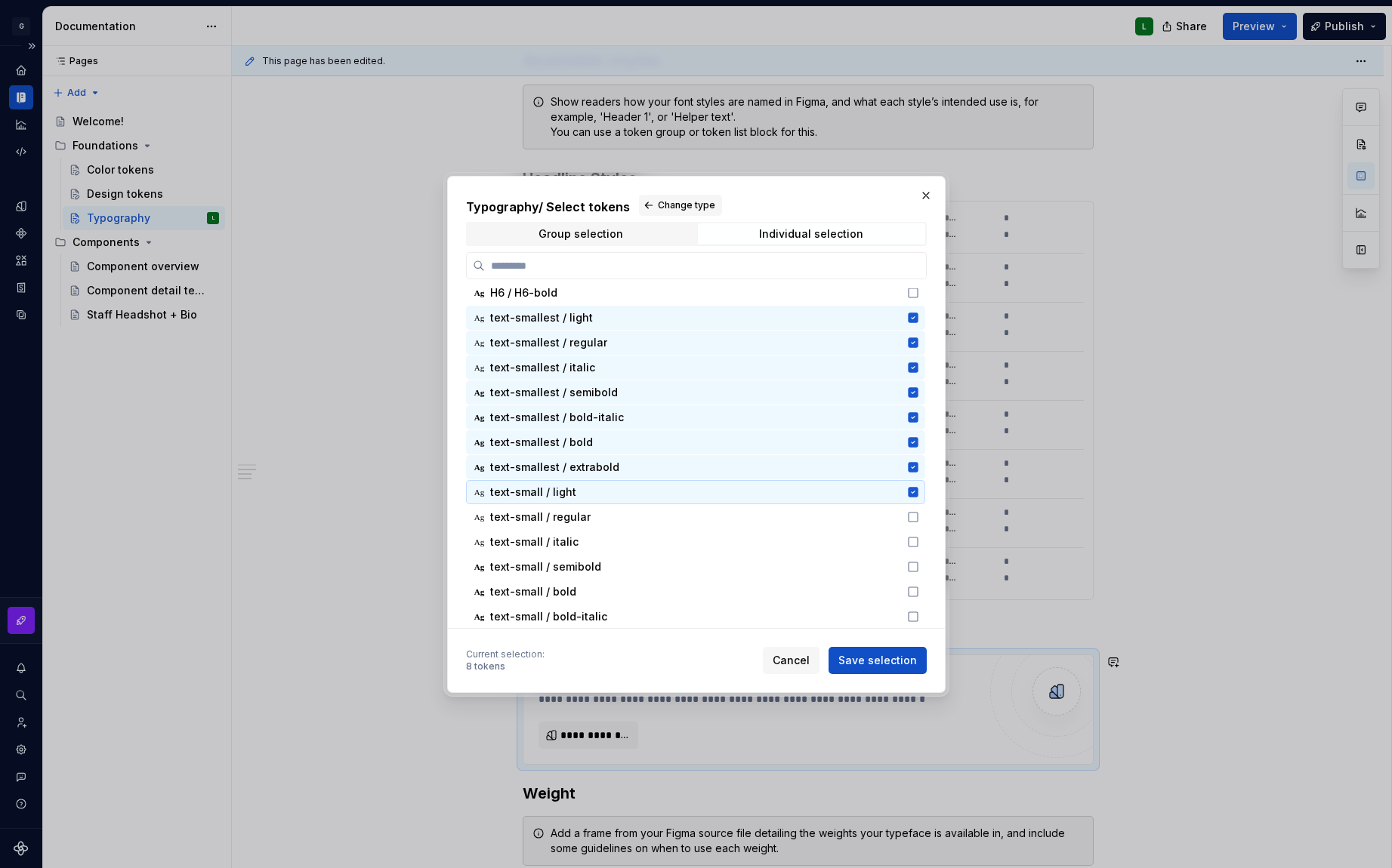
scroll to position [65, 0]
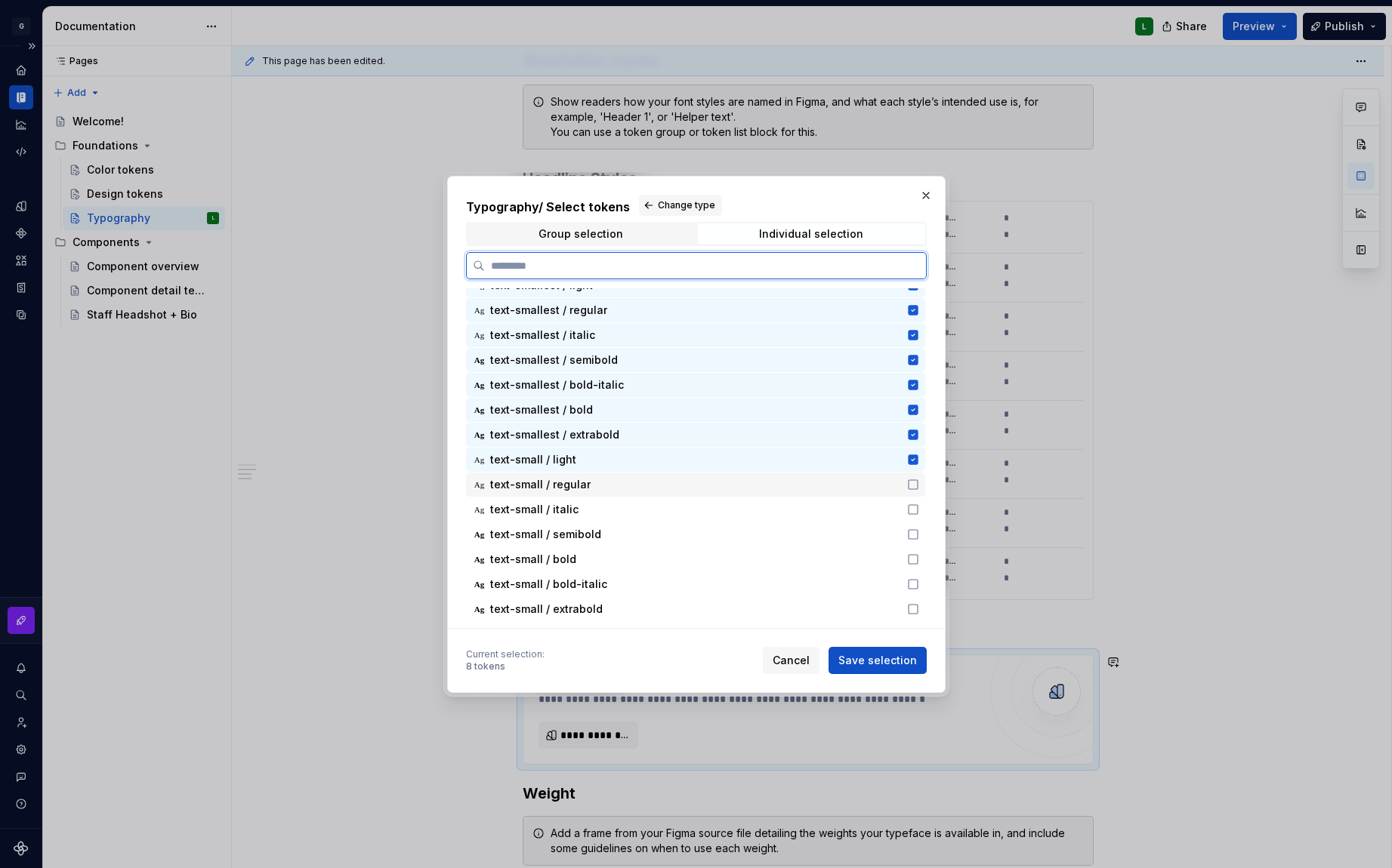
click at [914, 491] on div "Ag text-small / regular" at bounding box center [695, 484] width 459 height 24
click at [912, 510] on icon at bounding box center [913, 509] width 12 height 12
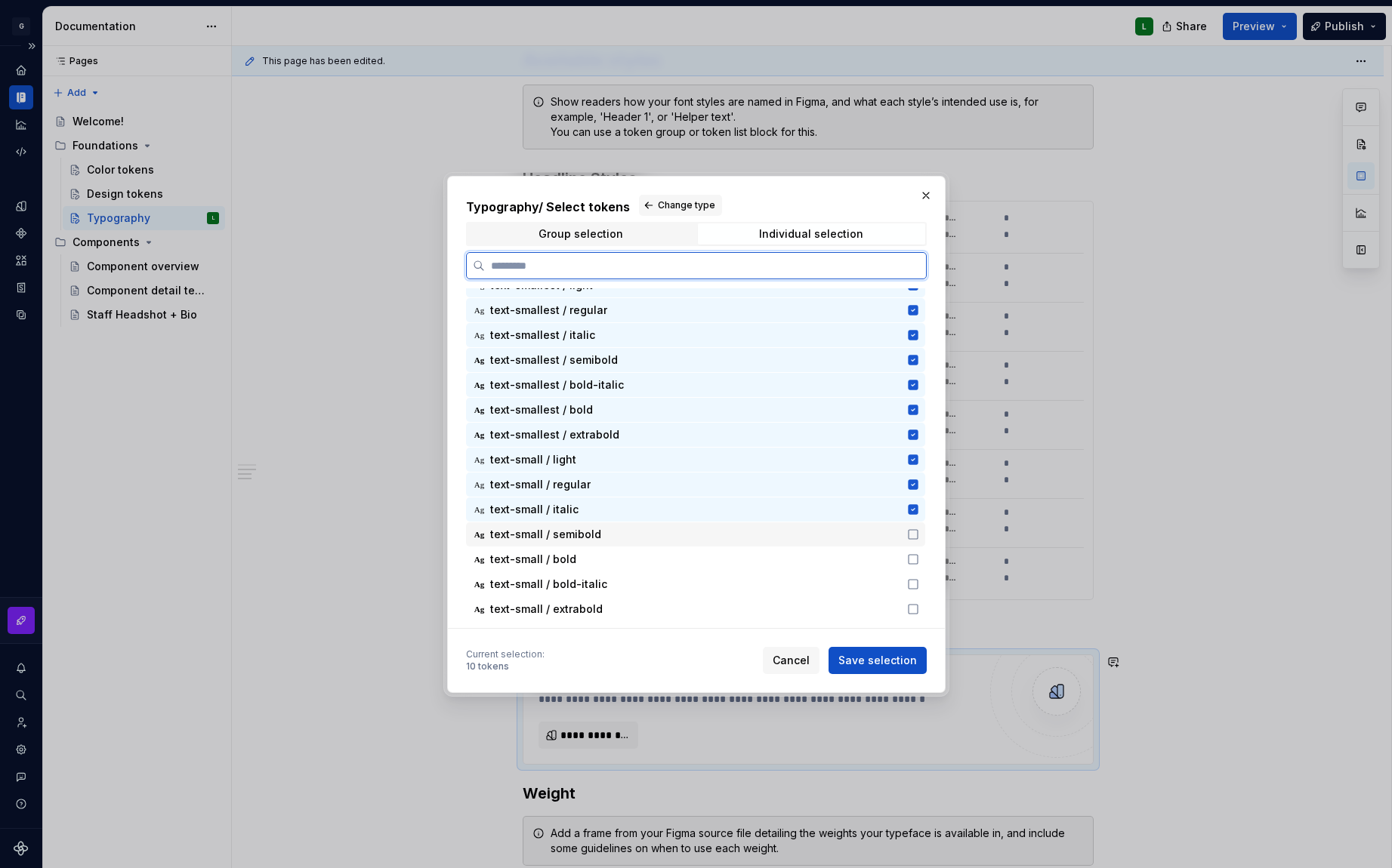
click at [914, 529] on icon at bounding box center [913, 534] width 12 height 12
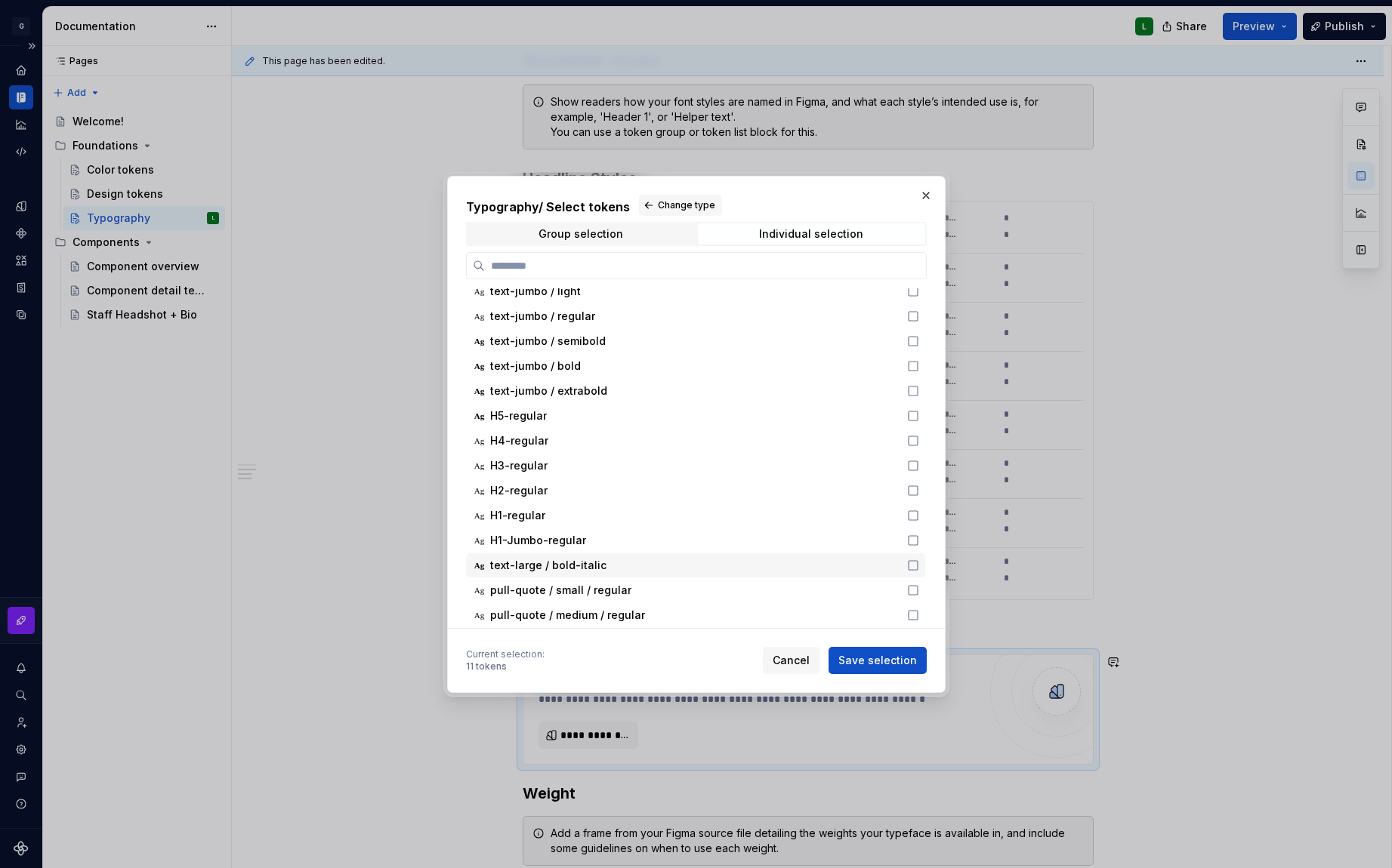
scroll to position [980, 0]
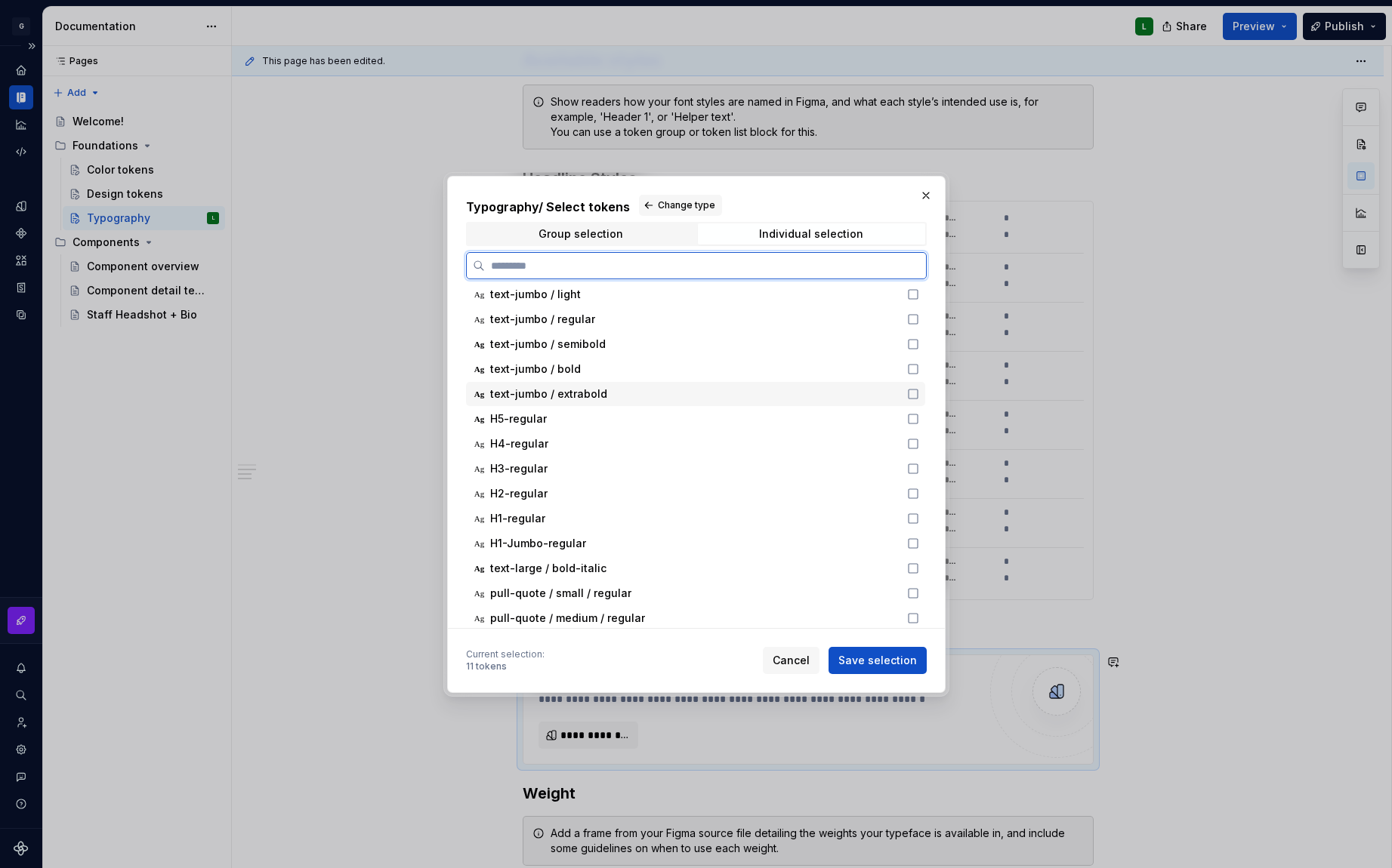
click at [910, 399] on icon at bounding box center [913, 394] width 12 height 12
click at [915, 371] on icon at bounding box center [913, 369] width 12 height 12
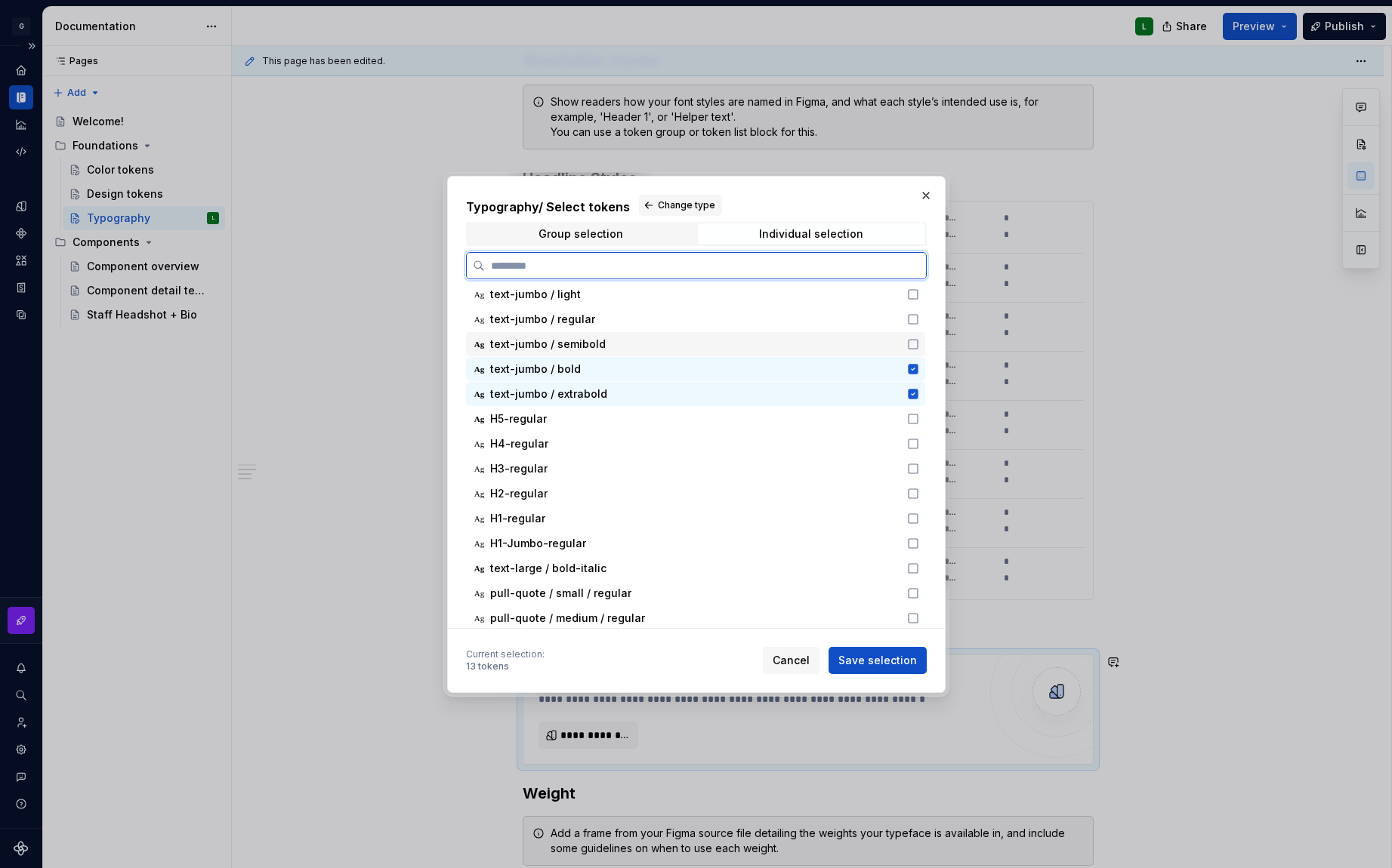
click at [910, 347] on icon at bounding box center [913, 345] width 12 height 12
click at [918, 316] on icon at bounding box center [913, 319] width 12 height 12
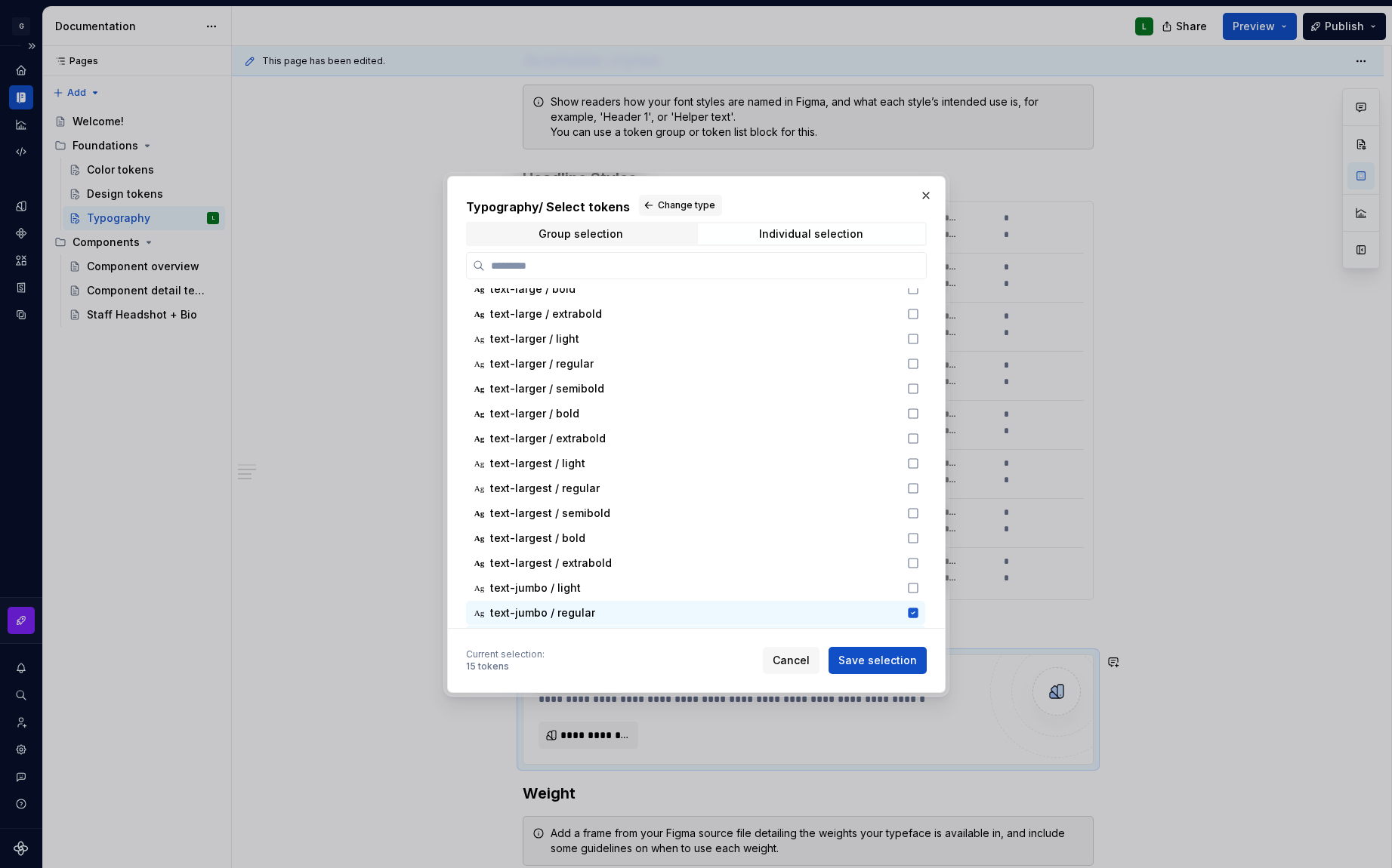
scroll to position [701, 0]
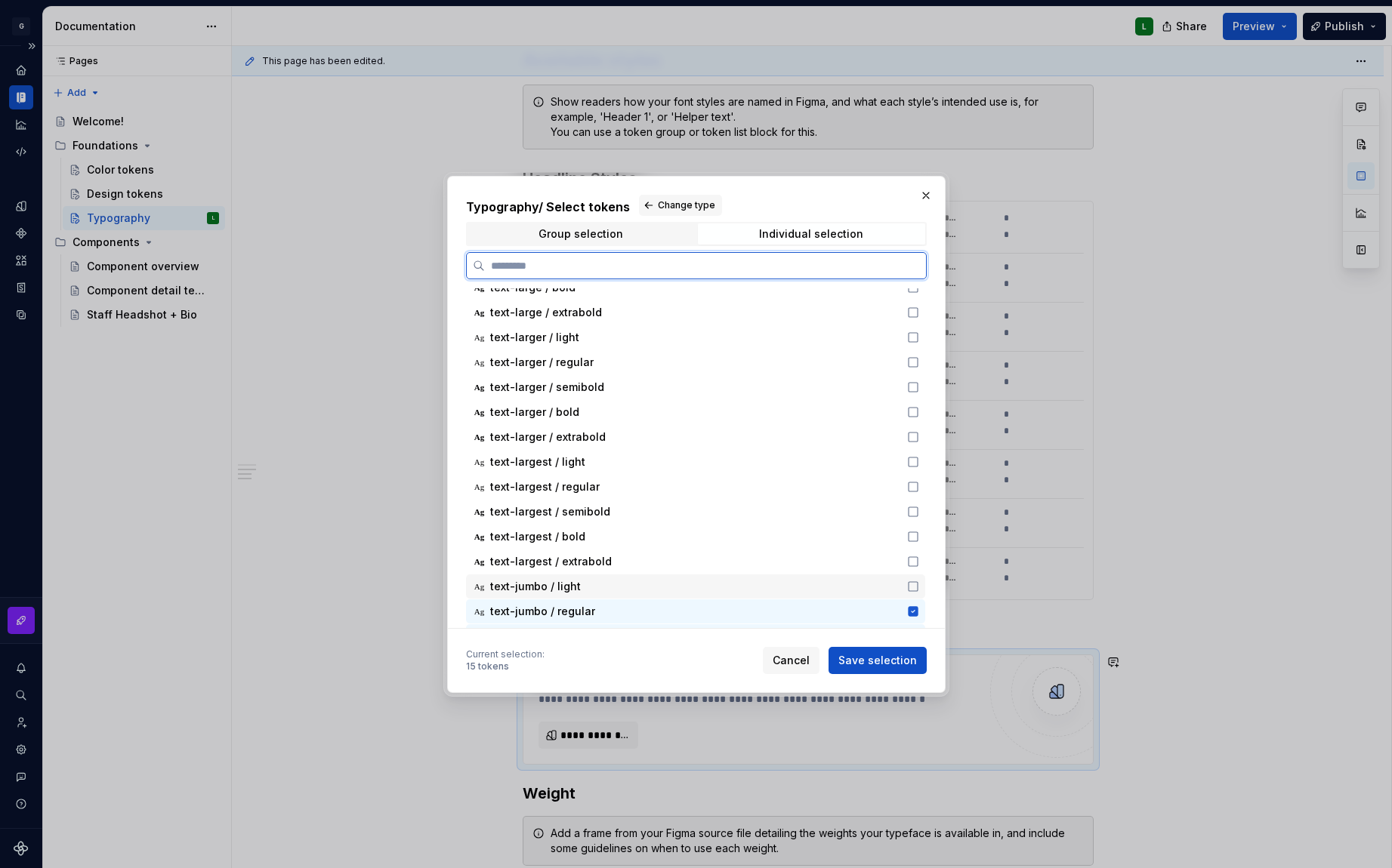
click at [914, 582] on icon at bounding box center [913, 587] width 9 height 9
click at [911, 568] on div "Ag text-largest / extrabold" at bounding box center [695, 561] width 459 height 24
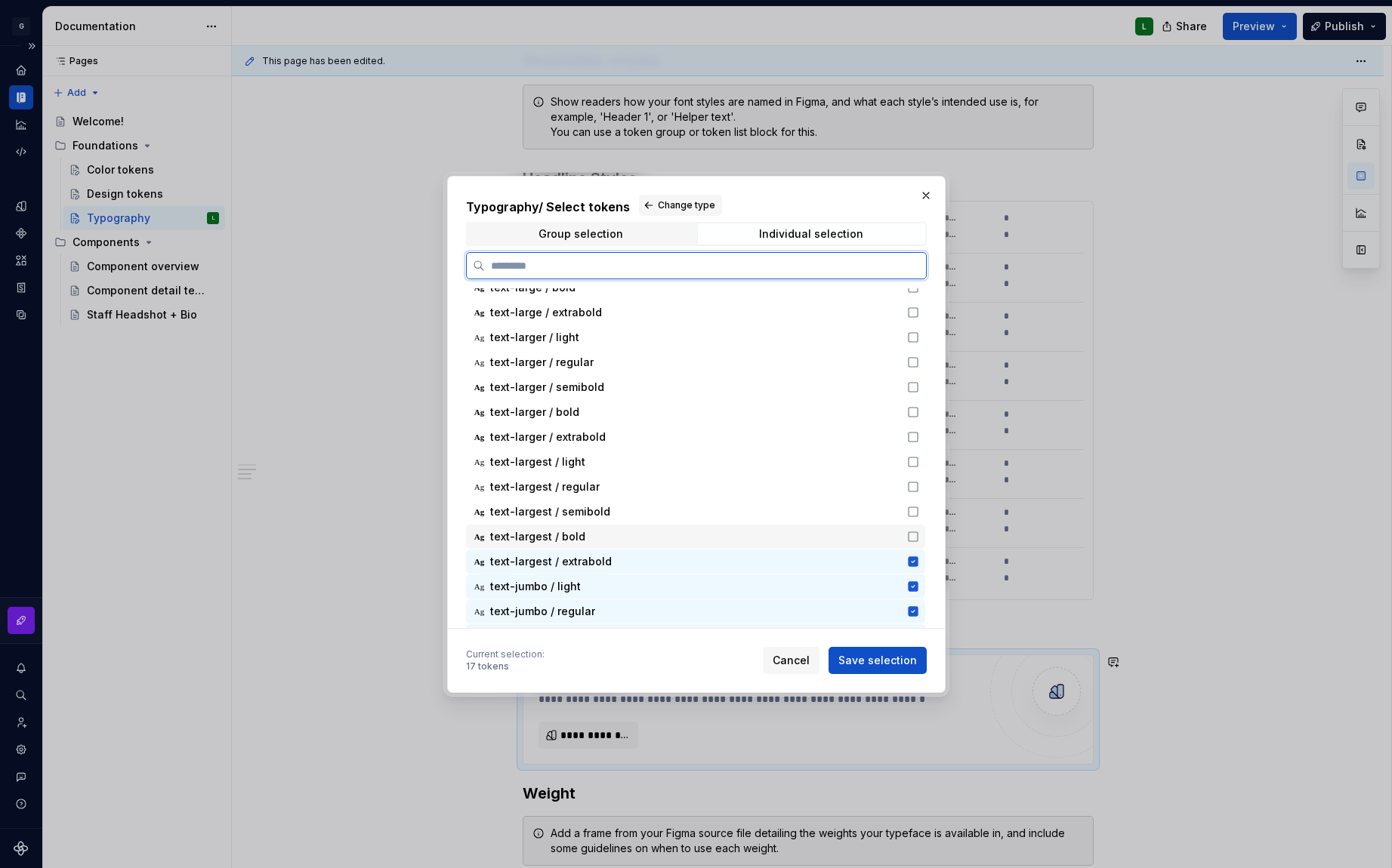
click at [916, 539] on icon at bounding box center [913, 536] width 9 height 9
click at [912, 510] on icon at bounding box center [913, 512] width 12 height 12
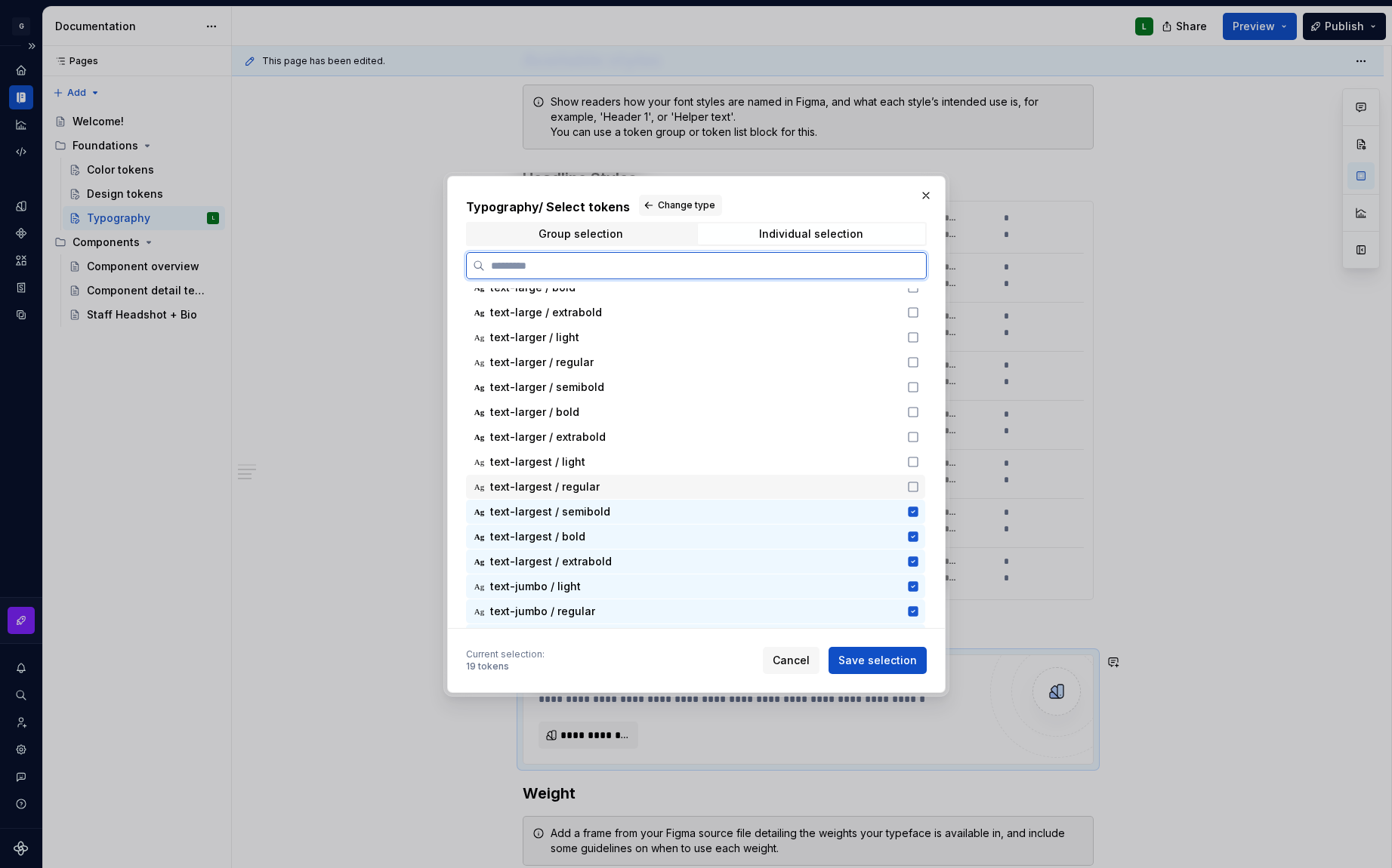
click at [917, 489] on icon at bounding box center [913, 487] width 12 height 12
click at [915, 465] on icon at bounding box center [913, 462] width 12 height 12
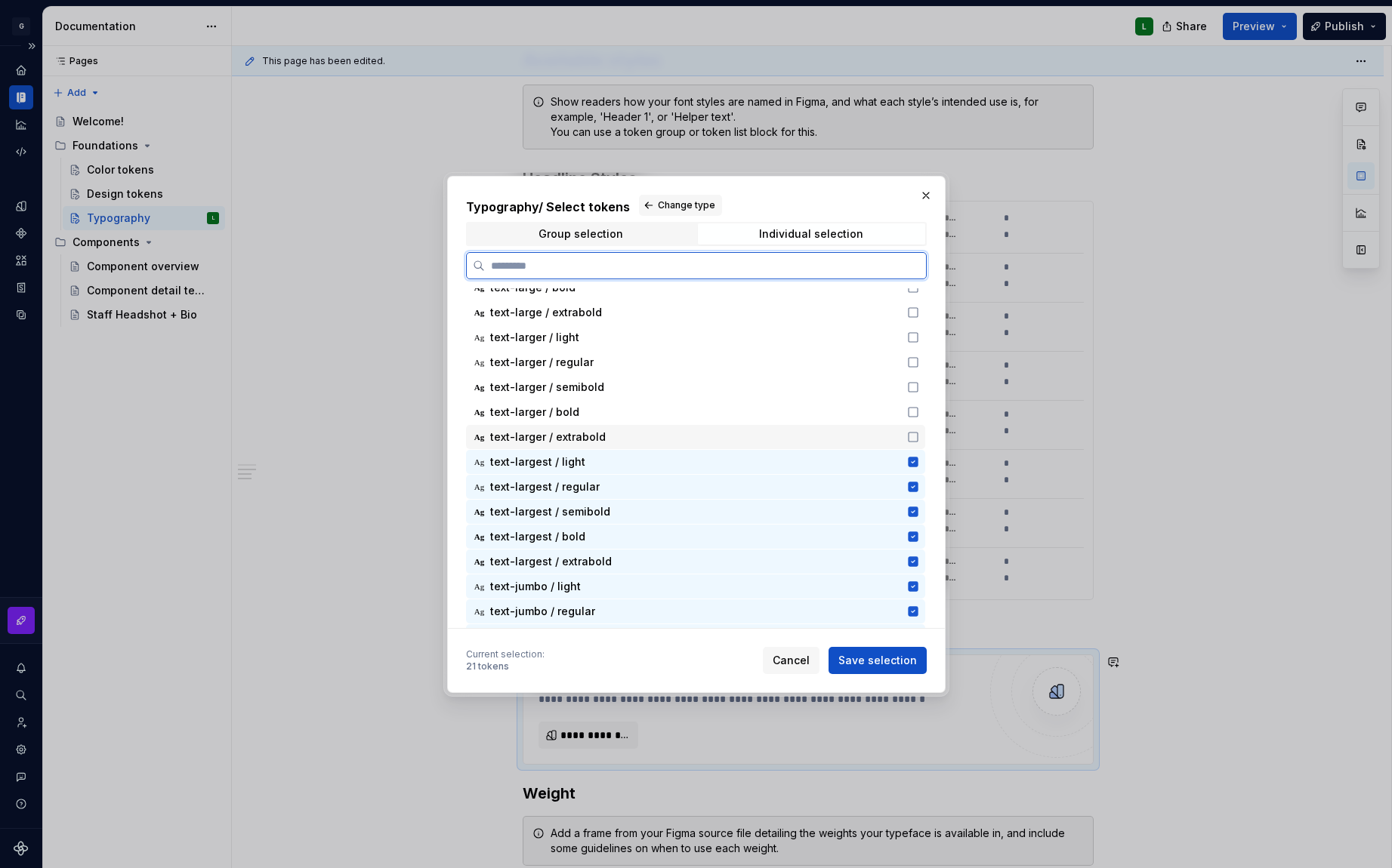
click at [912, 438] on icon at bounding box center [913, 437] width 12 height 12
click at [912, 416] on icon at bounding box center [913, 412] width 9 height 9
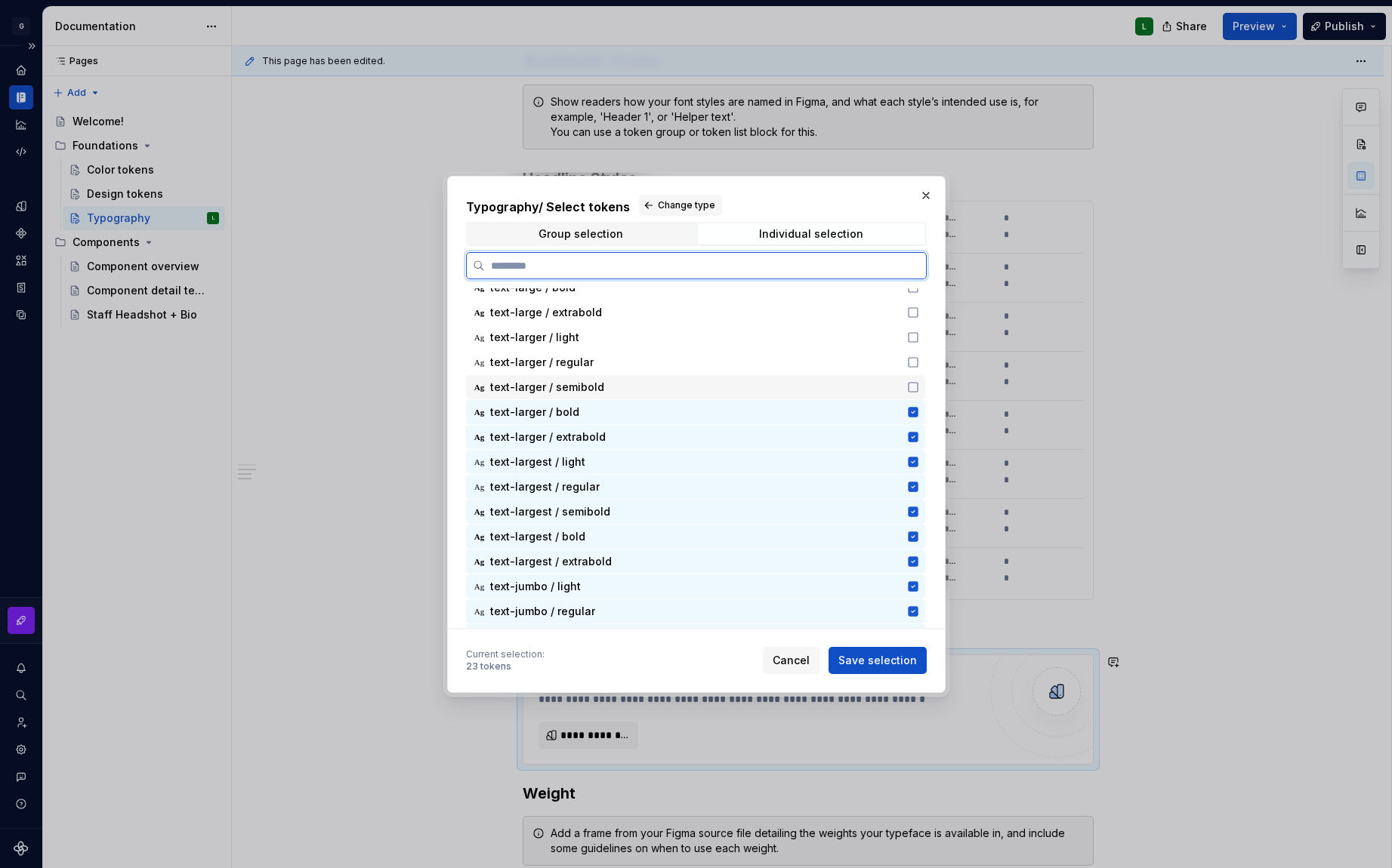
click at [915, 392] on div "Ag text-larger / semibold" at bounding box center [695, 387] width 459 height 24
click at [912, 361] on icon at bounding box center [913, 362] width 12 height 12
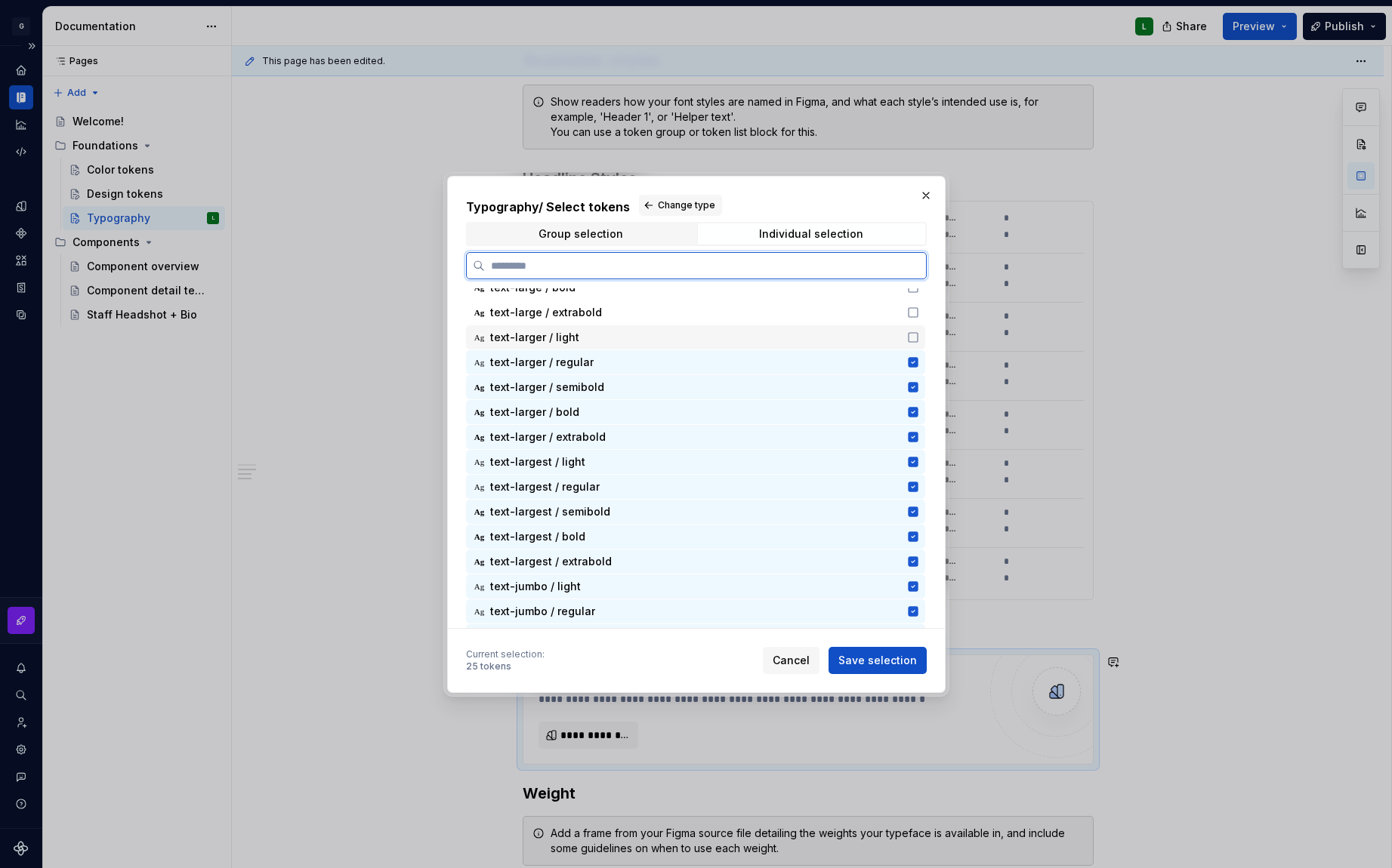
click at [915, 338] on icon at bounding box center [913, 337] width 12 height 12
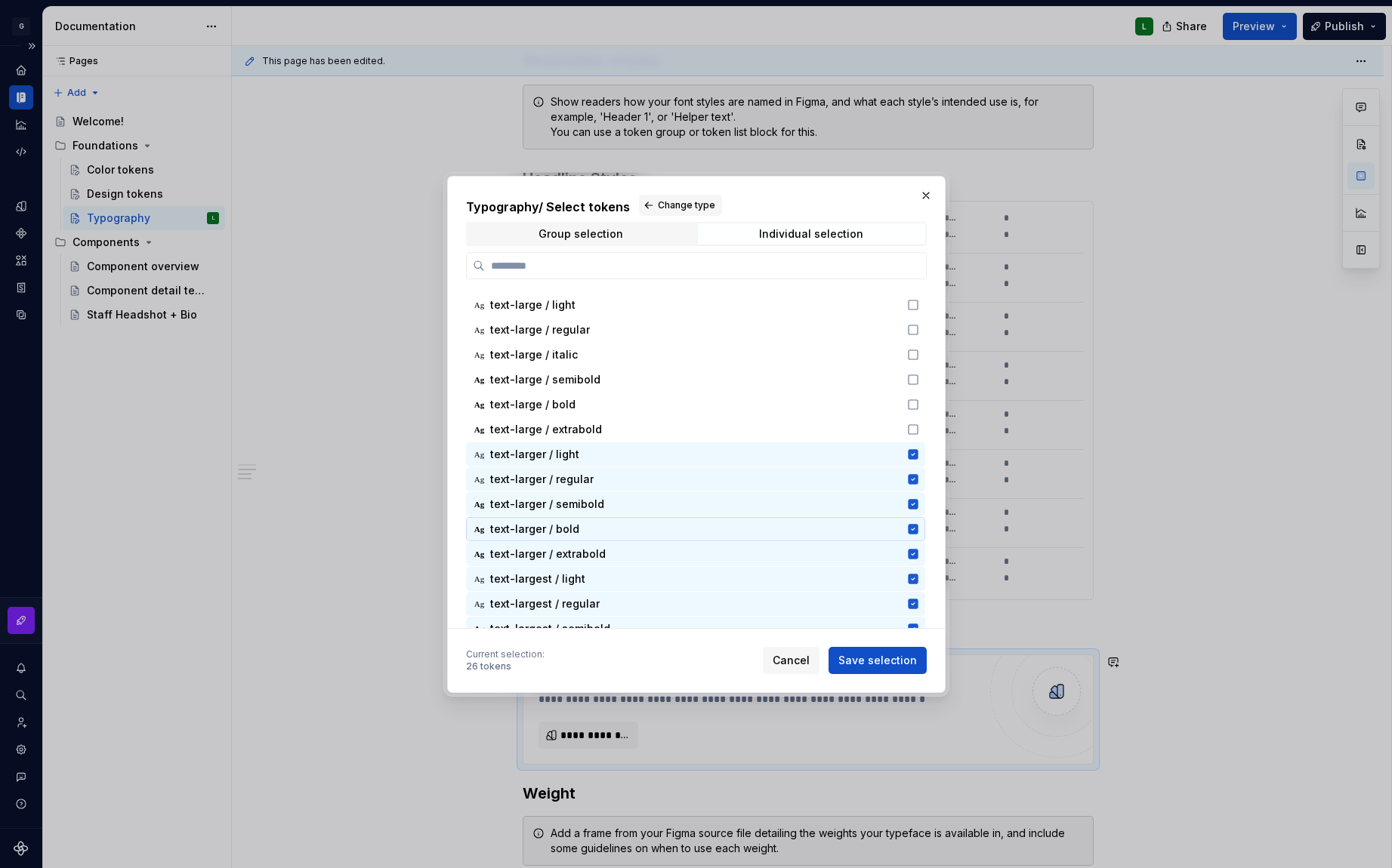
scroll to position [438, 0]
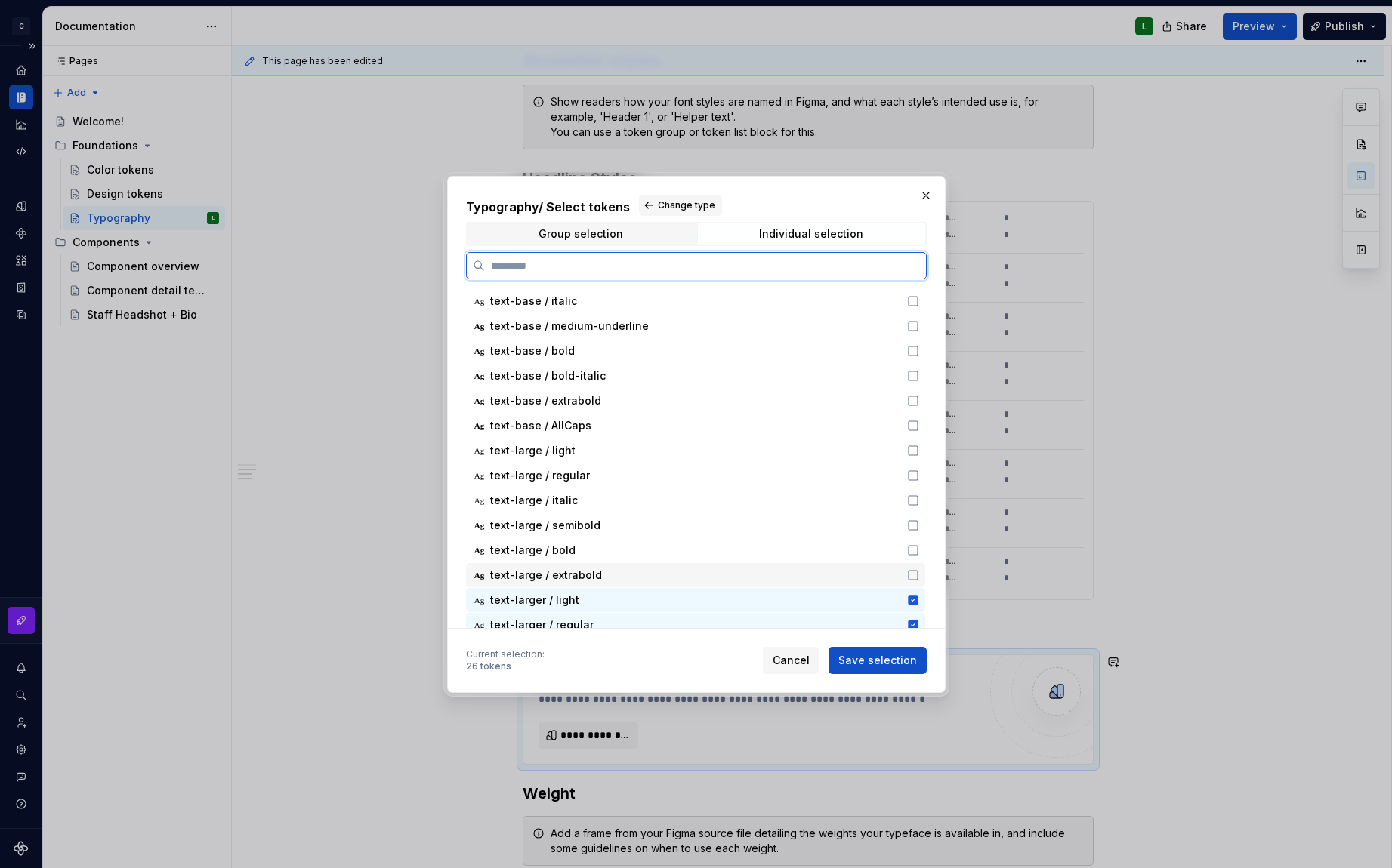
click at [910, 576] on icon at bounding box center [913, 575] width 12 height 12
click at [910, 550] on icon at bounding box center [913, 550] width 12 height 12
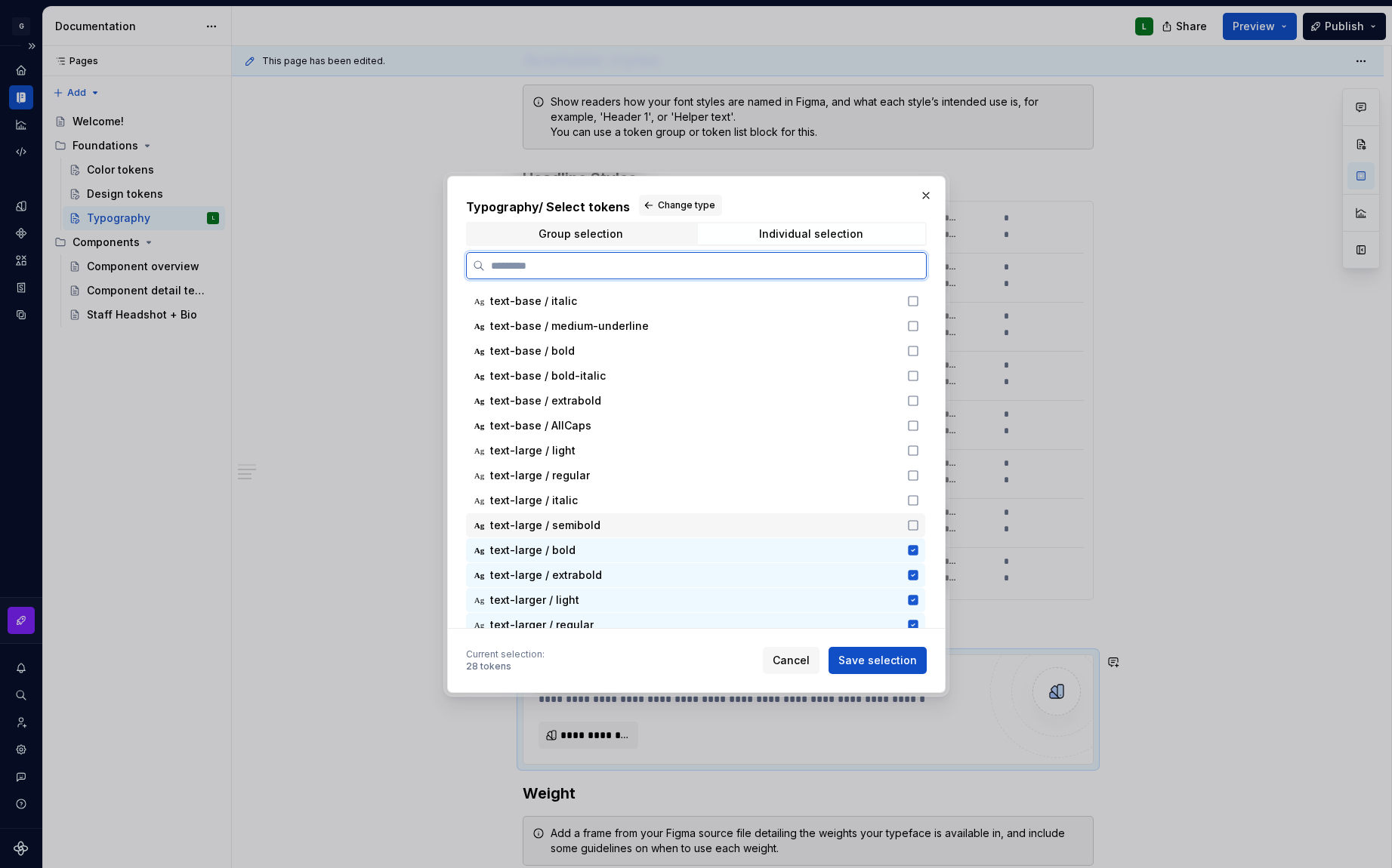
click at [915, 521] on icon at bounding box center [913, 525] width 12 height 12
click at [915, 500] on icon at bounding box center [913, 501] width 12 height 12
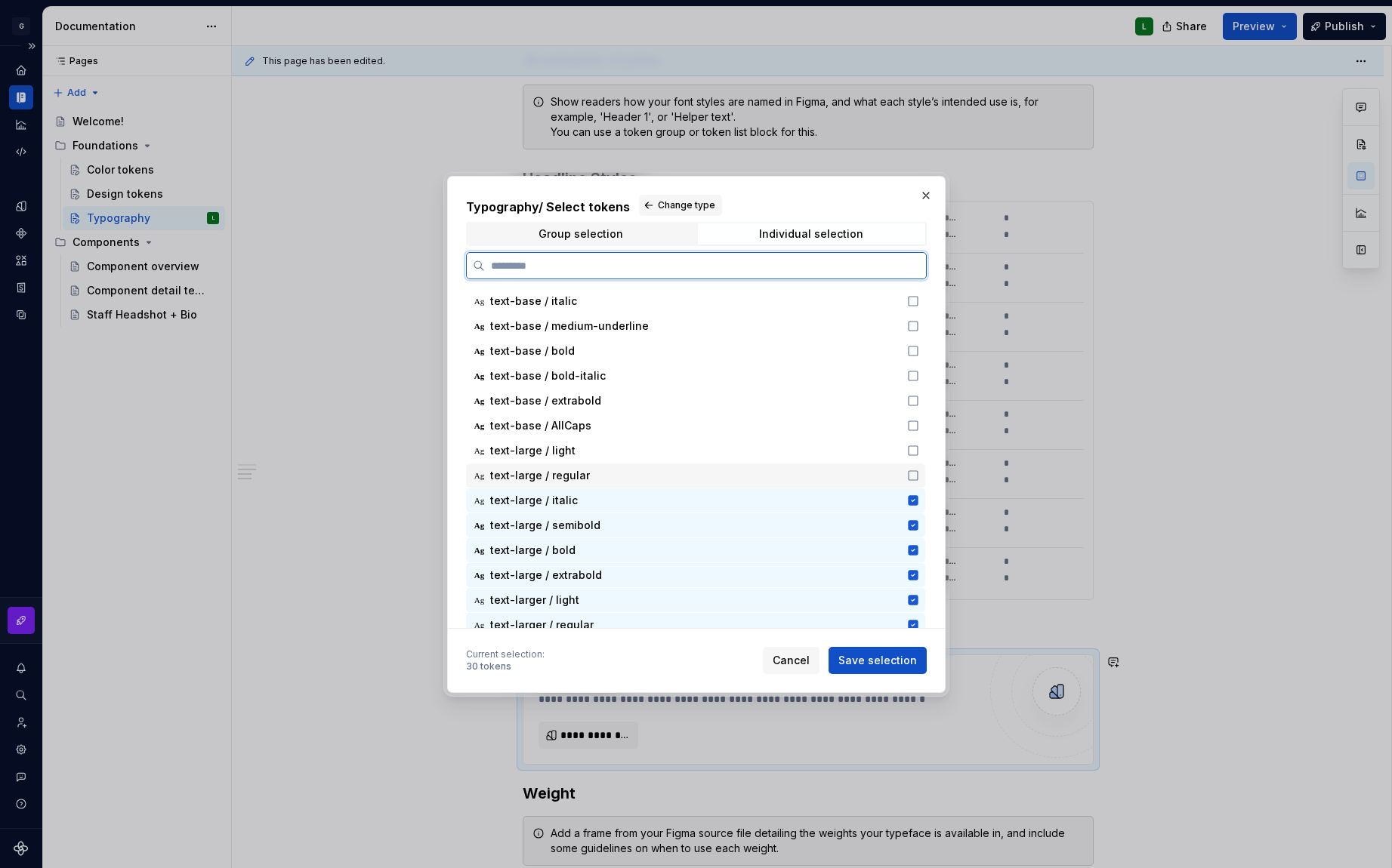
click at [912, 472] on icon at bounding box center [913, 476] width 12 height 12
click at [915, 448] on icon at bounding box center [913, 450] width 12 height 12
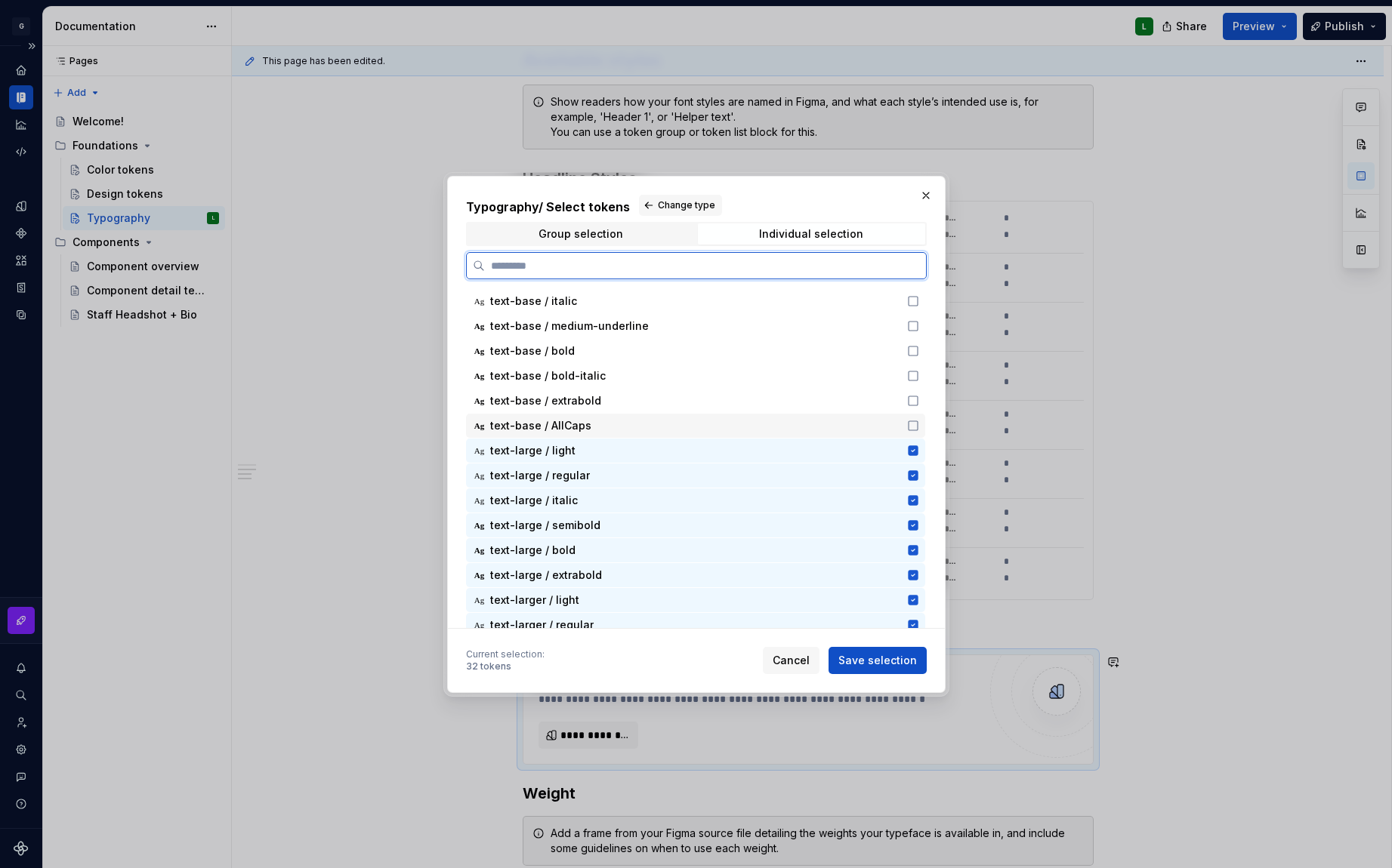
click at [911, 422] on icon at bounding box center [913, 426] width 12 height 12
click at [912, 397] on icon at bounding box center [913, 401] width 12 height 12
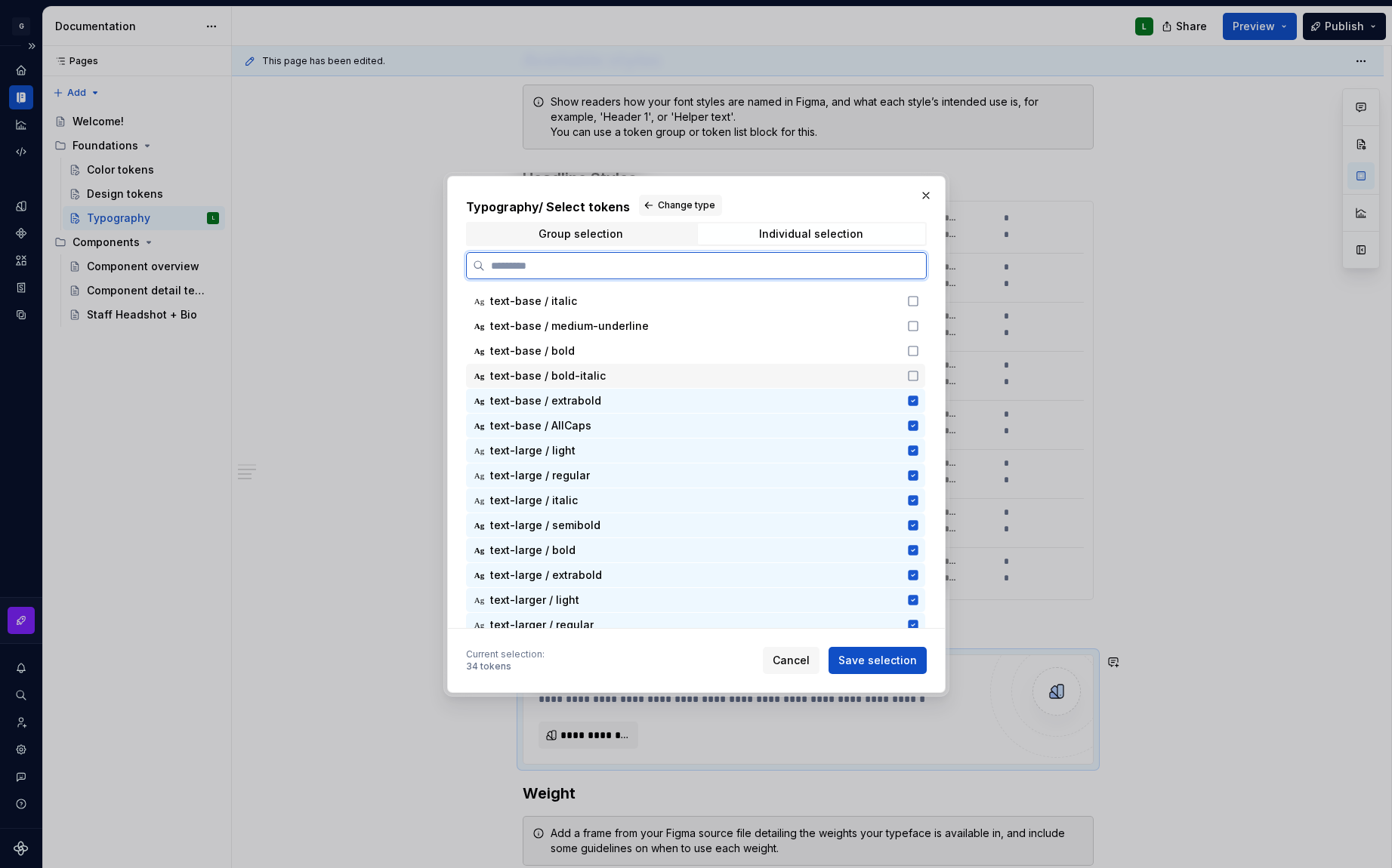
click at [915, 376] on icon at bounding box center [913, 376] width 12 height 12
click at [915, 346] on icon at bounding box center [913, 351] width 12 height 12
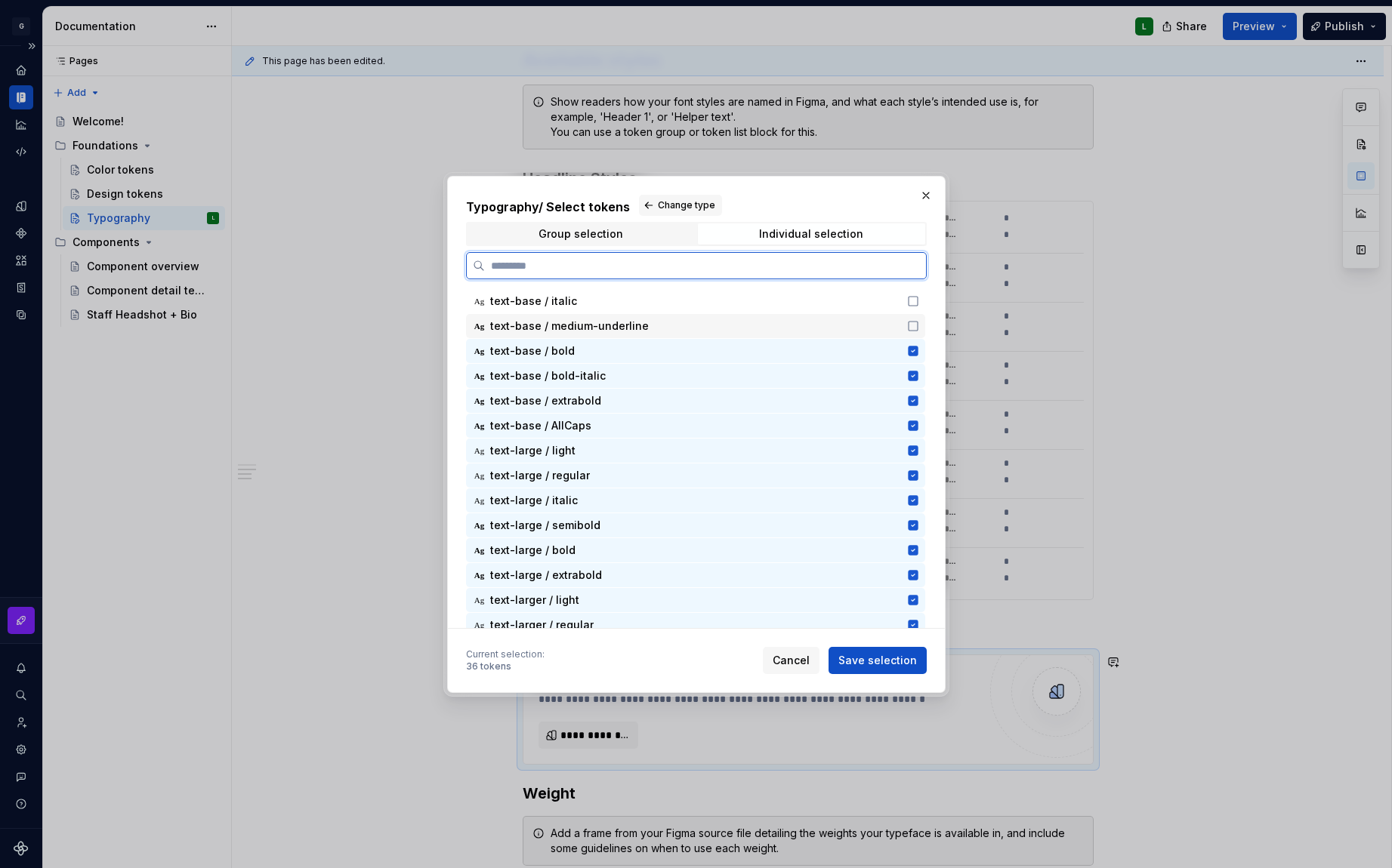
click at [917, 322] on icon at bounding box center [913, 326] width 12 height 12
click at [912, 302] on icon at bounding box center [913, 301] width 12 height 12
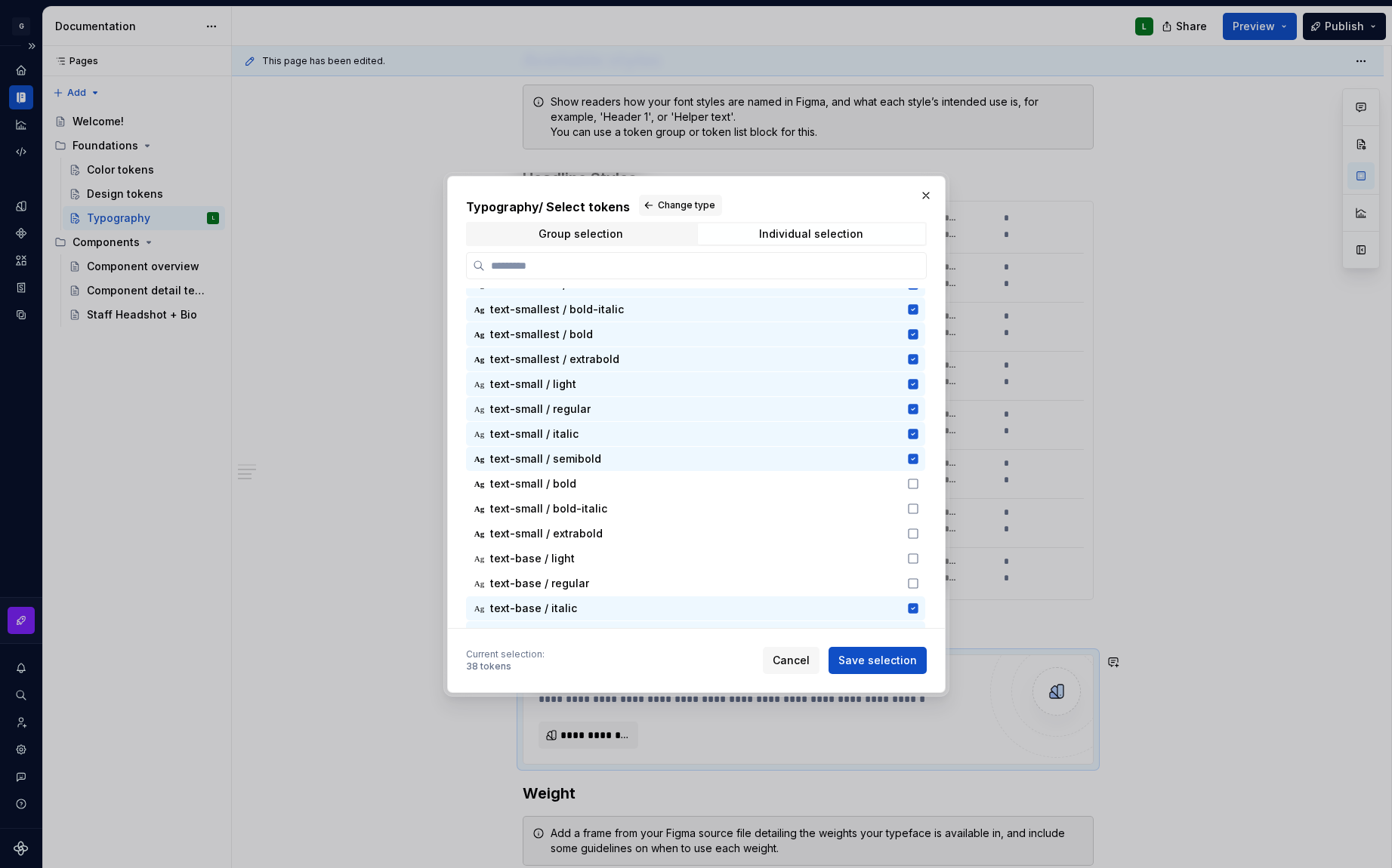
scroll to position [144, 0]
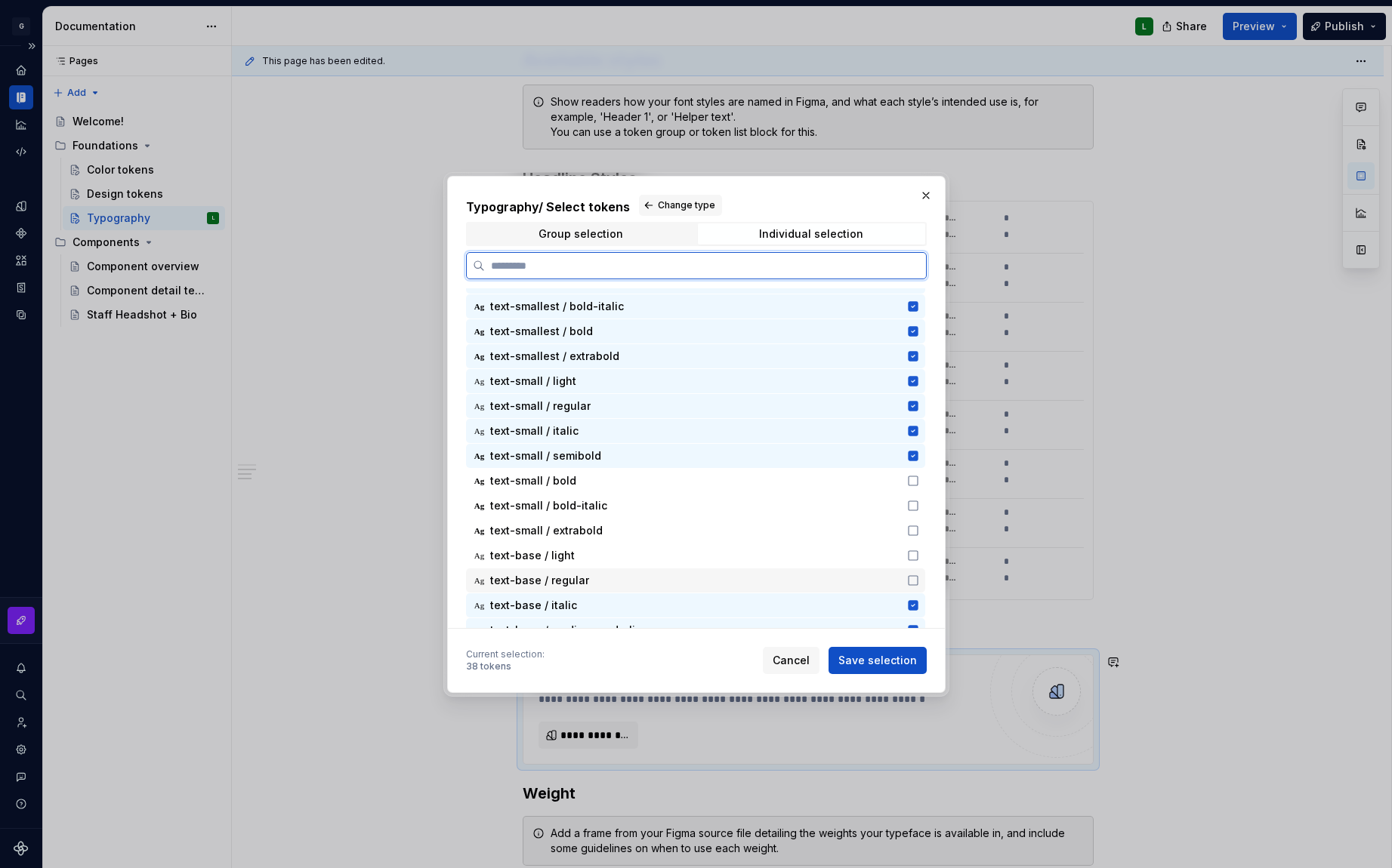
click at [912, 581] on icon at bounding box center [913, 581] width 12 height 12
click at [909, 552] on icon at bounding box center [913, 555] width 9 height 9
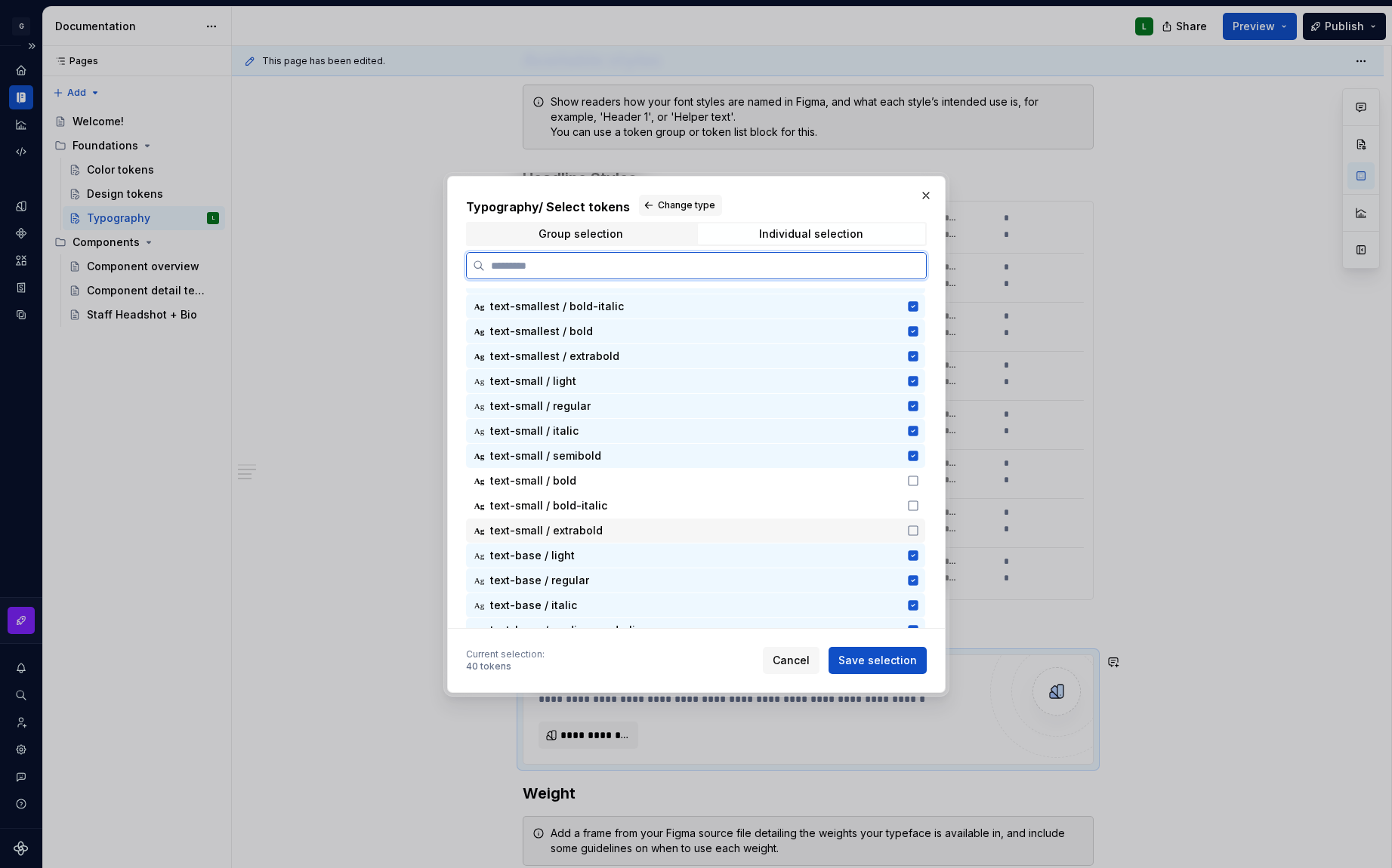
click at [912, 538] on div "Ag text-small / extrabold" at bounding box center [695, 530] width 459 height 24
click at [911, 502] on icon at bounding box center [913, 506] width 12 height 12
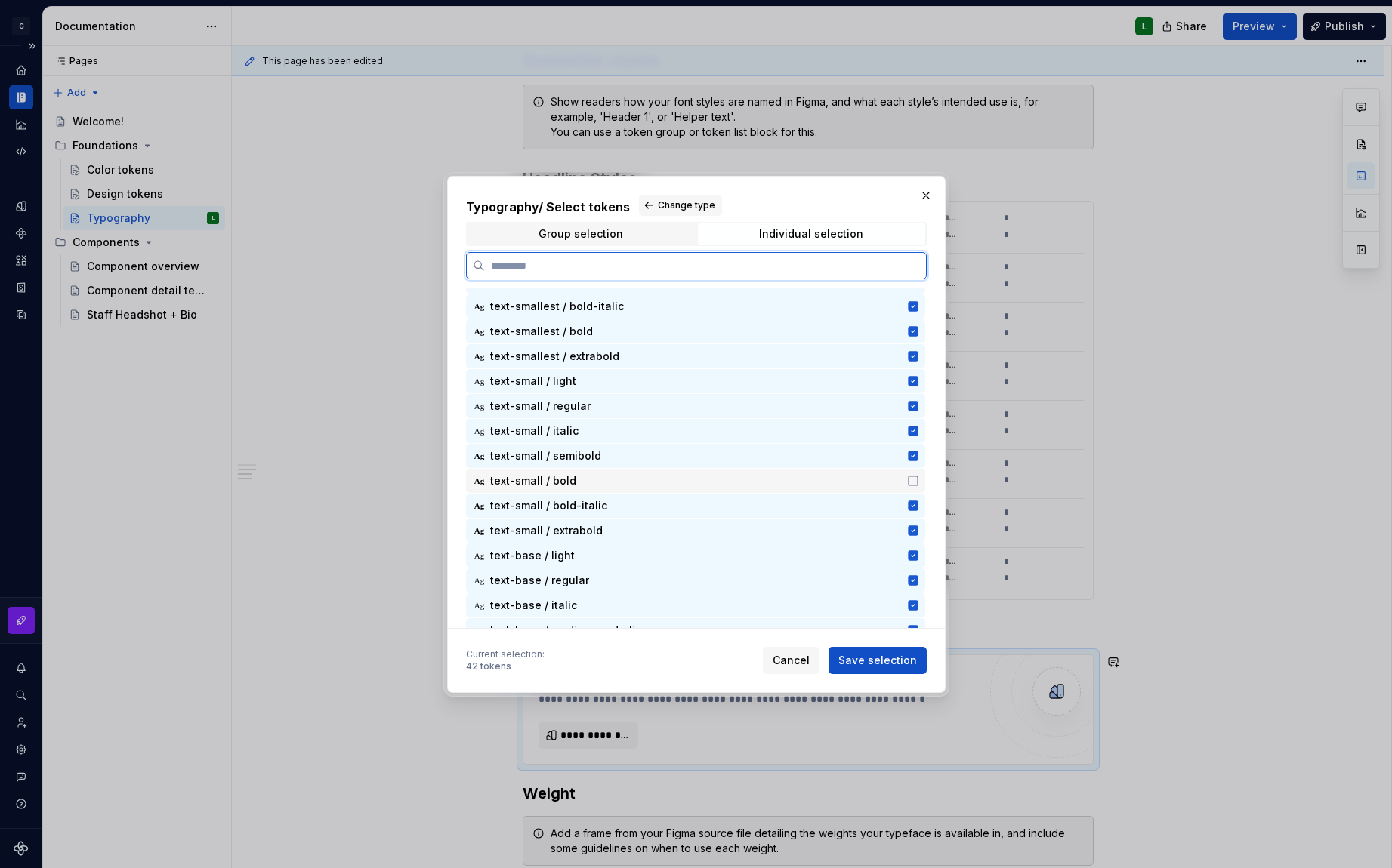
click at [909, 480] on icon at bounding box center [913, 481] width 12 height 12
click at [880, 659] on span "Save selection" at bounding box center [877, 660] width 78 height 15
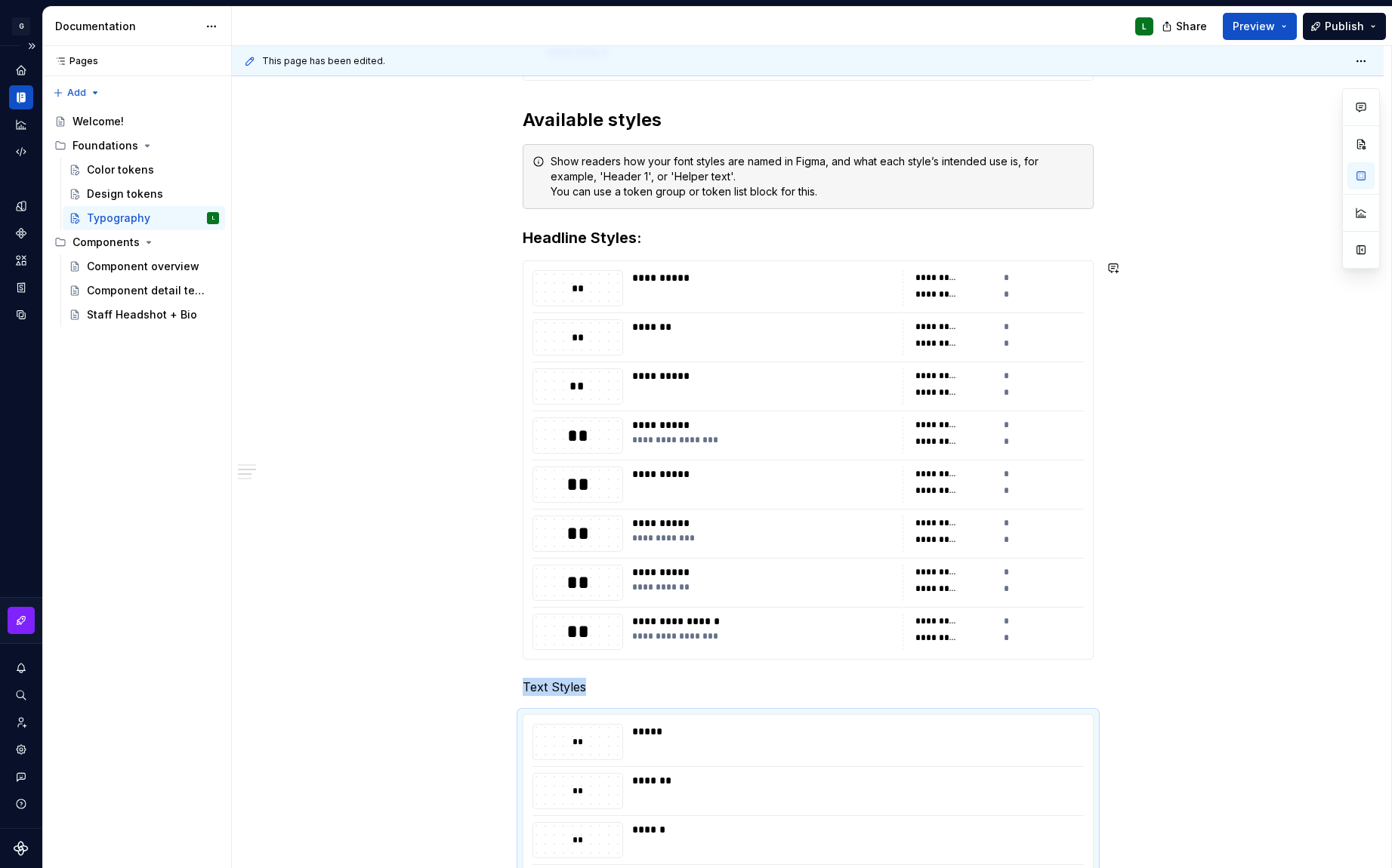
scroll to position [1016, 0]
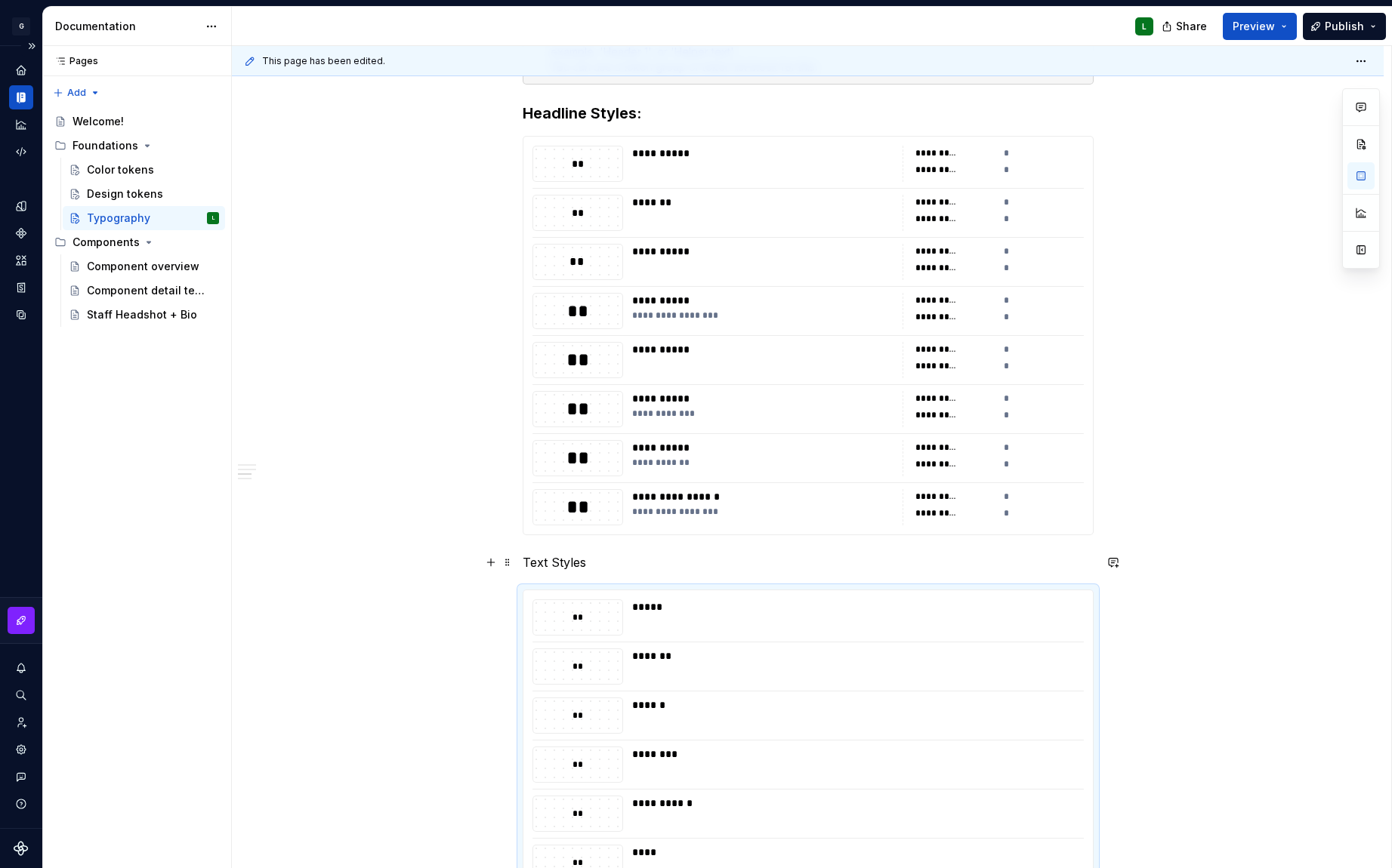
click at [560, 564] on p "Text Styles" at bounding box center [808, 563] width 571 height 18
click at [719, 623] on div "*****" at bounding box center [853, 617] width 443 height 36
click at [1353, 176] on button "button" at bounding box center [1361, 176] width 27 height 27
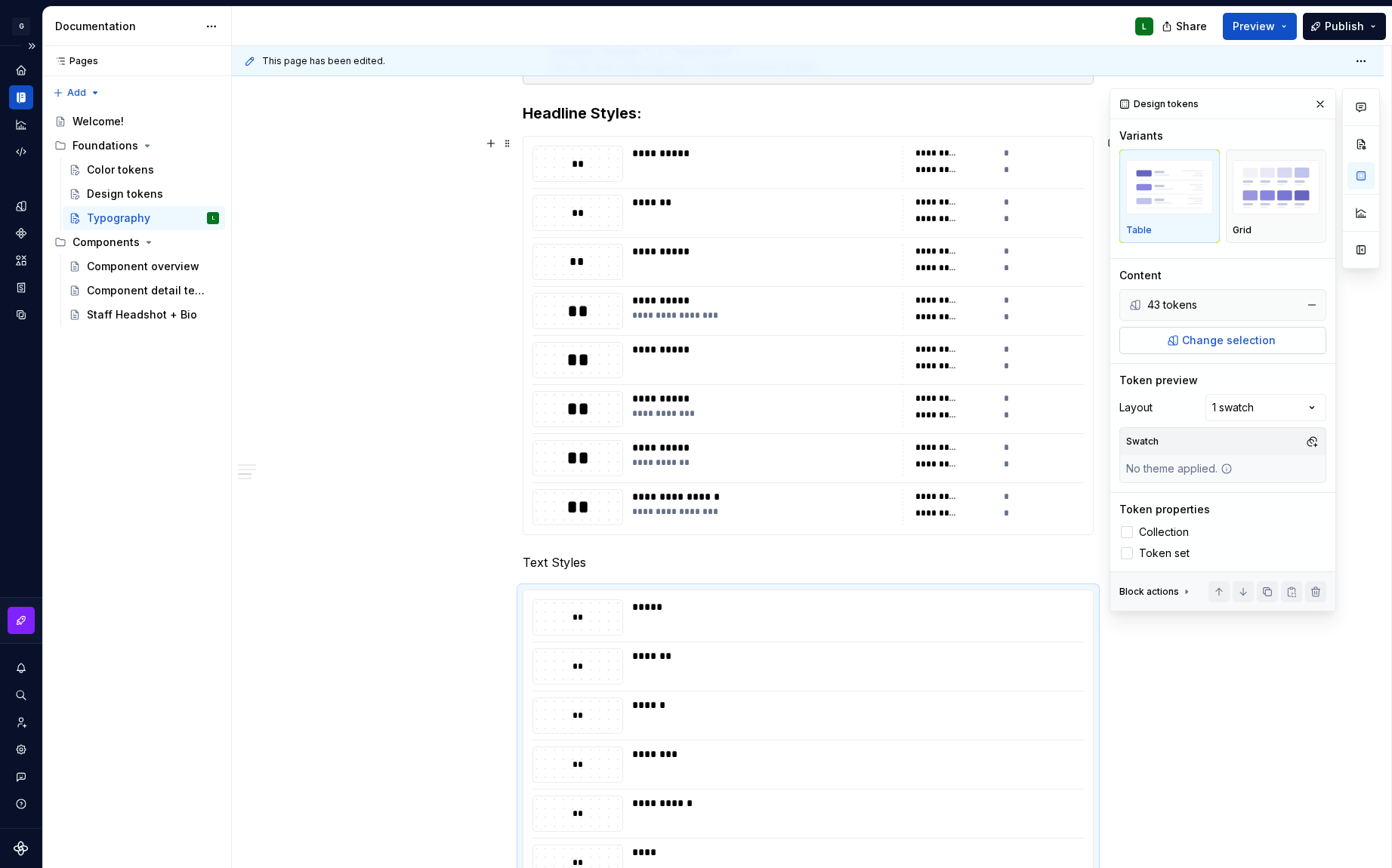
click at [1239, 335] on span "Change selection" at bounding box center [1228, 340] width 93 height 15
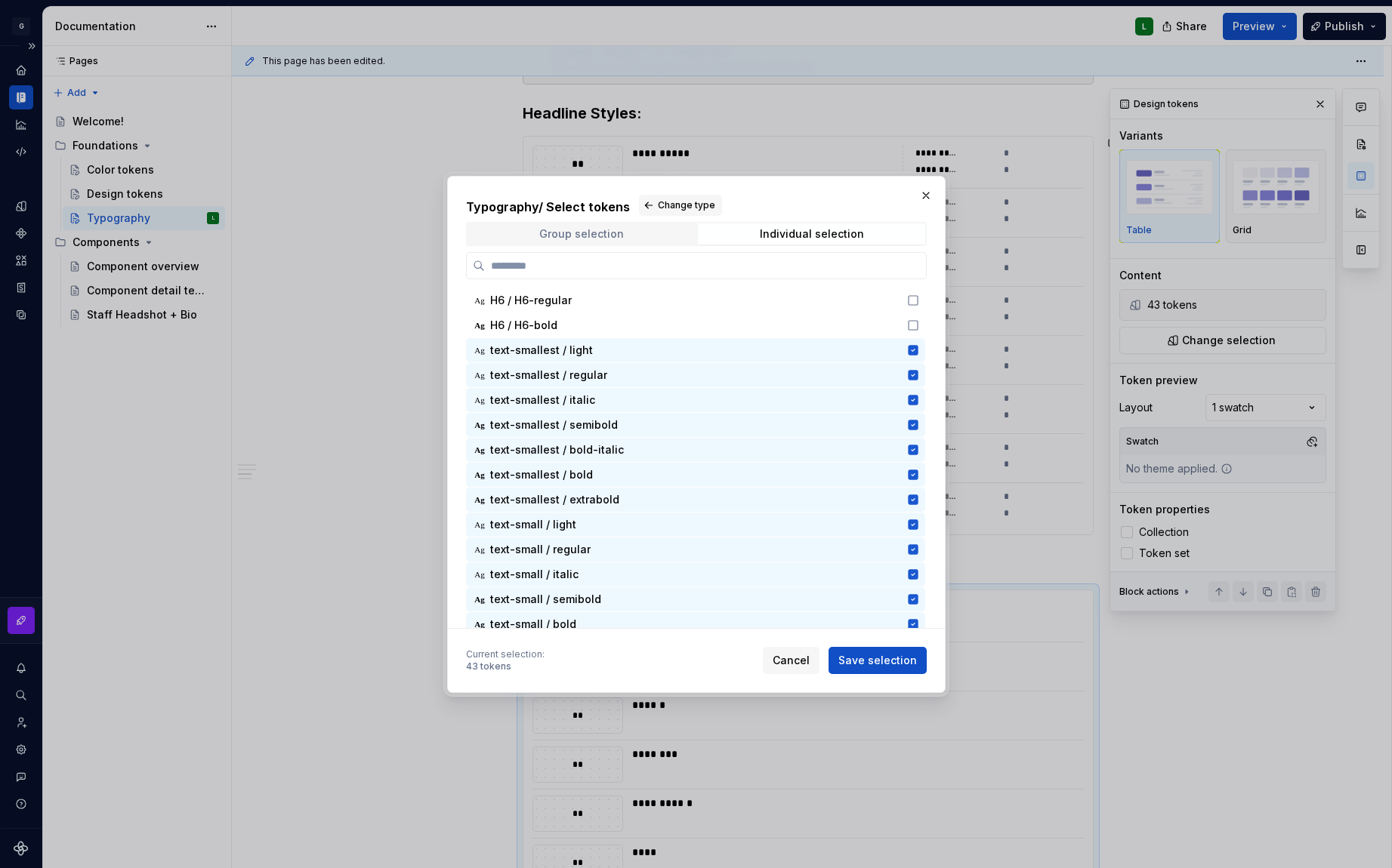
click at [601, 238] on div "Group selection" at bounding box center [581, 234] width 85 height 12
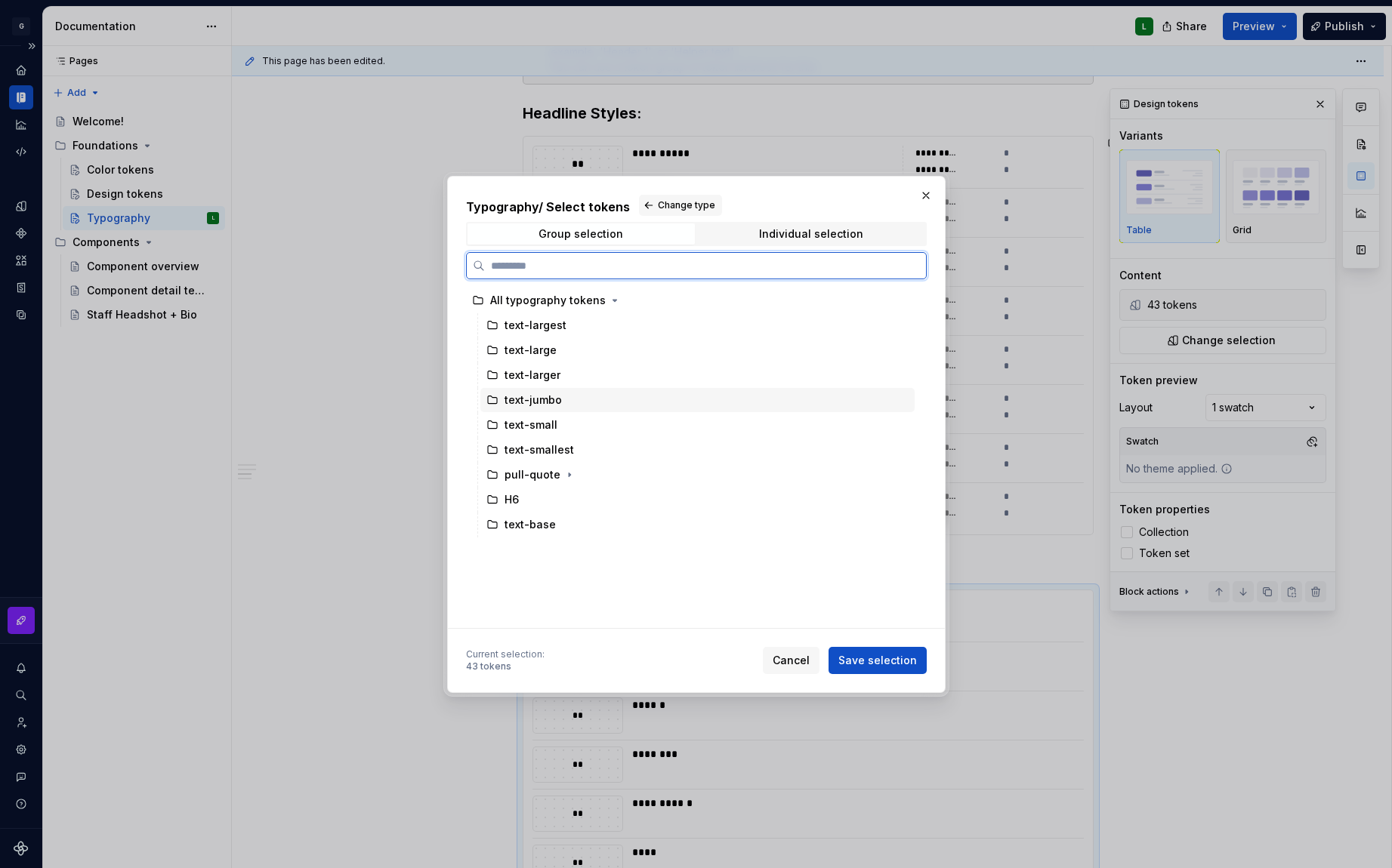
click at [567, 405] on div "text-jumbo" at bounding box center [697, 400] width 435 height 24
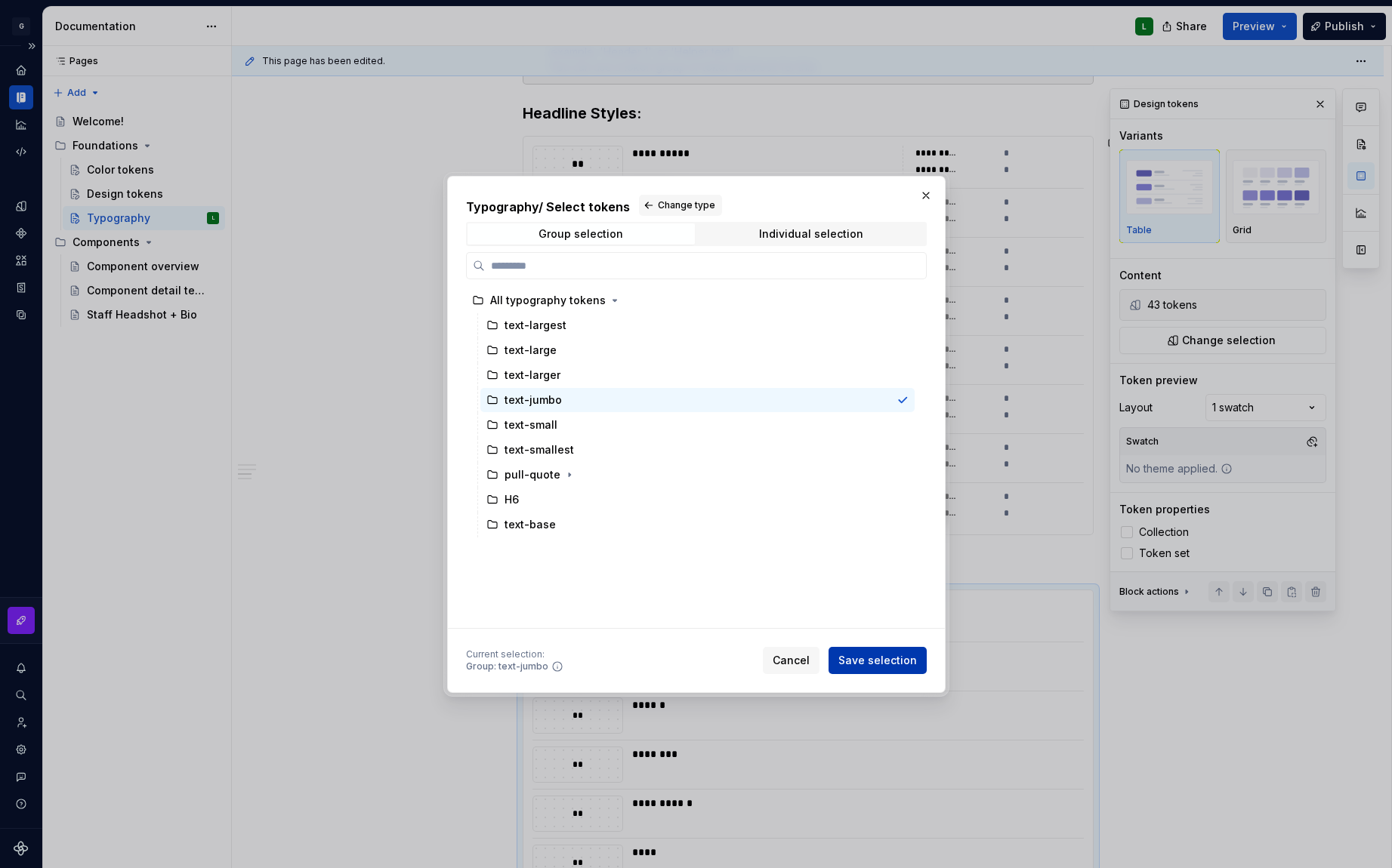
click at [881, 663] on span "Save selection" at bounding box center [877, 660] width 78 height 15
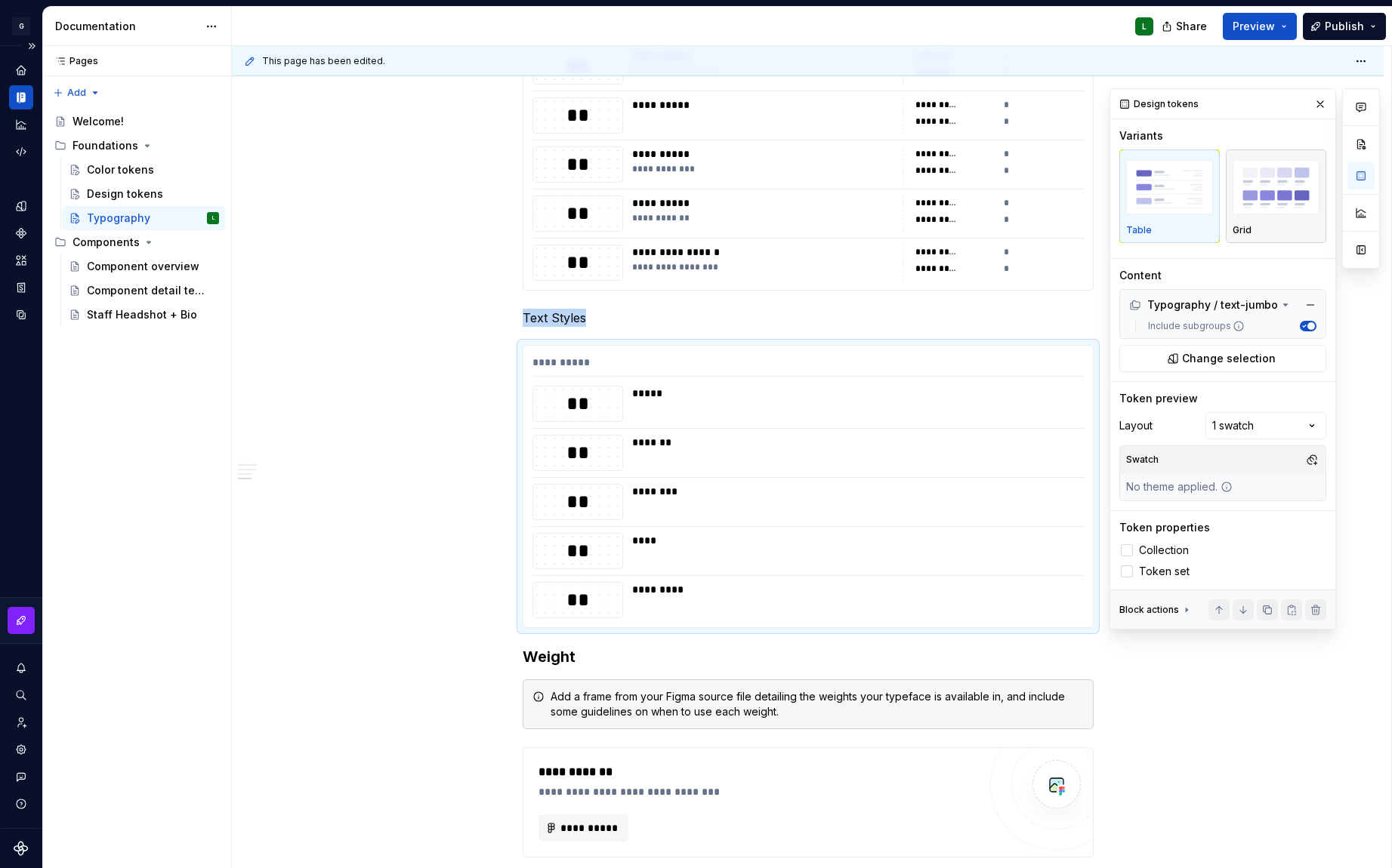
click at [1240, 180] on img "button" at bounding box center [1275, 187] width 87 height 55
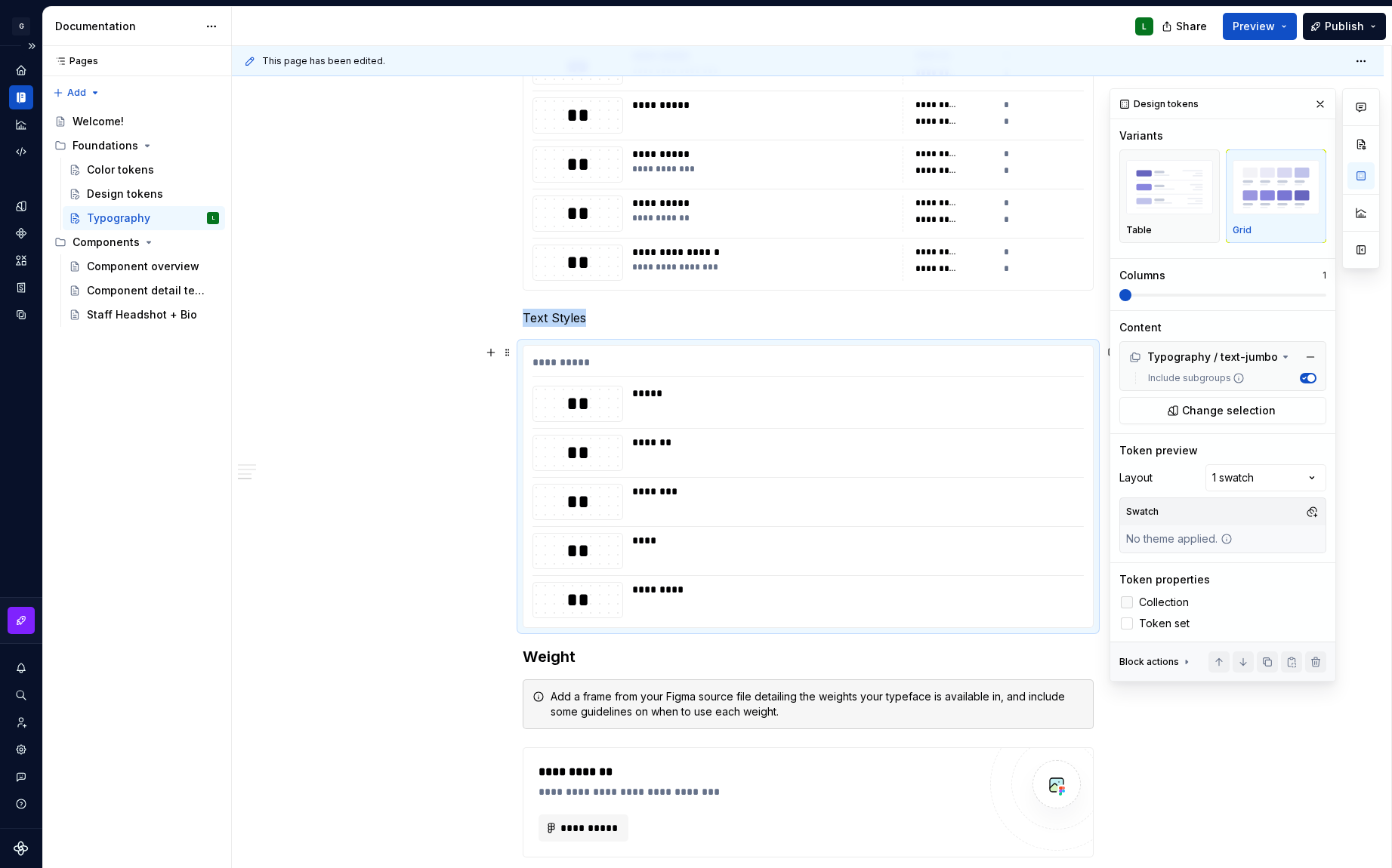
click at [1142, 602] on span "Collection" at bounding box center [1163, 602] width 50 height 12
click at [1146, 620] on span "Token set" at bounding box center [1164, 623] width 50 height 12
click at [1314, 298] on span at bounding box center [1320, 295] width 12 height 12
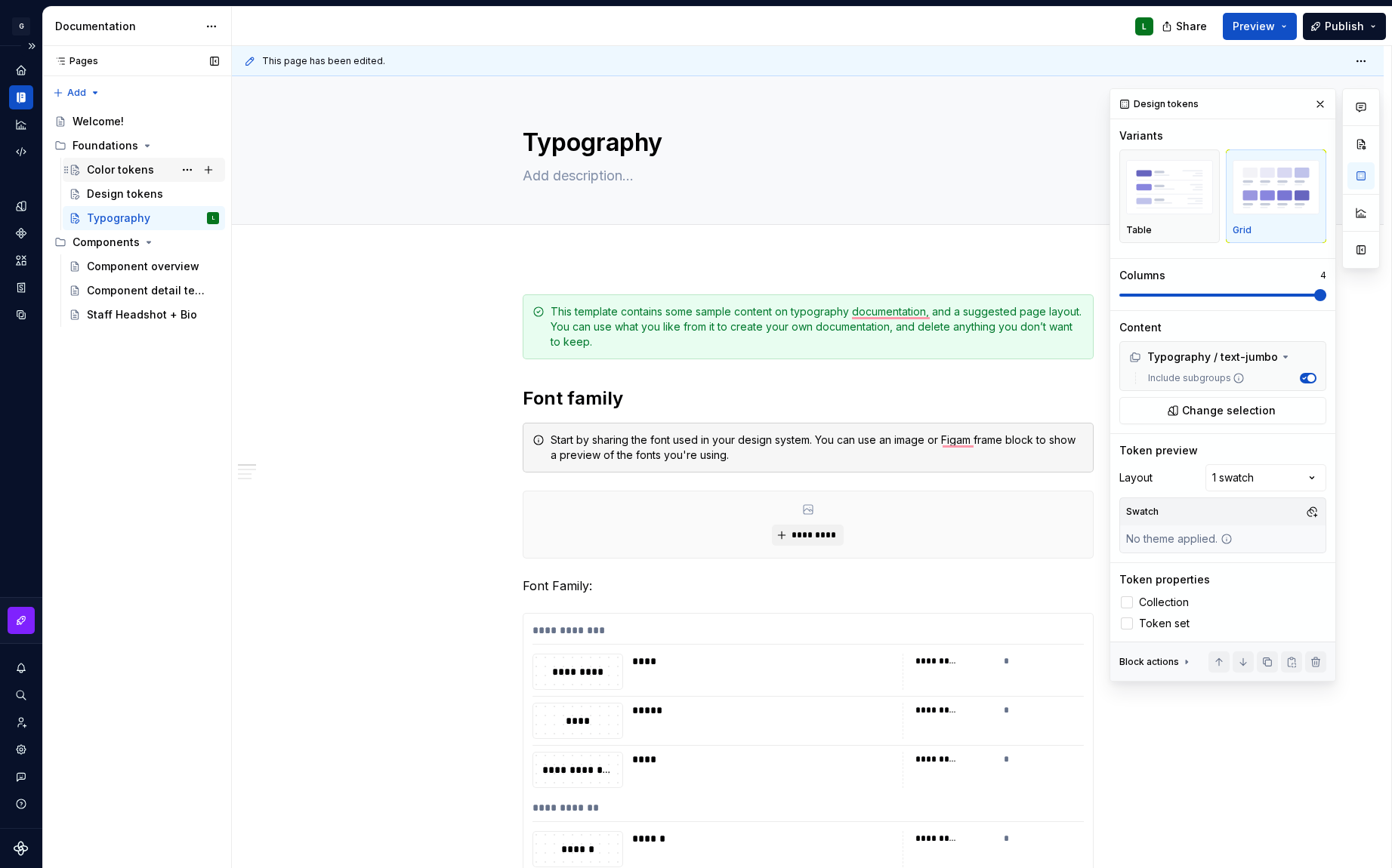
click at [121, 164] on div "Color tokens" at bounding box center [120, 170] width 67 height 15
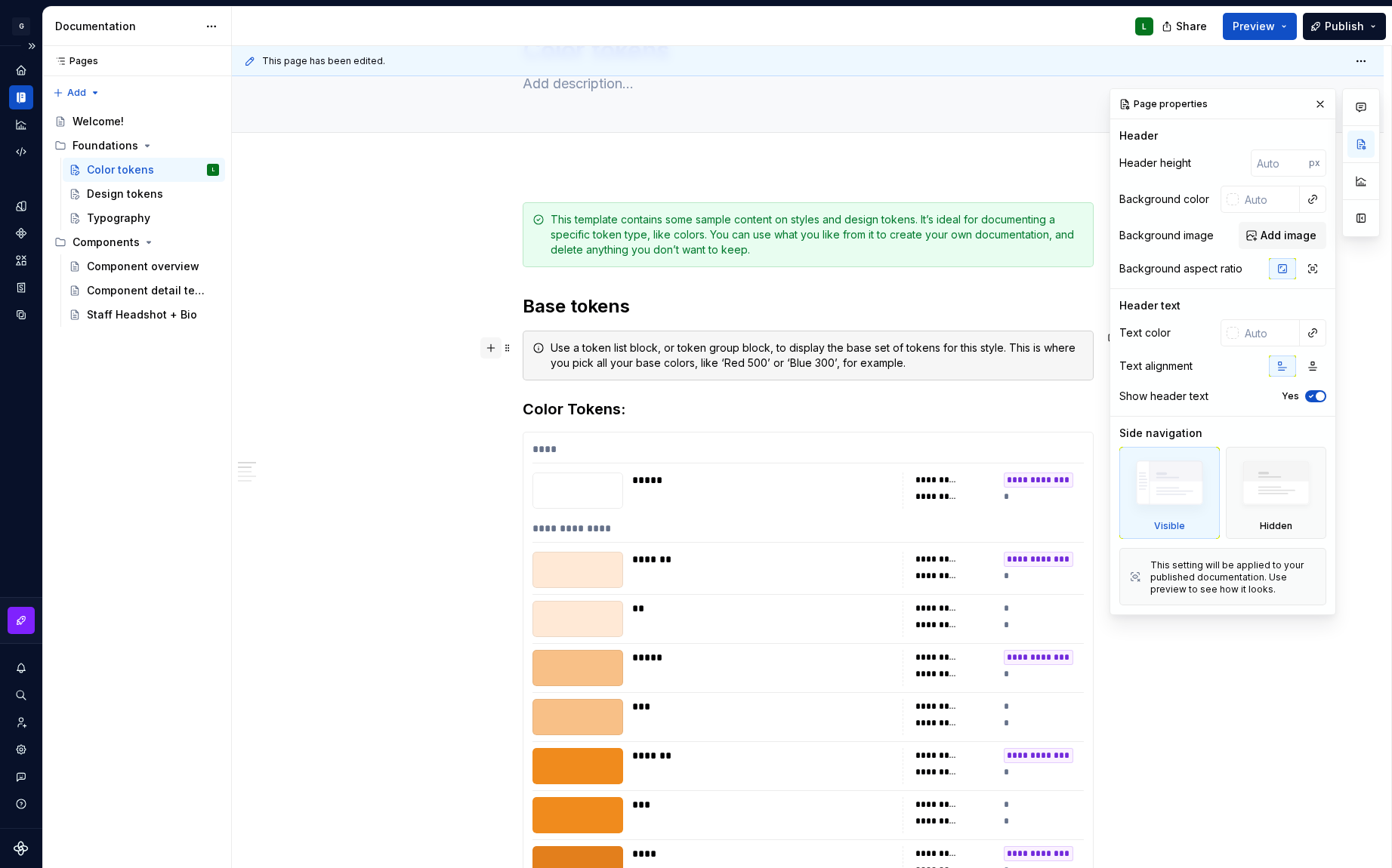
click at [488, 345] on button "button" at bounding box center [490, 348] width 21 height 21
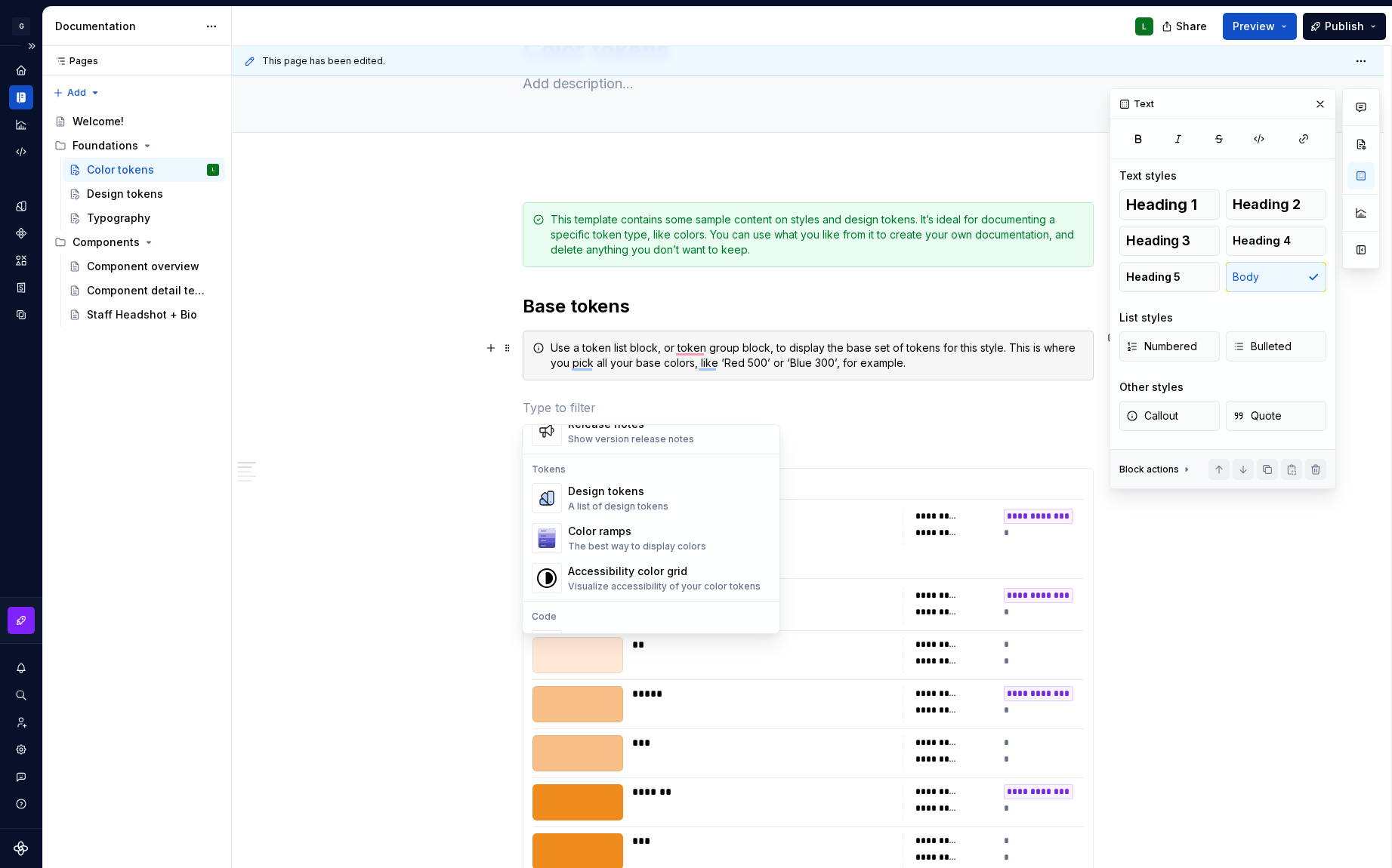
scroll to position [1083, 0]
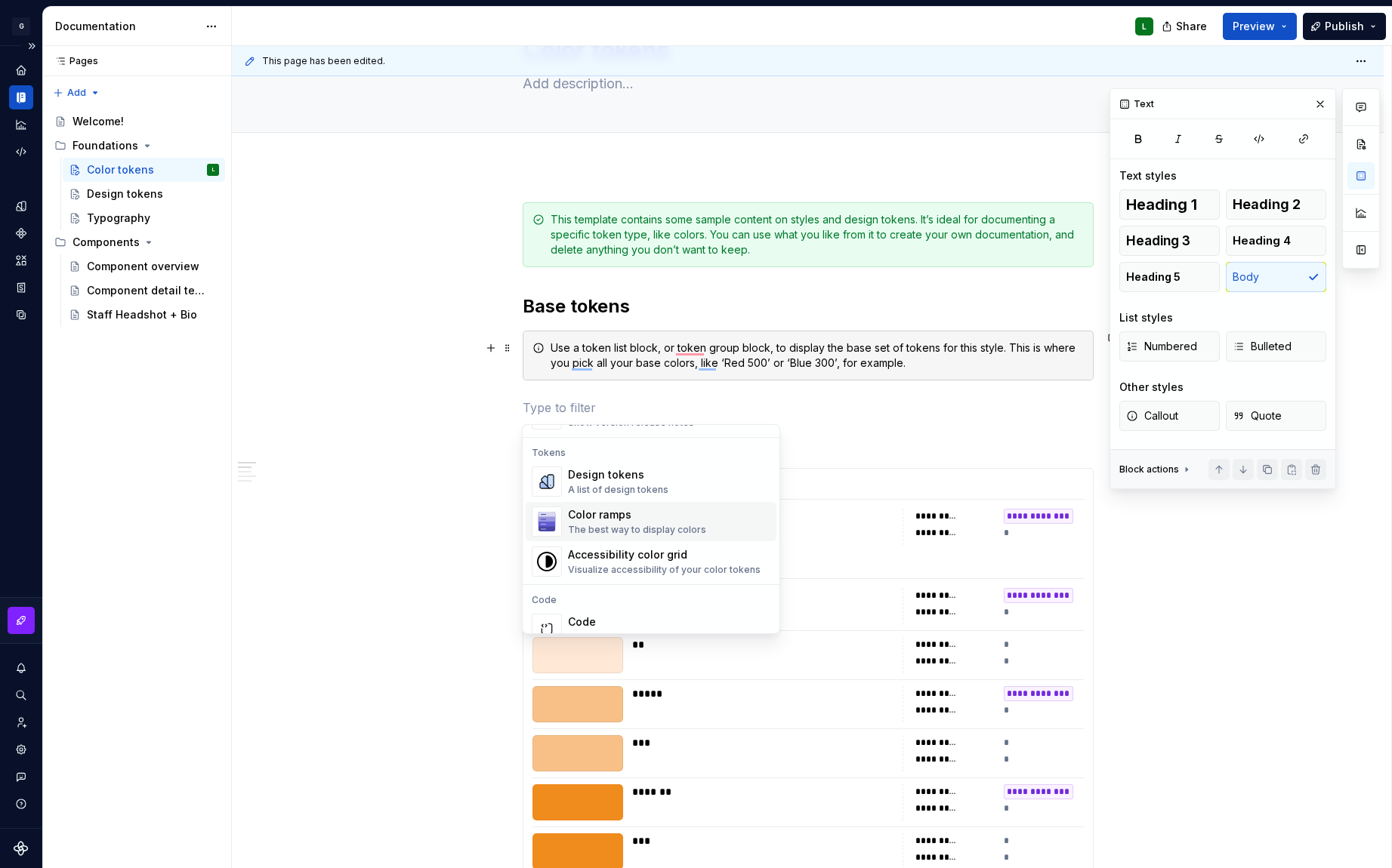
click at [636, 518] on div "Color ramps" at bounding box center [637, 515] width 138 height 15
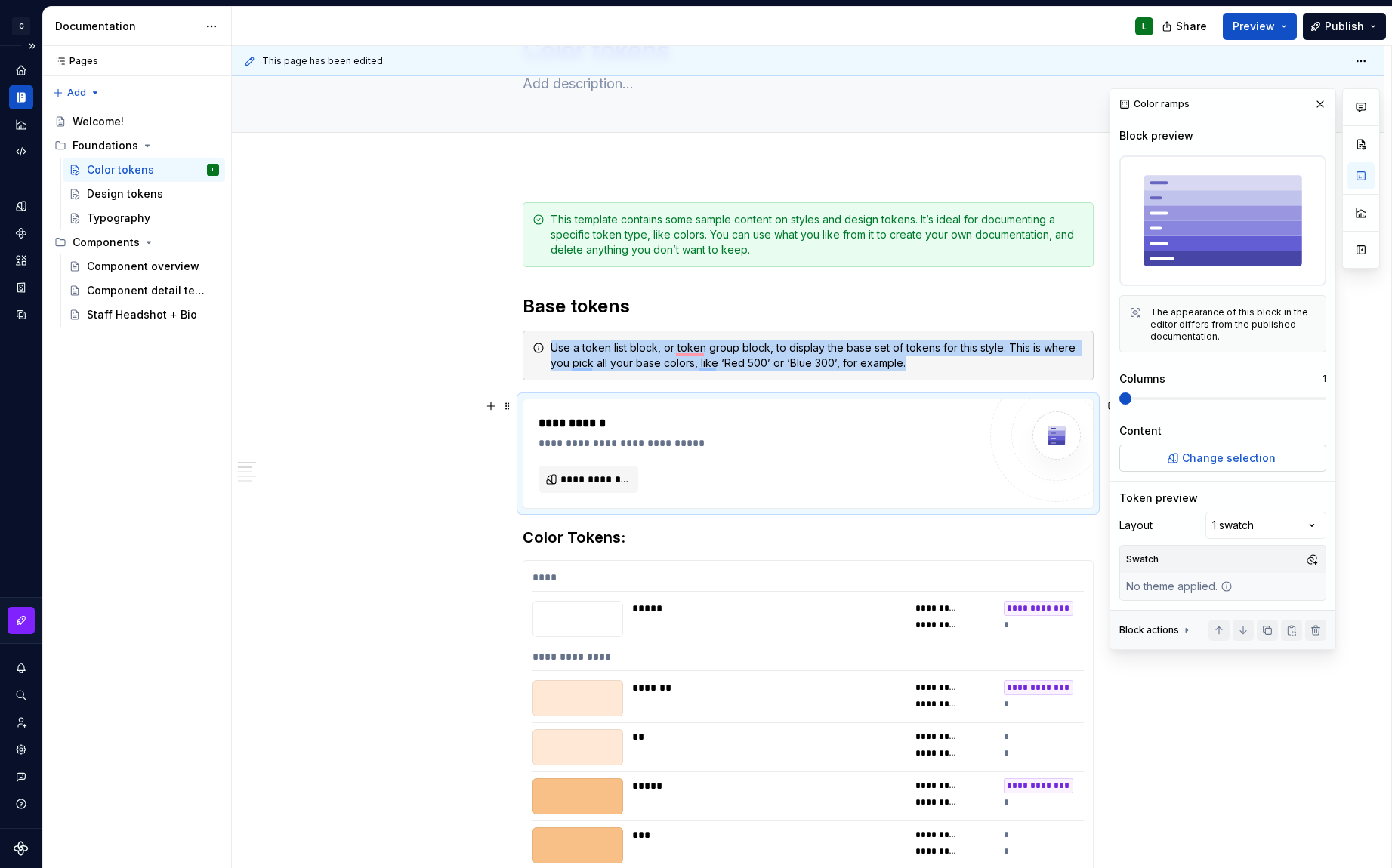
click at [1231, 465] on span "Change selection" at bounding box center [1228, 458] width 93 height 15
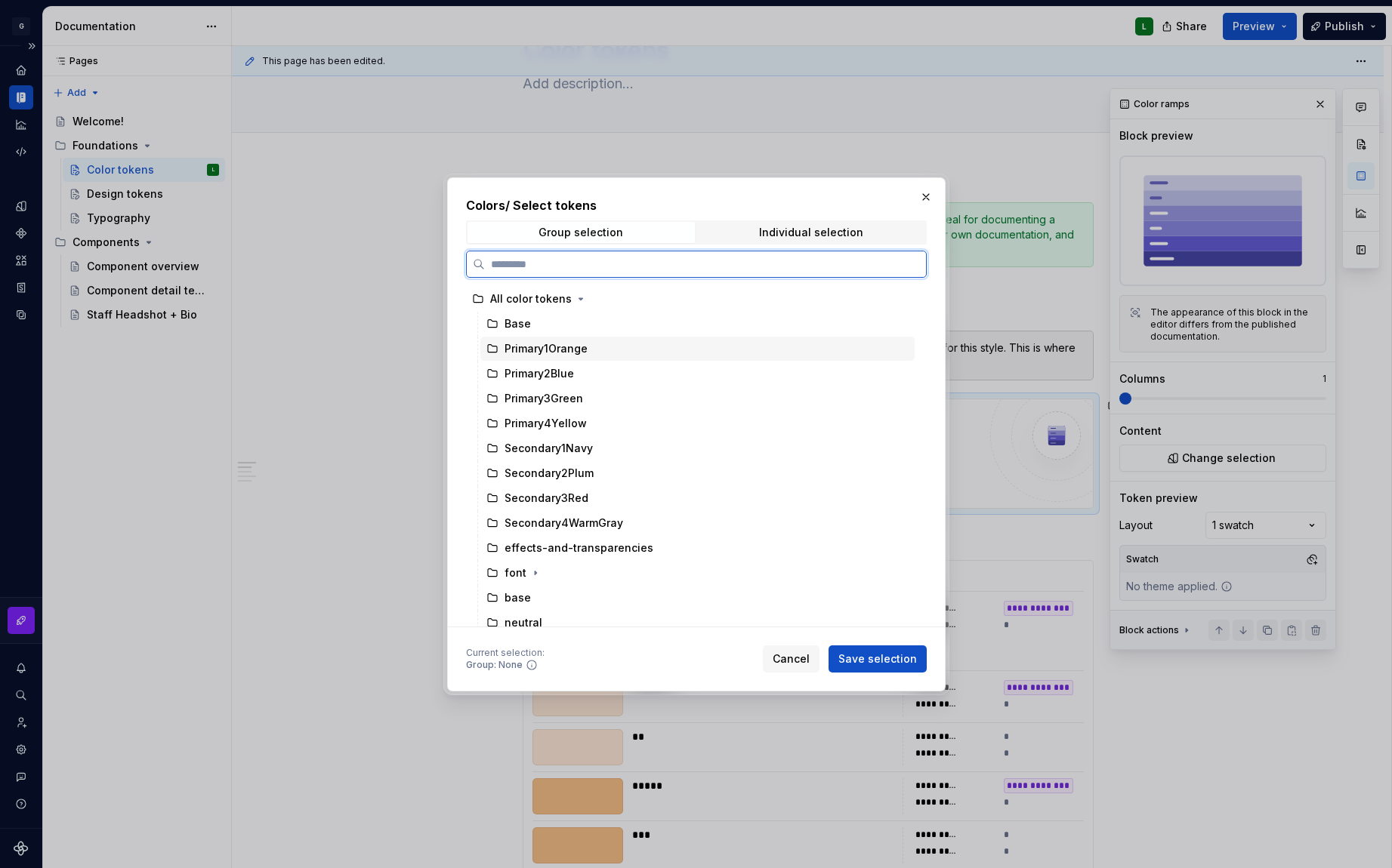
click at [539, 350] on div "Primary1Orange" at bounding box center [546, 349] width 83 height 15
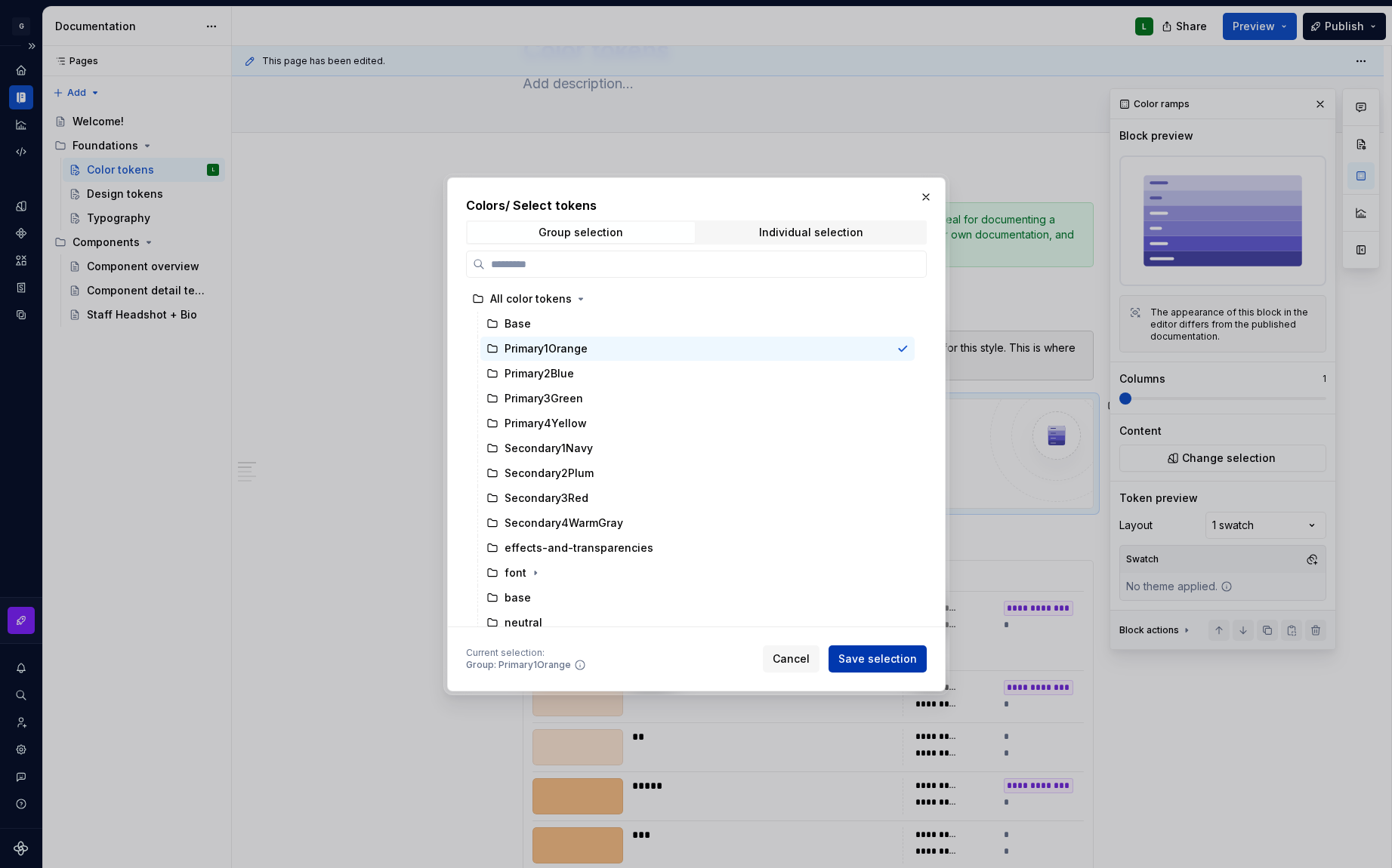
click at [882, 658] on span "Save selection" at bounding box center [877, 659] width 78 height 15
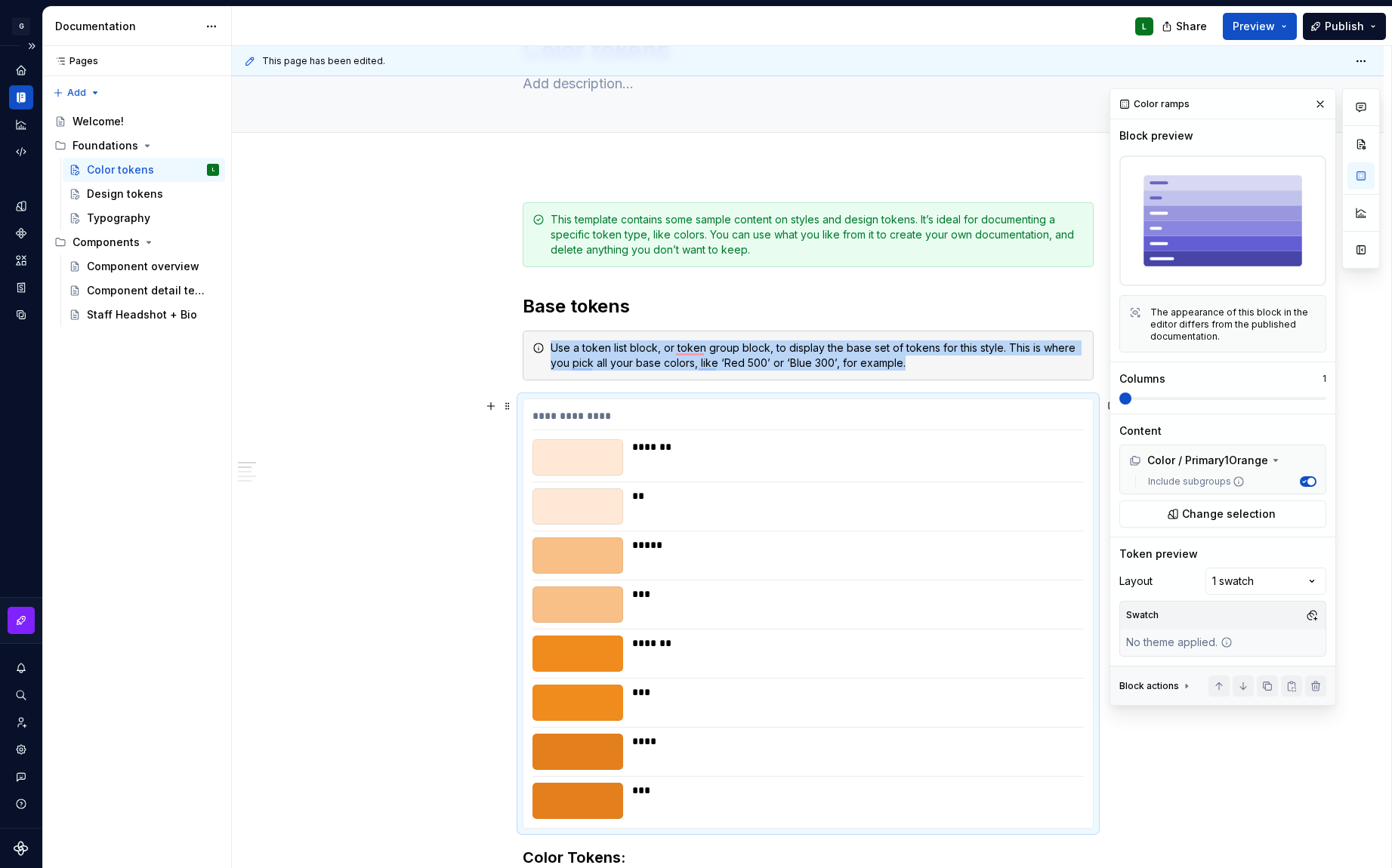
scroll to position [290, 0]
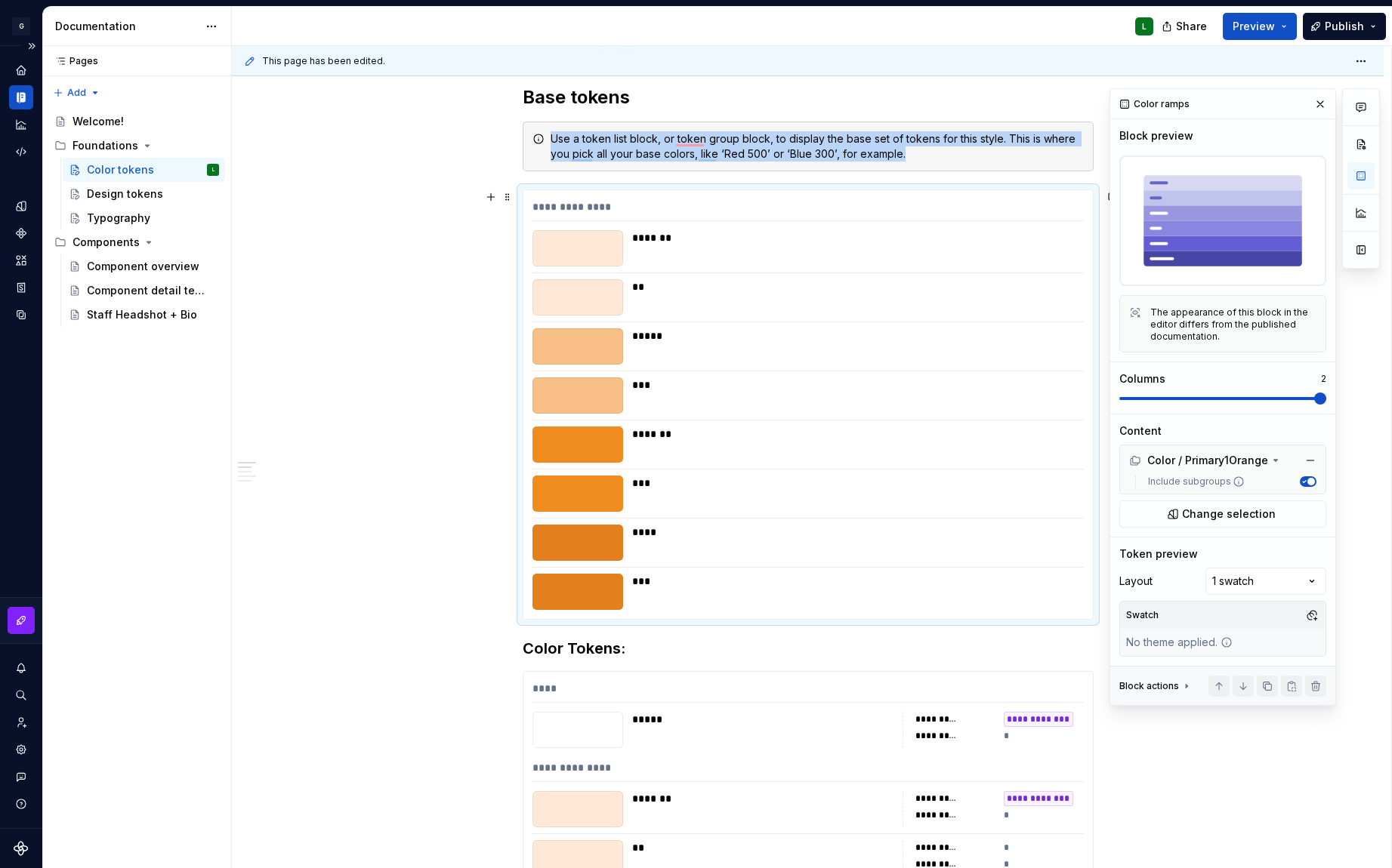
click at [1314, 400] on span at bounding box center [1320, 398] width 12 height 12
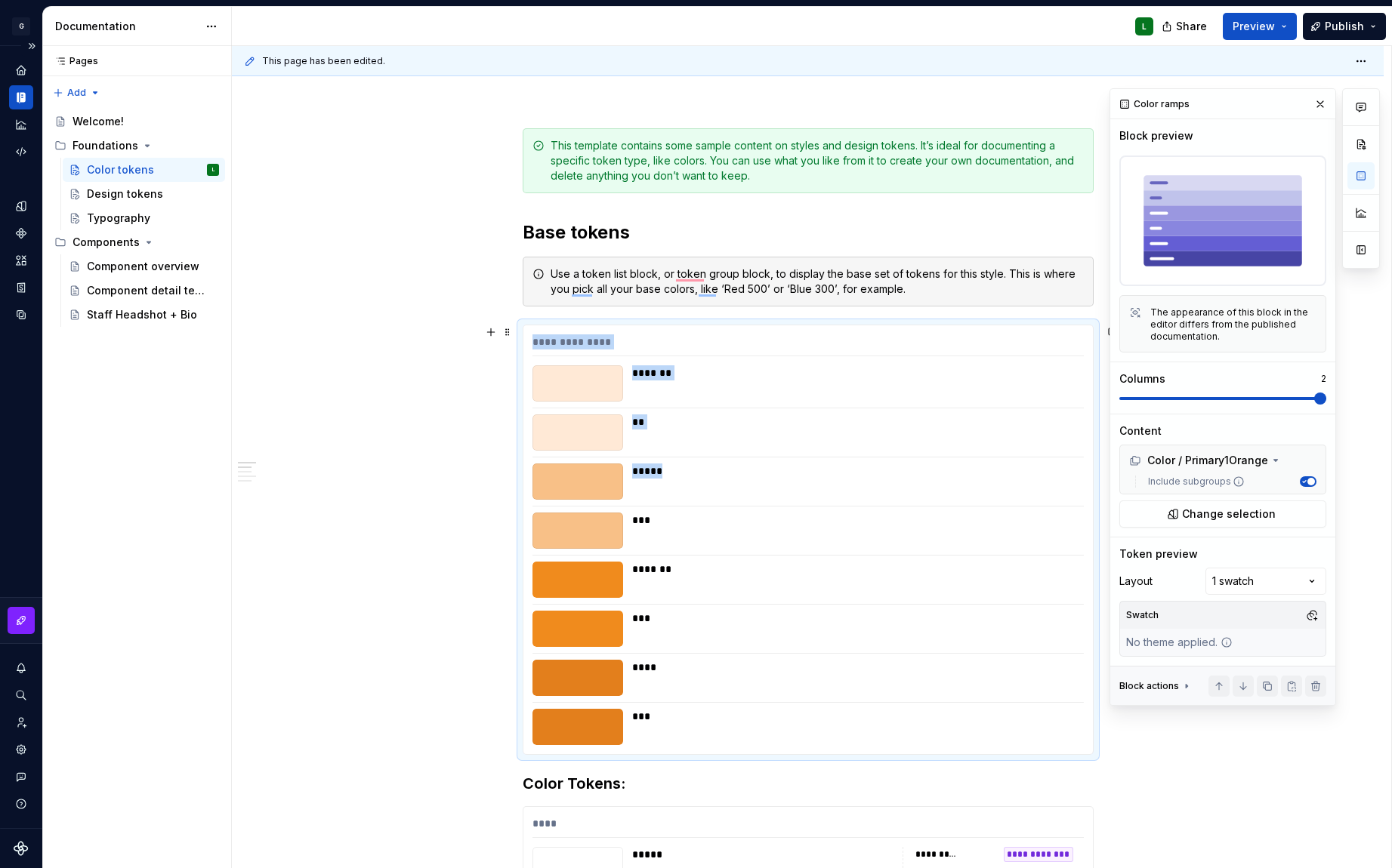
drag, startPoint x: 1089, startPoint y: 502, endPoint x: 874, endPoint y: 484, distance: 215.8
click at [889, 487] on div "**********" at bounding box center [808, 539] width 571 height 430
click at [1140, 308] on icon at bounding box center [1135, 313] width 12 height 12
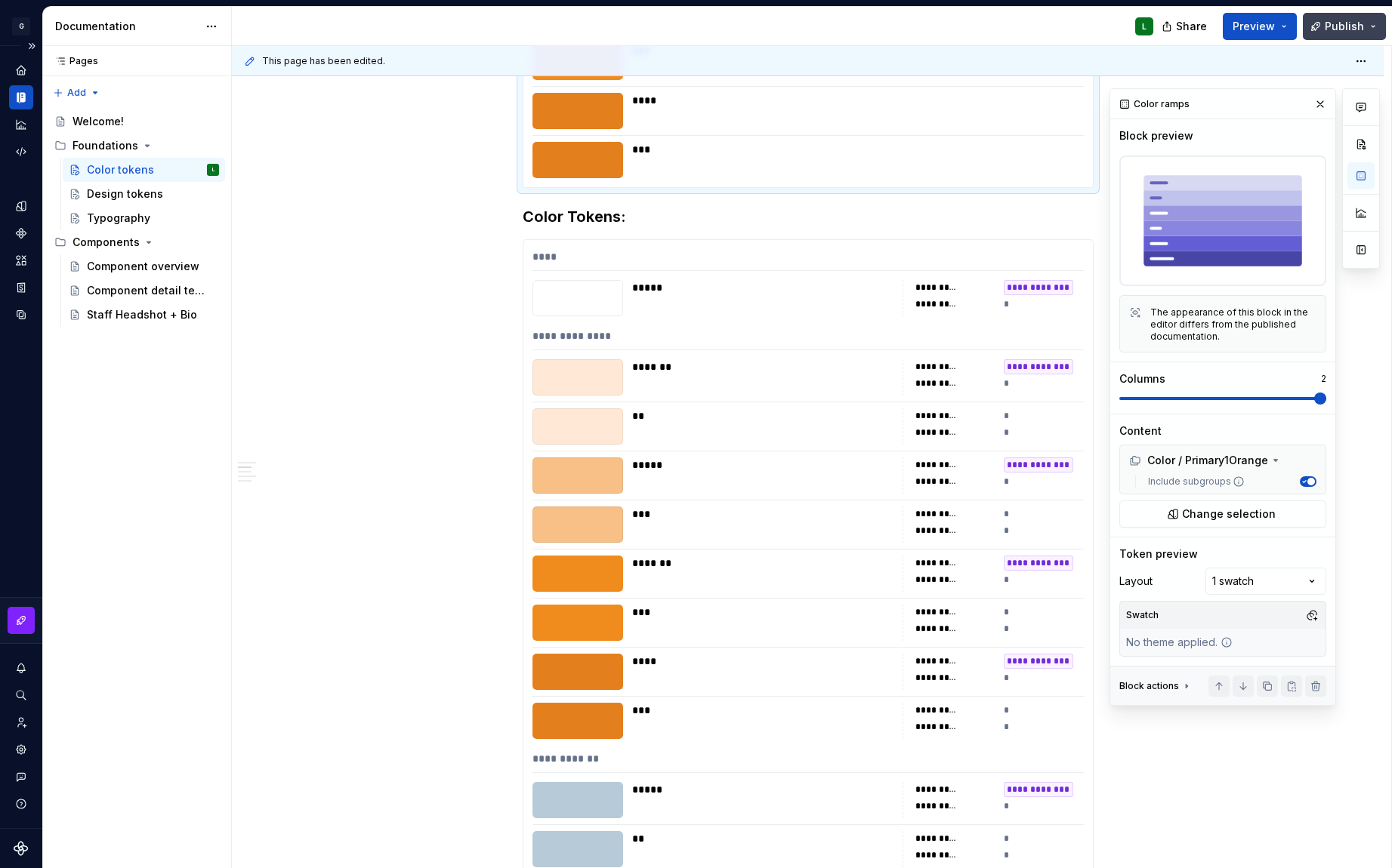
click at [1345, 18] on span "Publish" at bounding box center [1344, 26] width 40 height 15
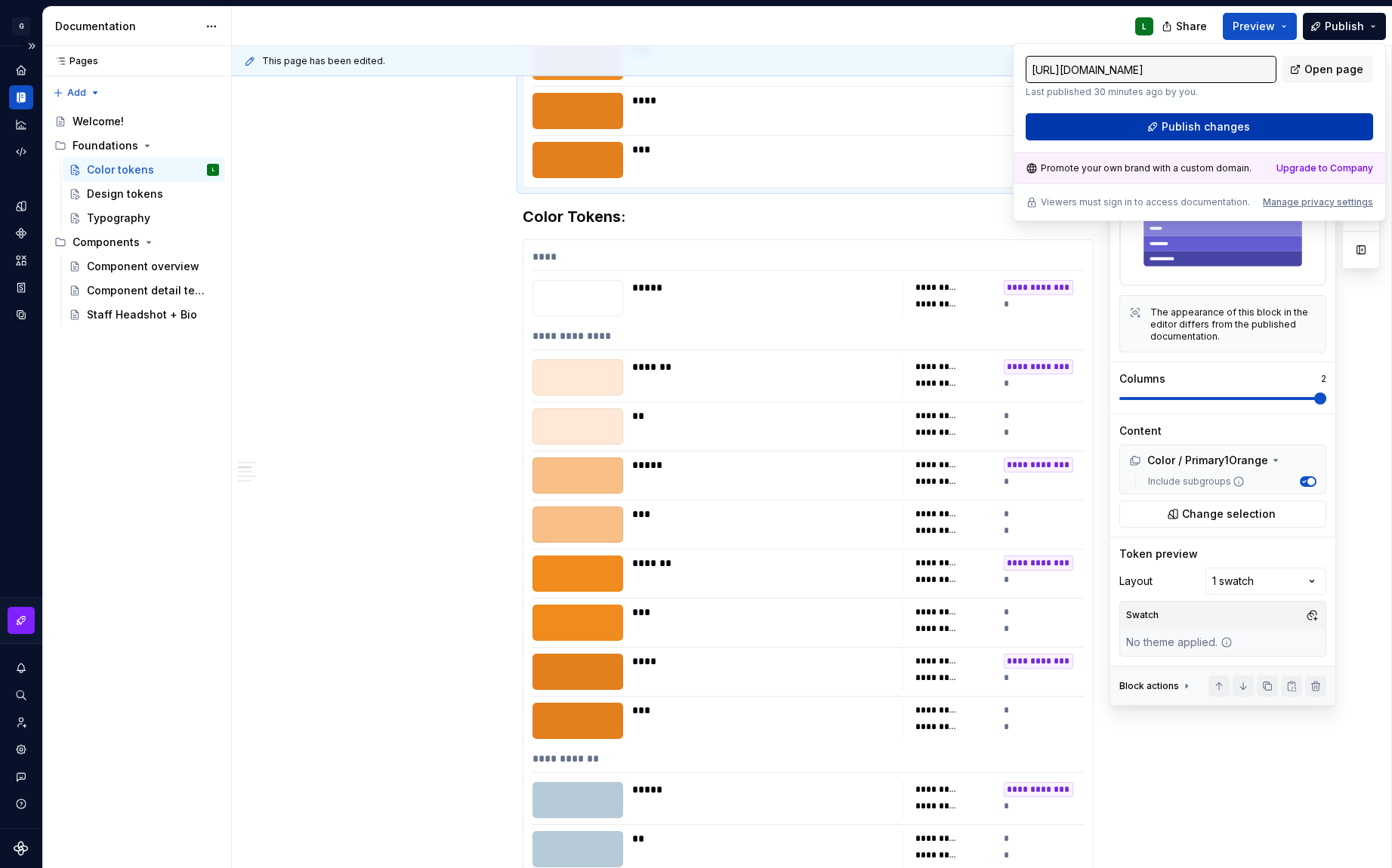
click at [1326, 132] on button "Publish changes" at bounding box center [1199, 127] width 347 height 27
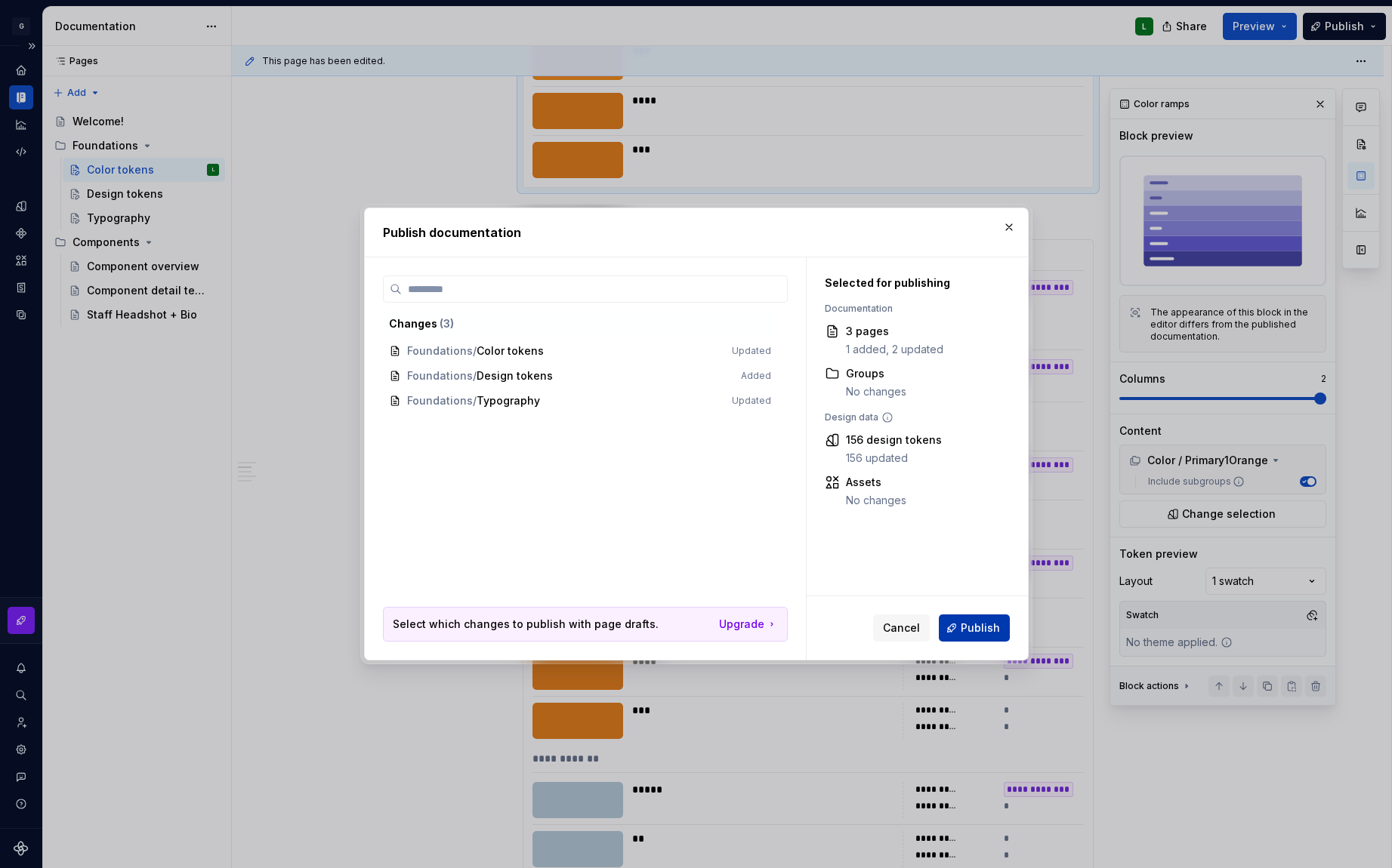
click at [990, 630] on span "Publish" at bounding box center [980, 629] width 40 height 15
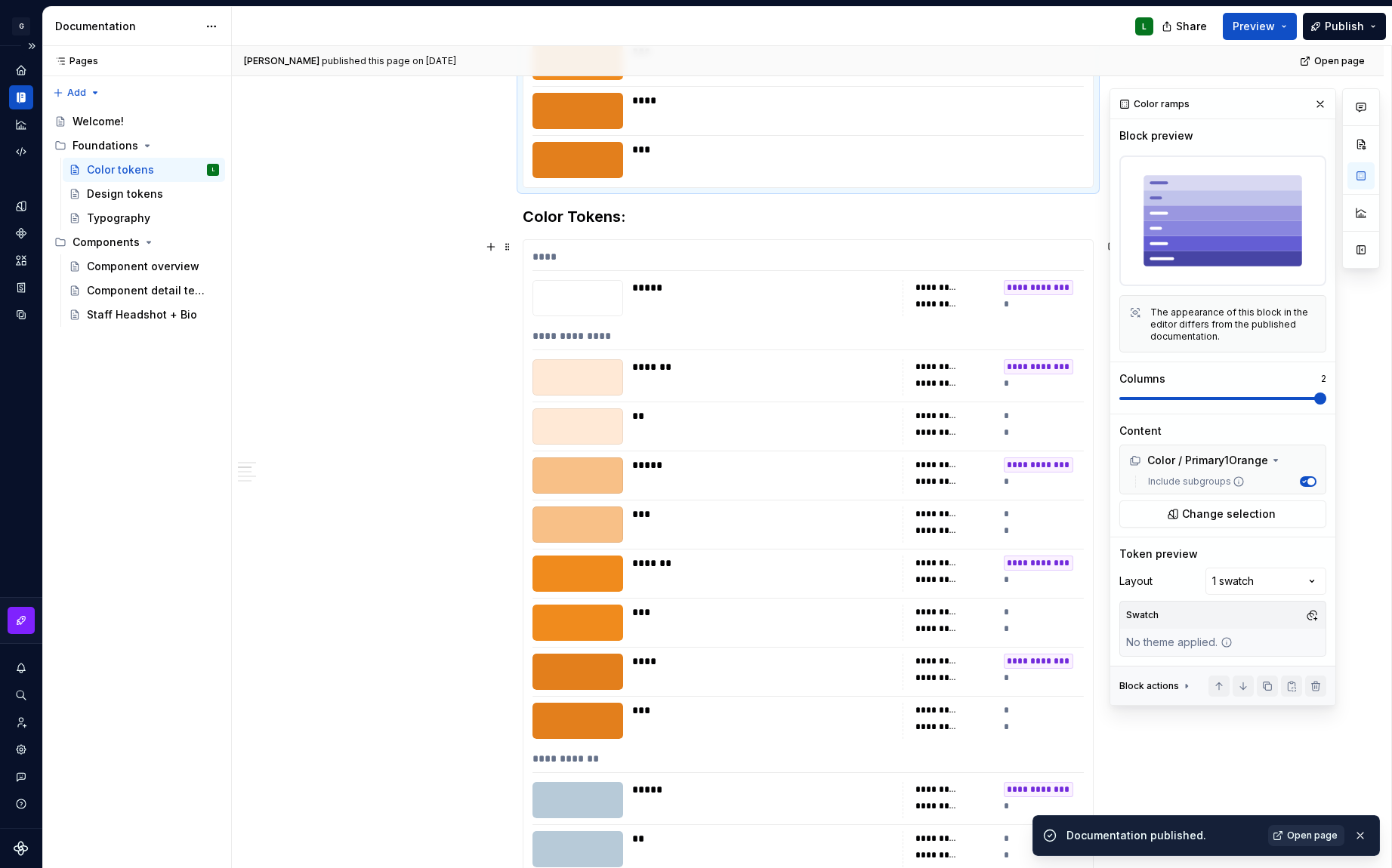
click at [1294, 834] on span "Open page" at bounding box center [1312, 835] width 50 height 12
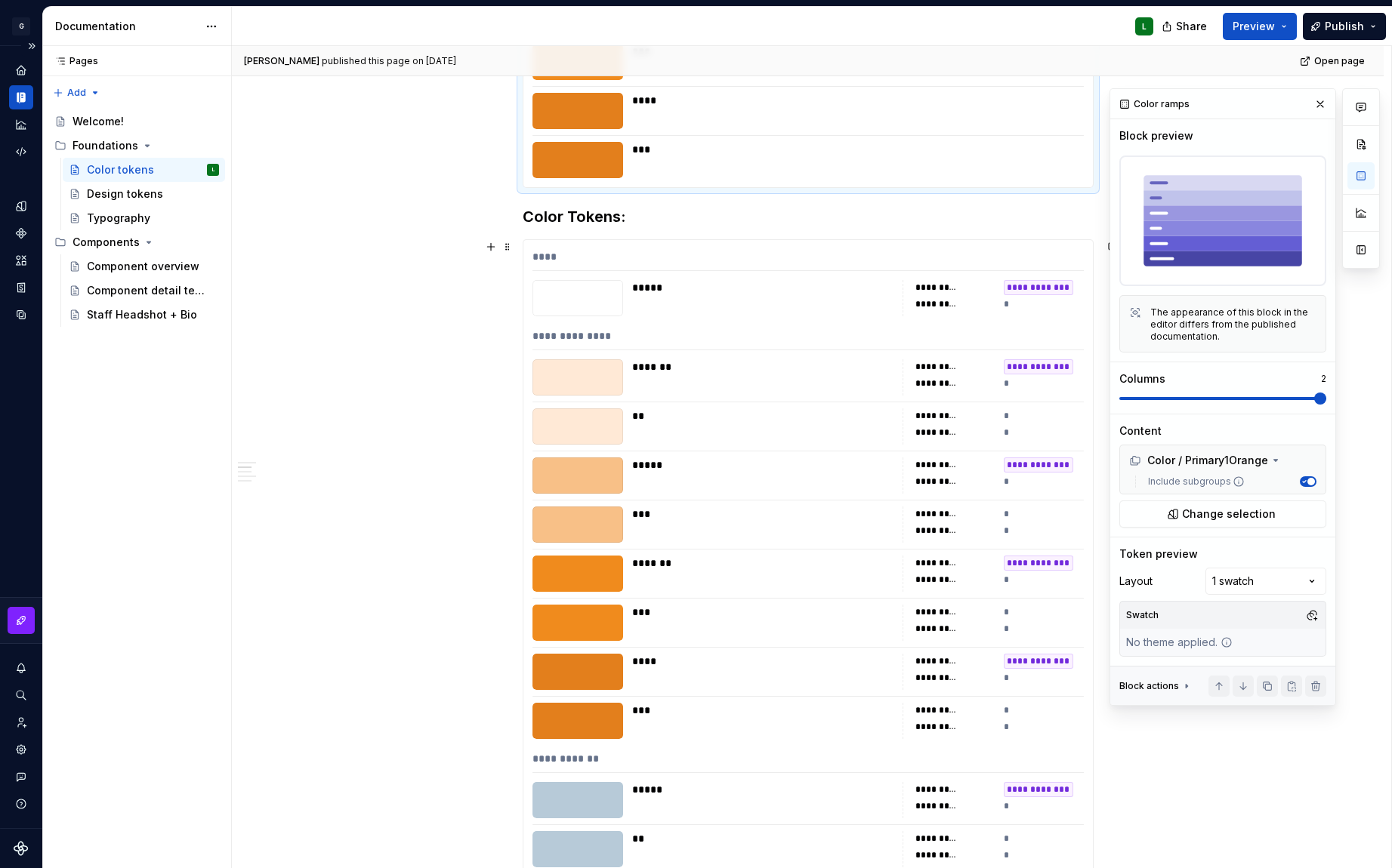
type textarea "*"
